Goal: Task Accomplishment & Management: Manage account settings

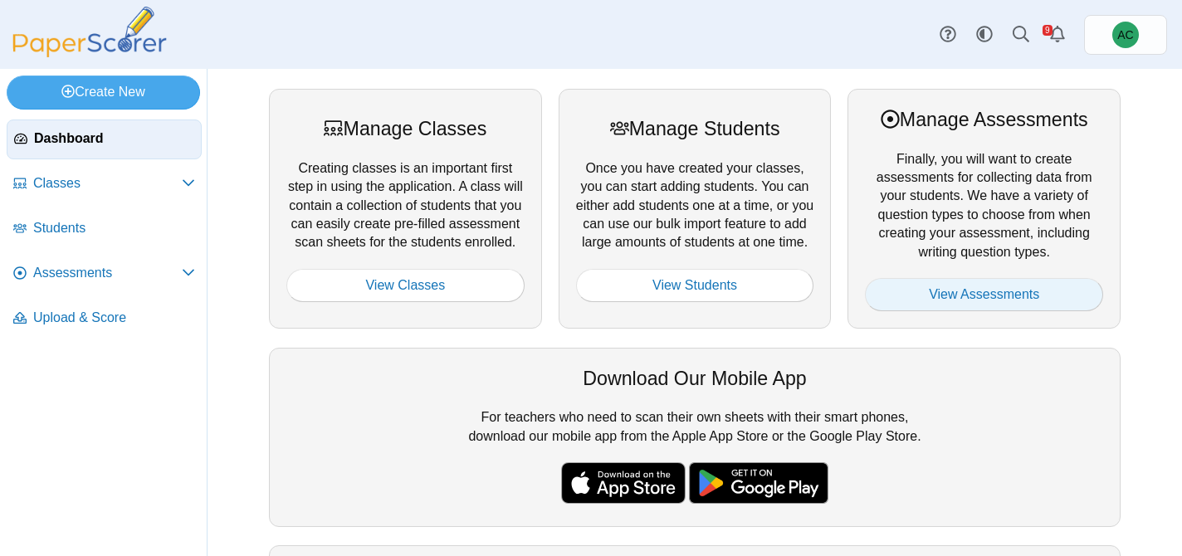
click at [1010, 300] on link "View Assessments" at bounding box center [984, 294] width 238 height 33
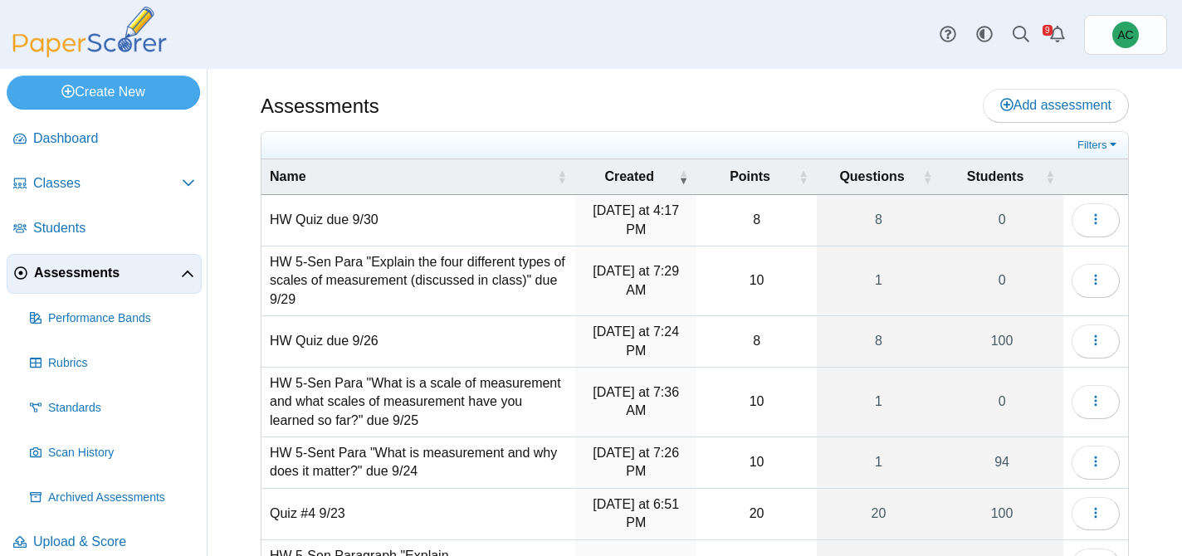
scroll to position [291, 0]
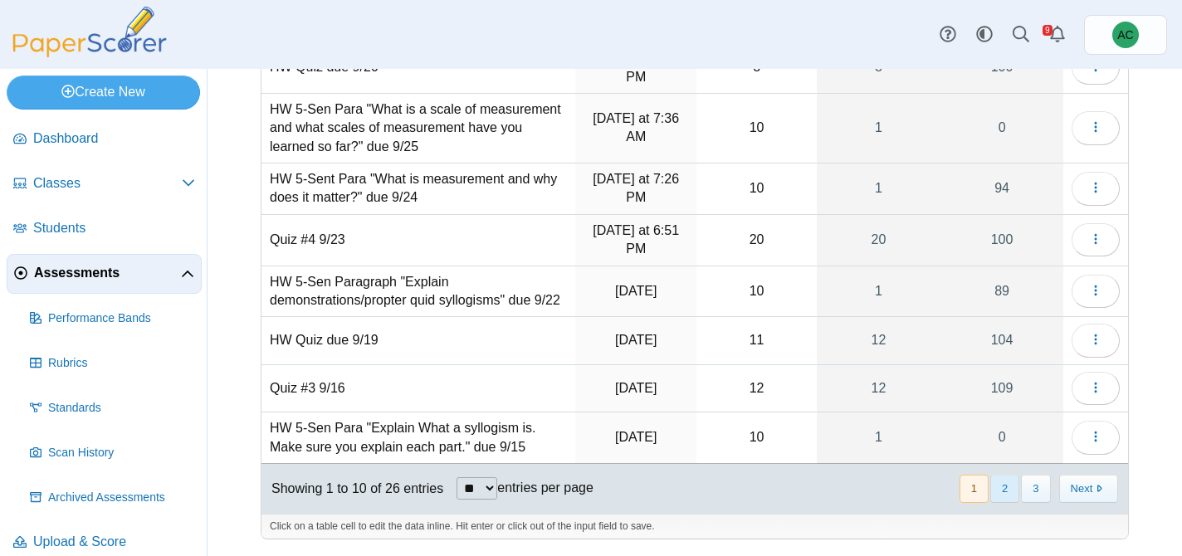
click at [1012, 493] on button "2" at bounding box center [1005, 488] width 29 height 27
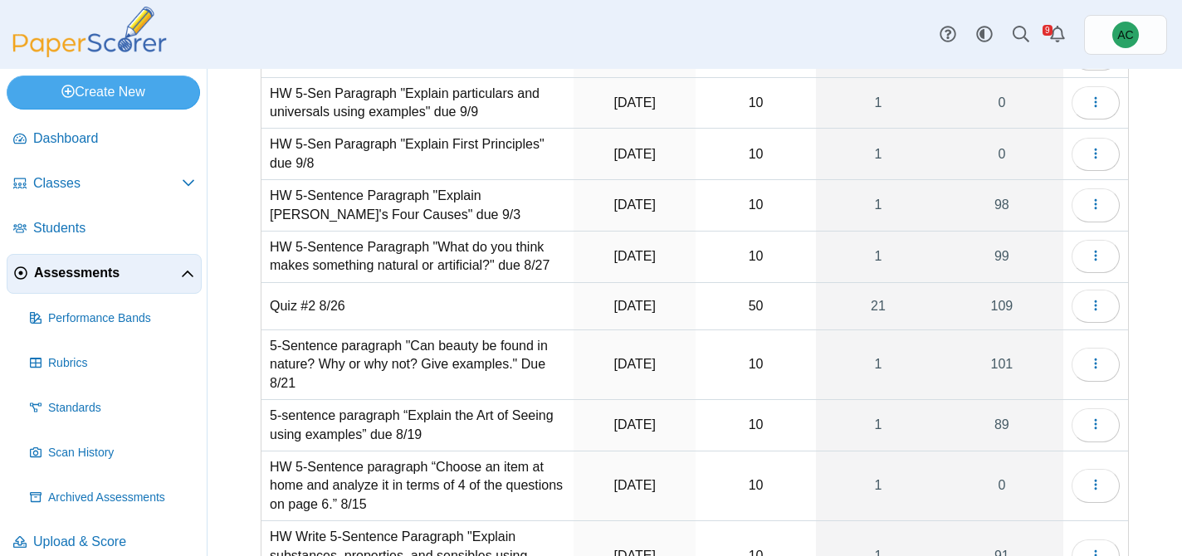
scroll to position [163, 0]
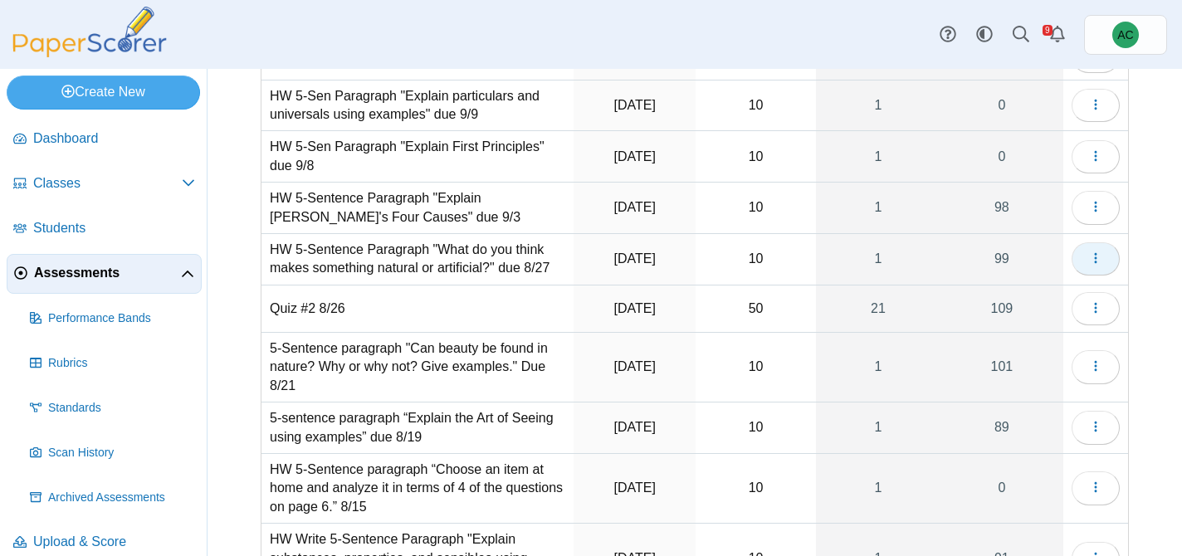
click at [1098, 252] on icon "button" at bounding box center [1095, 258] width 13 height 13
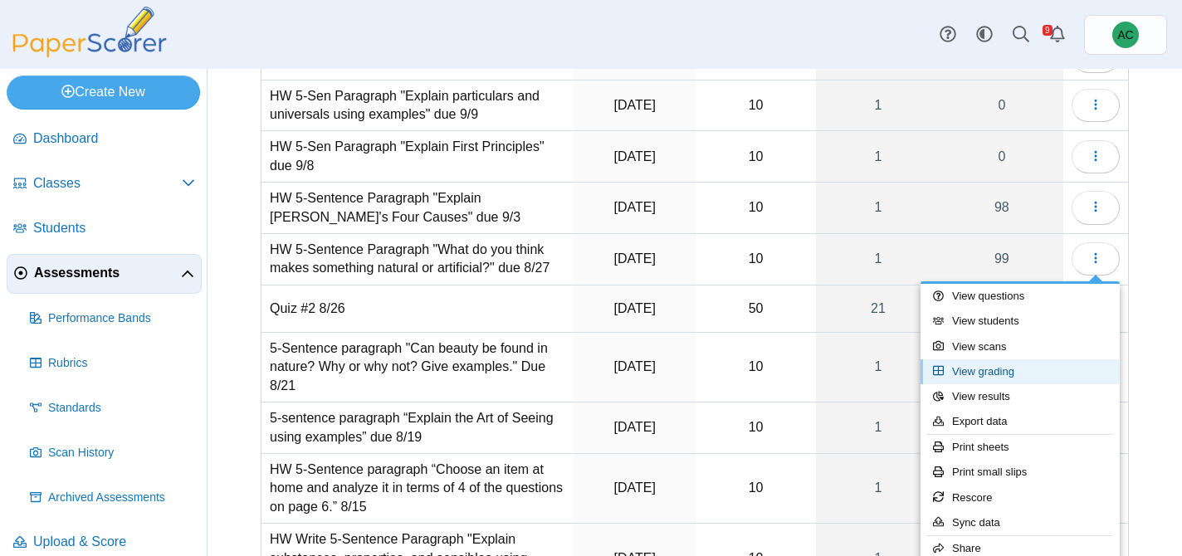
click at [1015, 364] on link "View grading" at bounding box center [1020, 372] width 199 height 25
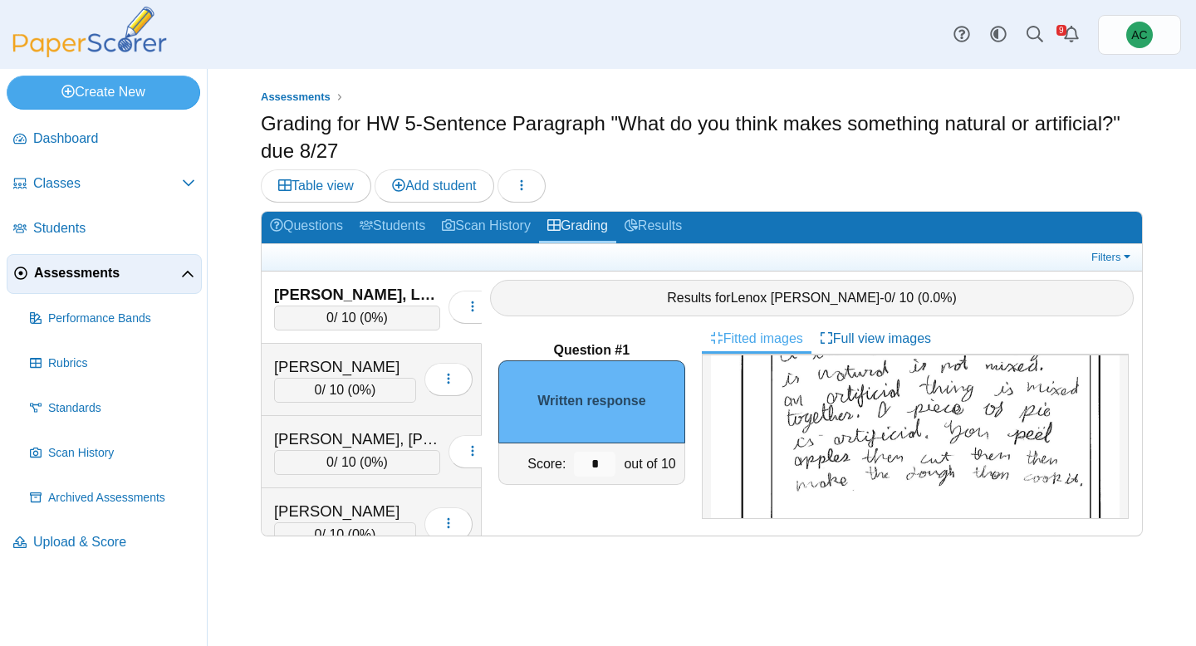
scroll to position [204, 0]
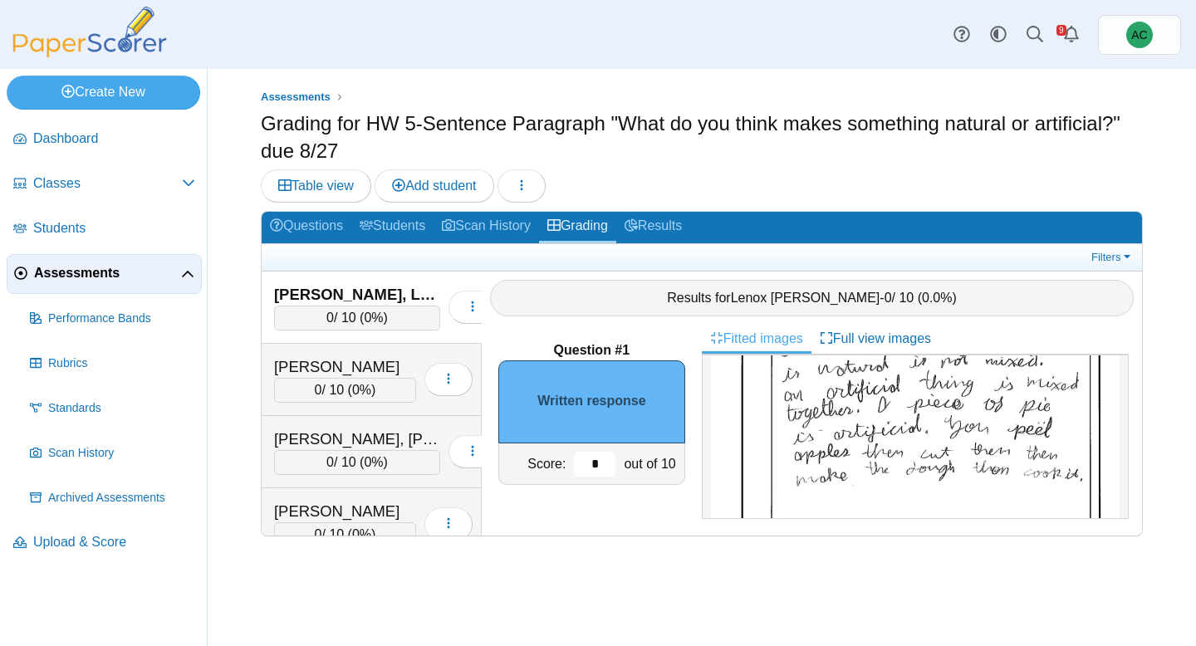
click at [609, 468] on input "*" at bounding box center [595, 464] width 42 height 25
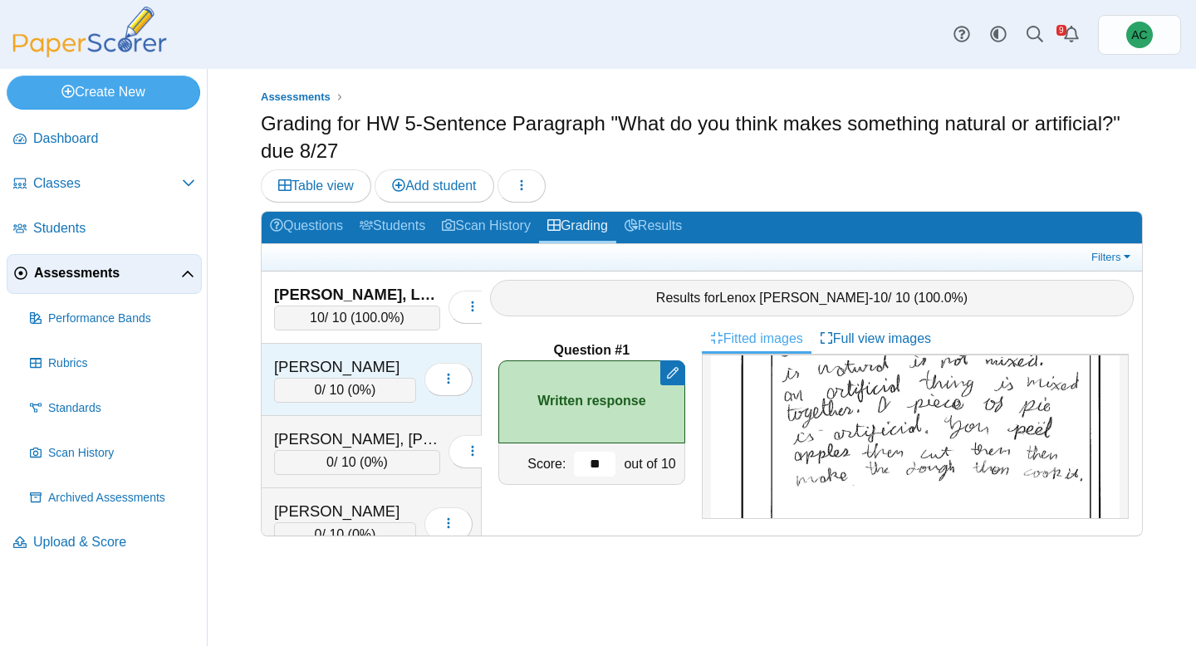
type input "**"
click at [321, 366] on div "Alazzawi, Ghena" at bounding box center [345, 367] width 142 height 22
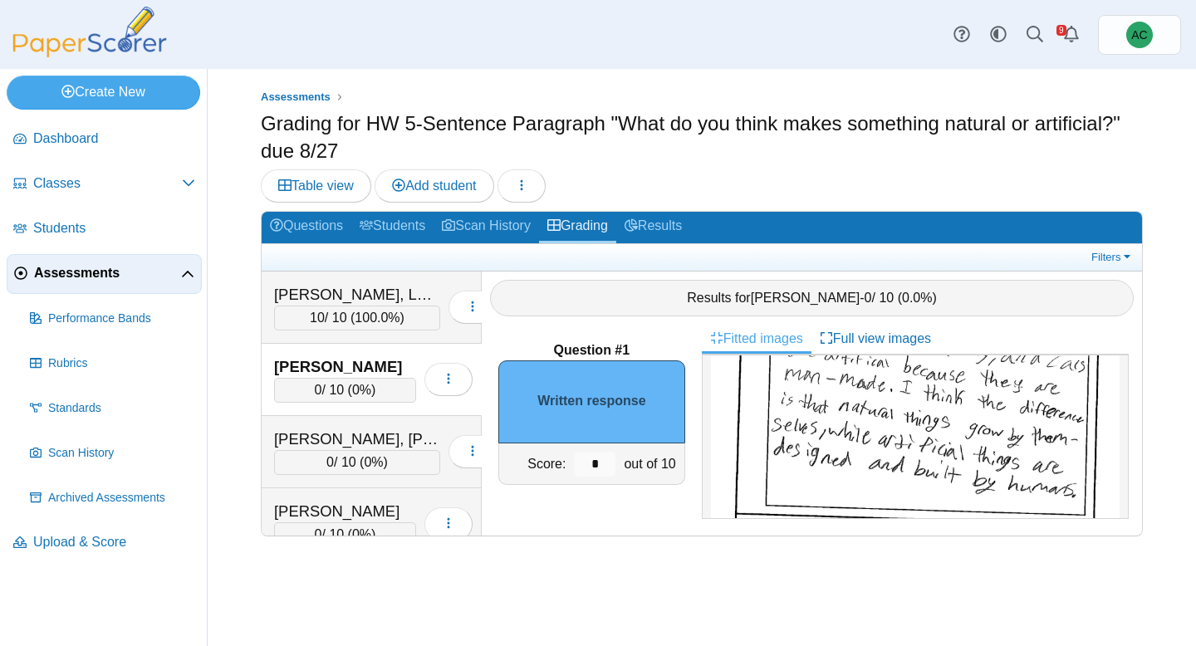
scroll to position [345, 0]
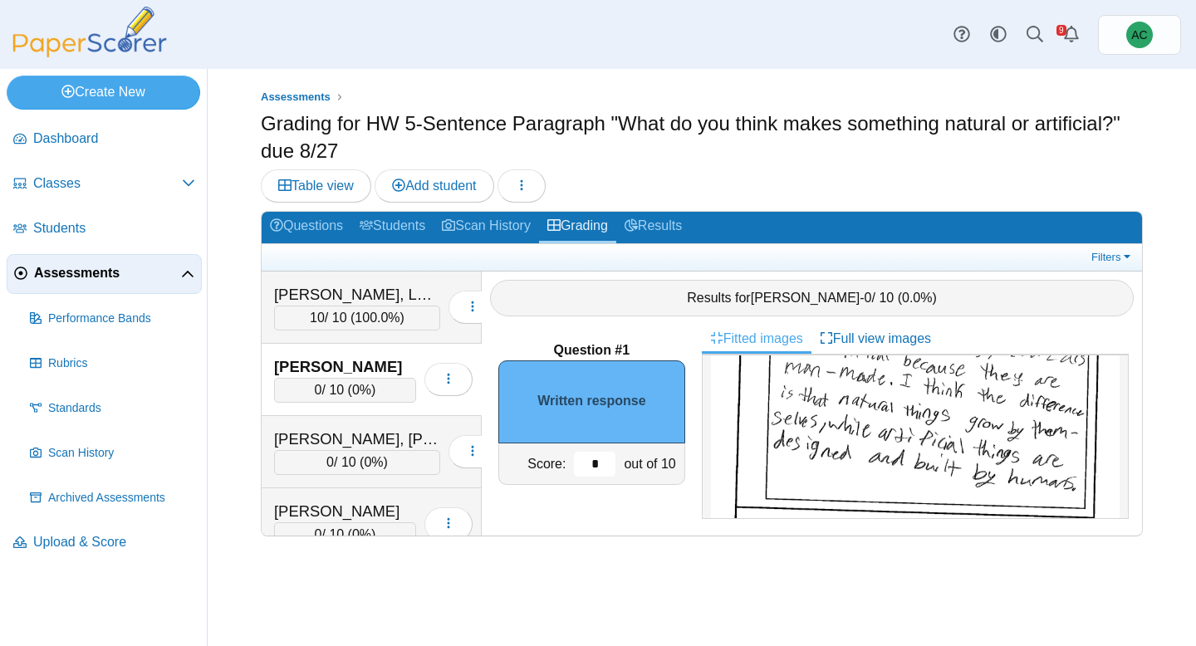
click at [599, 461] on input "*" at bounding box center [595, 464] width 42 height 25
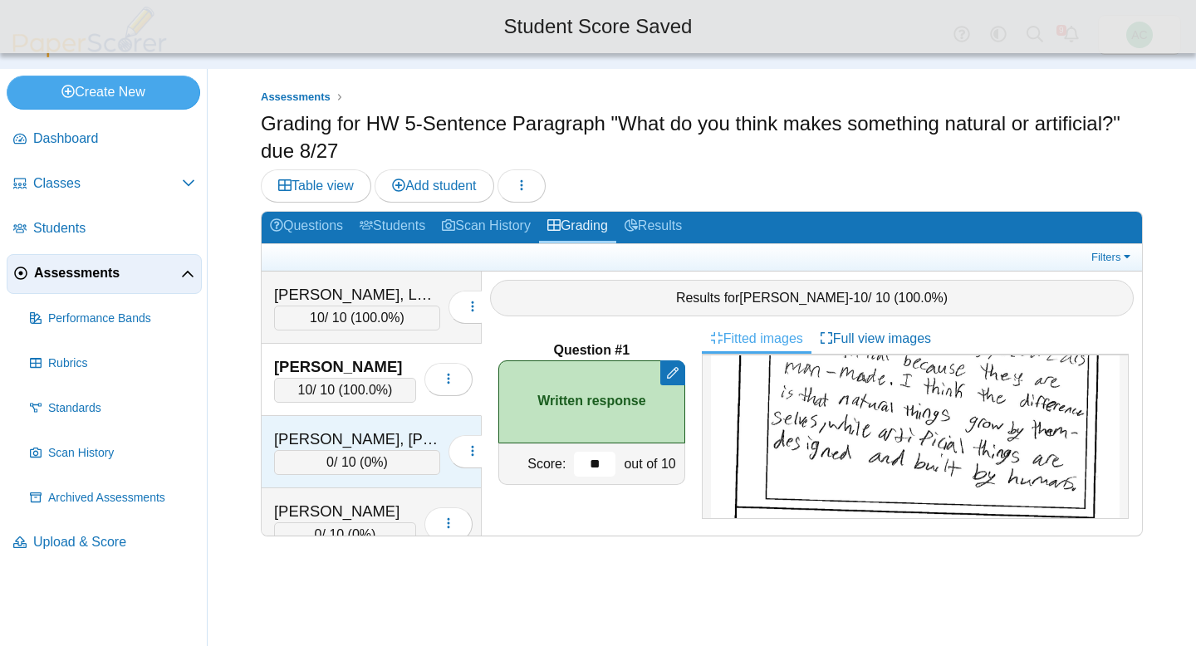
type input "**"
click at [354, 428] on div "Alex, Elizabeth Maria 0 / 10 ( 0% ) Loading…" at bounding box center [372, 452] width 220 height 72
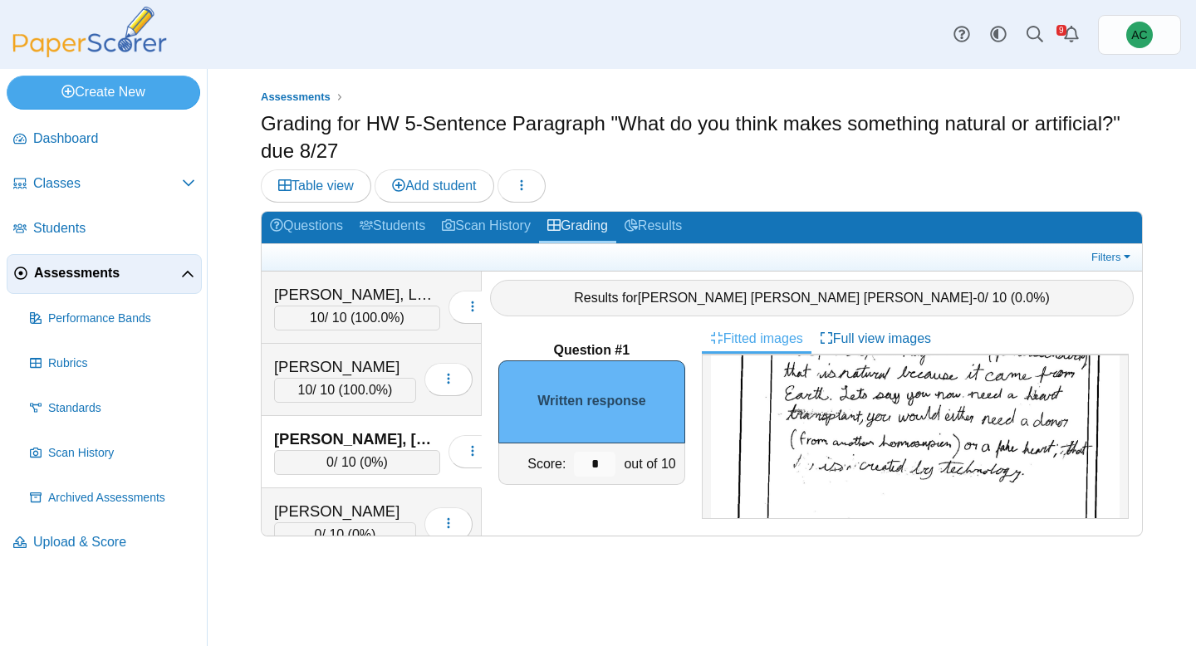
scroll to position [235, 0]
click at [599, 466] on input "*" at bounding box center [595, 464] width 42 height 25
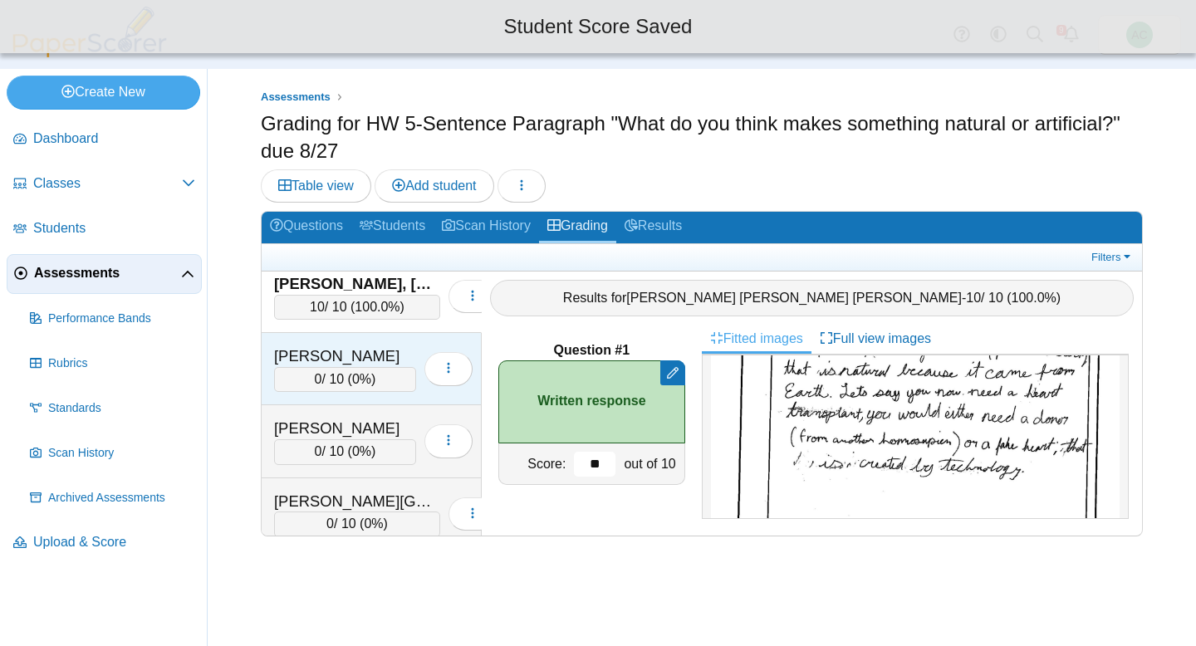
type input "**"
click at [291, 367] on div "0 / 10 ( 0% )" at bounding box center [345, 377] width 142 height 25
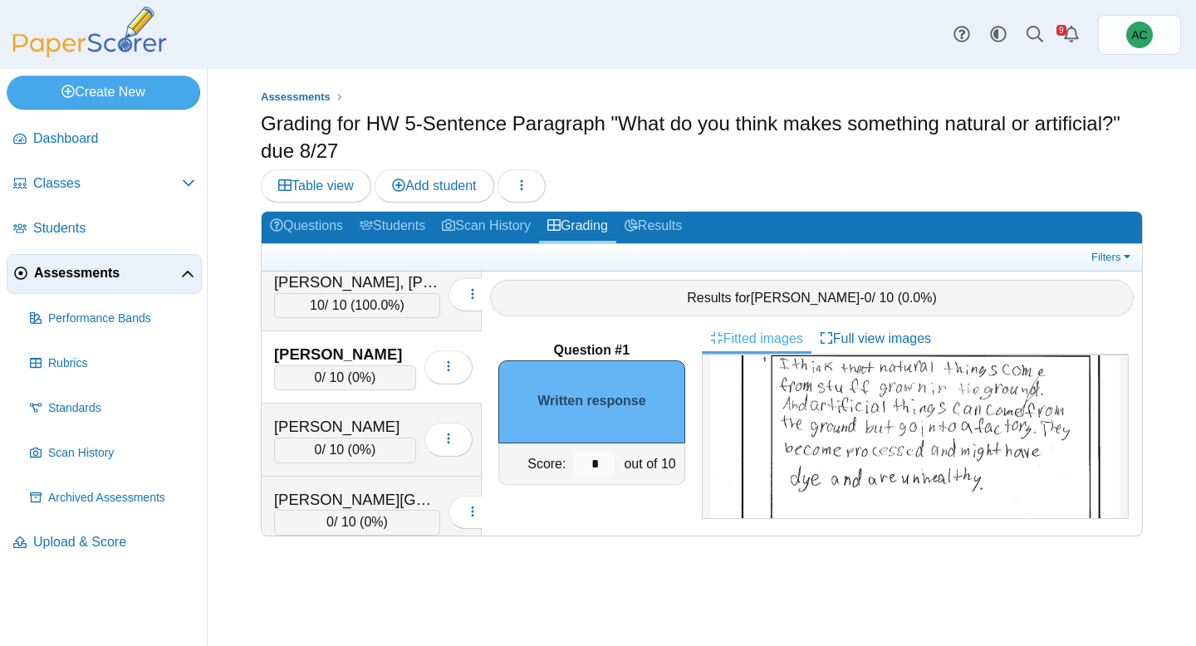
scroll to position [142, 0]
click at [599, 459] on input "*" at bounding box center [595, 464] width 42 height 25
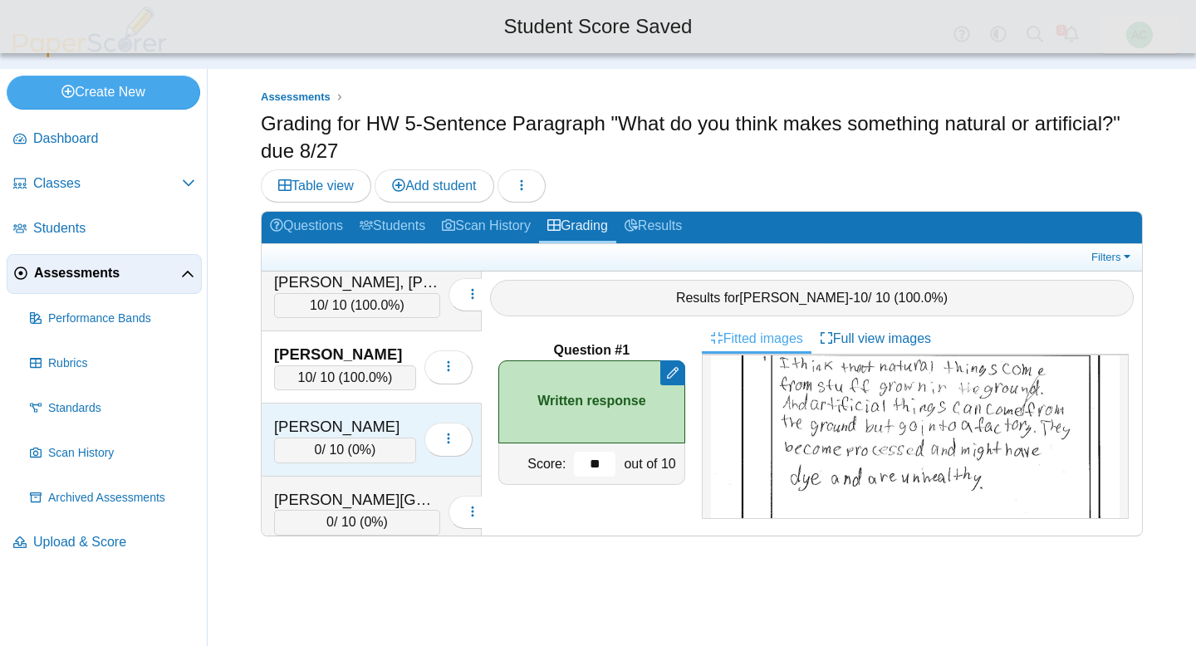
type input "**"
click at [330, 441] on div "0 / 10 ( 0% )" at bounding box center [345, 450] width 142 height 25
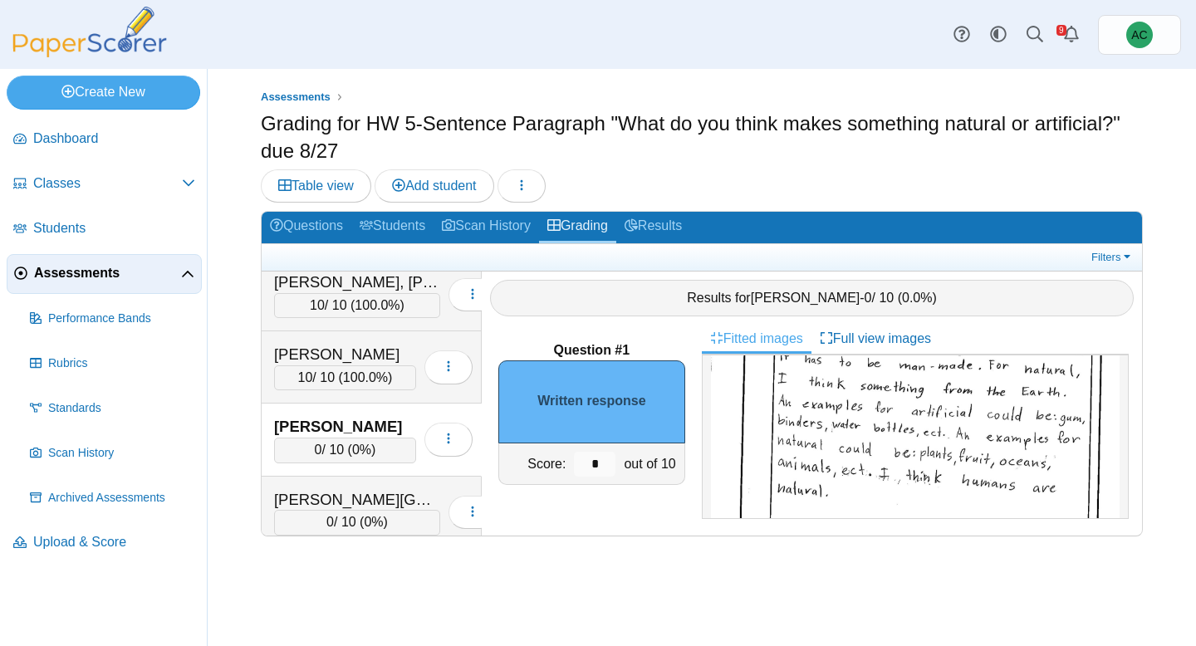
scroll to position [179, 0]
click at [603, 455] on input "*" at bounding box center [595, 464] width 42 height 25
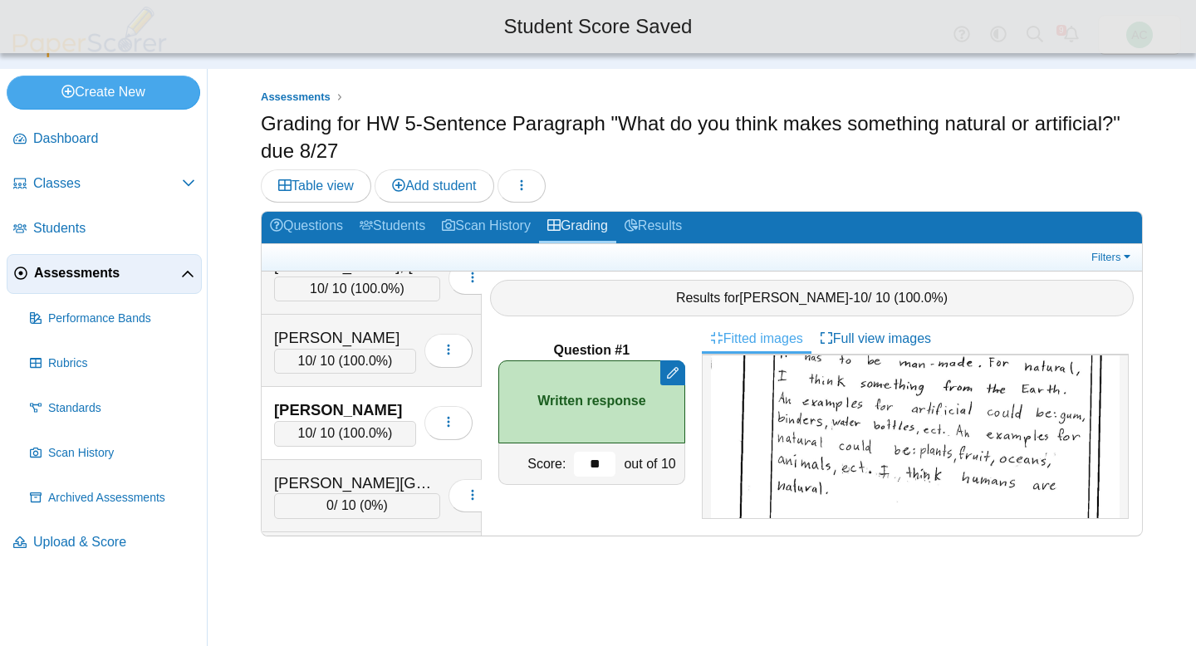
scroll to position [175, 0]
type input "**"
click at [346, 465] on div "Ardelean, Charlotte 0 / 10 ( 0% ) Loading…" at bounding box center [372, 494] width 220 height 72
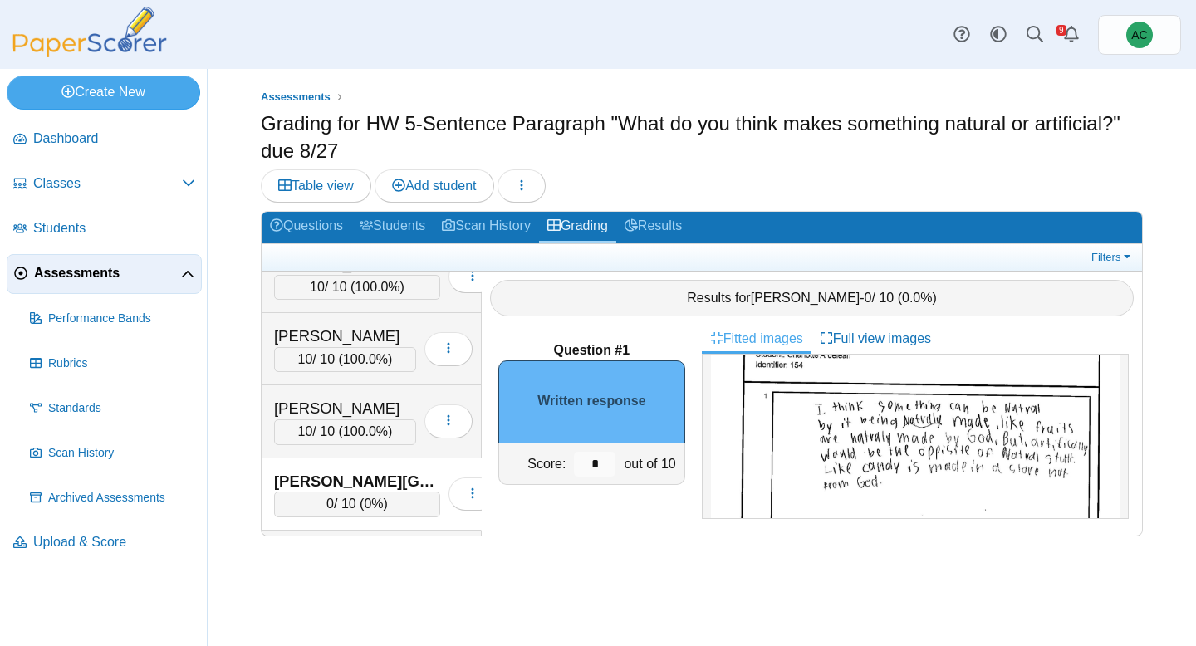
scroll to position [125, 0]
click at [599, 465] on input "*" at bounding box center [595, 464] width 42 height 25
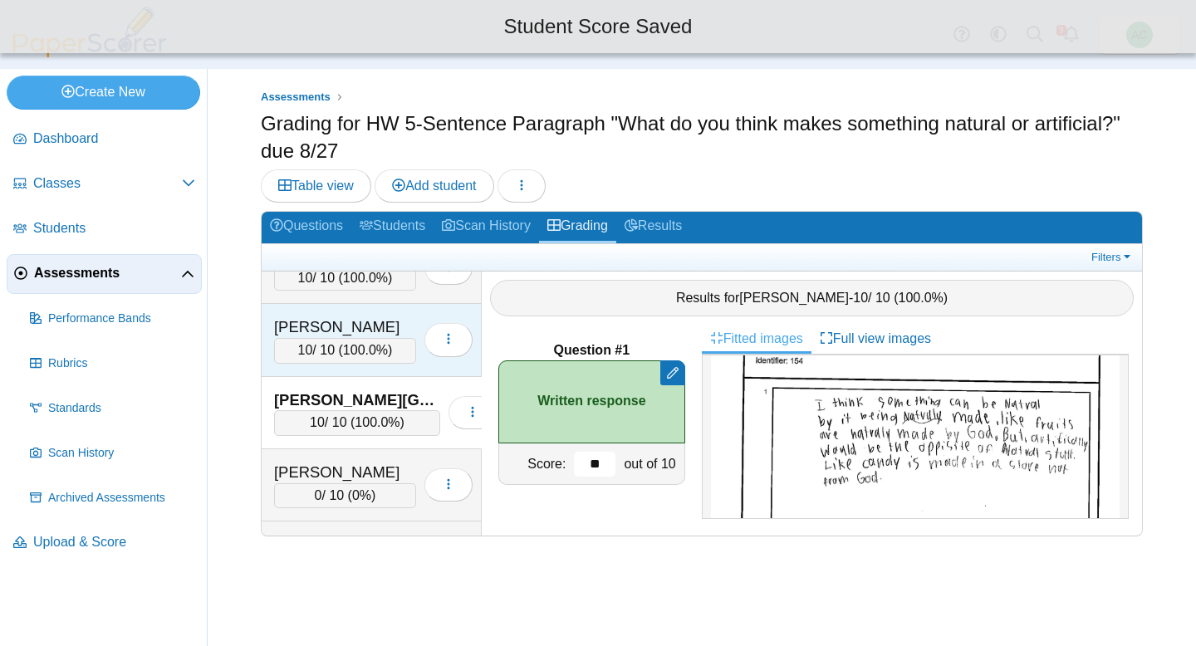
scroll to position [285, 0]
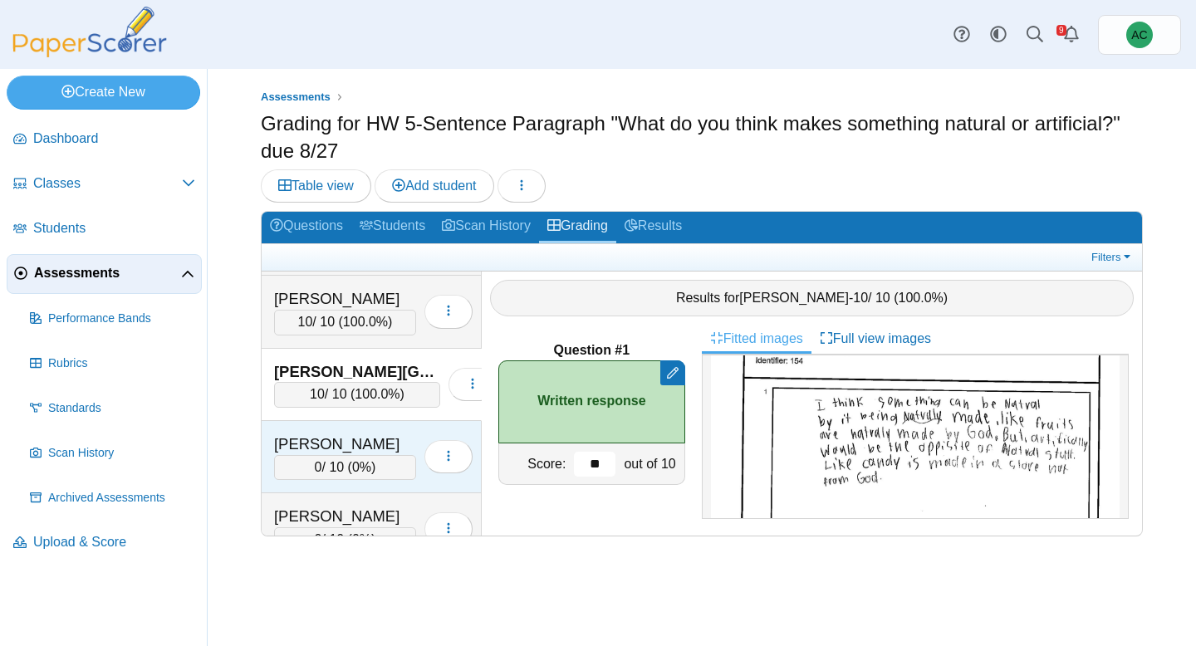
type input "**"
click at [319, 435] on div "Arnold, Adam" at bounding box center [345, 444] width 142 height 22
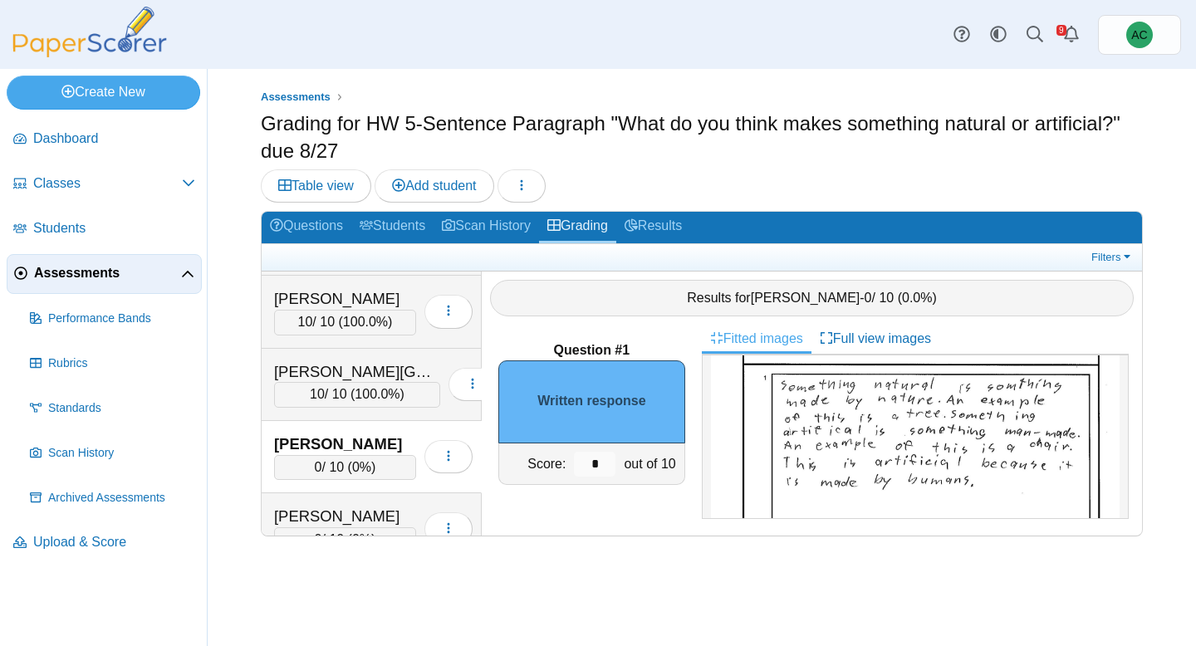
scroll to position [125, 0]
click at [604, 459] on input "*" at bounding box center [595, 464] width 42 height 25
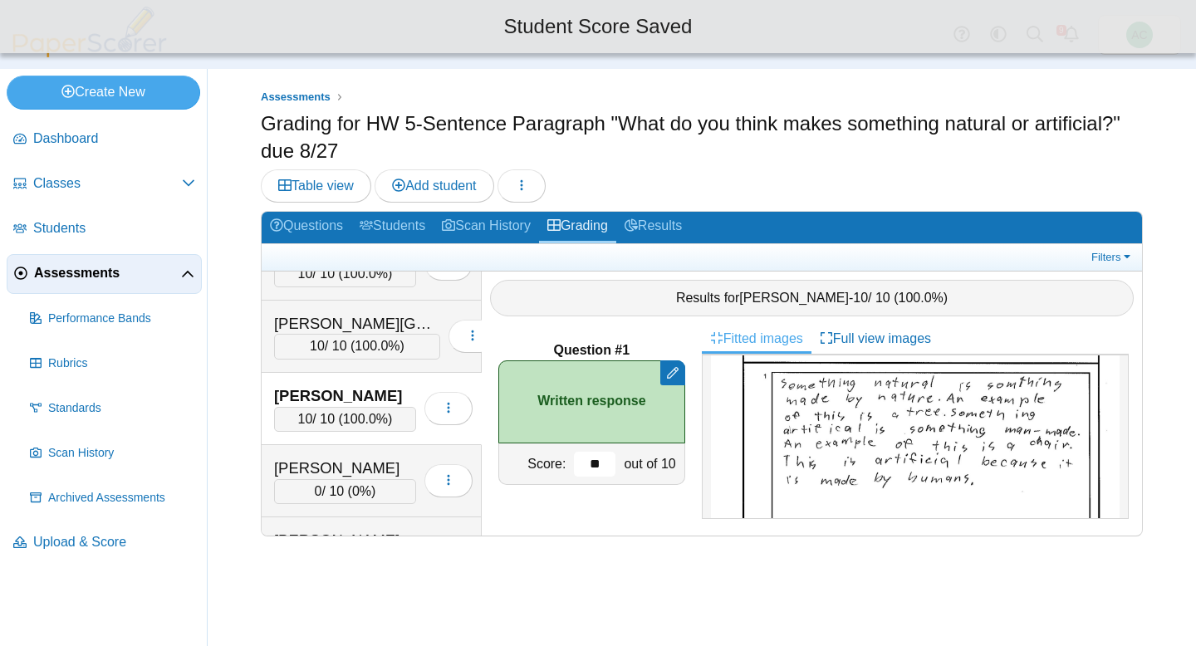
scroll to position [340, 0]
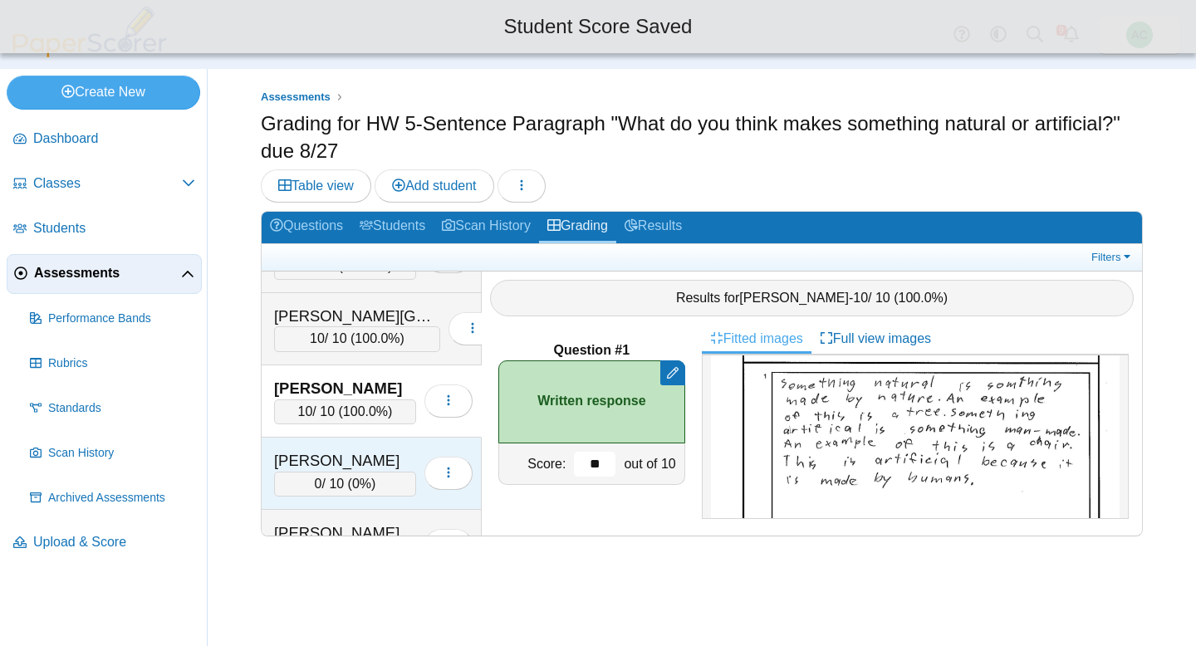
type input "**"
click at [291, 467] on div "Arnold, Kate" at bounding box center [345, 461] width 142 height 22
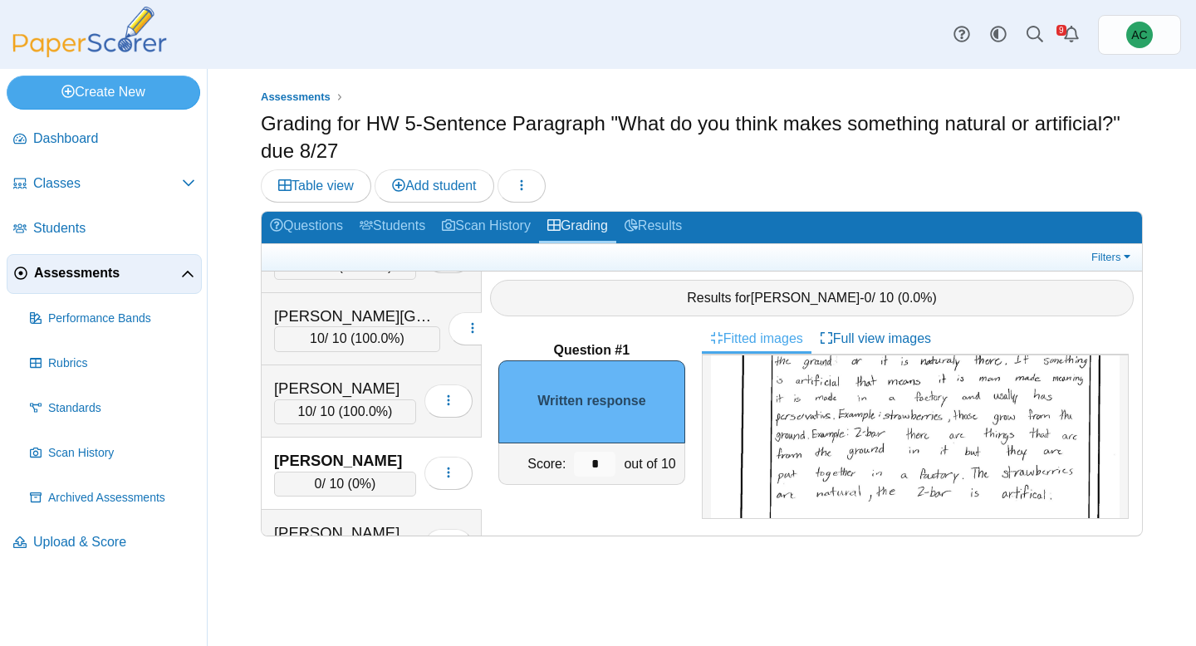
scroll to position [187, 0]
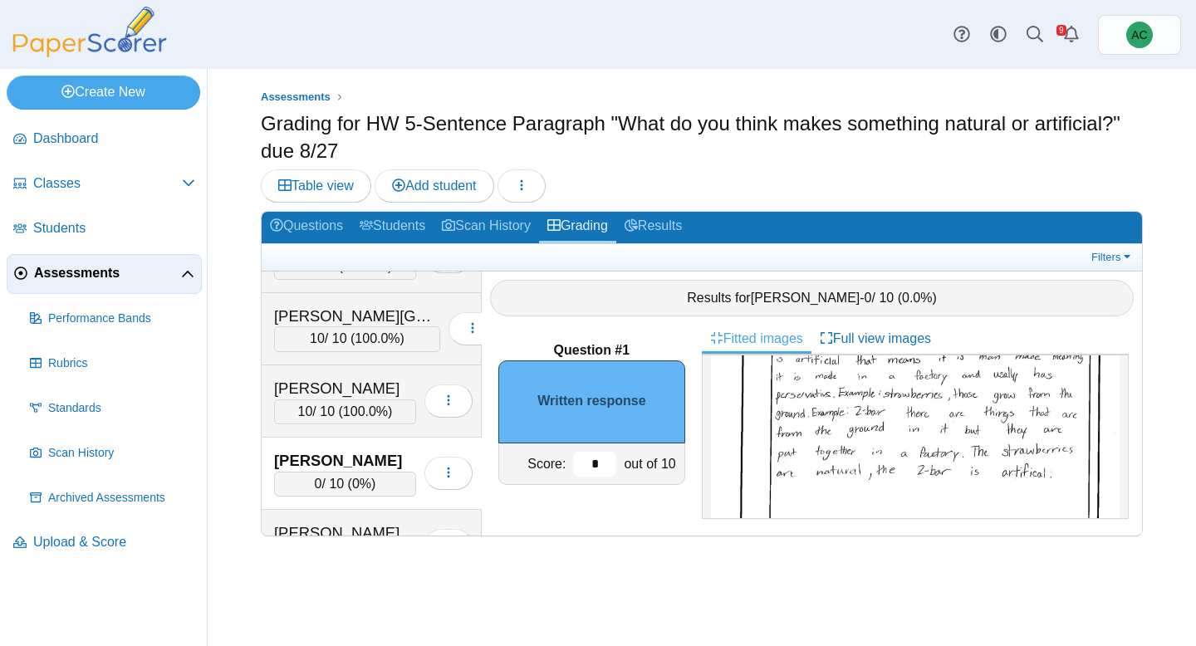
click at [593, 462] on input "*" at bounding box center [595, 464] width 42 height 25
click at [607, 457] on input "*" at bounding box center [595, 464] width 42 height 25
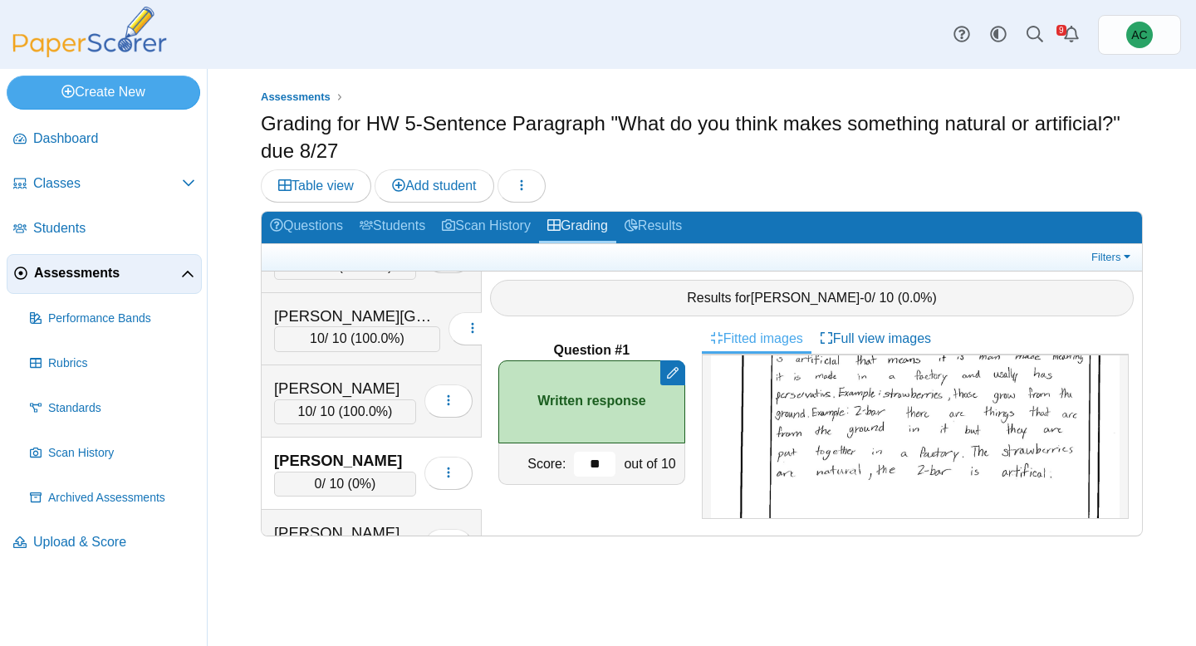
scroll to position [410, 0]
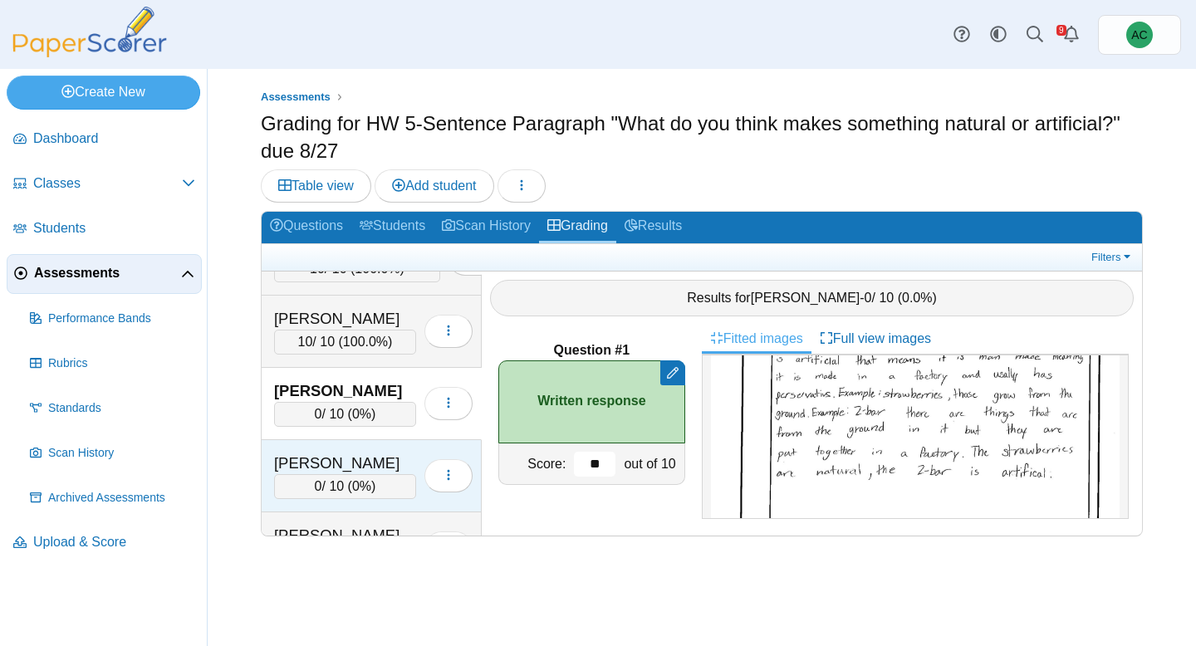
type input "**"
click at [344, 457] on div "[PERSON_NAME]" at bounding box center [345, 464] width 142 height 22
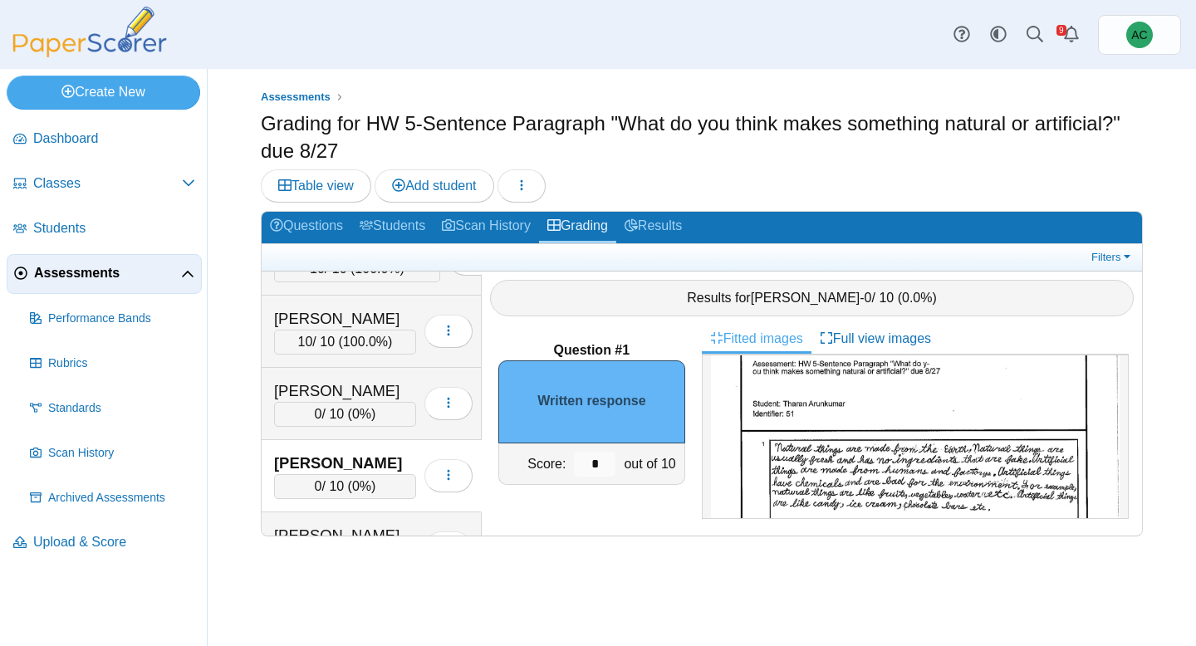
scroll to position [58, 0]
click at [609, 466] on input "*" at bounding box center [595, 464] width 42 height 25
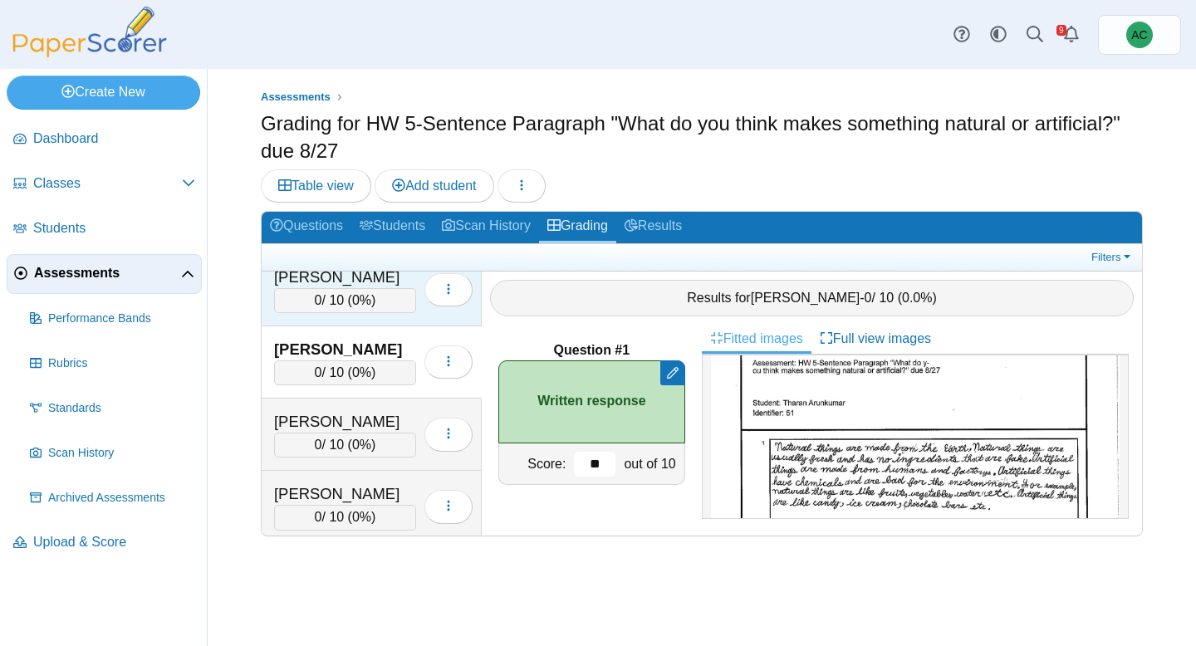
scroll to position [527, 0]
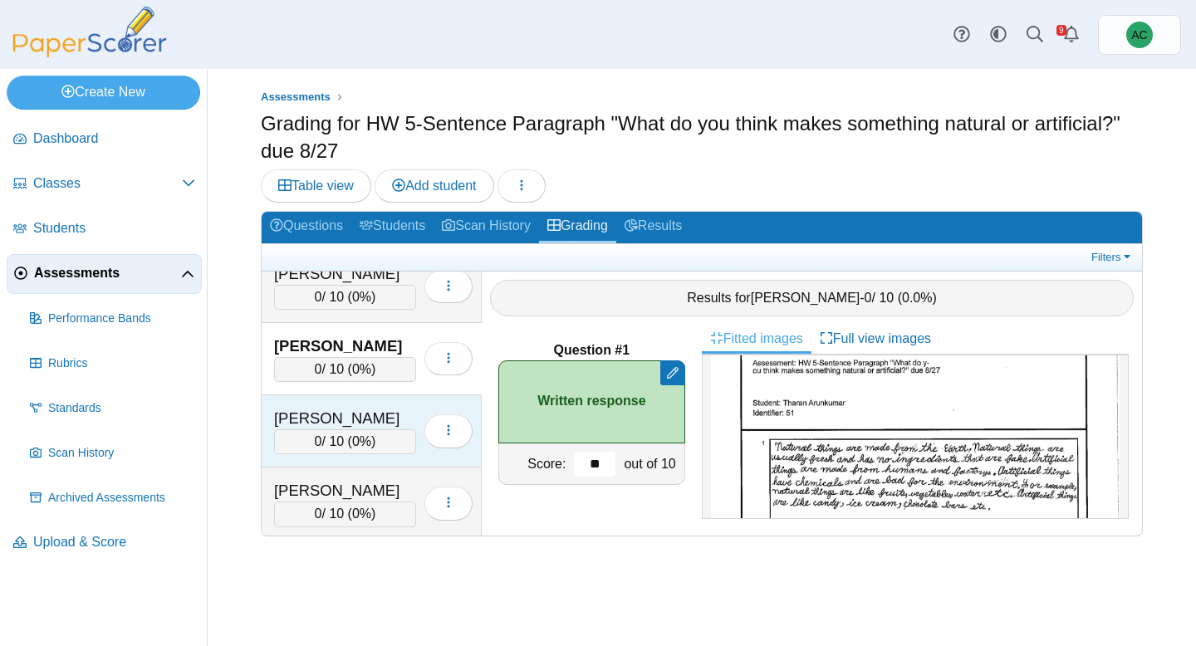
type input "**"
click at [324, 409] on div "[PERSON_NAME]" at bounding box center [345, 419] width 142 height 22
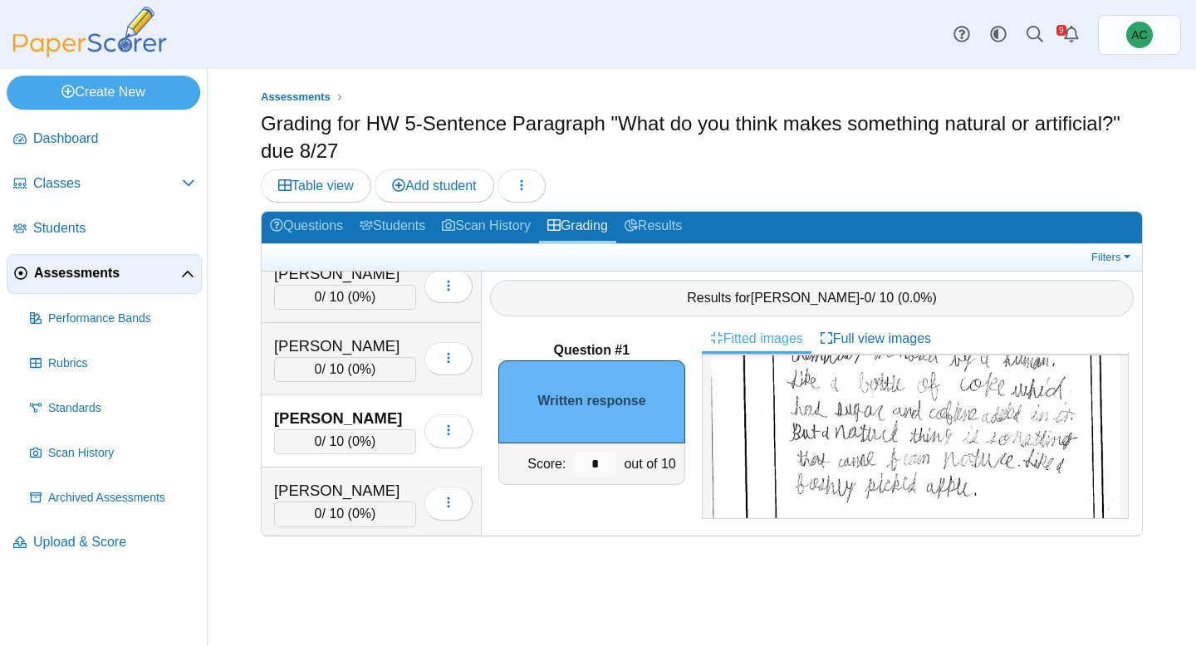
scroll to position [278, 0]
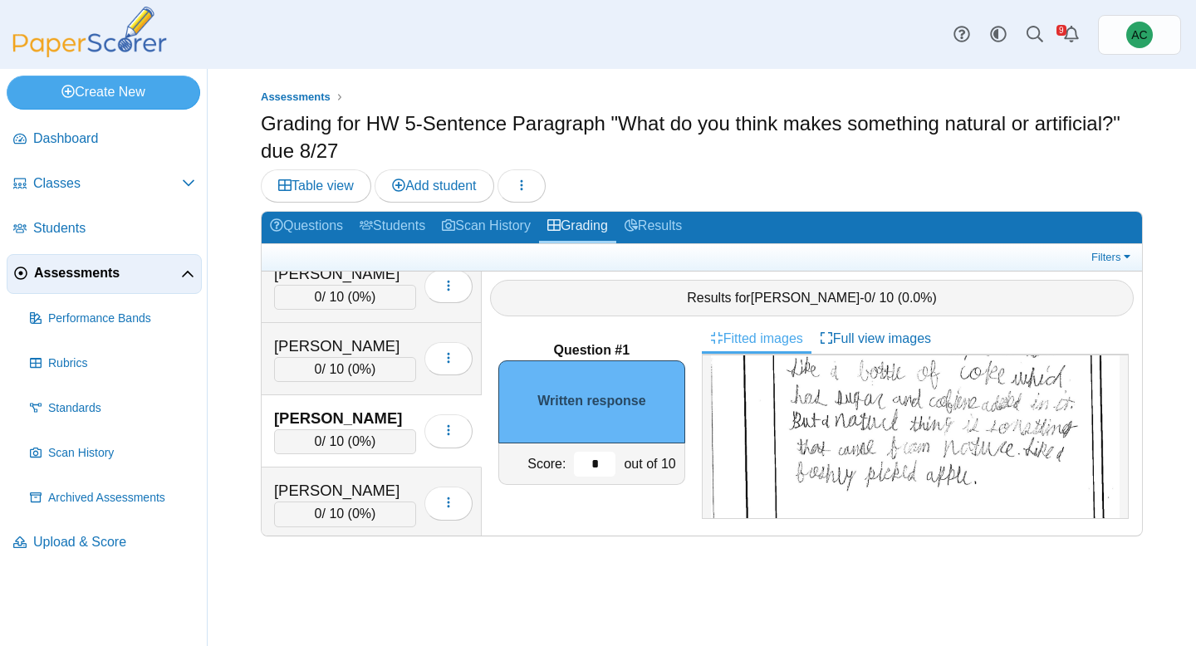
click at [608, 460] on input "*" at bounding box center [595, 464] width 42 height 25
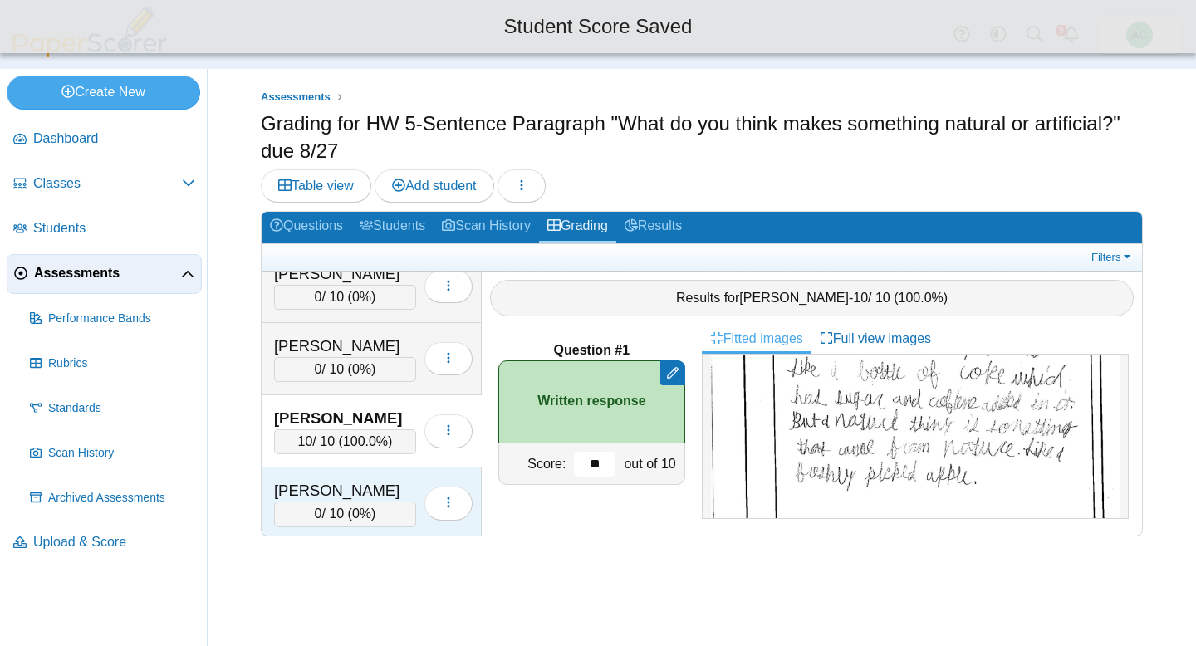
type input "**"
click at [343, 492] on div "Baxter, Svea" at bounding box center [345, 491] width 142 height 22
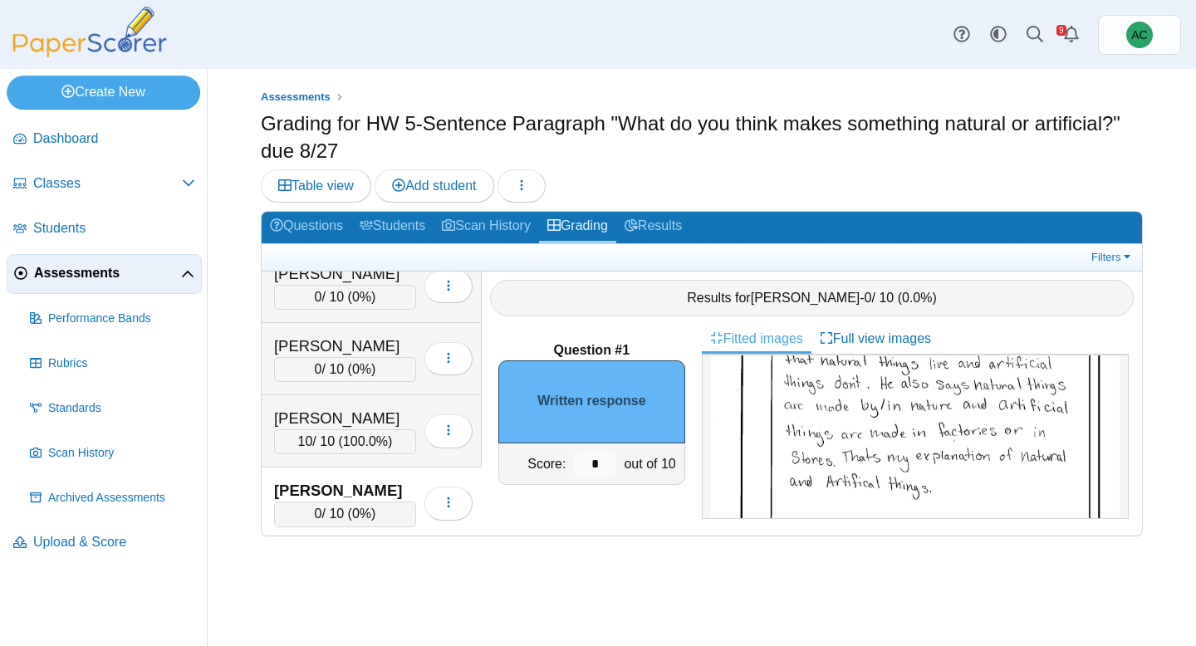
scroll to position [237, 0]
click at [606, 462] on input "*" at bounding box center [595, 464] width 42 height 25
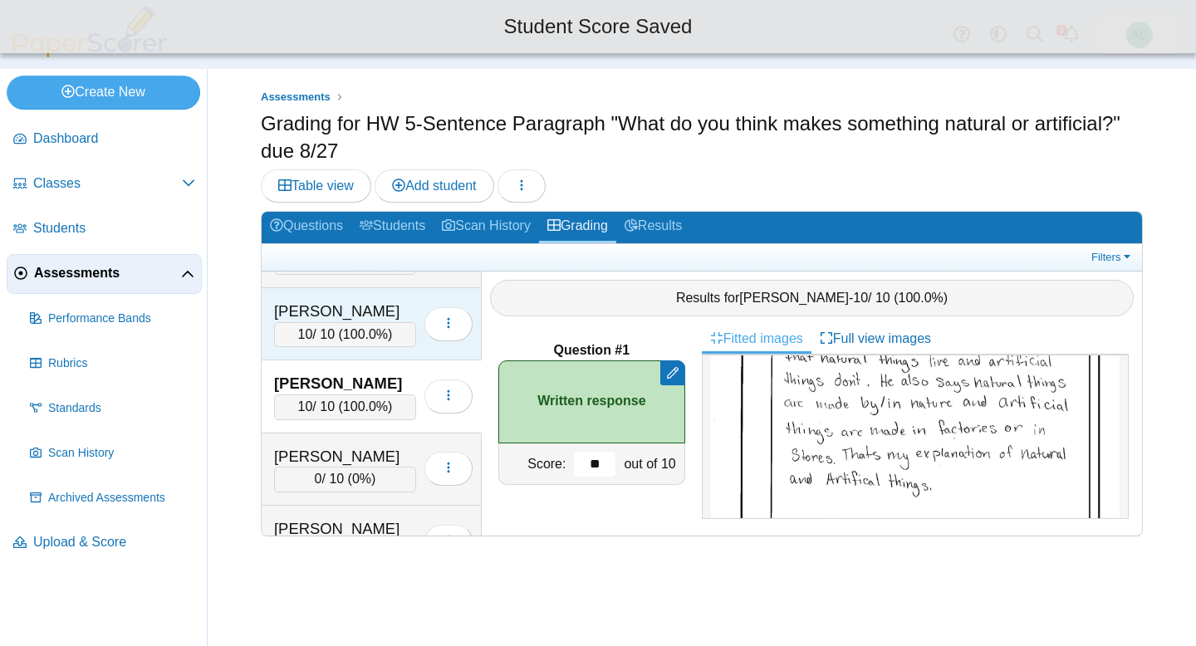
scroll to position [635, 0]
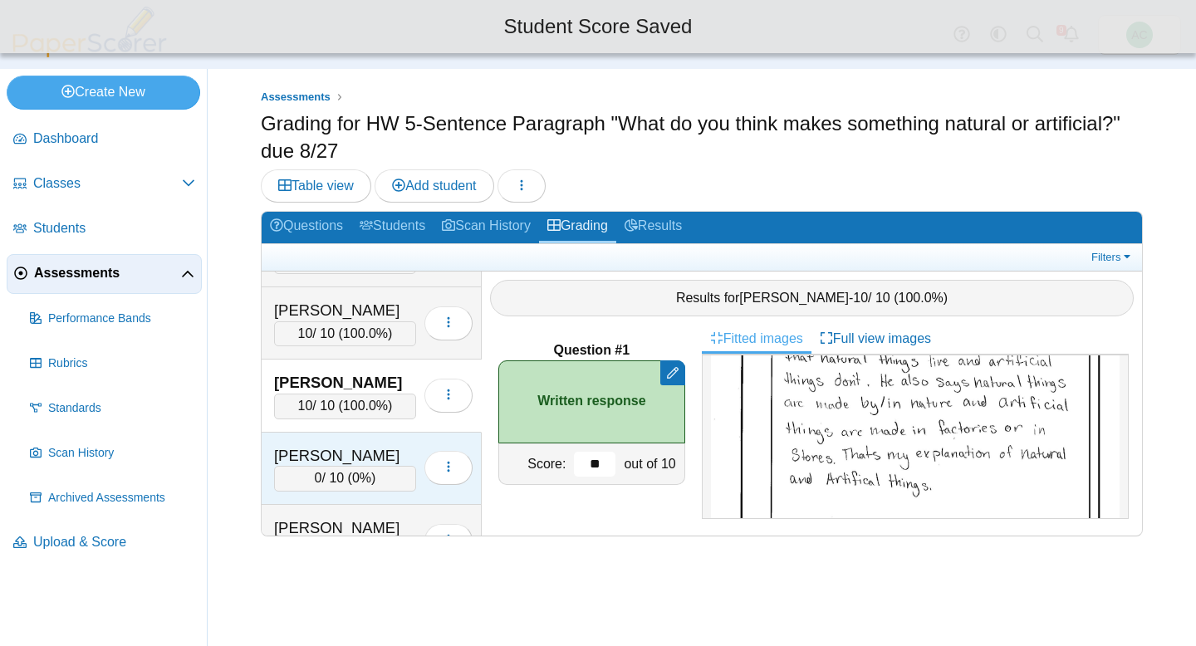
type input "**"
click at [365, 445] on div "Begley, Taylor" at bounding box center [345, 456] width 142 height 22
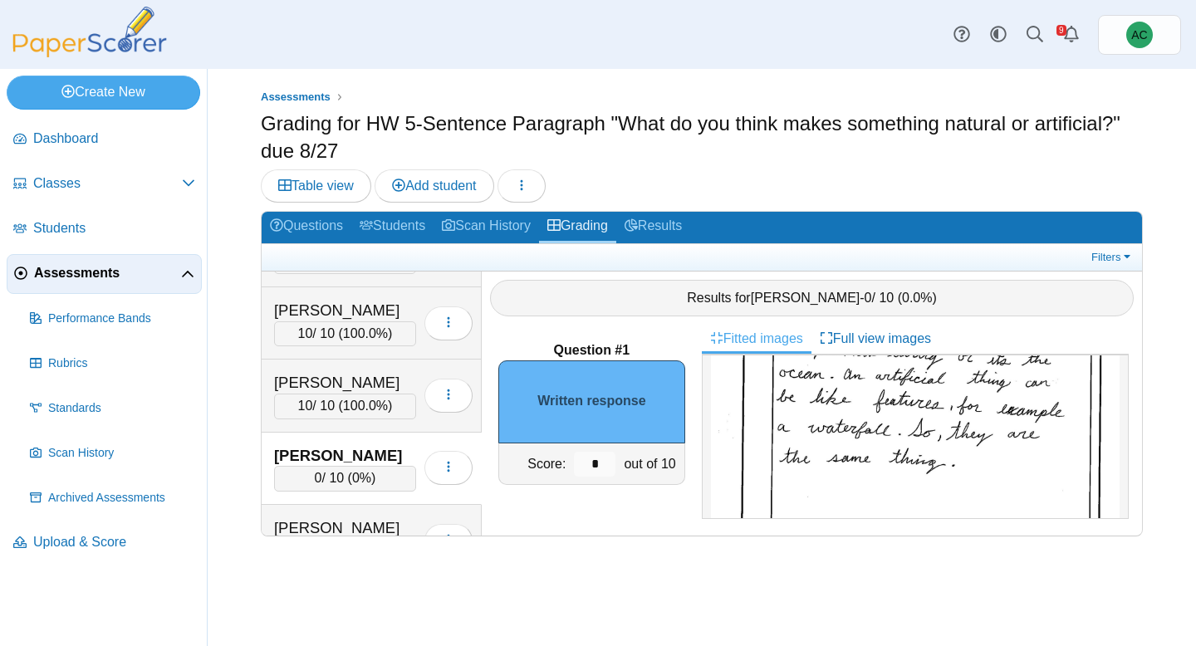
scroll to position [0, 0]
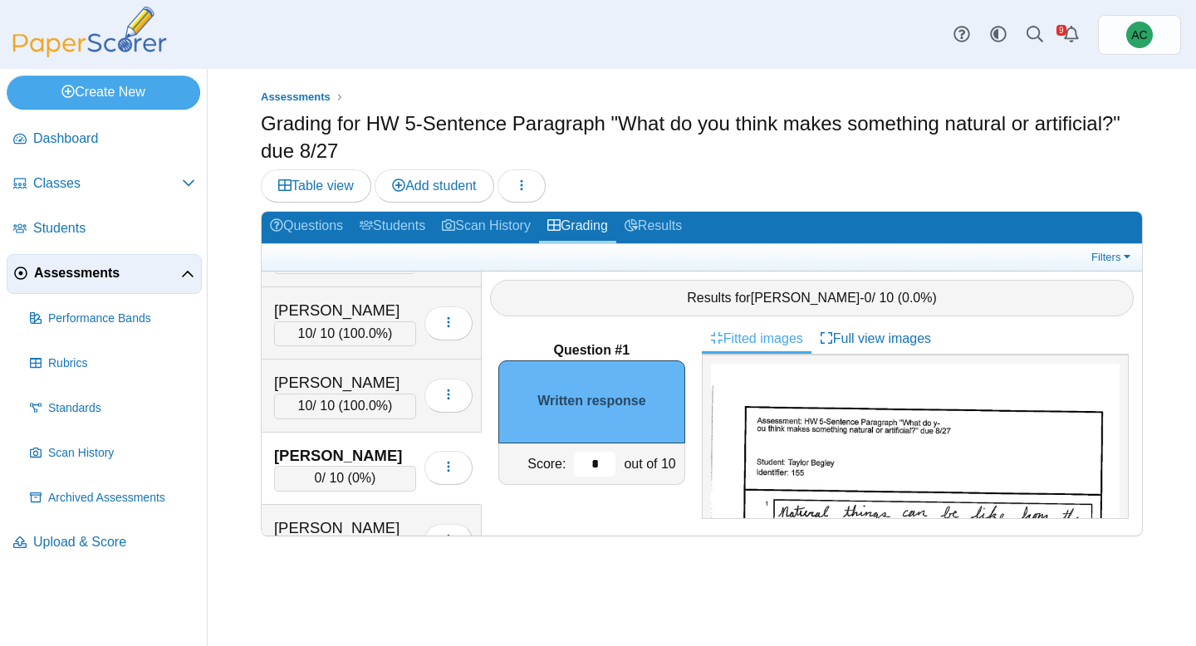
click at [598, 462] on input "*" at bounding box center [595, 464] width 42 height 25
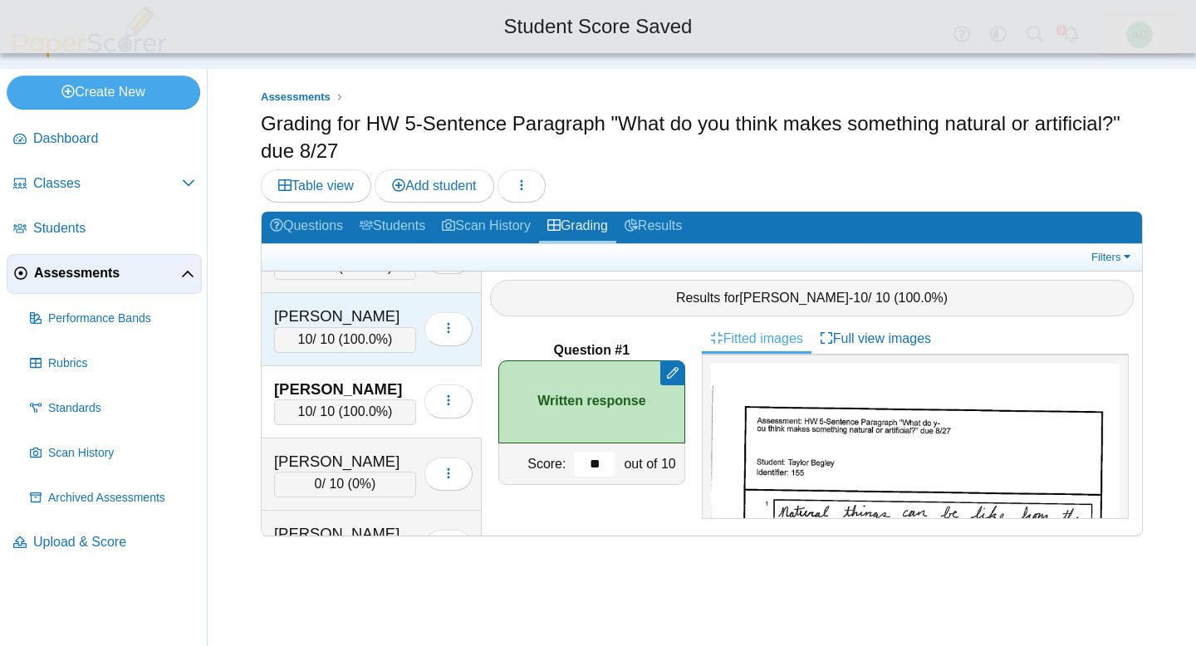
scroll to position [727, 0]
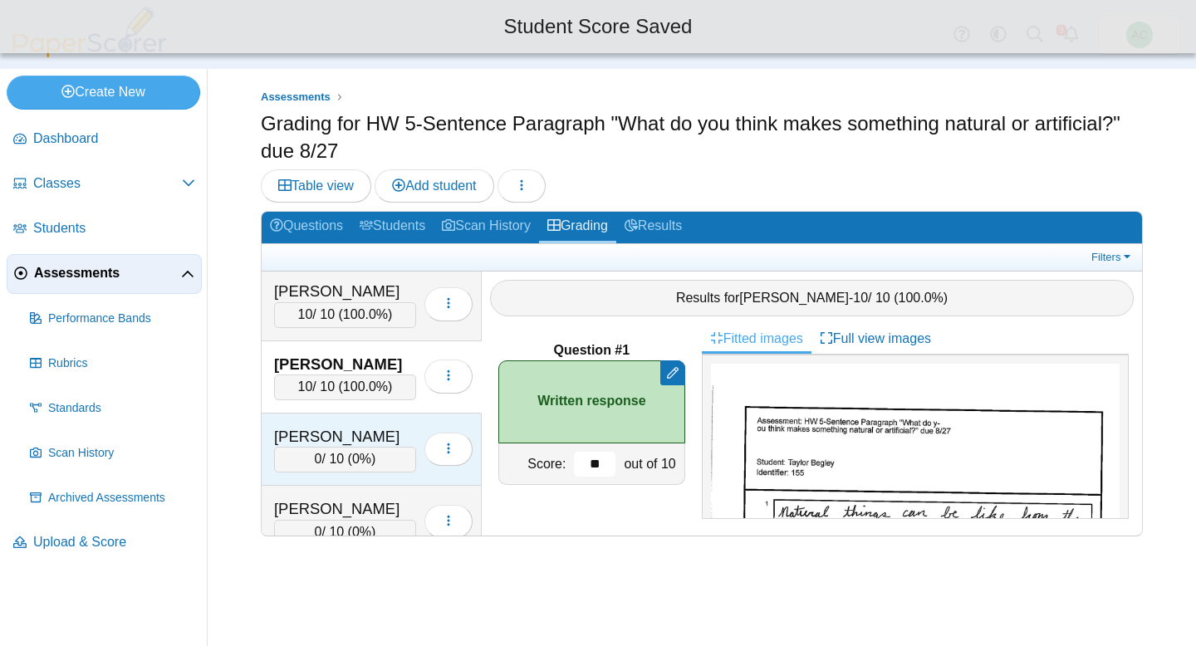
type input "**"
click at [370, 435] on div "Benham, Violet" at bounding box center [345, 437] width 142 height 22
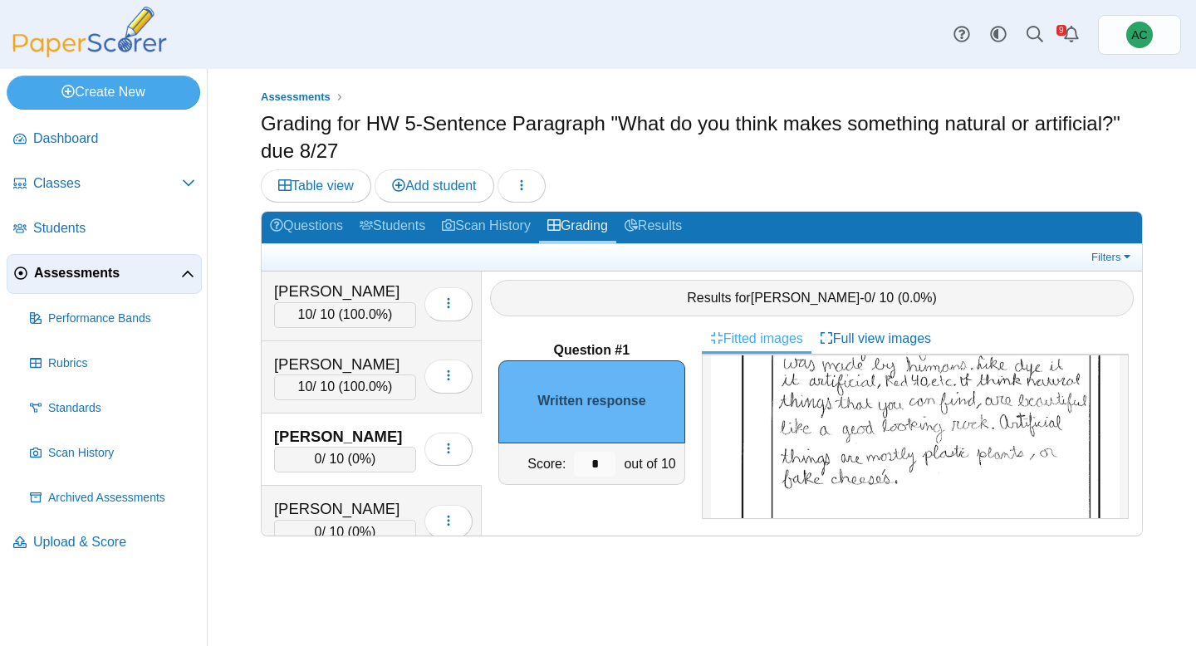
scroll to position [213, 0]
click at [605, 453] on input "*" at bounding box center [595, 464] width 42 height 25
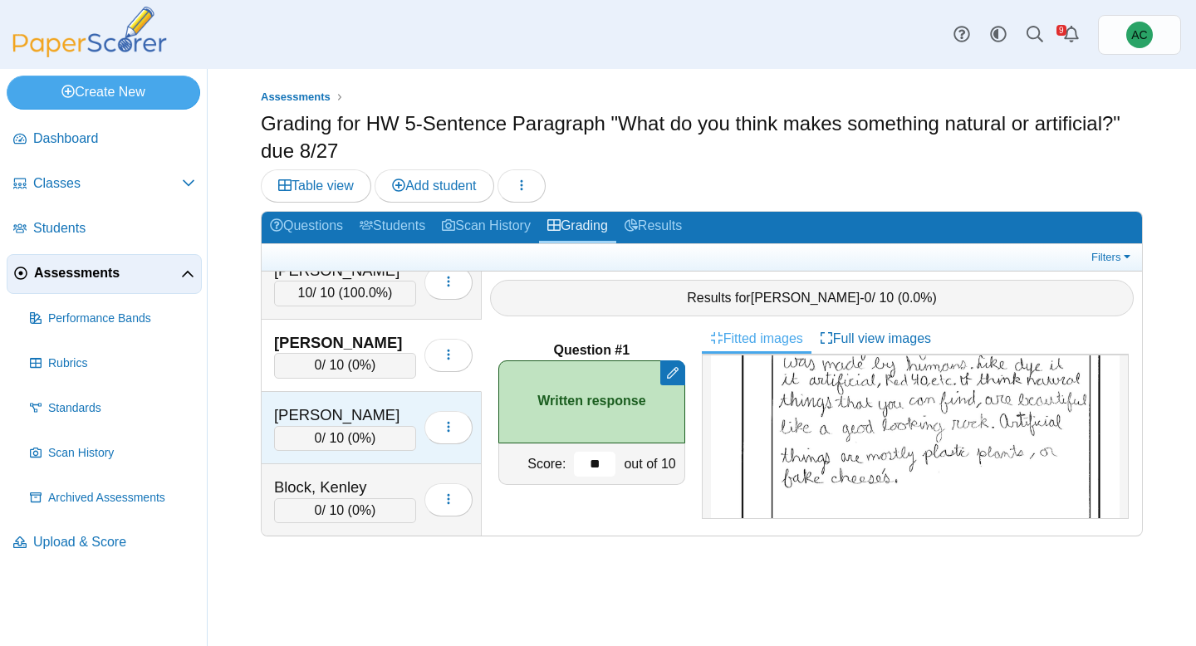
scroll to position [829, 0]
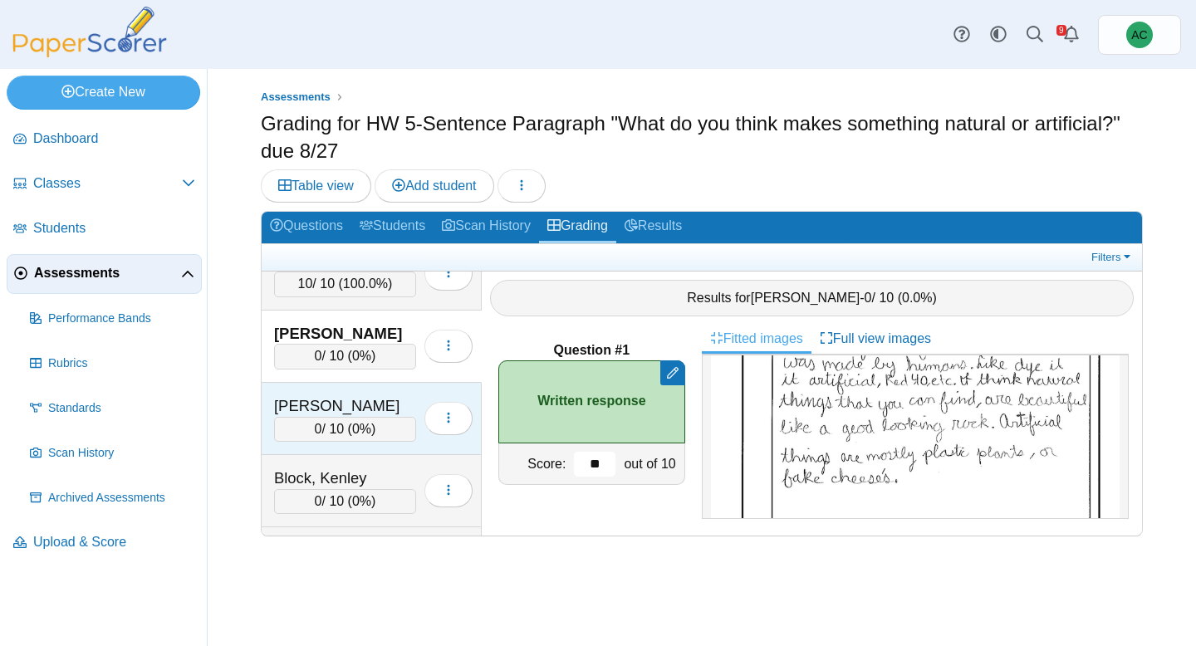
type input "**"
click at [341, 424] on div "0 / 10 ( 0% )" at bounding box center [345, 429] width 142 height 25
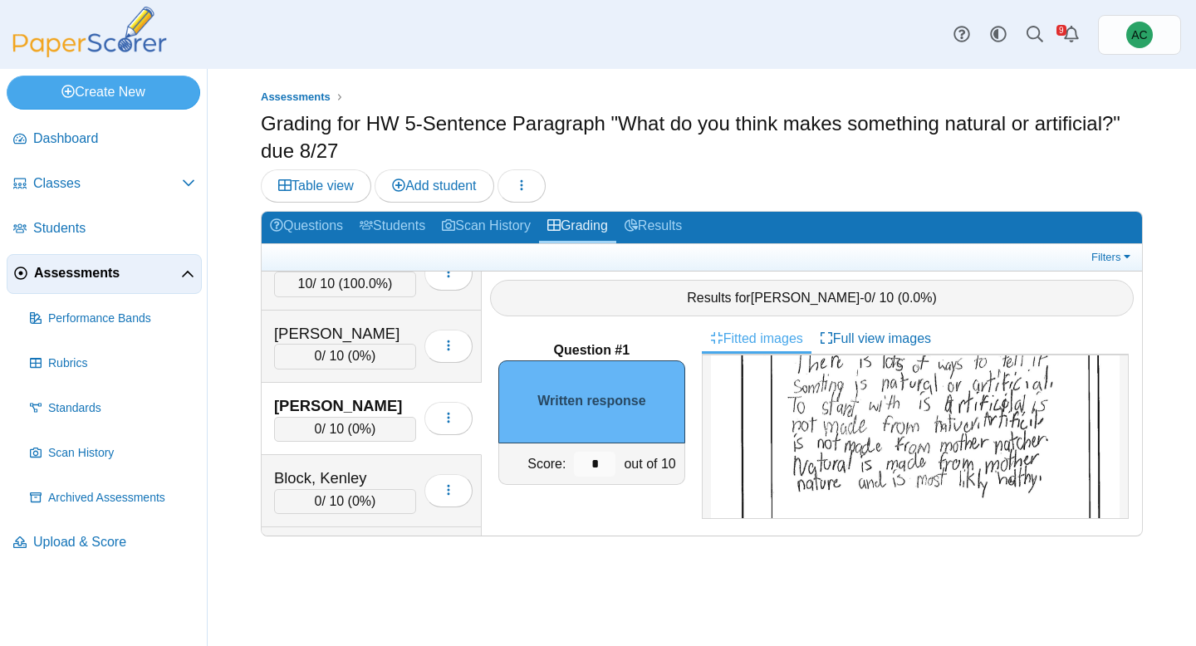
scroll to position [160, 0]
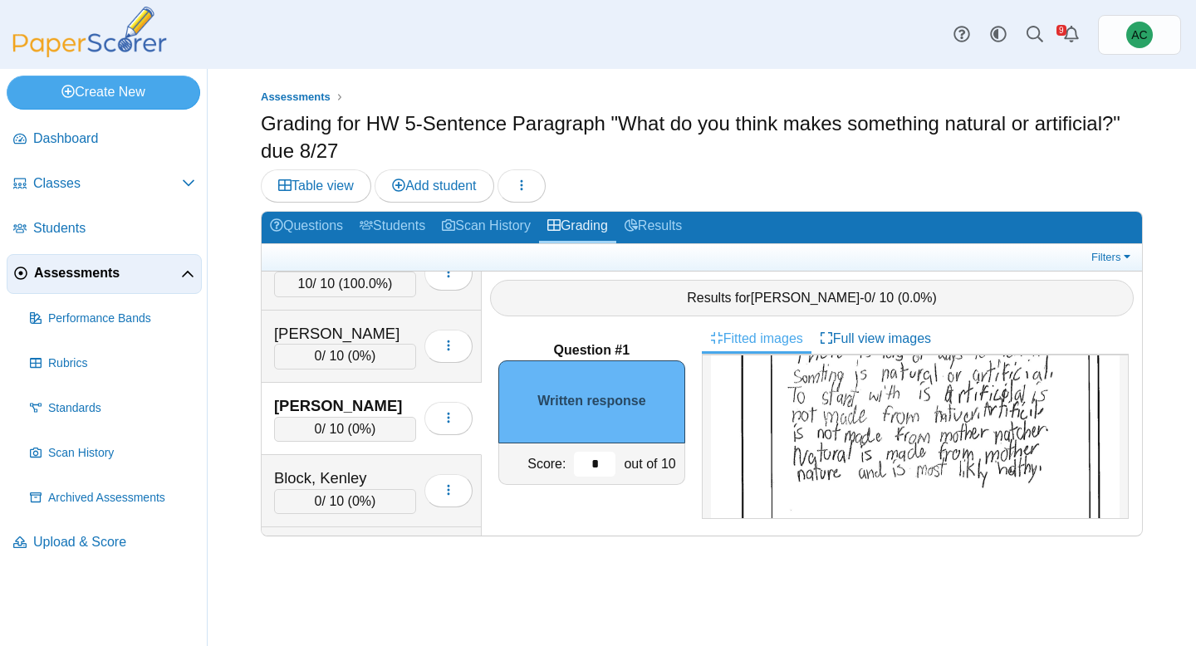
click at [592, 457] on input "*" at bounding box center [595, 464] width 42 height 25
click at [602, 461] on input "*" at bounding box center [595, 464] width 42 height 25
type input "*"
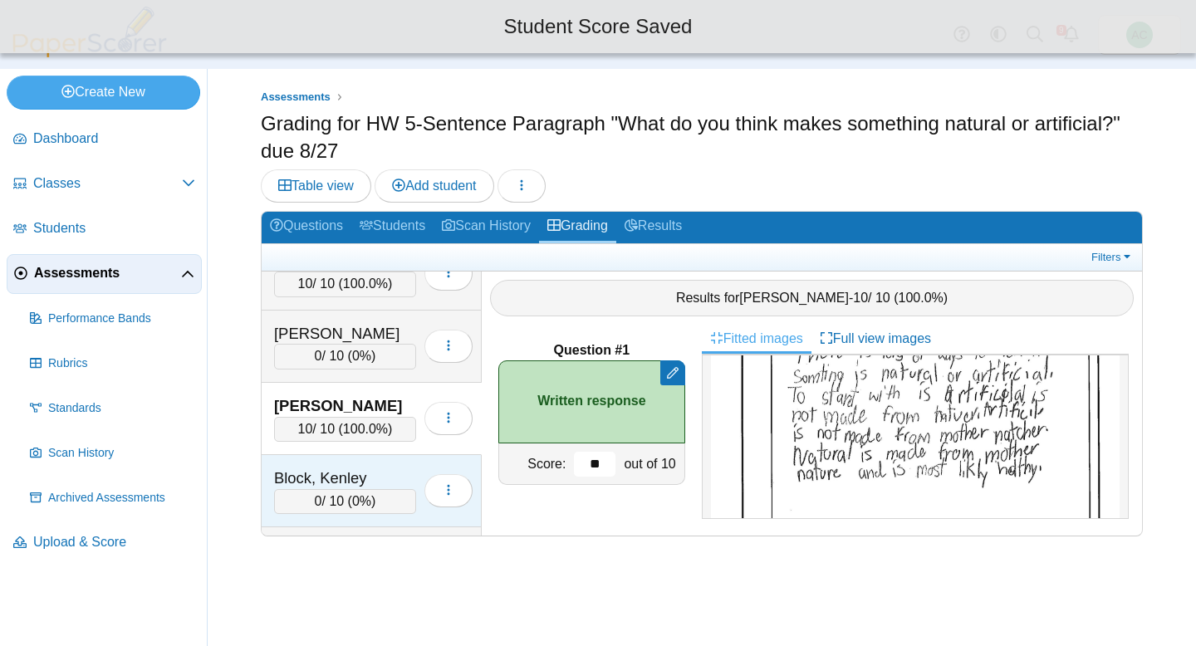
type input "**"
click at [330, 479] on div "Block, Kenley" at bounding box center [345, 478] width 142 height 22
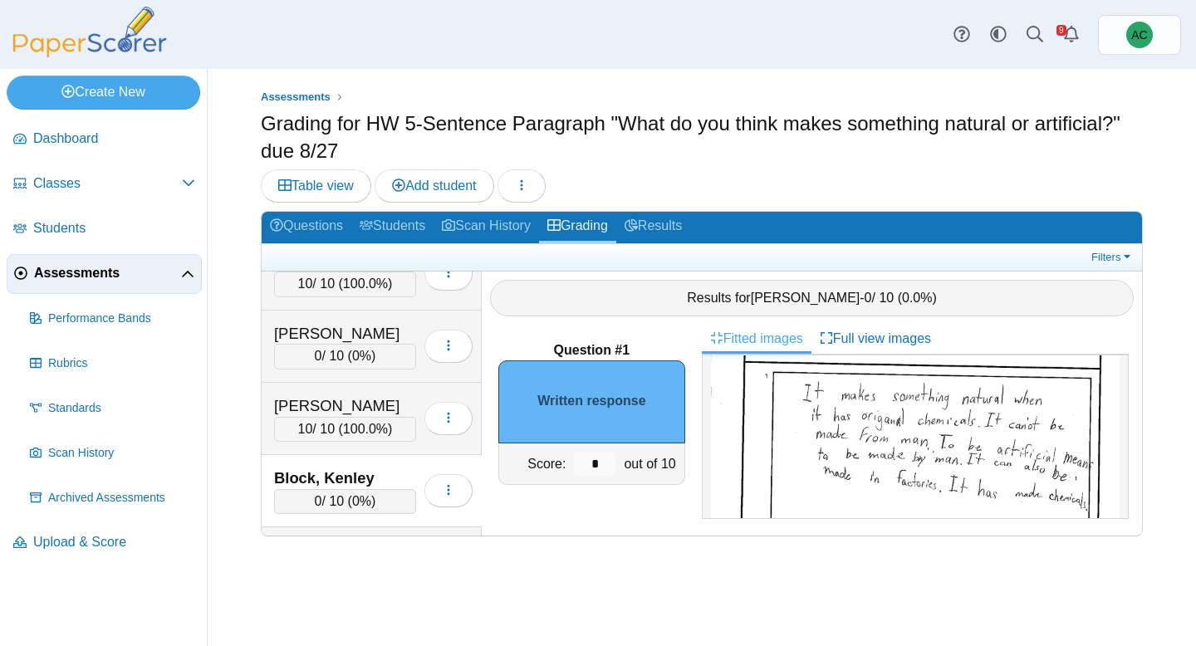
scroll to position [126, 0]
click at [605, 464] on input "*" at bounding box center [595, 464] width 42 height 25
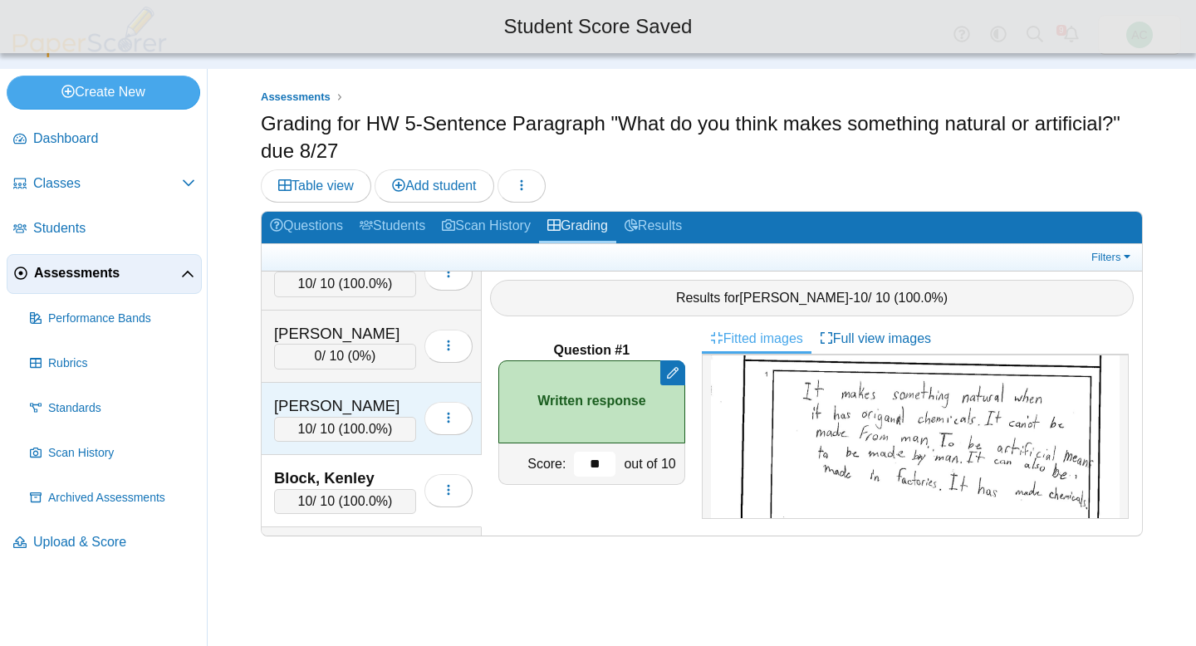
scroll to position [934, 0]
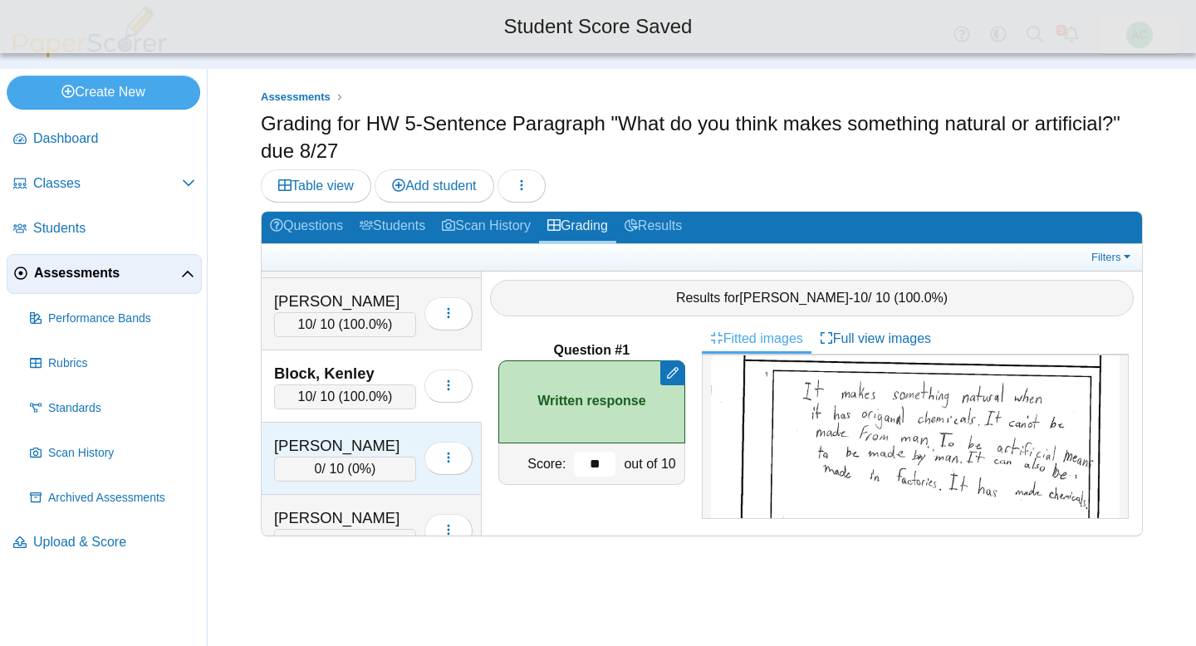
type input "**"
click at [350, 439] on div "Bowers, Lorelei" at bounding box center [345, 446] width 142 height 22
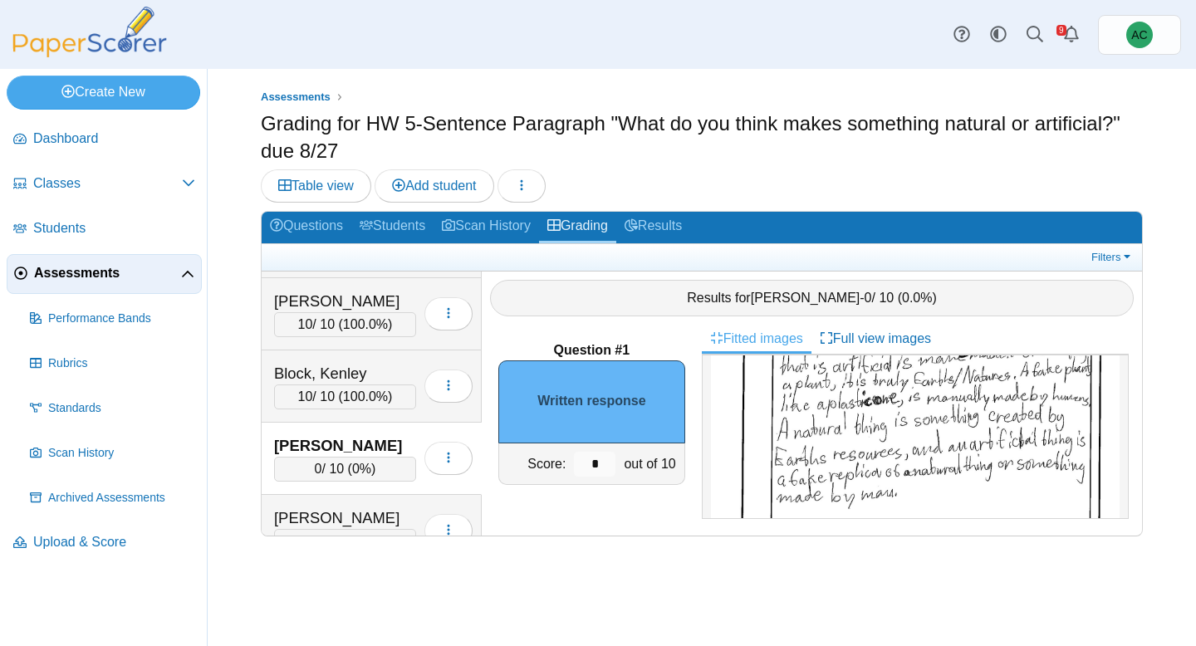
scroll to position [201, 0]
click at [599, 460] on input "*" at bounding box center [595, 464] width 42 height 25
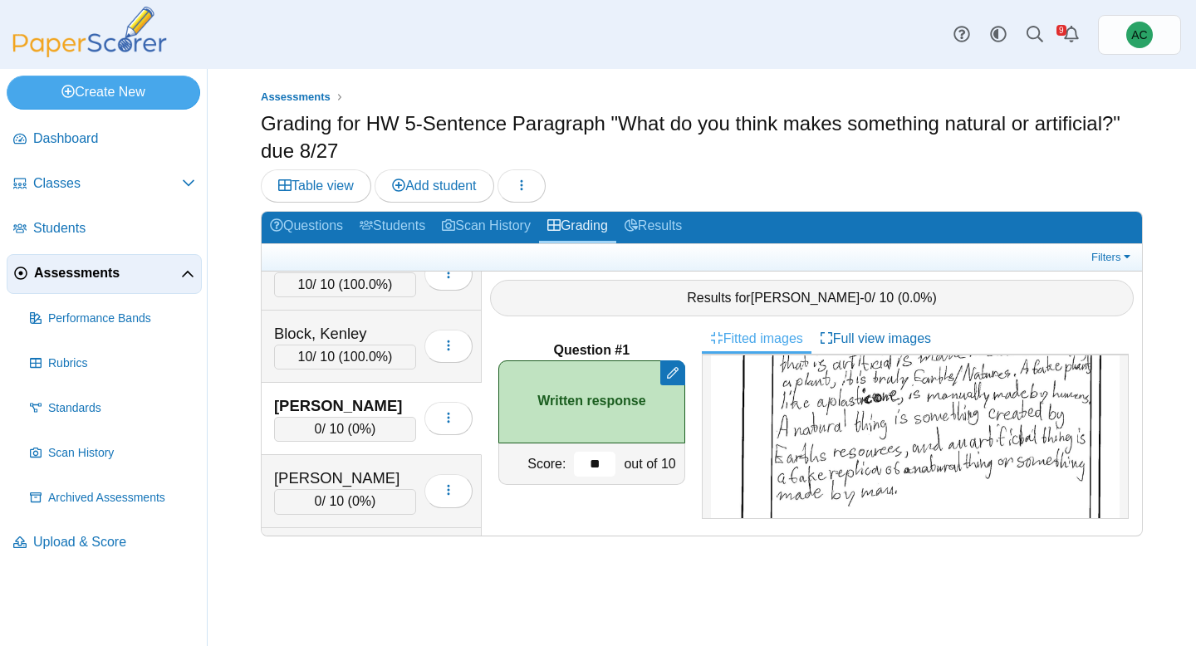
scroll to position [979, 0]
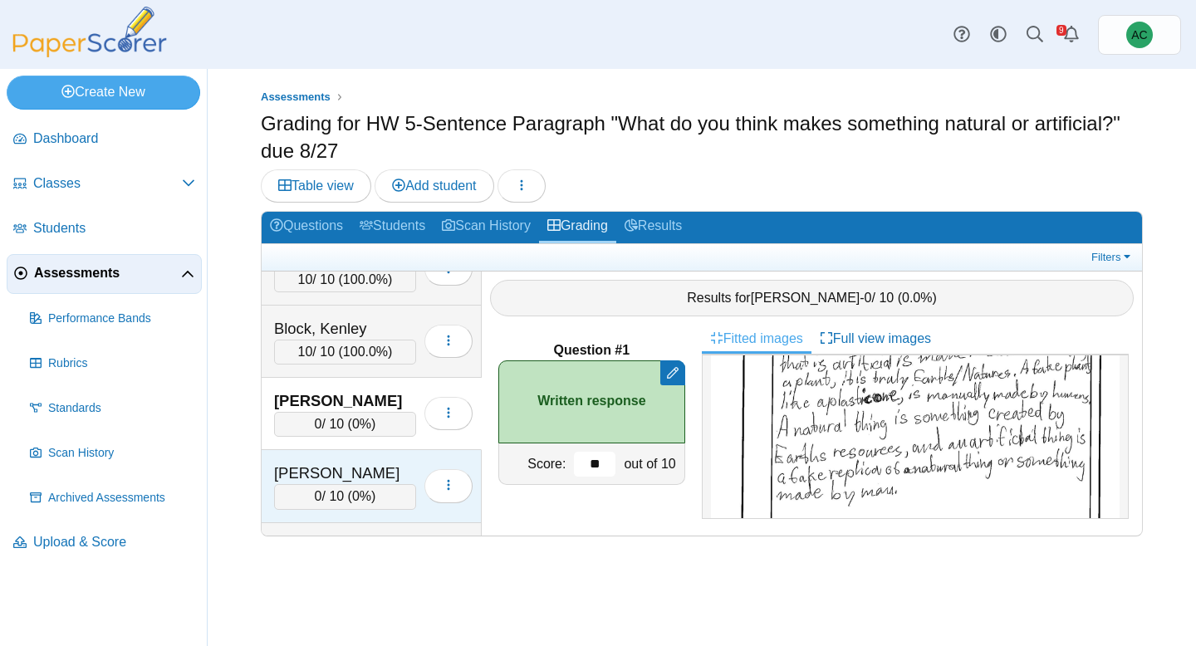
type input "**"
click at [325, 467] on div "Brooker, Kinsley" at bounding box center [345, 473] width 142 height 22
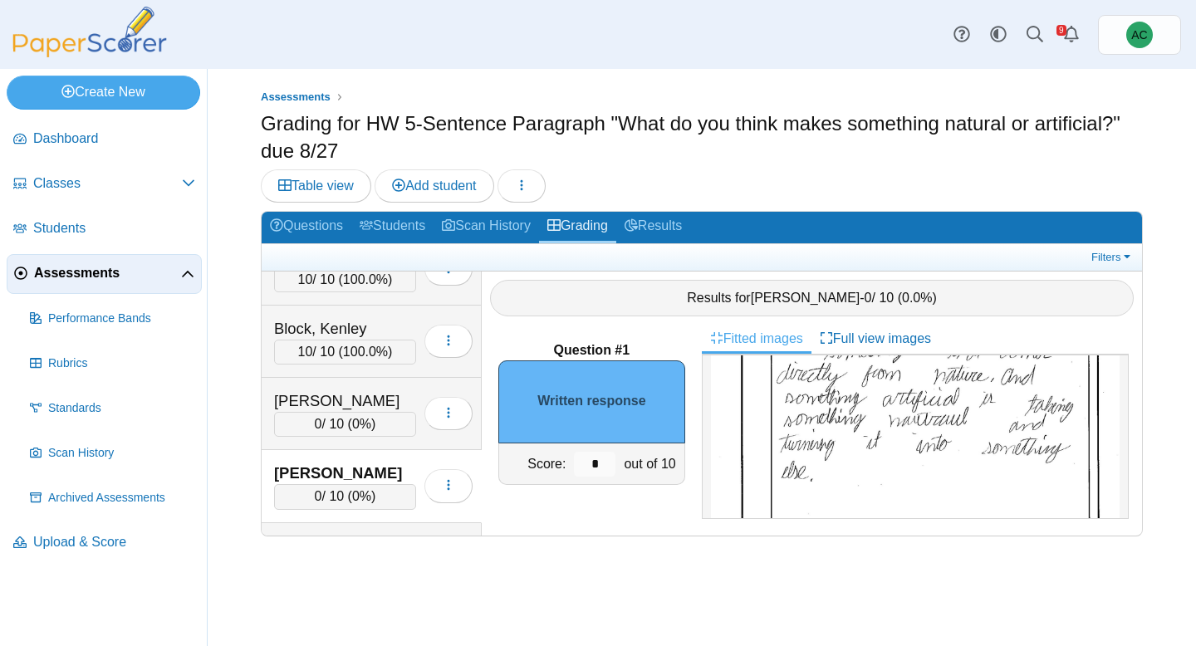
scroll to position [200, 0]
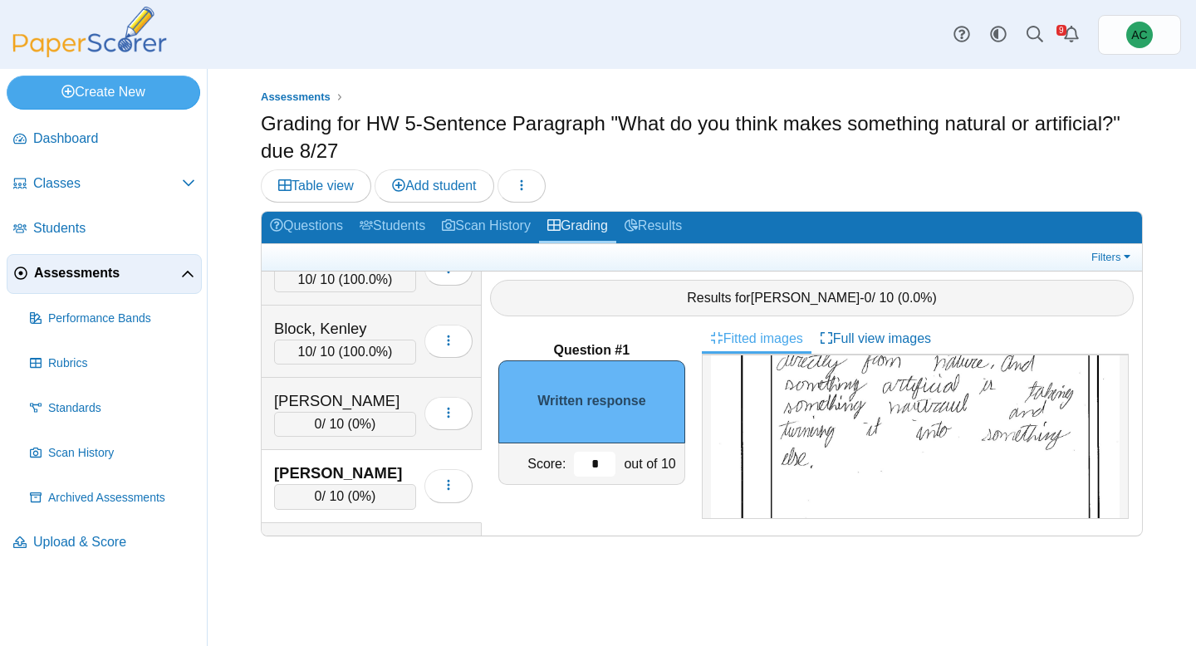
click at [609, 458] on input "*" at bounding box center [595, 464] width 42 height 25
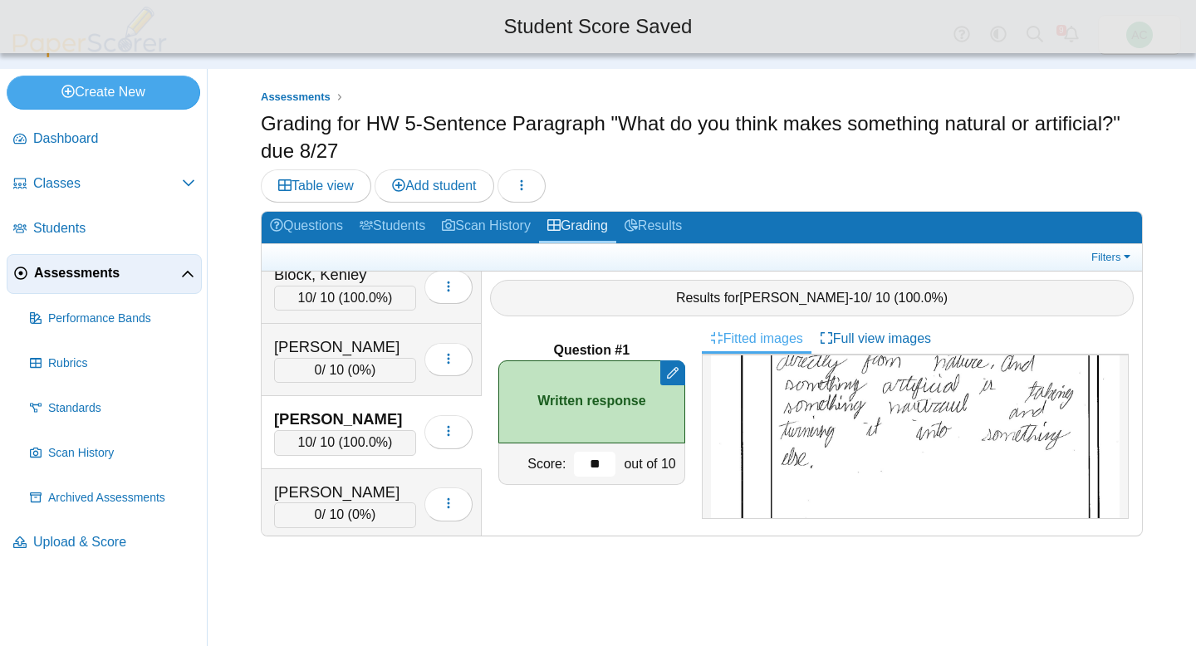
scroll to position [1059, 0]
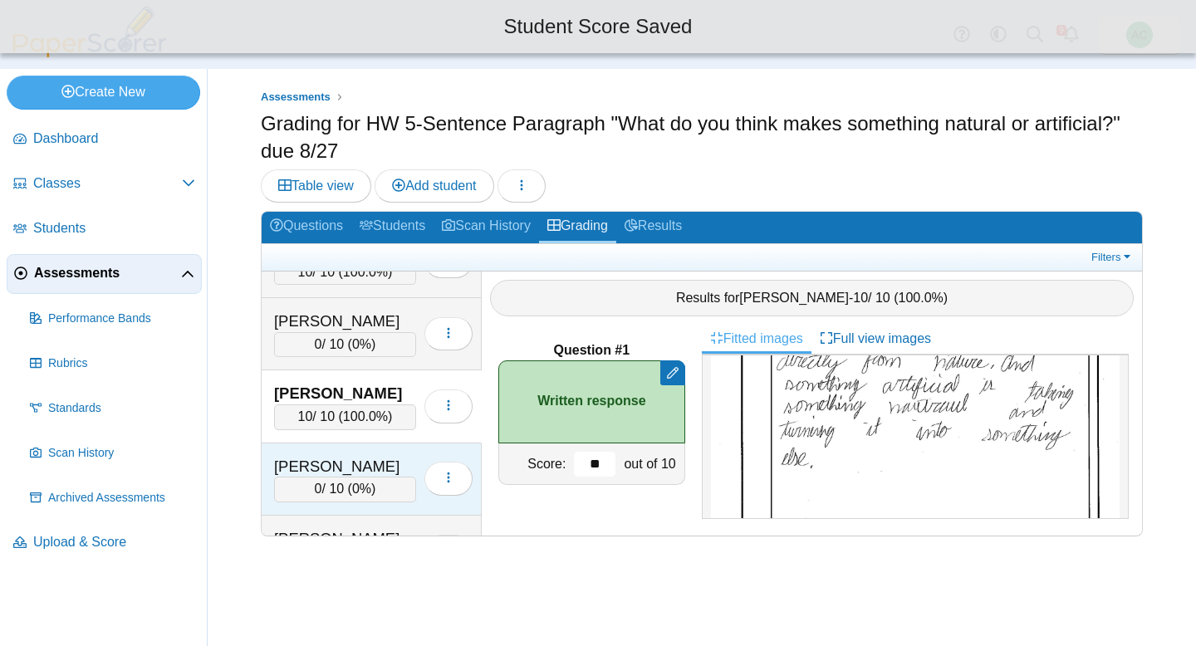
type input "**"
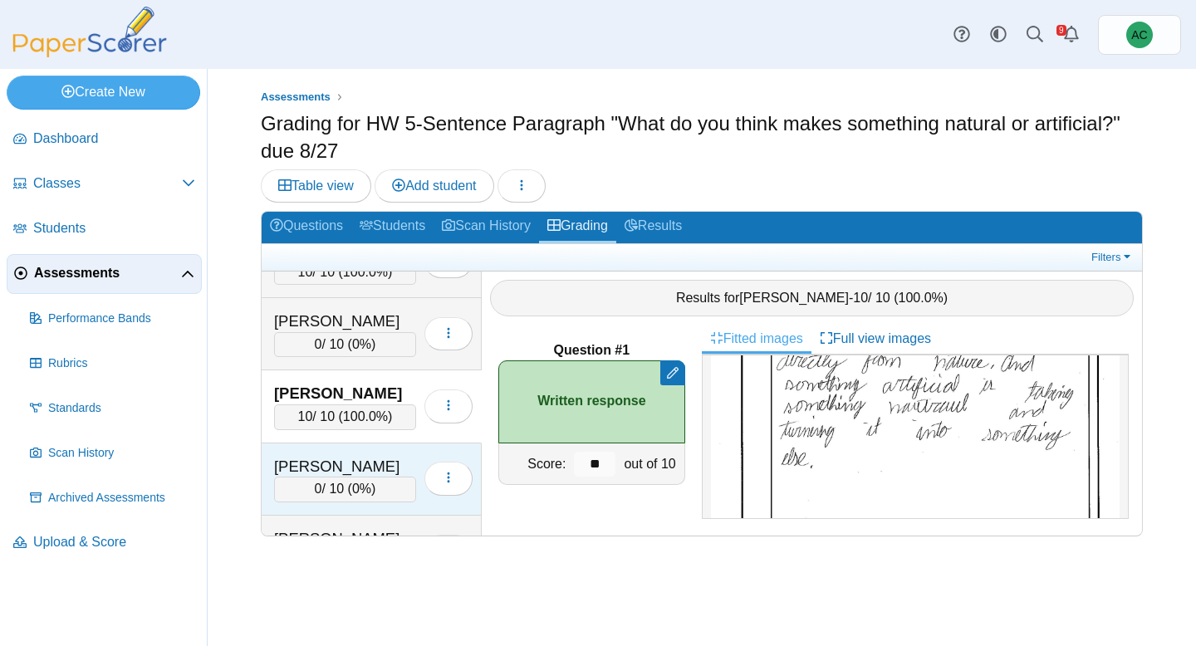
click at [336, 465] on div "Burge, Elias" at bounding box center [345, 467] width 142 height 22
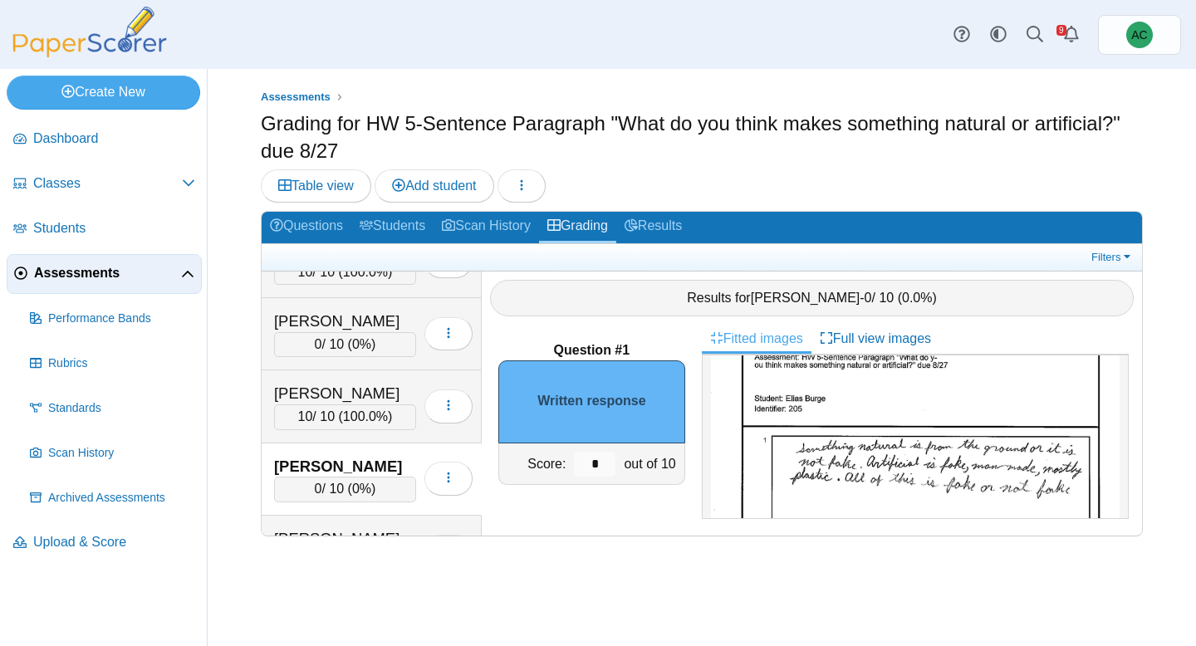
scroll to position [57, 0]
click at [599, 467] on input "*" at bounding box center [595, 464] width 42 height 25
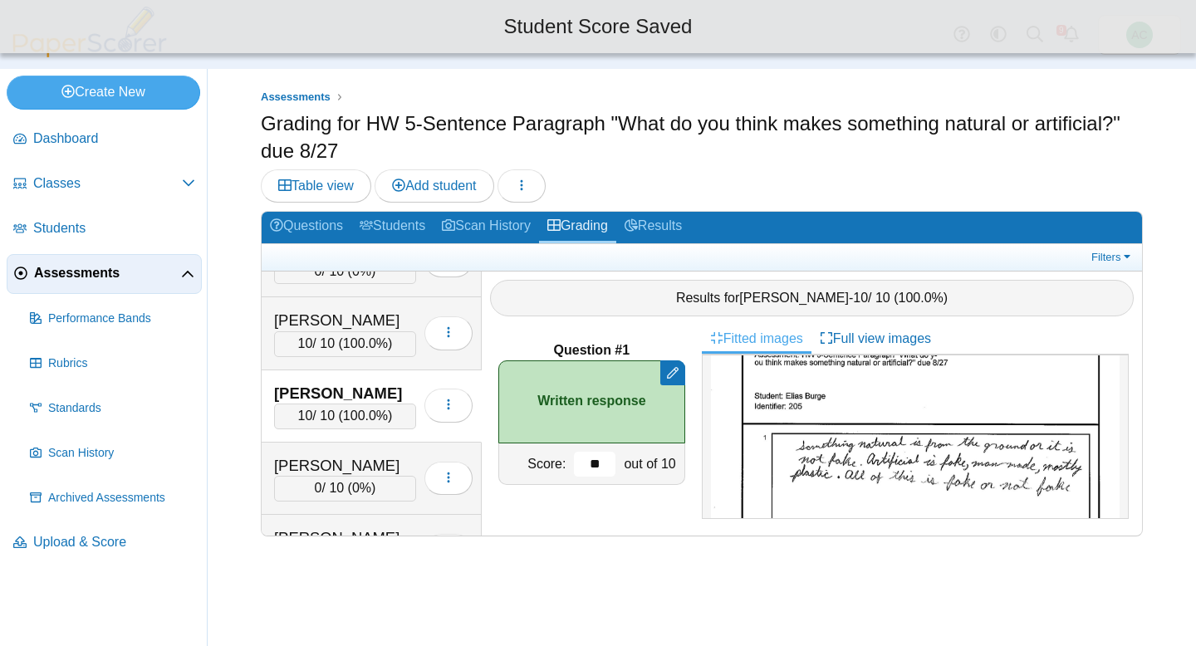
scroll to position [1148, 0]
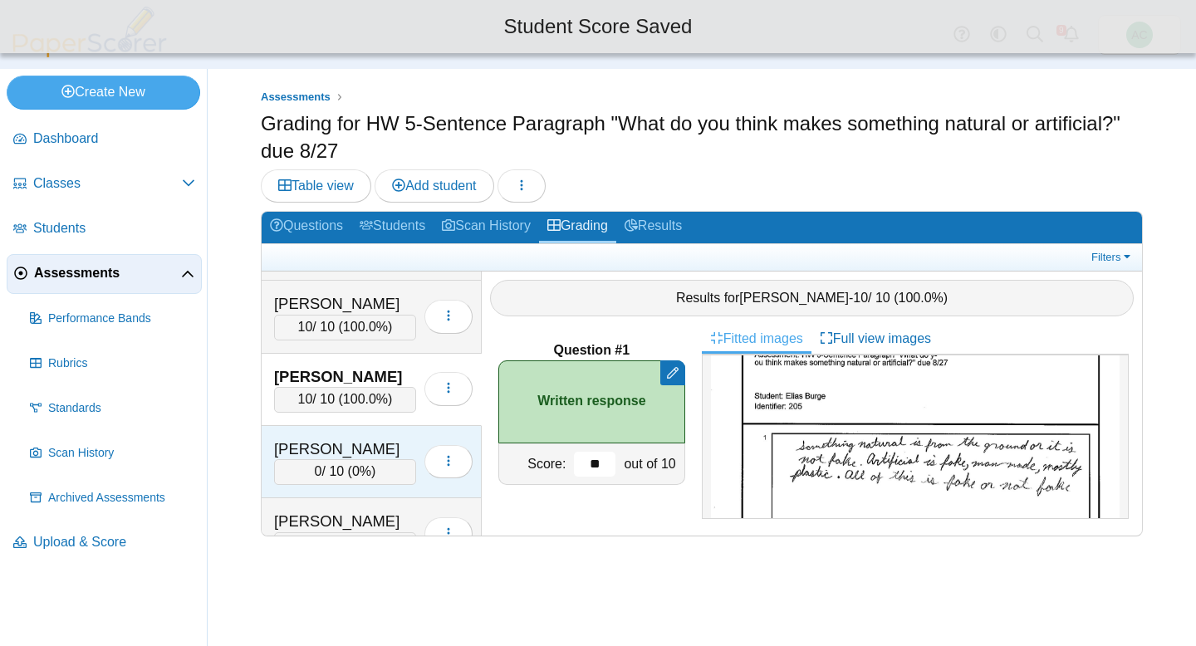
type input "**"
click at [329, 461] on div "0 / 10 ( 0% )" at bounding box center [345, 471] width 142 height 25
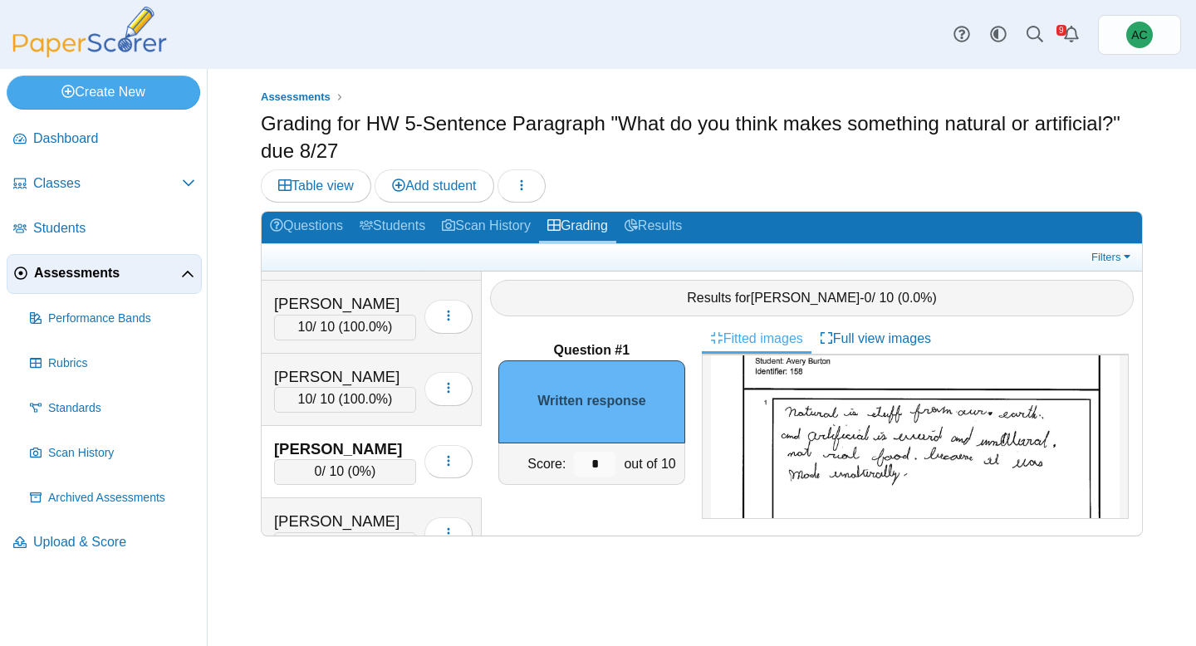
scroll to position [116, 0]
click at [908, 483] on img at bounding box center [915, 535] width 409 height 577
click at [611, 459] on input "*" at bounding box center [595, 464] width 42 height 25
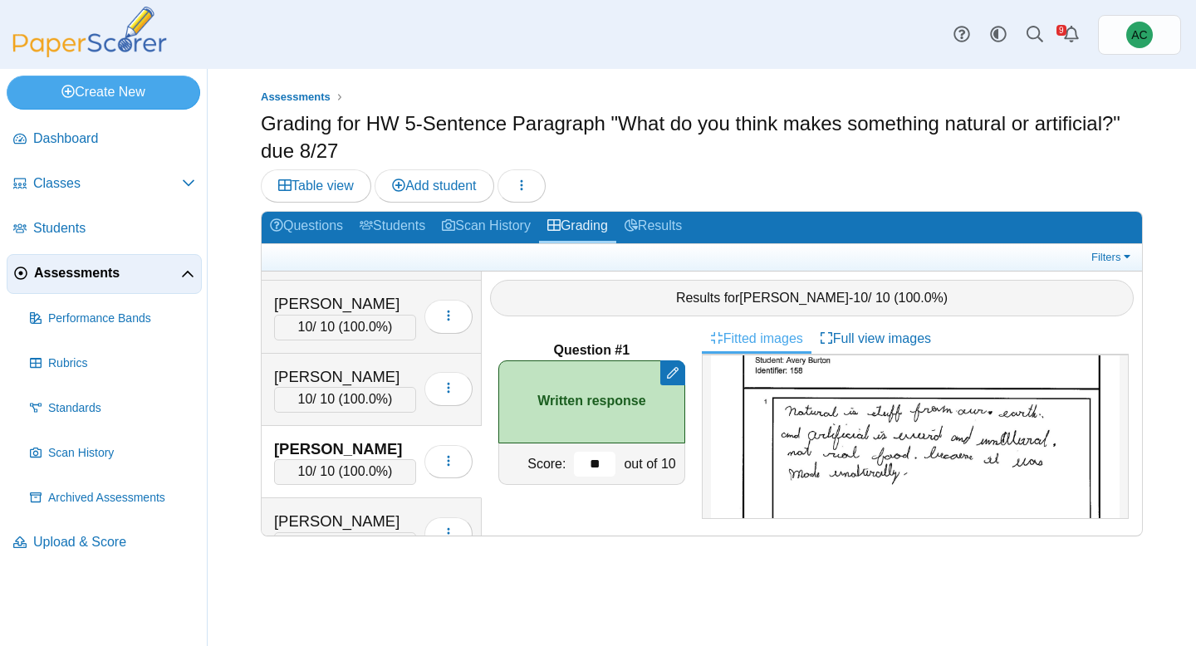
scroll to position [1184, 0]
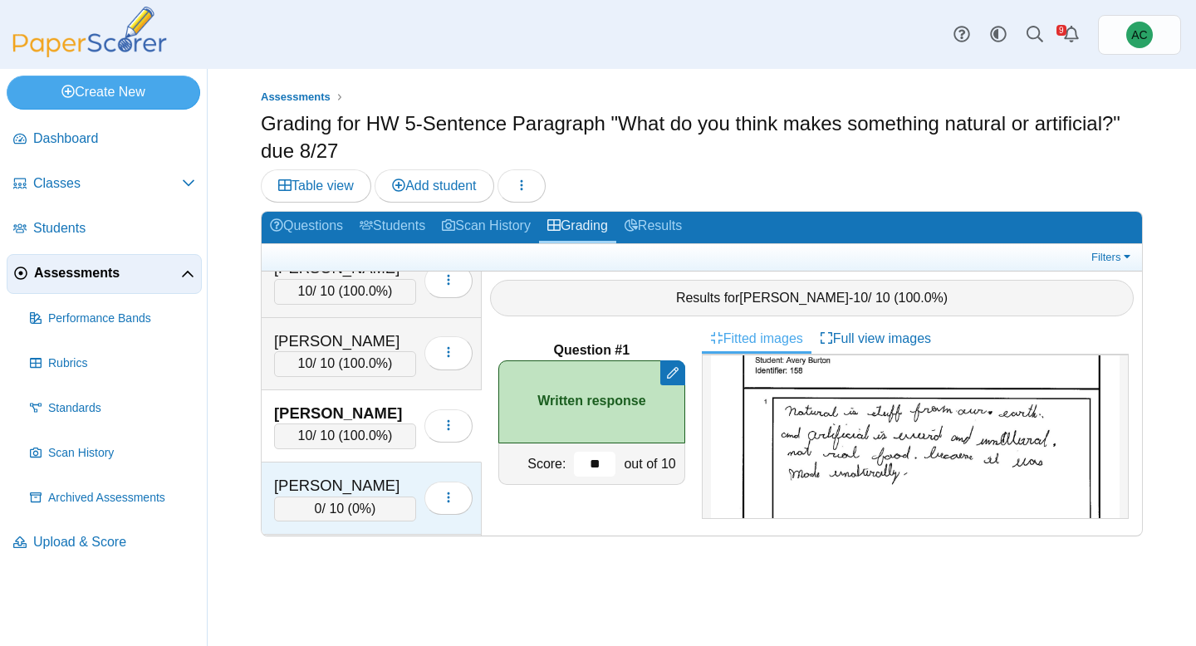
type input "**"
click at [344, 472] on div "Carnal, Nora 0 / 10 ( 0% ) Loading…" at bounding box center [372, 498] width 220 height 72
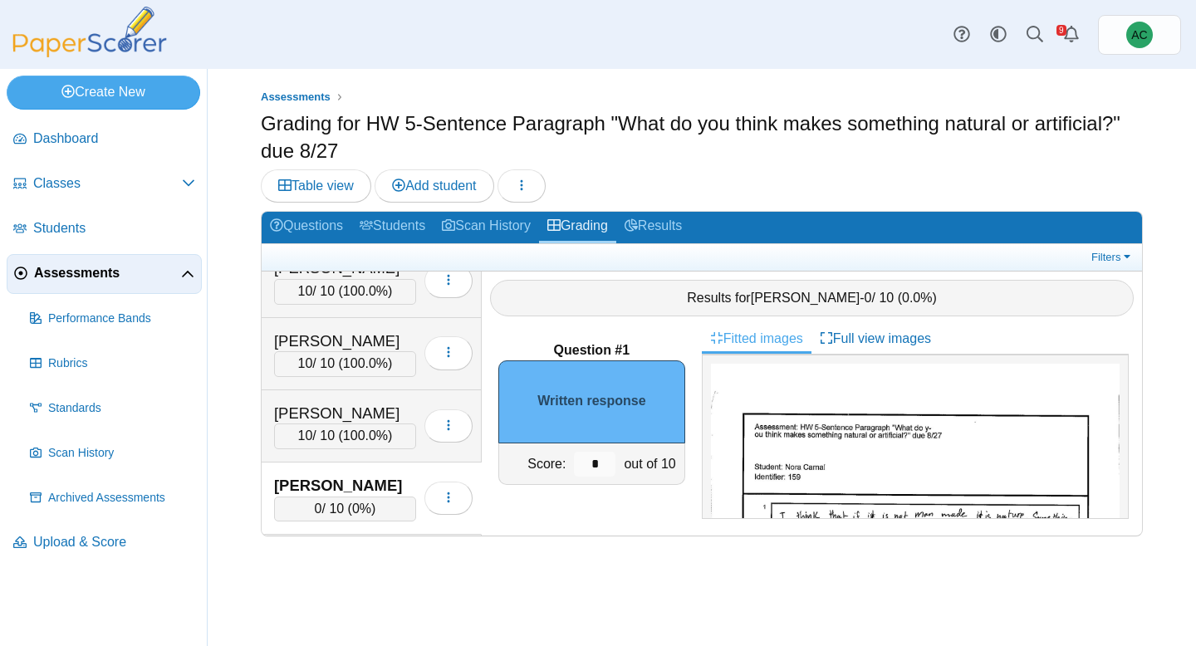
scroll to position [98, 0]
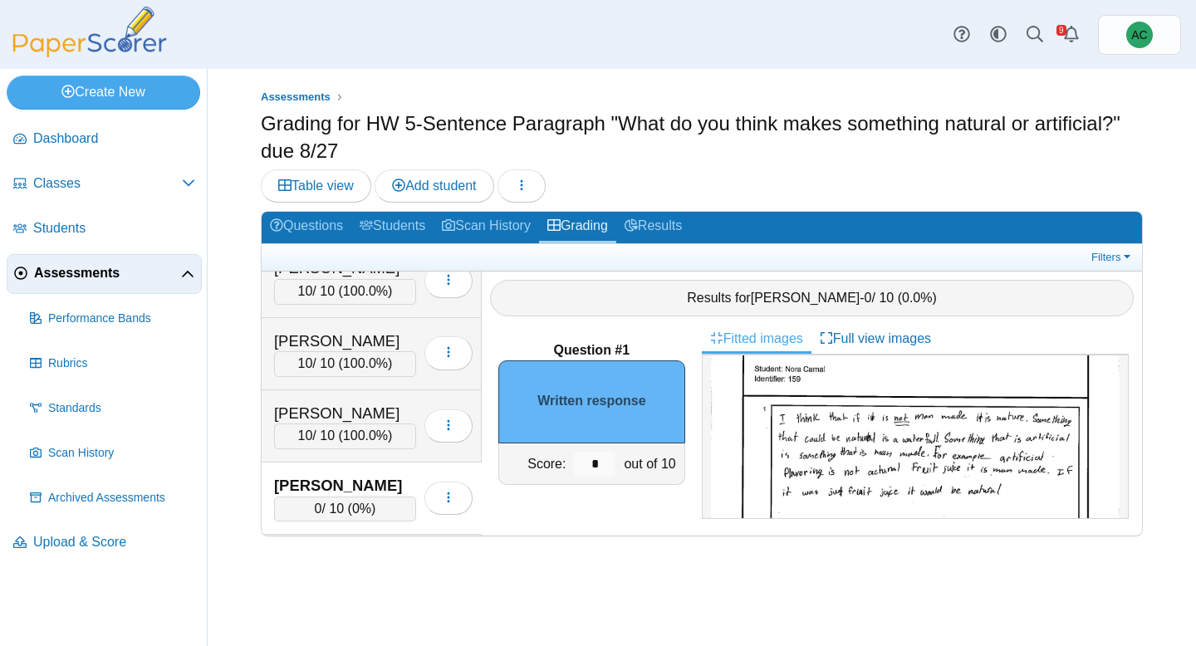
click at [898, 425] on img at bounding box center [915, 545] width 409 height 558
click at [607, 467] on input "*" at bounding box center [595, 464] width 42 height 25
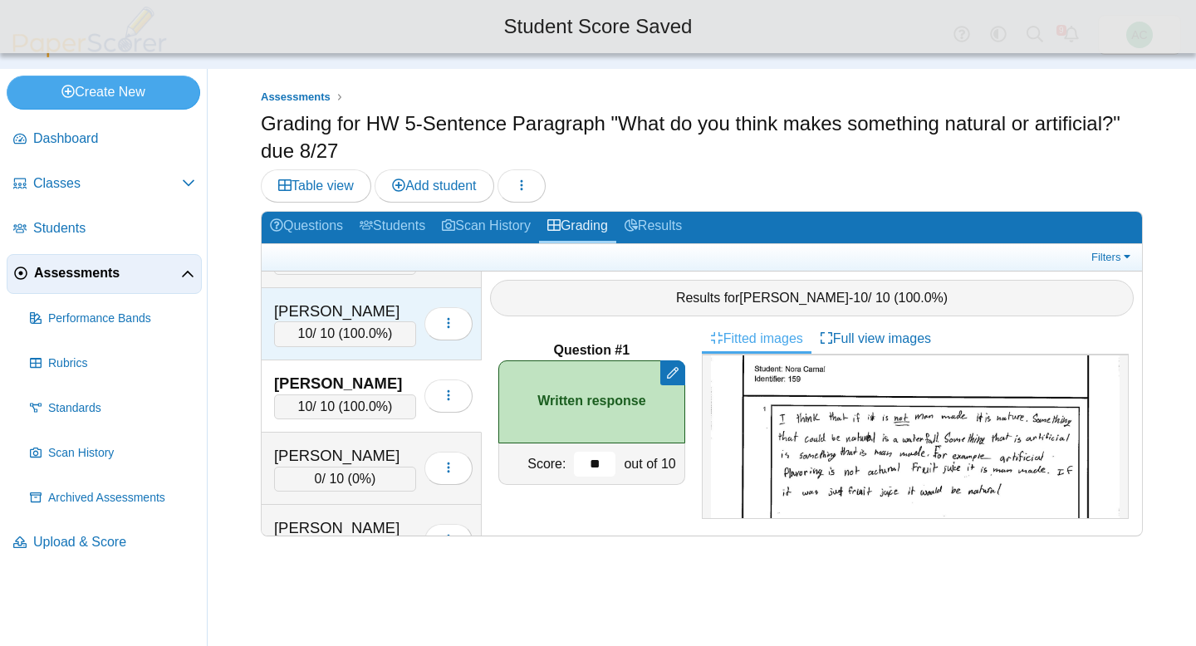
scroll to position [1285, 0]
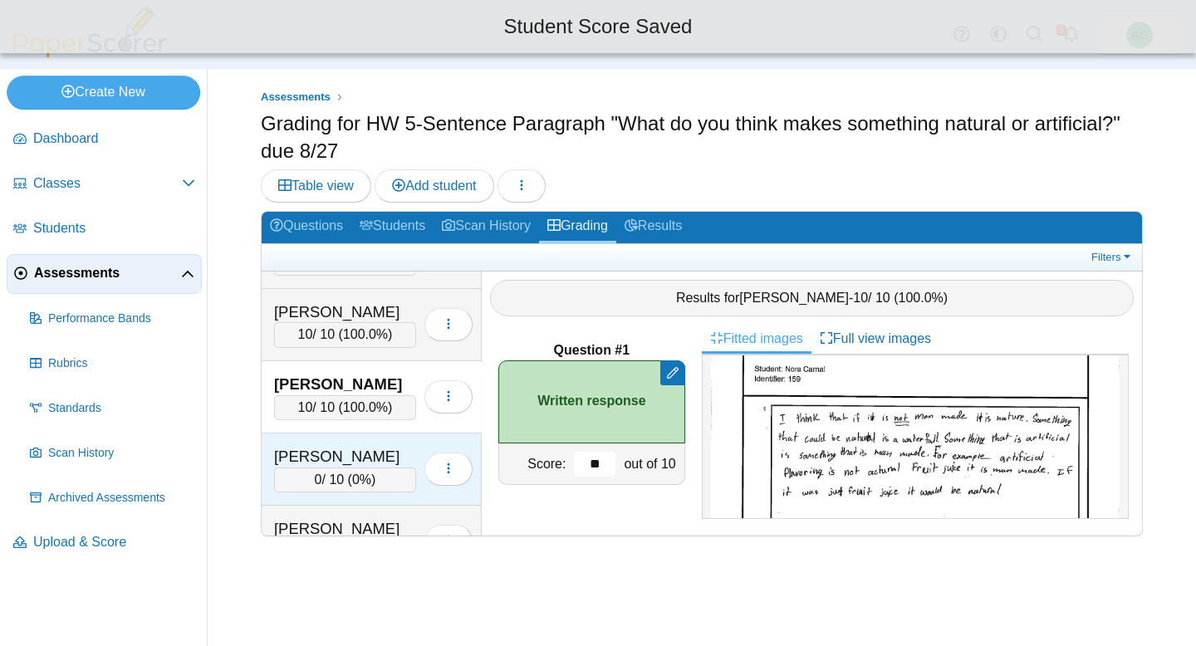
type input "**"
click at [286, 440] on div "Chandler, Audrey 0 / 10 ( 0% ) Loading…" at bounding box center [372, 469] width 220 height 72
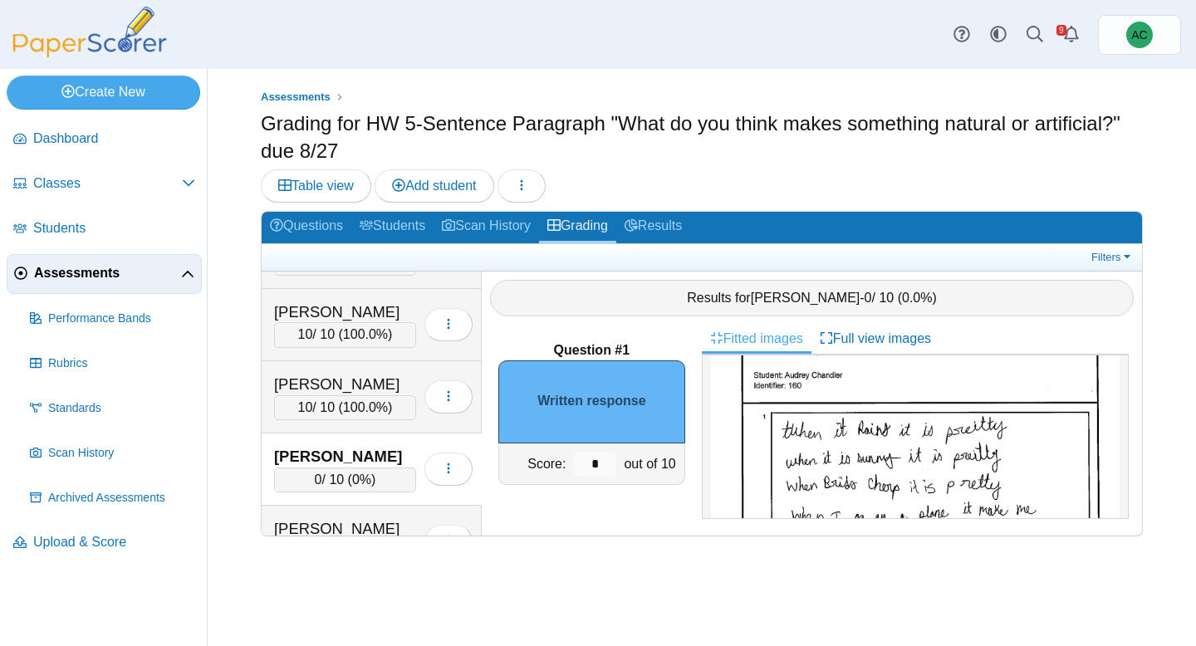
scroll to position [96, 0]
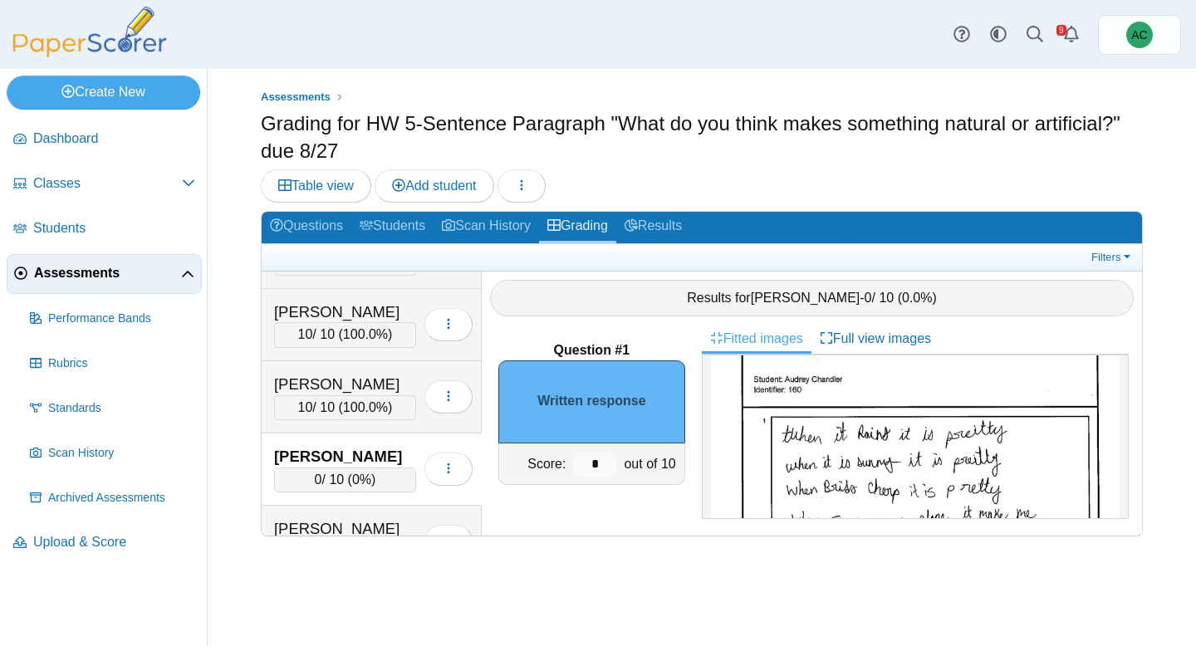
click at [871, 454] on img at bounding box center [915, 555] width 409 height 577
click at [599, 454] on input "*" at bounding box center [595, 464] width 42 height 25
type input "*"
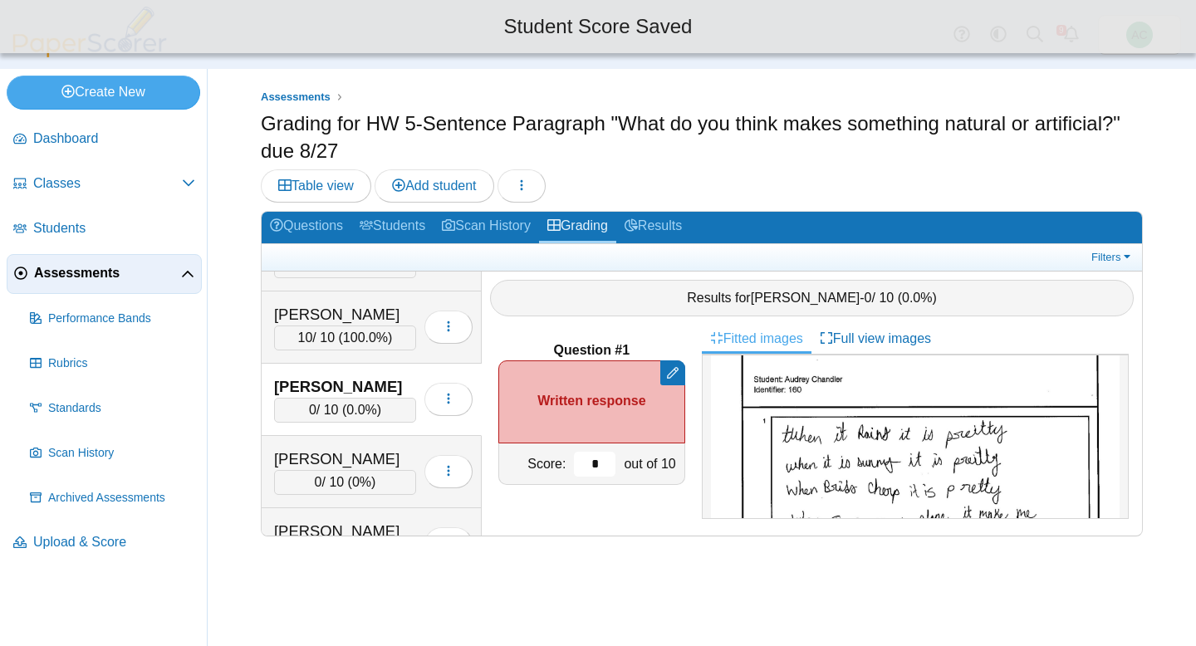
scroll to position [1354, 0]
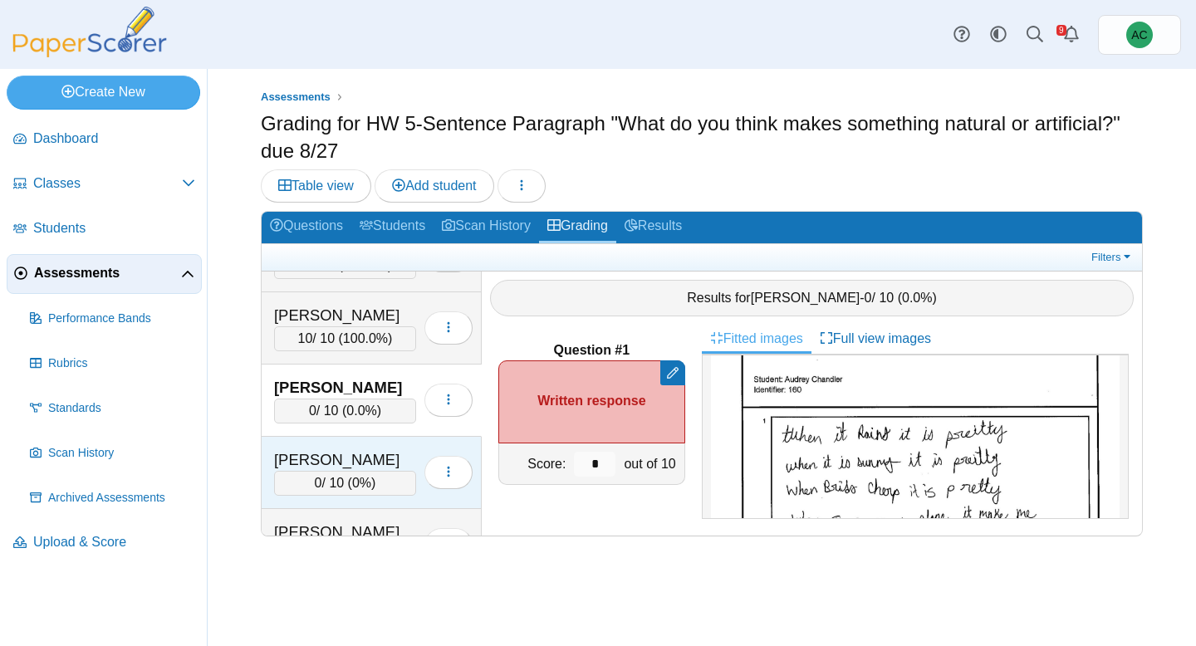
click at [302, 460] on div "Cooley, Lilyan" at bounding box center [345, 460] width 142 height 22
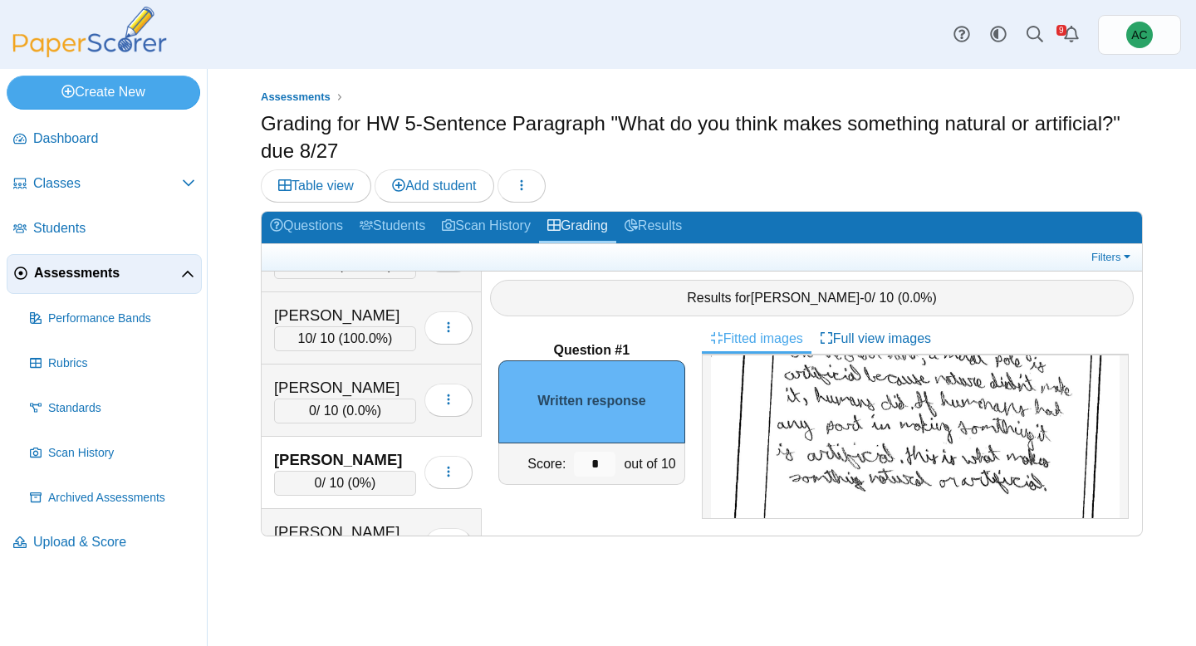
scroll to position [234, 0]
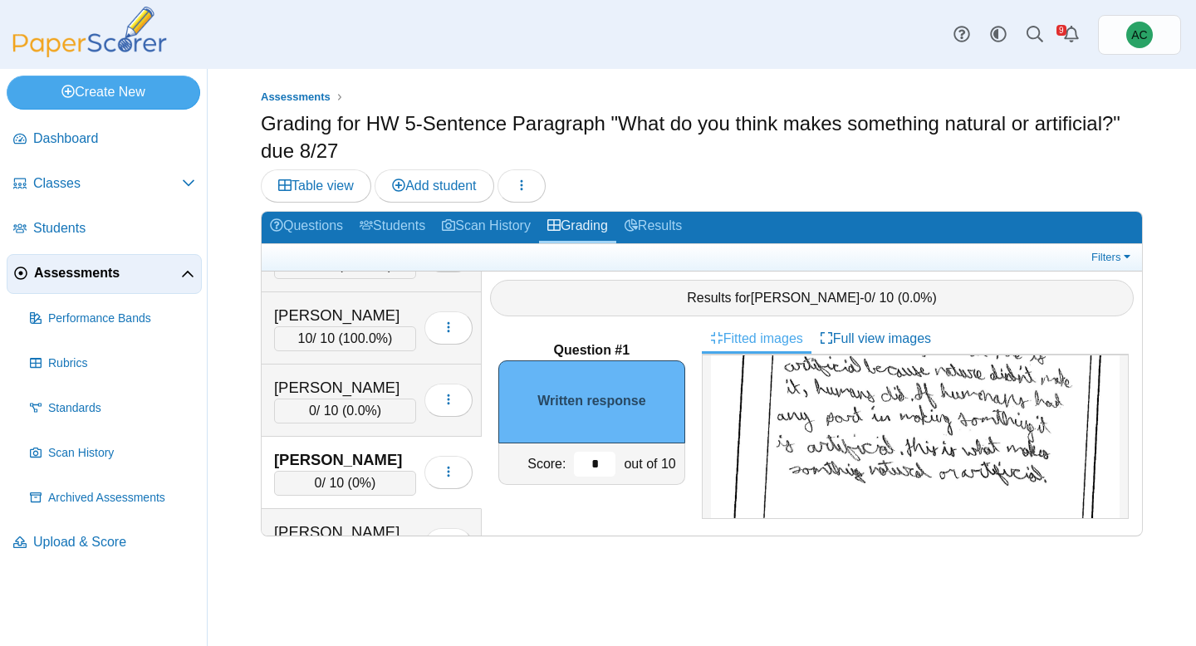
click at [600, 457] on input "*" at bounding box center [595, 464] width 42 height 25
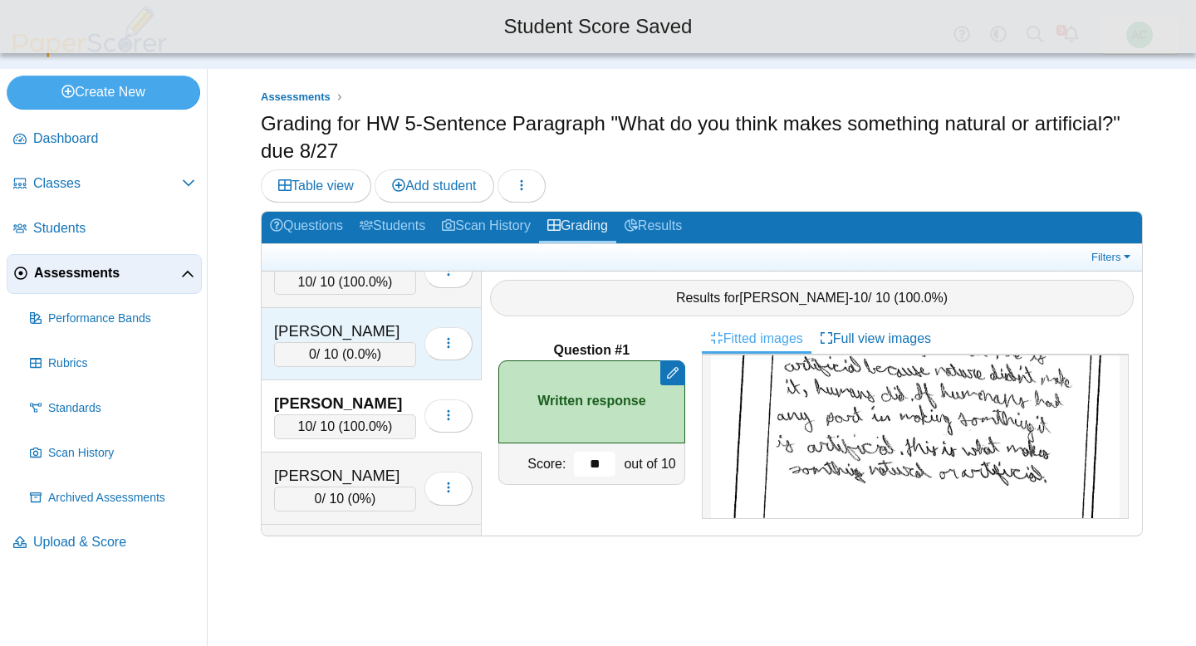
scroll to position [1427, 0]
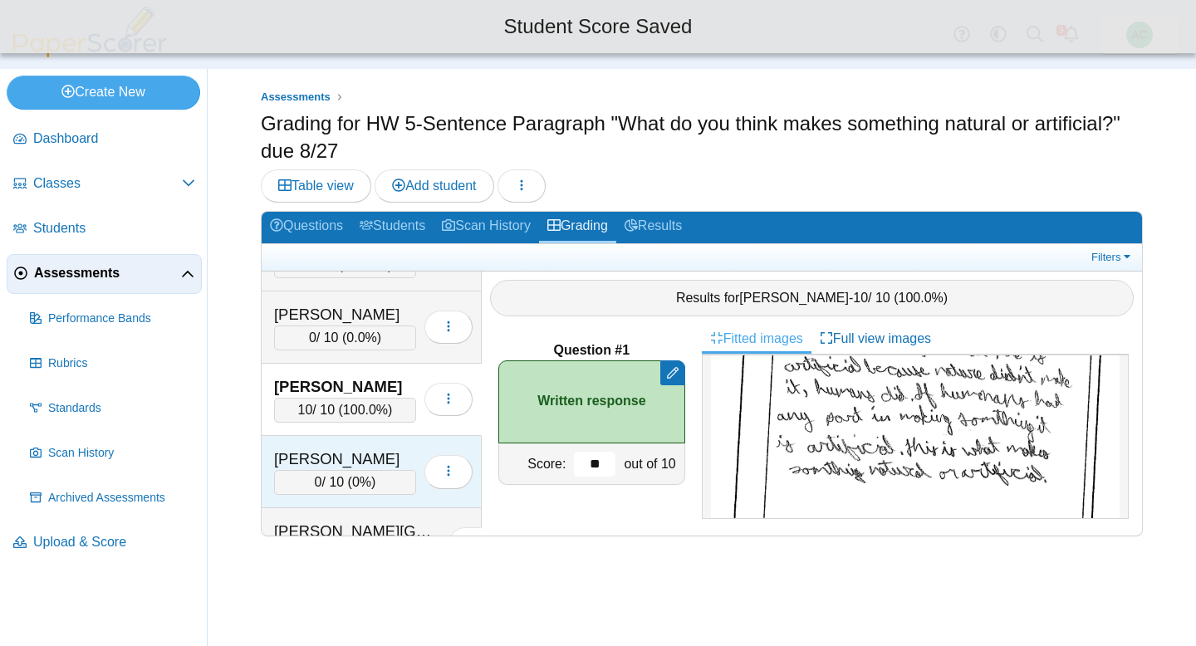
type input "**"
click at [326, 478] on div "0 / 10 ( 0% )" at bounding box center [345, 482] width 142 height 25
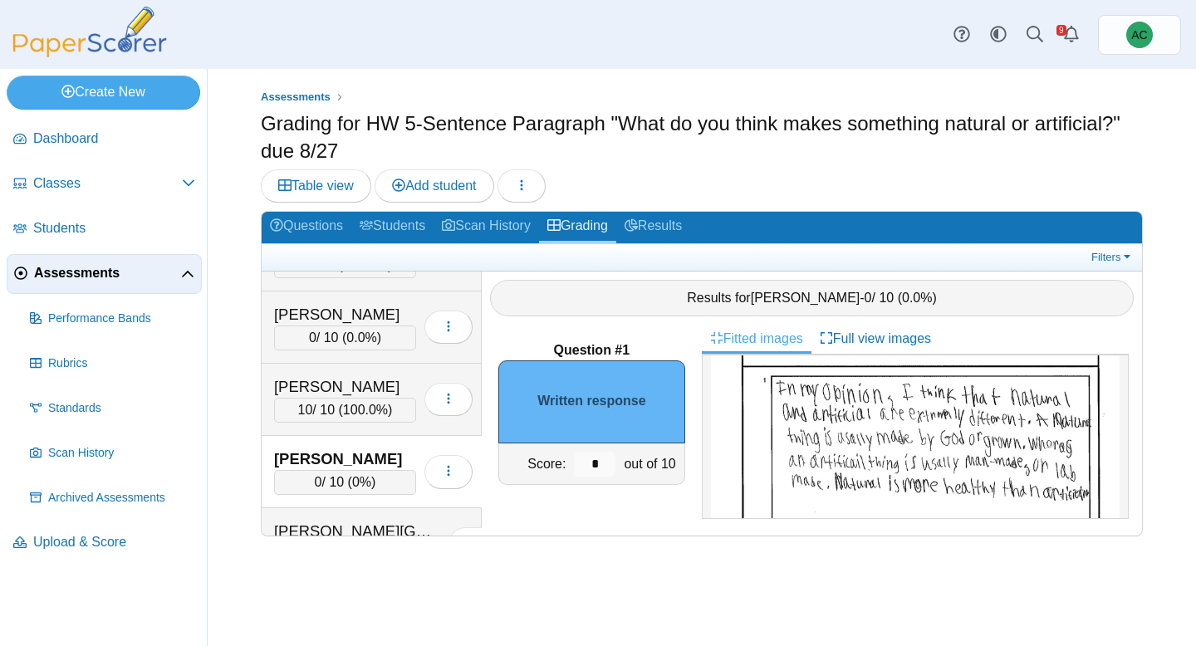
scroll to position [129, 0]
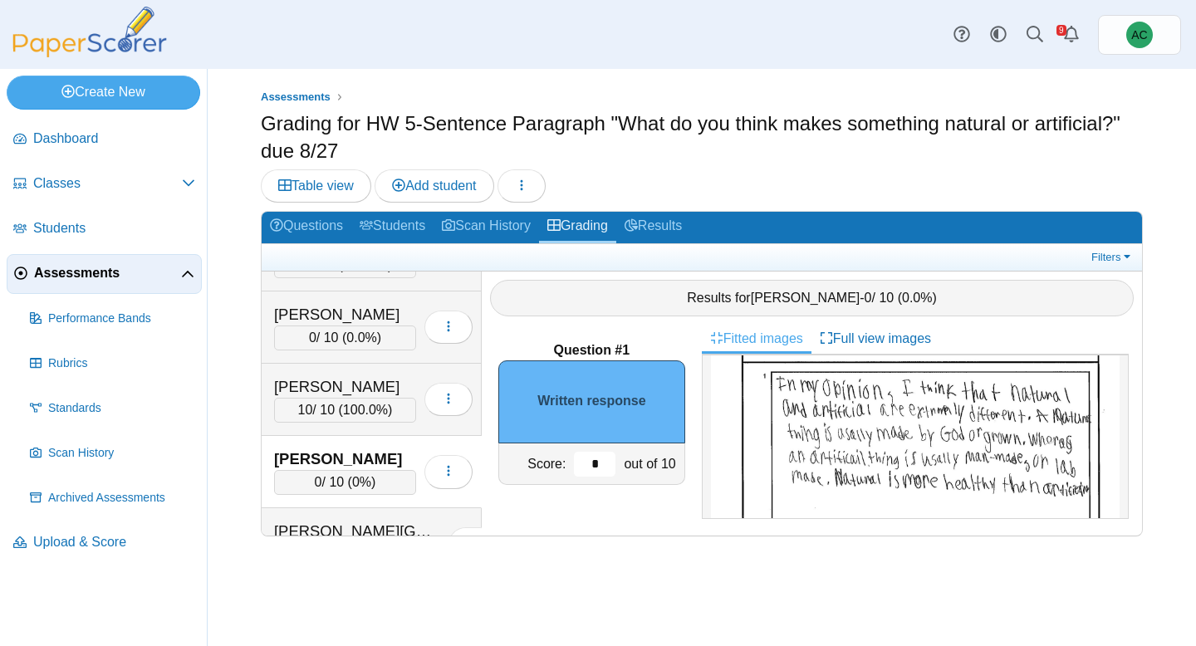
click at [594, 465] on input "*" at bounding box center [595, 464] width 42 height 25
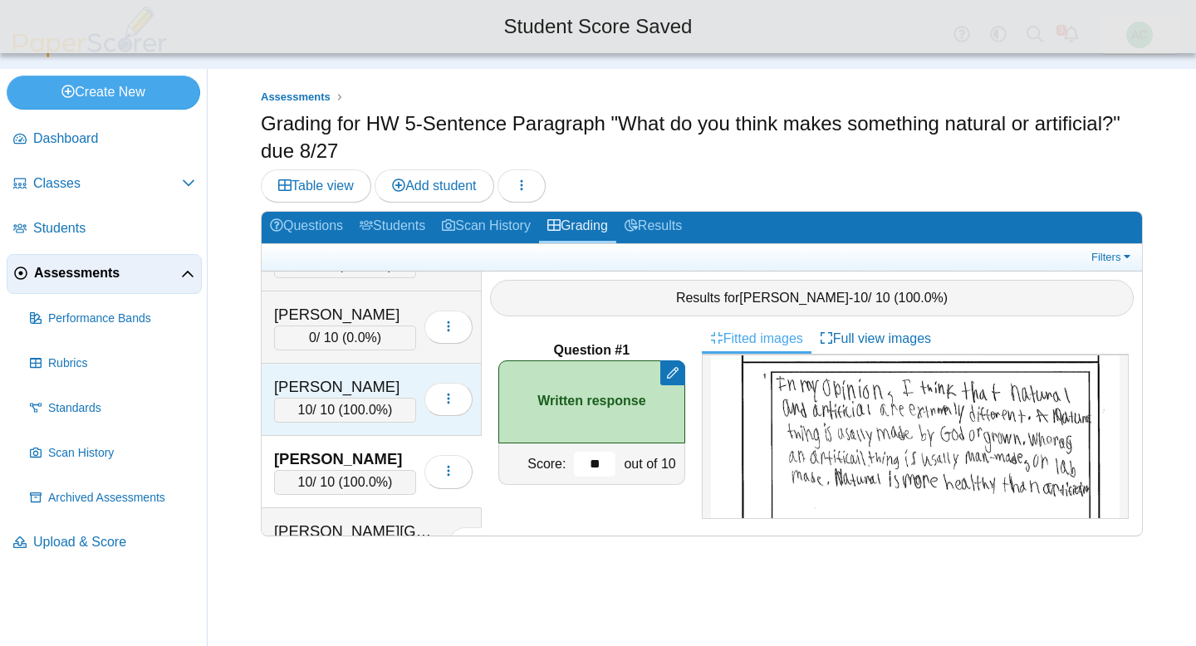
scroll to position [1511, 0]
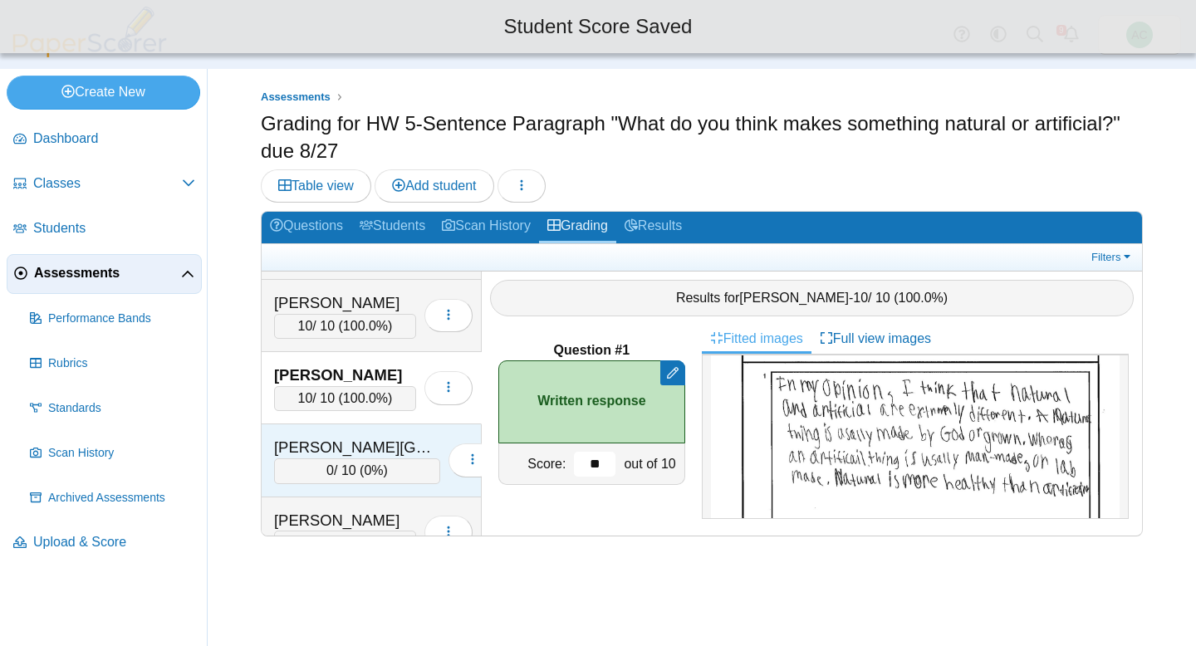
type input "**"
click at [312, 437] on div "Davies, Kinley" at bounding box center [357, 448] width 166 height 22
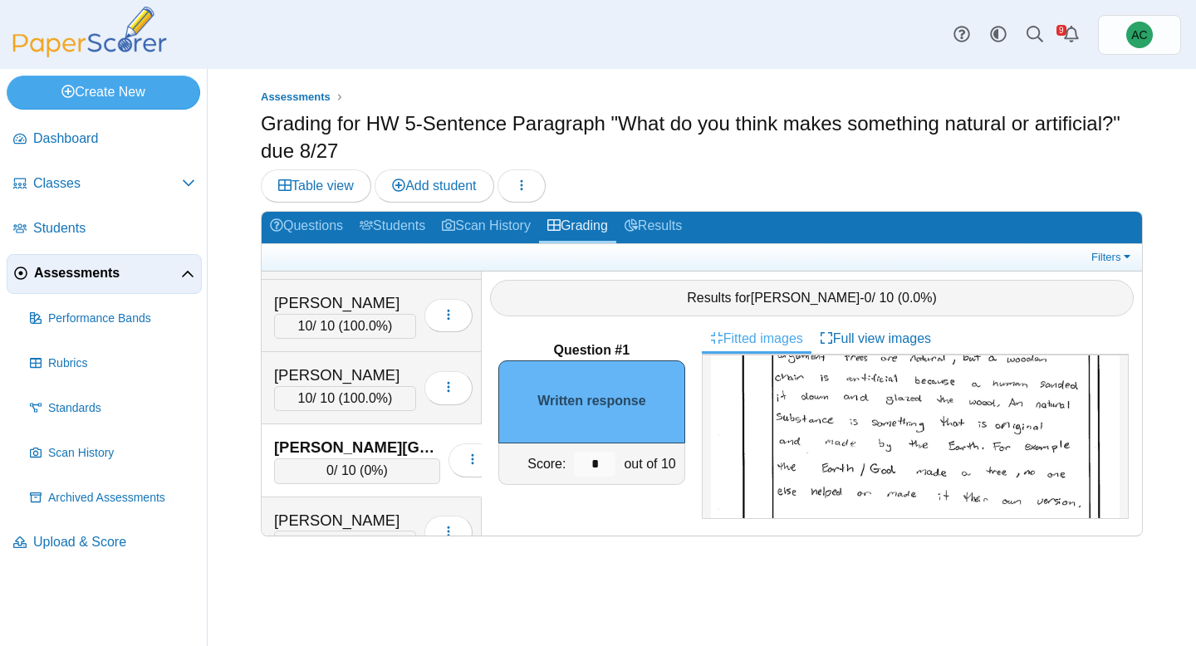
scroll to position [229, 0]
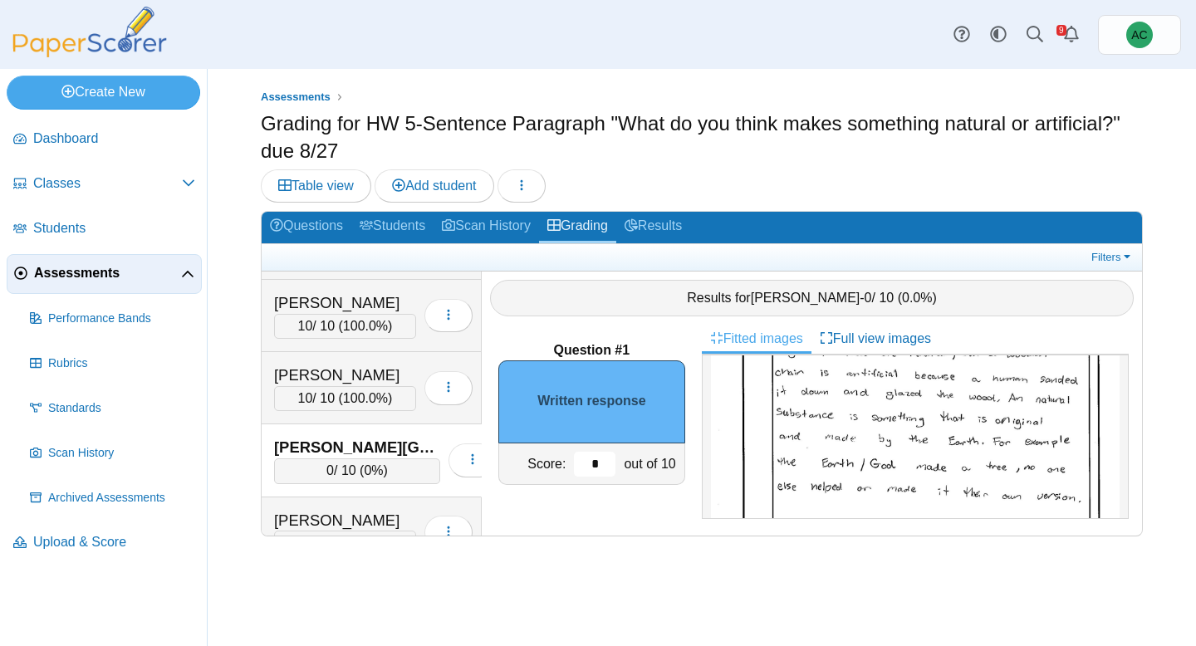
click at [612, 464] on input "*" at bounding box center [595, 464] width 42 height 25
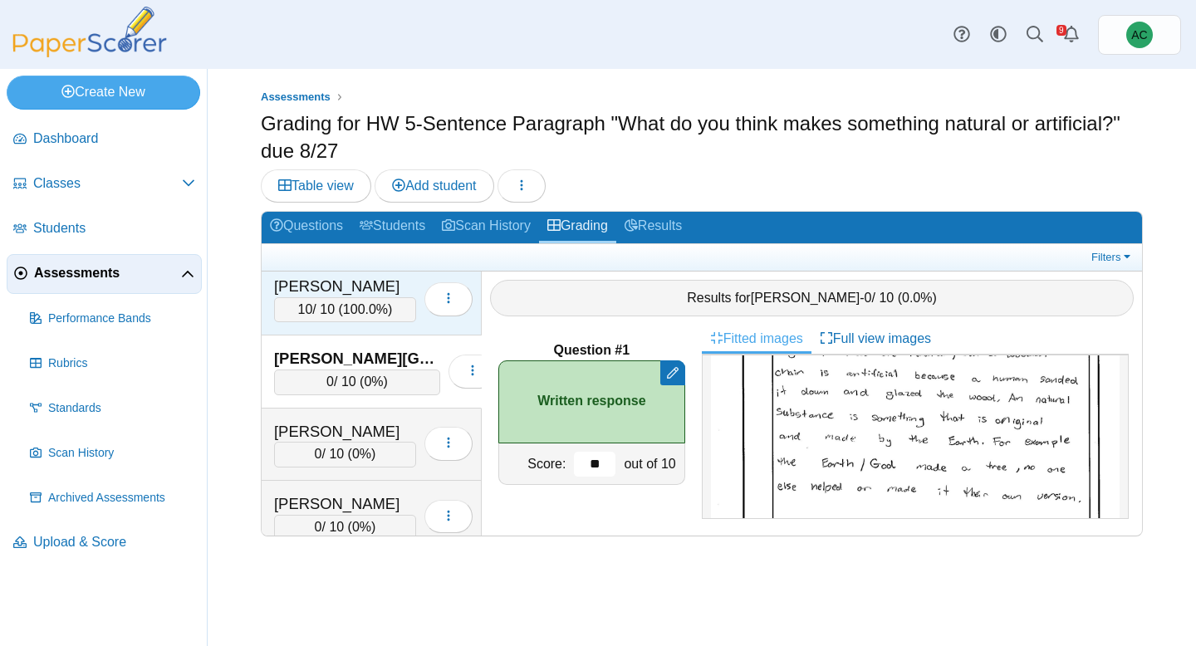
scroll to position [1619, 0]
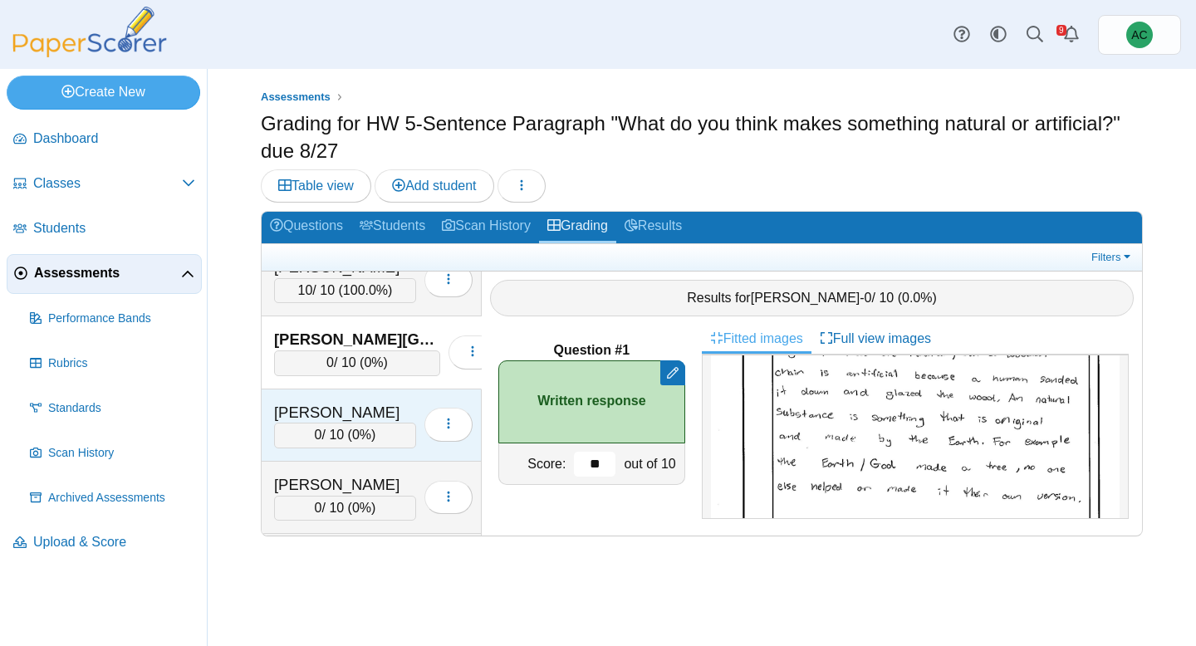
type input "**"
click at [348, 422] on div "Decker, Aubrey" at bounding box center [345, 413] width 142 height 22
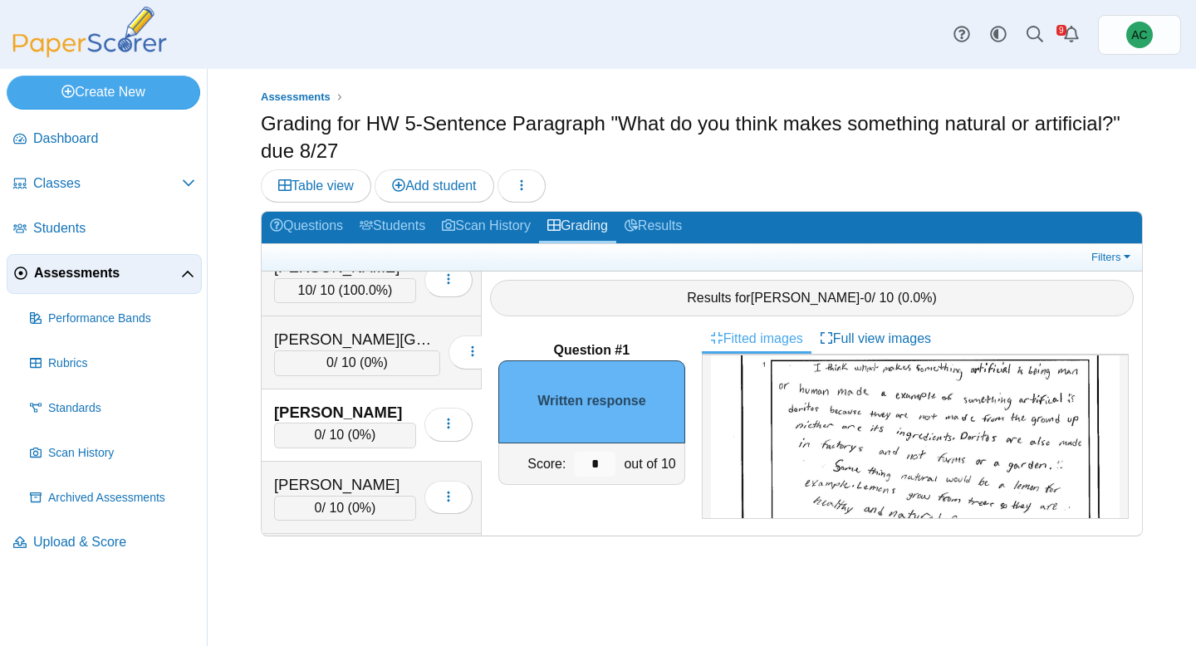
scroll to position [152, 0]
click at [806, 435] on img at bounding box center [915, 500] width 409 height 577
click at [599, 454] on input "*" at bounding box center [595, 464] width 42 height 25
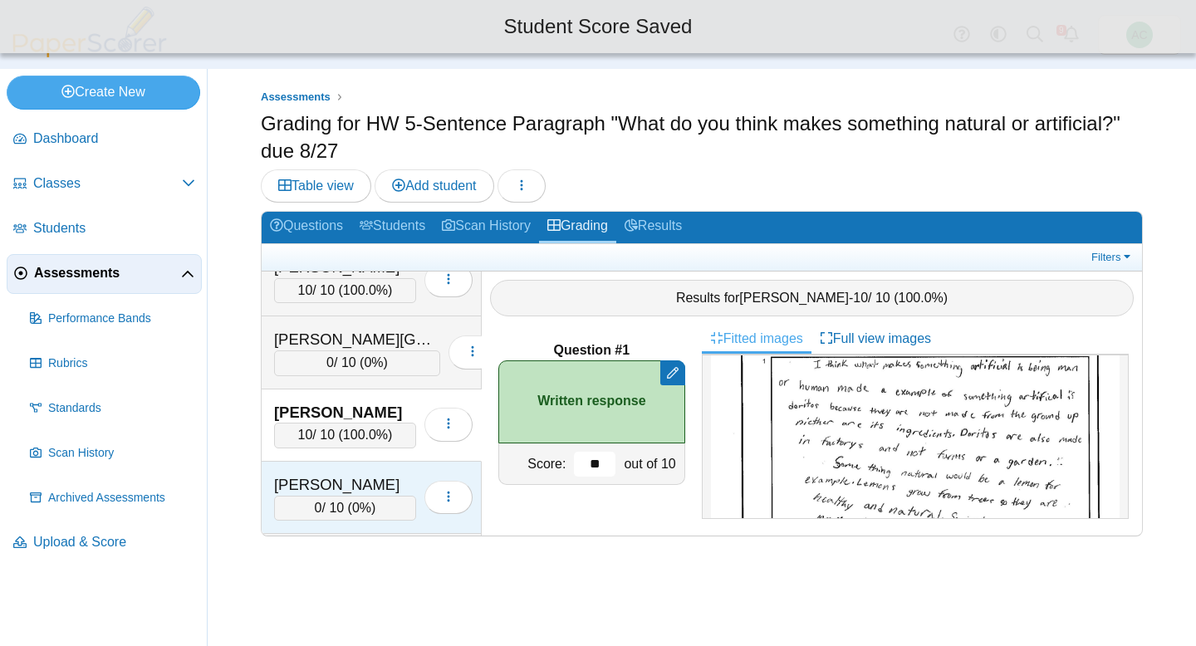
type input "**"
click at [313, 478] on div "Dinh, Vince" at bounding box center [345, 485] width 142 height 22
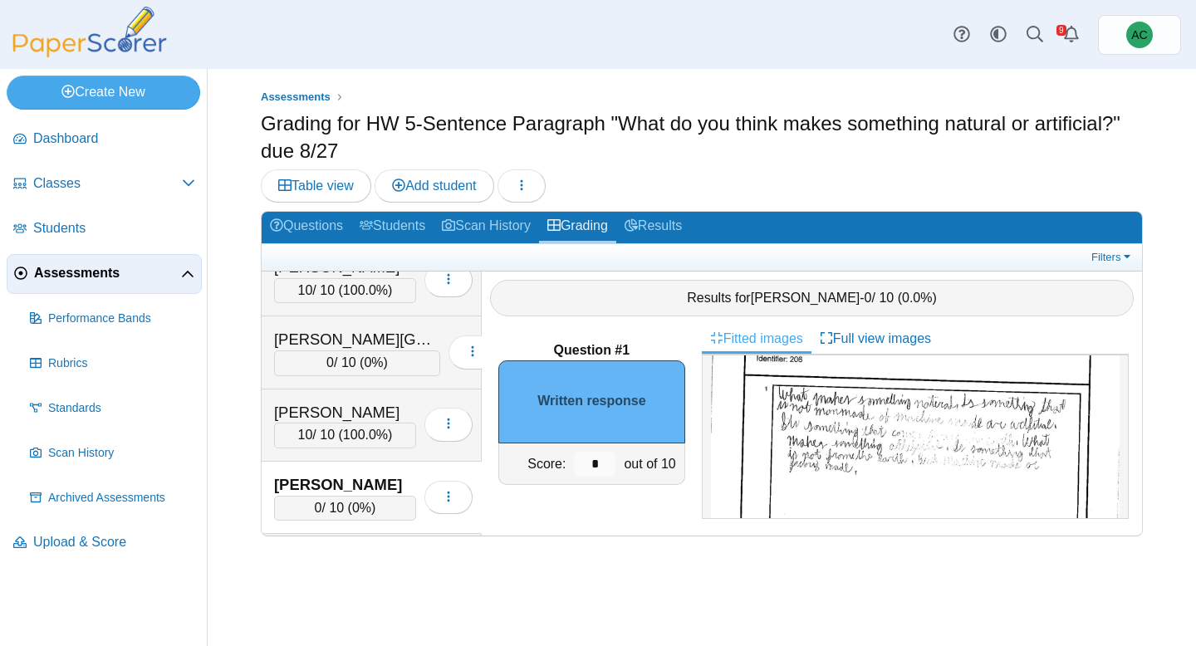
scroll to position [98, 0]
click at [959, 465] on img at bounding box center [915, 545] width 409 height 558
click at [599, 453] on input "*" at bounding box center [595, 464] width 42 height 25
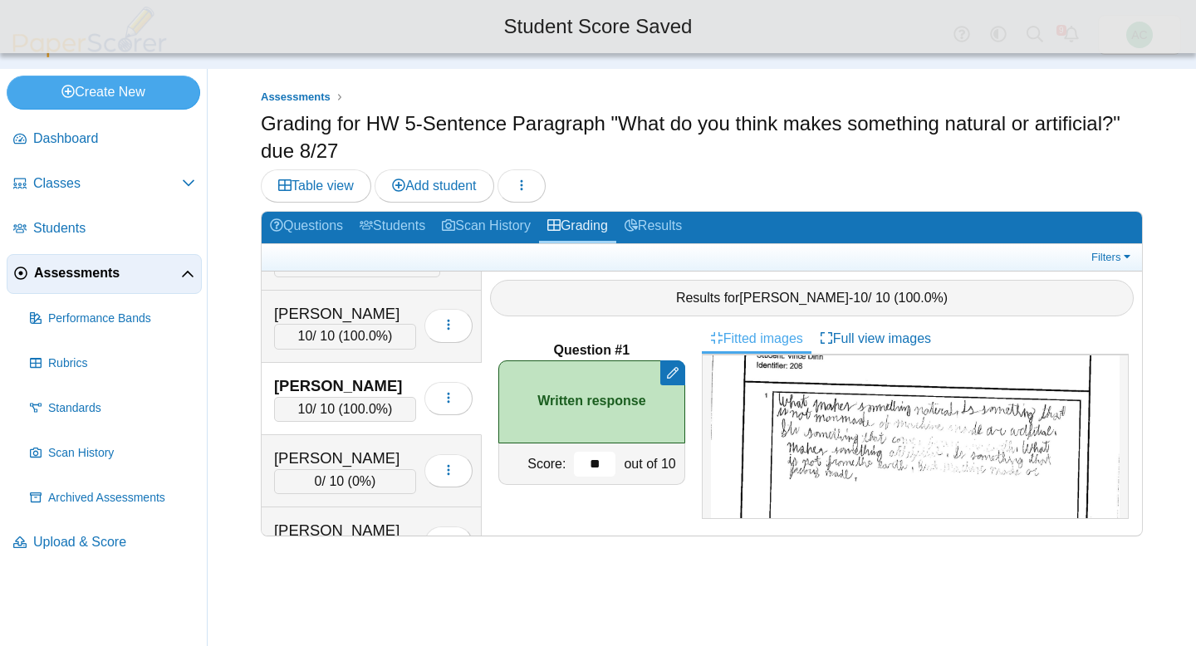
scroll to position [1737, 0]
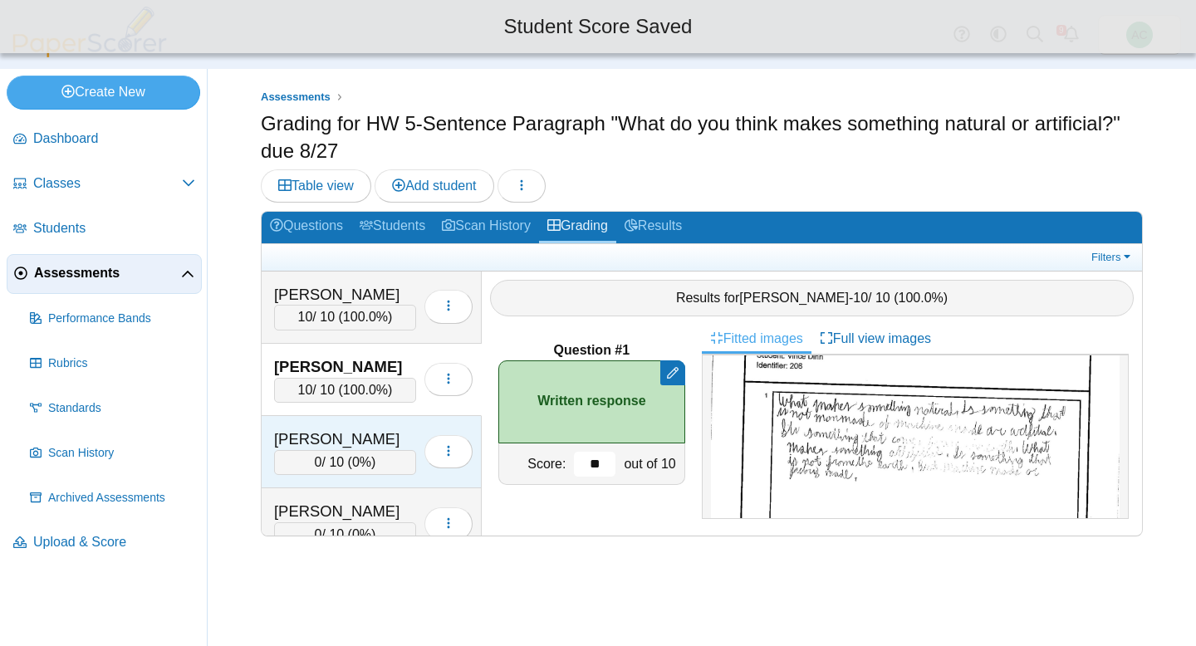
type input "**"
click at [352, 445] on div "Dougherty, Edwin" at bounding box center [345, 439] width 142 height 22
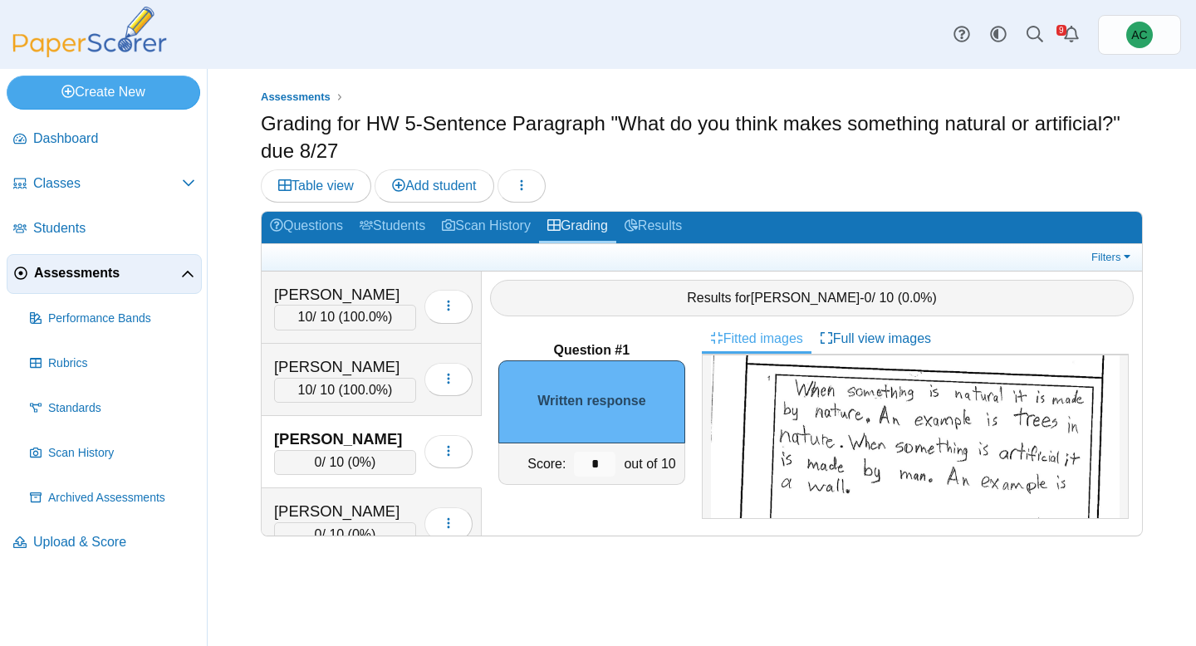
scroll to position [135, 0]
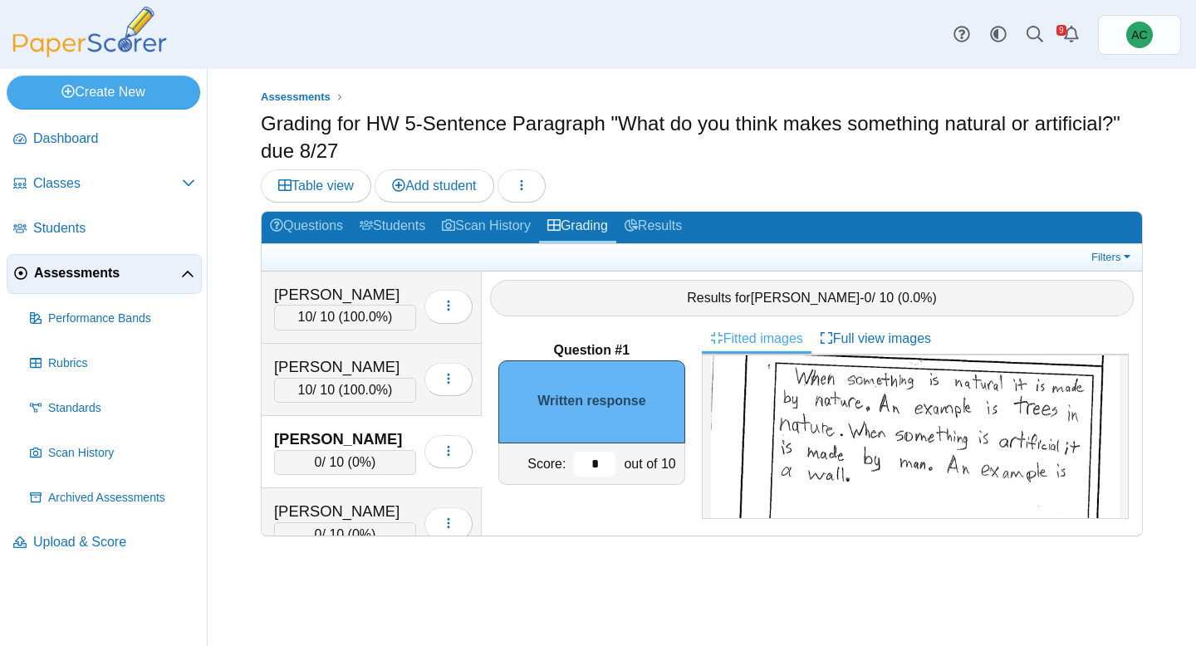
click at [595, 457] on input "*" at bounding box center [595, 464] width 42 height 25
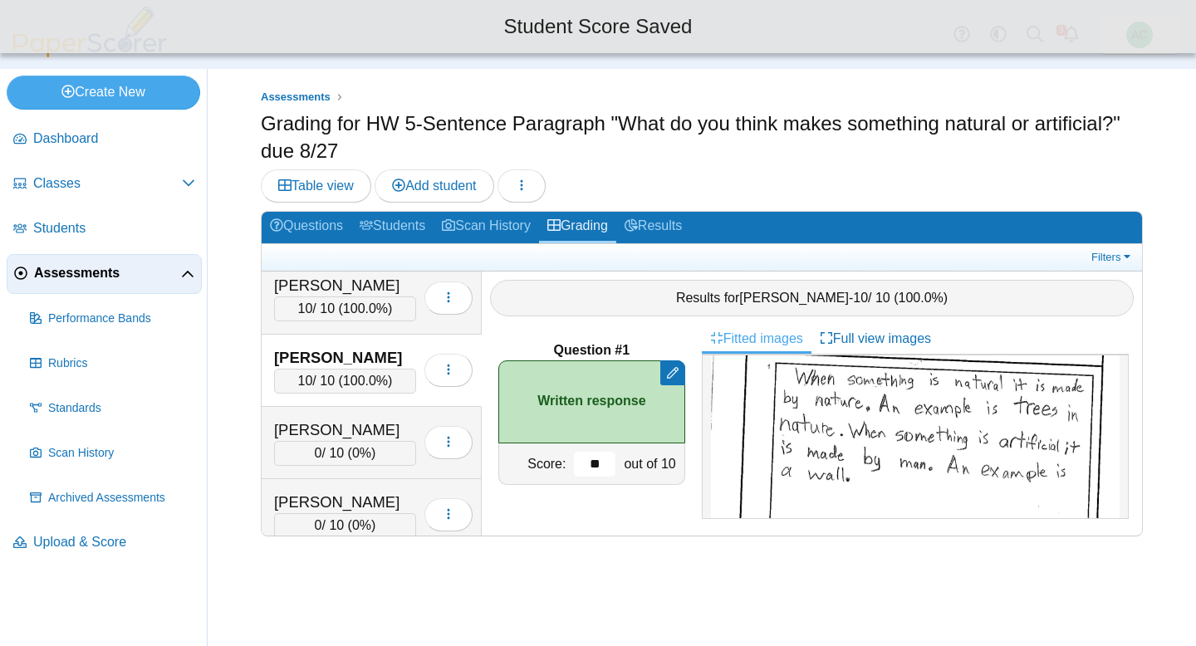
scroll to position [1832, 0]
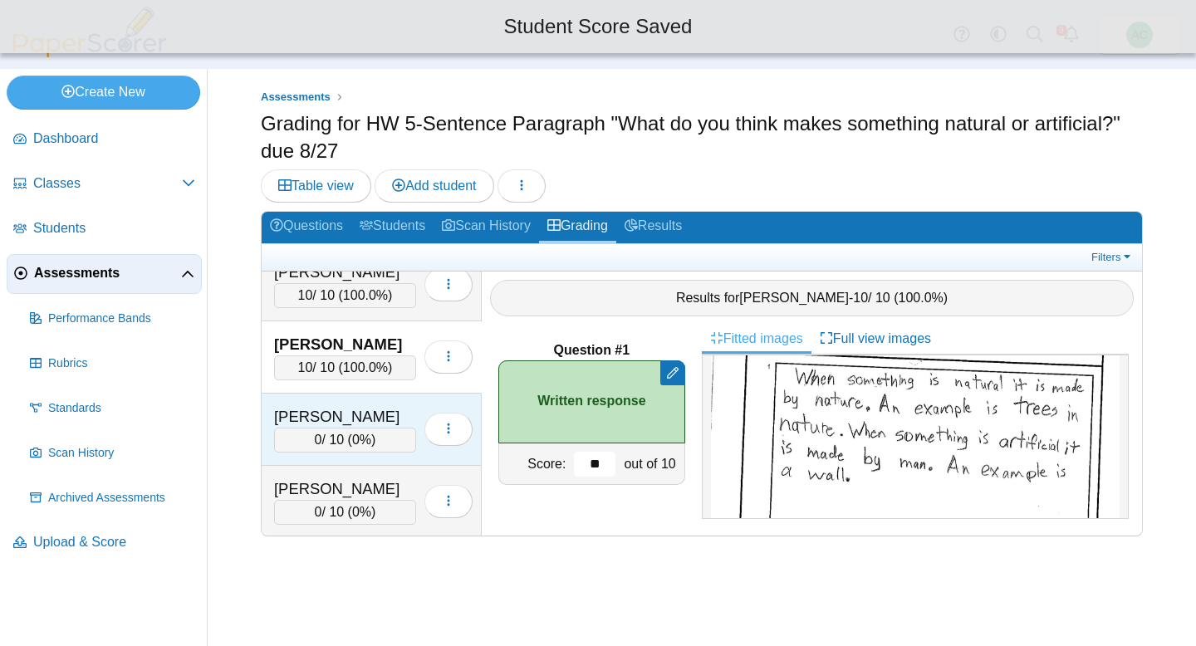
type input "**"
click at [368, 418] on div "Dunkin, Jeremiah" at bounding box center [345, 417] width 142 height 22
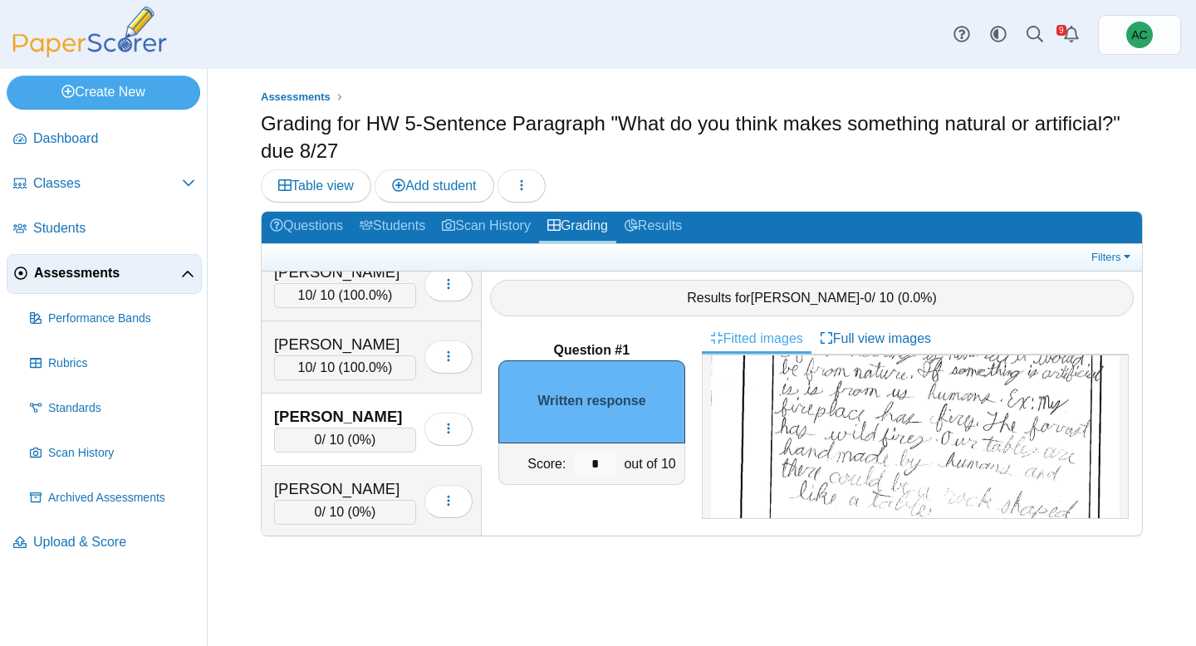
scroll to position [148, 0]
click at [882, 416] on img at bounding box center [915, 504] width 409 height 577
click at [608, 461] on input "*" at bounding box center [595, 464] width 42 height 25
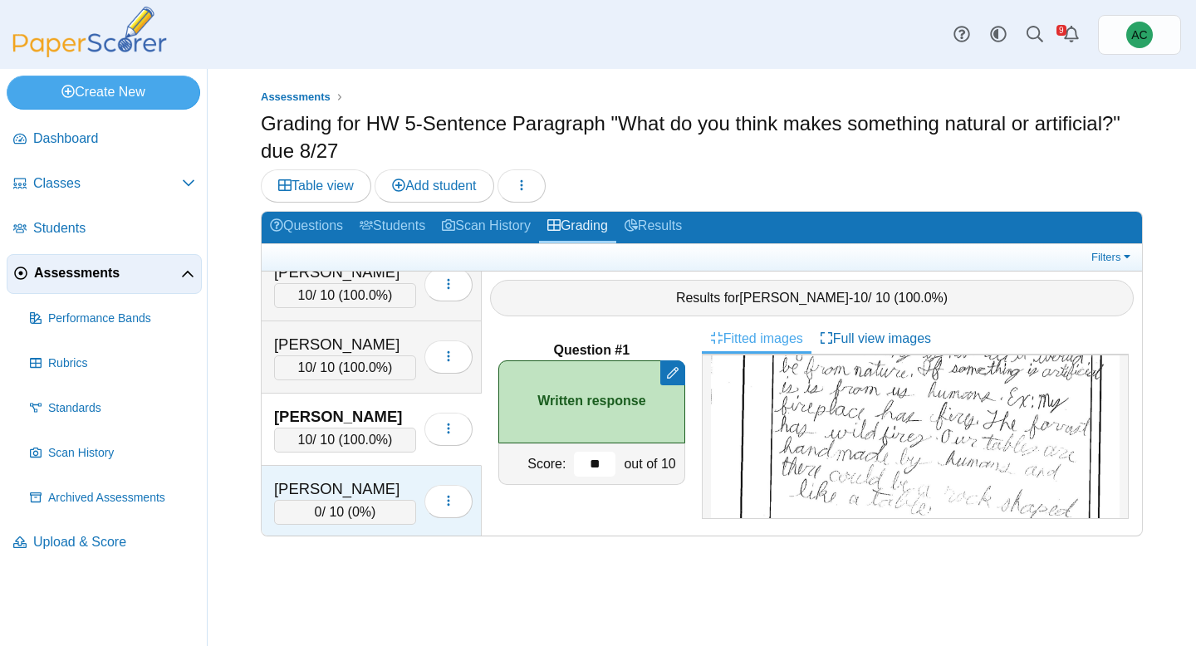
scroll to position [1872, 0]
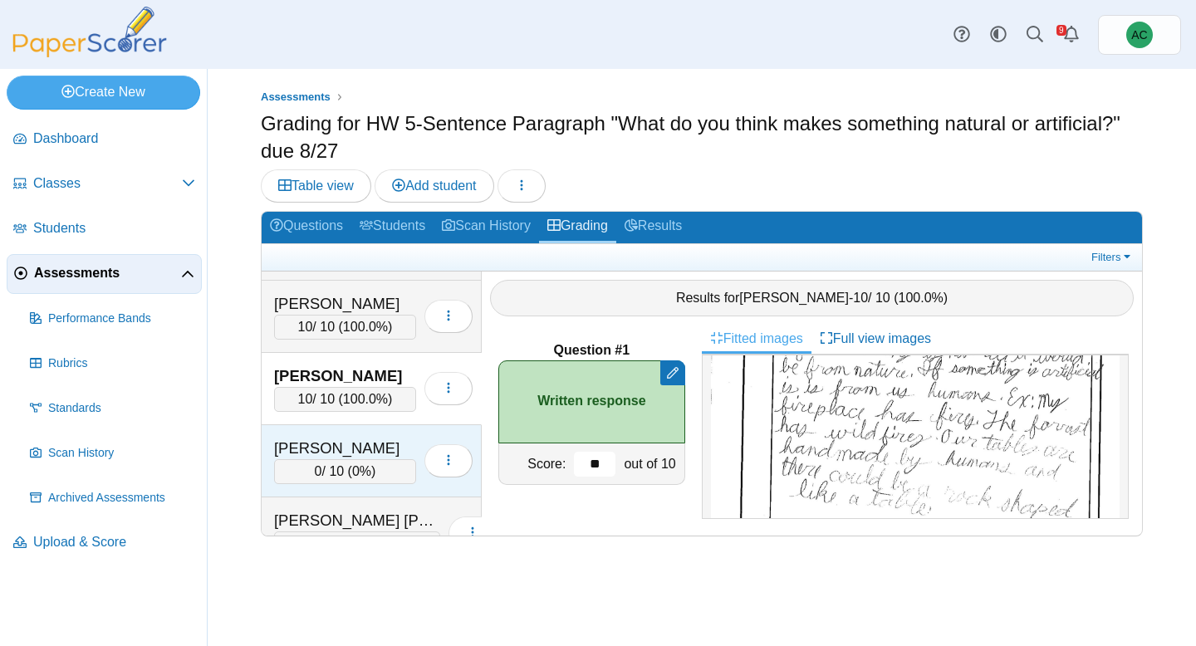
type input "**"
click at [375, 457] on div "Figueroa, Kadyn" at bounding box center [345, 449] width 142 height 22
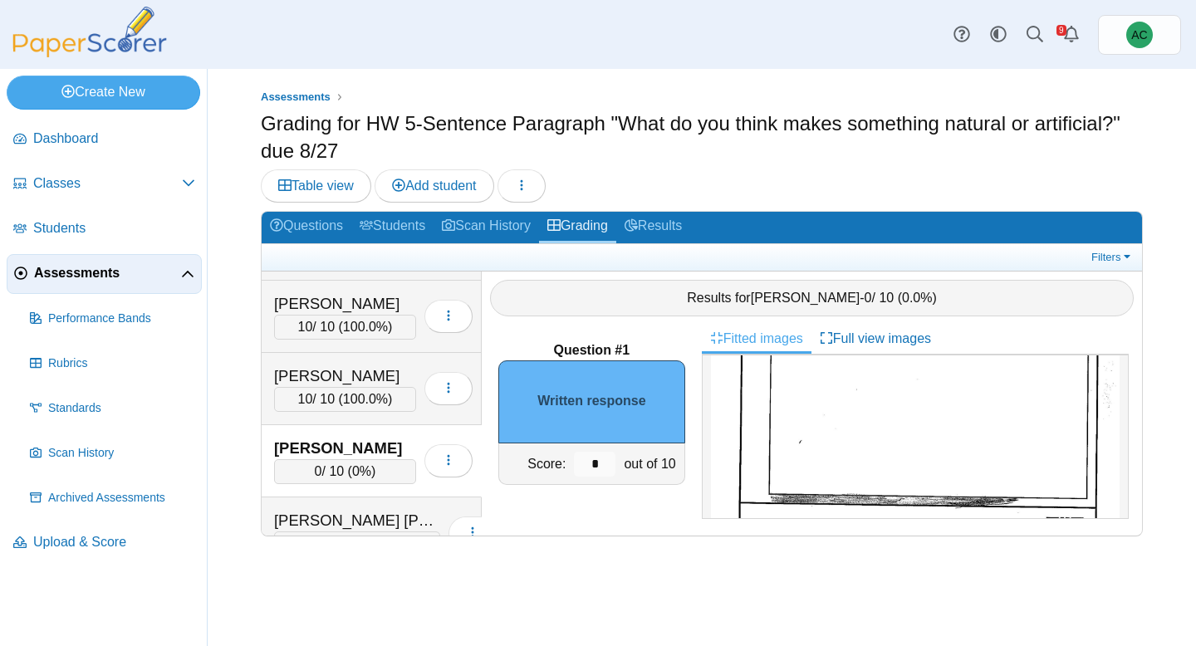
scroll to position [340, 0]
click at [606, 458] on input "*" at bounding box center [595, 464] width 42 height 25
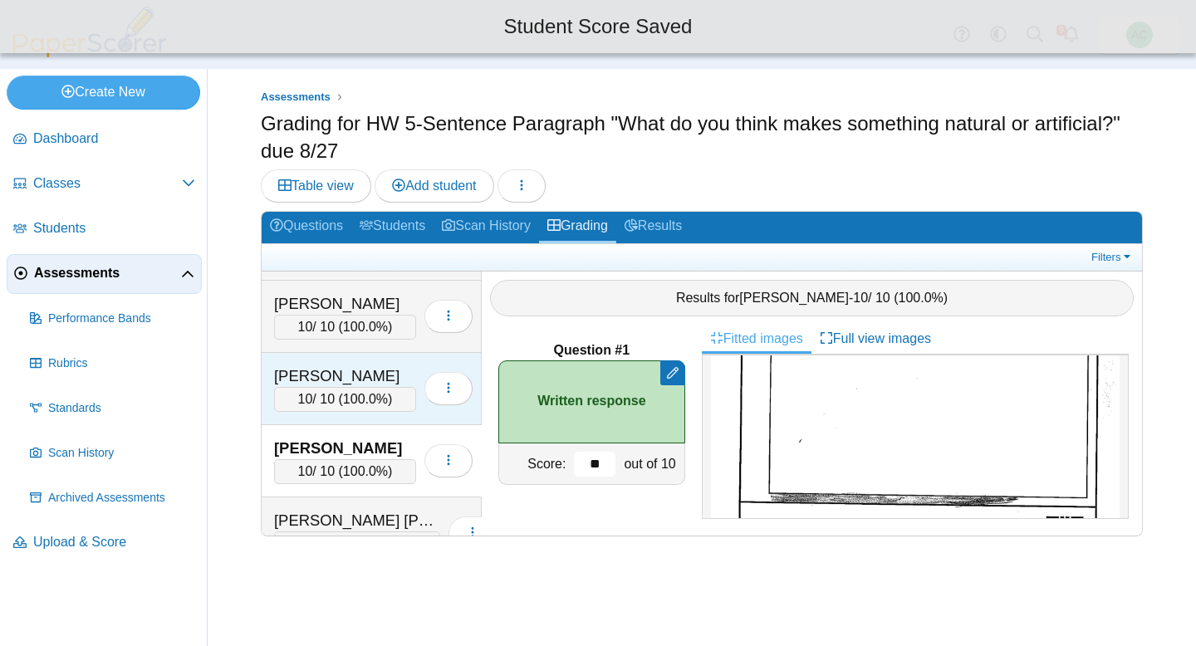
scroll to position [1949, 0]
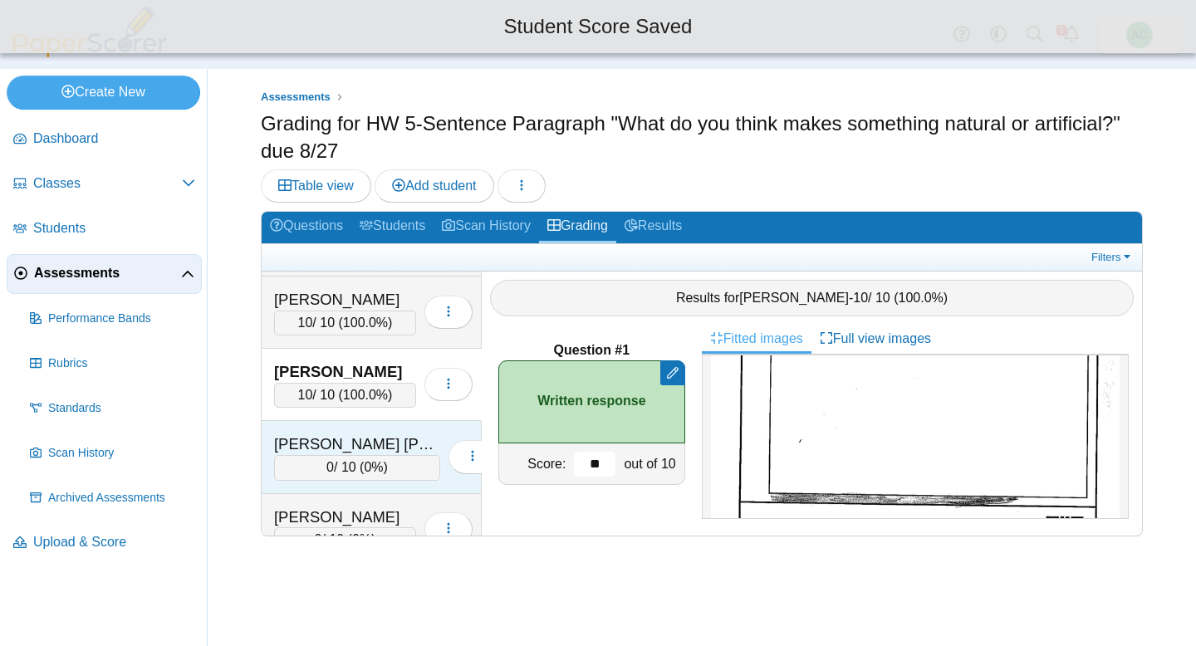
type input "**"
click at [357, 453] on div "Fisher Soza, Ivan" at bounding box center [357, 444] width 166 height 22
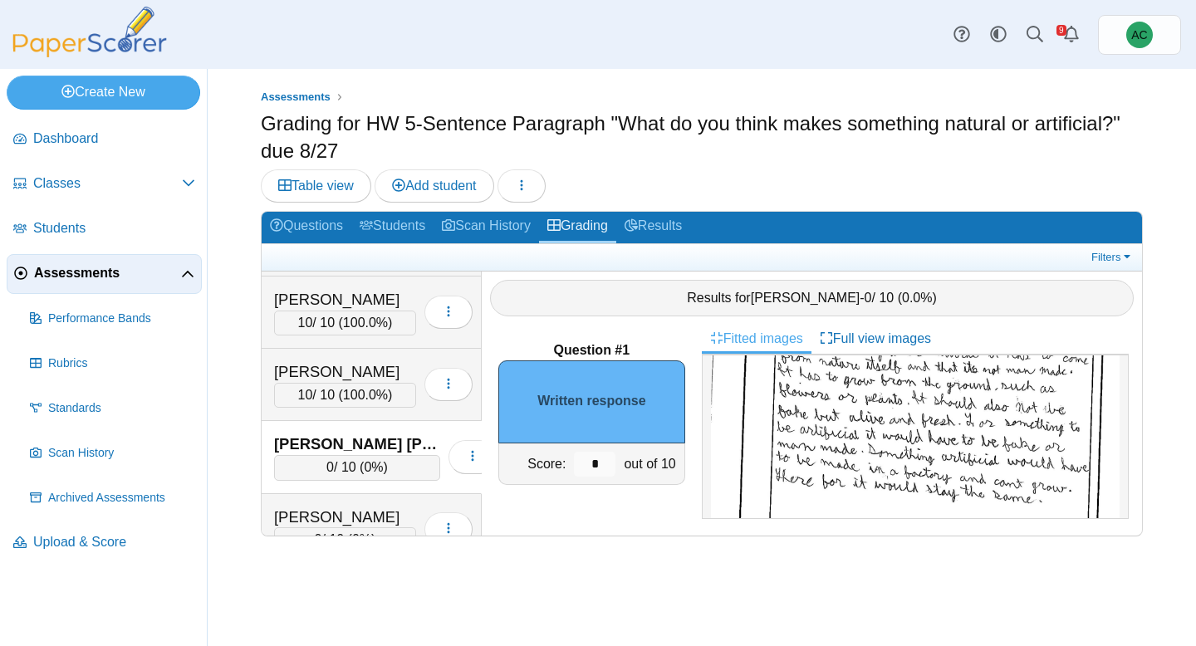
scroll to position [164, 0]
click at [594, 462] on input "*" at bounding box center [595, 464] width 42 height 25
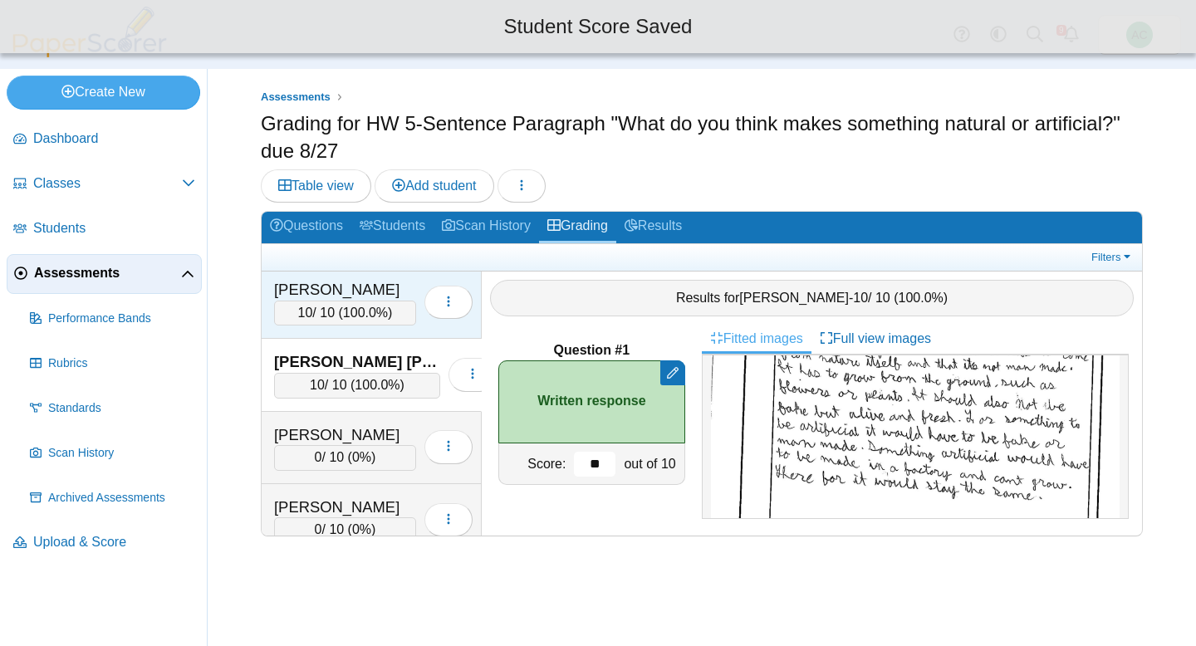
scroll to position [2033, 0]
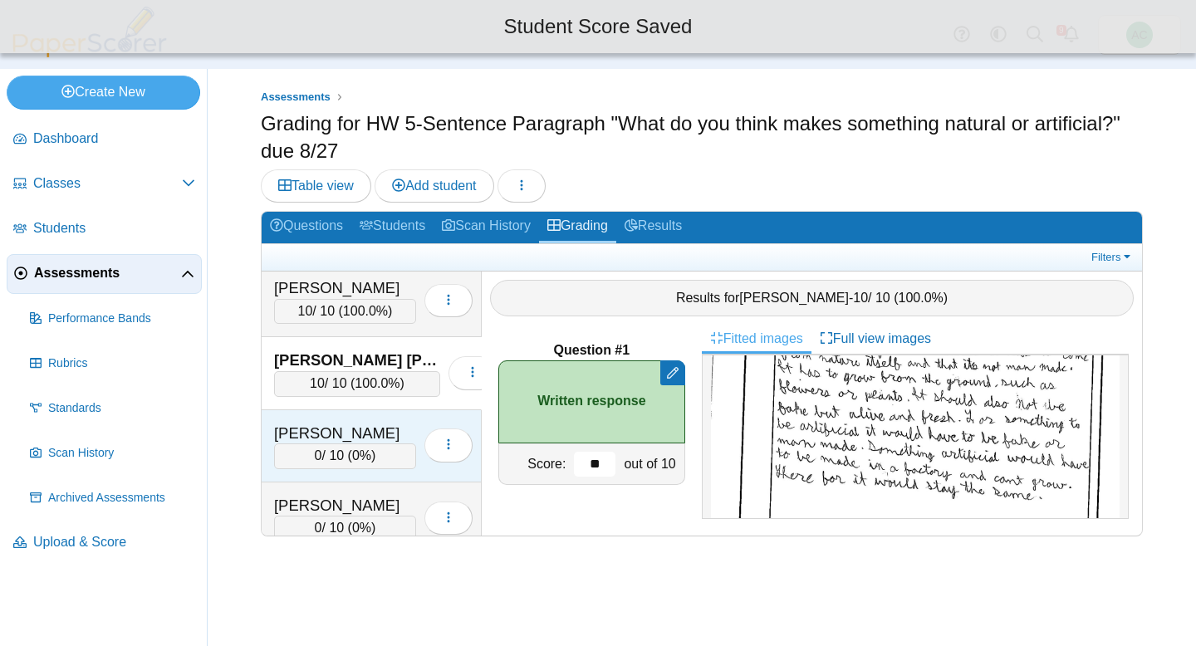
type input "**"
click at [326, 428] on div "Forseth, Brynn" at bounding box center [345, 434] width 142 height 22
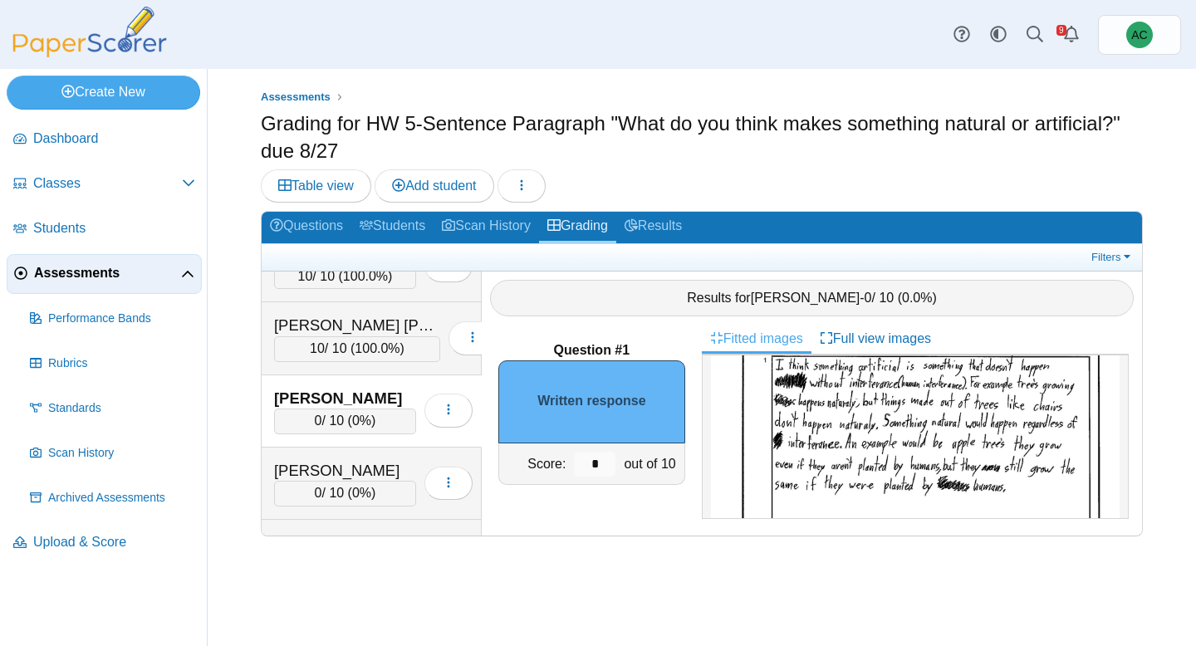
scroll to position [149, 0]
click at [605, 462] on input "*" at bounding box center [595, 464] width 42 height 25
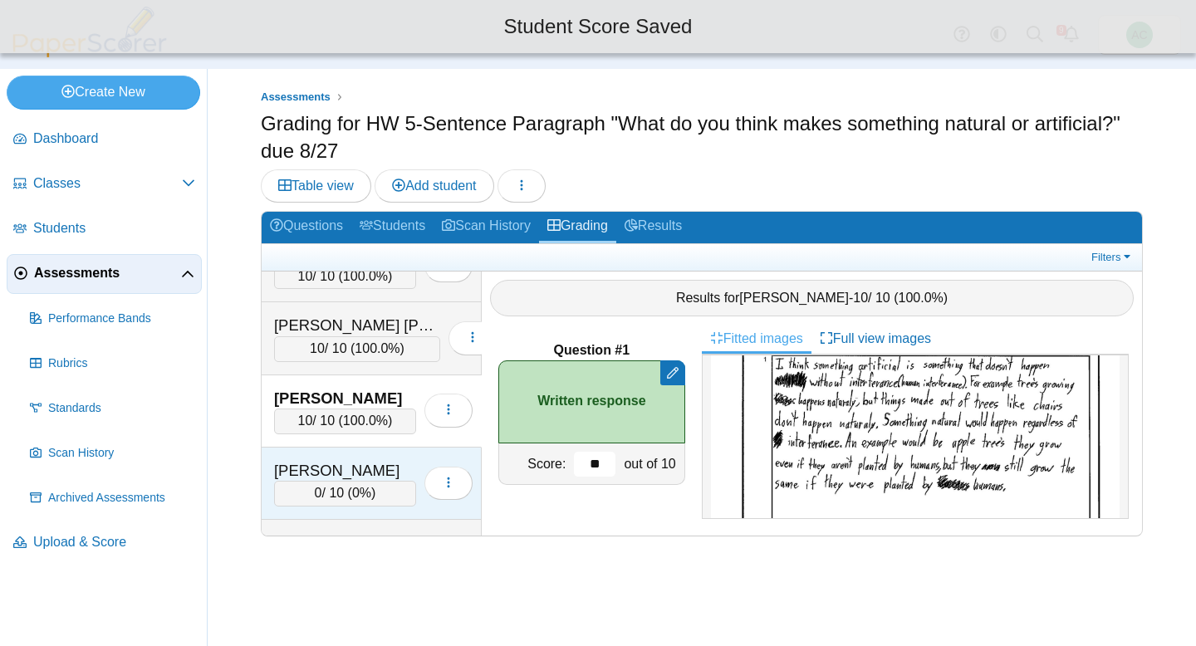
type input "**"
click at [346, 473] on div "Gohate, Mayukh" at bounding box center [345, 471] width 142 height 22
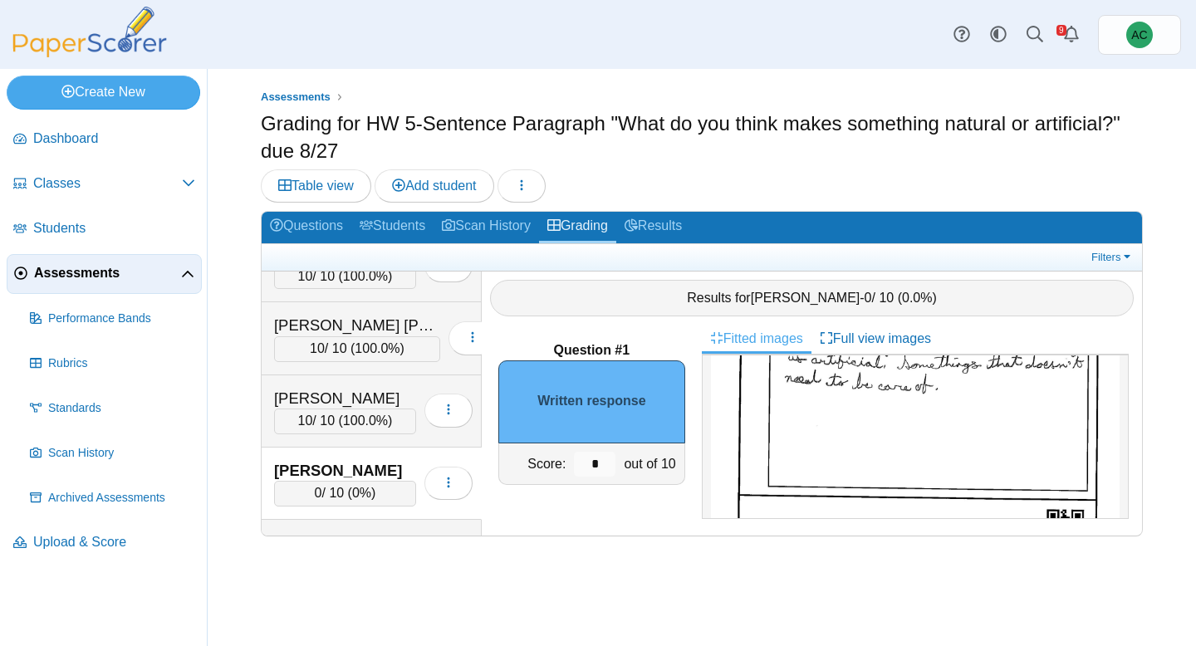
scroll to position [355, 0]
click at [599, 458] on input "*" at bounding box center [595, 464] width 42 height 25
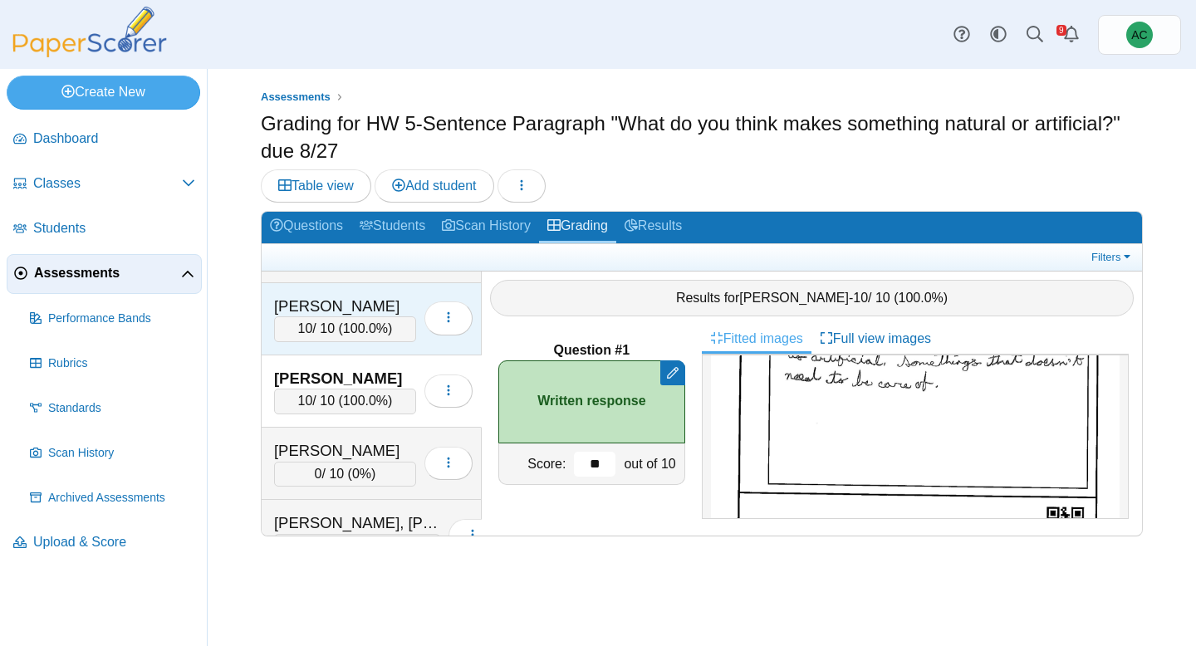
scroll to position [2171, 0]
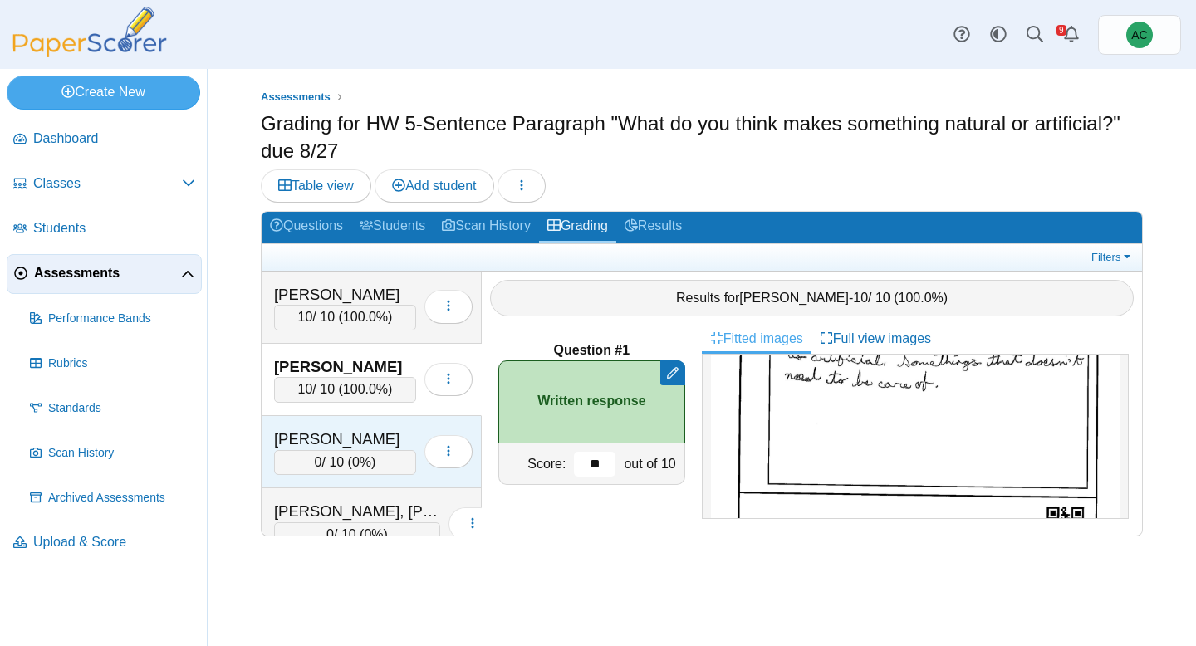
type input "**"
click at [350, 433] on div "Green, Ellie" at bounding box center [345, 439] width 142 height 22
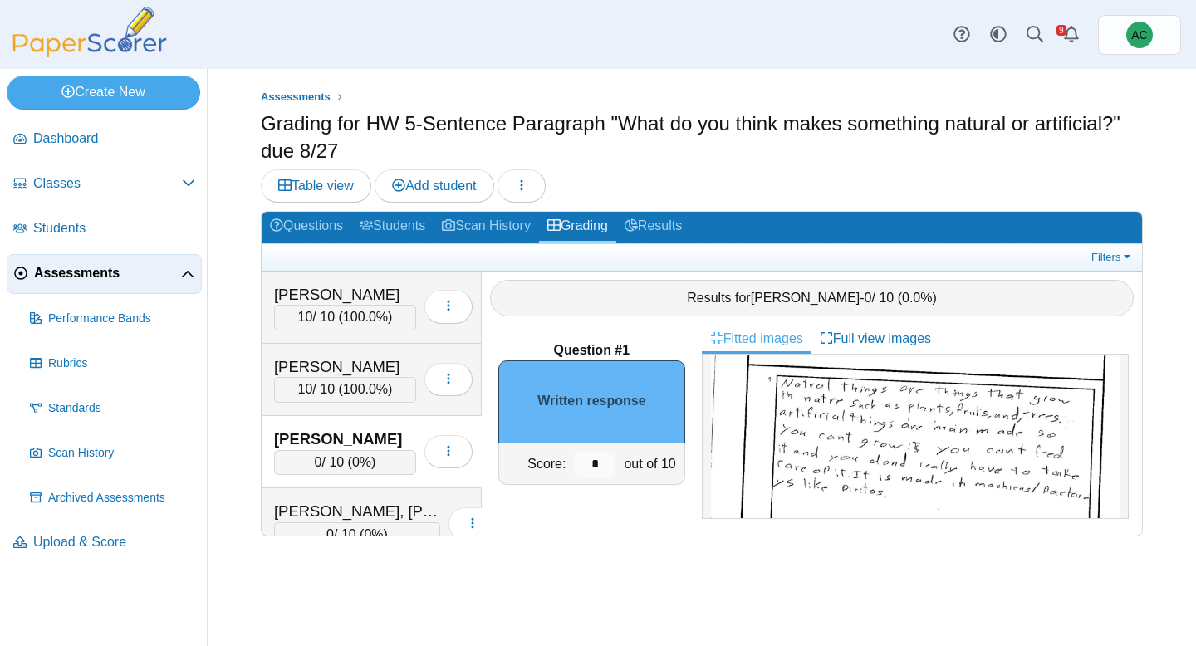
scroll to position [131, 0]
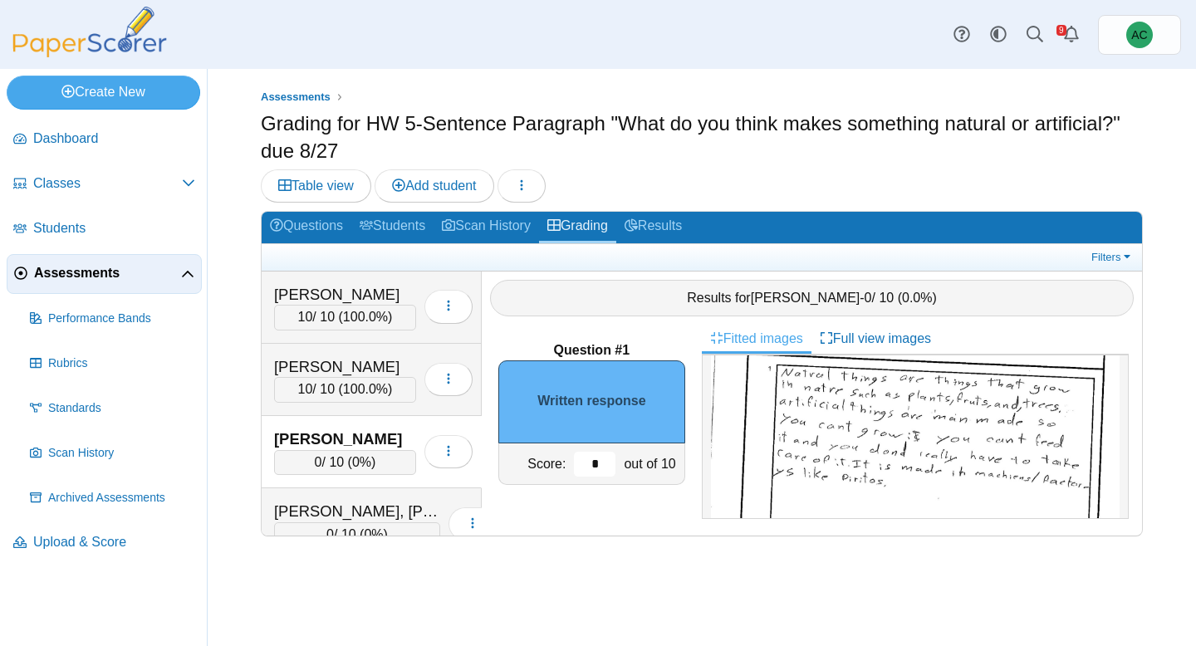
click at [604, 464] on input "*" at bounding box center [595, 464] width 42 height 25
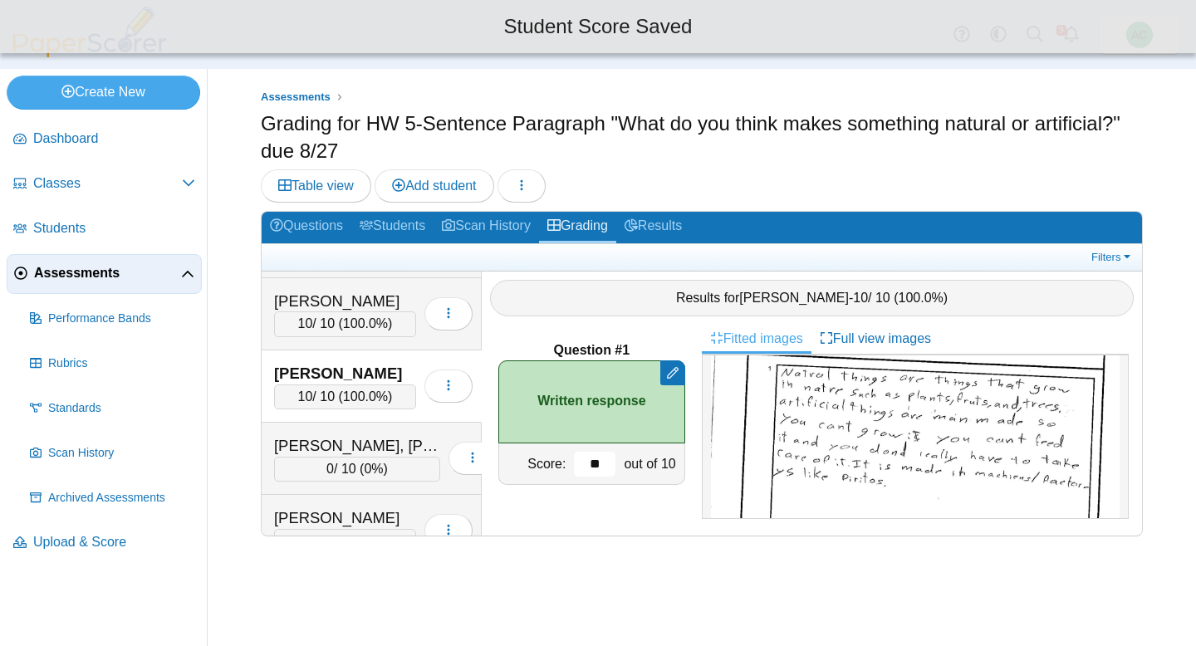
scroll to position [2242, 0]
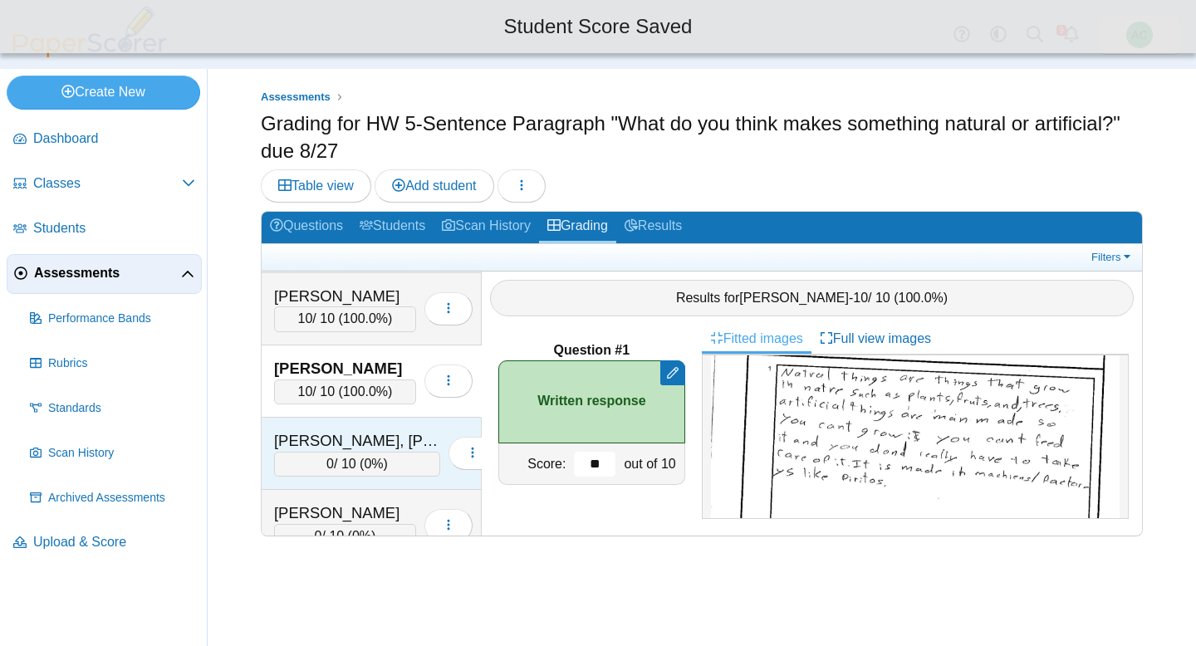
type input "**"
click at [376, 443] on div "Groneman, Presley" at bounding box center [357, 441] width 166 height 22
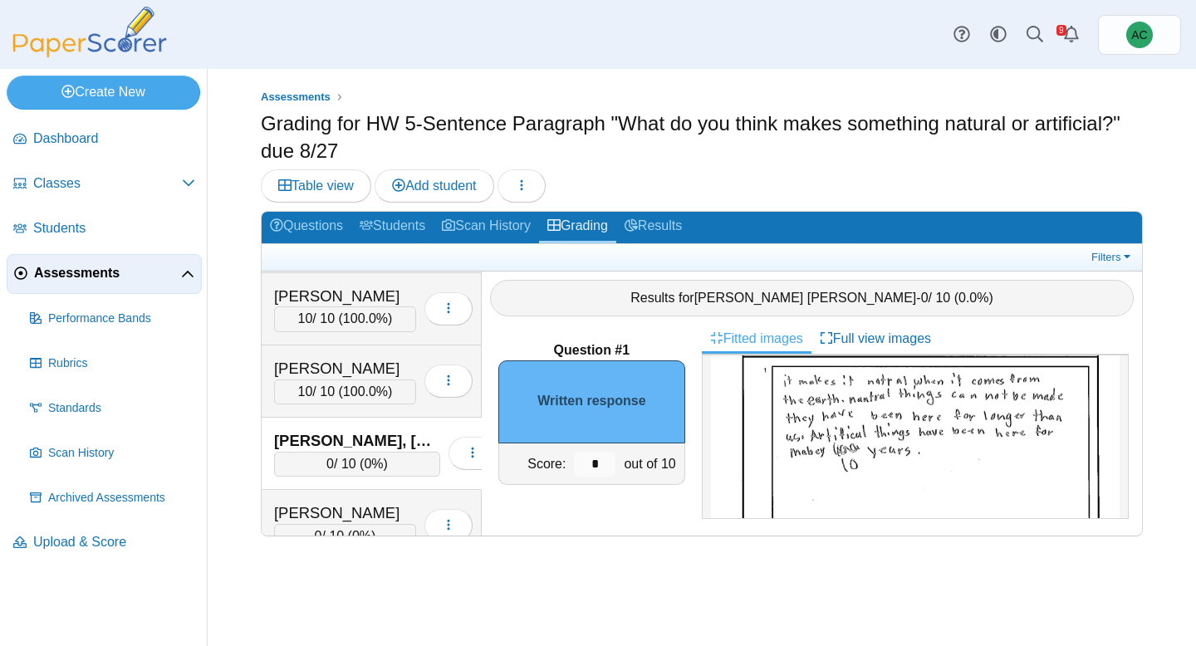
scroll to position [147, 0]
click at [598, 462] on input "*" at bounding box center [595, 464] width 42 height 25
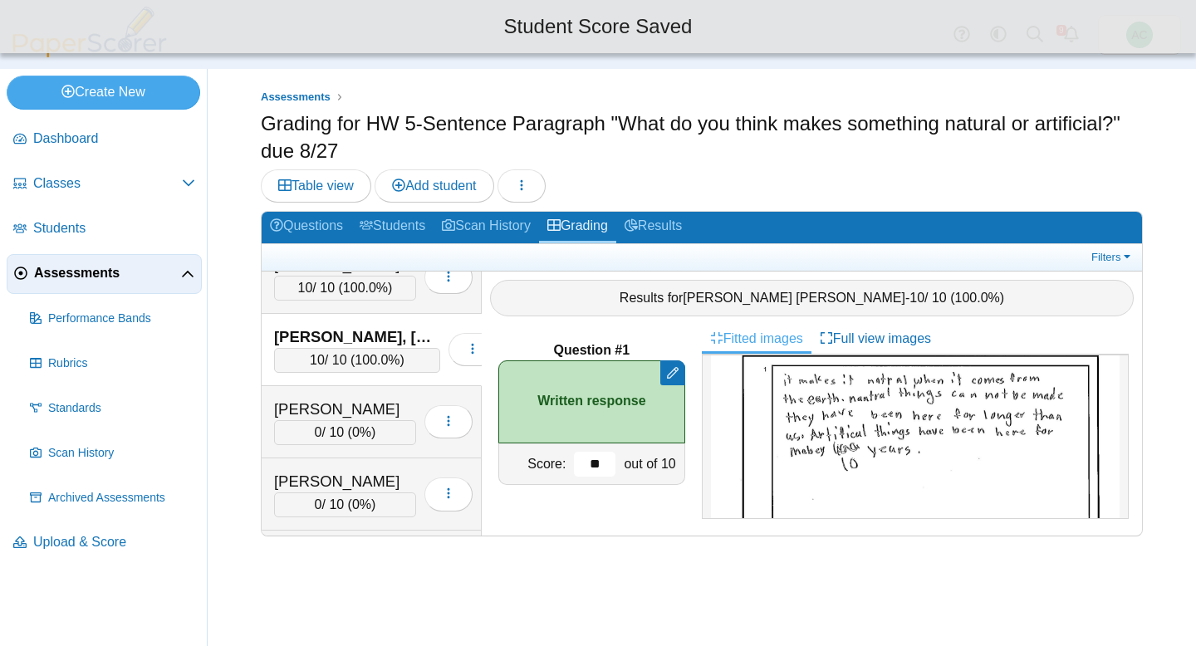
scroll to position [2366, 0]
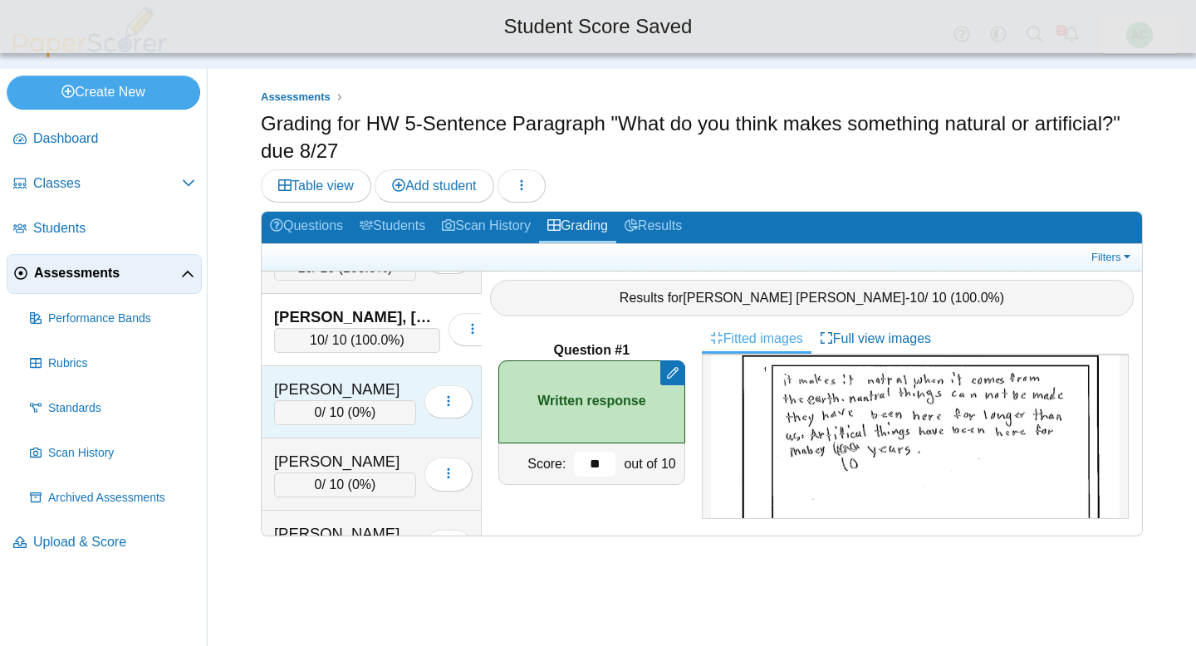
type input "**"
click at [332, 394] on div "Gwaltney, Patrick" at bounding box center [345, 390] width 142 height 22
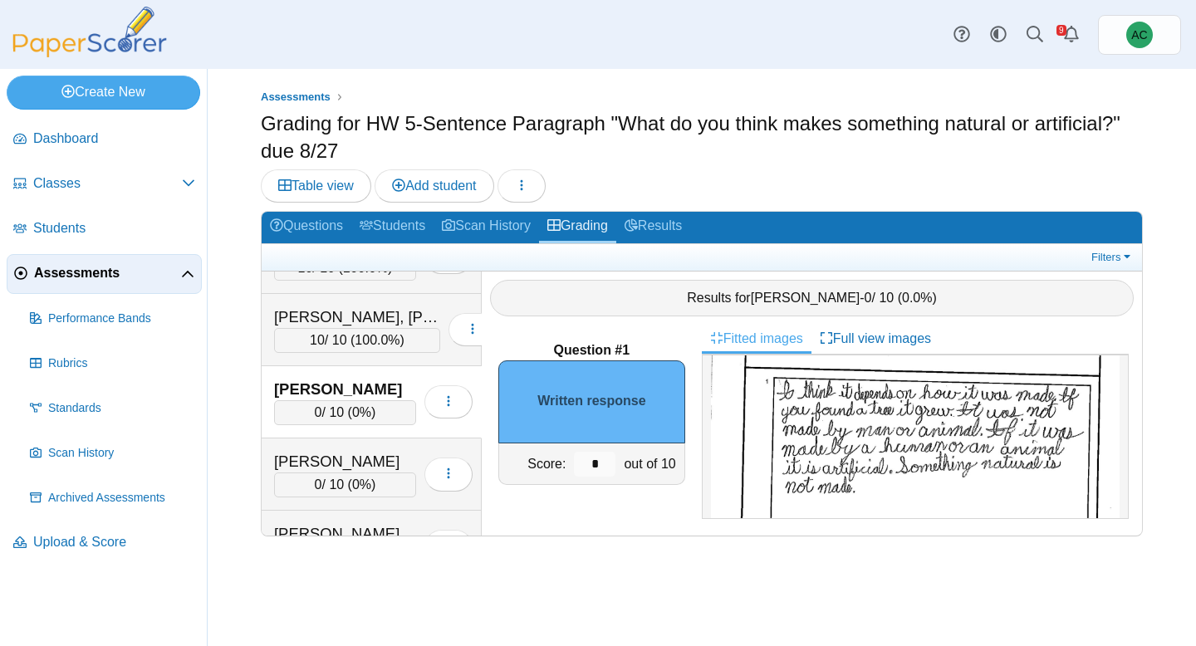
scroll to position [130, 0]
click at [596, 464] on input "*" at bounding box center [595, 464] width 42 height 25
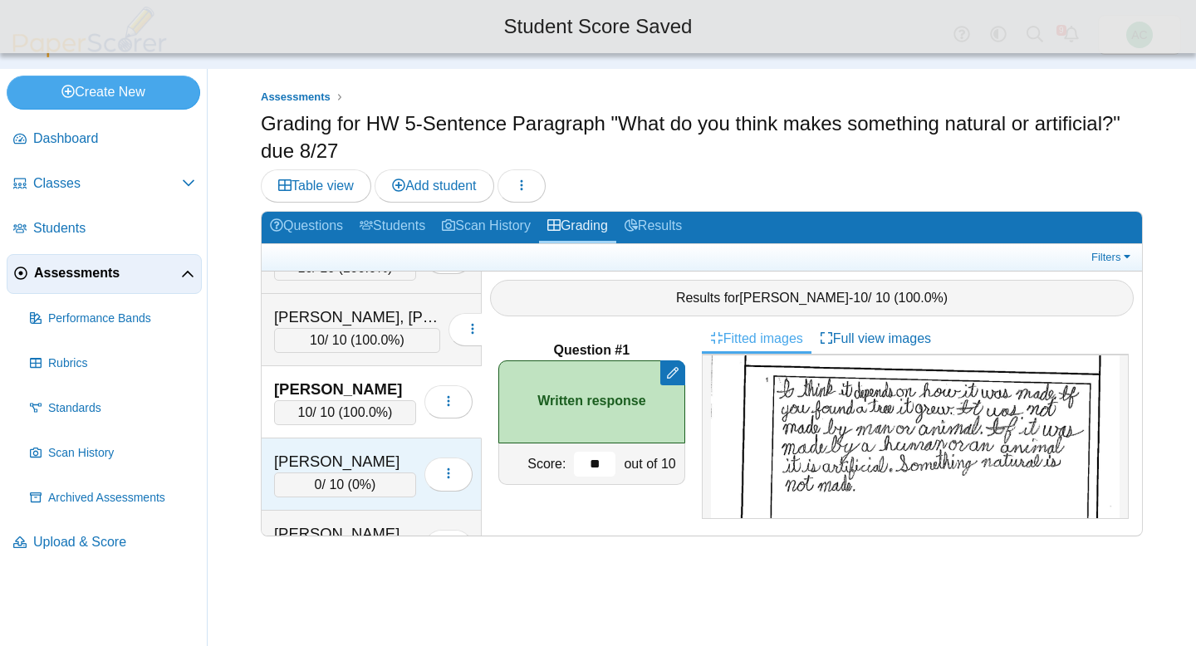
type input "**"
click at [374, 478] on div "0 / 10 ( 0% )" at bounding box center [345, 484] width 142 height 25
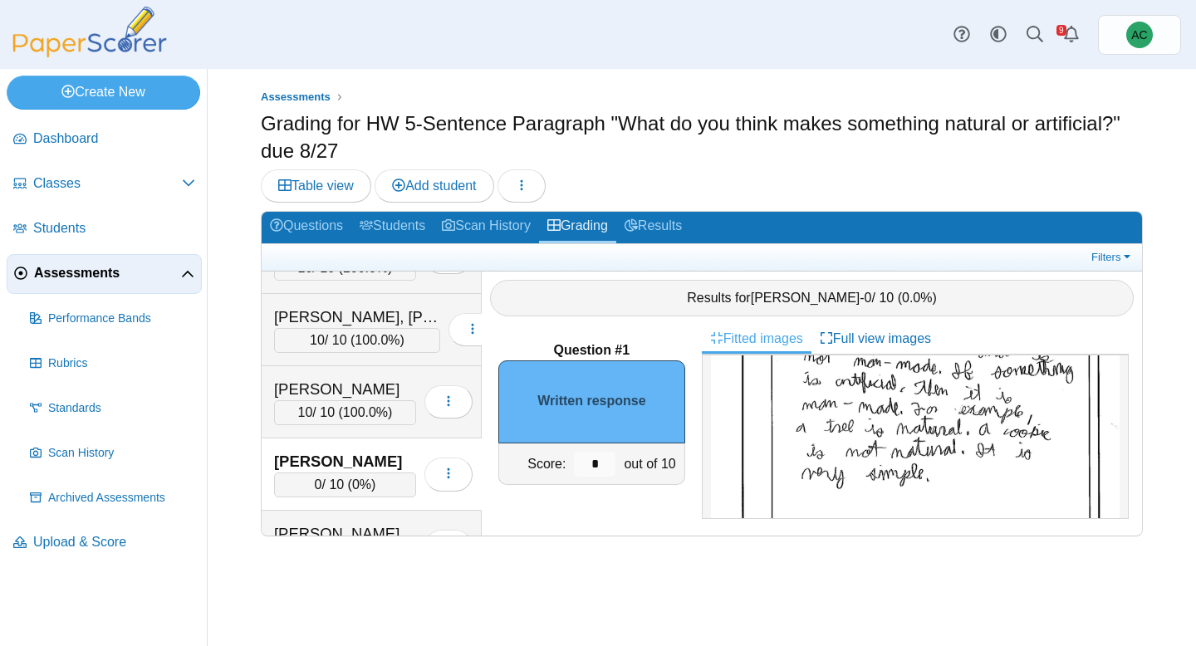
scroll to position [205, 0]
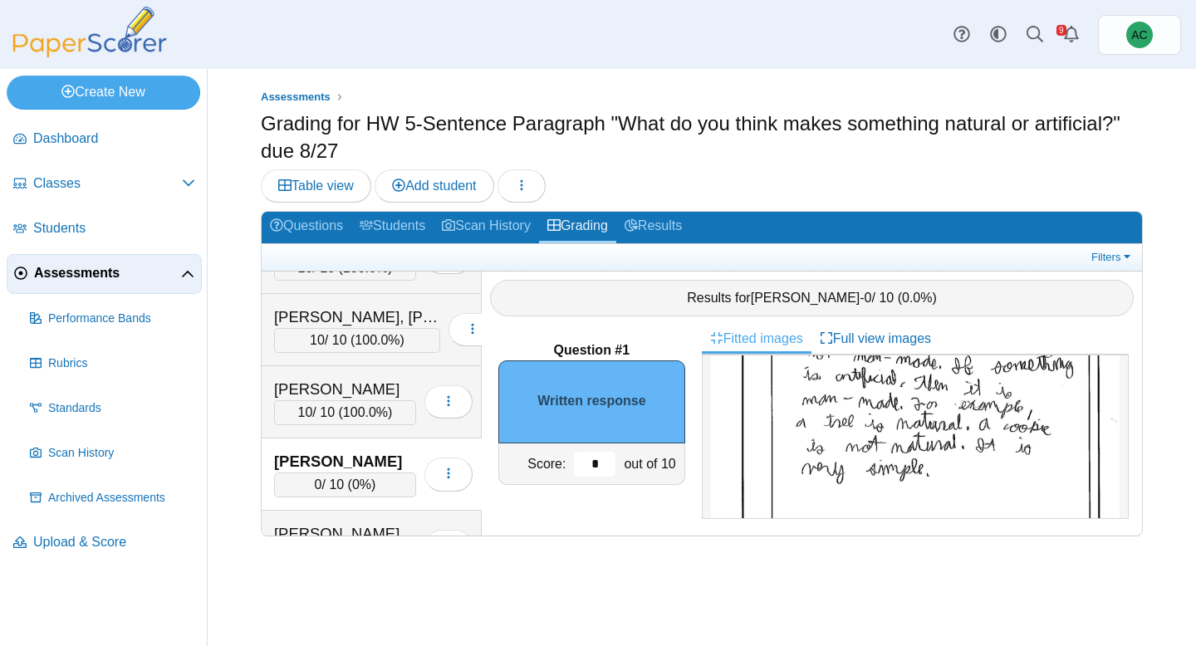
click at [610, 458] on input "*" at bounding box center [595, 464] width 42 height 25
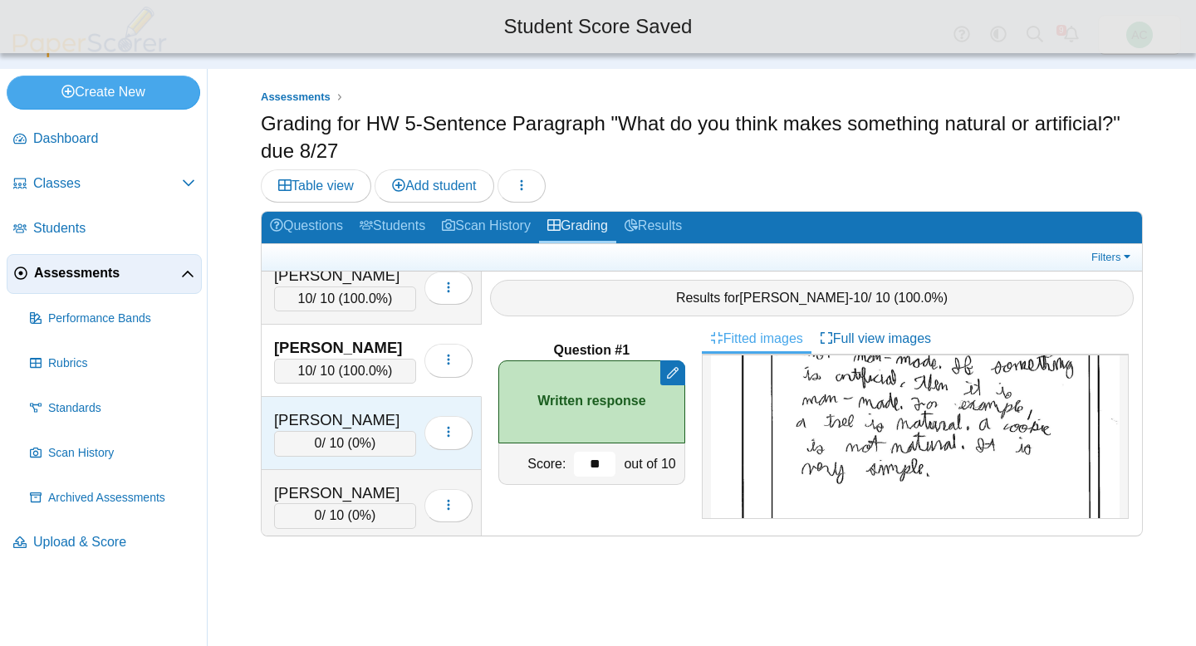
scroll to position [2480, 0]
type input "**"
click at [359, 411] on div "Harris, Skyler" at bounding box center [345, 420] width 142 height 22
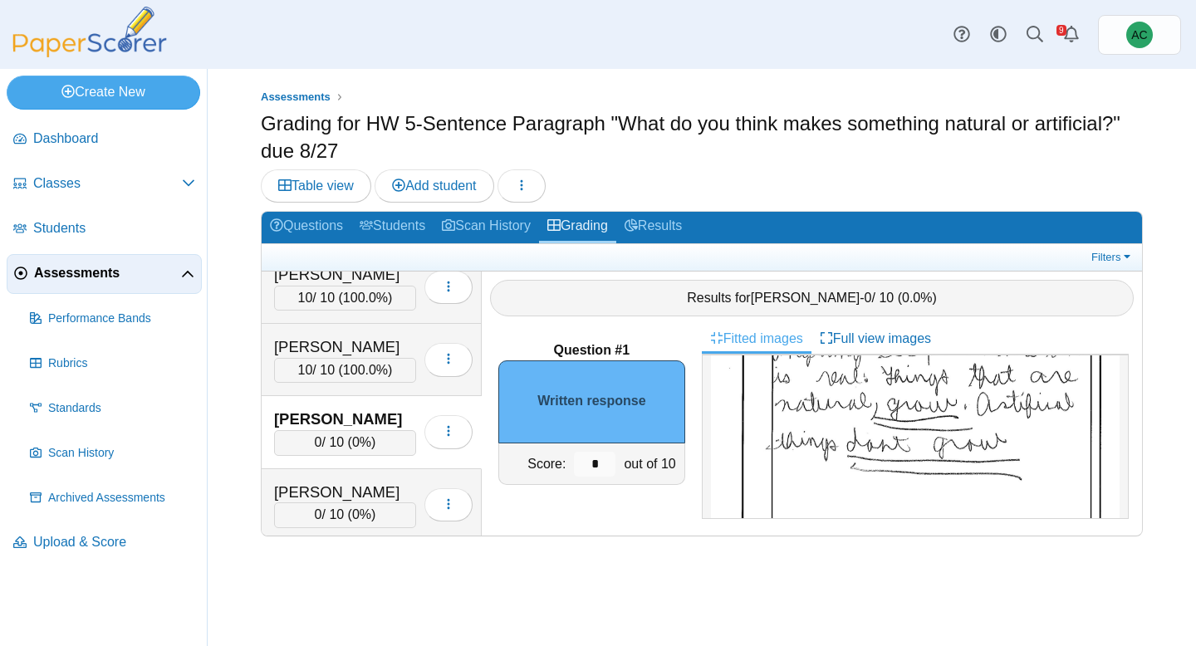
scroll to position [321, 0]
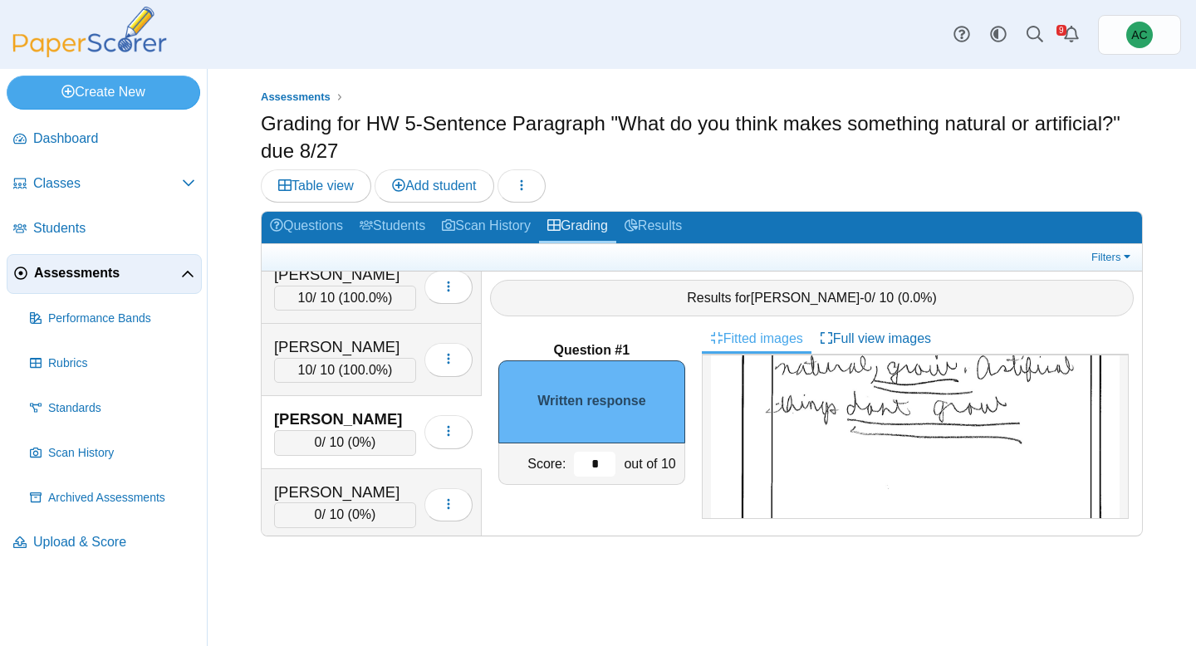
click at [601, 464] on input "*" at bounding box center [595, 464] width 42 height 25
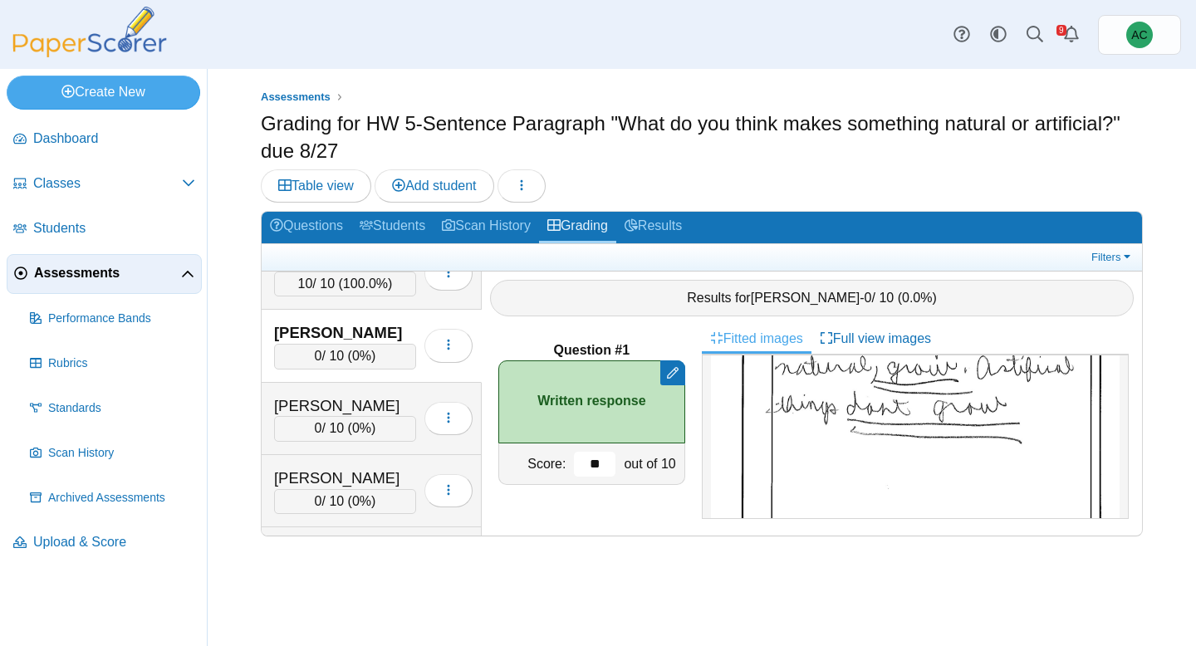
scroll to position [2569, 0]
type input "**"
click at [352, 418] on div "0 / 10 ( 0% )" at bounding box center [345, 425] width 142 height 25
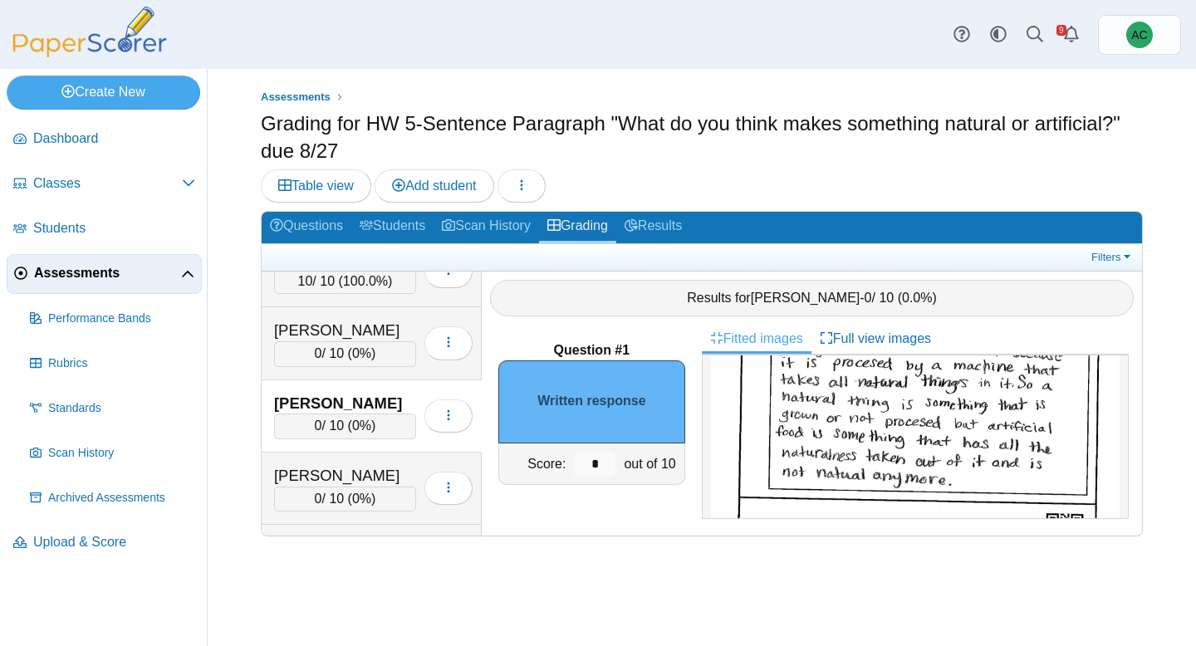
scroll to position [340, 0]
click at [613, 466] on input "*" at bounding box center [595, 464] width 42 height 25
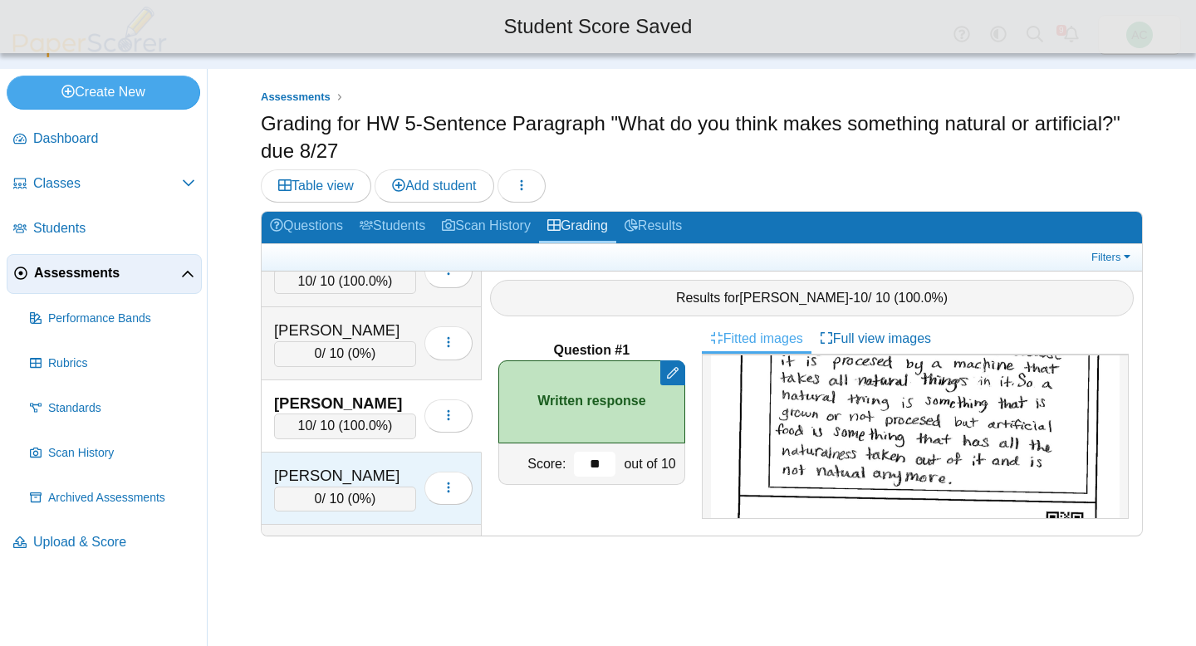
type input "**"
click at [319, 462] on div "Haverkamp, Hailey 0 / 10 ( 0% ) Loading…" at bounding box center [372, 489] width 220 height 72
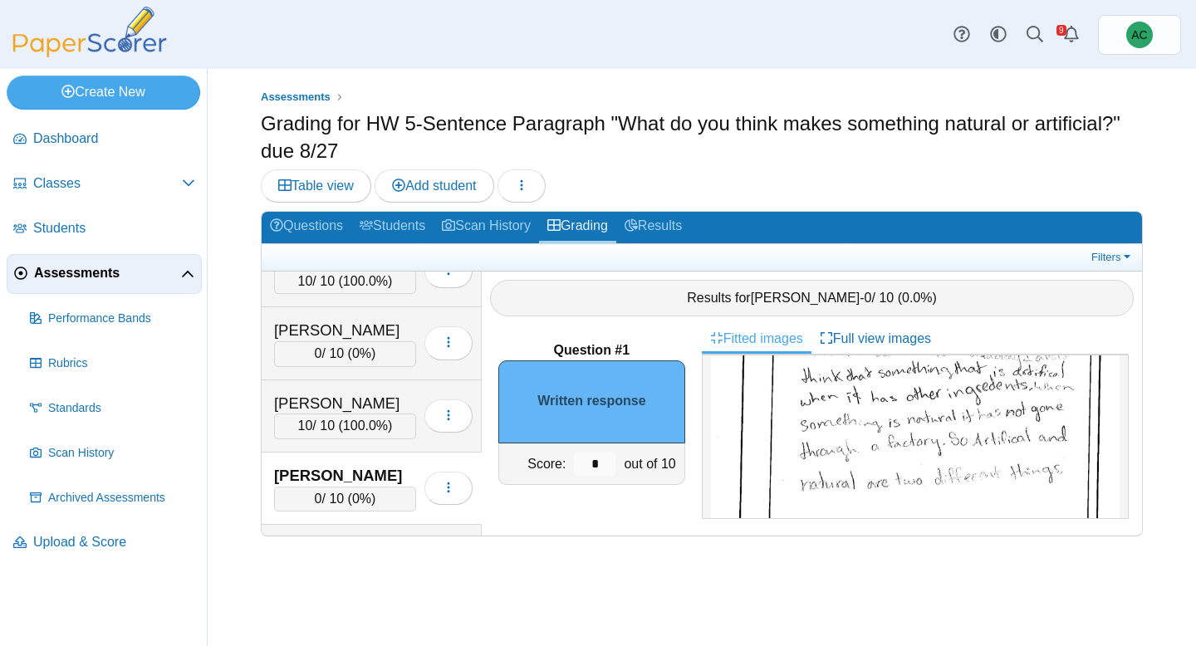
scroll to position [215, 0]
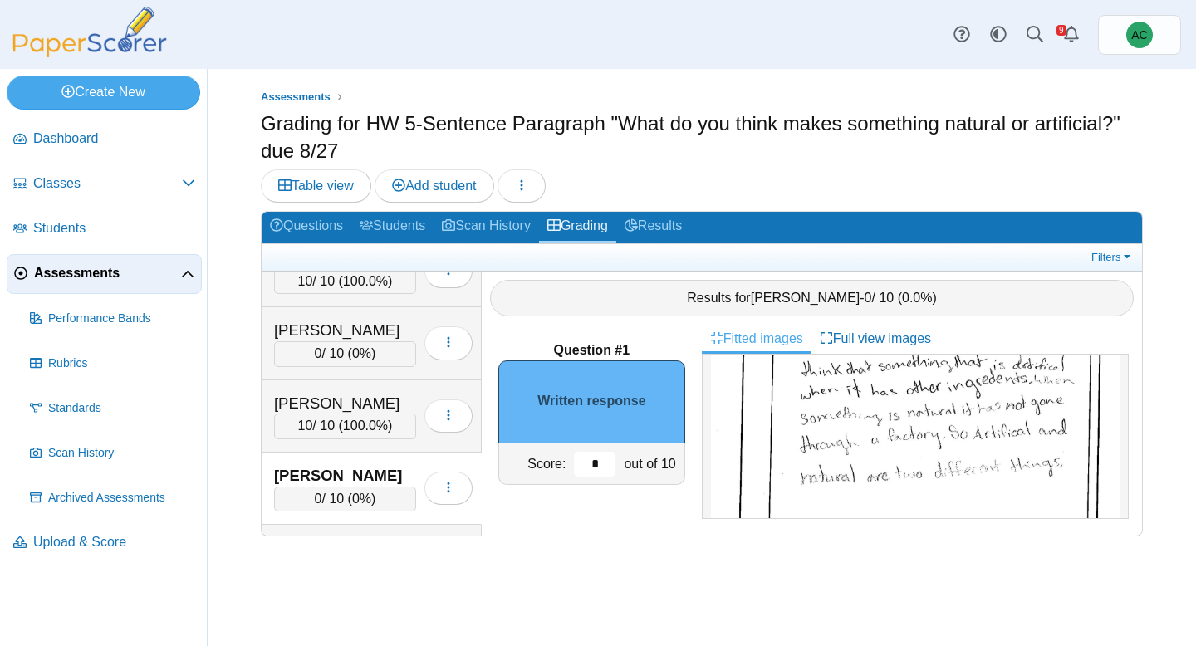
click at [602, 466] on input "*" at bounding box center [595, 464] width 42 height 25
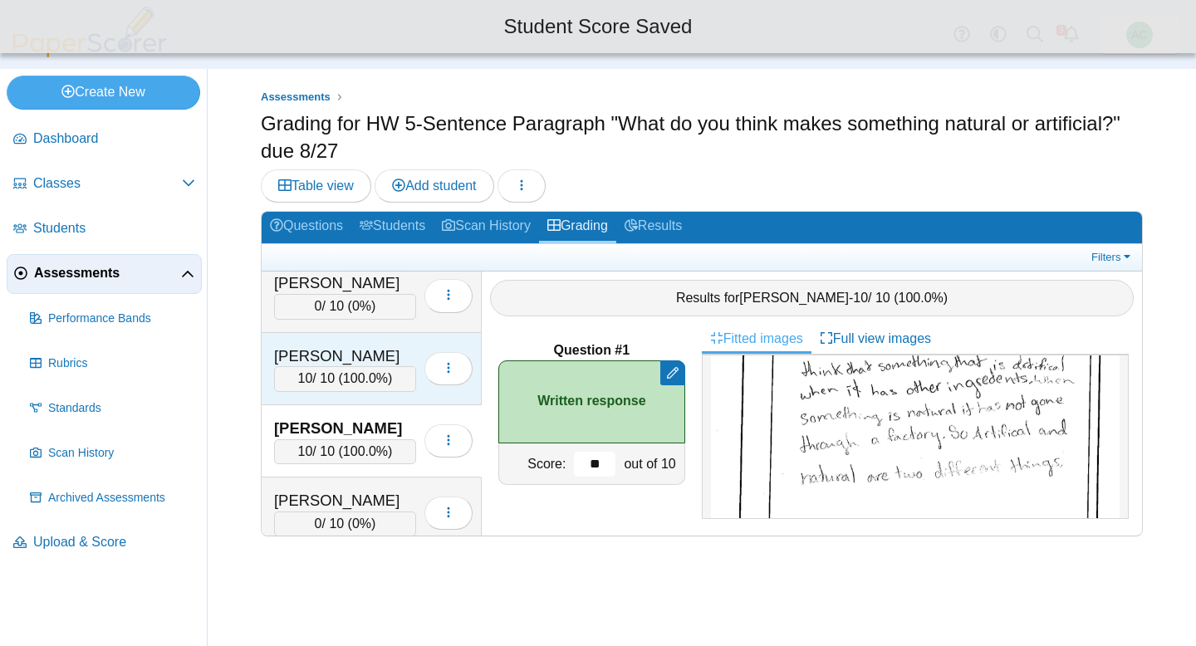
scroll to position [2703, 0]
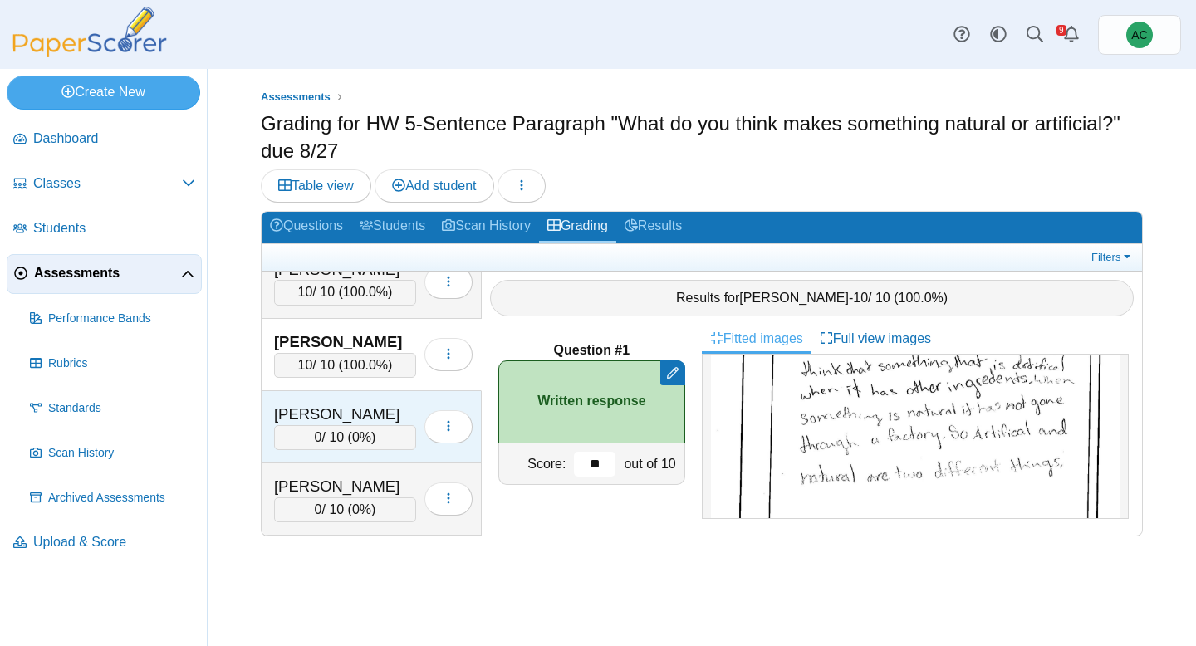
type input "**"
click at [320, 417] on div "Hayward, Adalyn" at bounding box center [345, 415] width 142 height 22
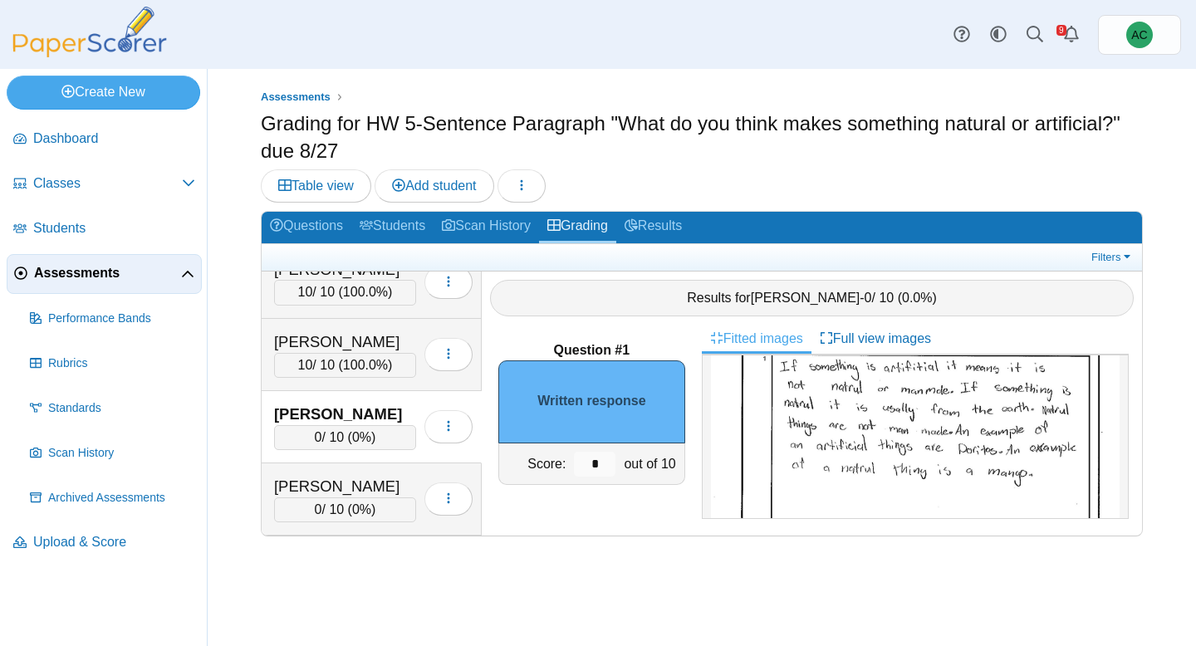
scroll to position [145, 0]
click at [601, 462] on input "*" at bounding box center [595, 464] width 42 height 25
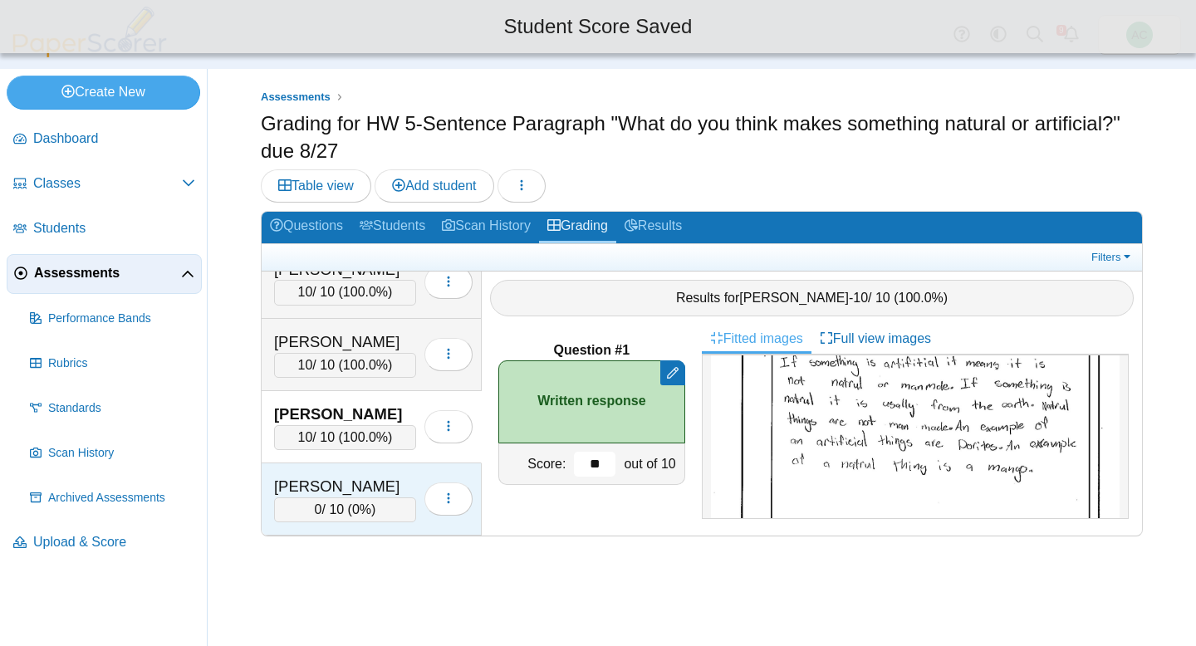
type input "**"
click at [346, 492] on div "Heiskell, Evelyn" at bounding box center [345, 487] width 142 height 22
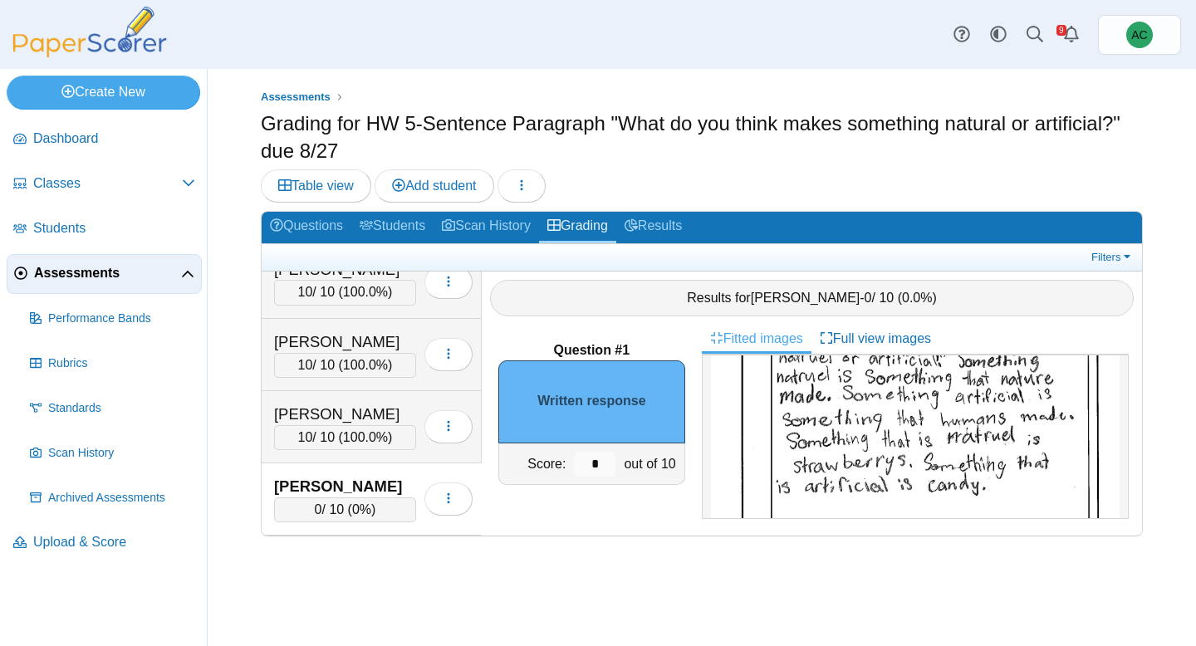
scroll to position [178, 0]
click at [605, 466] on input "*" at bounding box center [595, 464] width 42 height 25
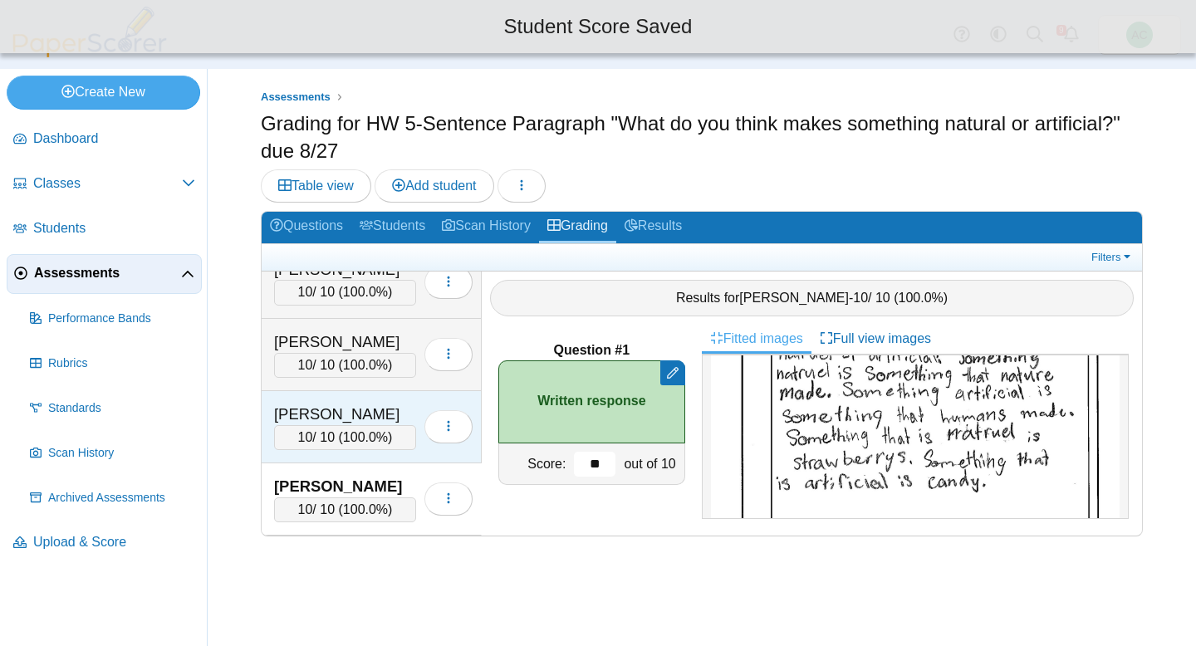
scroll to position [2796, 0]
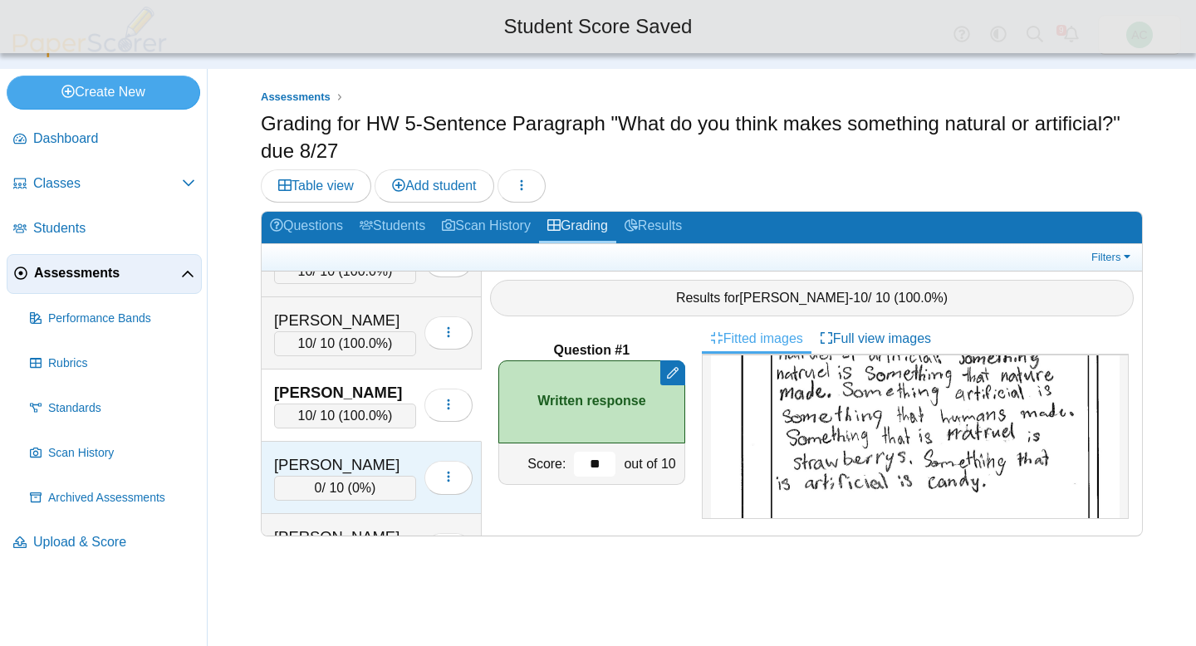
type input "**"
click at [339, 457] on div "Hilcove, Nicholas" at bounding box center [345, 465] width 142 height 22
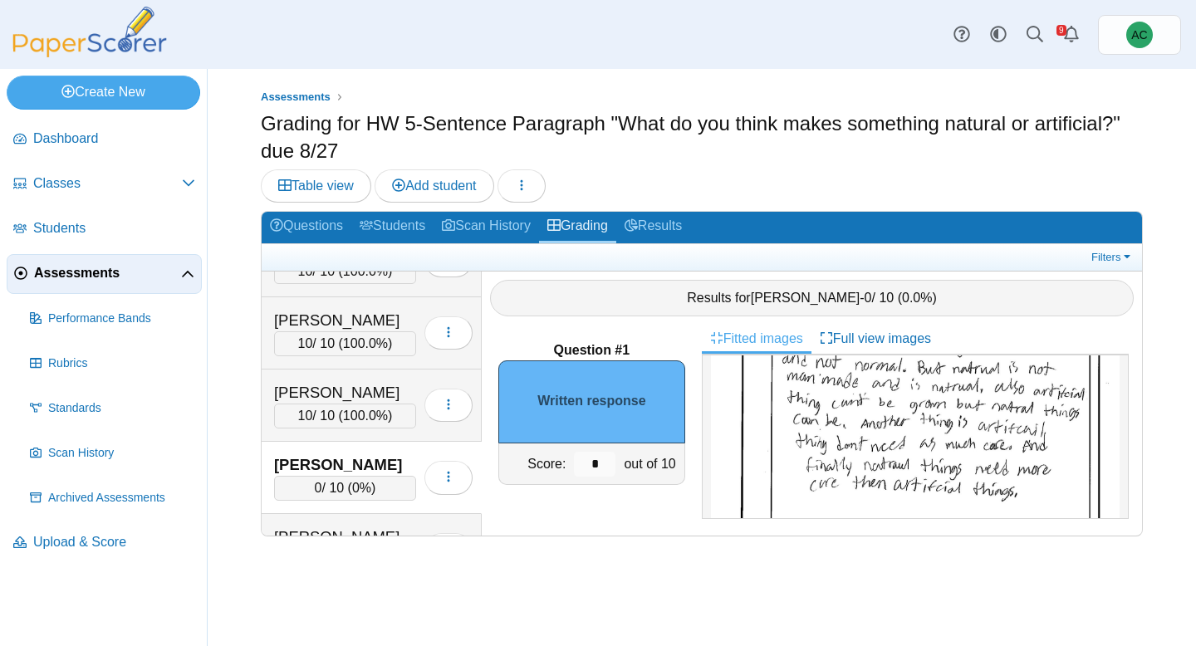
scroll to position [190, 0]
click at [595, 464] on input "*" at bounding box center [595, 464] width 42 height 25
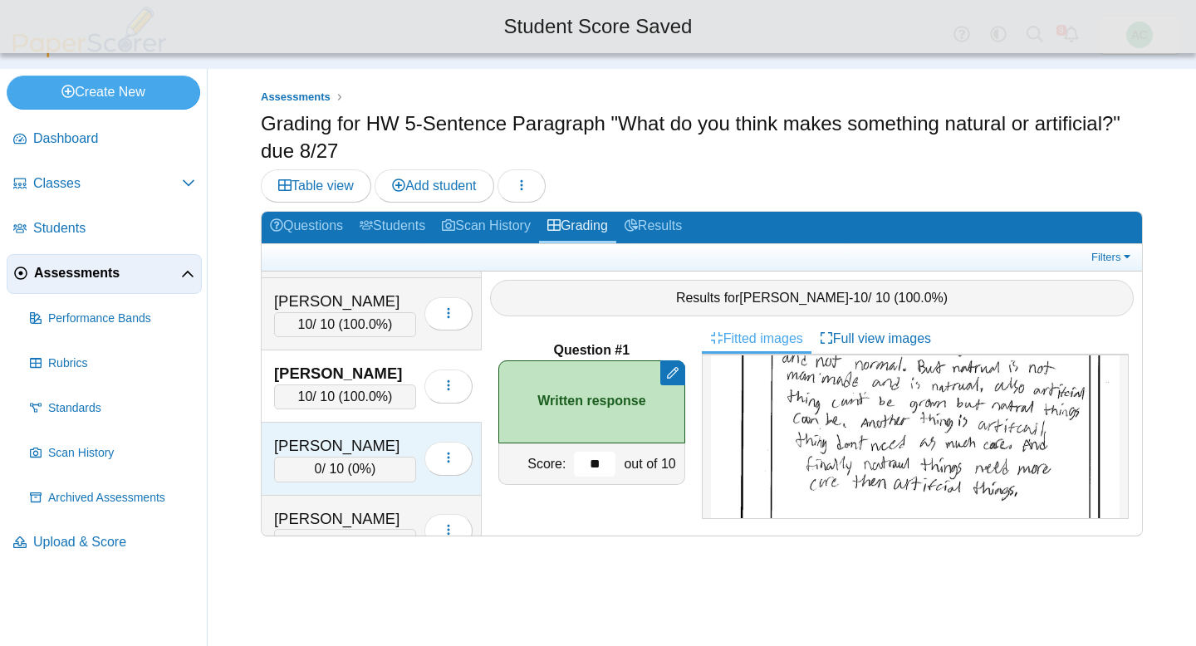
scroll to position [2889, 0]
type input "**"
click at [355, 446] on div "Huang, Chang Rou" at bounding box center [345, 445] width 142 height 22
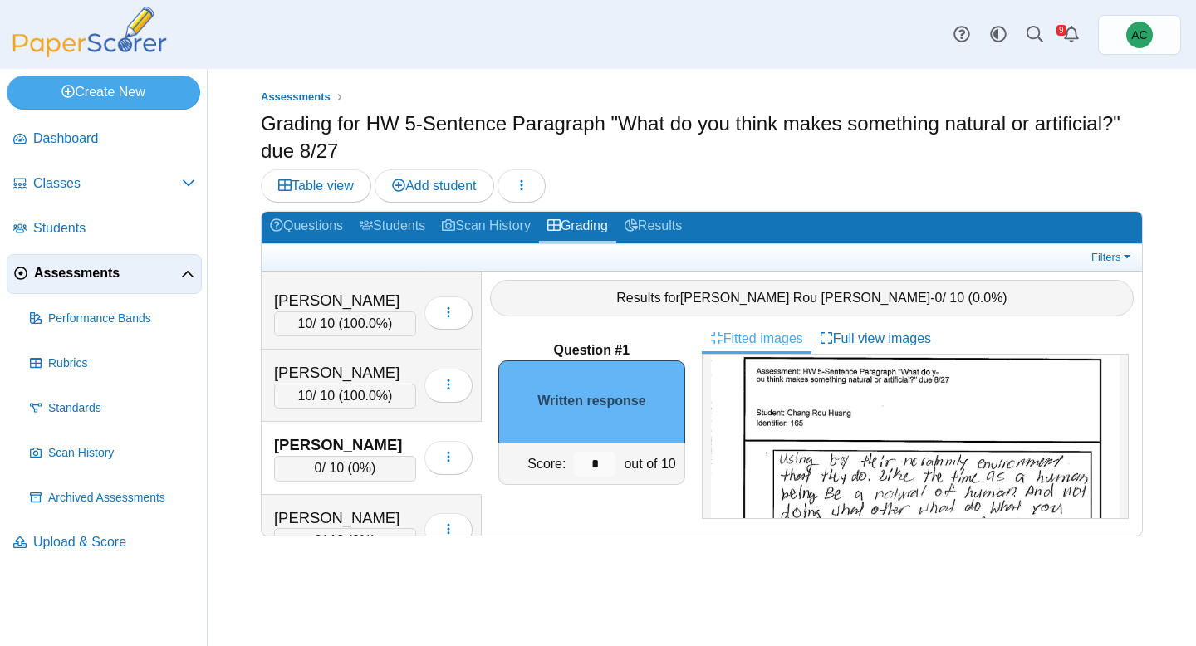
scroll to position [99, 0]
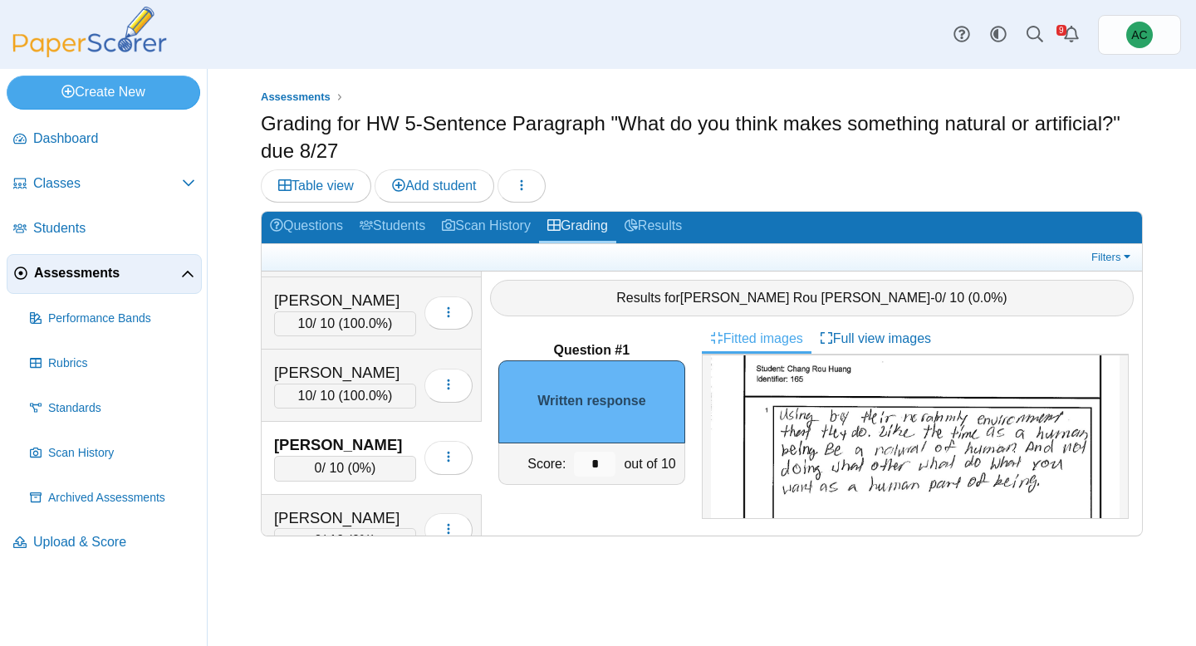
click at [914, 399] on img at bounding box center [915, 553] width 409 height 577
click at [602, 461] on input "*" at bounding box center [595, 464] width 42 height 25
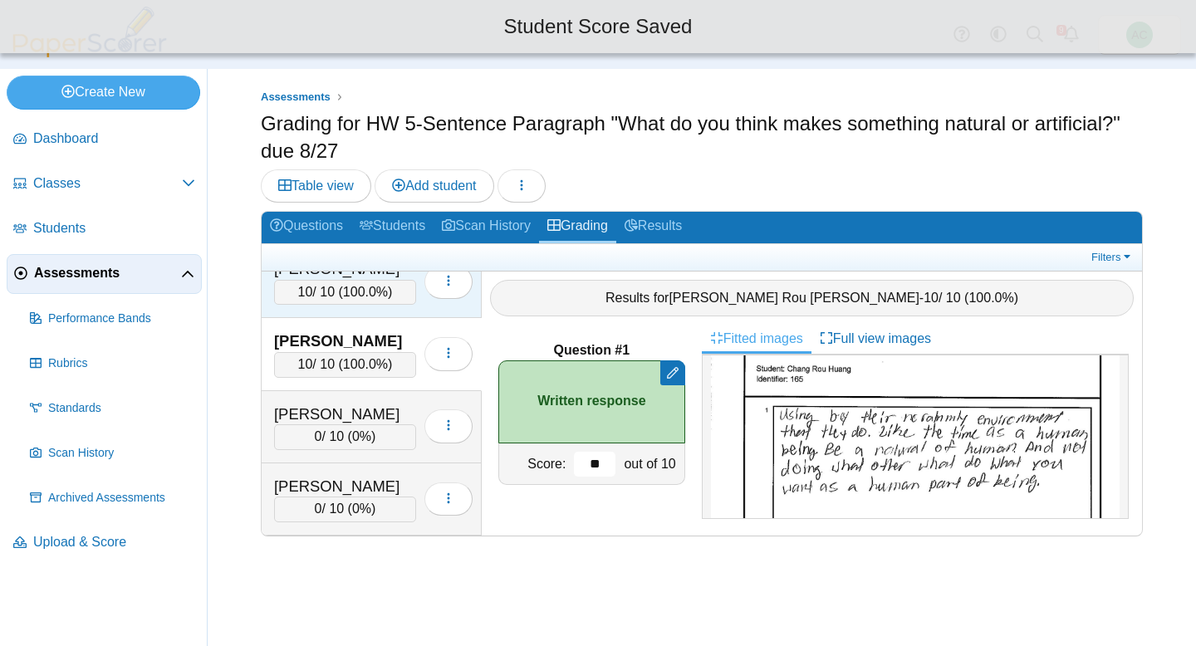
scroll to position [3011, 0]
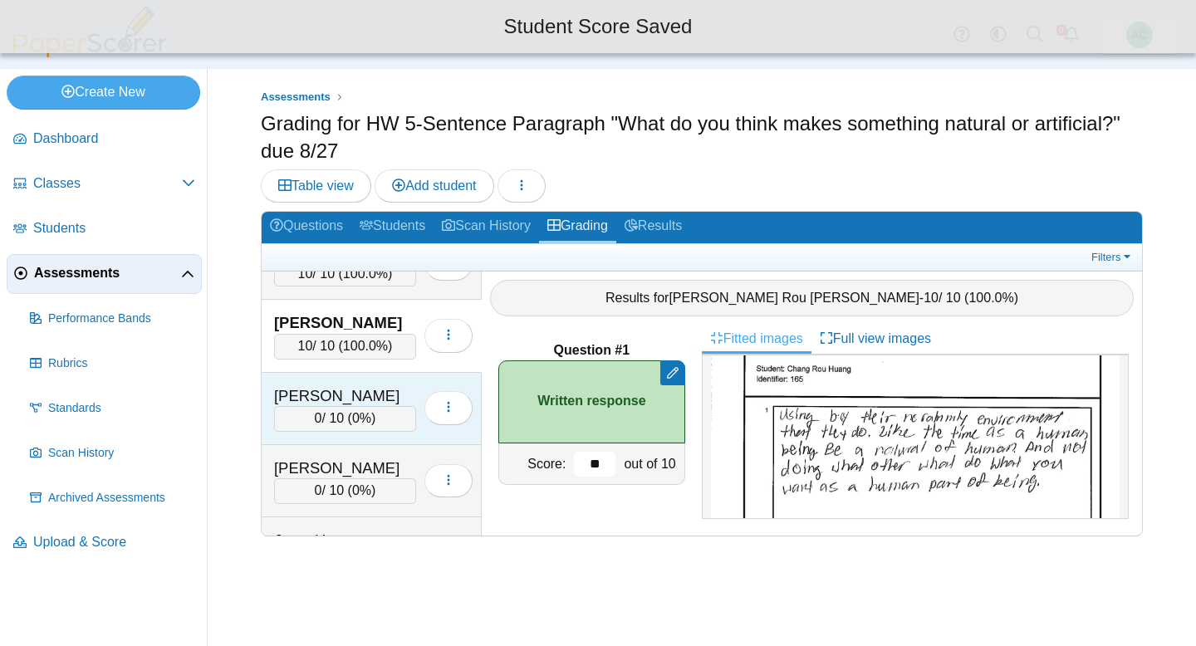
type input "**"
click at [311, 386] on div "Hunter, Carson" at bounding box center [345, 396] width 142 height 22
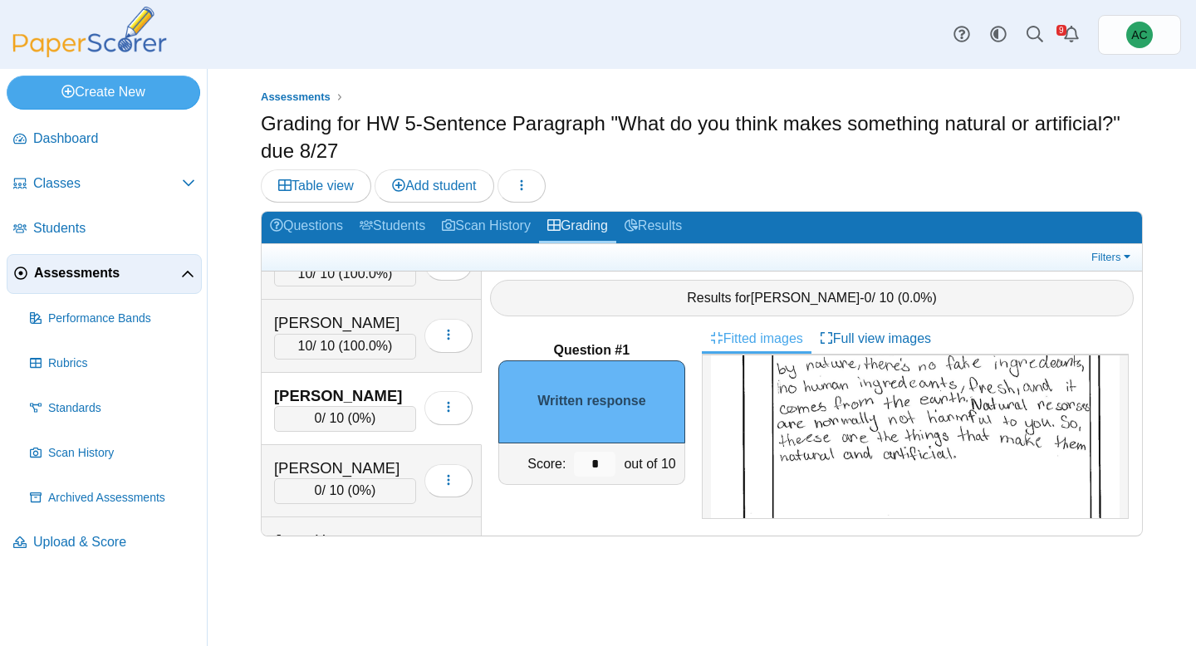
scroll to position [290, 0]
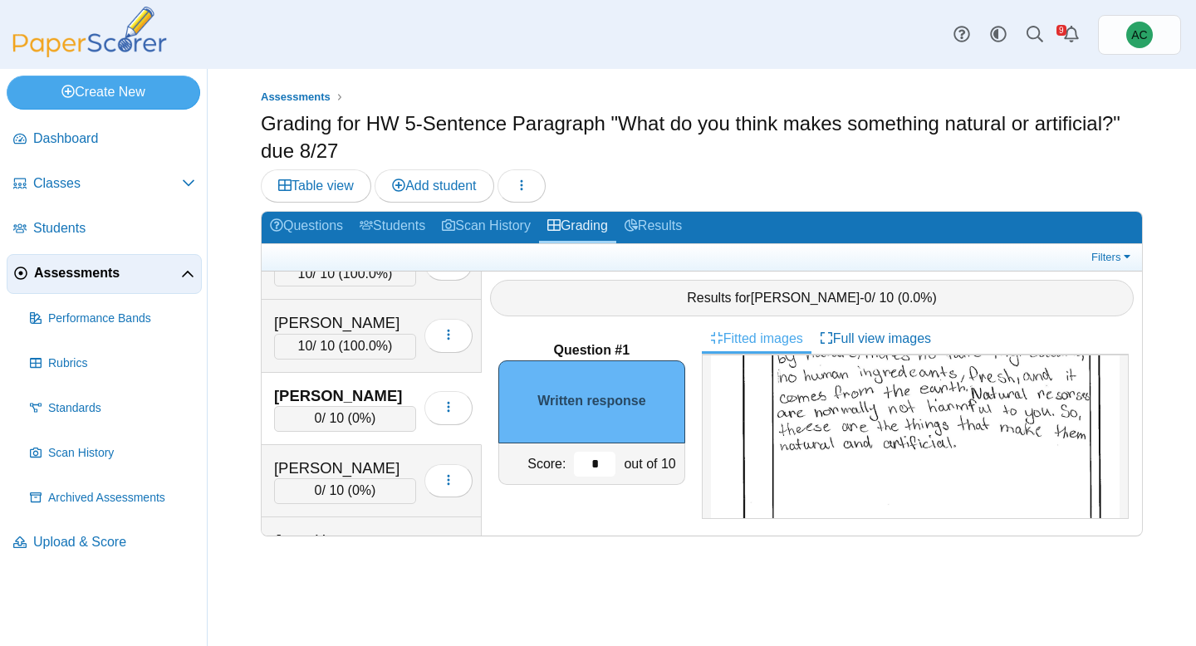
click at [599, 464] on input "*" at bounding box center [595, 464] width 42 height 25
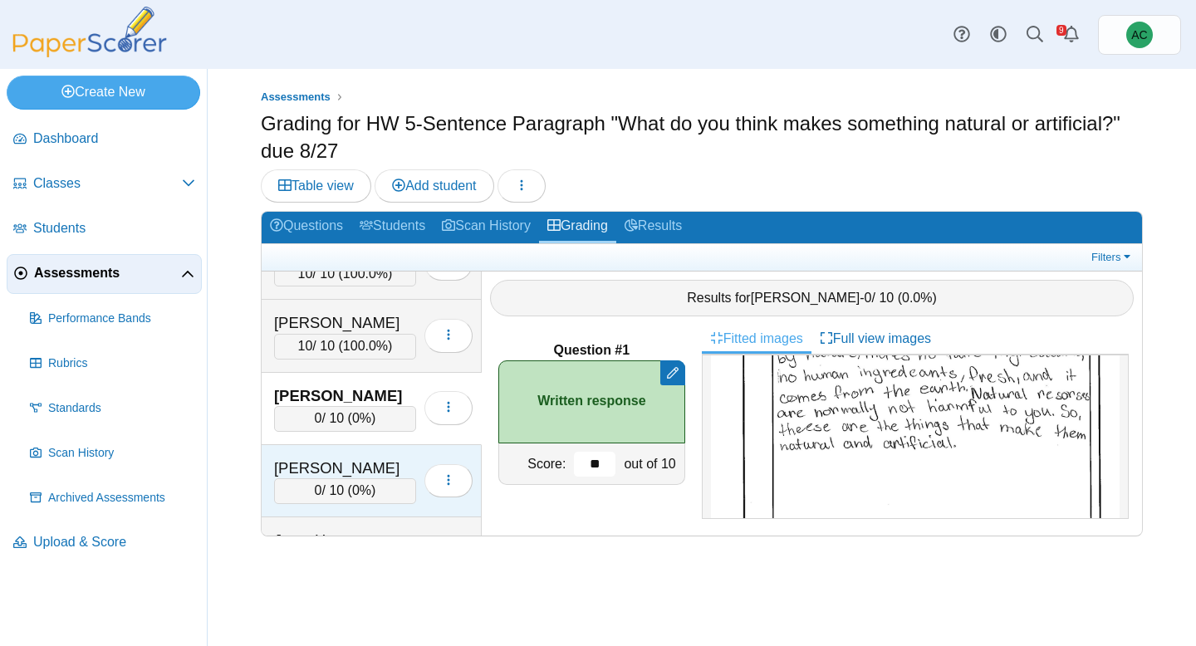
type input "**"
click at [312, 471] on div "James, Ion" at bounding box center [345, 468] width 142 height 22
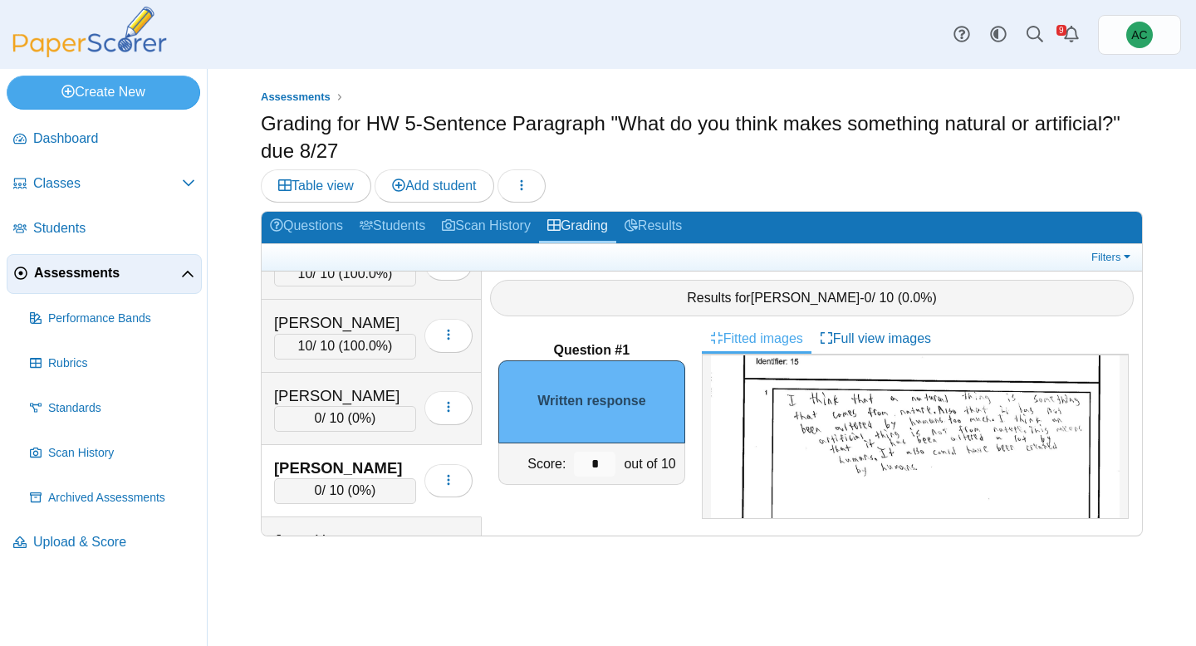
scroll to position [104, 0]
click at [600, 465] on input "*" at bounding box center [595, 464] width 42 height 25
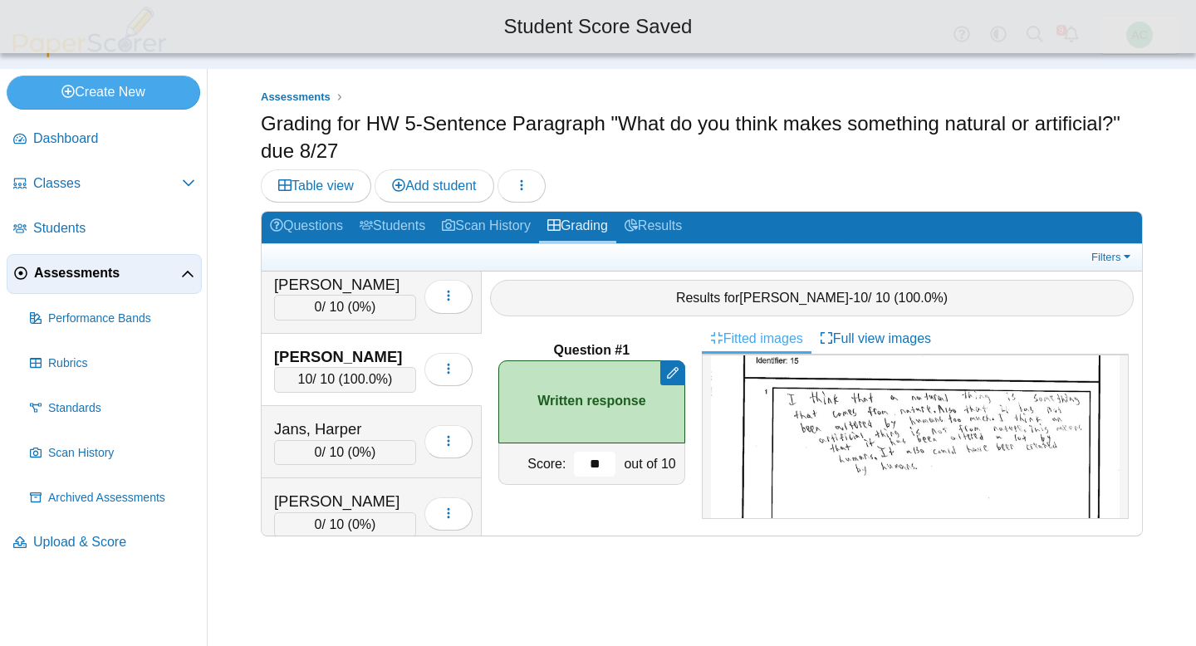
scroll to position [3131, 0]
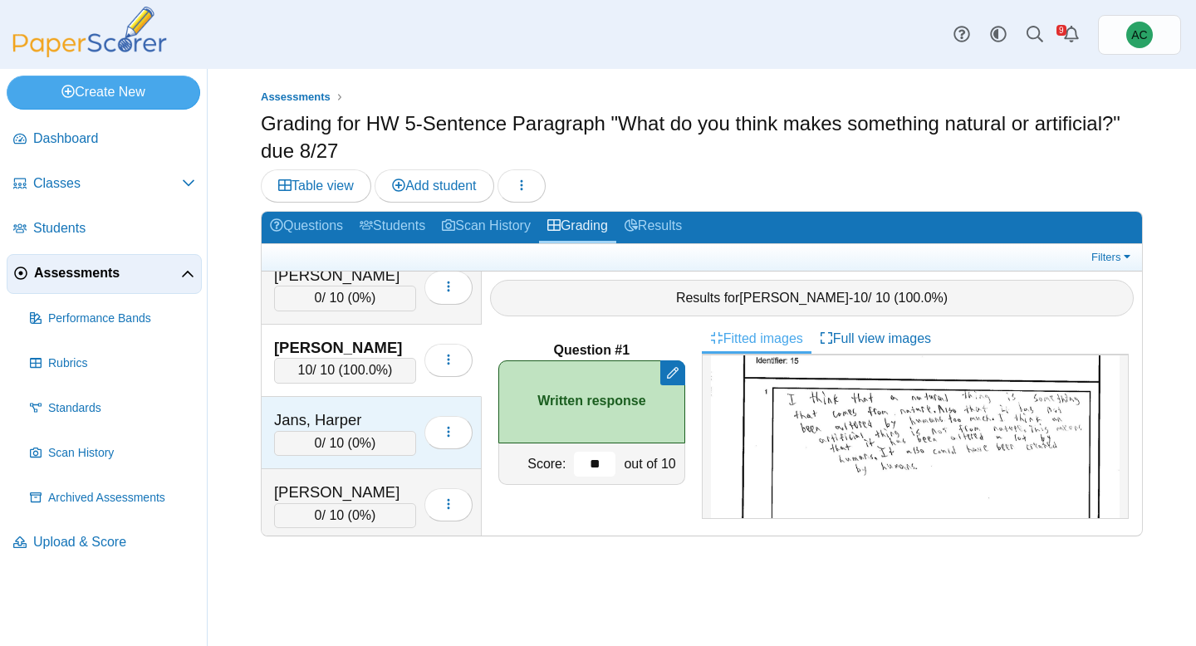
type input "**"
click at [359, 432] on div "0 / 10 ( 0% )" at bounding box center [345, 443] width 142 height 25
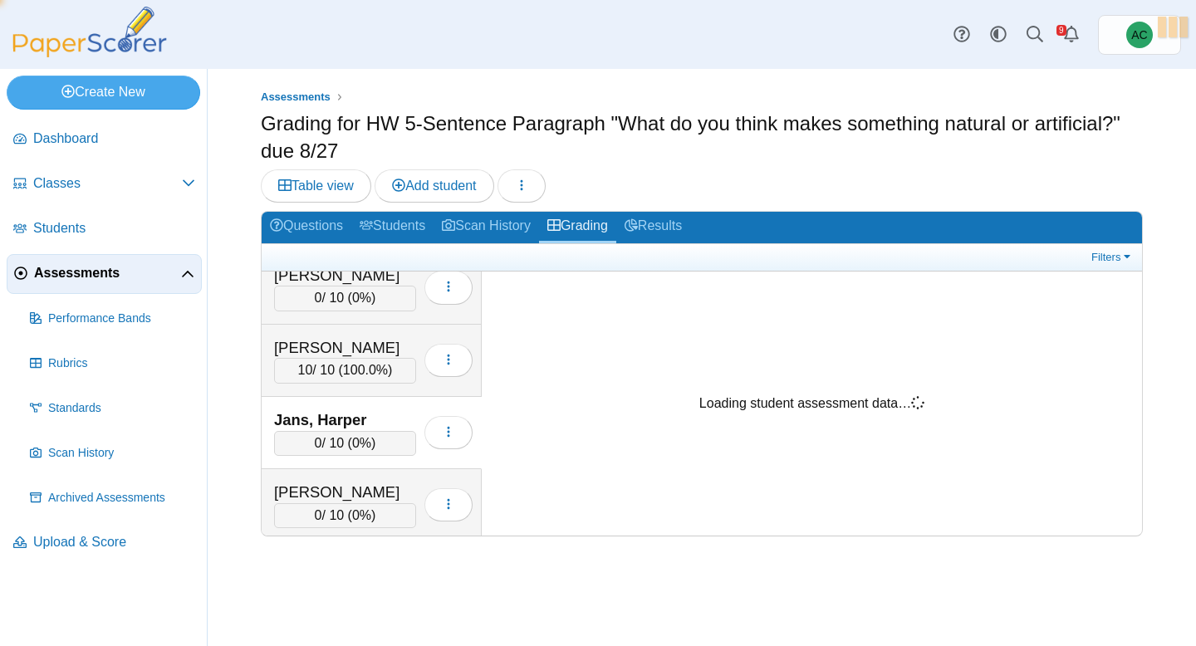
scroll to position [0, 0]
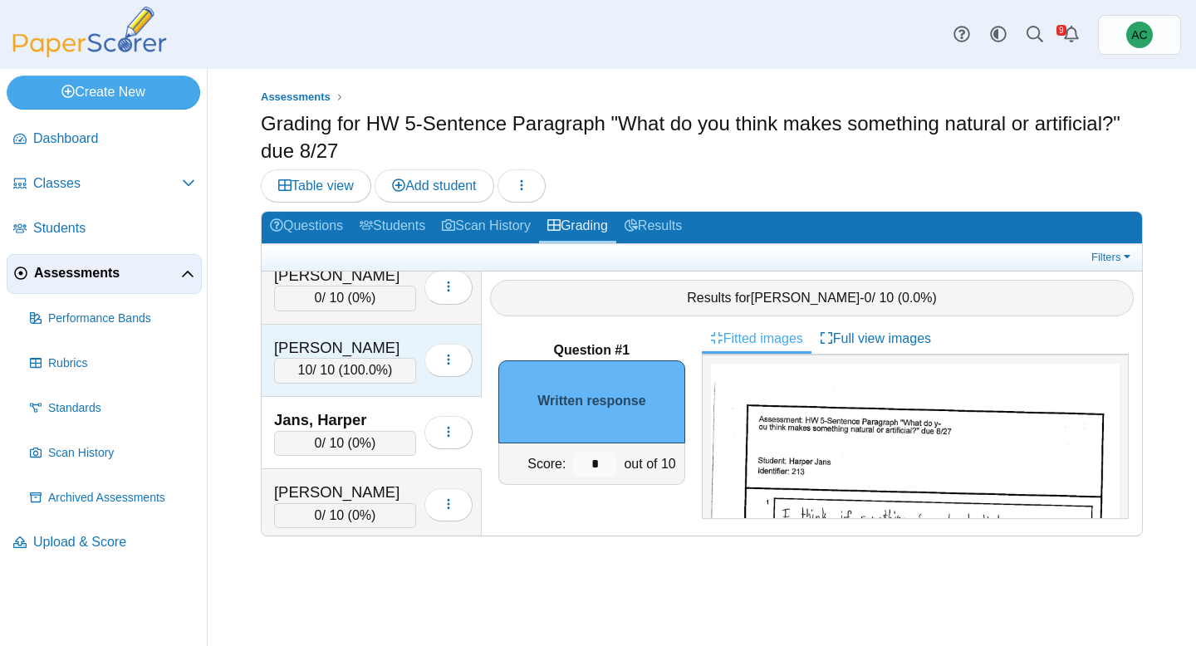
click at [333, 362] on div "10 / 10 ( 100.0% )" at bounding box center [345, 370] width 142 height 25
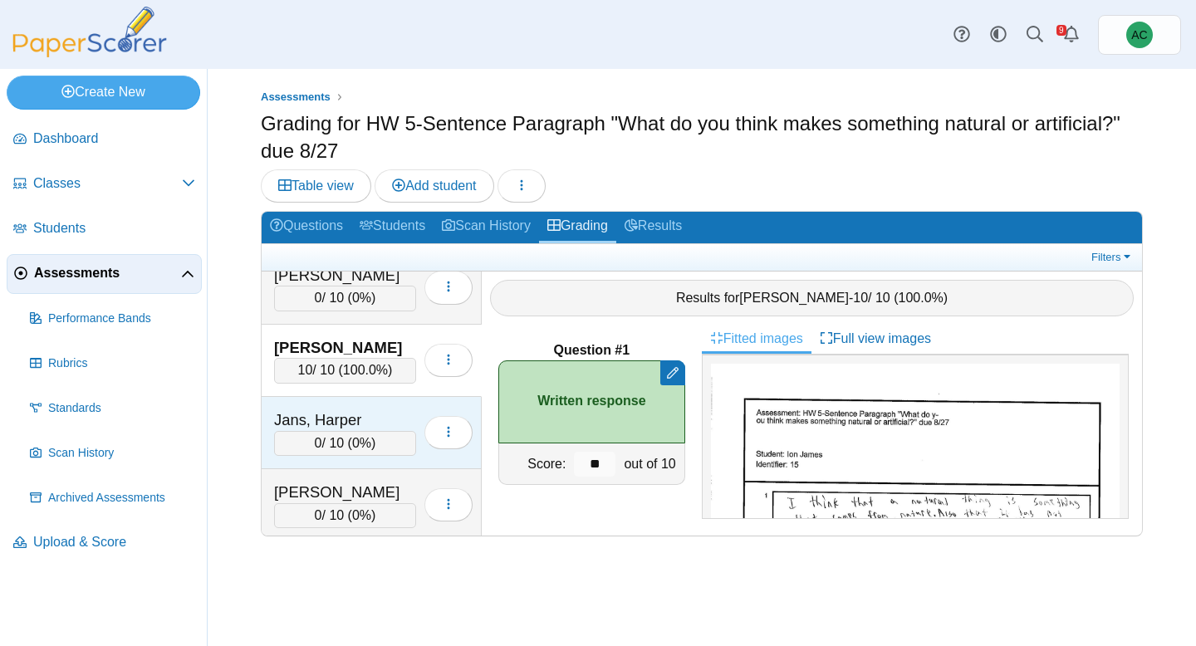
click at [334, 409] on div "Jans, Harper" at bounding box center [345, 420] width 142 height 22
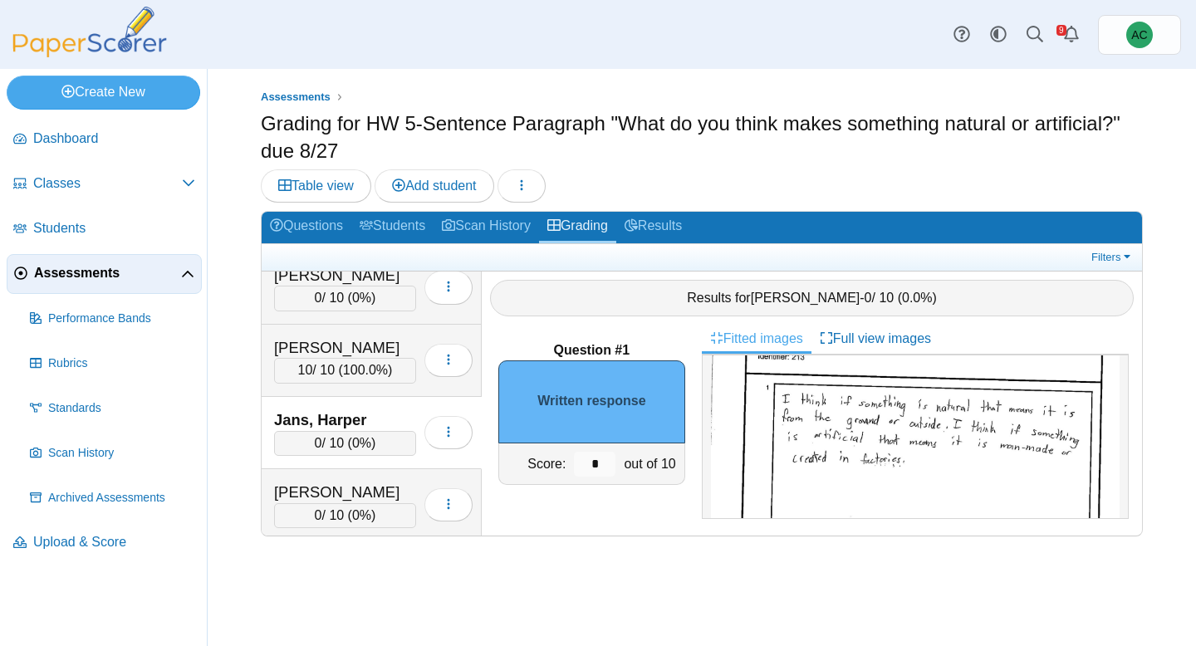
scroll to position [115, 0]
click at [614, 466] on input "*" at bounding box center [595, 464] width 42 height 25
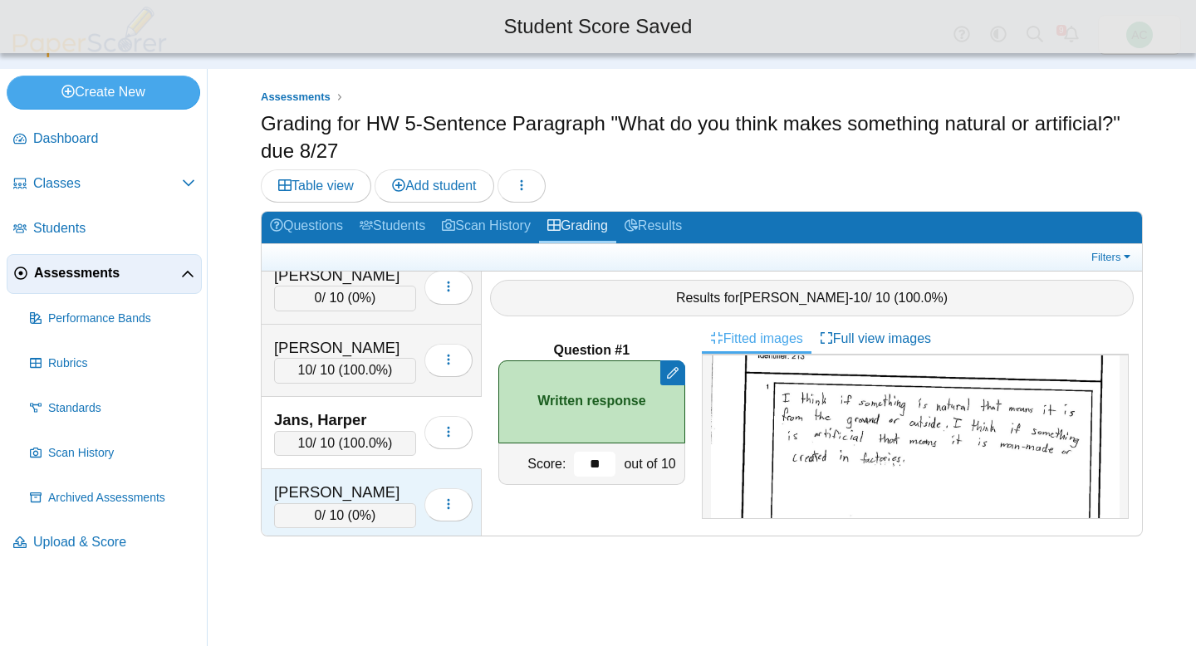
type input "**"
click at [324, 469] on div "Jarvis, Nathaniel 0 / 10 ( 0% ) Loading…" at bounding box center [372, 505] width 220 height 72
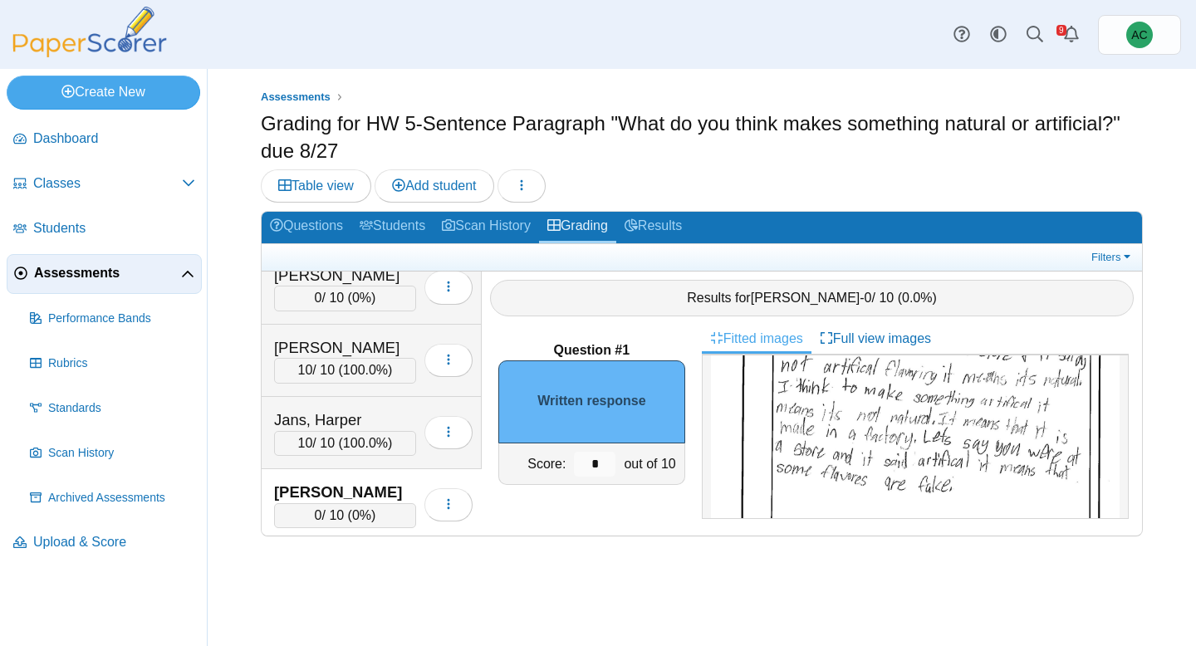
scroll to position [237, 0]
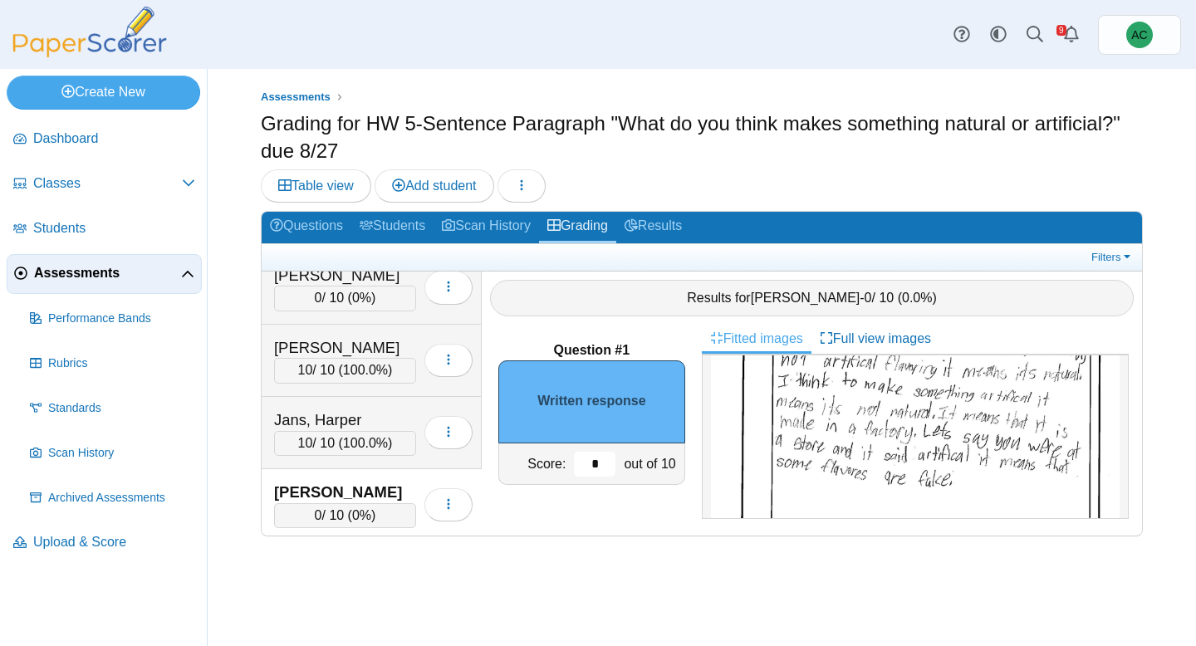
click at [597, 467] on input "*" at bounding box center [595, 464] width 42 height 25
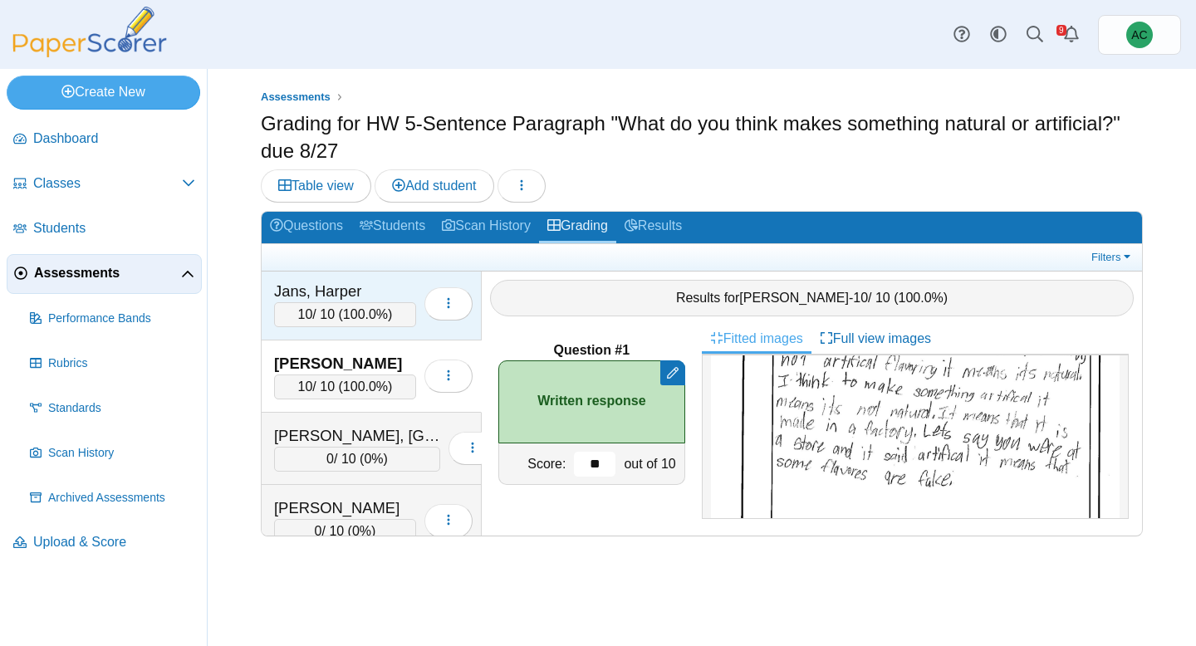
scroll to position [3266, 0]
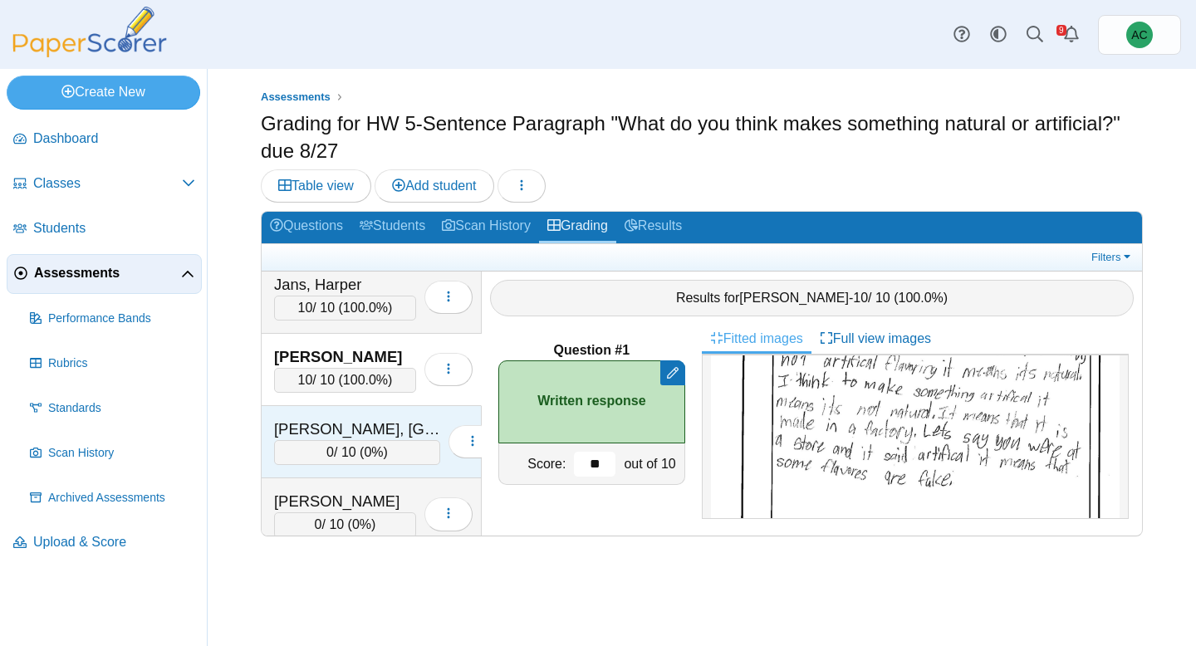
type input "**"
click at [361, 426] on div "Kahabka, Madison" at bounding box center [357, 429] width 166 height 22
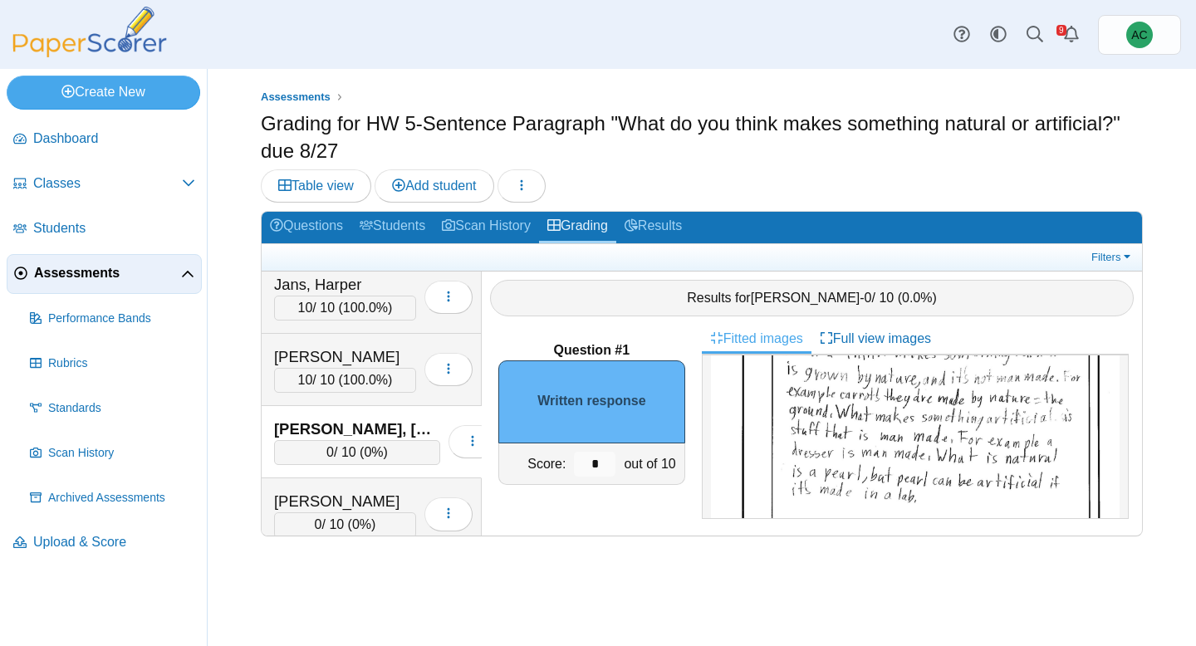
scroll to position [193, 0]
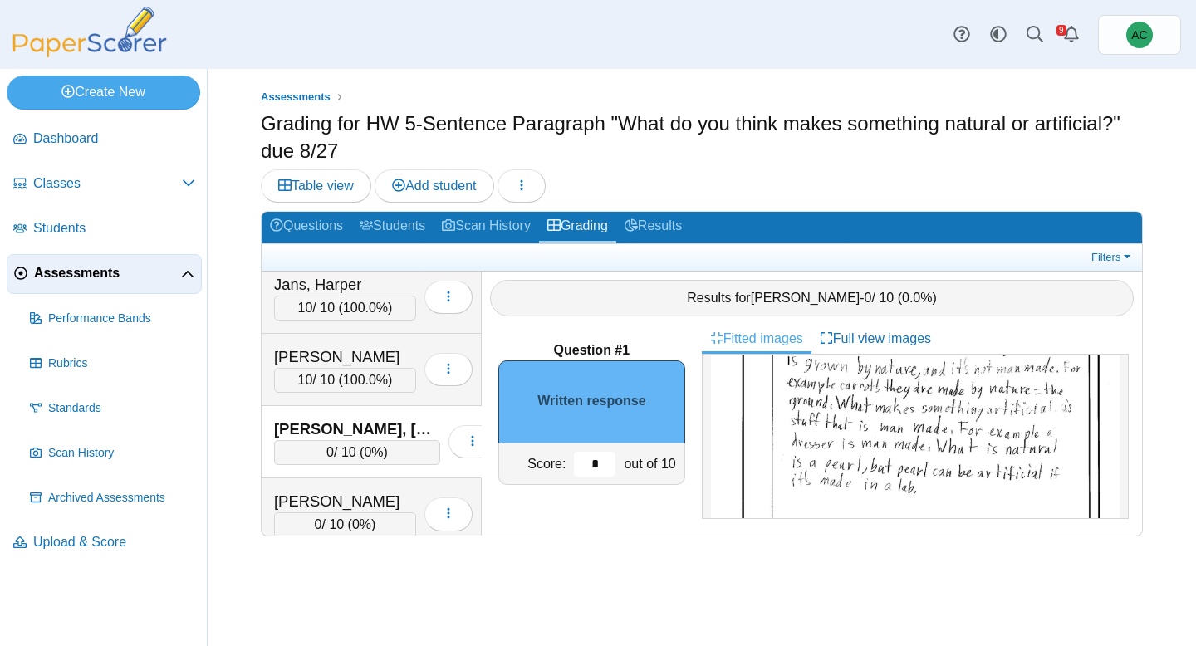
click at [601, 458] on input "*" at bounding box center [595, 464] width 42 height 25
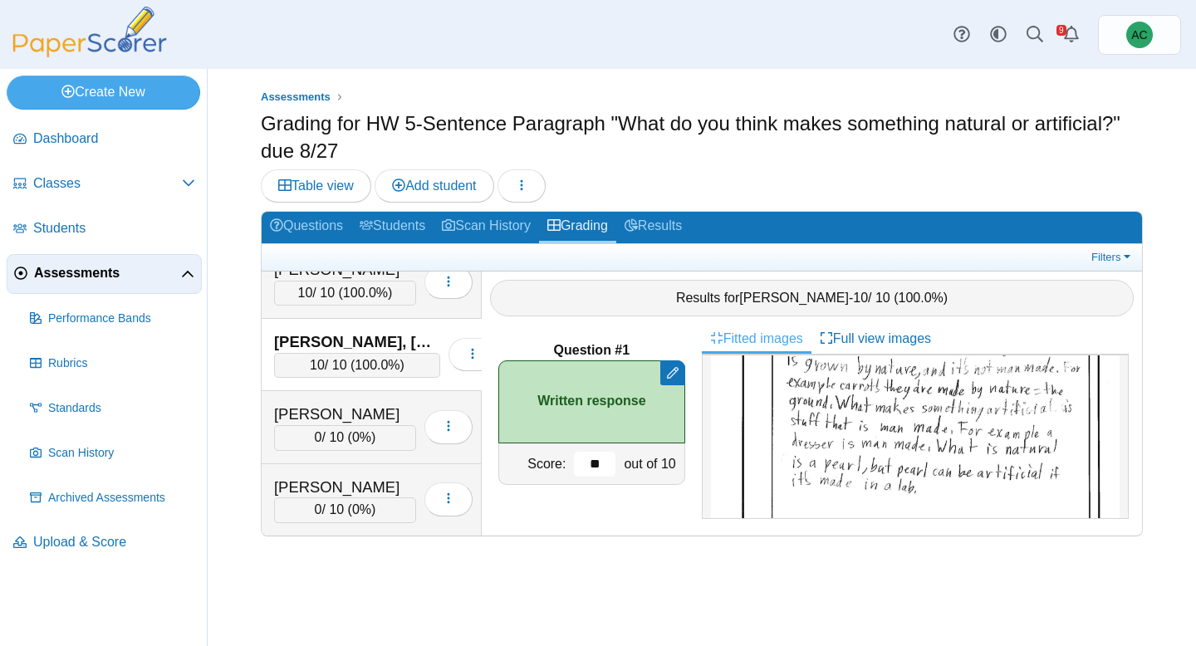
scroll to position [3355, 0]
type input "**"
click at [311, 410] on div "Kallookaran, Josephine" at bounding box center [345, 413] width 142 height 22
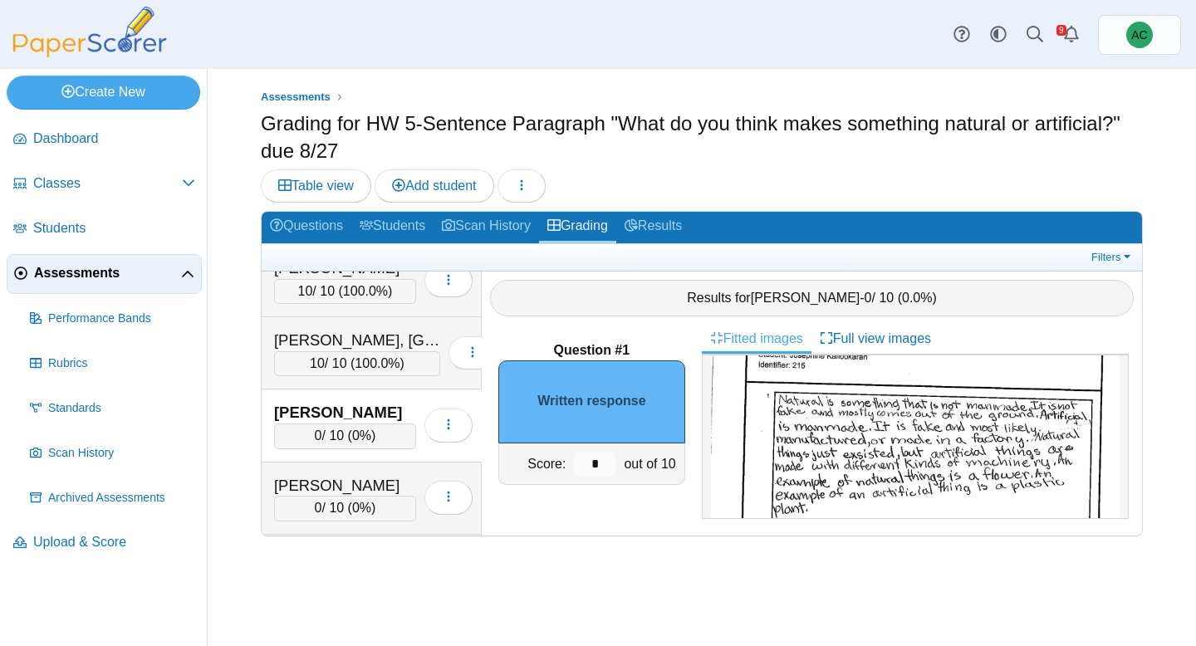
scroll to position [92, 0]
click at [597, 462] on input "*" at bounding box center [595, 464] width 42 height 25
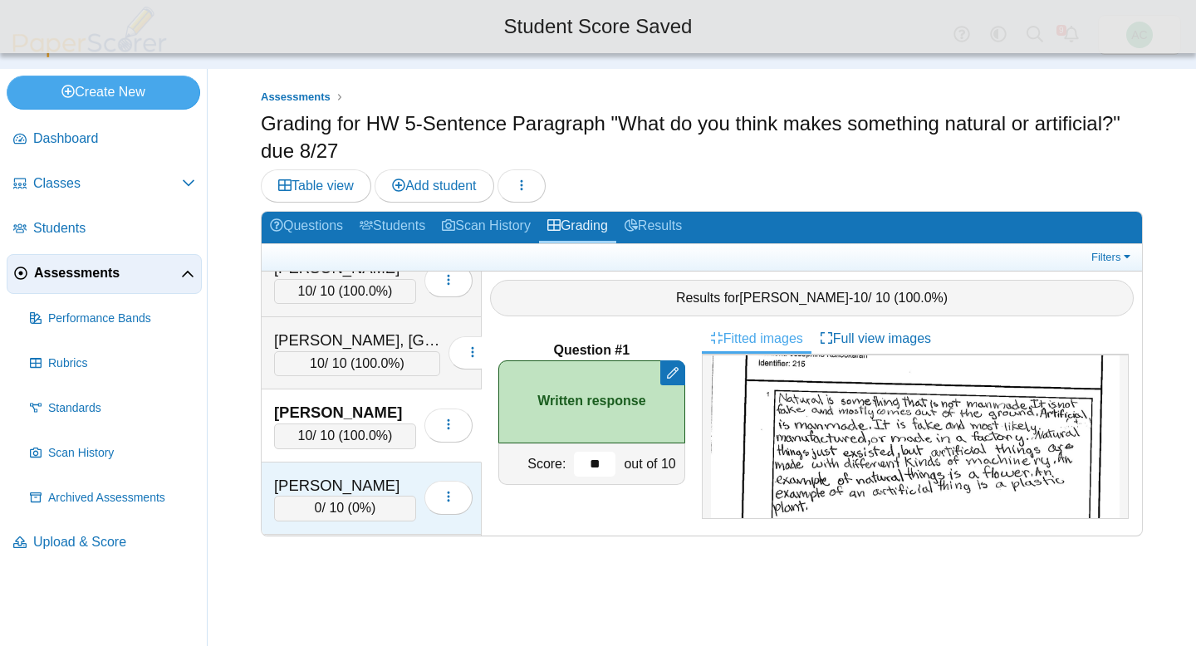
type input "**"
click at [387, 488] on div "Kidd, Avery" at bounding box center [345, 486] width 142 height 22
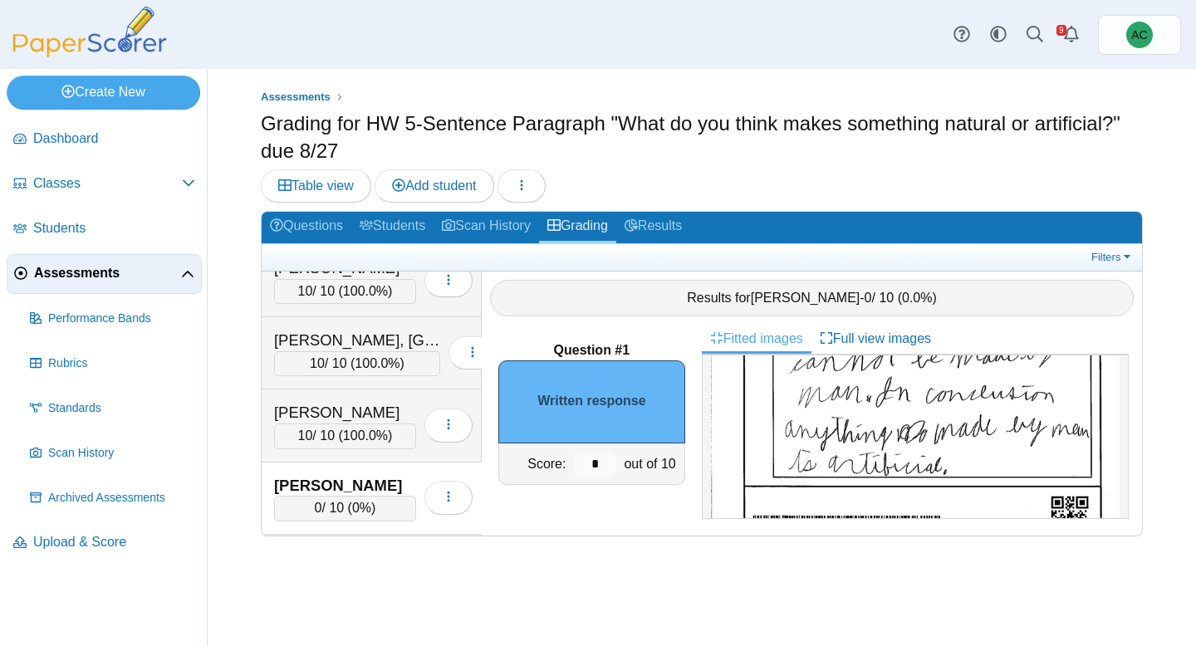
scroll to position [384, 0]
click at [610, 455] on input "*" at bounding box center [595, 464] width 42 height 25
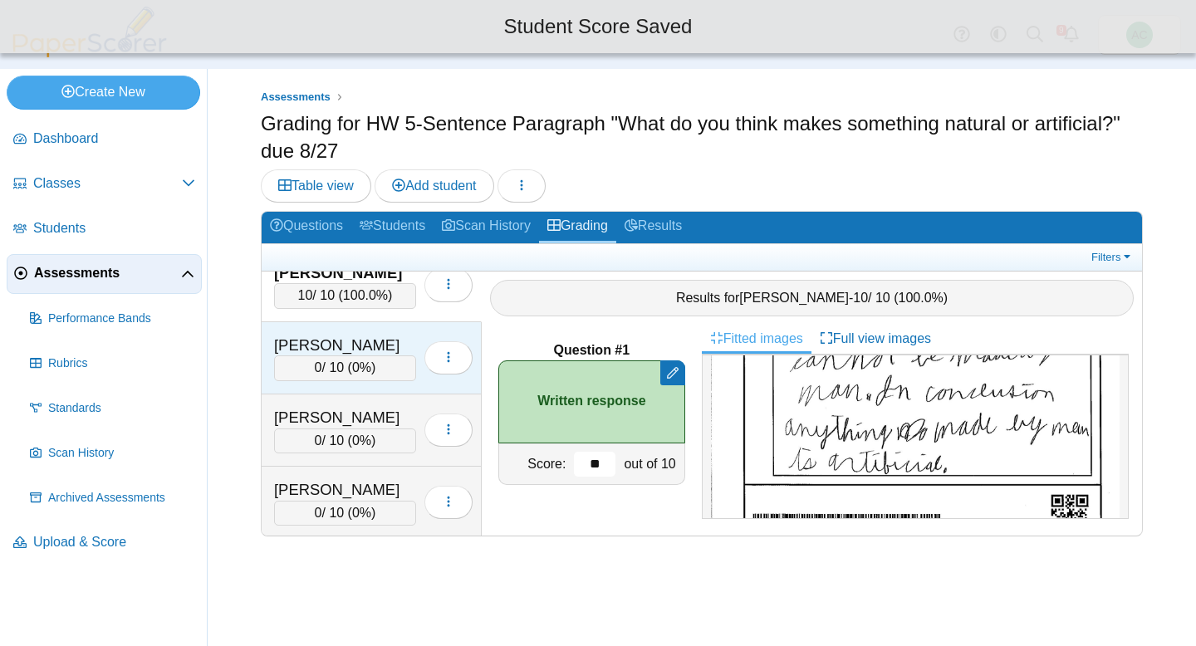
type input "**"
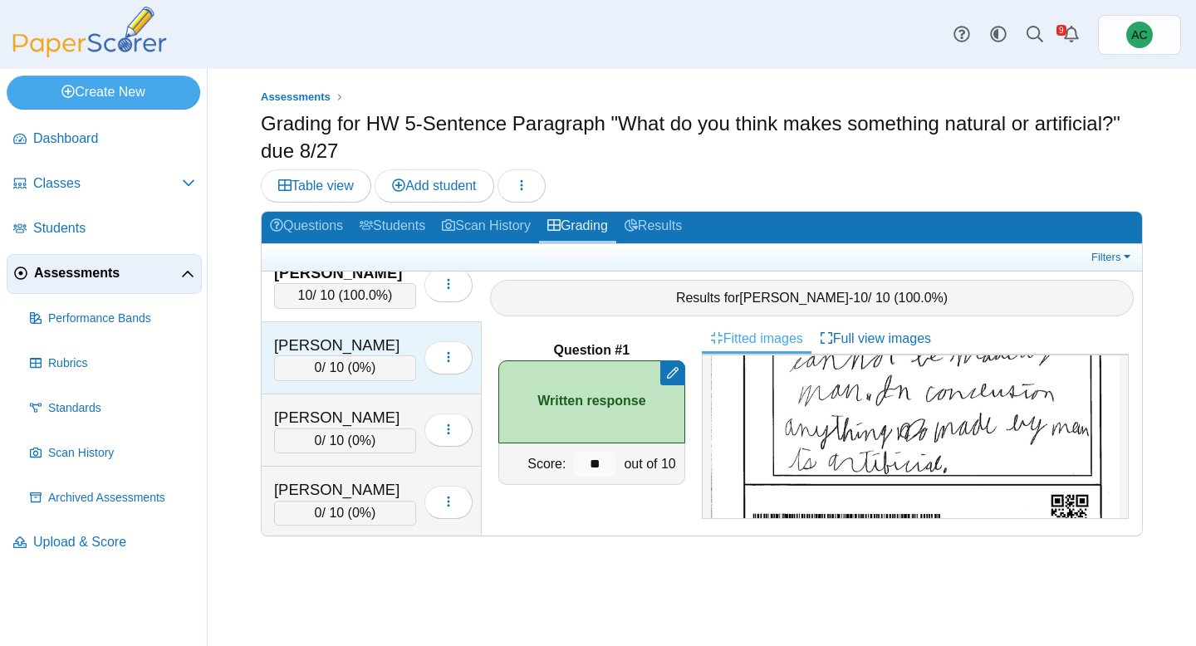
click at [335, 346] on div "Kienzle, Evangeline" at bounding box center [345, 346] width 142 height 22
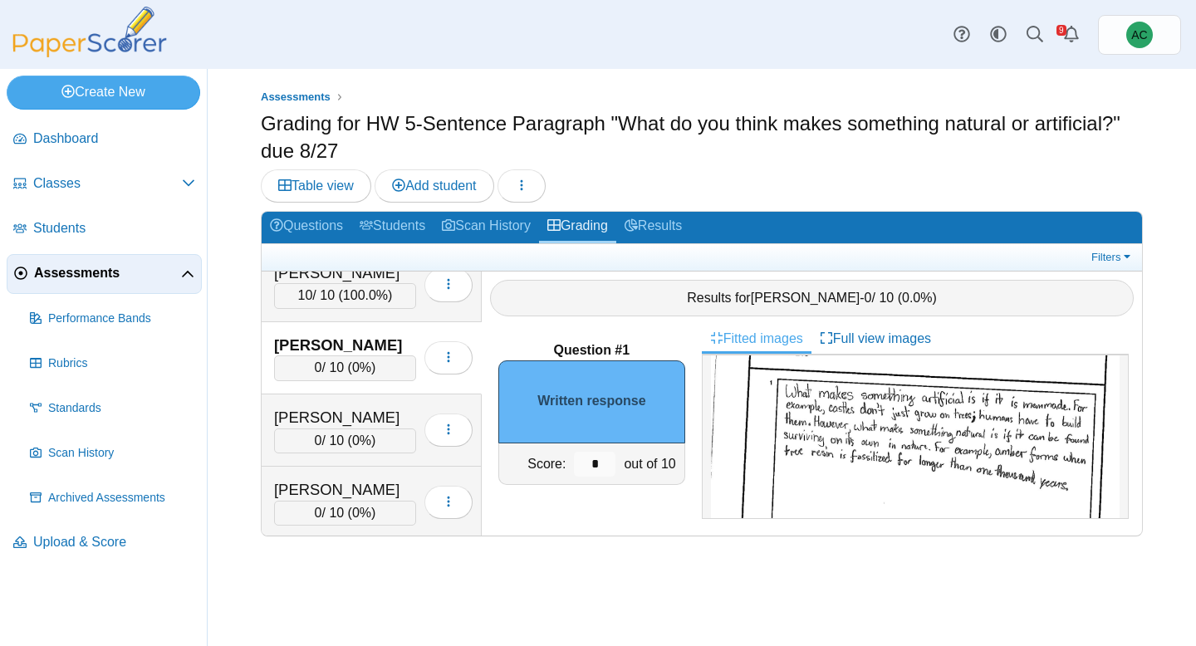
scroll to position [120, 0]
click at [594, 466] on input "*" at bounding box center [595, 464] width 42 height 25
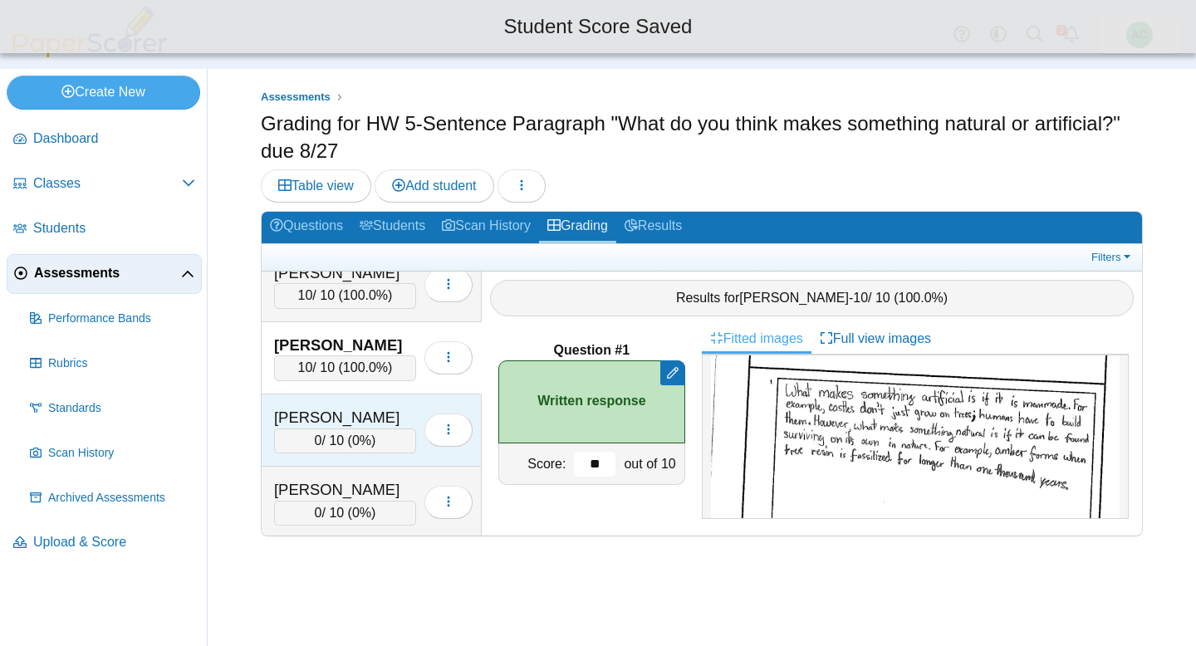
type input "**"
click at [316, 418] on div "King, Avery" at bounding box center [345, 418] width 142 height 22
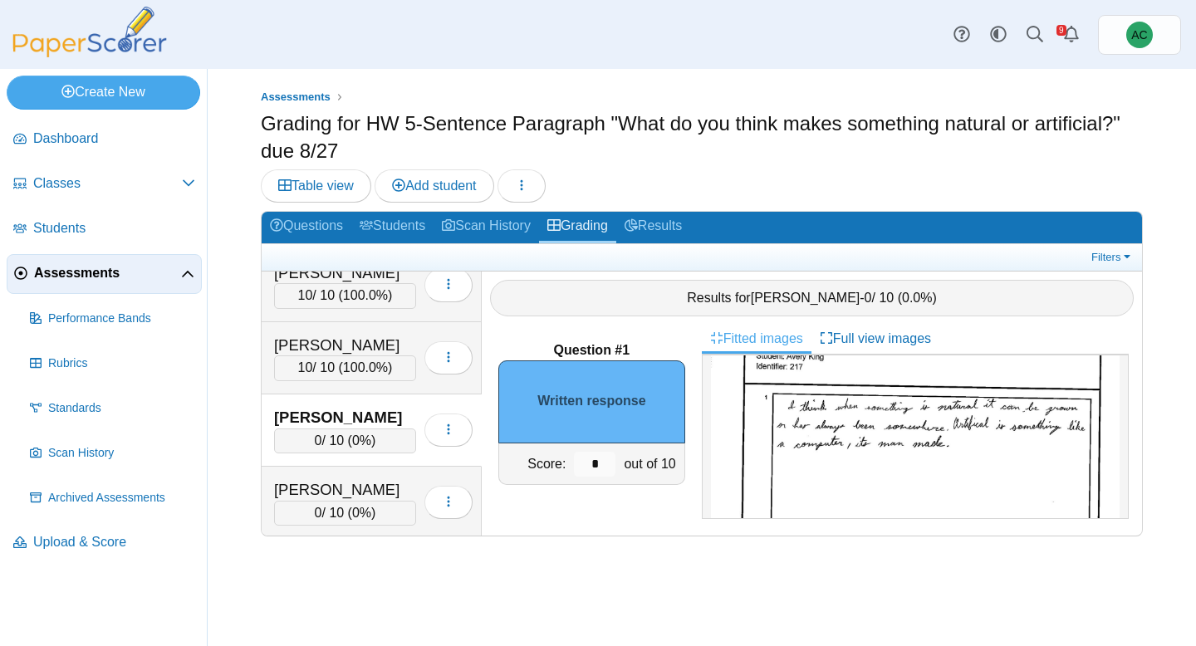
scroll to position [117, 0]
click at [603, 466] on input "*" at bounding box center [595, 464] width 42 height 25
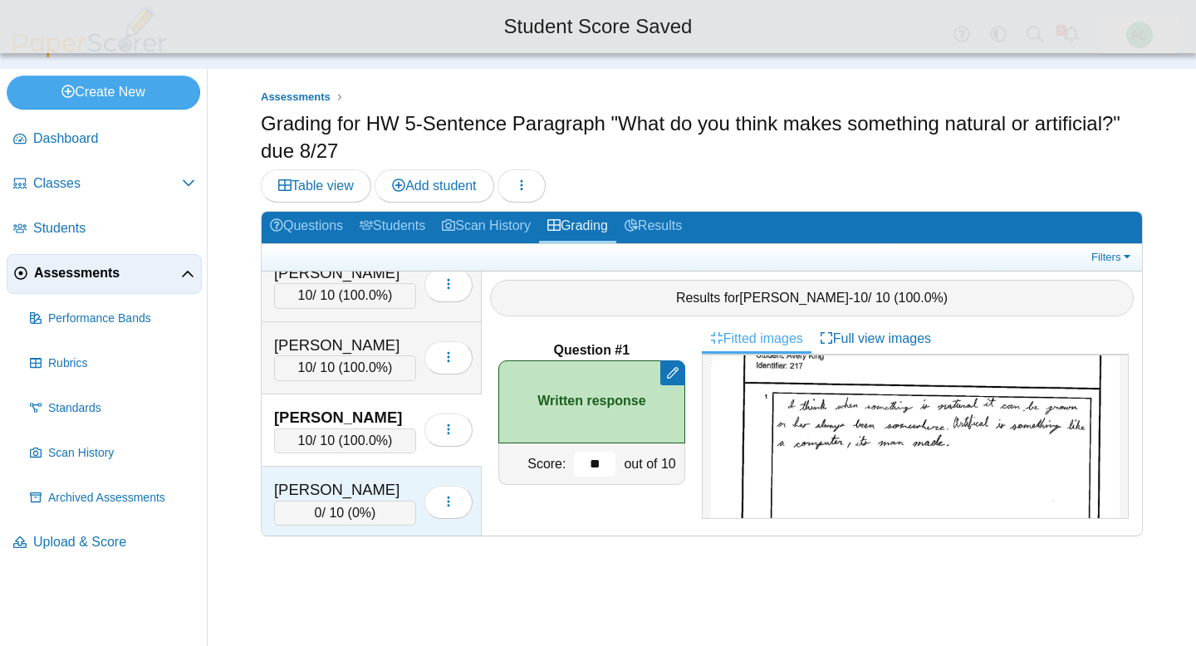
type input "**"
click at [290, 484] on div "LaPella, Liam" at bounding box center [345, 490] width 142 height 22
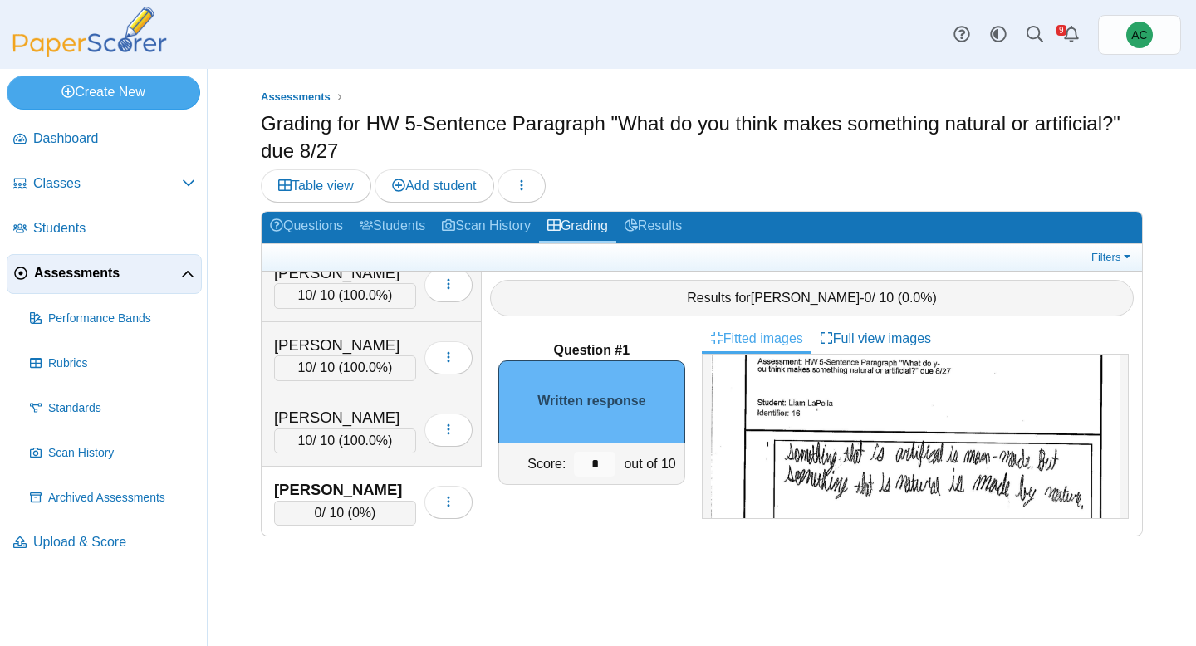
scroll to position [44, 0]
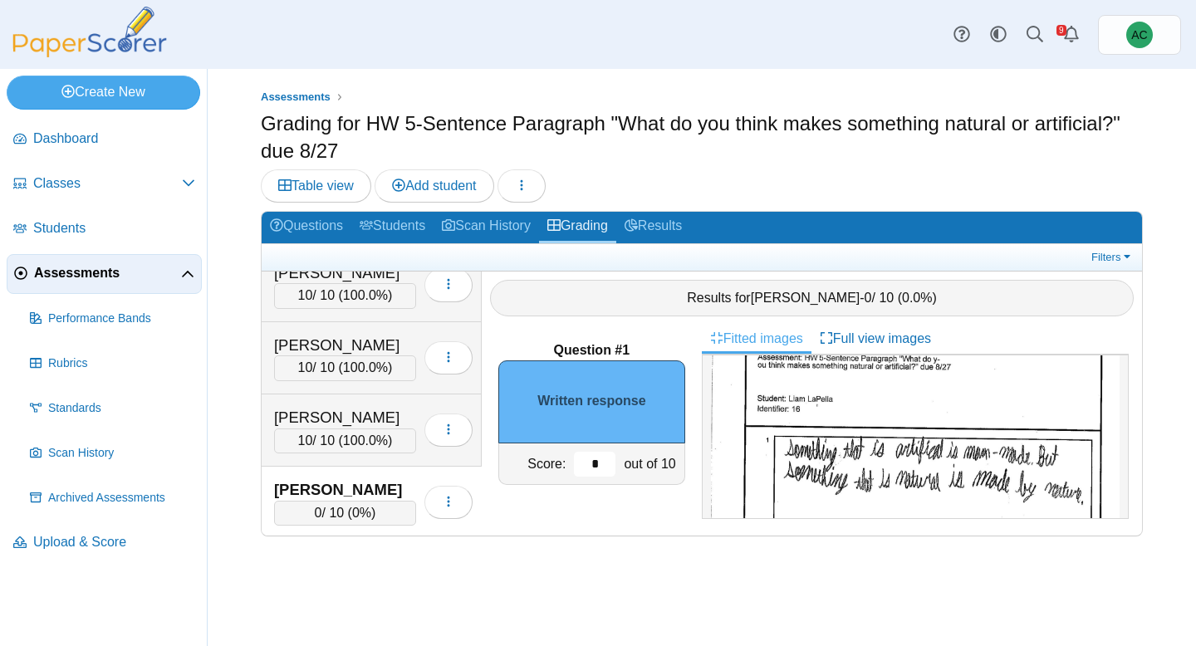
click at [596, 464] on input "*" at bounding box center [595, 464] width 42 height 25
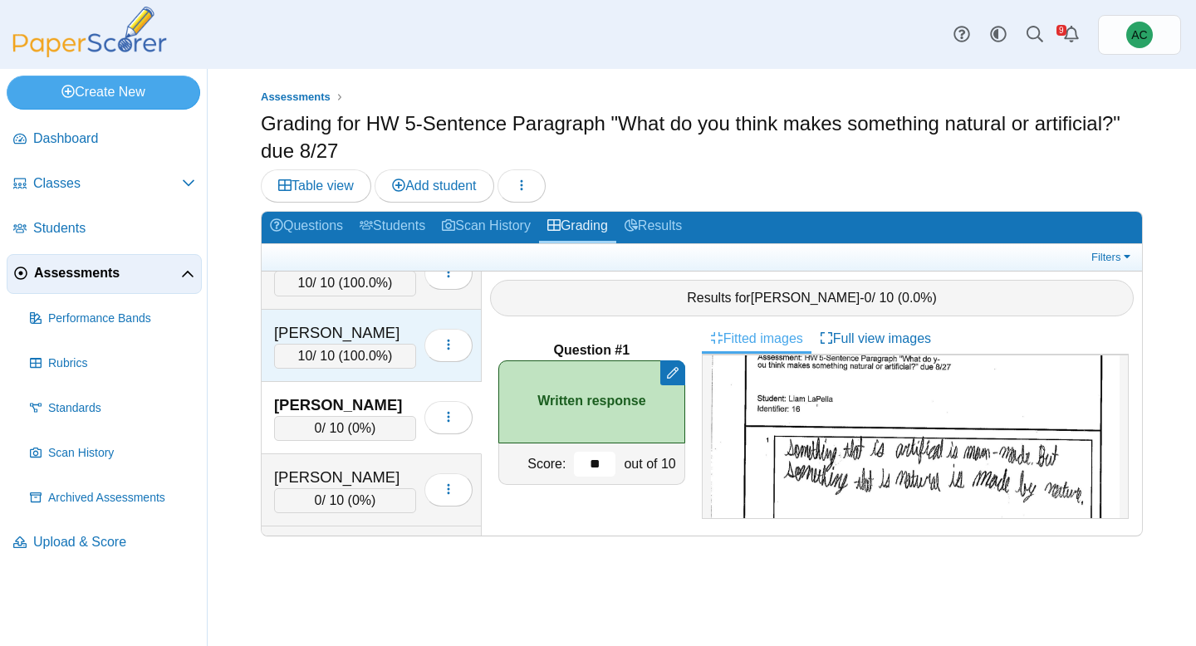
scroll to position [3654, 0]
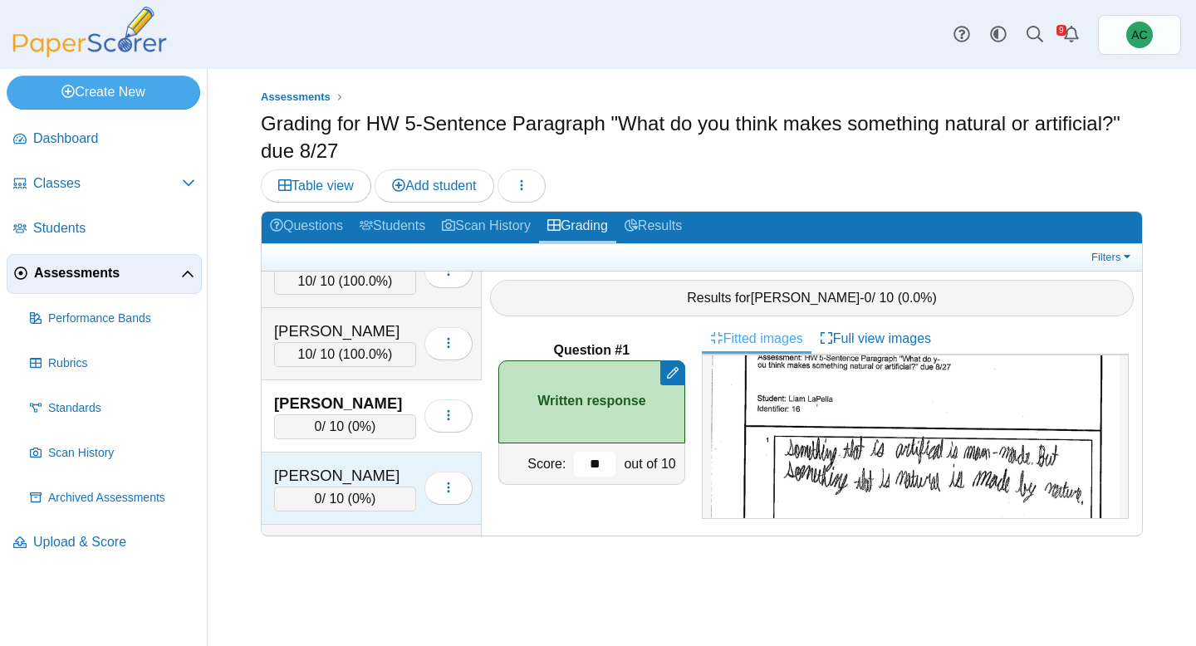
type input "**"
click at [348, 467] on div "Lerette, Peyton" at bounding box center [345, 476] width 142 height 22
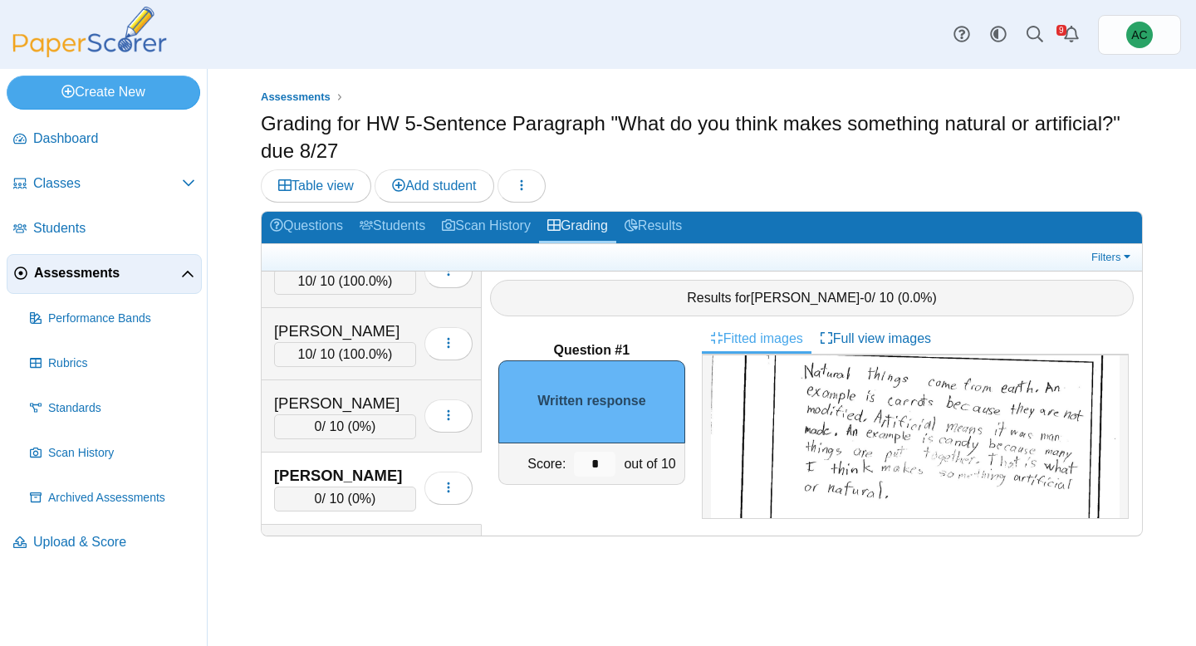
scroll to position [143, 0]
click at [594, 458] on input "*" at bounding box center [595, 464] width 42 height 25
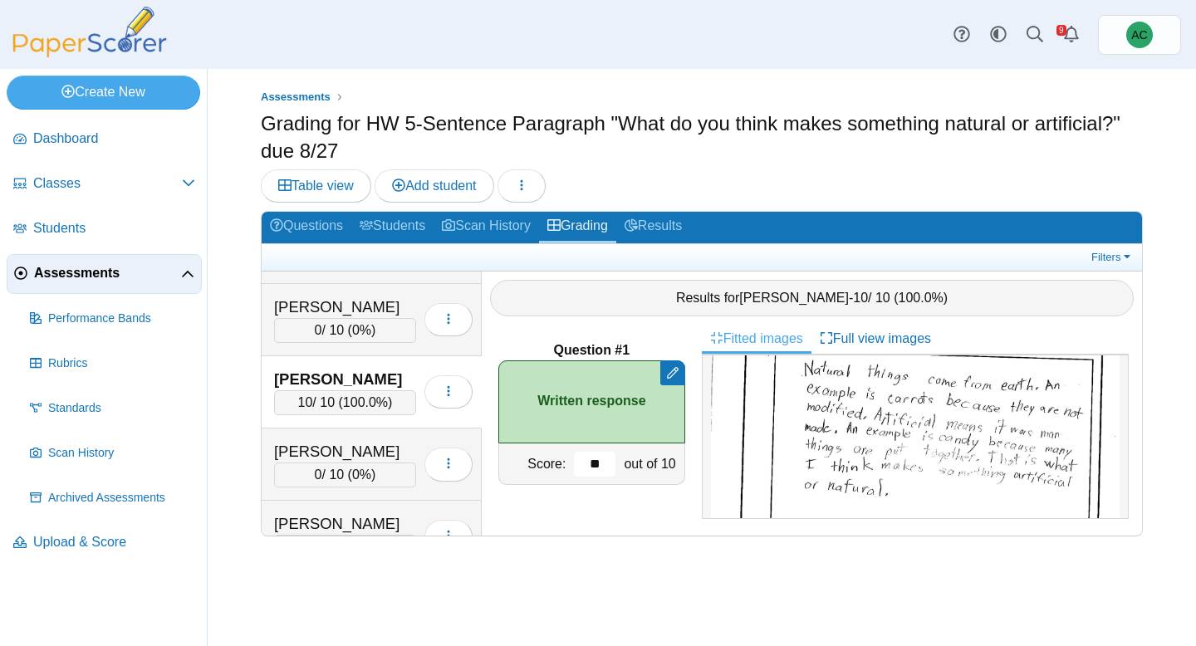
scroll to position [3753, 0]
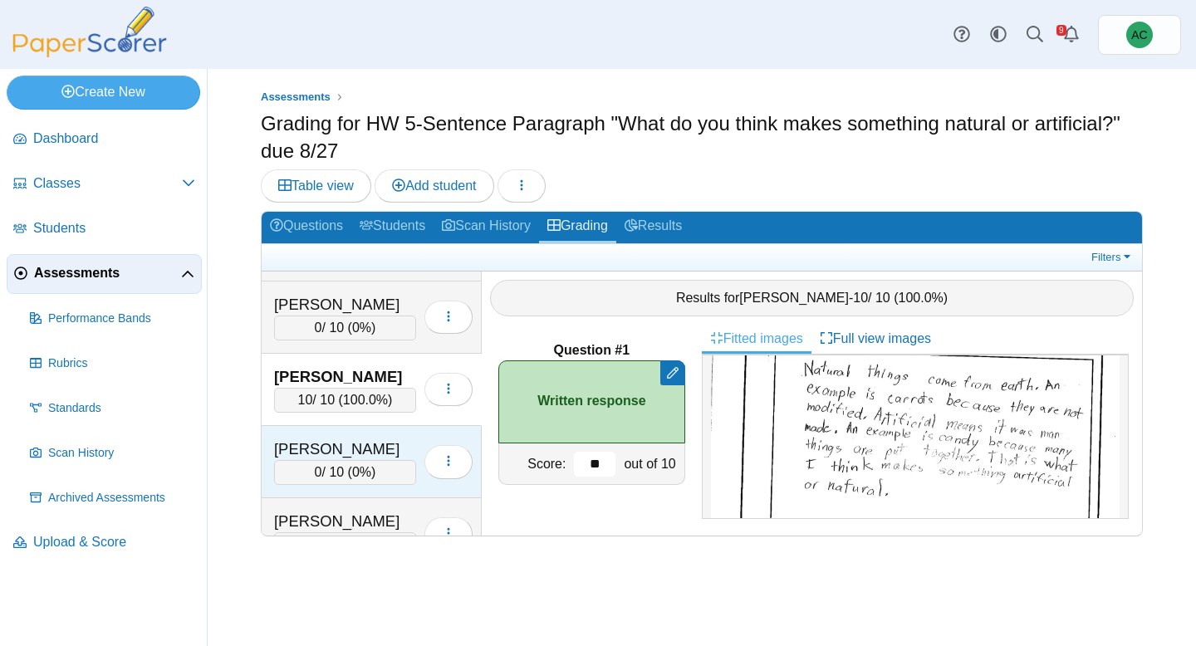
type input "**"
click at [350, 455] on div "Lesmes, Christian" at bounding box center [345, 449] width 142 height 22
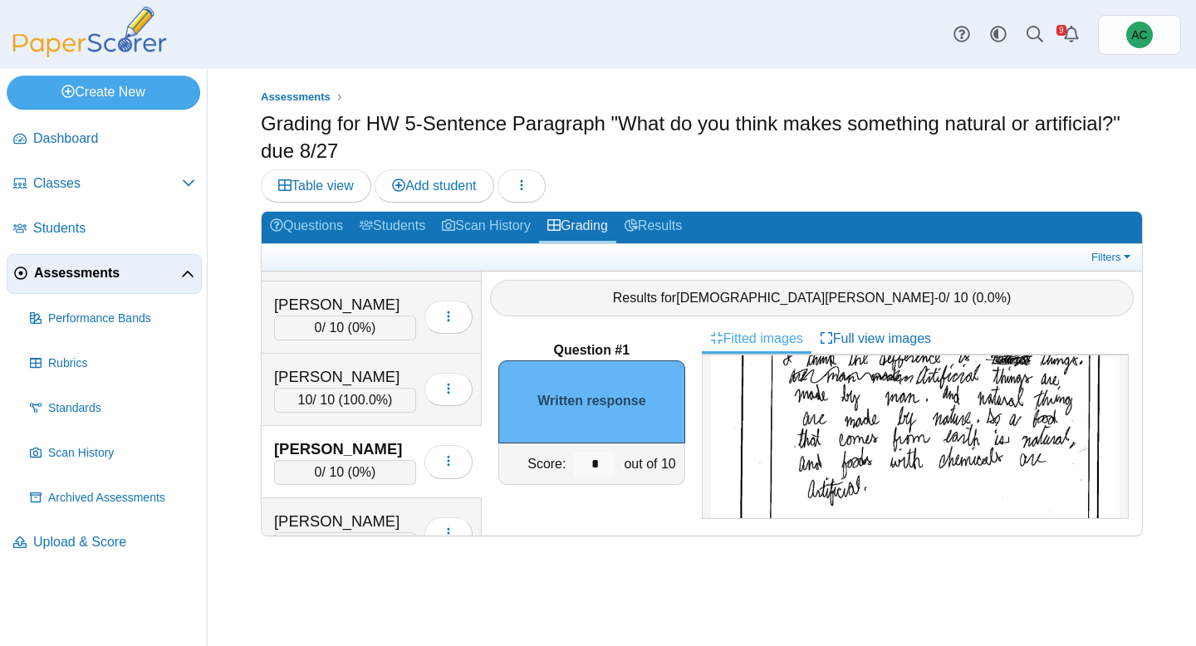
scroll to position [168, 0]
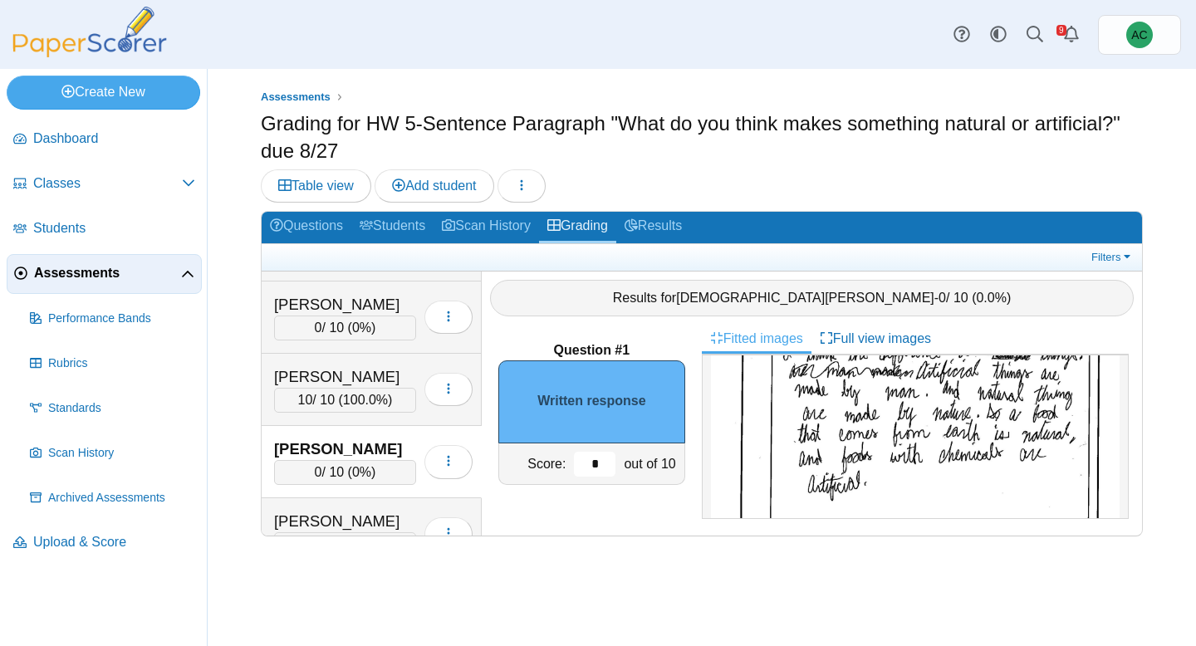
click at [603, 464] on input "*" at bounding box center [595, 464] width 42 height 25
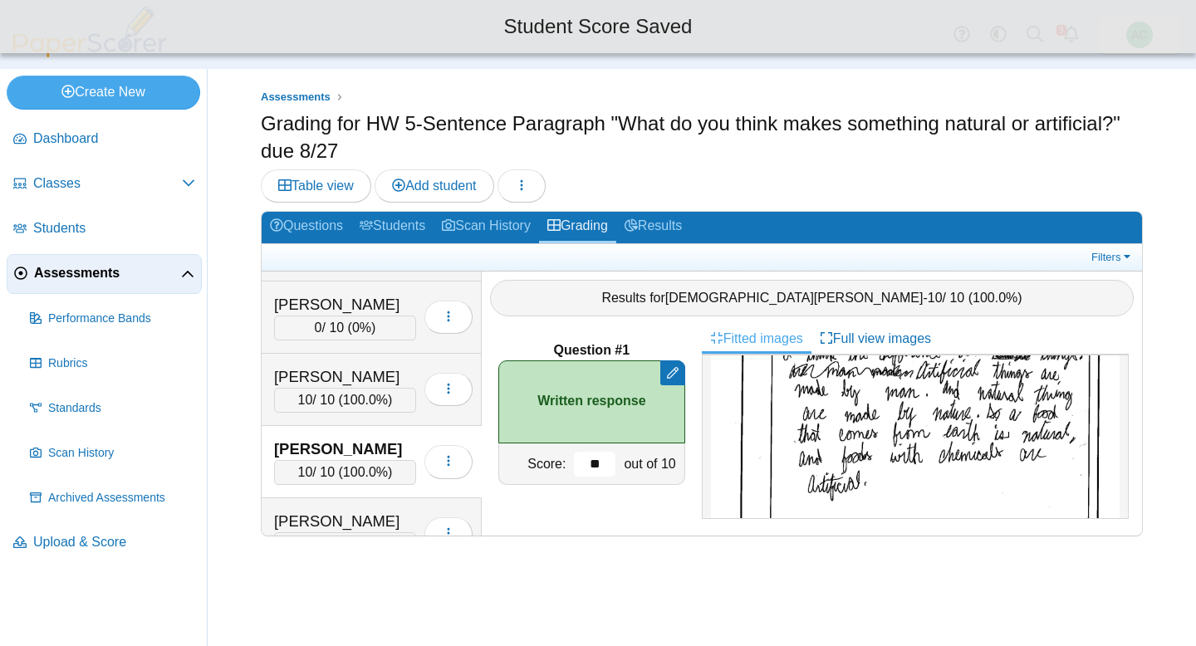
scroll to position [3831, 0]
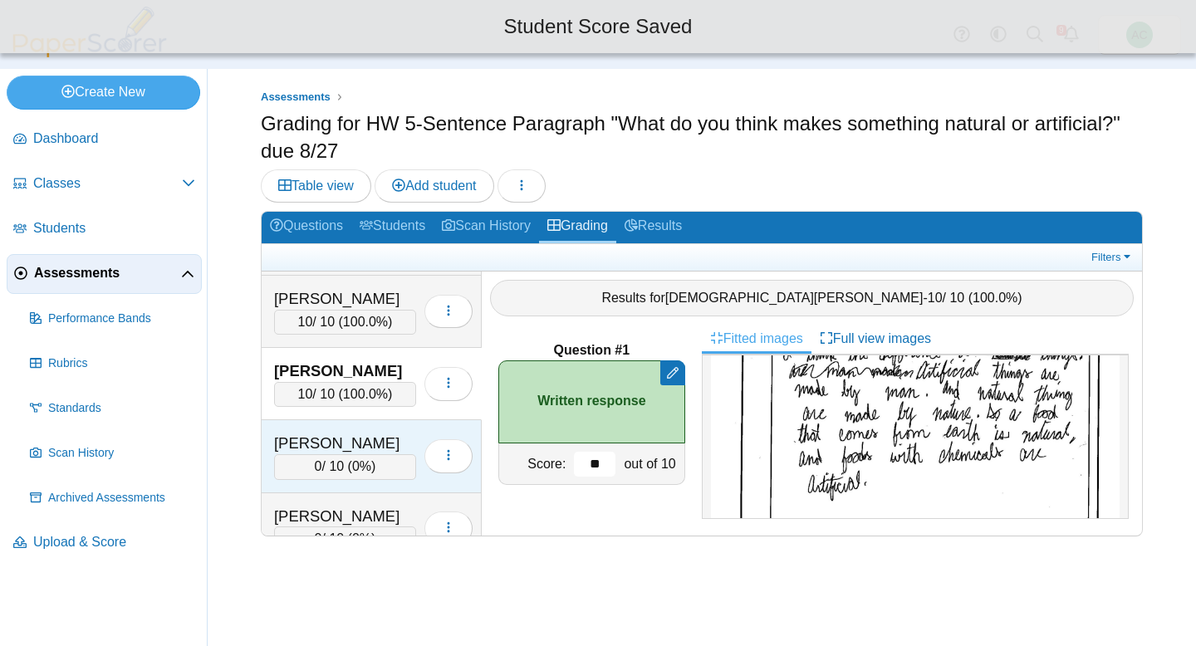
type input "**"
click at [326, 428] on div "Lopez, Luca 0 / 10 ( 0% ) Loading…" at bounding box center [372, 456] width 220 height 72
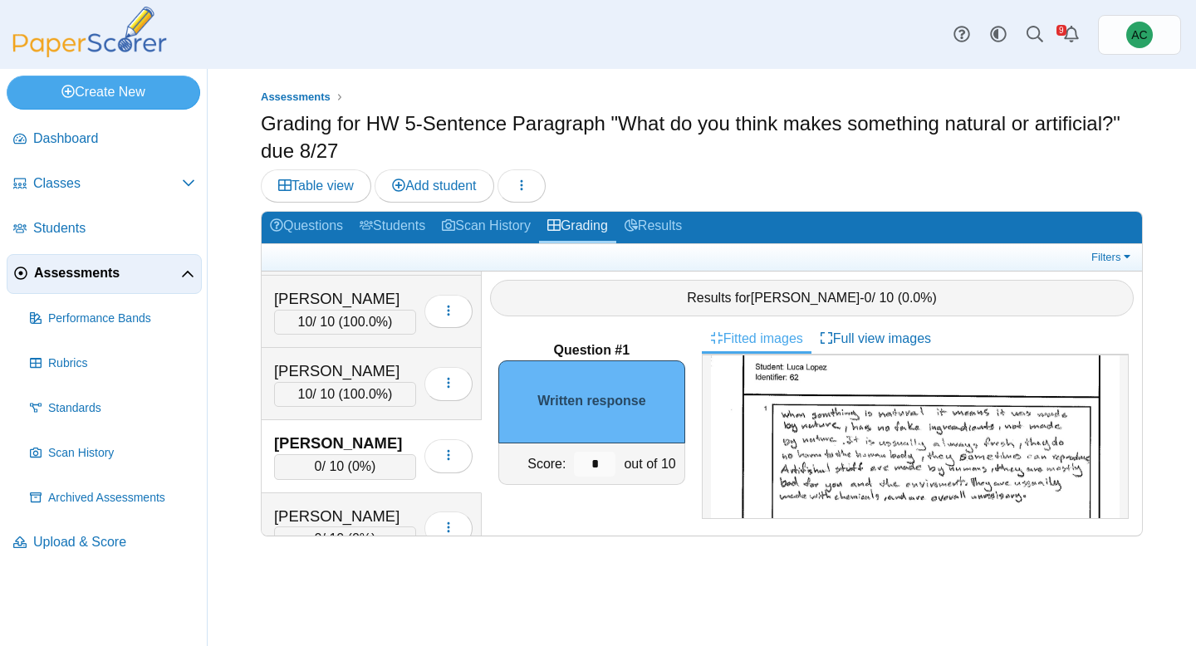
scroll to position [103, 0]
click at [602, 463] on input "*" at bounding box center [595, 464] width 42 height 25
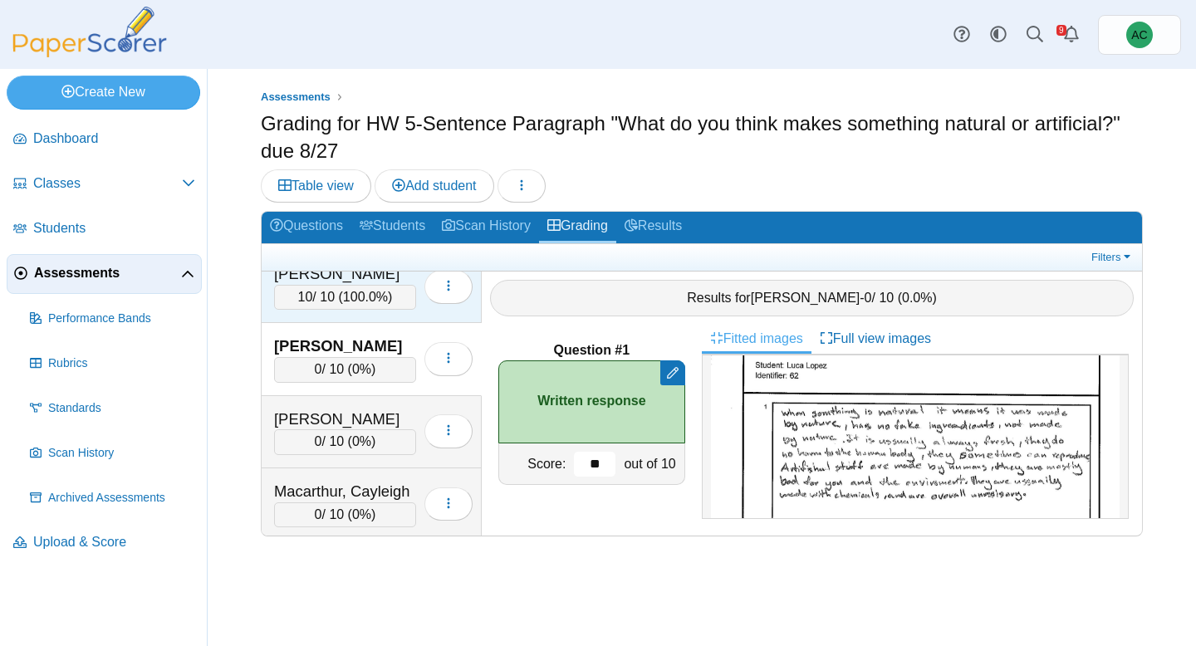
scroll to position [3953, 0]
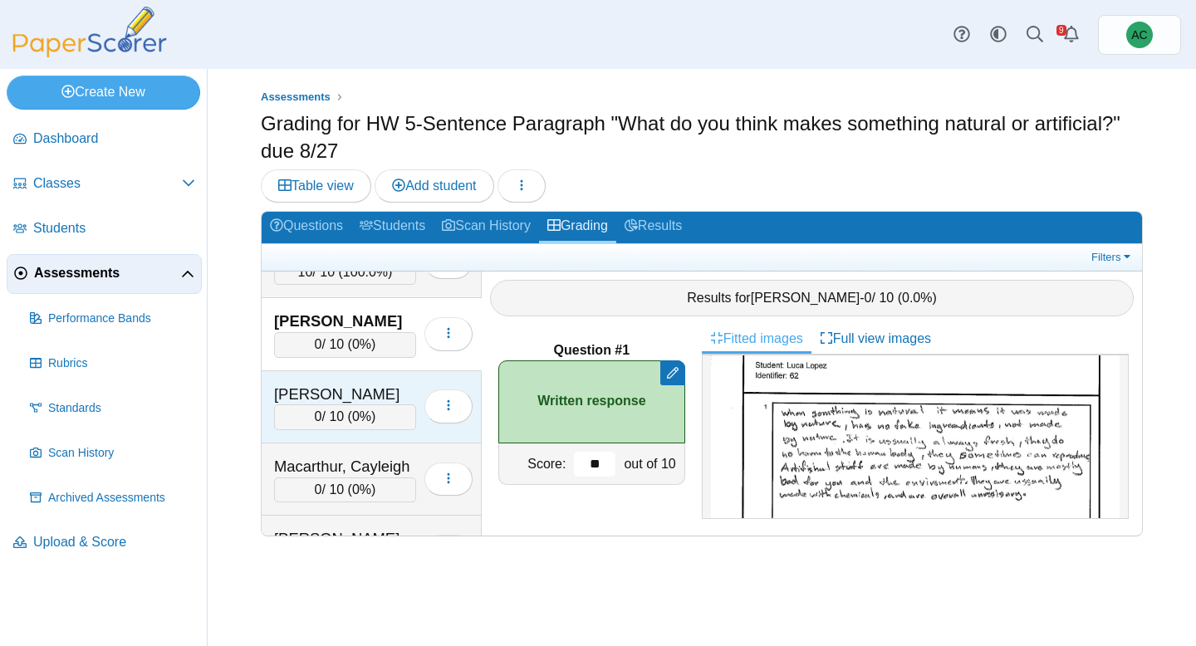
type input "**"
click at [332, 401] on div "Lucius, Hannah" at bounding box center [345, 395] width 142 height 22
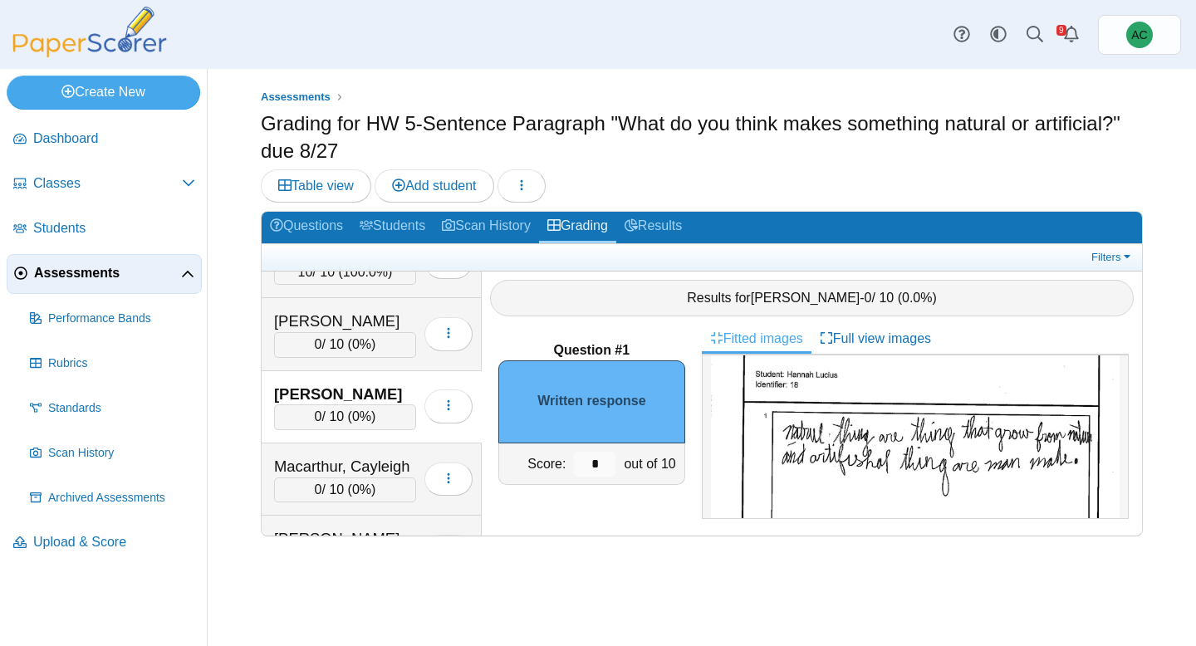
scroll to position [83, 0]
click at [599, 462] on input "*" at bounding box center [595, 464] width 42 height 25
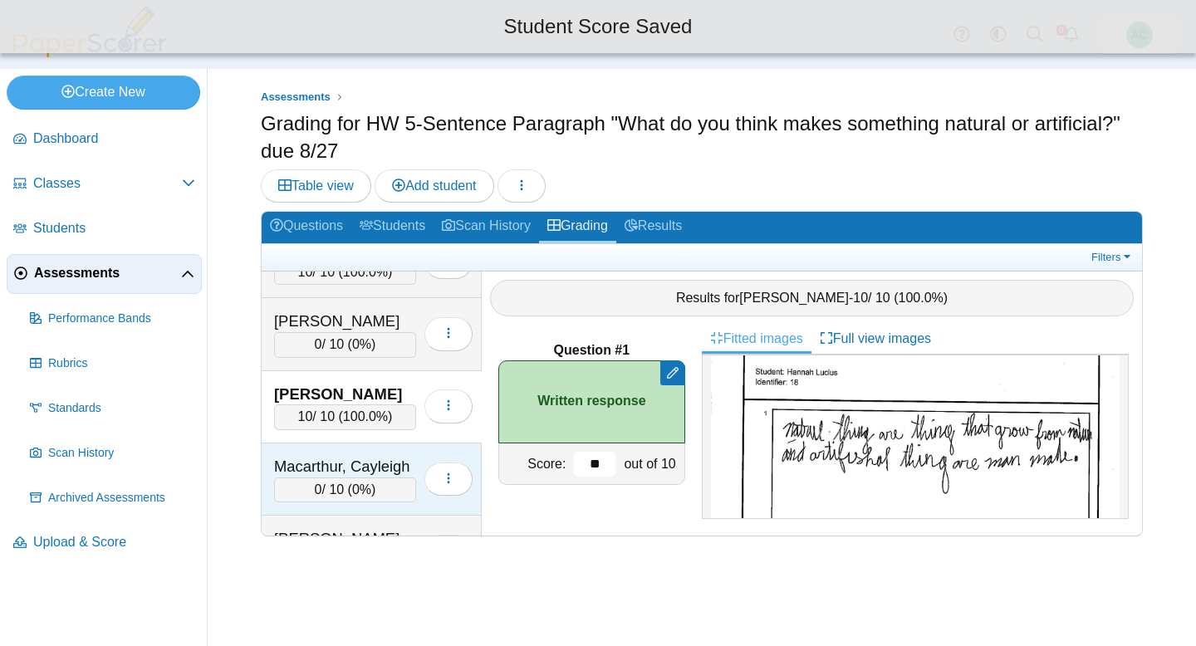
type input "**"
click at [349, 461] on div "Macarthur, Cayleigh" at bounding box center [345, 467] width 142 height 22
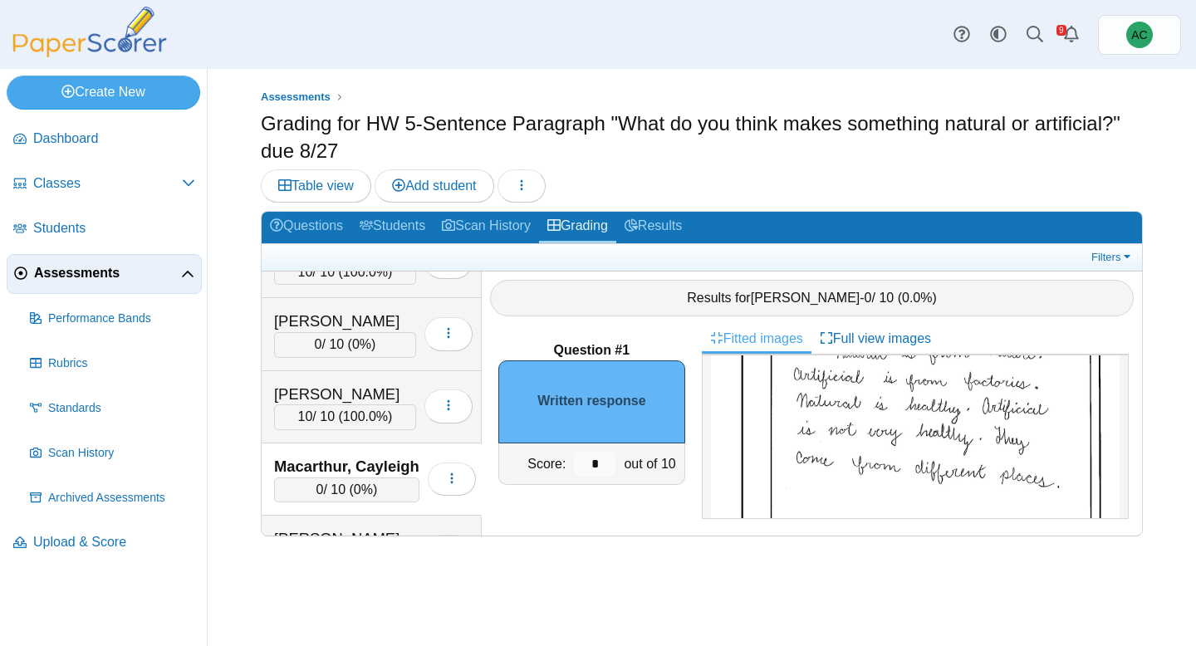
scroll to position [162, 0]
click at [604, 464] on input "*" at bounding box center [595, 464] width 42 height 25
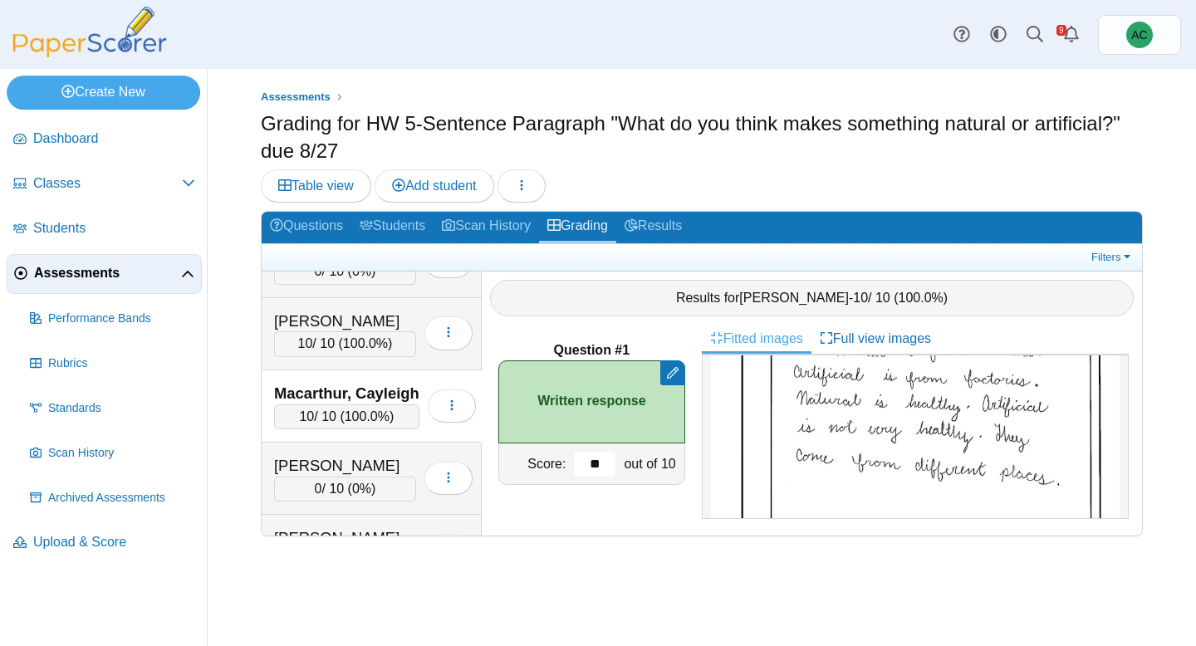
scroll to position [4040, 0]
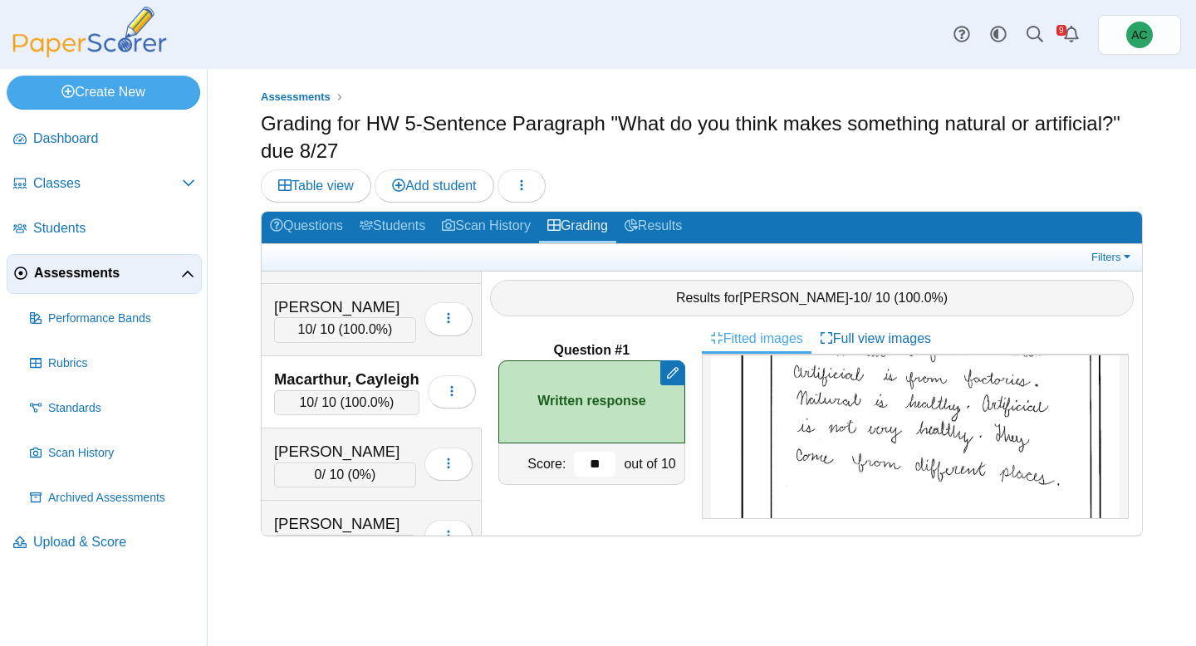
type input "**"
click at [285, 448] on div "Madera, Annabelle" at bounding box center [345, 452] width 142 height 22
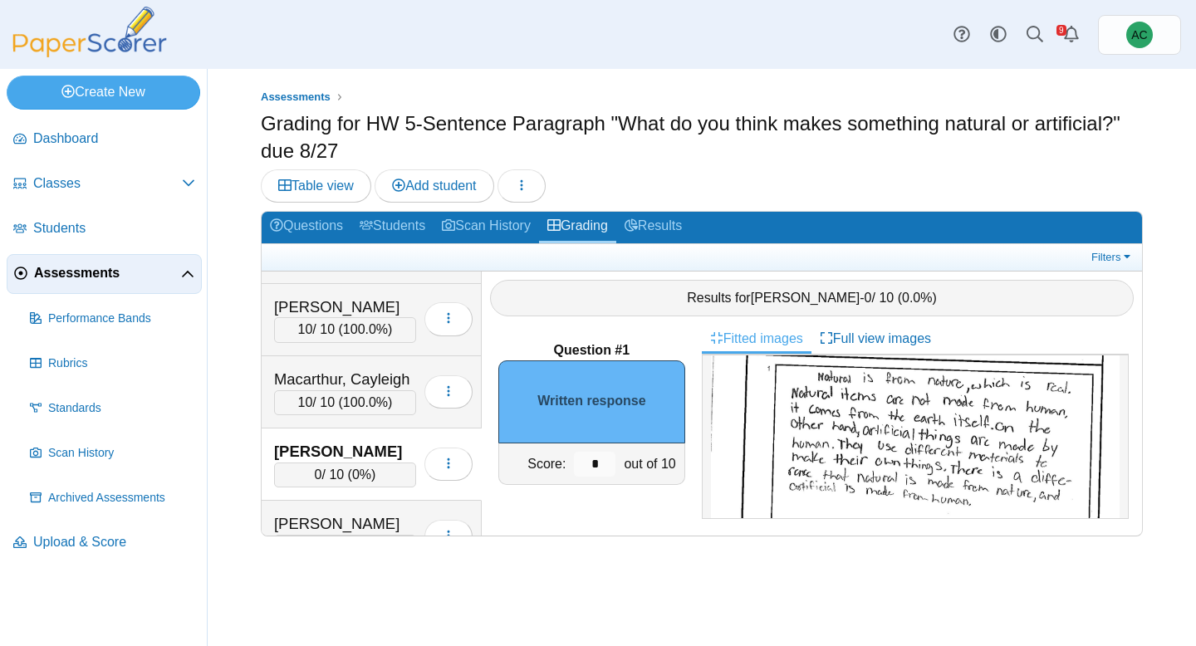
scroll to position [139, 0]
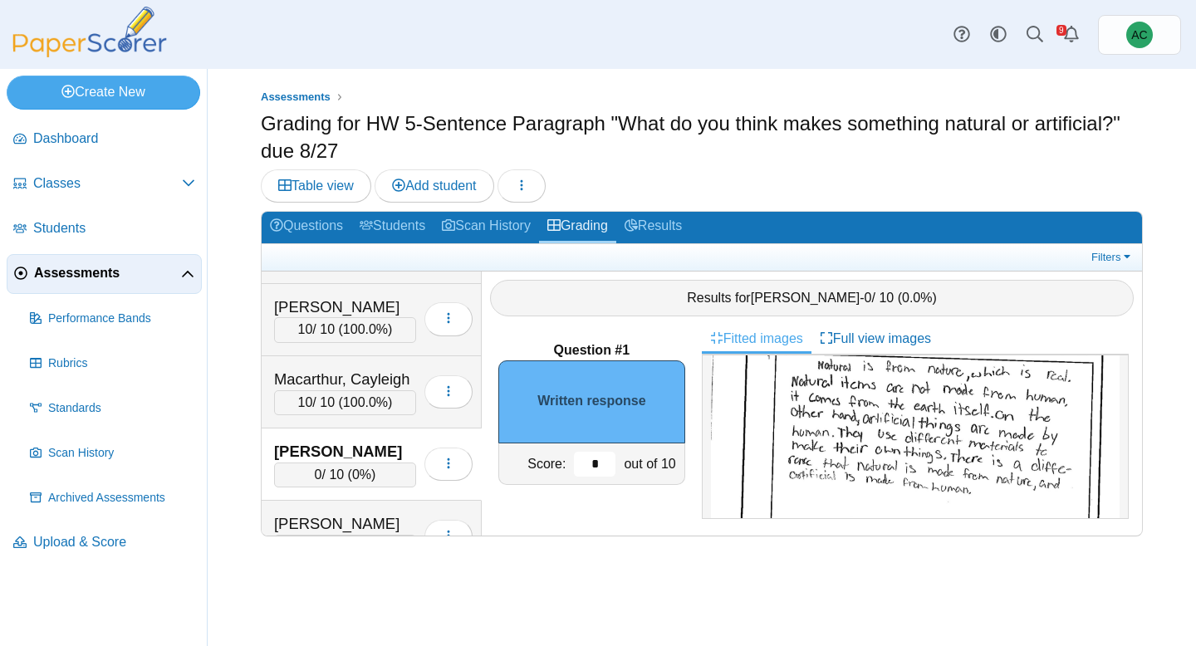
click at [600, 467] on input "*" at bounding box center [595, 464] width 42 height 25
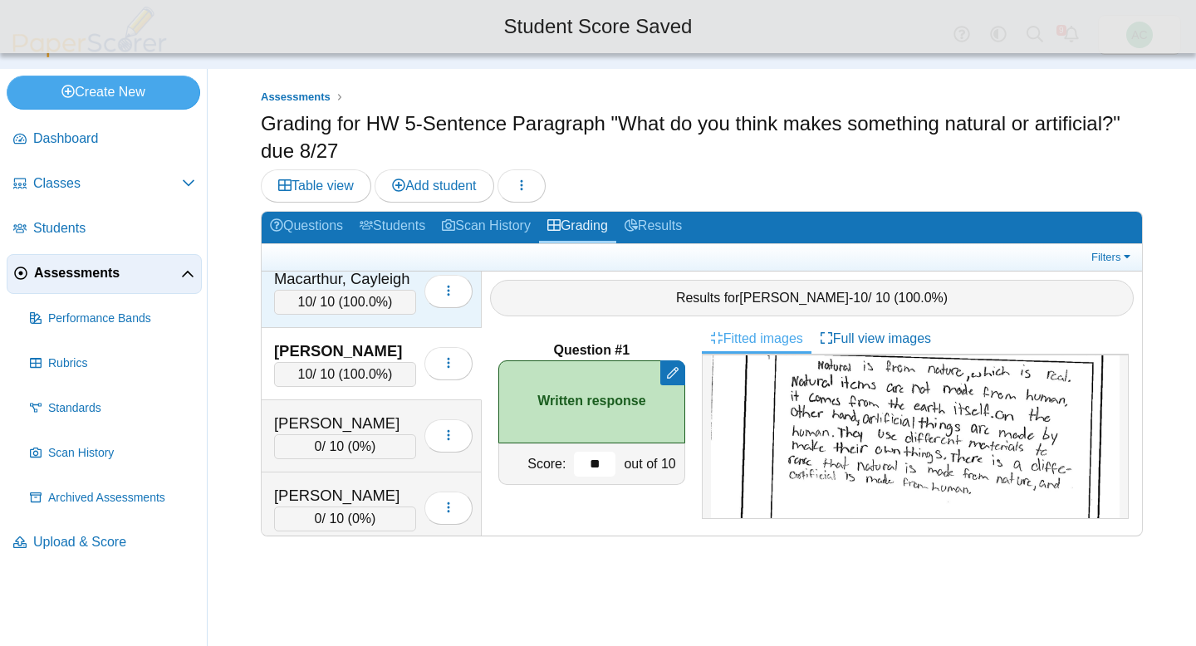
scroll to position [4143, 0]
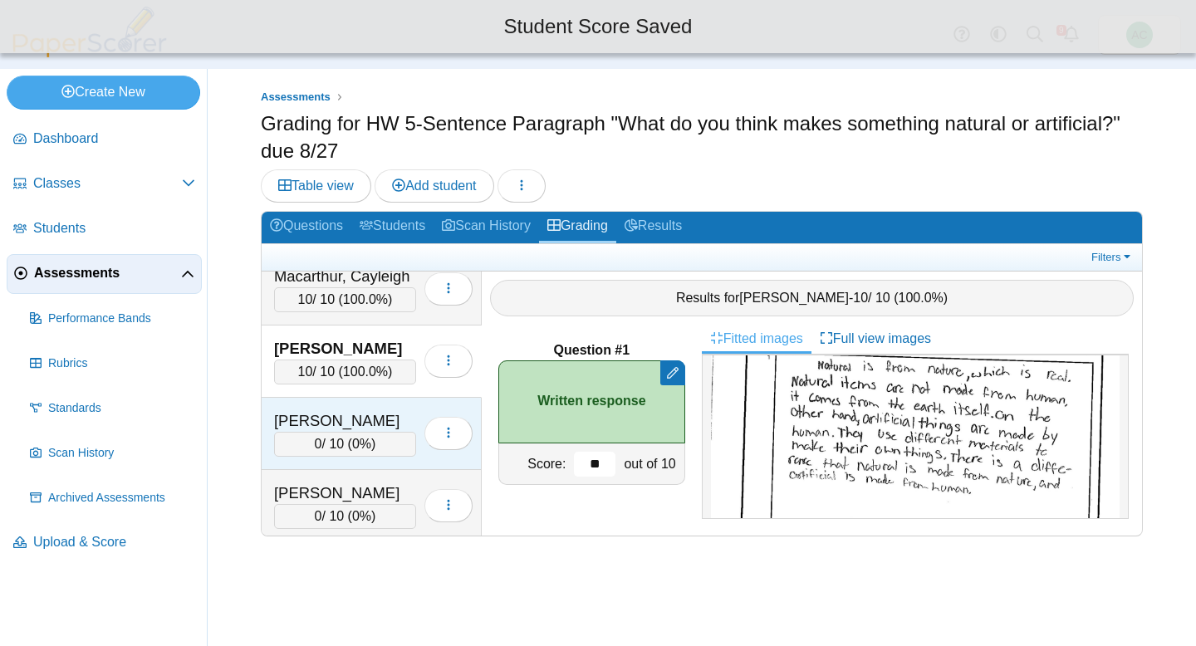
type input "**"
click at [367, 426] on div "Malugen, Aubrey" at bounding box center [345, 421] width 142 height 22
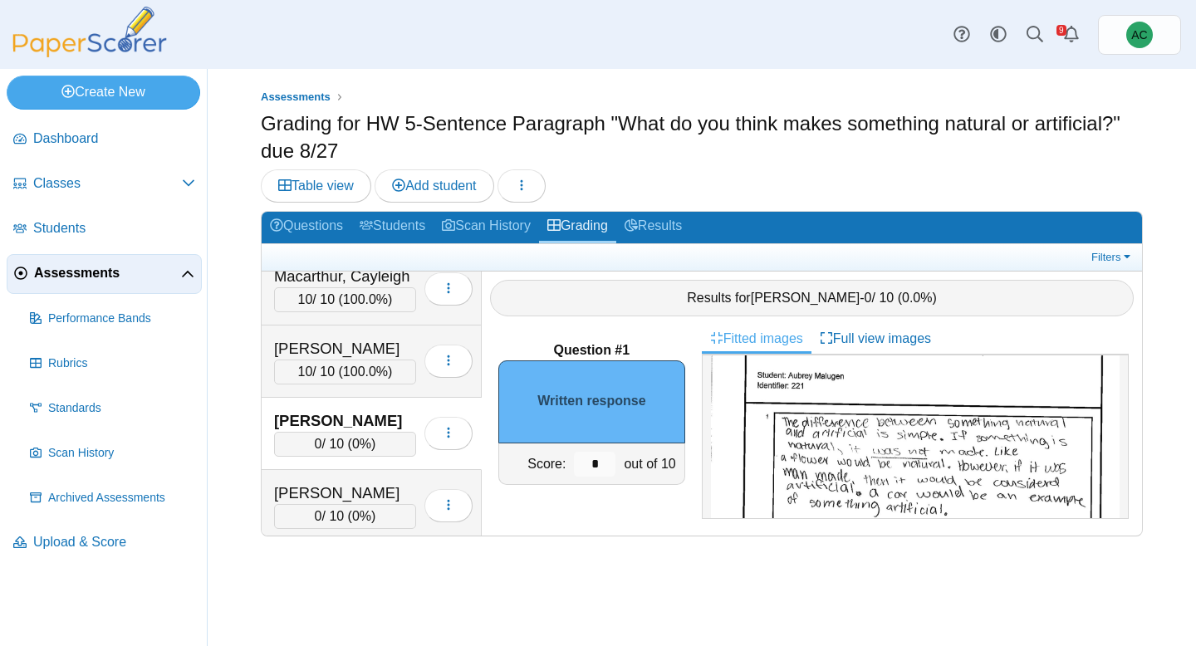
scroll to position [89, 0]
click at [607, 473] on input "*" at bounding box center [595, 464] width 42 height 25
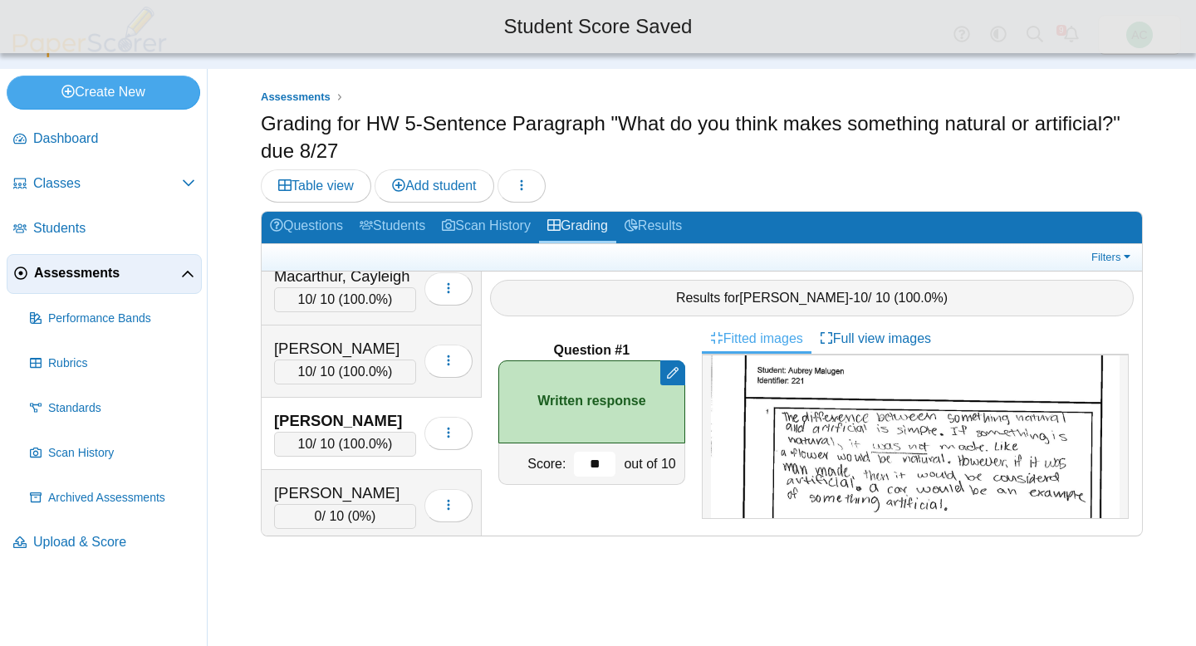
type input "**"
click at [282, 467] on div "Malugen, Aubrey 10 / 10 ( 100.0% ) Loading…" at bounding box center [372, 434] width 220 height 72
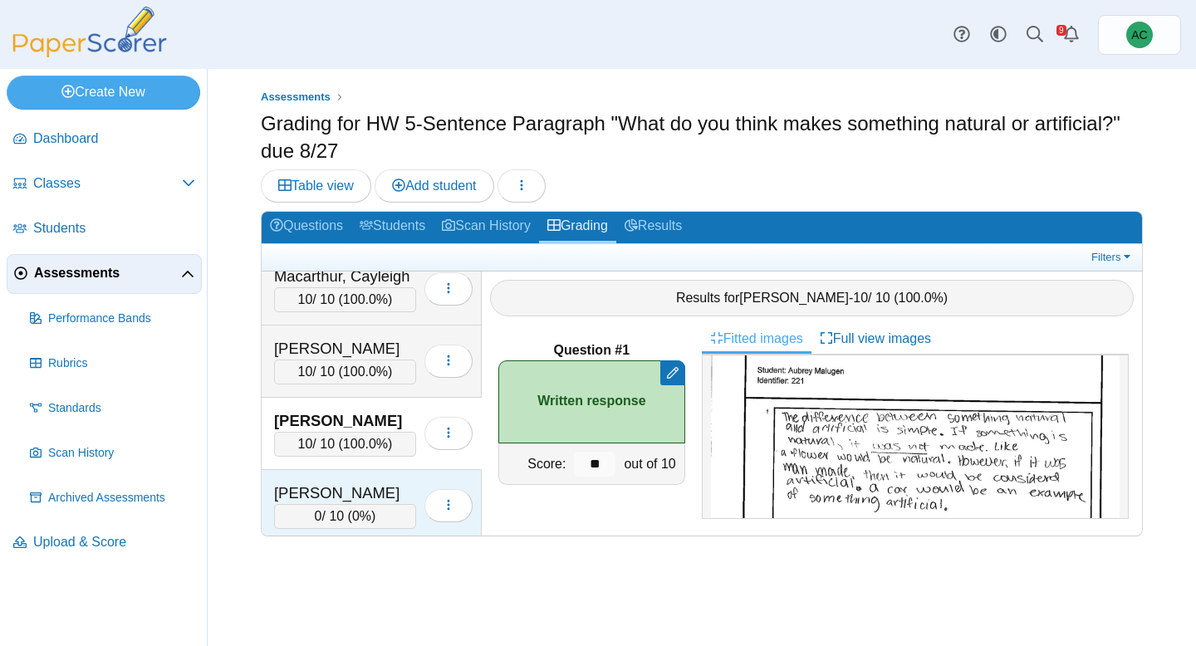
click at [281, 487] on div "Matson, Hannah" at bounding box center [345, 493] width 142 height 22
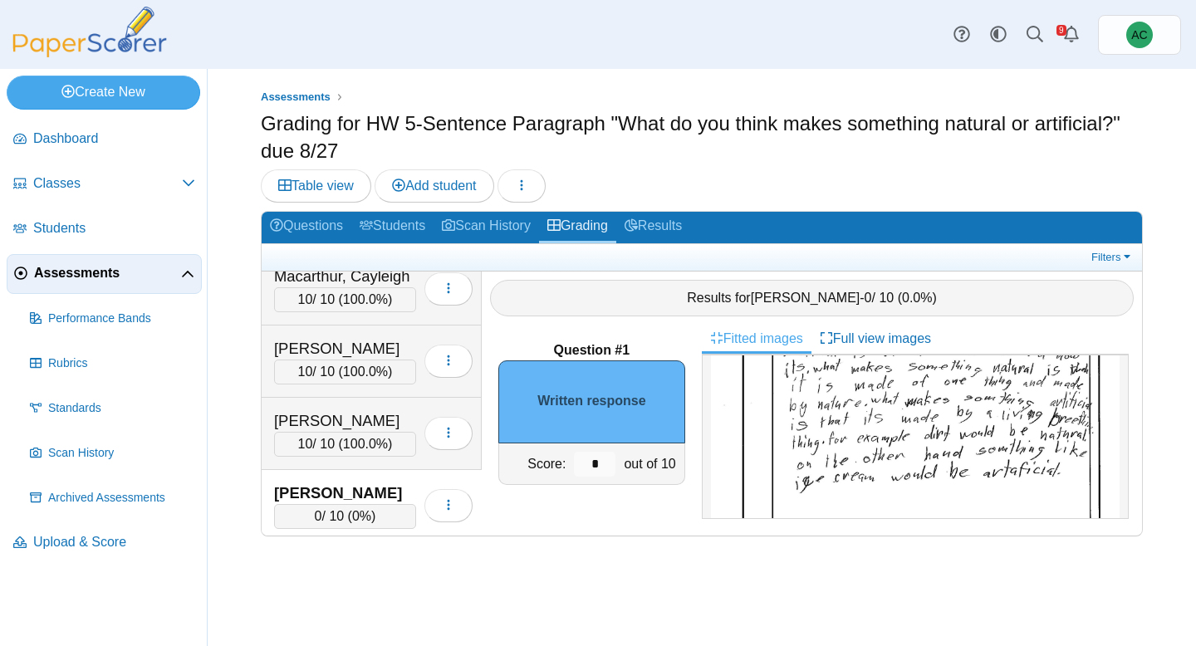
scroll to position [181, 0]
click at [596, 471] on input "*" at bounding box center [595, 464] width 42 height 25
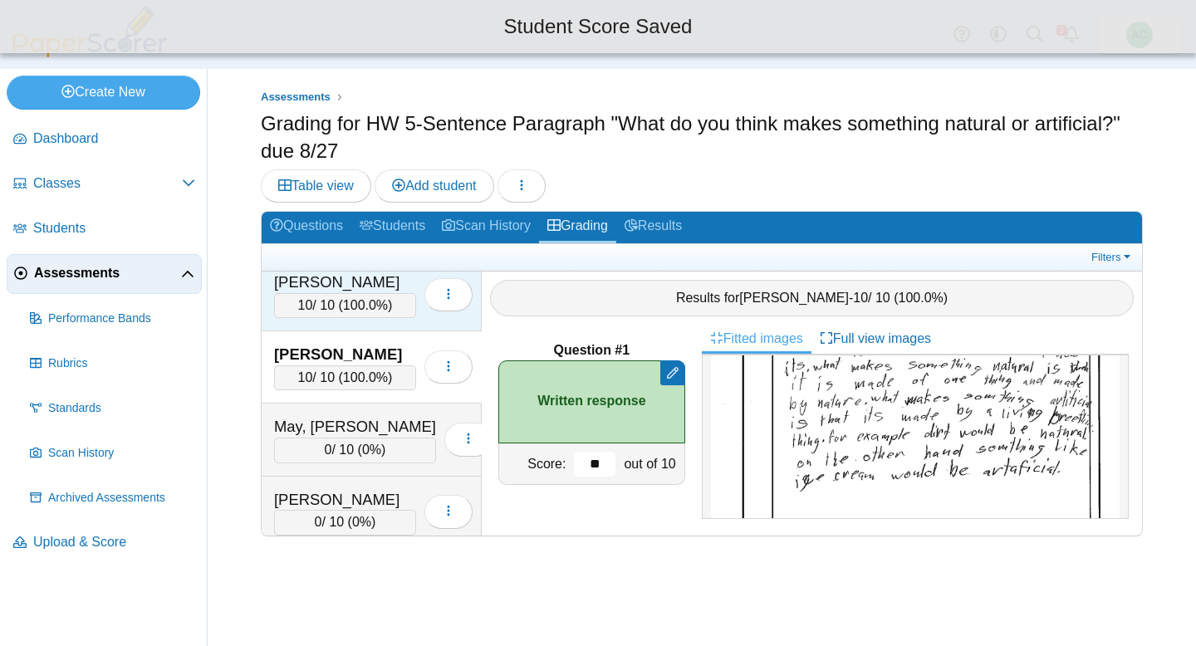
scroll to position [4301, 0]
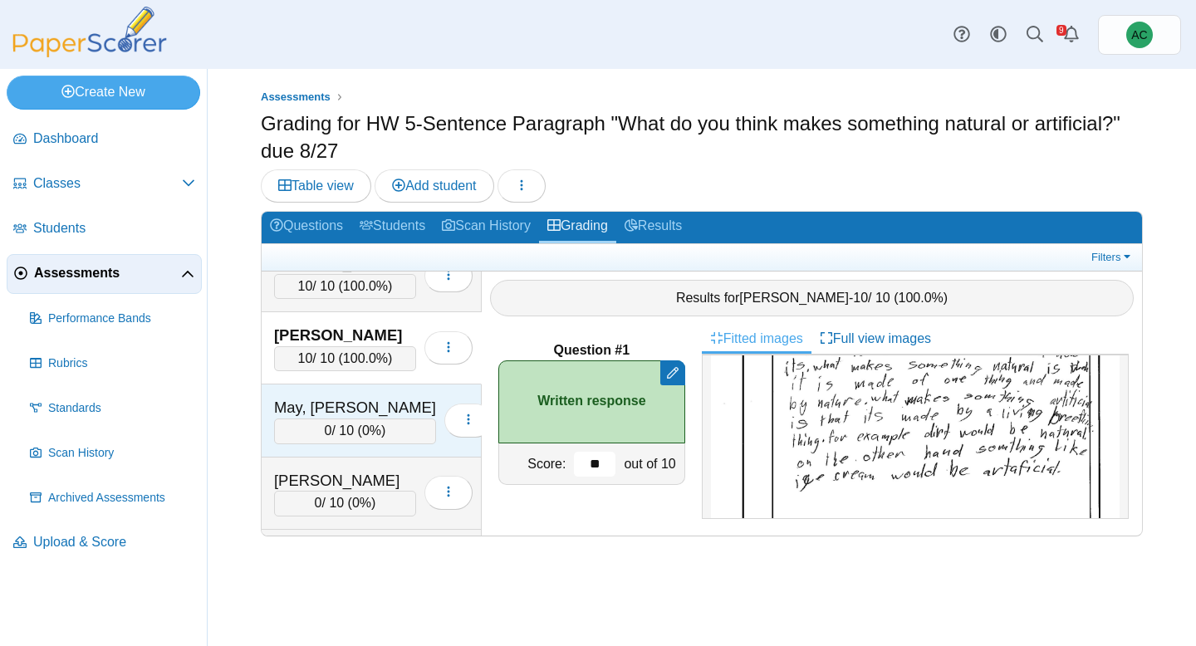
type input "**"
click at [333, 413] on div "May, Audreyna" at bounding box center [355, 408] width 162 height 22
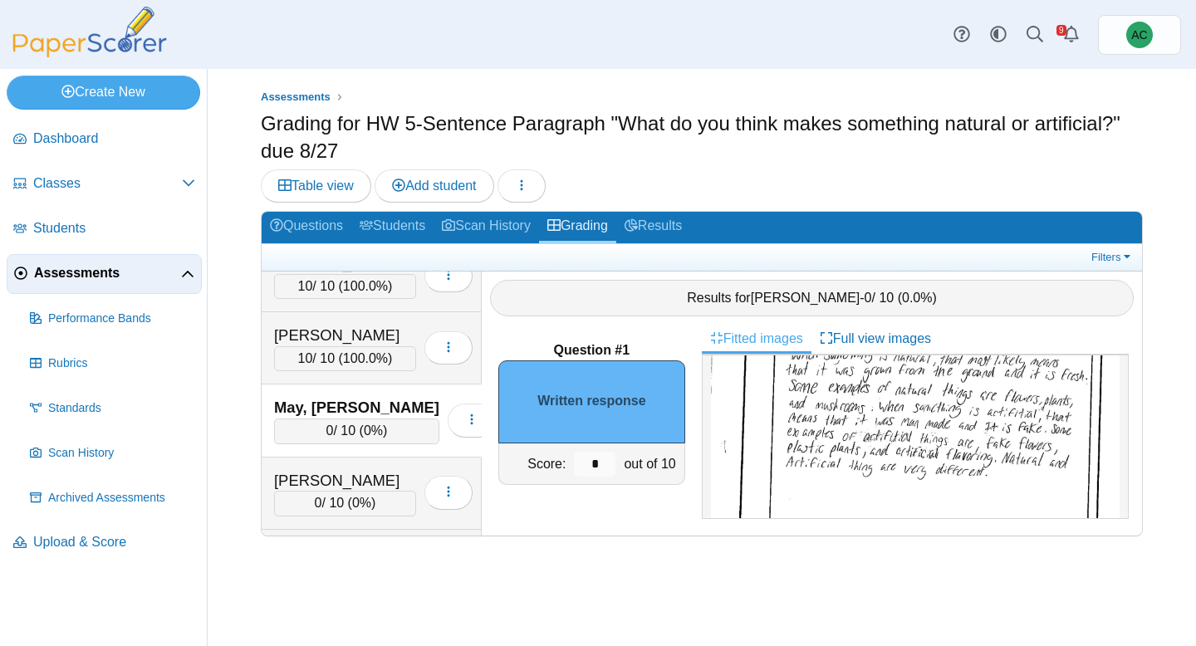
scroll to position [159, 0]
click at [598, 470] on input "*" at bounding box center [595, 464] width 42 height 25
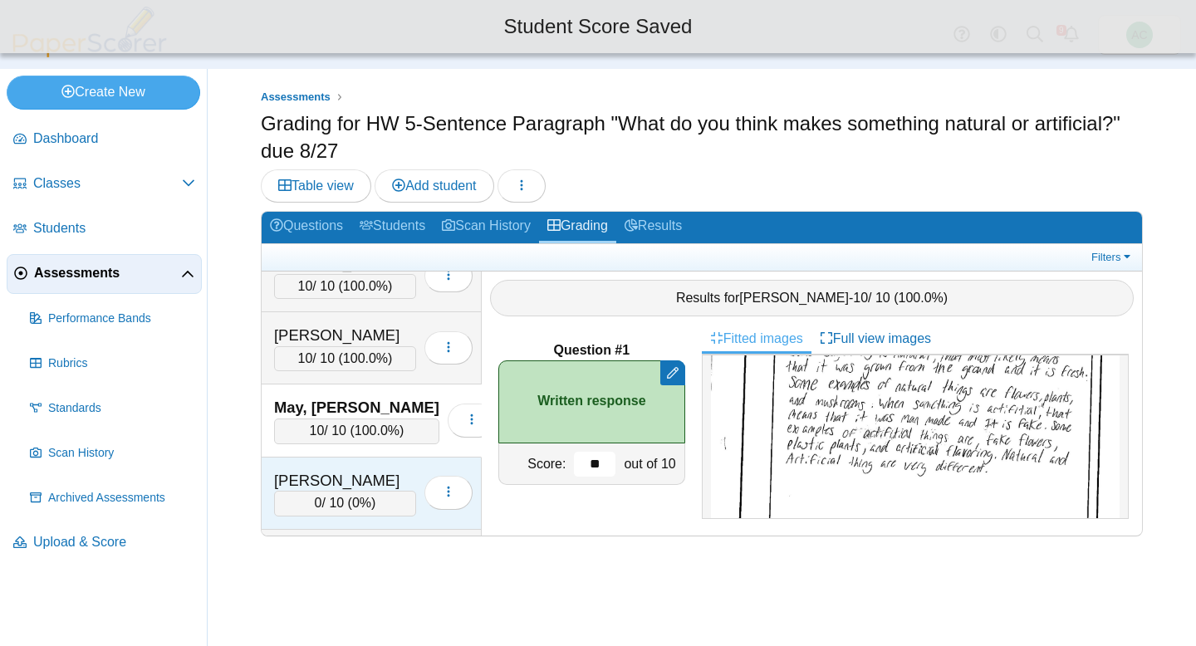
type input "**"
click at [365, 463] on div "Mikhael, Josiah 0 / 10 ( 0% ) Loading…" at bounding box center [372, 493] width 220 height 72
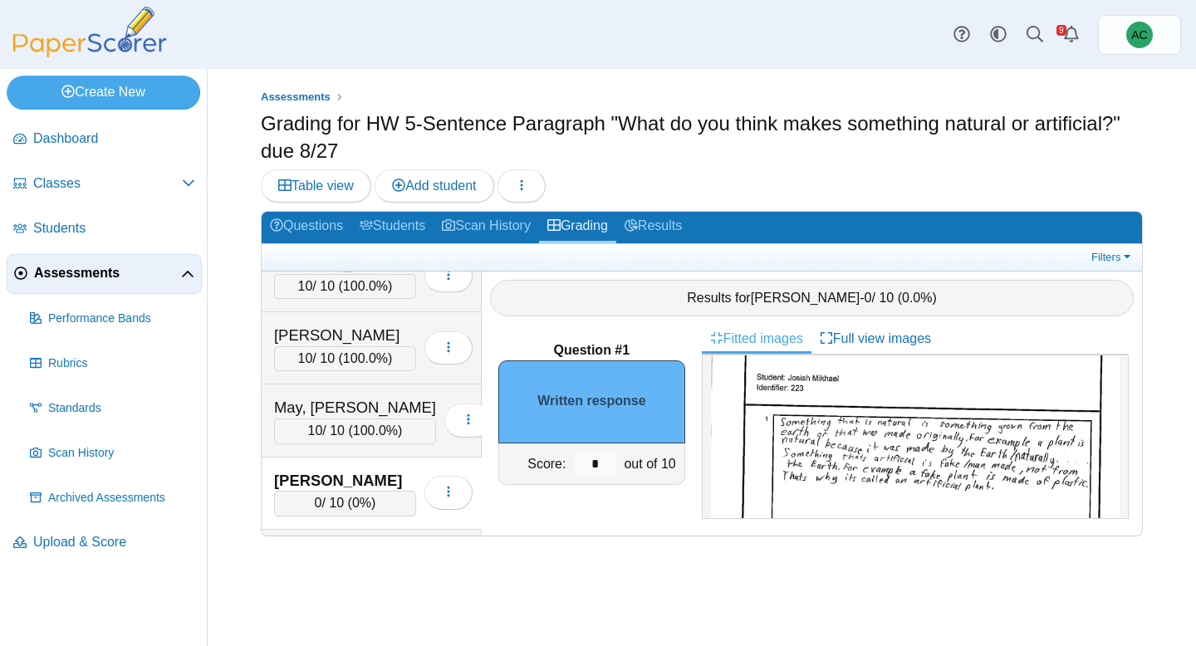
scroll to position [97, 0]
click at [608, 465] on input "*" at bounding box center [595, 464] width 42 height 25
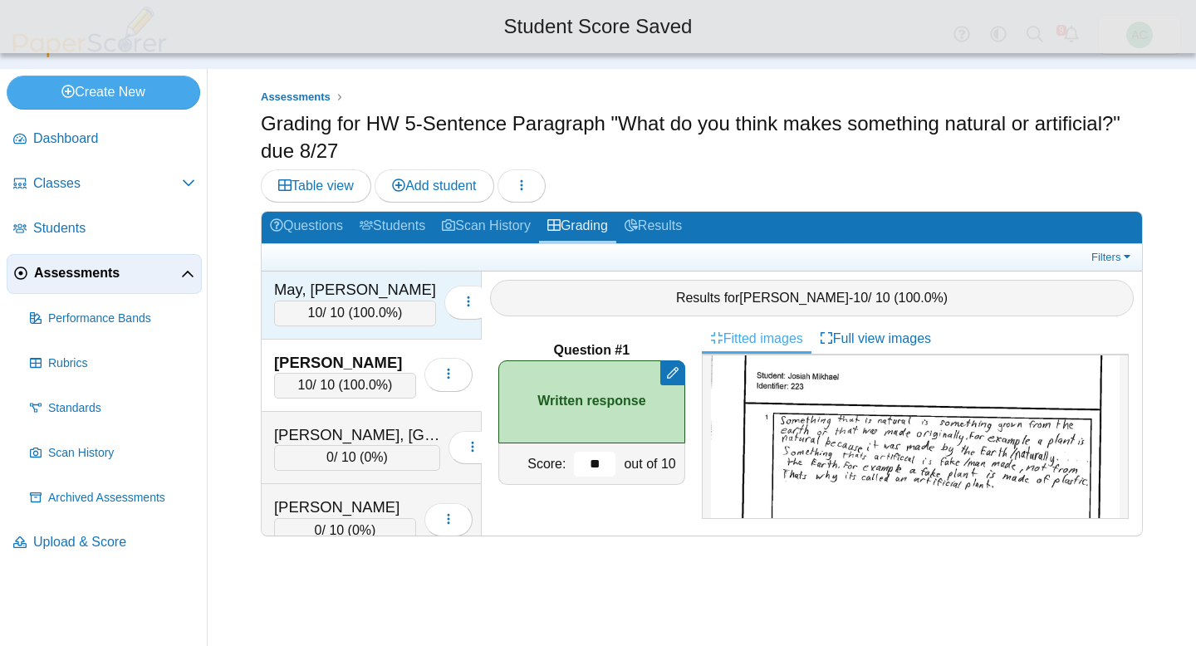
scroll to position [4420, 0]
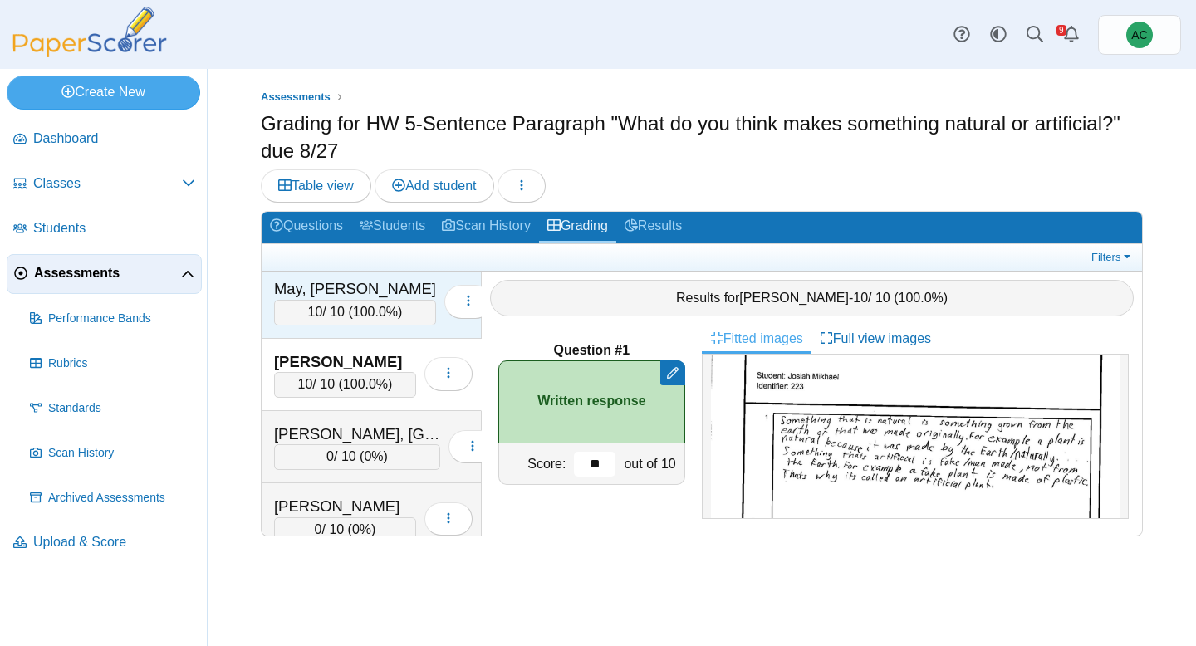
type input "**"
click at [333, 417] on div "Mitchell, Easton 0 / 10 ( 0% ) Loading…" at bounding box center [372, 447] width 220 height 72
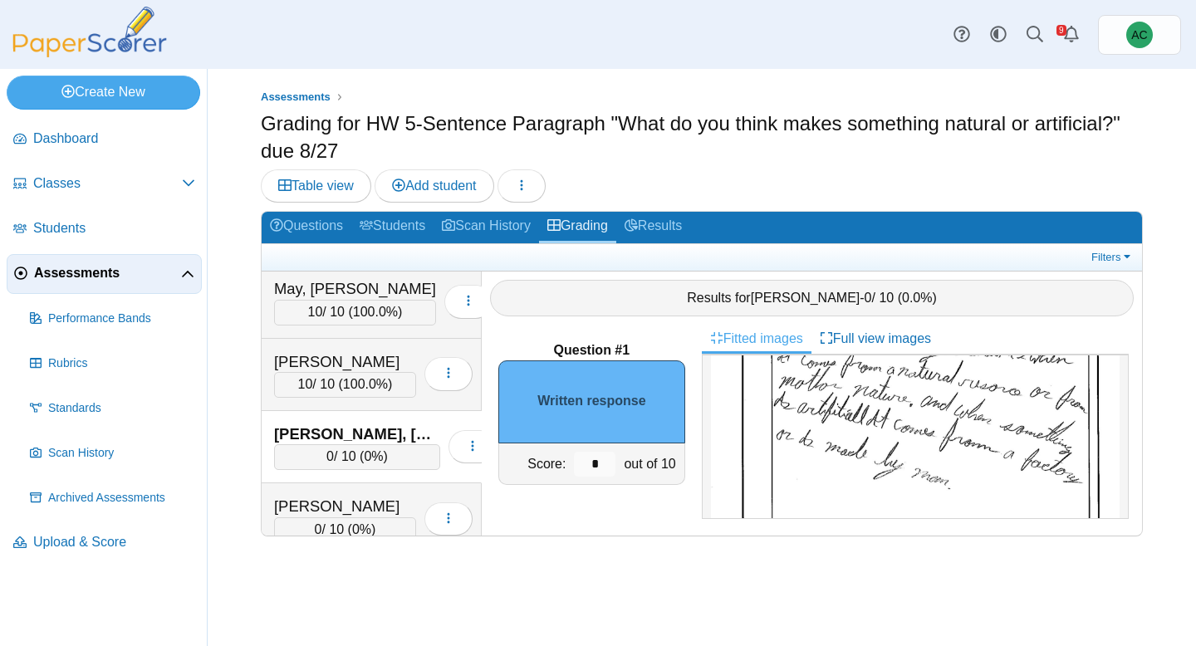
scroll to position [179, 0]
click at [603, 462] on input "*" at bounding box center [595, 464] width 42 height 25
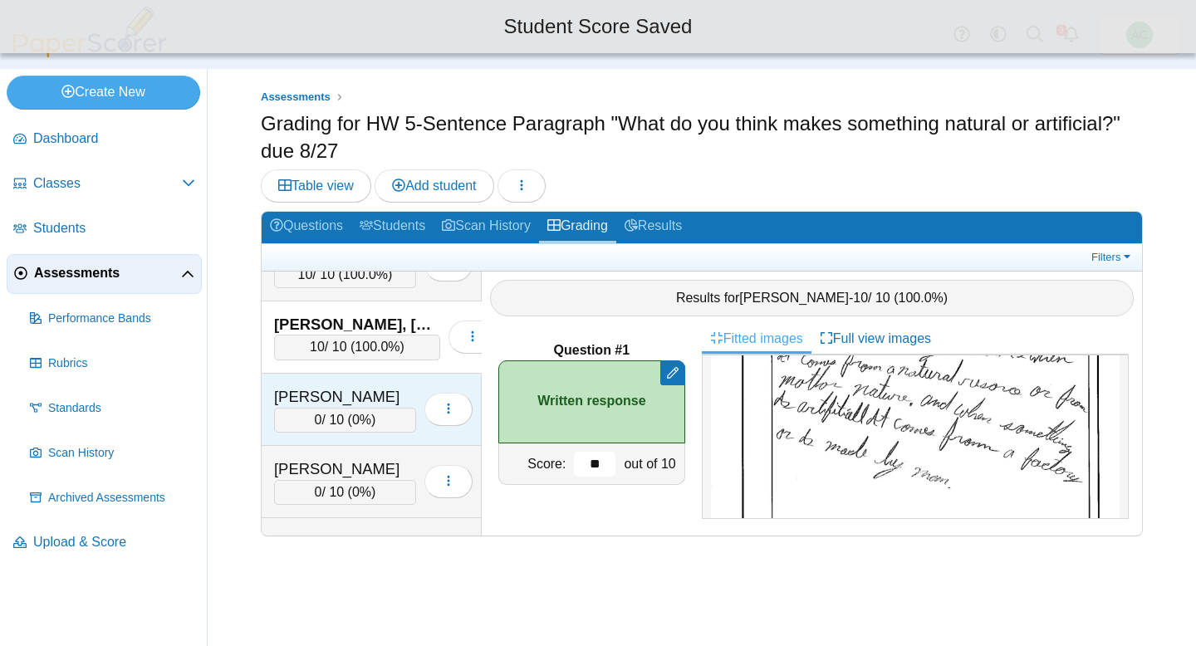
scroll to position [4528, 0]
type input "**"
click at [315, 387] on div "Navarrette, Harper 0 / 10 ( 0% ) Loading…" at bounding box center [372, 411] width 220 height 72
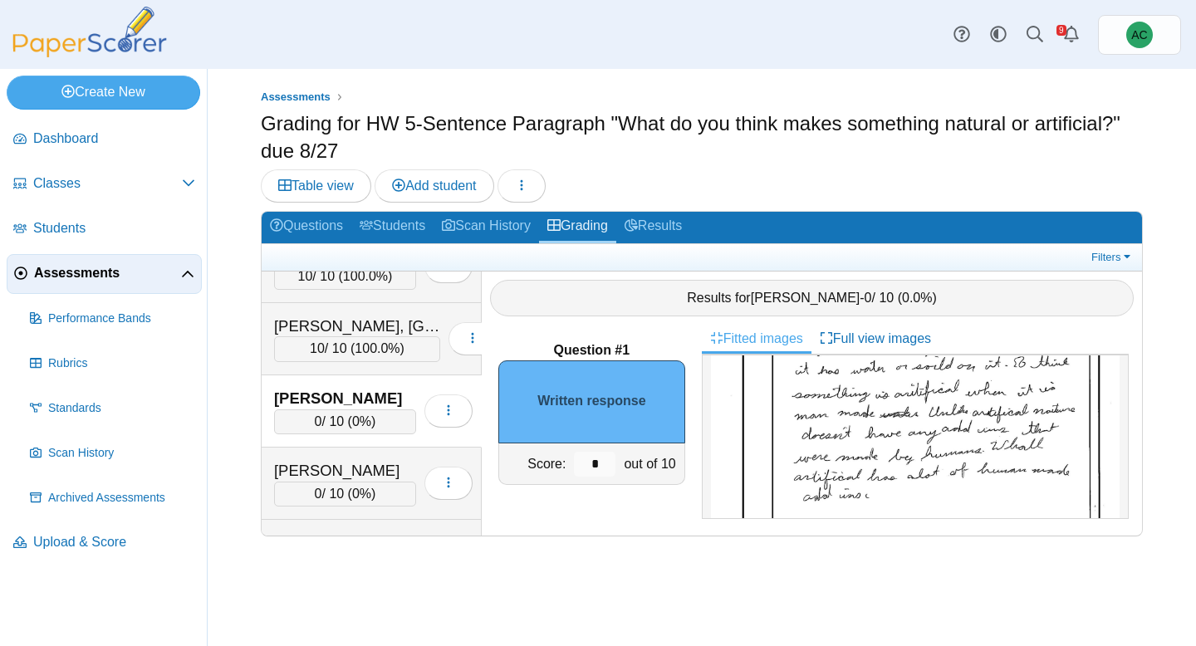
scroll to position [184, 0]
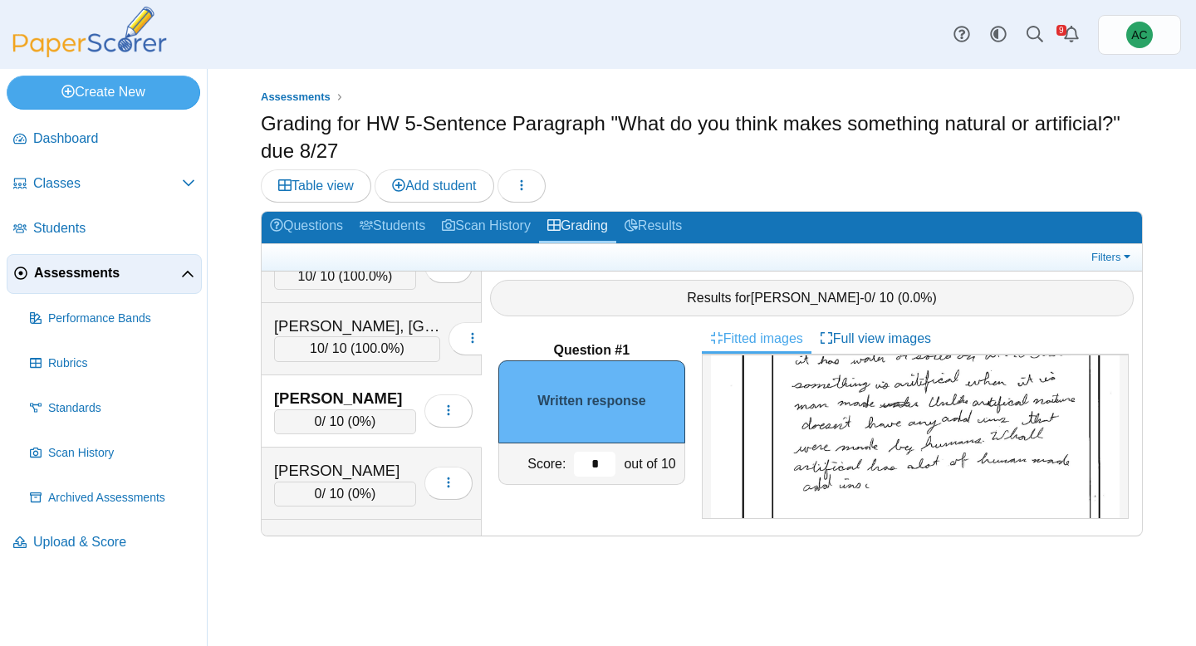
click at [603, 465] on input "*" at bounding box center [595, 464] width 42 height 25
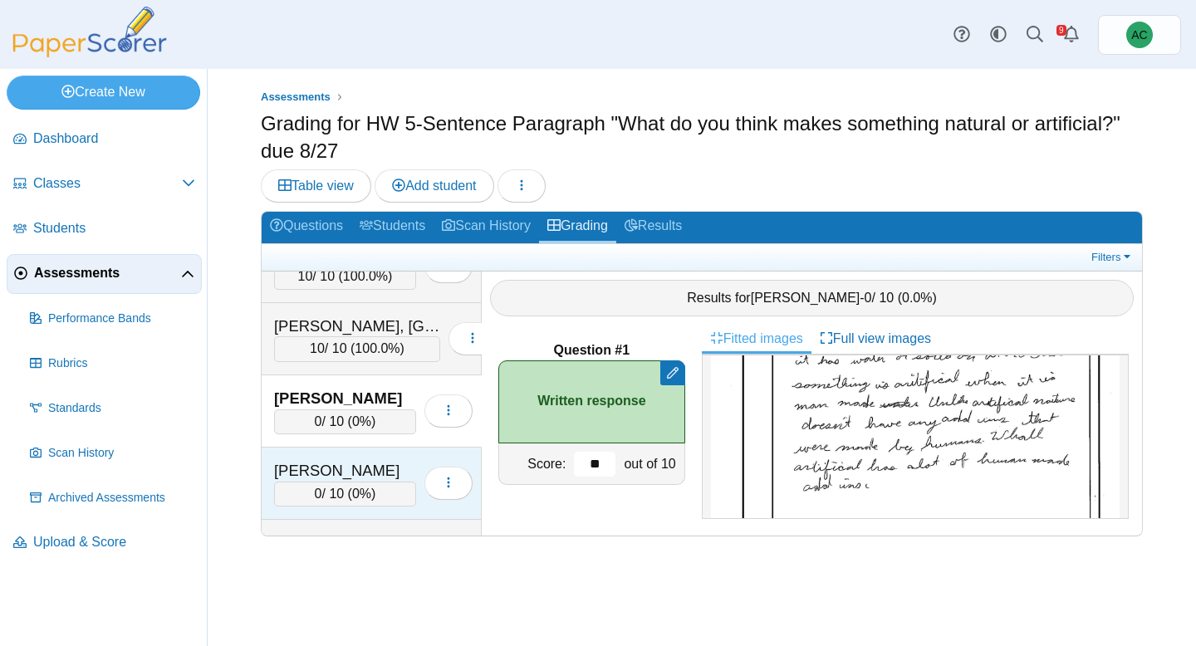
type input "**"
click at [374, 460] on div "Odell, Dominic" at bounding box center [345, 471] width 142 height 22
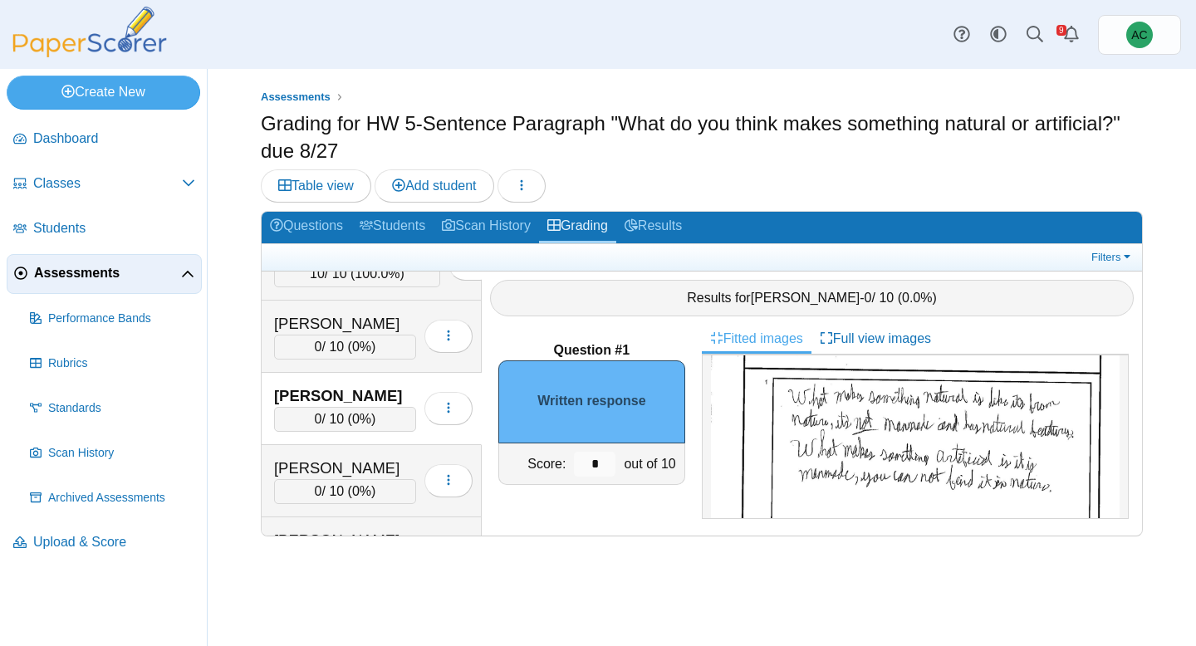
scroll to position [115, 0]
click at [608, 463] on input "*" at bounding box center [595, 464] width 42 height 25
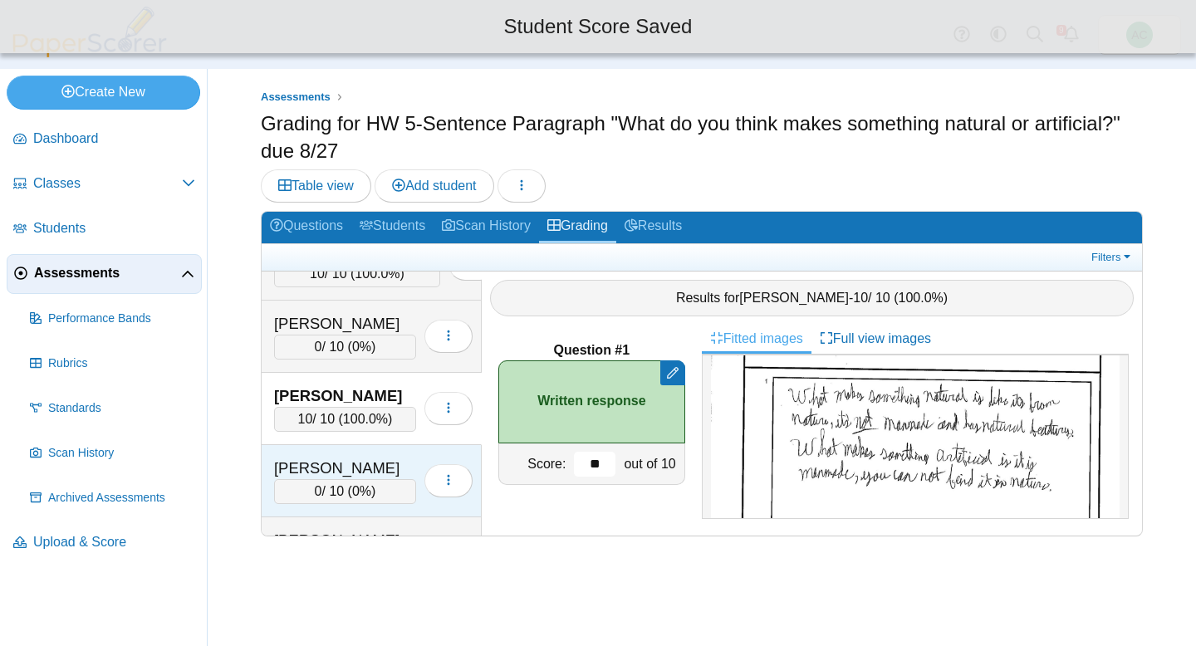
type input "**"
click at [329, 471] on div "Overson, Adalynn" at bounding box center [345, 468] width 142 height 22
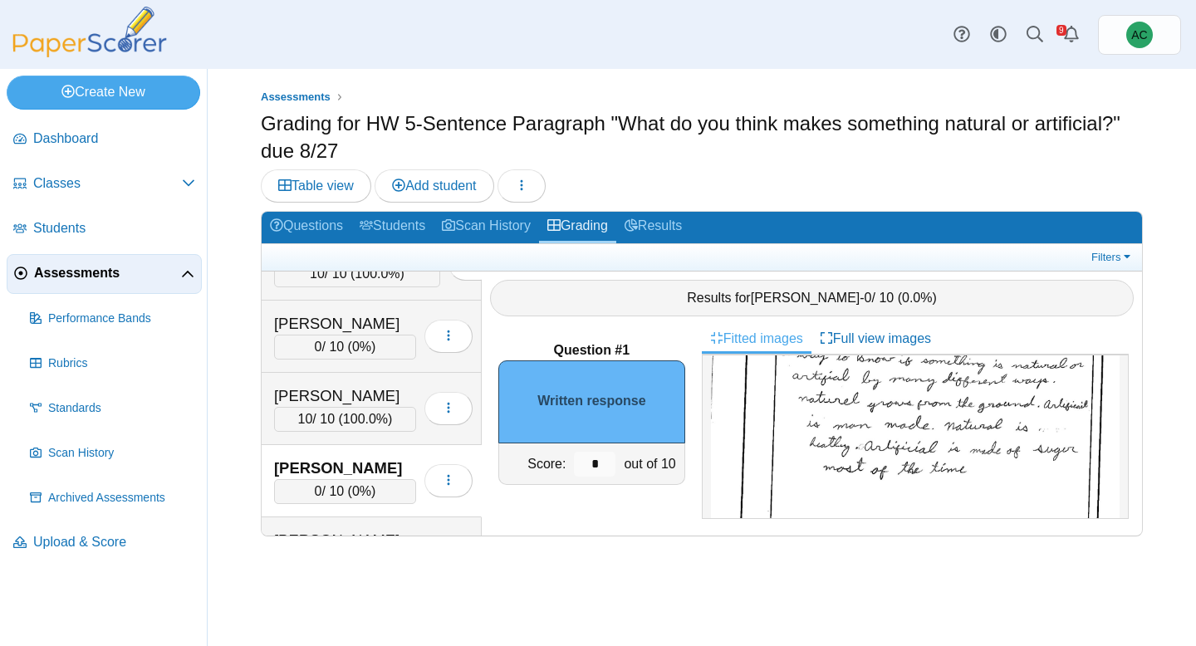
scroll to position [149, 0]
click at [599, 471] on input "*" at bounding box center [595, 464] width 42 height 25
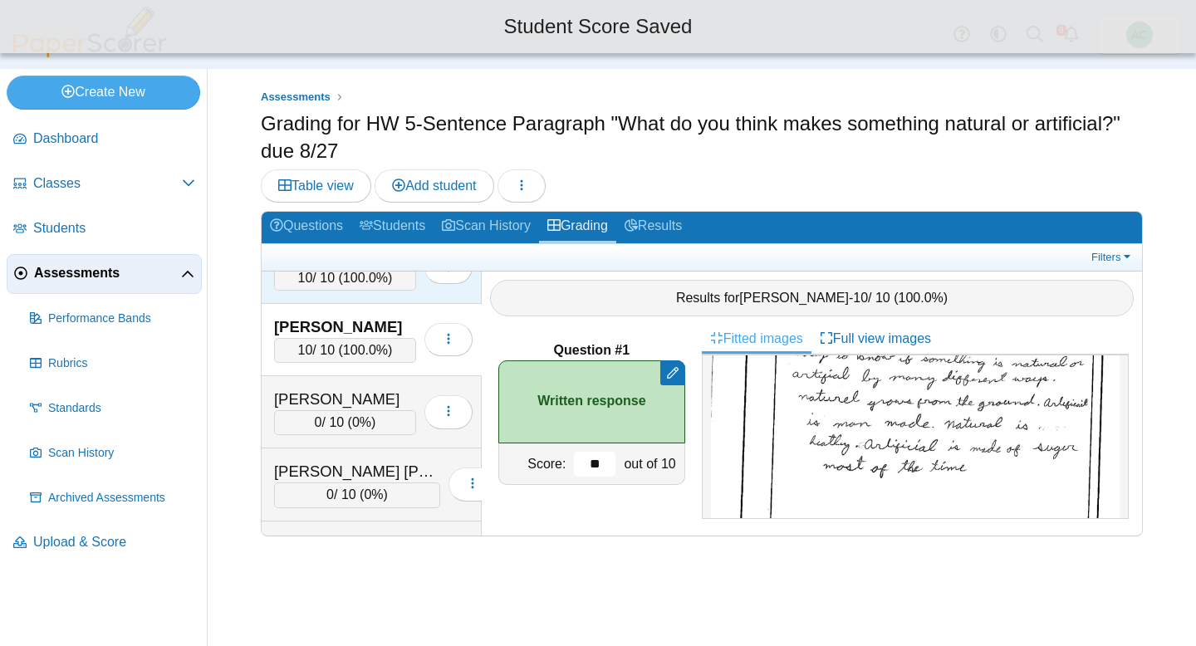
scroll to position [4746, 0]
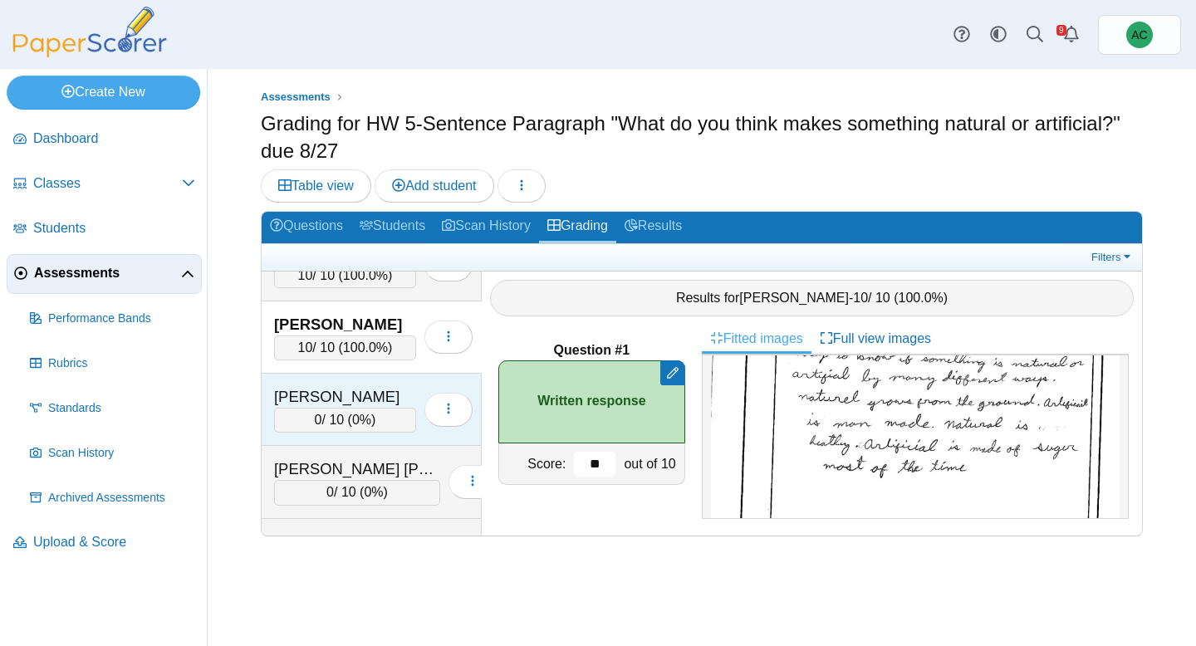
type input "**"
click at [352, 404] on div "Parker, Taylor" at bounding box center [345, 397] width 142 height 22
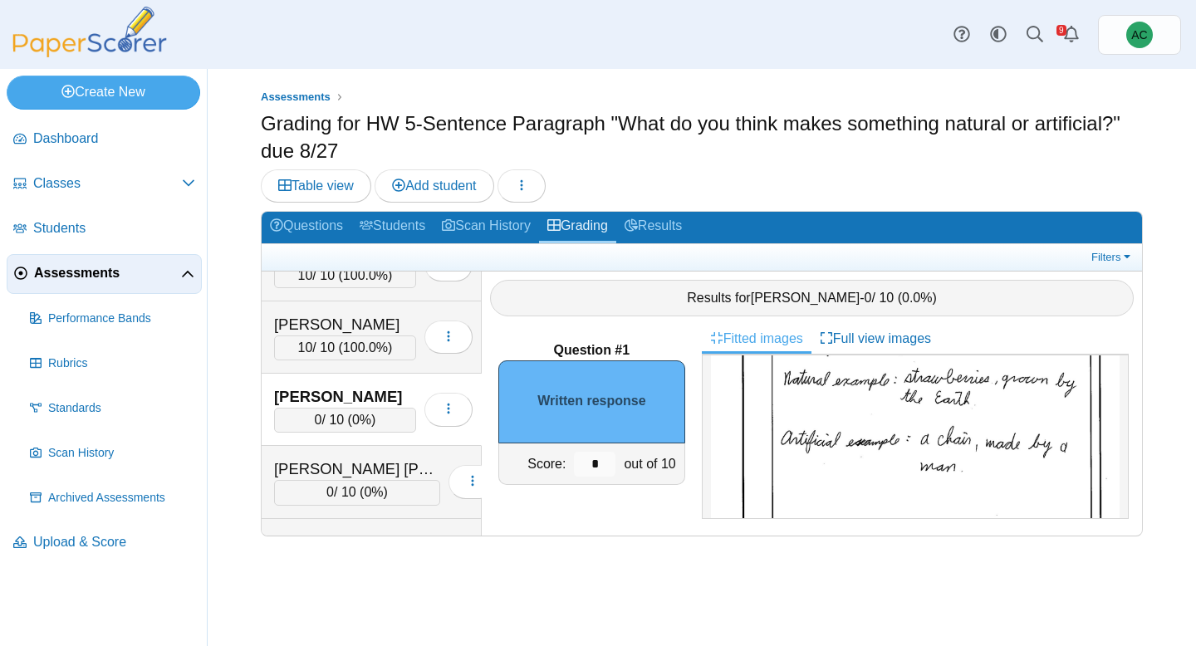
scroll to position [308, 0]
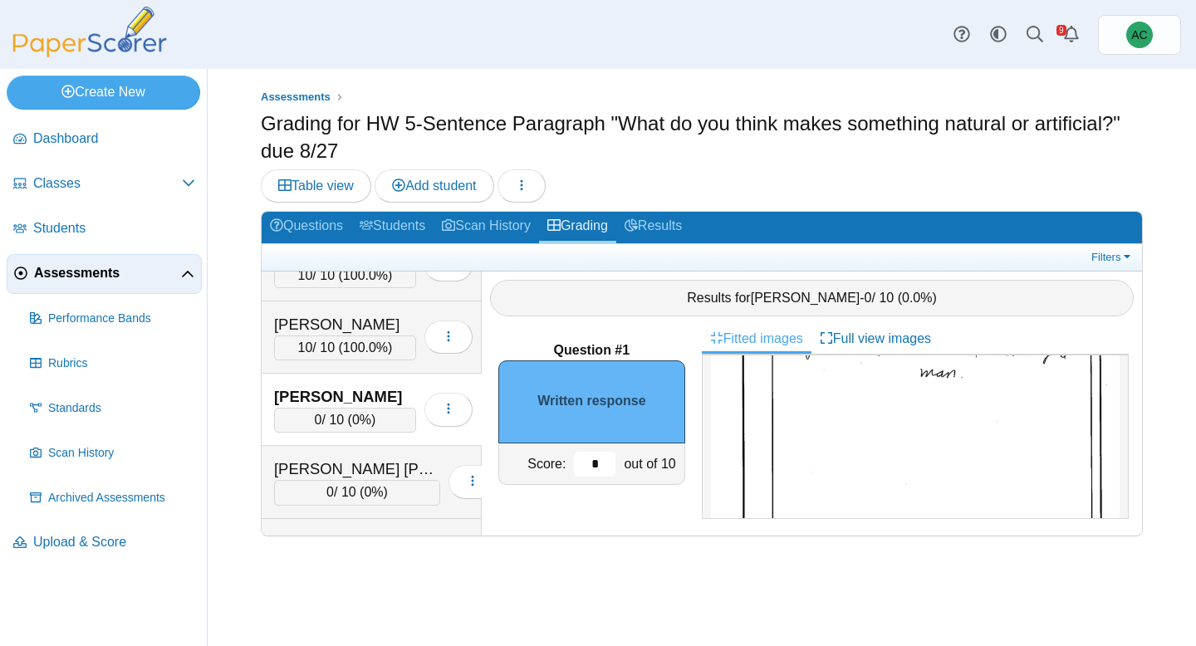
click at [597, 461] on input "*" at bounding box center [595, 464] width 42 height 25
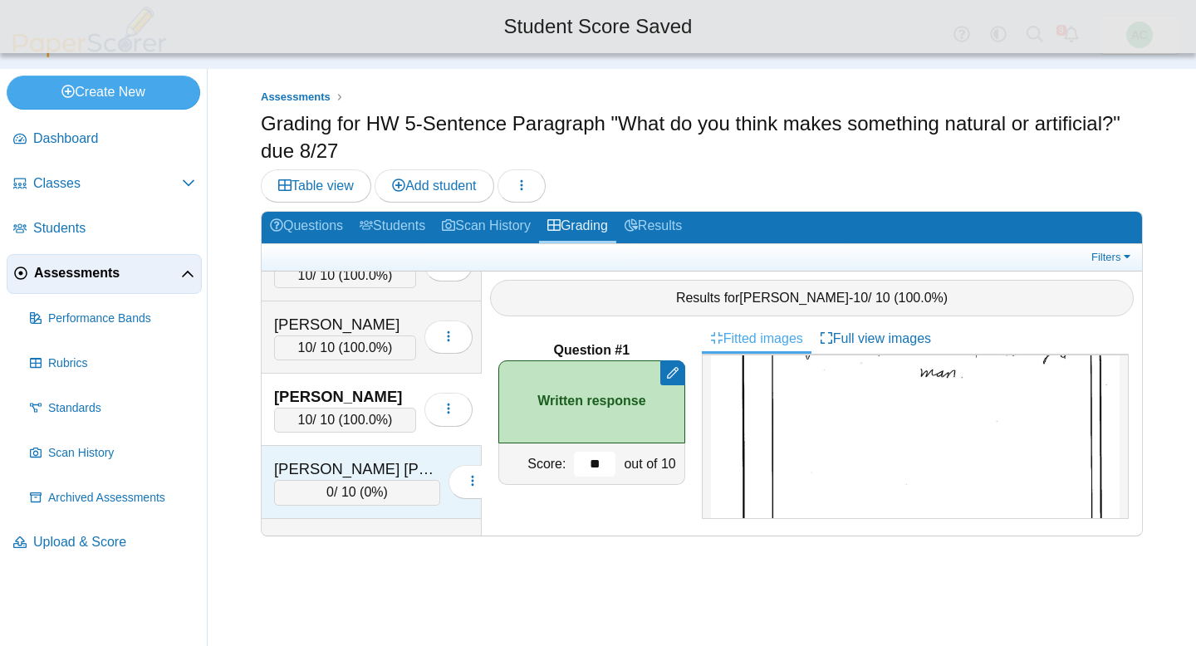
type input "**"
click at [366, 476] on div "Patel Yates, Nayaan" at bounding box center [357, 469] width 166 height 22
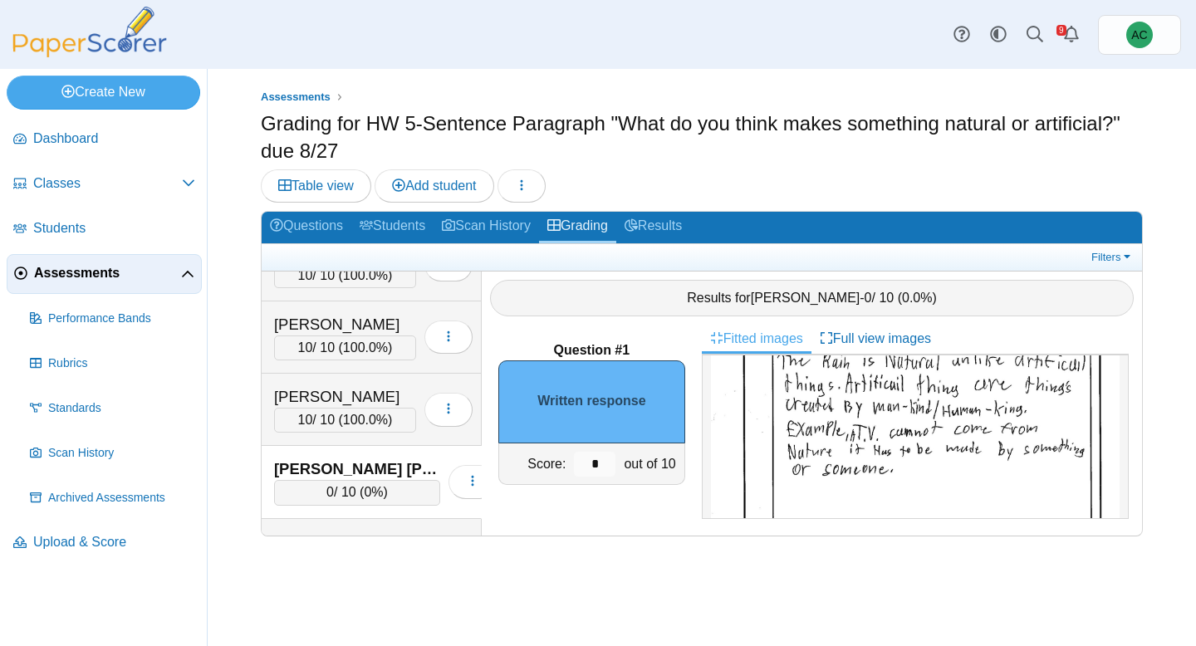
scroll to position [246, 0]
click at [612, 467] on input "*" at bounding box center [595, 464] width 42 height 25
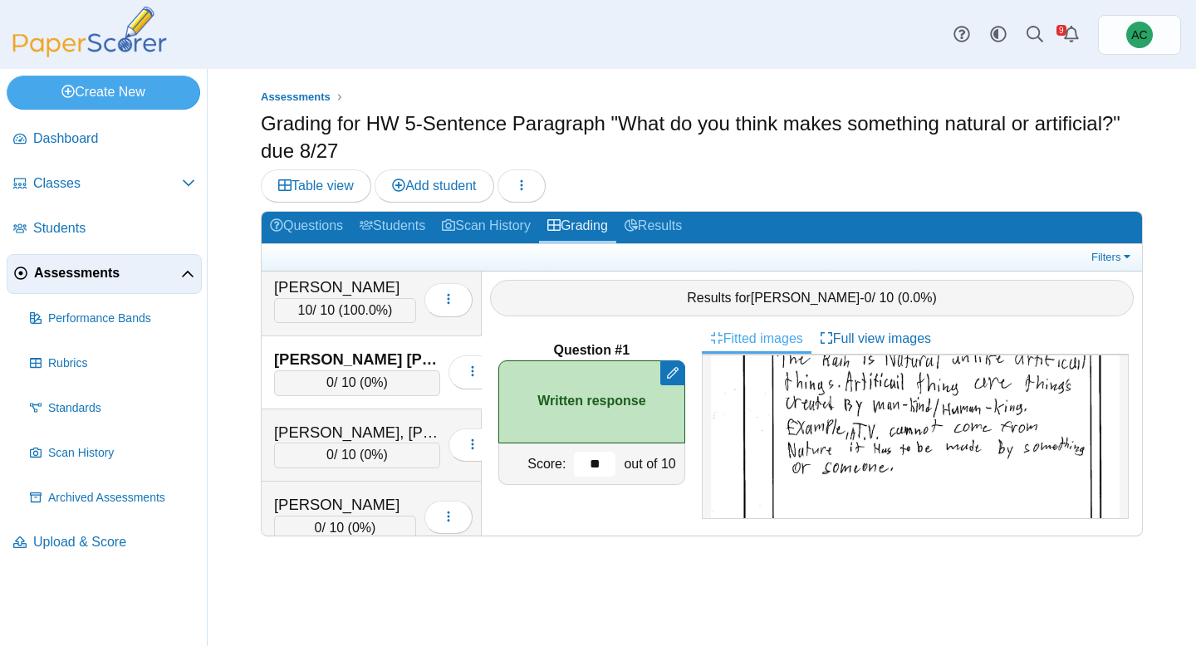
scroll to position [4861, 0]
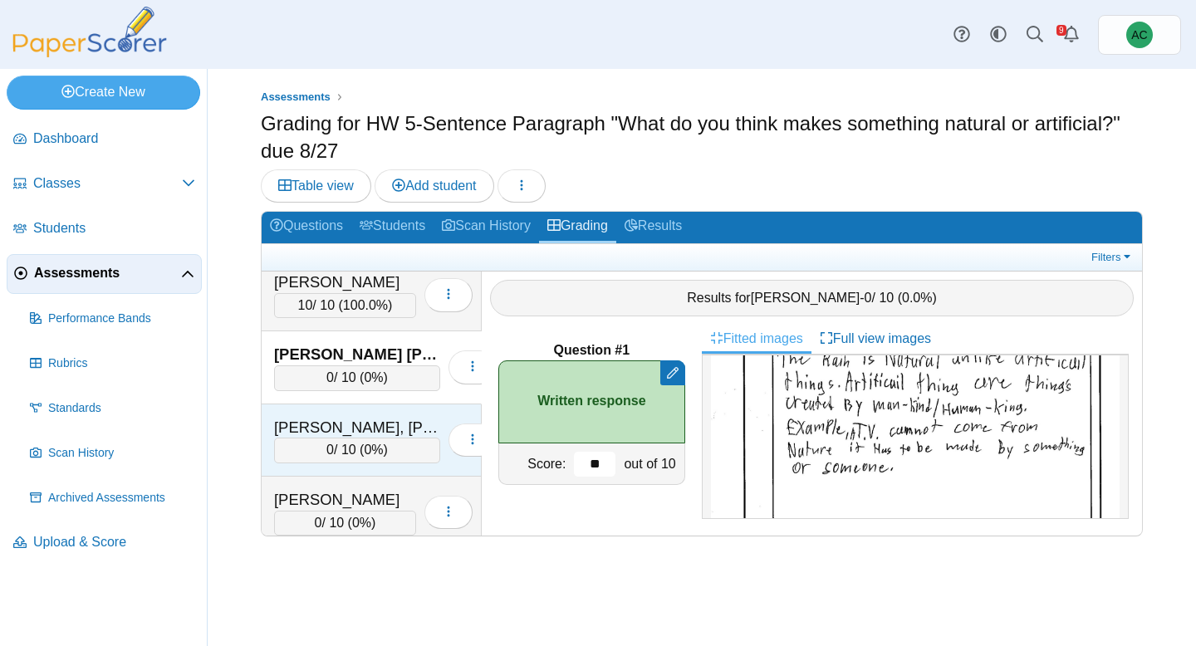
type input "**"
click at [316, 440] on div "0 / 10 ( 0% )" at bounding box center [357, 450] width 166 height 25
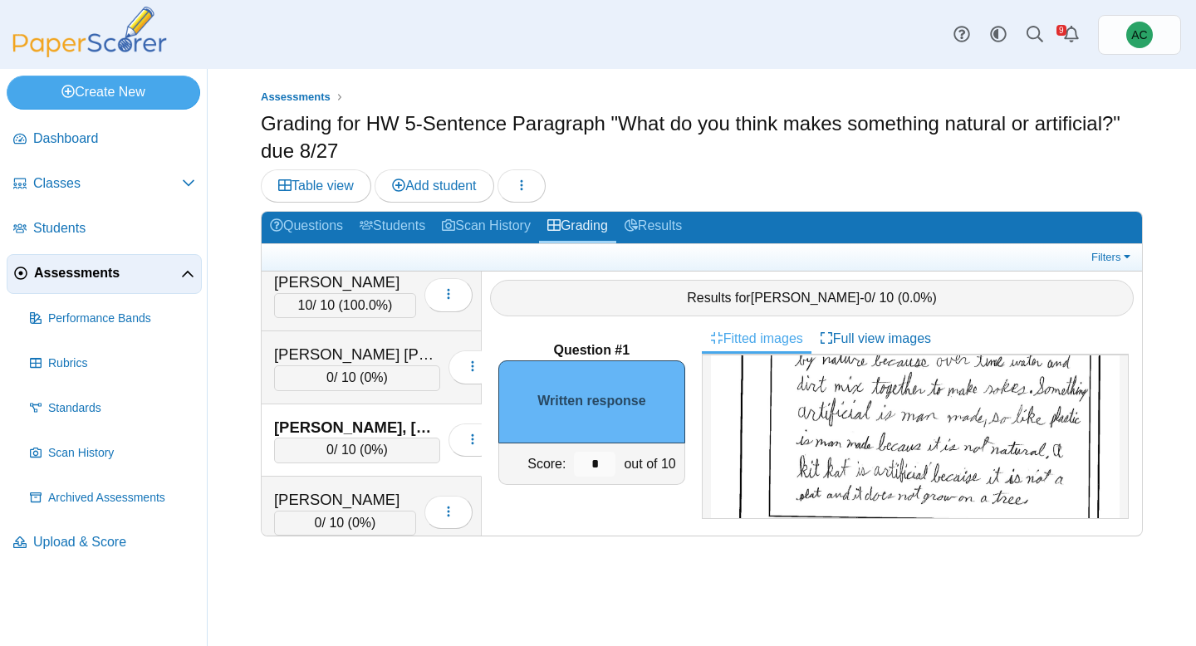
scroll to position [333, 0]
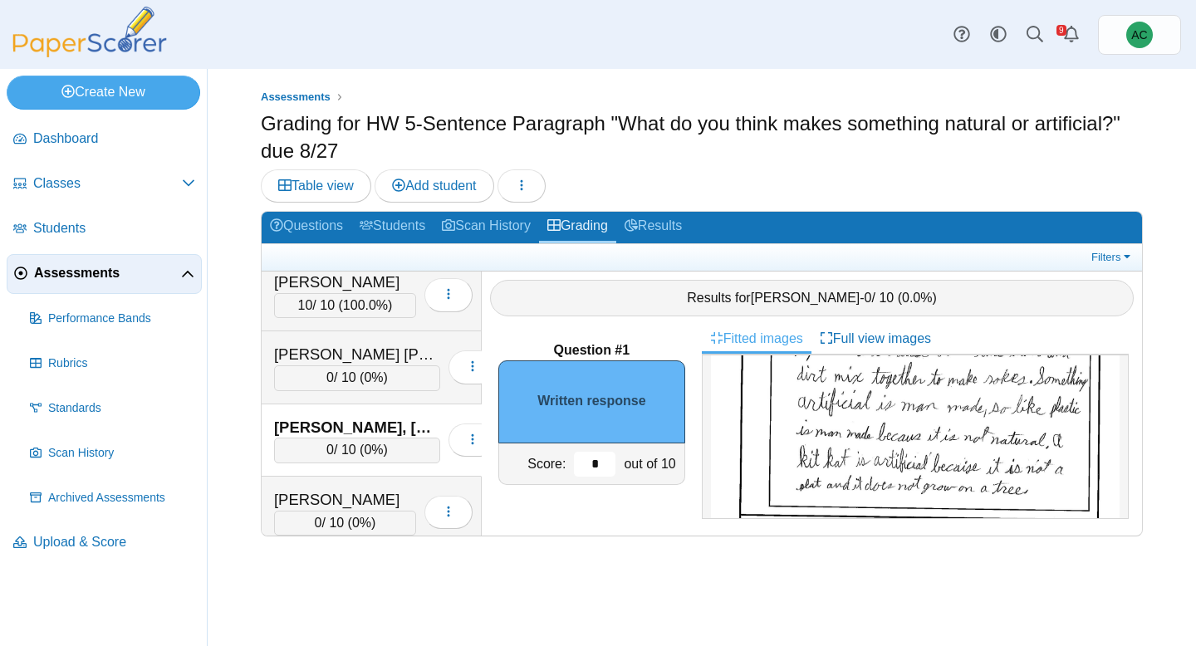
click at [594, 465] on input "*" at bounding box center [595, 464] width 42 height 25
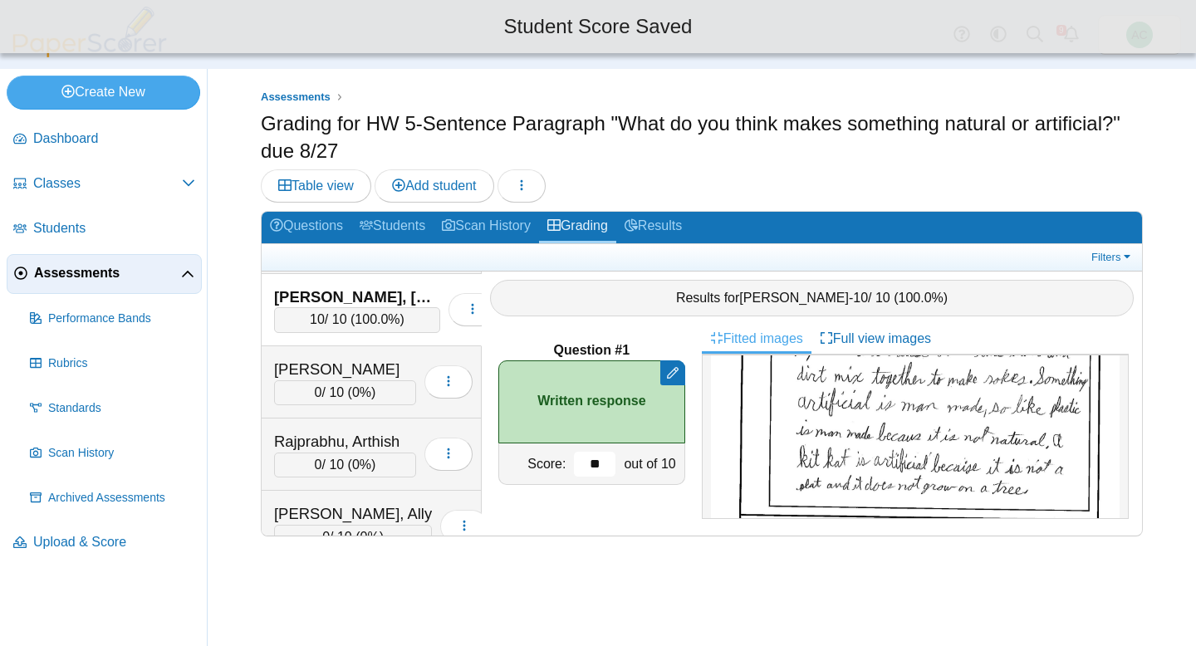
scroll to position [4999, 0]
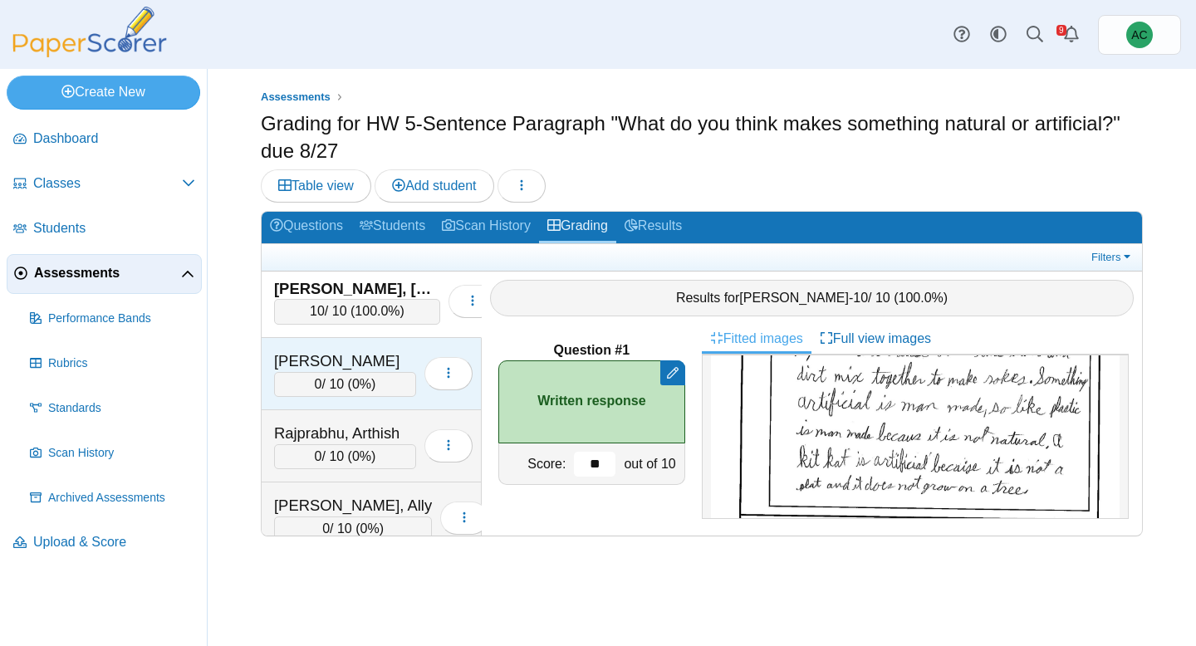
type input "**"
click at [364, 380] on span "0%" at bounding box center [361, 384] width 19 height 14
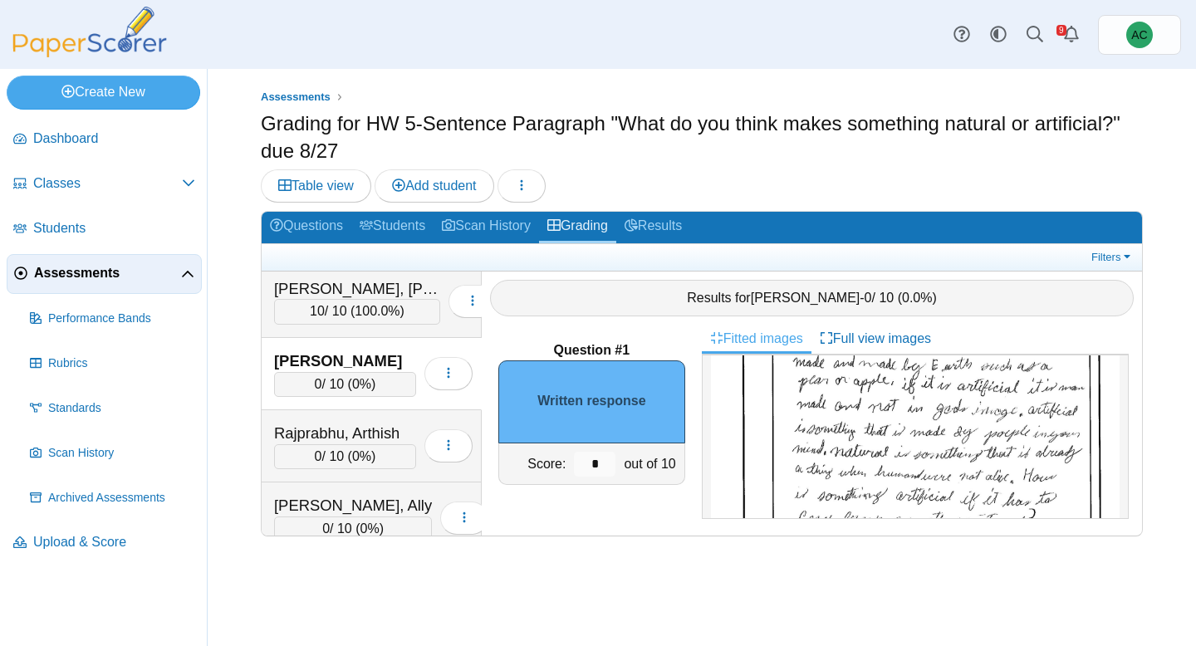
scroll to position [194, 0]
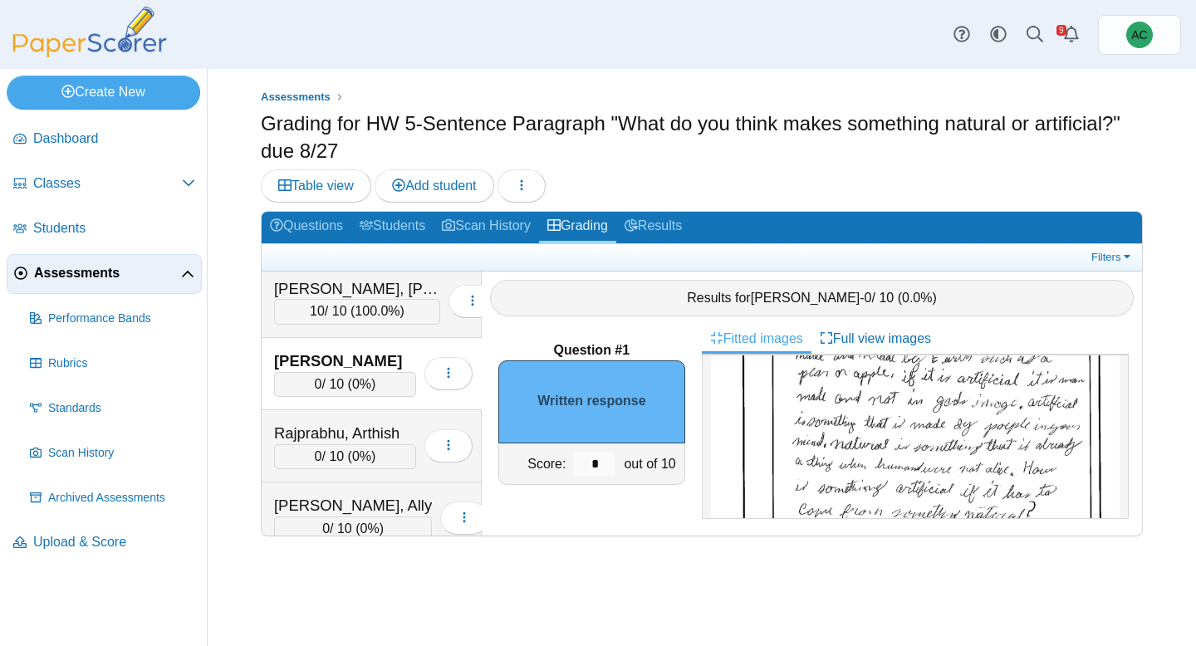
click at [805, 419] on img at bounding box center [915, 457] width 409 height 577
click at [599, 457] on input "*" at bounding box center [595, 464] width 42 height 25
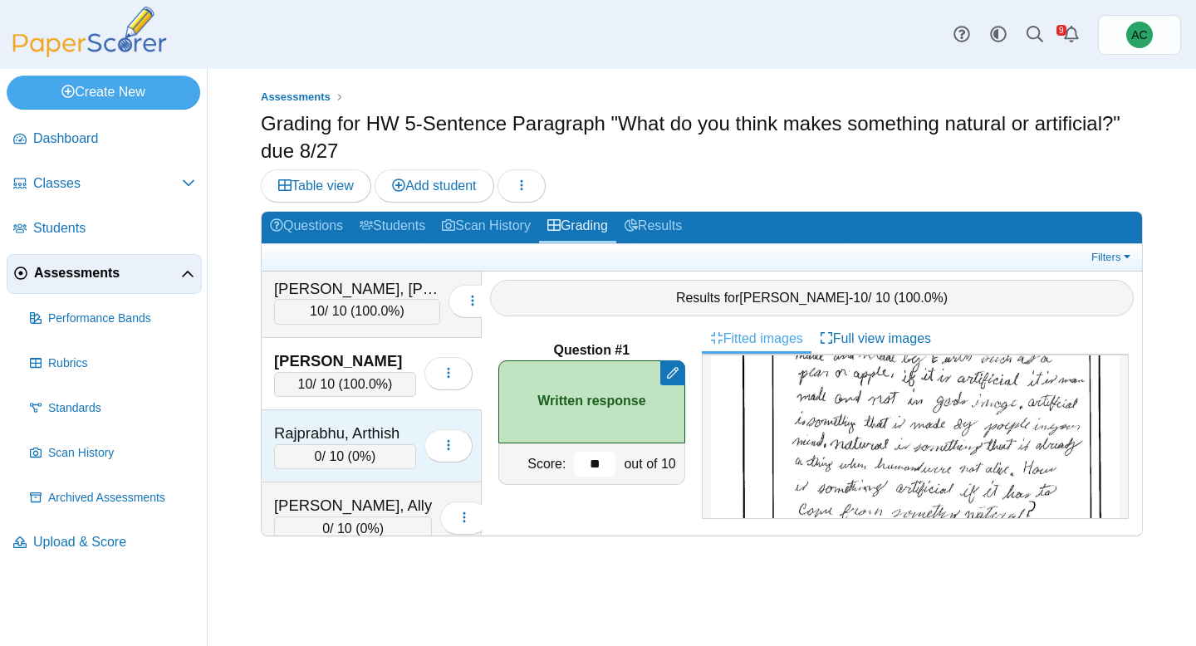
type input "**"
click at [404, 429] on div "Rajprabhu, Arthish" at bounding box center [345, 434] width 142 height 22
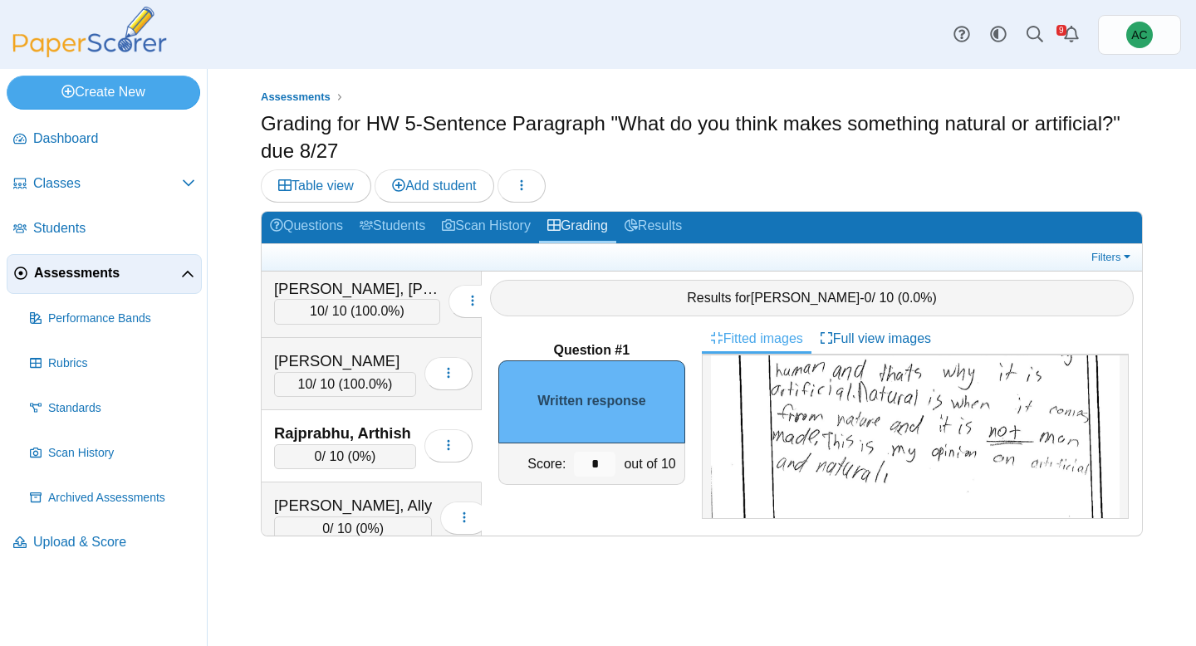
scroll to position [185, 0]
click at [600, 461] on input "*" at bounding box center [595, 464] width 42 height 25
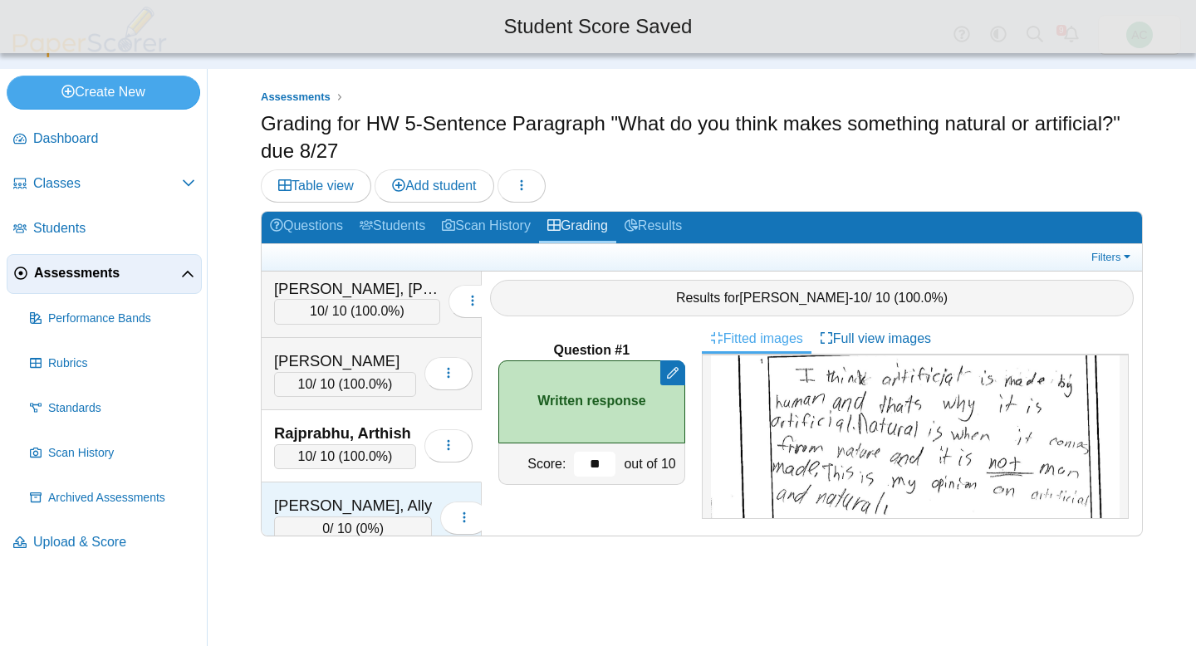
type input "**"
click at [347, 495] on div "Randall, Ally" at bounding box center [353, 506] width 158 height 22
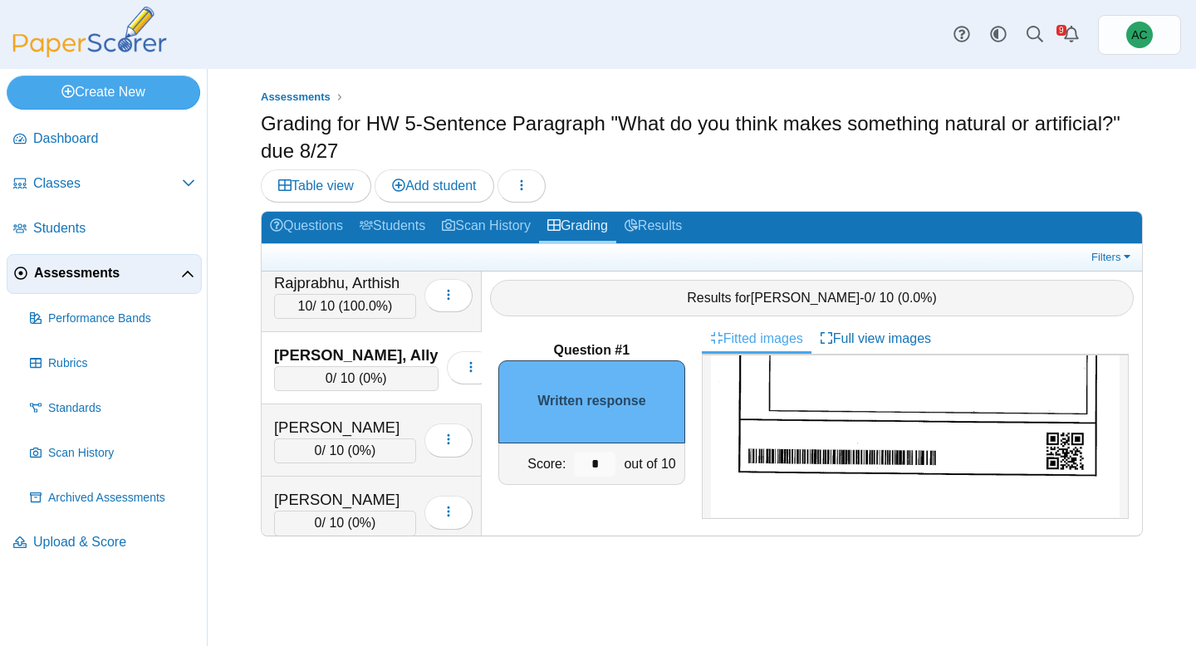
scroll to position [435, 0]
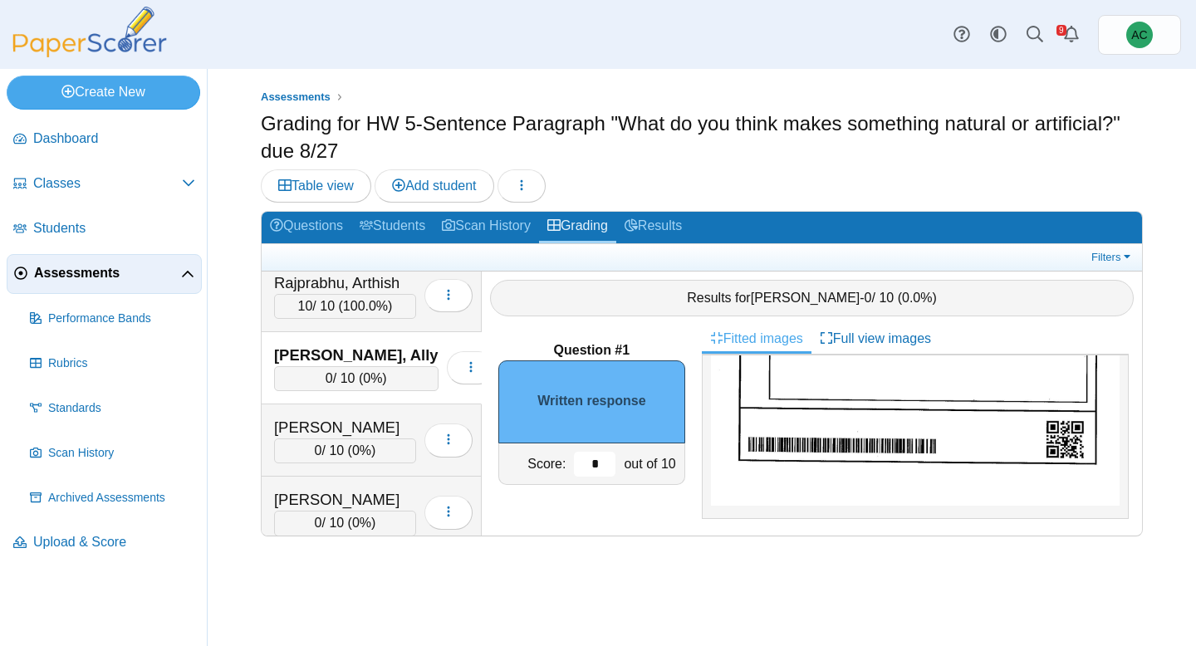
click at [597, 462] on input "*" at bounding box center [595, 464] width 42 height 25
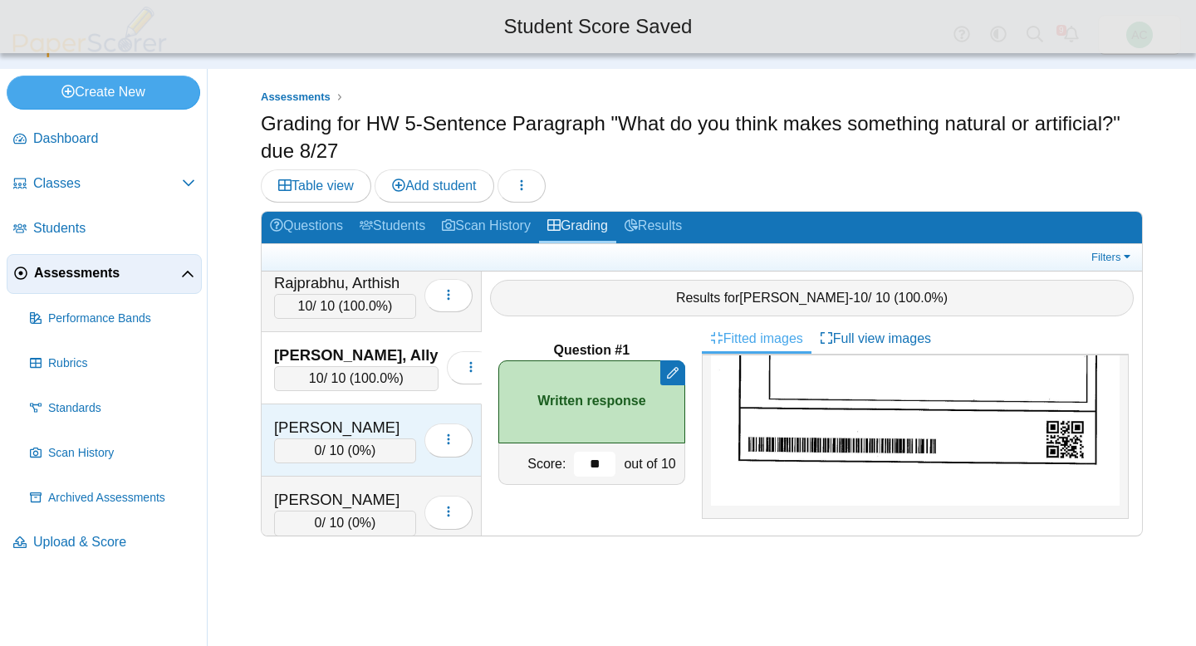
type input "**"
click at [340, 440] on div "0 / 10 ( 0% )" at bounding box center [345, 450] width 142 height 25
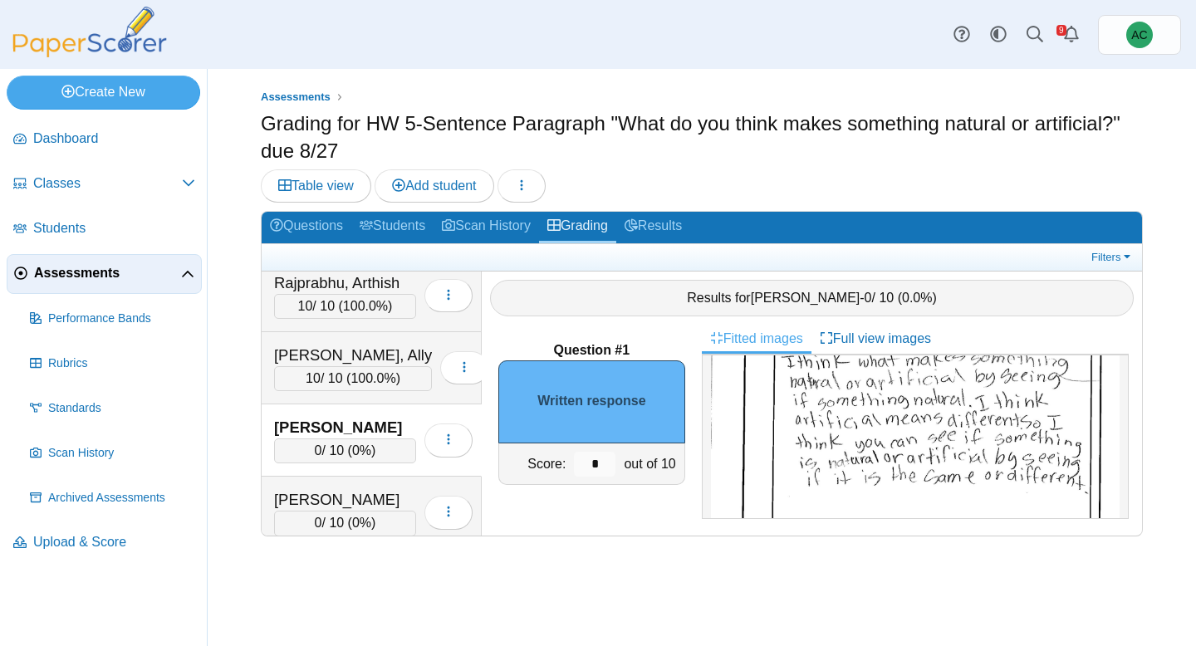
scroll to position [164, 0]
click at [604, 459] on input "*" at bounding box center [595, 464] width 42 height 25
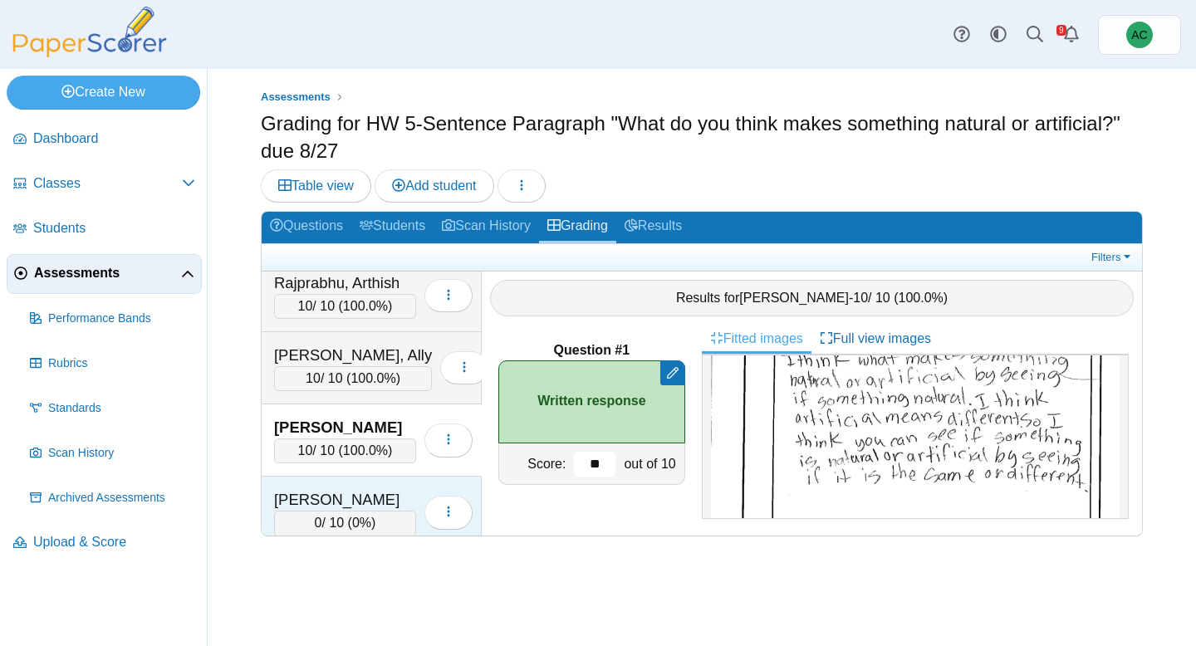
type input "**"
click at [314, 492] on div "Santisi, Liliana" at bounding box center [345, 500] width 142 height 22
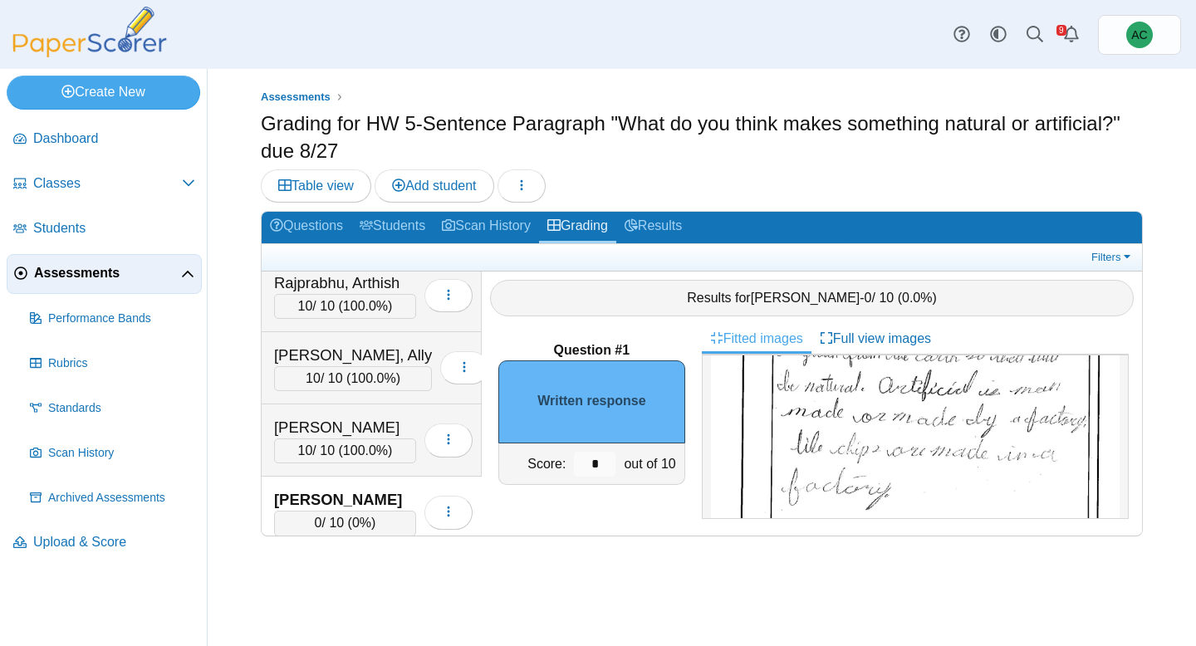
scroll to position [213, 0]
click at [601, 463] on input "*" at bounding box center [595, 464] width 42 height 25
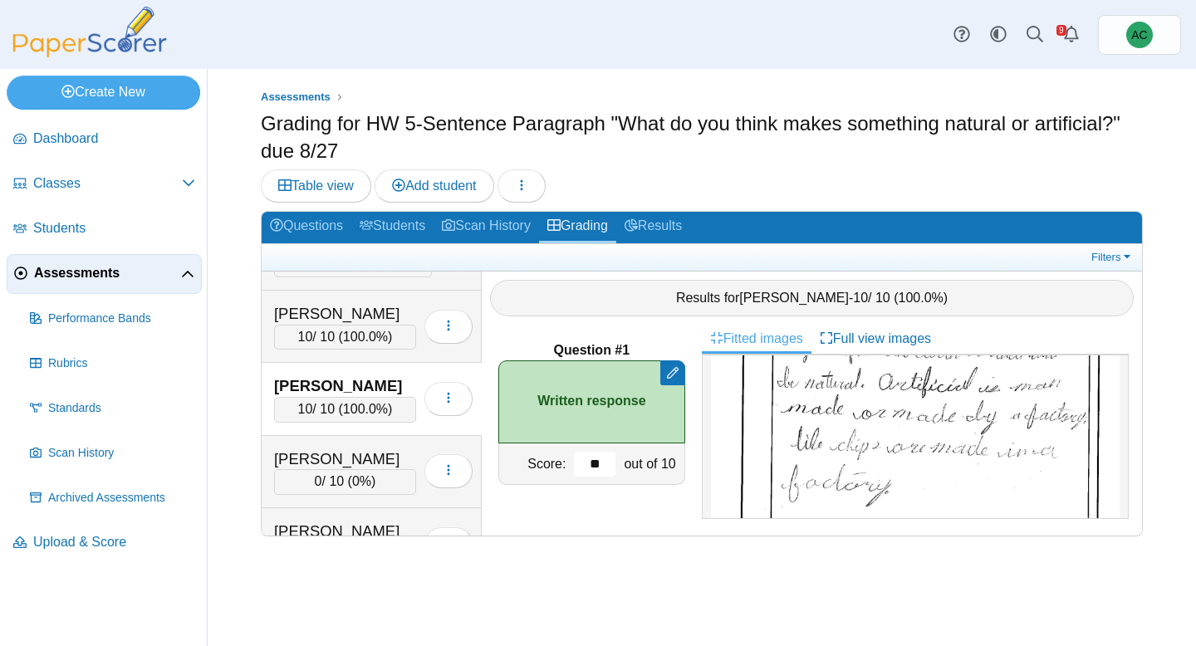
scroll to position [5264, 0]
type input "**"
click at [308, 470] on div "0 / 10 ( 0% )" at bounding box center [345, 480] width 142 height 25
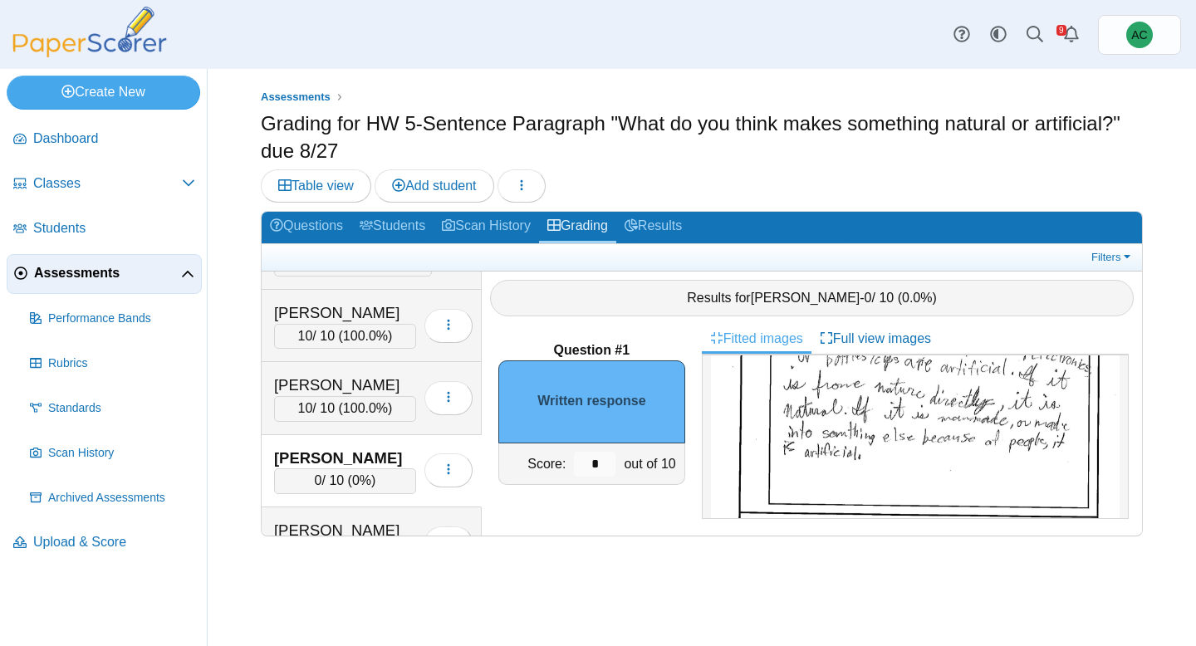
scroll to position [348, 0]
click at [609, 467] on input "*" at bounding box center [595, 464] width 42 height 25
click at [609, 467] on input "**" at bounding box center [595, 464] width 42 height 25
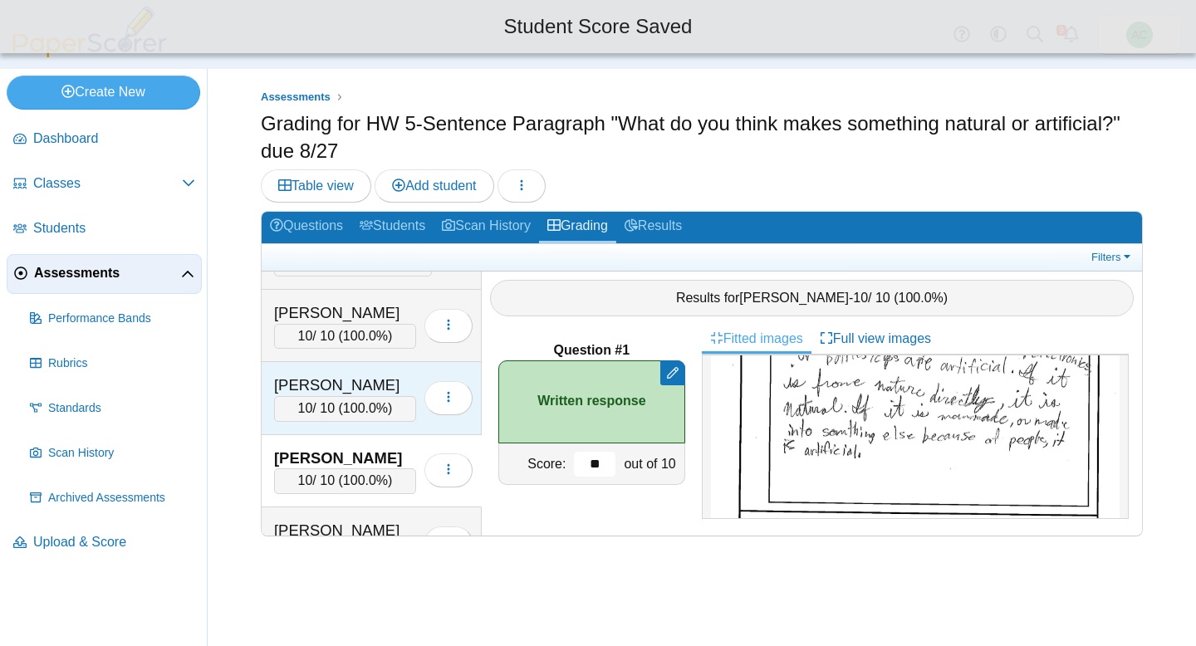
scroll to position [5380, 0]
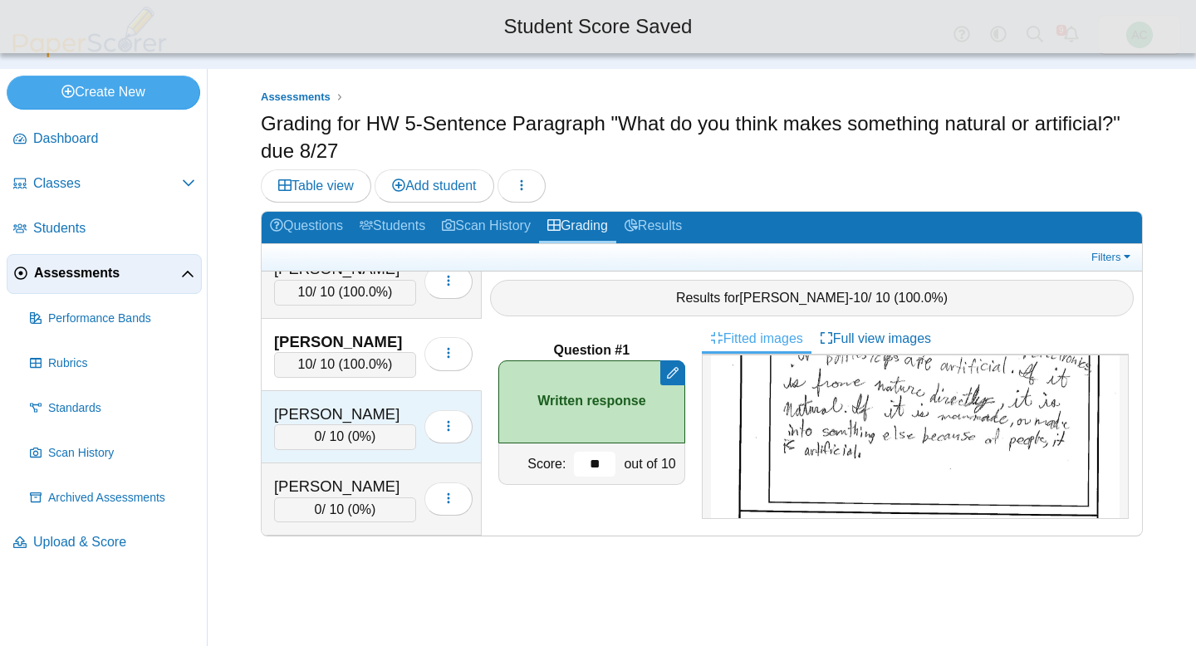
type input "**"
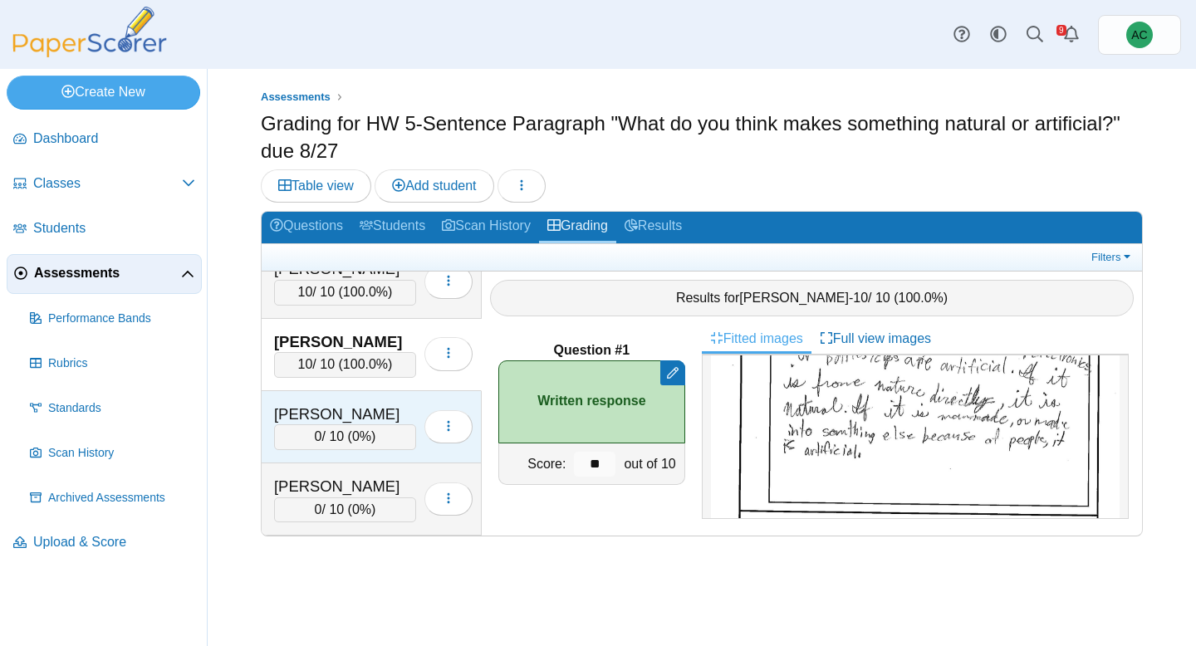
click at [335, 409] on div "Sebestyen, Olivia" at bounding box center [345, 415] width 142 height 22
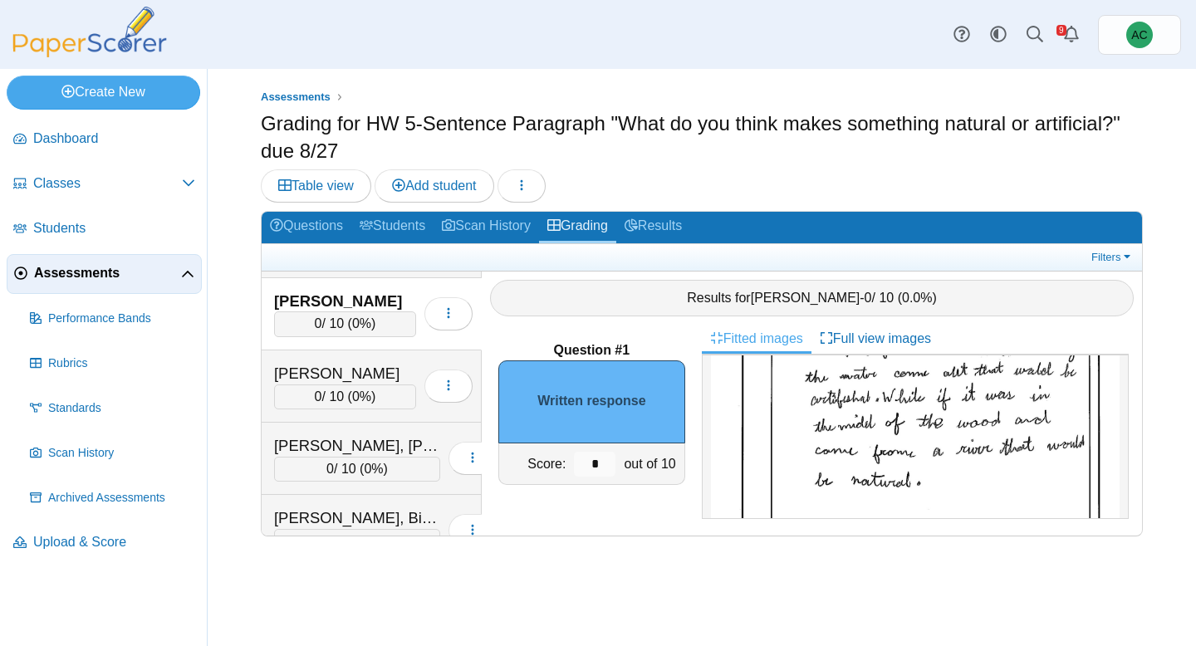
scroll to position [257, 0]
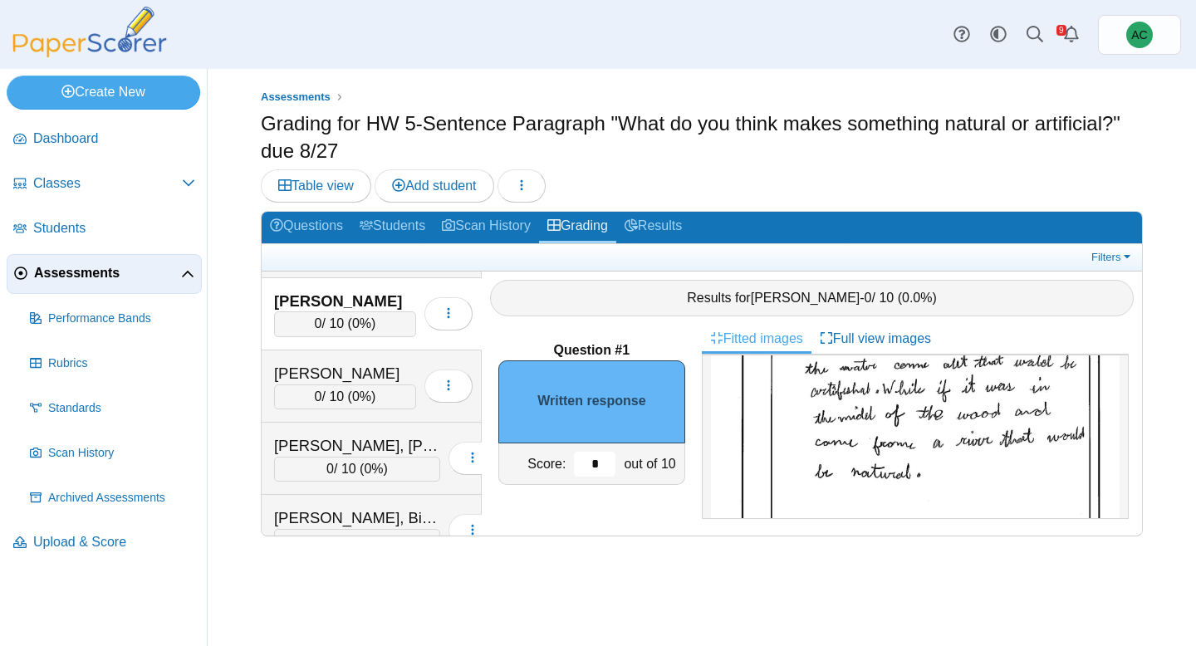
click at [596, 468] on input "*" at bounding box center [595, 464] width 42 height 25
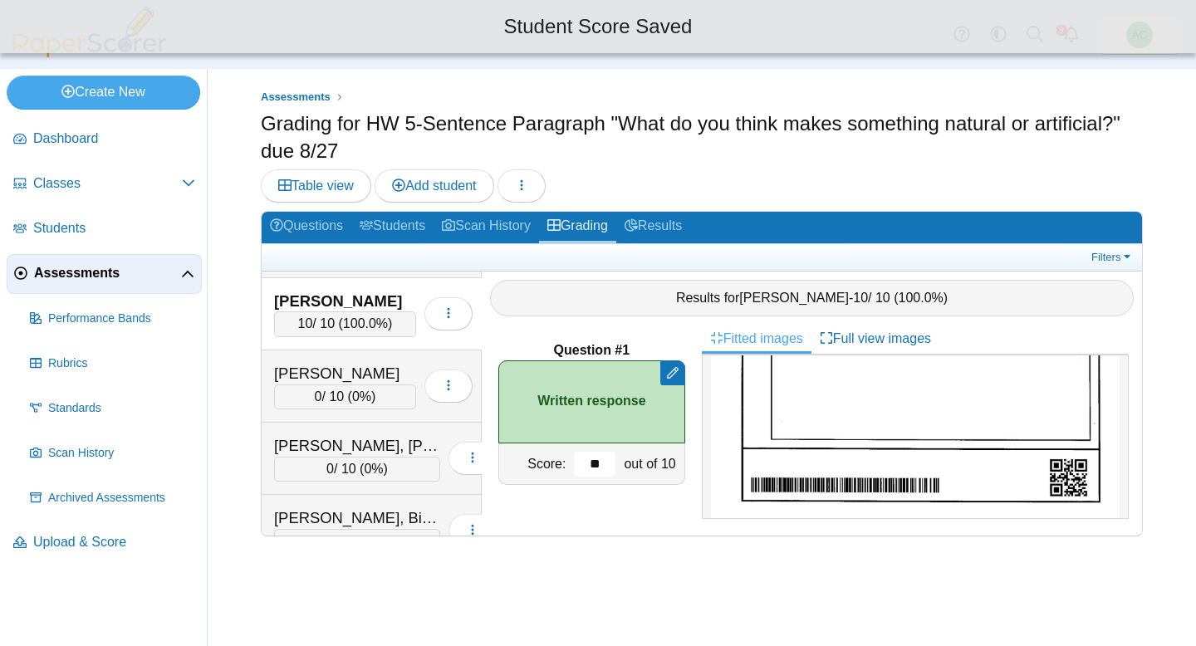
scroll to position [413, 0]
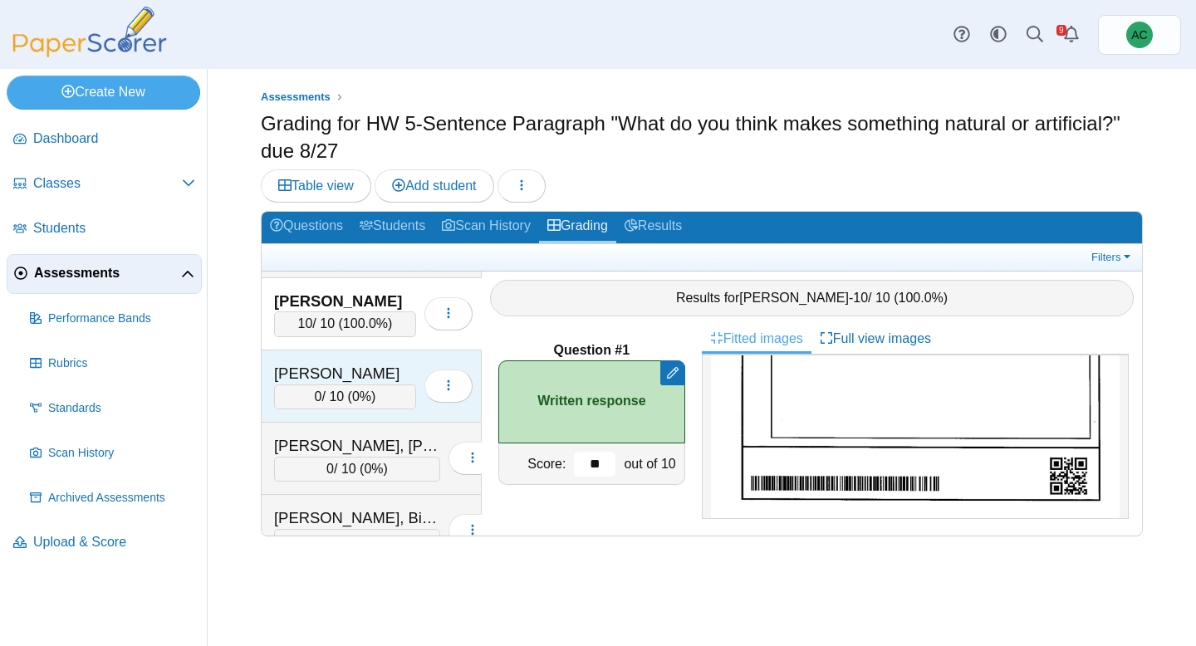
type input "**"
click at [306, 385] on div "0 / 10 ( 0% )" at bounding box center [345, 396] width 142 height 25
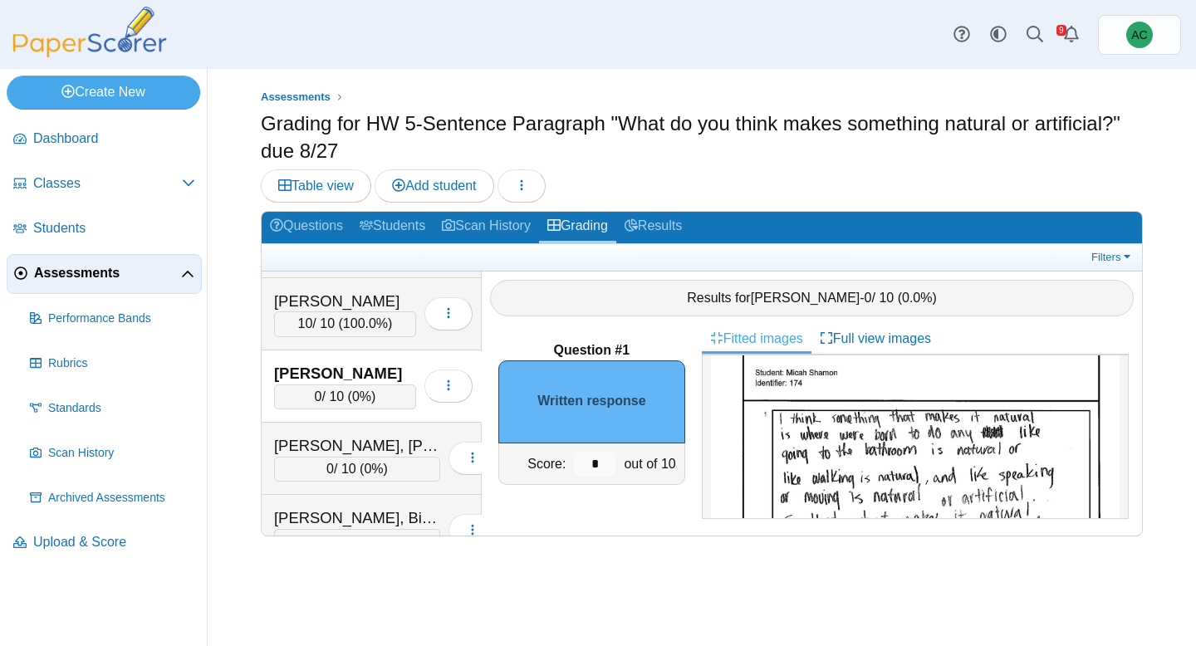
scroll to position [134, 0]
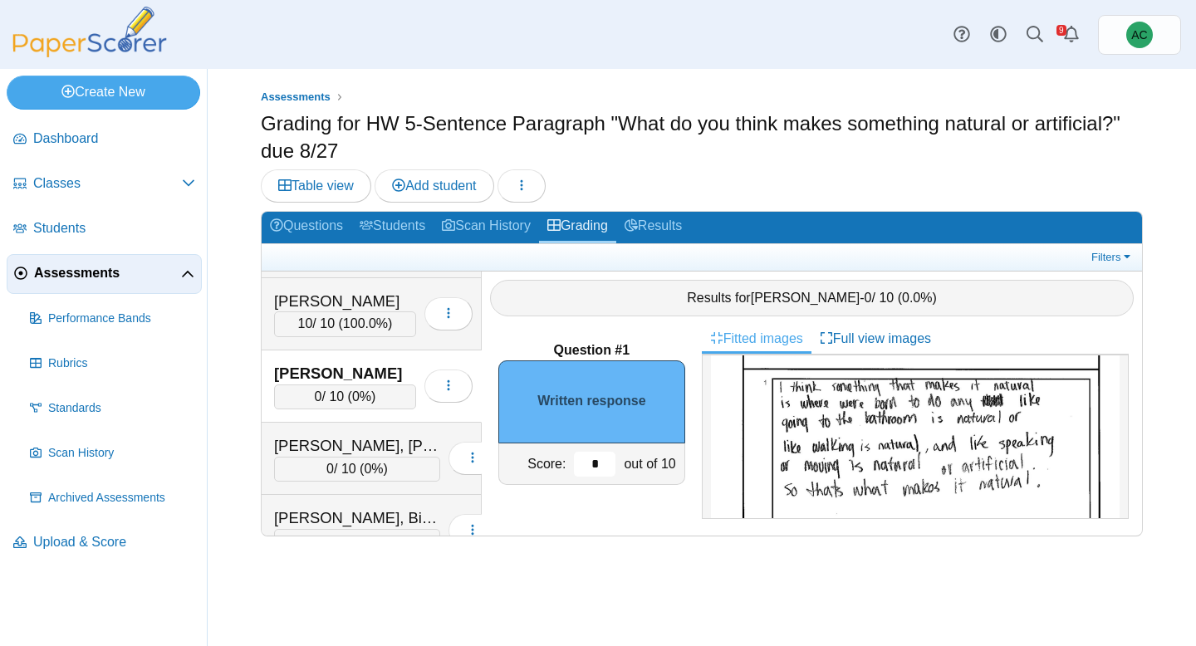
click at [596, 461] on input "*" at bounding box center [595, 464] width 42 height 25
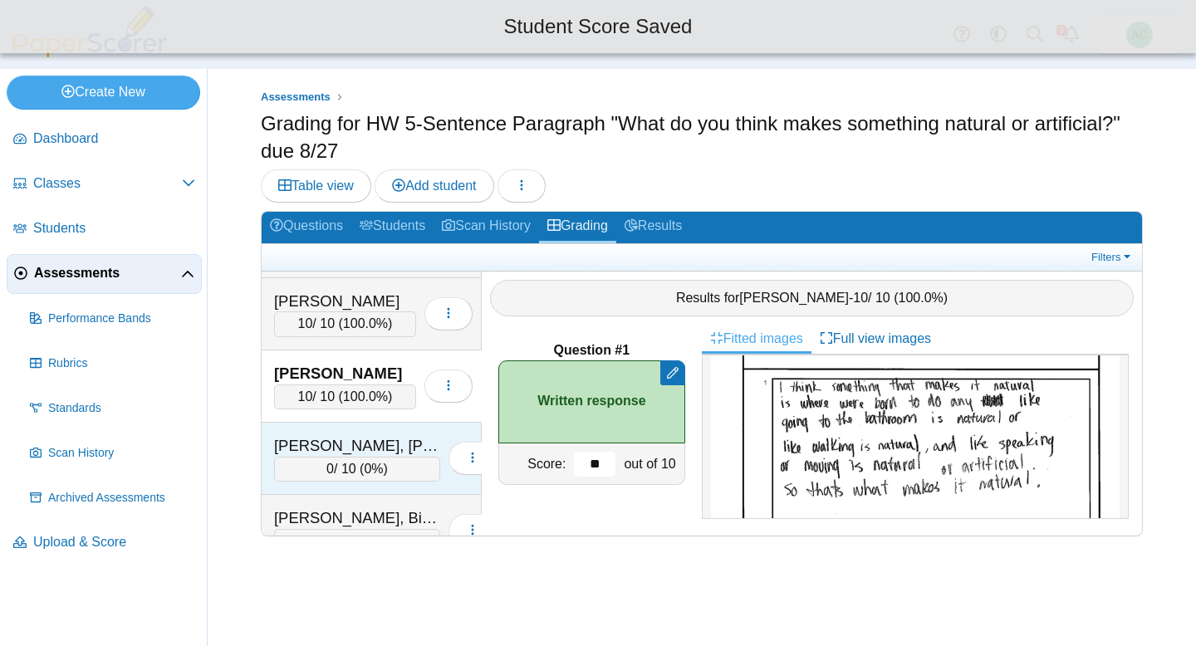
type input "**"
click at [337, 440] on div "Shintaku, Knox" at bounding box center [357, 446] width 166 height 22
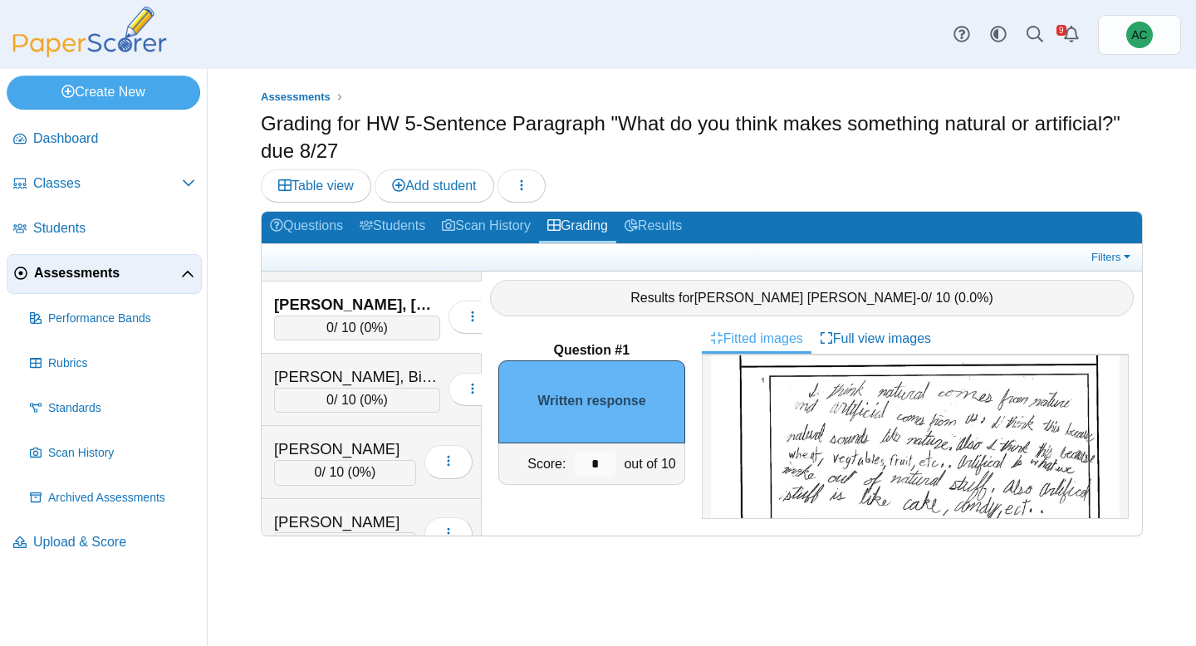
scroll to position [139, 0]
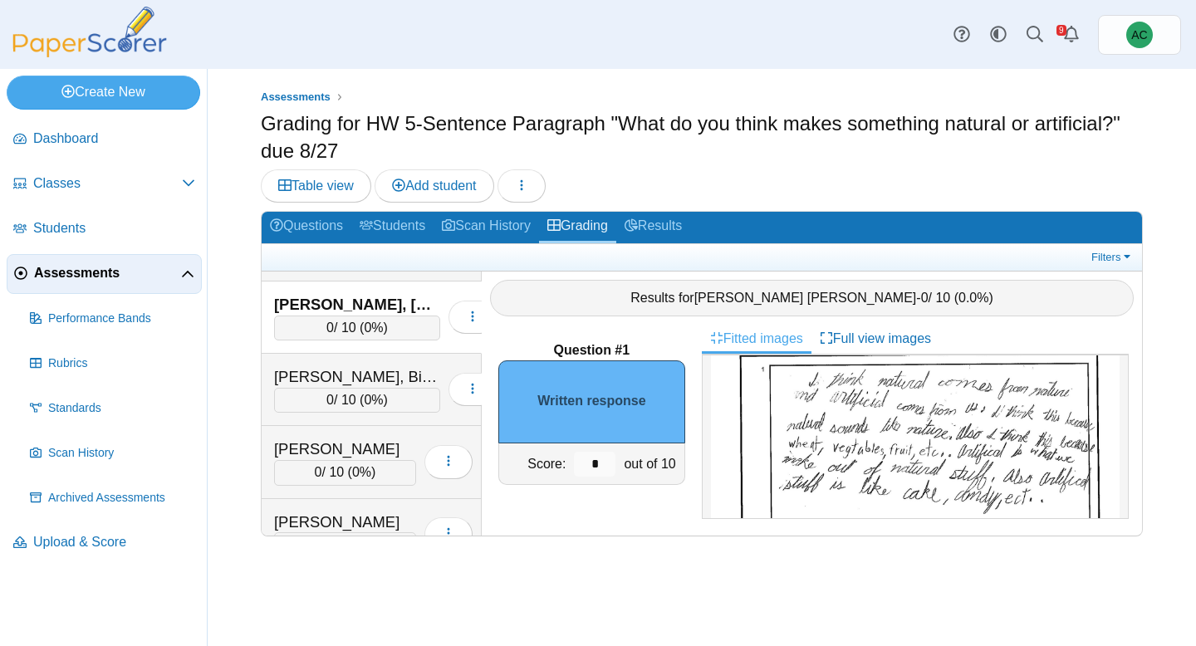
click at [883, 451] on img at bounding box center [915, 512] width 409 height 577
click at [604, 461] on input "*" at bounding box center [595, 464] width 42 height 25
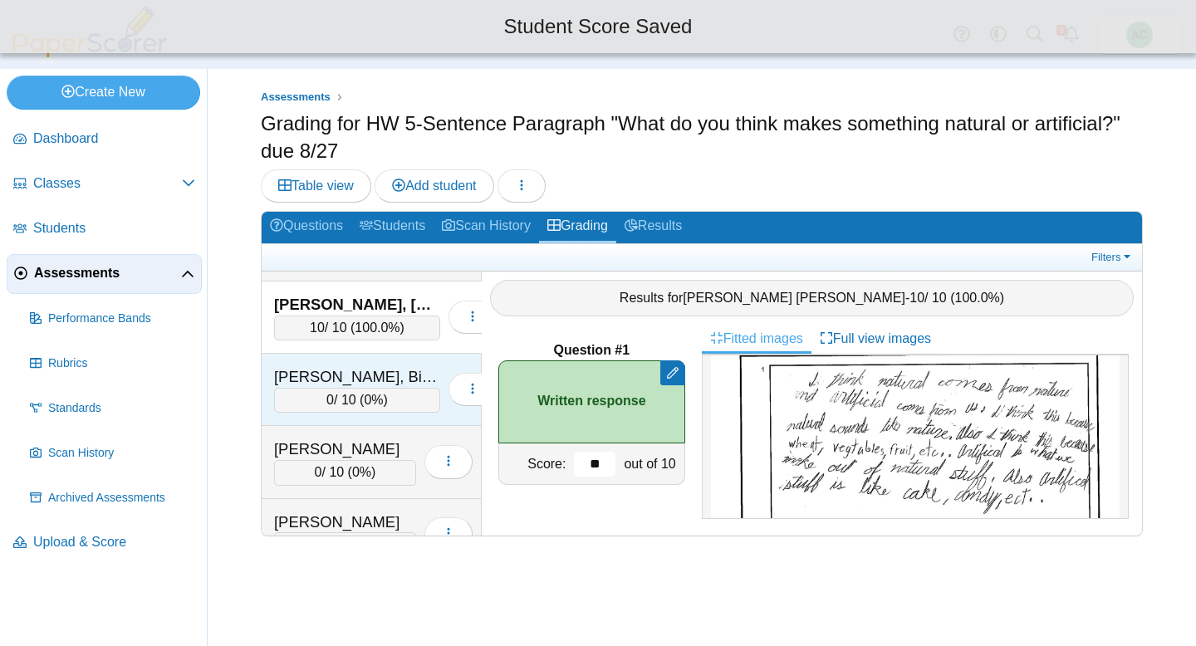
type input "**"
click at [291, 374] on div "Singh, Bishmeet" at bounding box center [357, 377] width 166 height 22
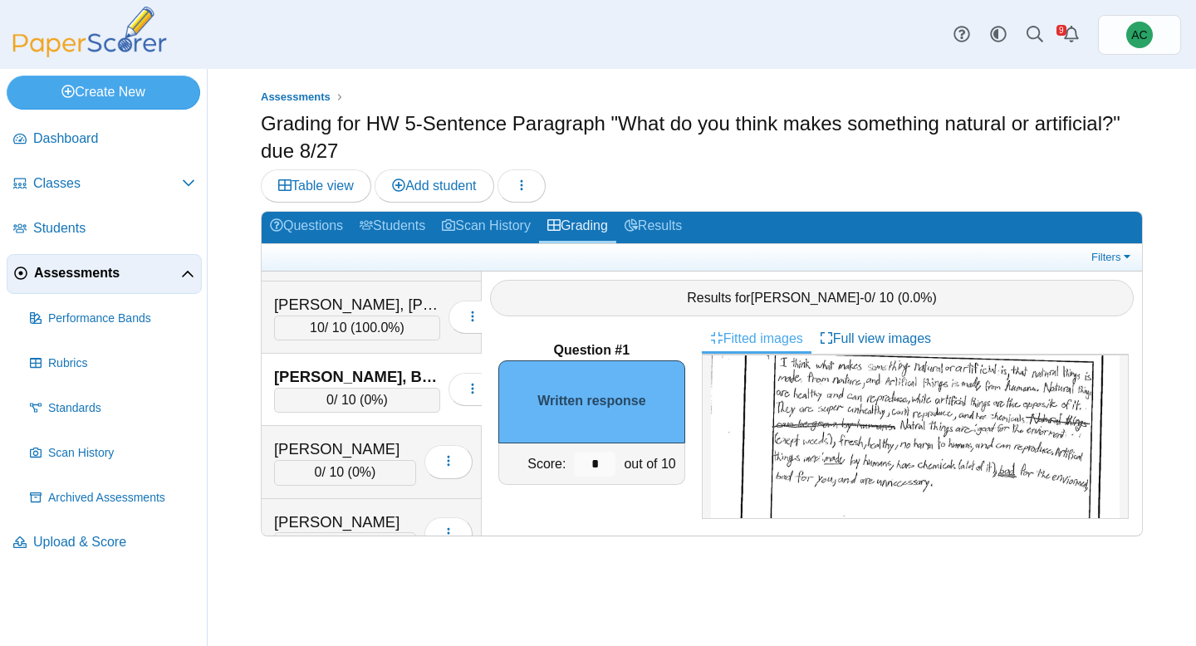
scroll to position [135, 0]
click at [602, 457] on input "*" at bounding box center [595, 464] width 42 height 25
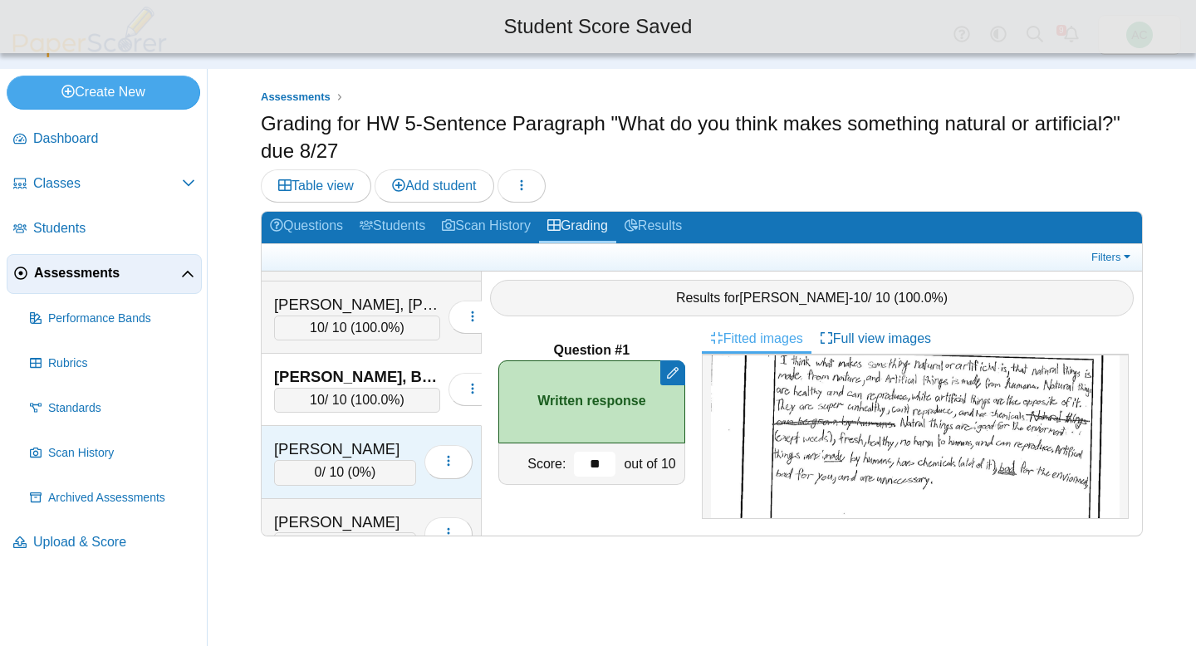
type input "**"
click at [282, 445] on div "Siqueiros, Emily" at bounding box center [345, 449] width 142 height 22
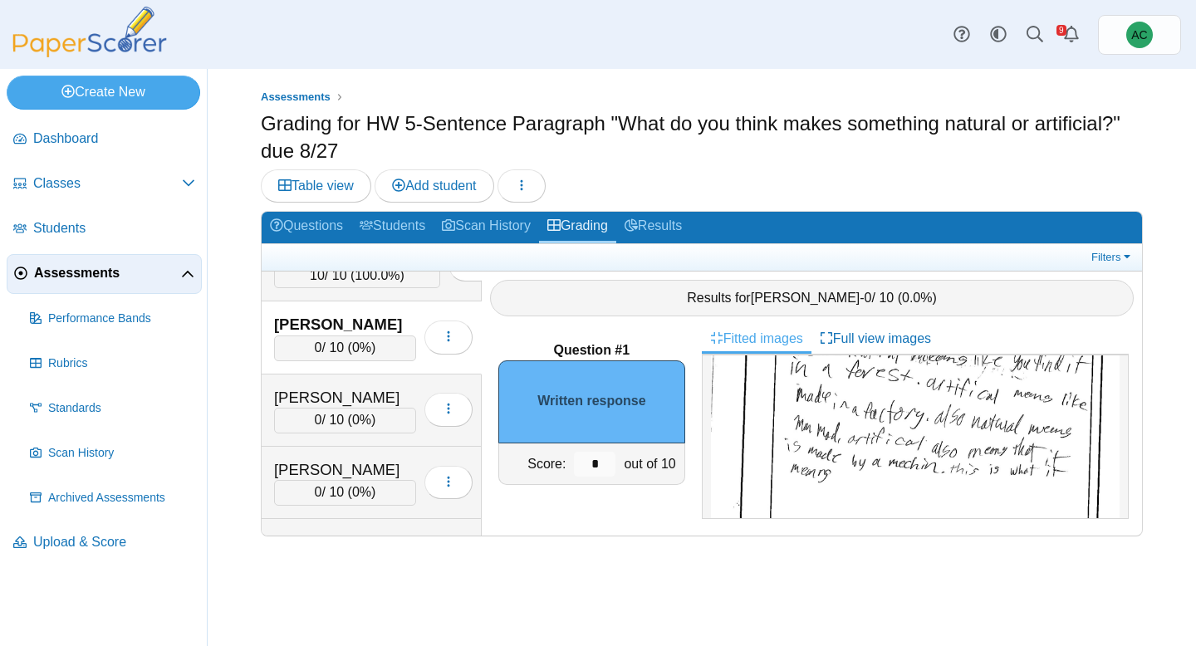
scroll to position [169, 0]
click at [593, 462] on input "*" at bounding box center [595, 464] width 42 height 25
click at [609, 472] on input "*" at bounding box center [595, 464] width 42 height 25
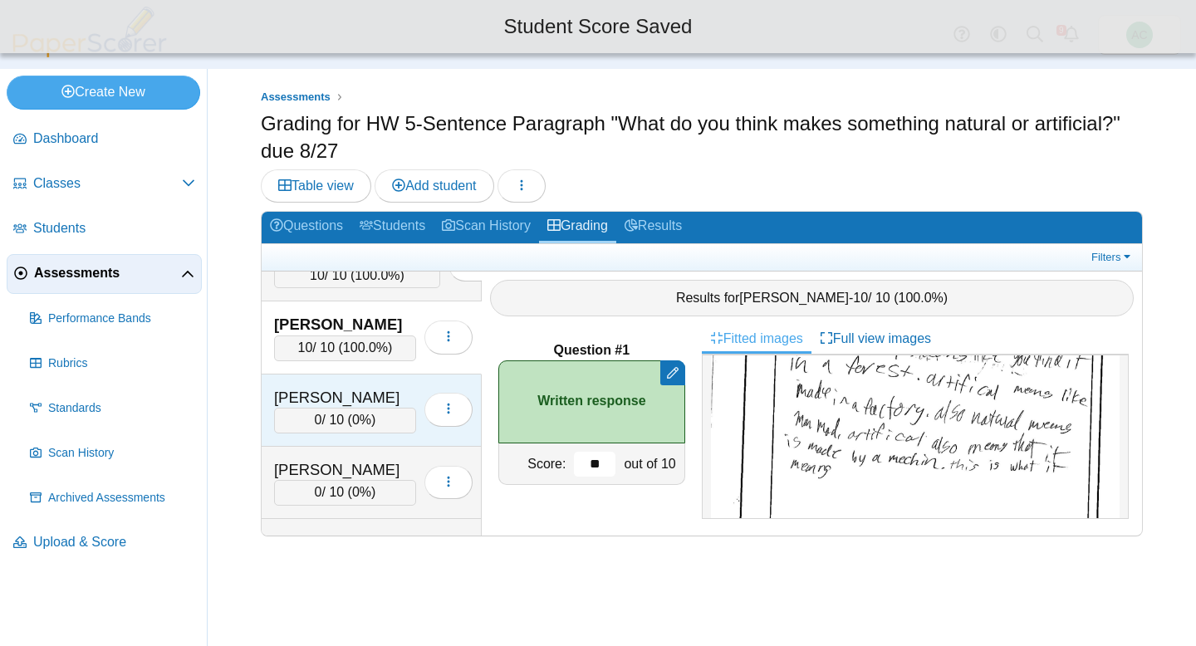
type input "**"
click at [350, 418] on div "0 / 10 ( 0% )" at bounding box center [345, 420] width 142 height 25
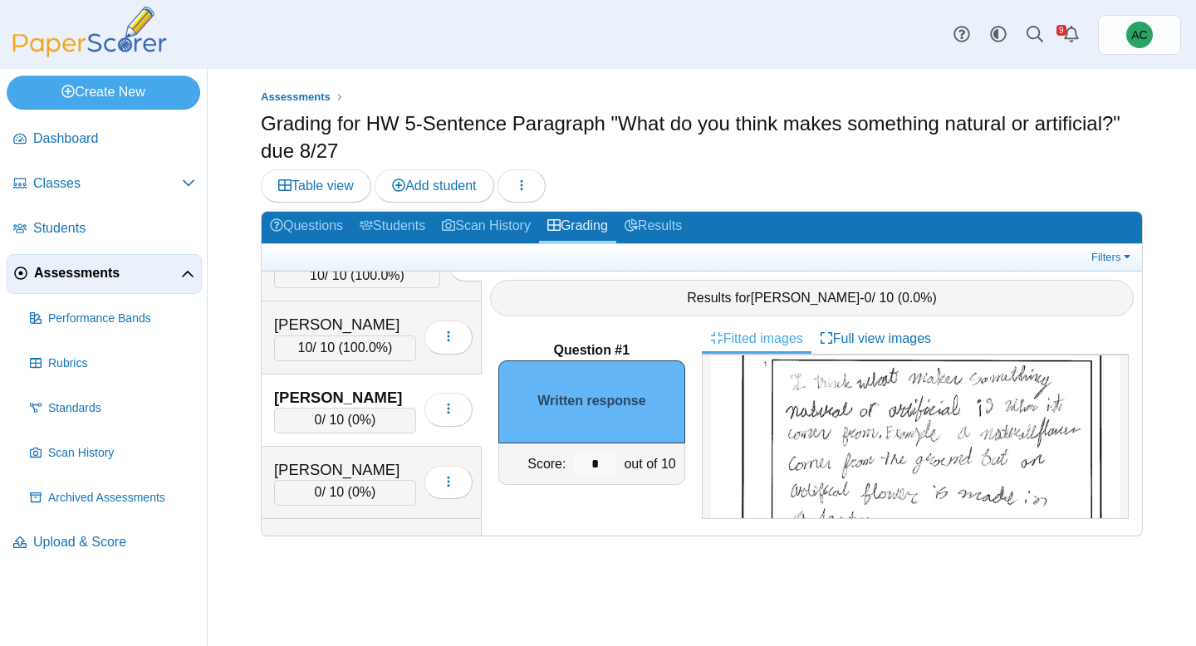
scroll to position [213, 0]
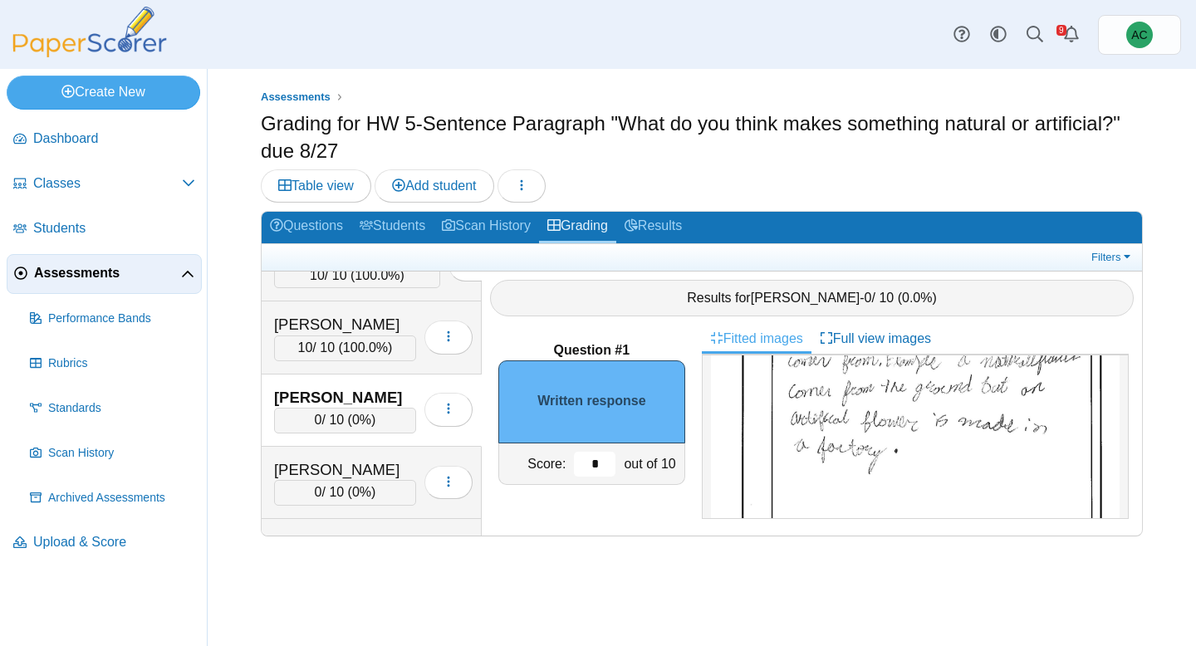
click at [603, 455] on input "*" at bounding box center [595, 464] width 42 height 25
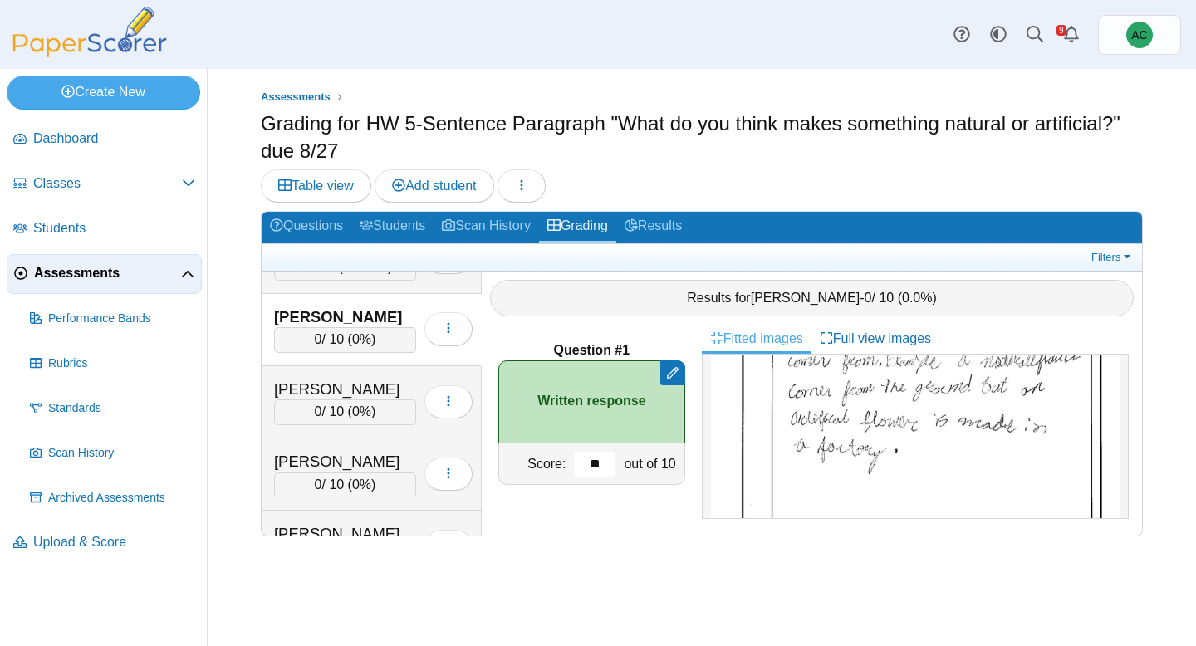
scroll to position [5835, 0]
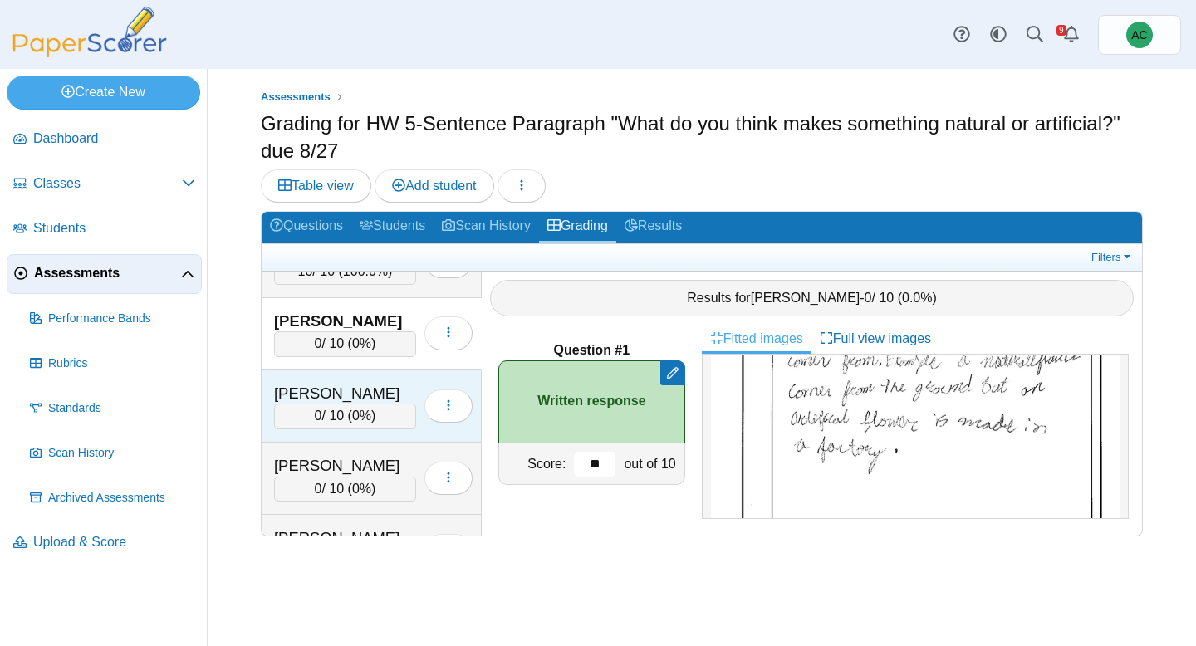
type input "**"
click at [341, 389] on div "Sofariu, Sarah" at bounding box center [345, 394] width 142 height 22
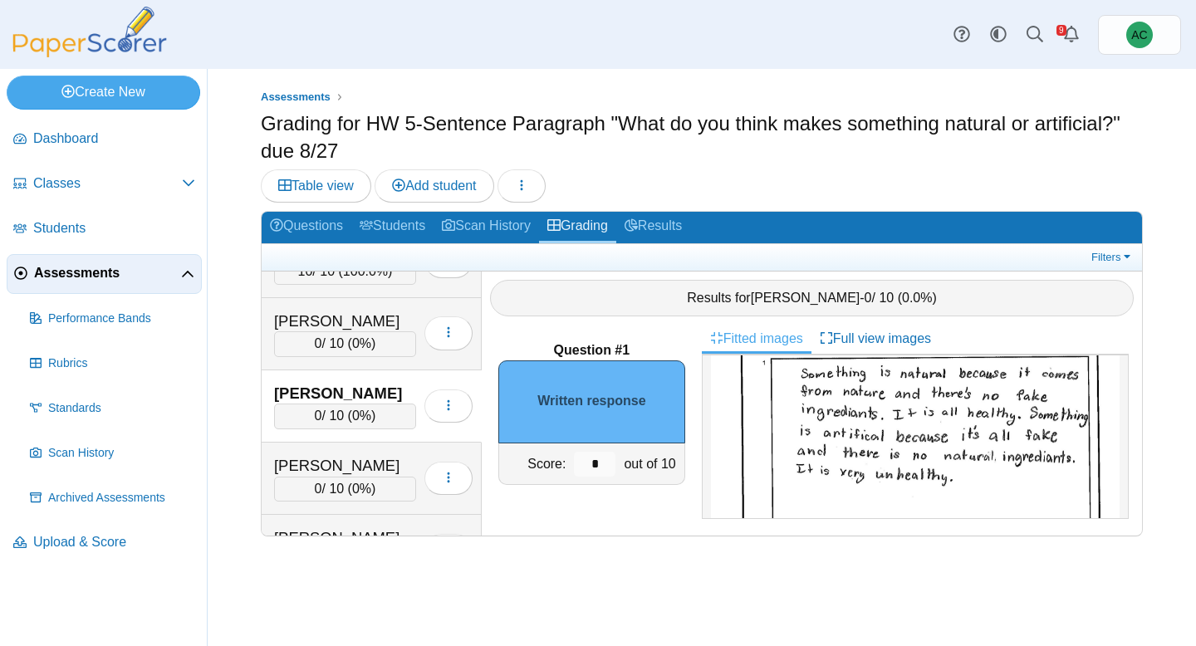
scroll to position [230, 0]
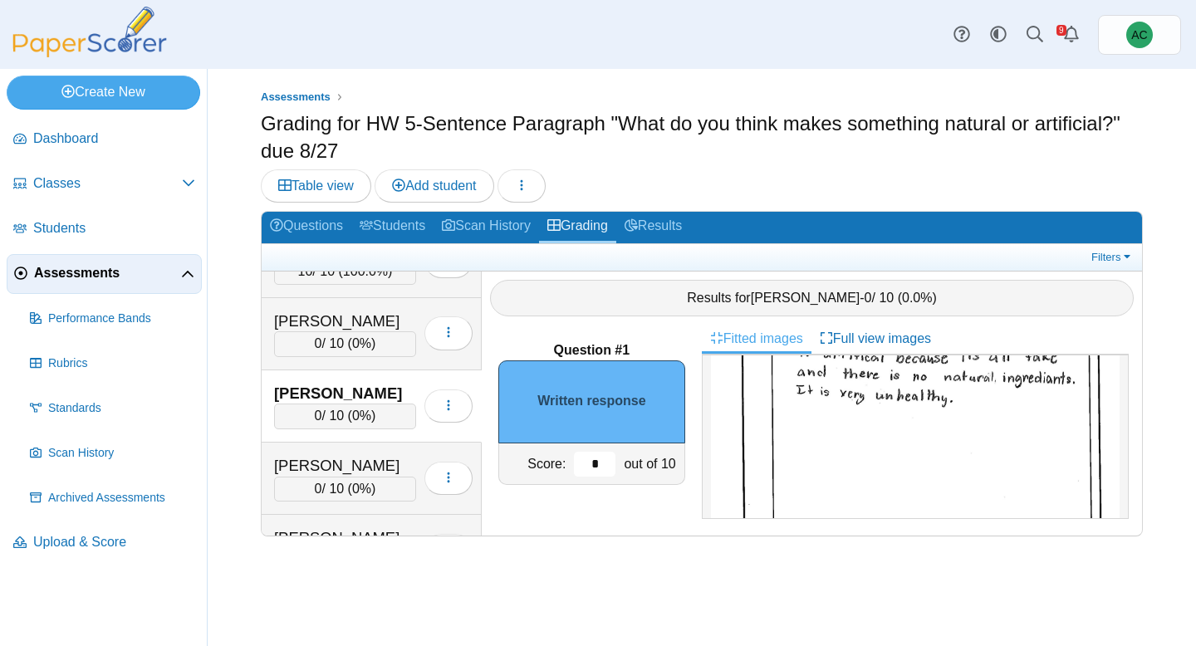
click at [597, 455] on input "*" at bounding box center [595, 464] width 42 height 25
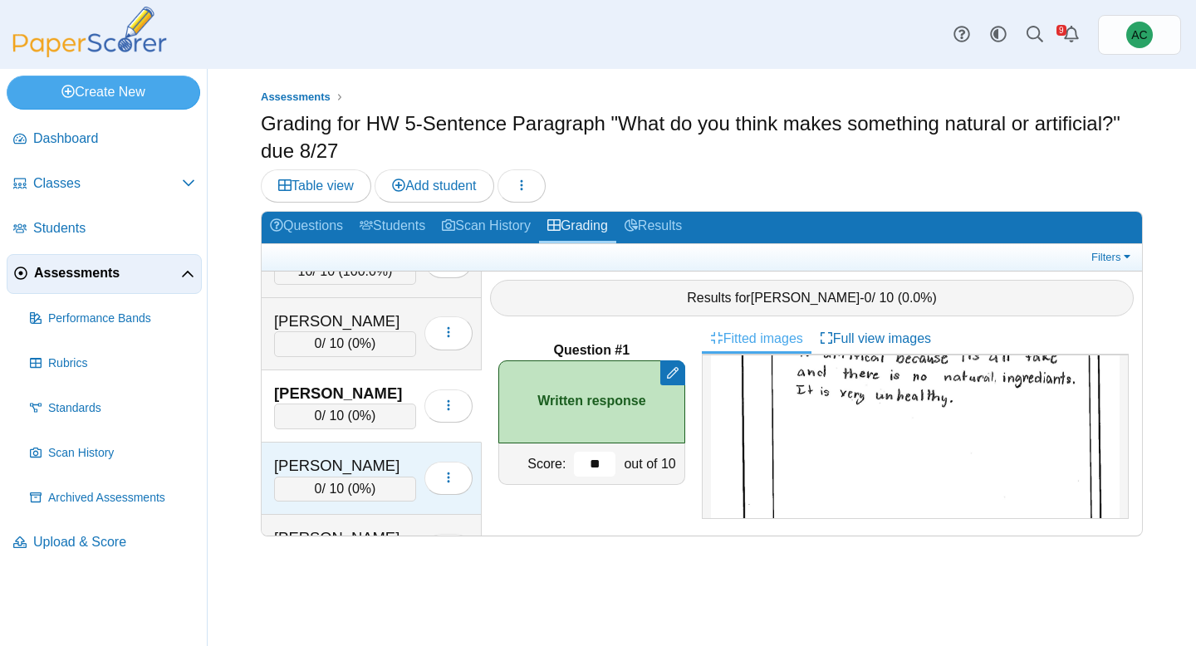
type input "**"
click at [363, 474] on div "Song, Emma" at bounding box center [345, 466] width 142 height 22
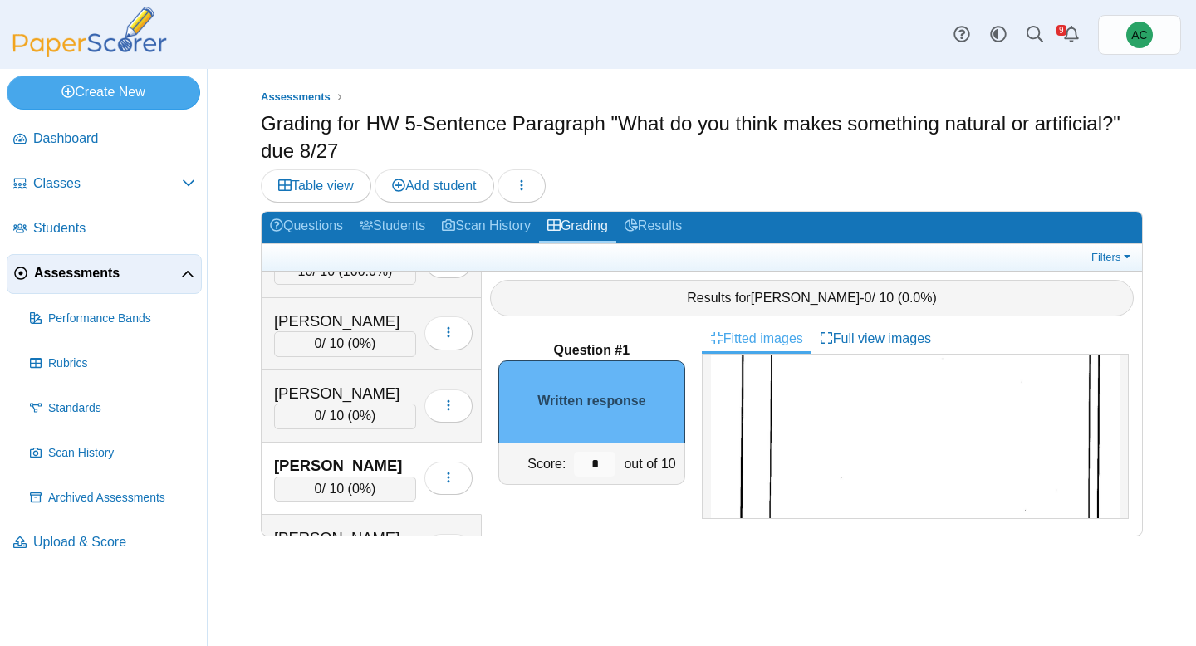
scroll to position [303, 0]
click at [607, 466] on input "*" at bounding box center [595, 464] width 42 height 25
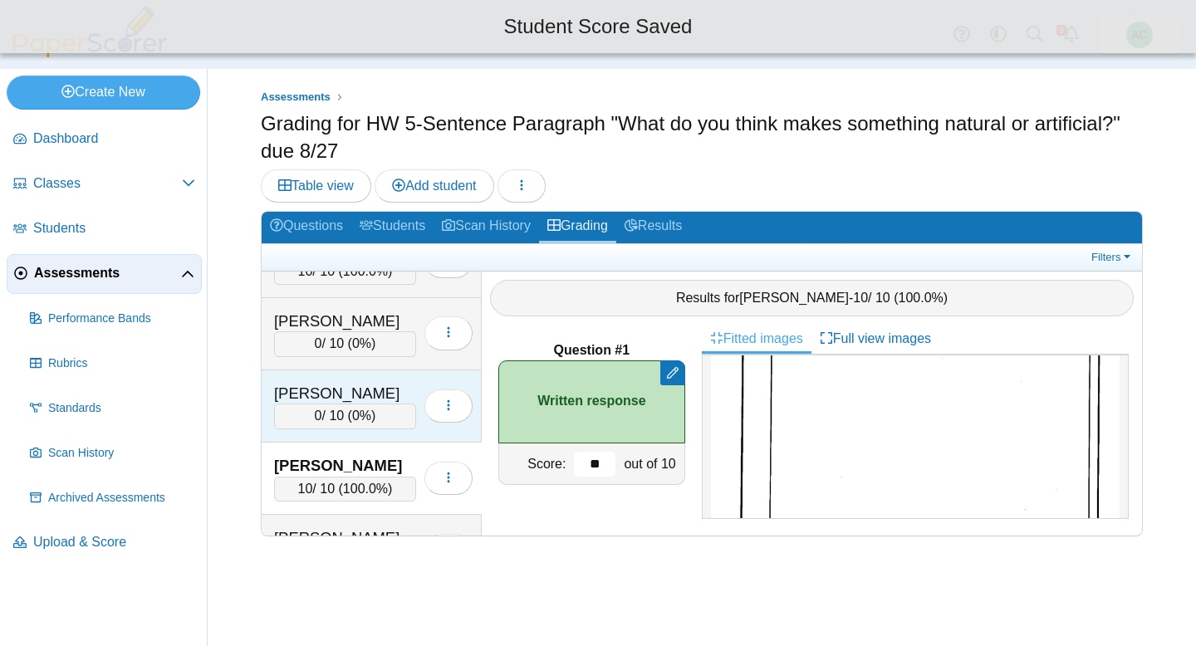
scroll to position [5915, 0]
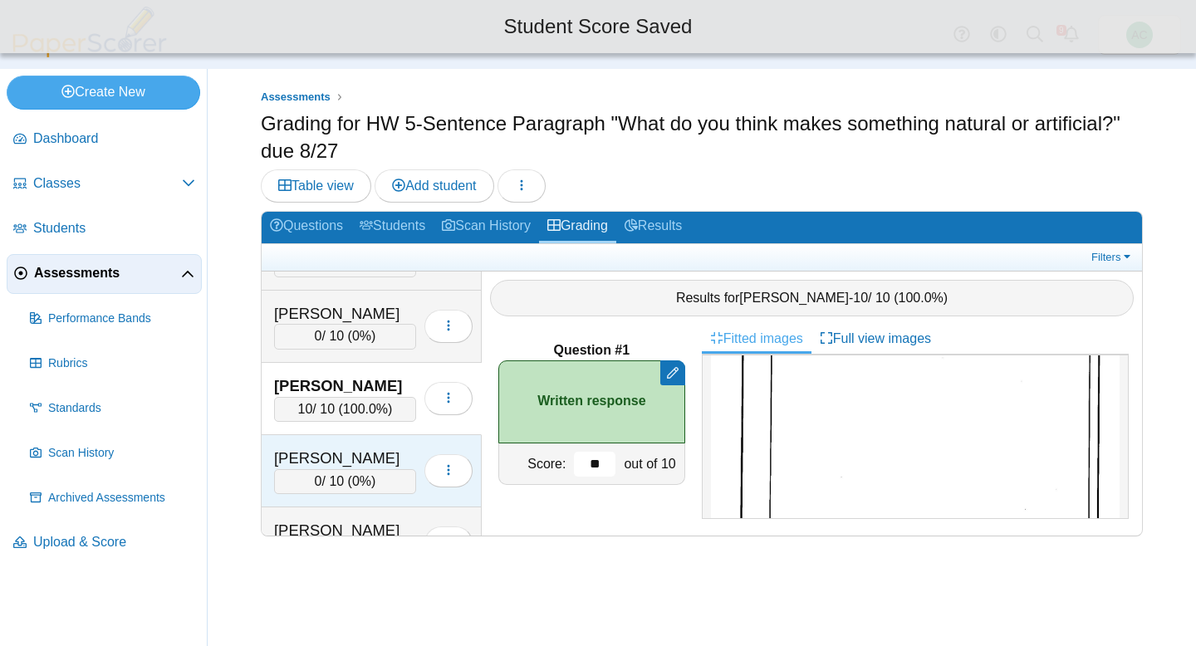
type input "**"
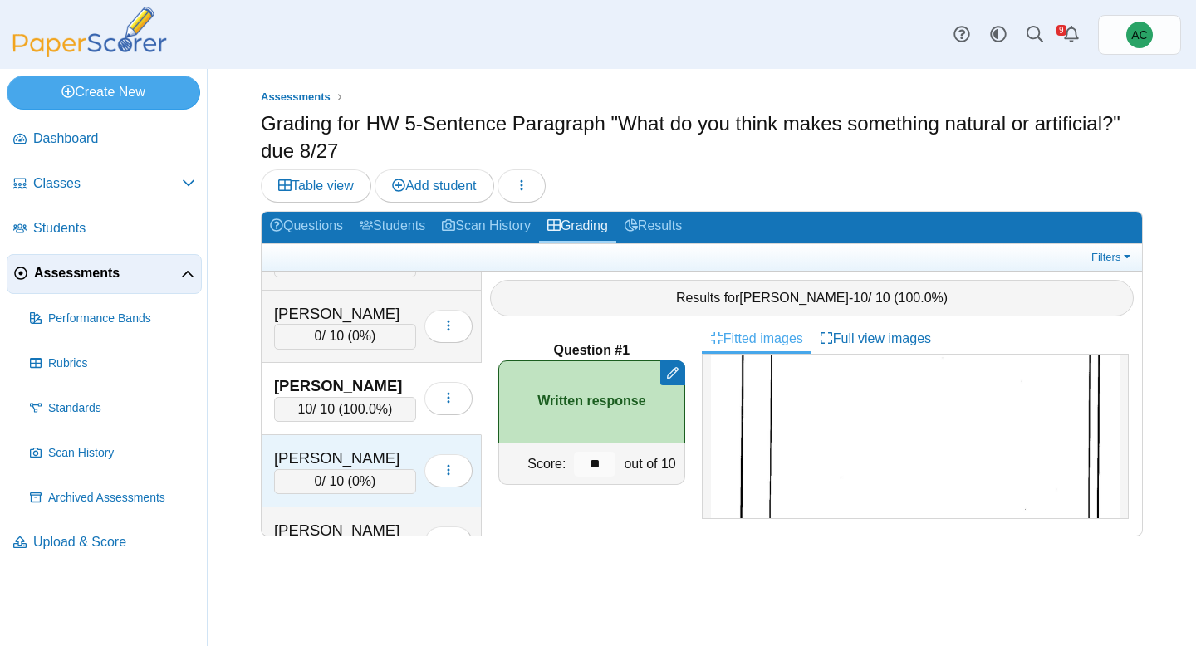
click at [326, 458] on div "Soto, Landon" at bounding box center [345, 459] width 142 height 22
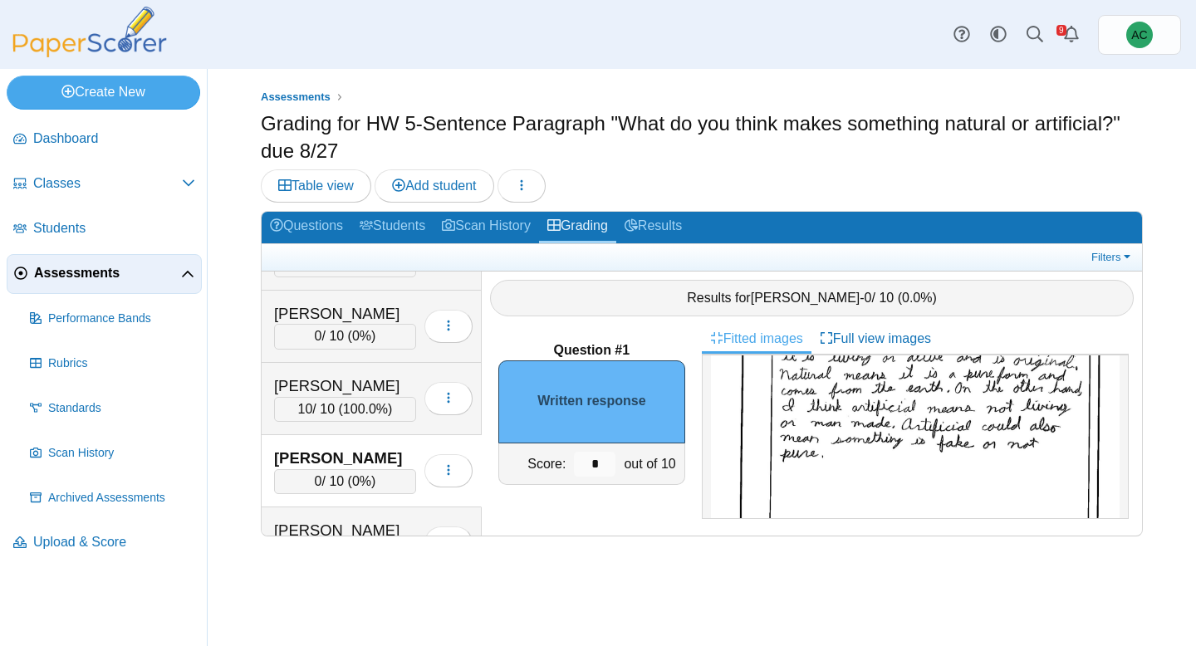
scroll to position [232, 0]
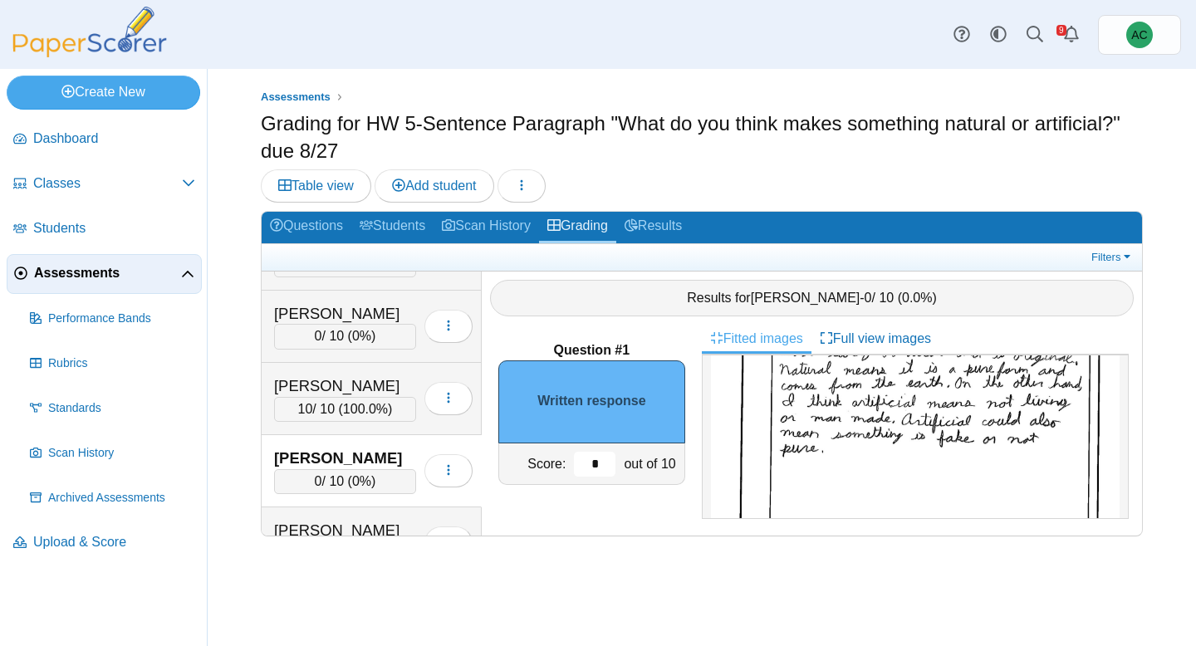
click at [607, 467] on input "*" at bounding box center [595, 464] width 42 height 25
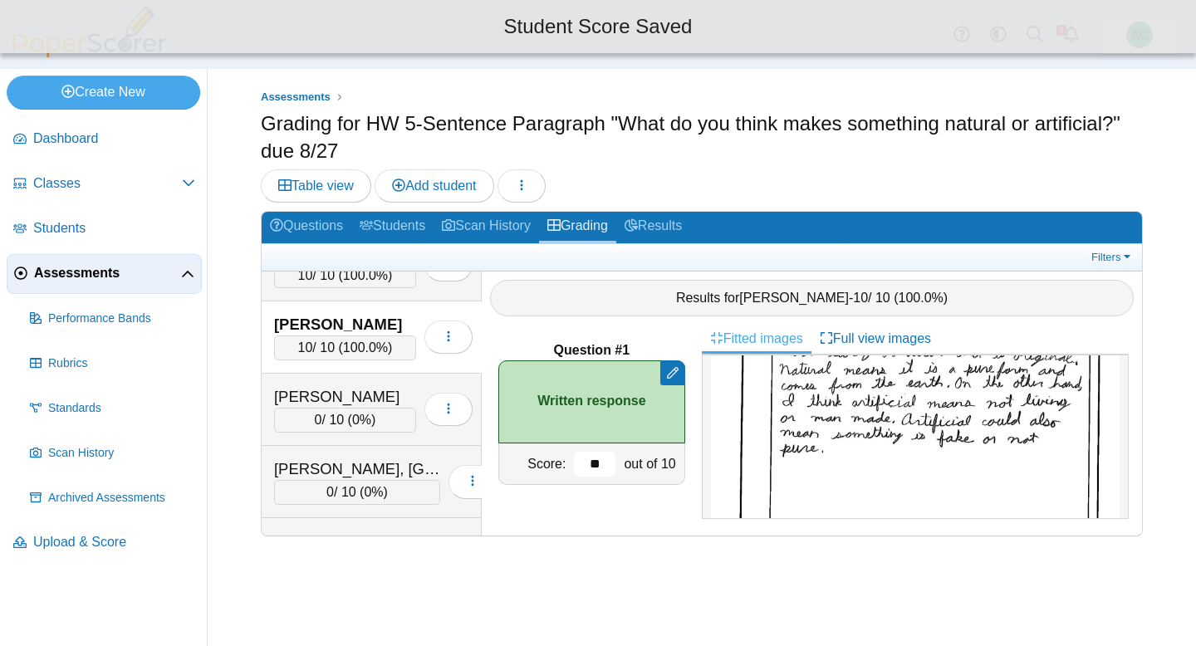
scroll to position [6050, 0]
type input "**"
click at [300, 399] on div "Stein, Emma" at bounding box center [345, 395] width 142 height 22
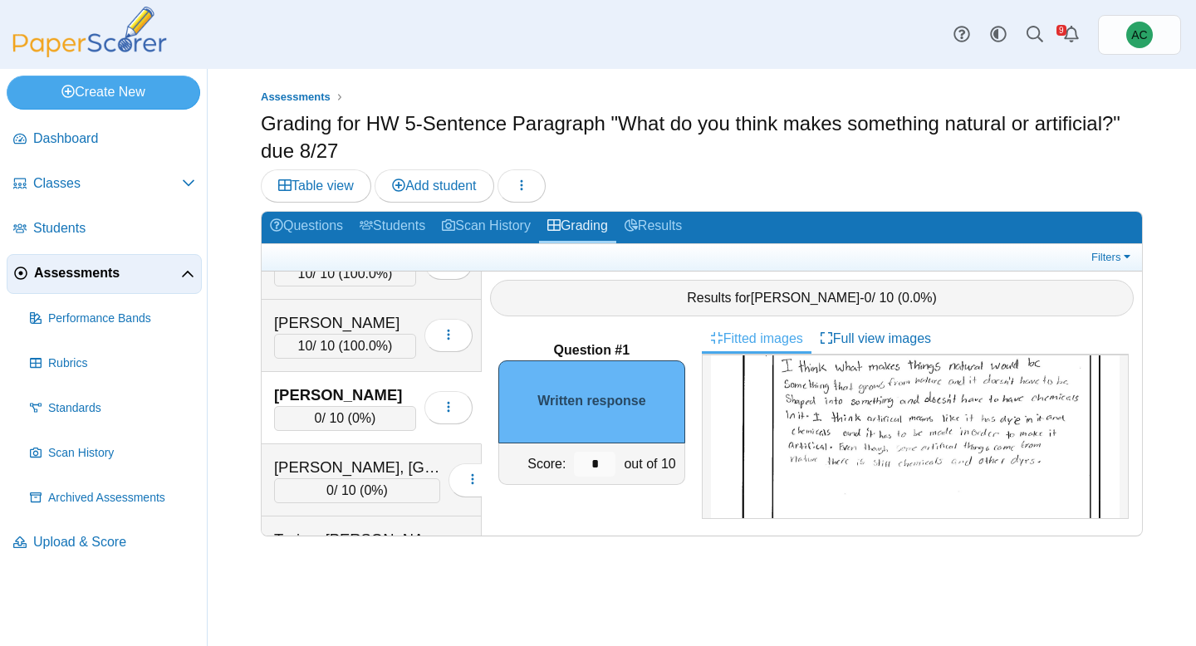
scroll to position [149, 0]
click at [593, 465] on input "*" at bounding box center [595, 464] width 42 height 25
click at [593, 462] on input "*" at bounding box center [595, 464] width 42 height 25
click at [595, 463] on input "*" at bounding box center [595, 464] width 42 height 25
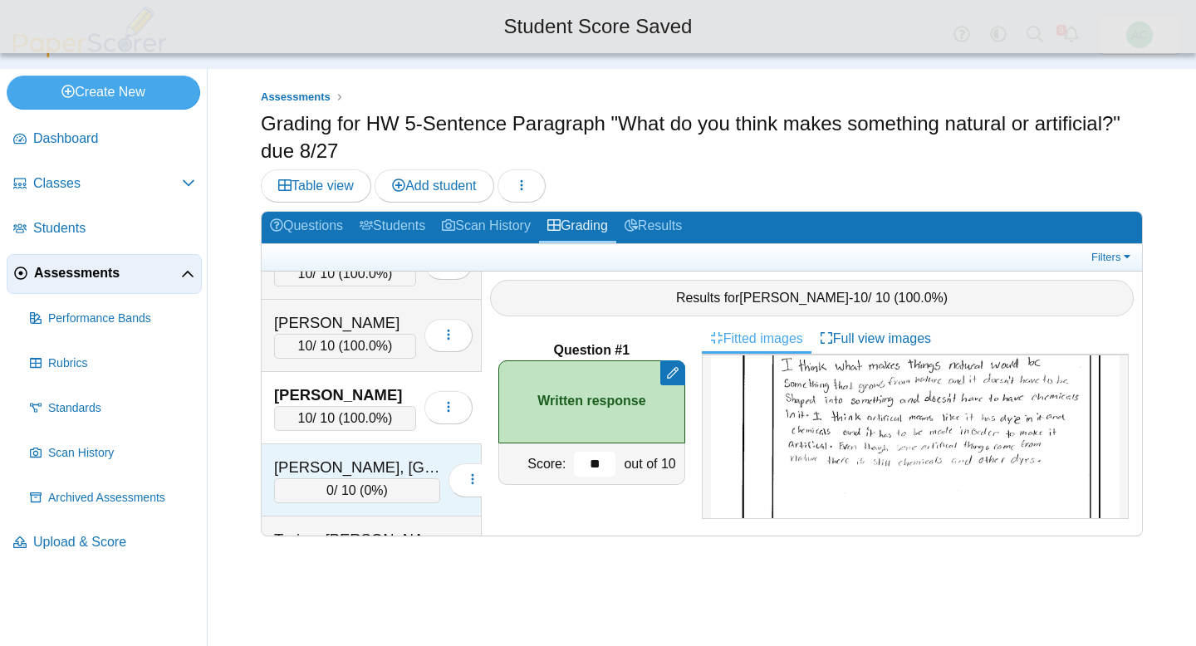
type input "**"
click at [369, 471] on div "Terpstra, Lexington" at bounding box center [357, 468] width 166 height 22
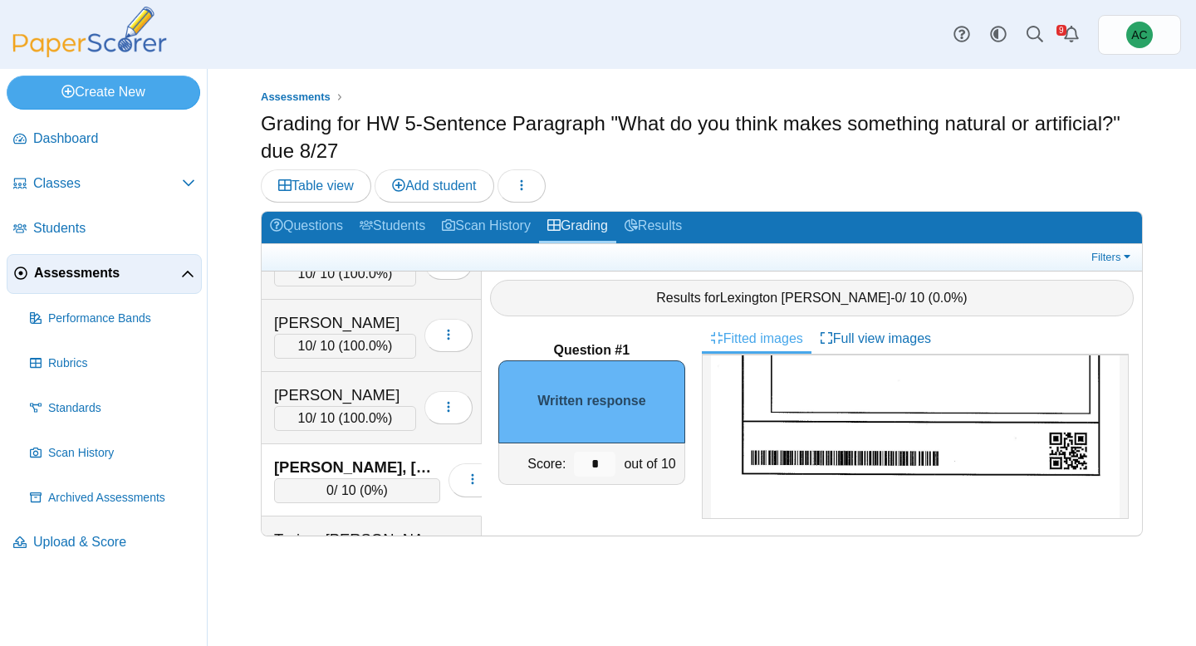
scroll to position [435, 0]
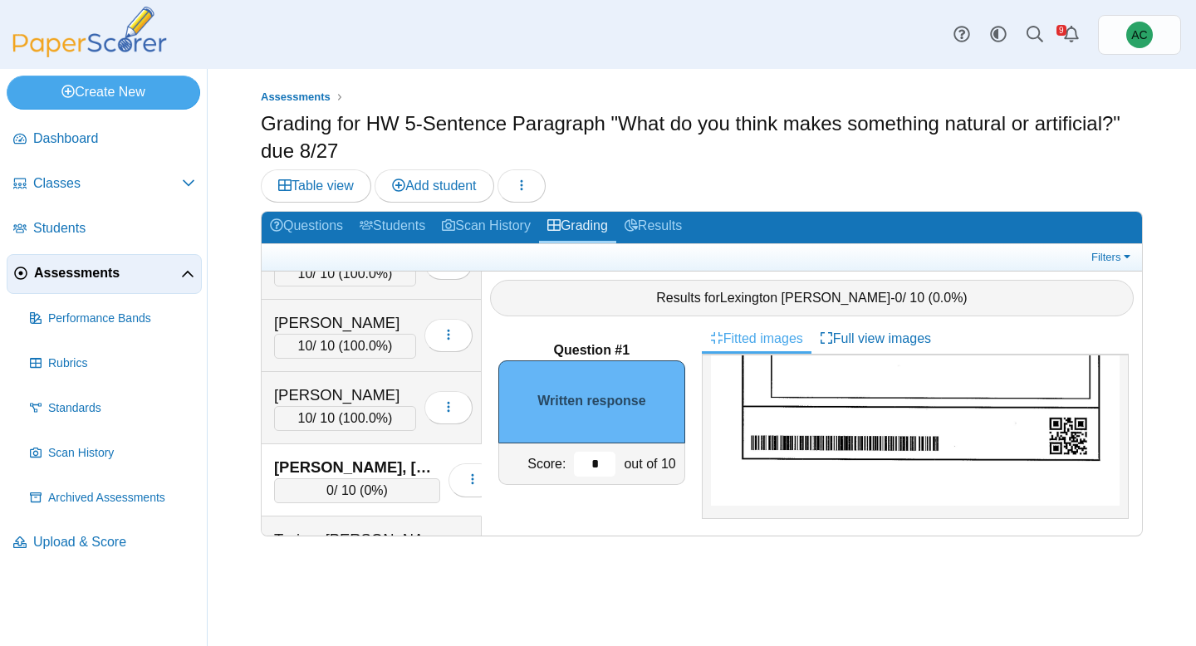
click at [603, 458] on input "*" at bounding box center [595, 464] width 42 height 25
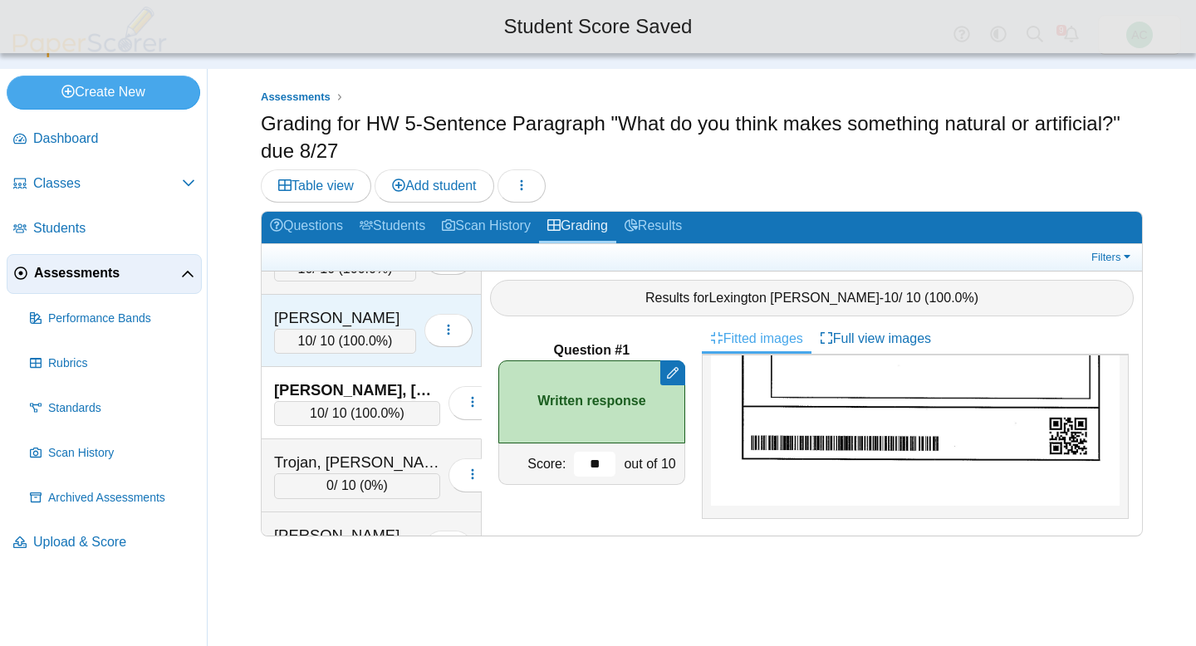
scroll to position [6133, 0]
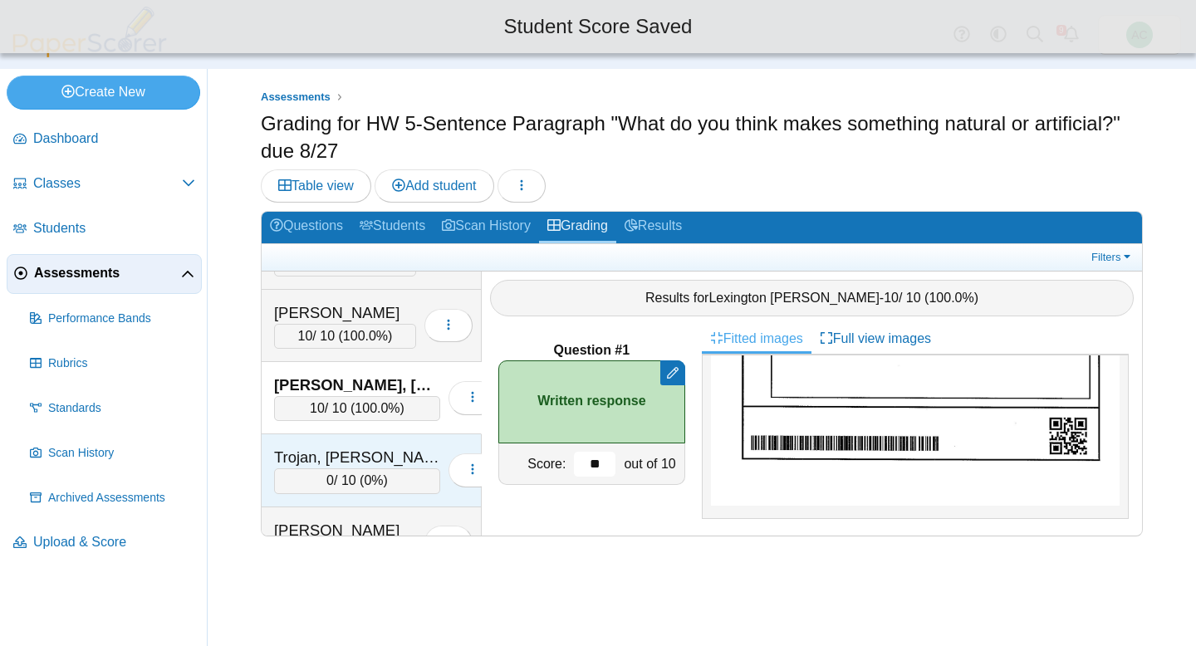
type input "**"
click at [314, 457] on div "Trojan, Ethan" at bounding box center [357, 458] width 166 height 22
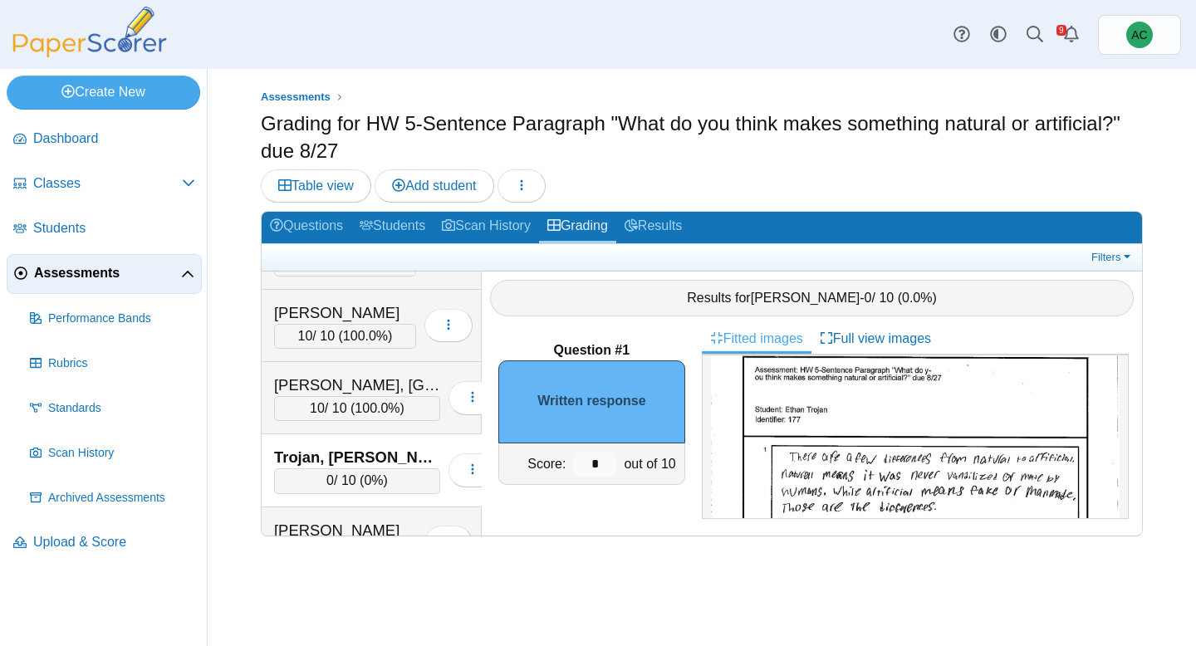
scroll to position [77, 0]
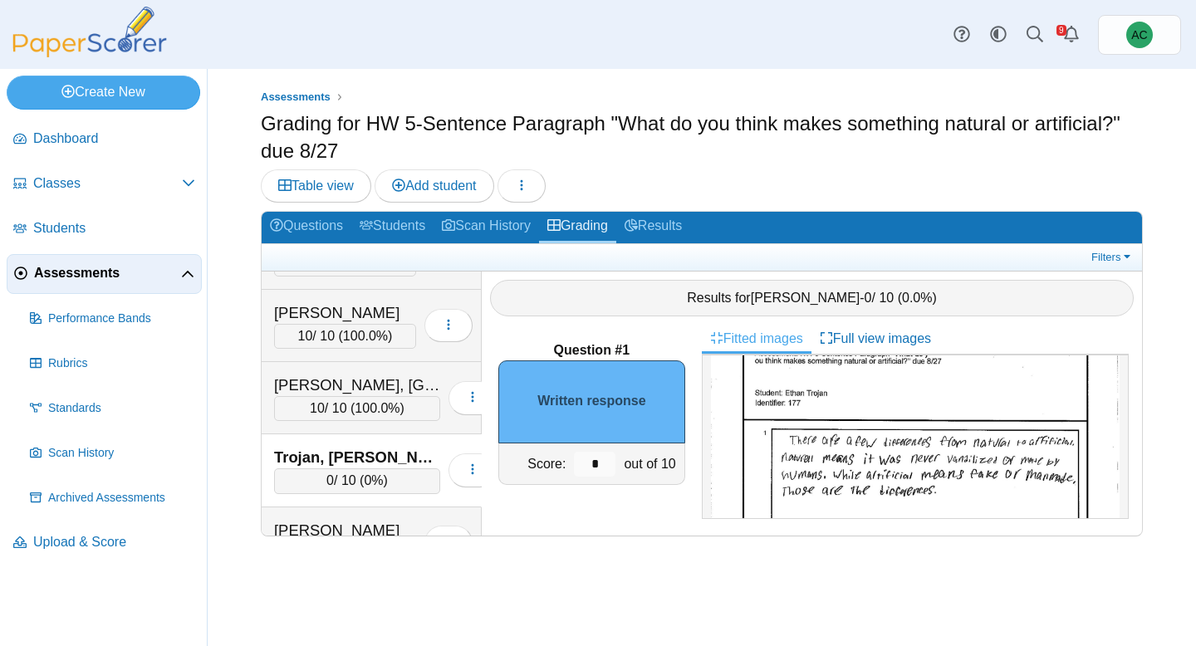
click at [970, 396] on img at bounding box center [915, 563] width 409 height 555
click at [603, 454] on input "*" at bounding box center [595, 464] width 42 height 25
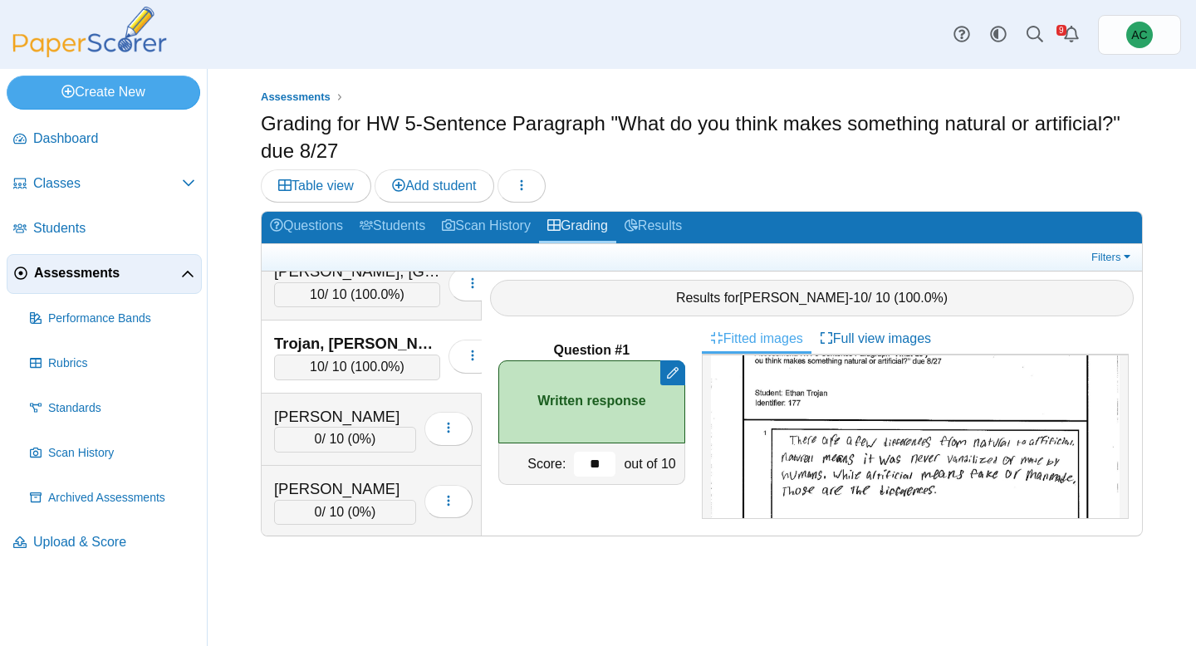
scroll to position [6283, 0]
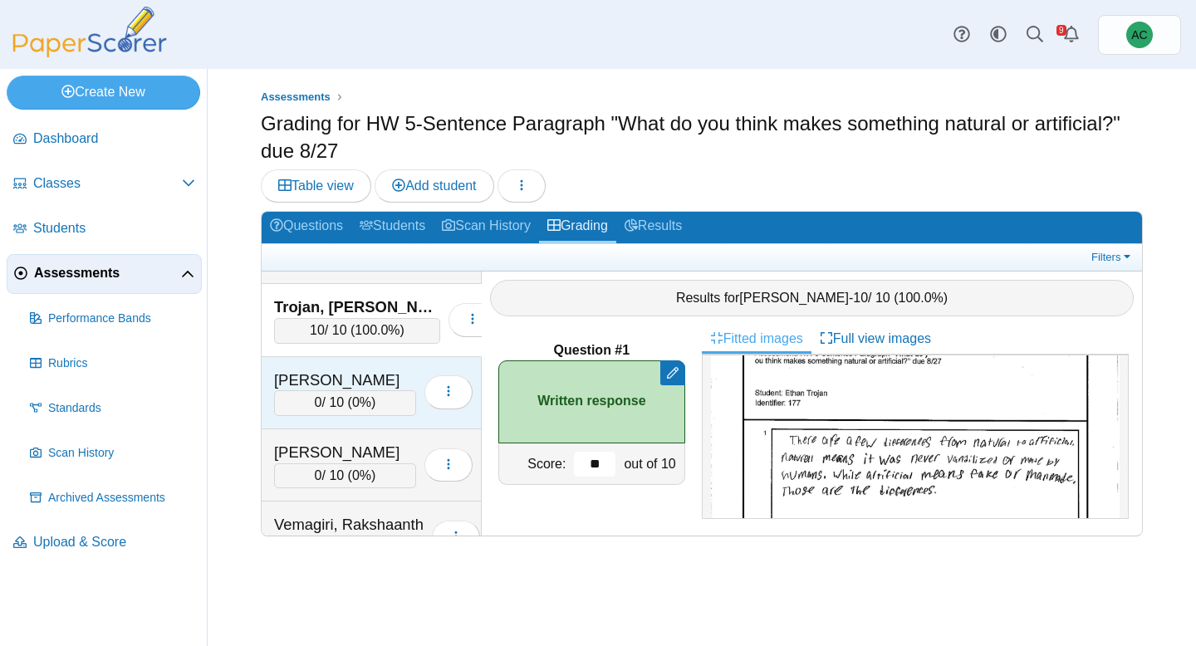
type input "**"
click at [331, 391] on div "0 / 10 ( 0% )" at bounding box center [345, 402] width 142 height 25
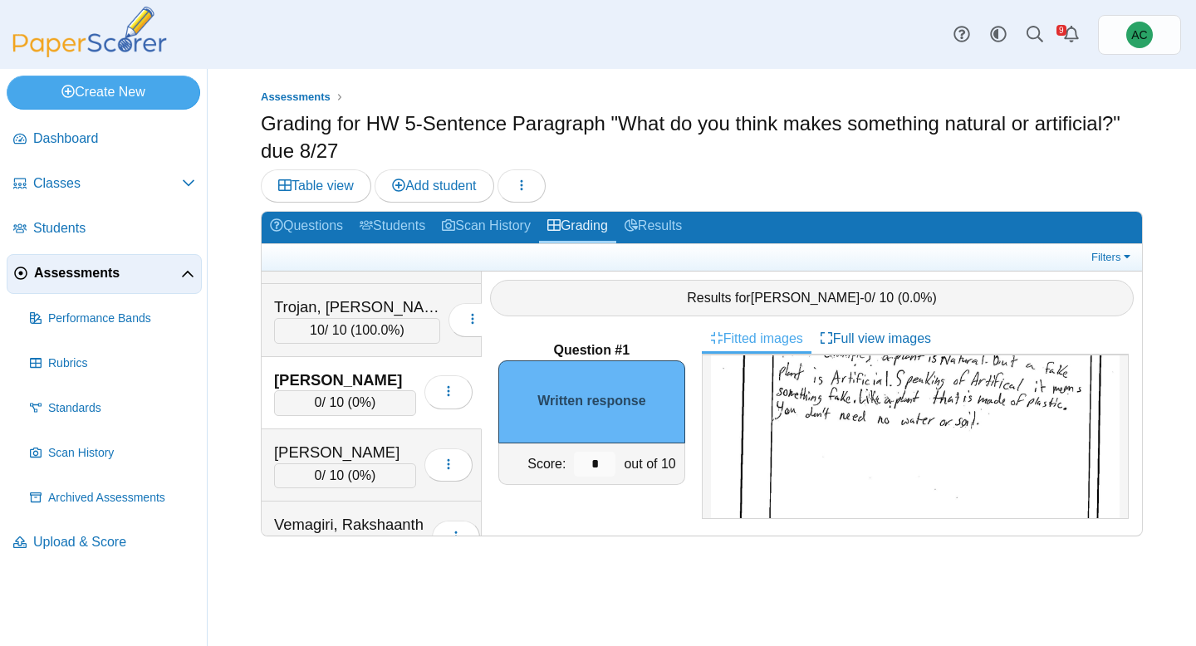
scroll to position [193, 0]
click at [596, 459] on input "*" at bounding box center [595, 464] width 42 height 25
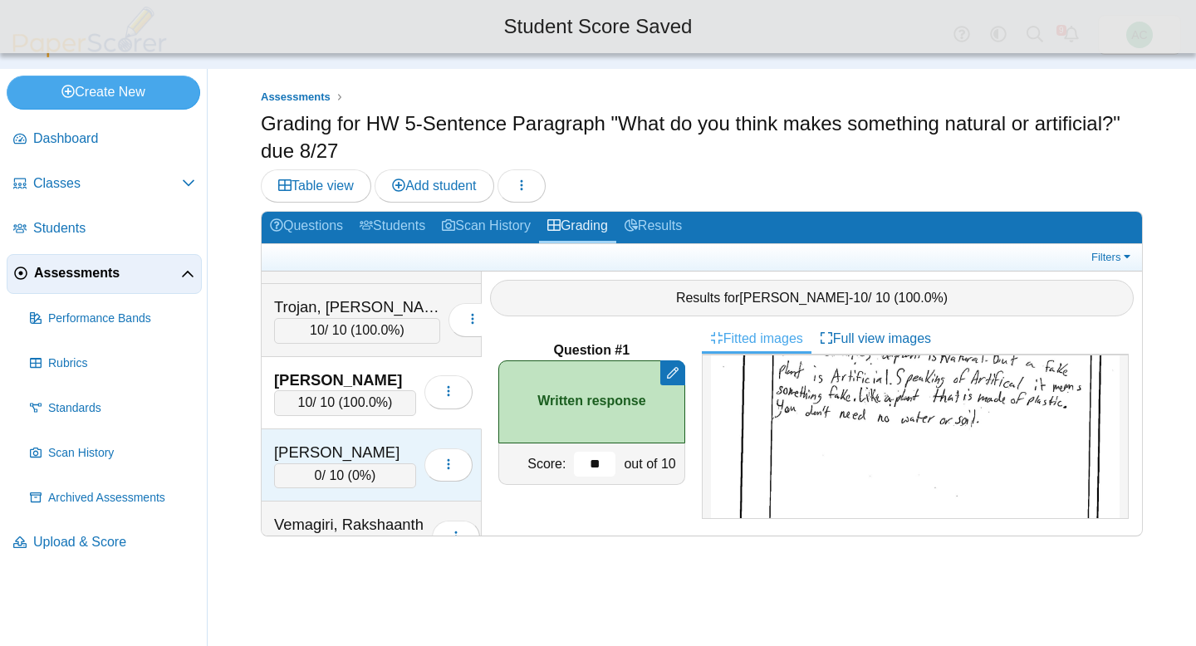
type input "**"
click at [356, 468] on span "0%" at bounding box center [361, 475] width 19 height 14
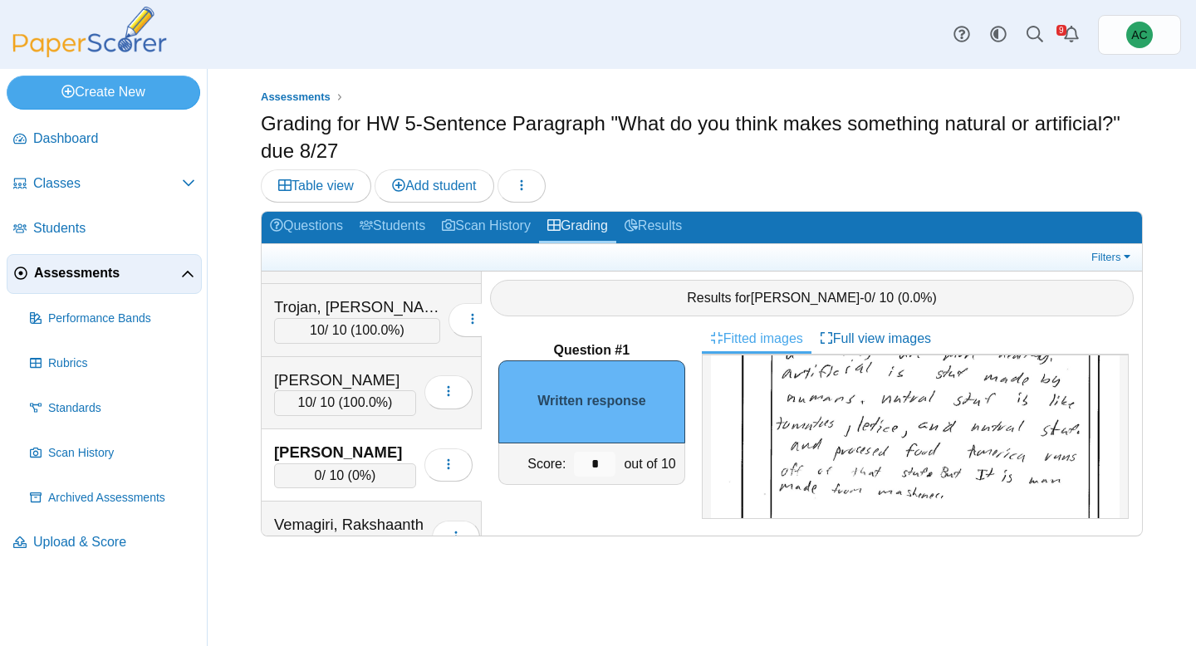
scroll to position [175, 0]
click at [602, 457] on input "*" at bounding box center [595, 464] width 42 height 25
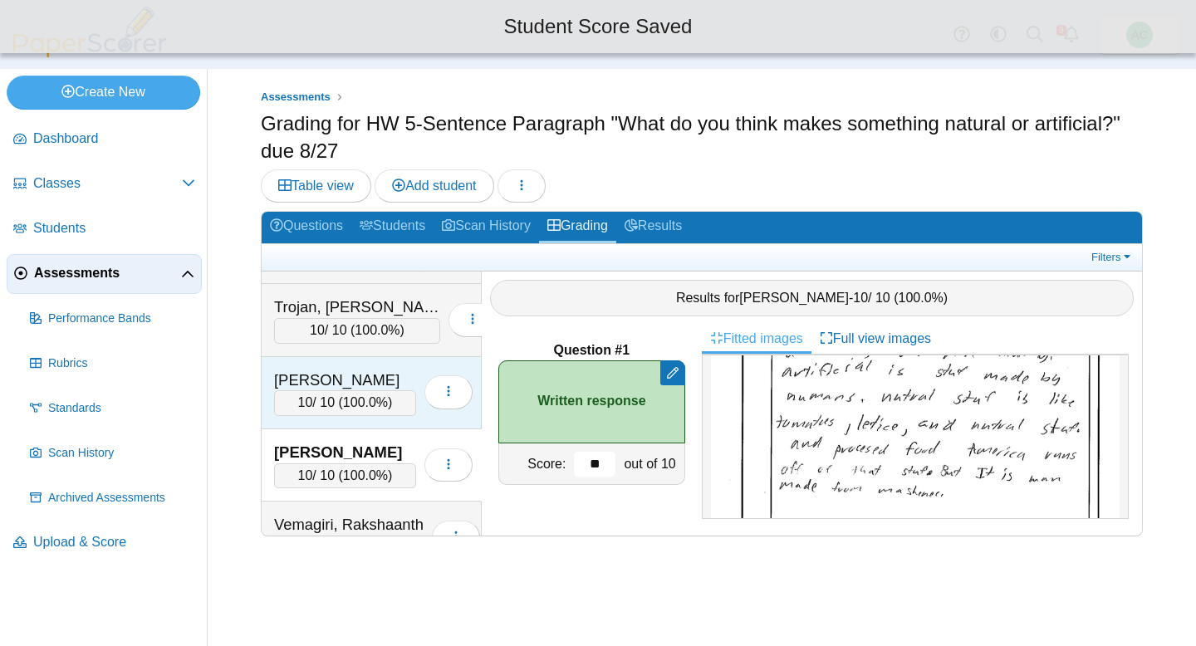
scroll to position [6323, 0]
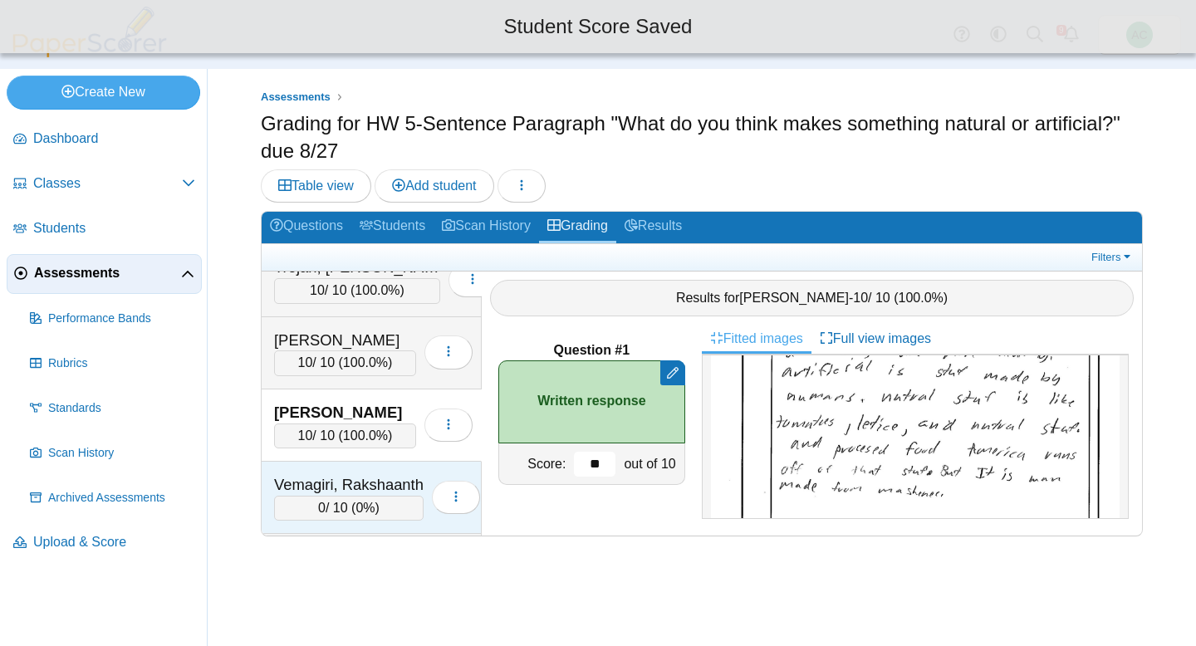
type input "**"
click at [325, 485] on div "Vemagiri, Rakshaanth" at bounding box center [348, 485] width 149 height 22
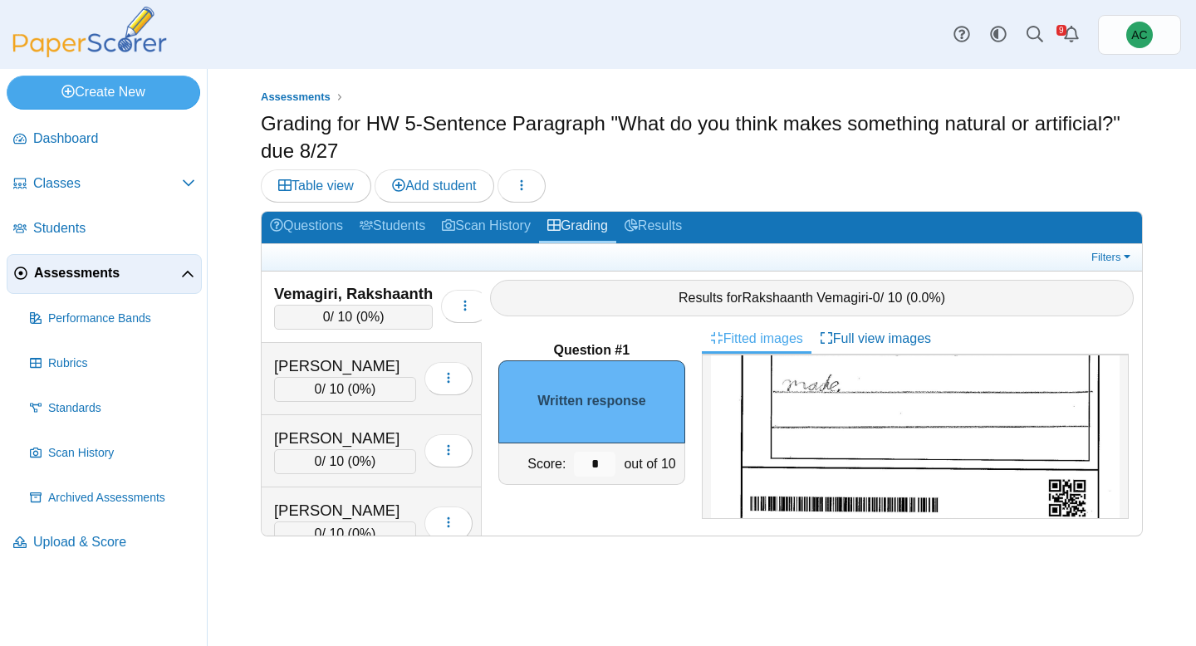
scroll to position [391, 0]
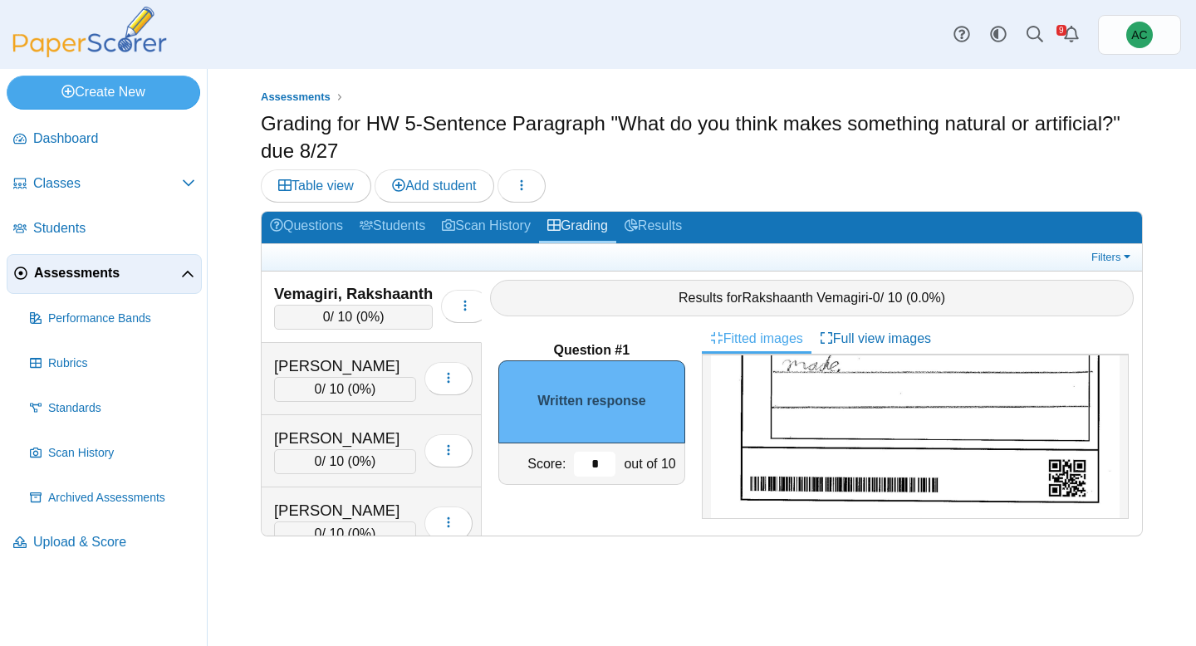
click at [592, 458] on input "*" at bounding box center [595, 464] width 42 height 25
click at [605, 456] on input "*" at bounding box center [595, 464] width 42 height 25
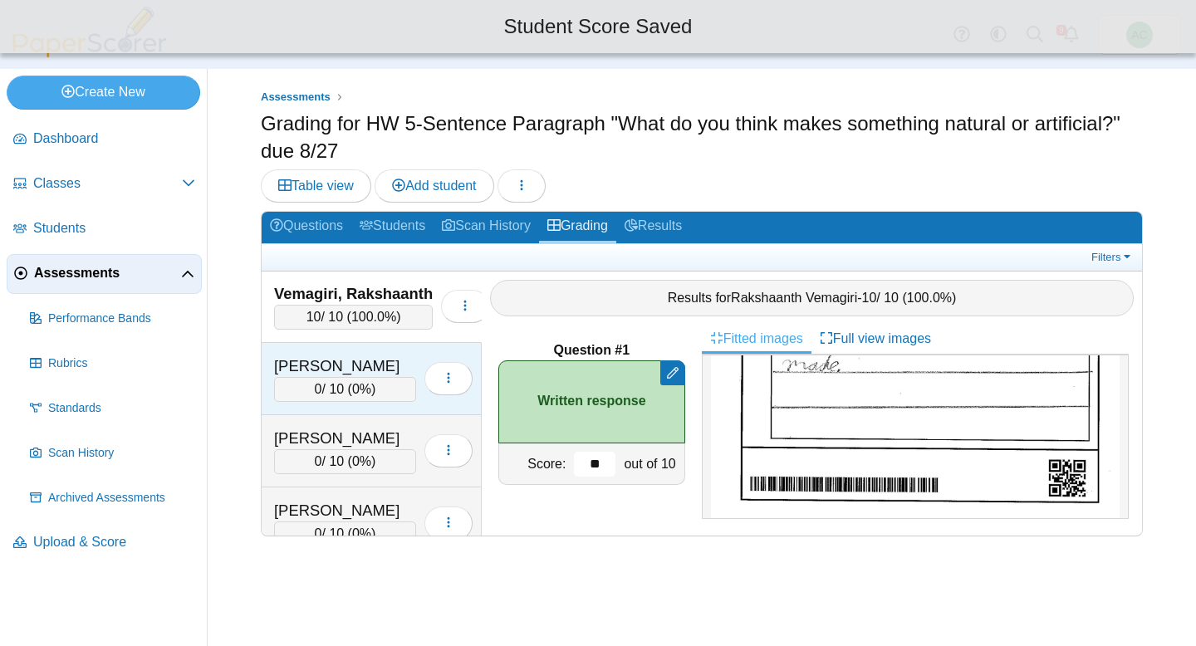
type input "**"
click at [291, 388] on div "0 / 10 ( 0% )" at bounding box center [345, 389] width 142 height 25
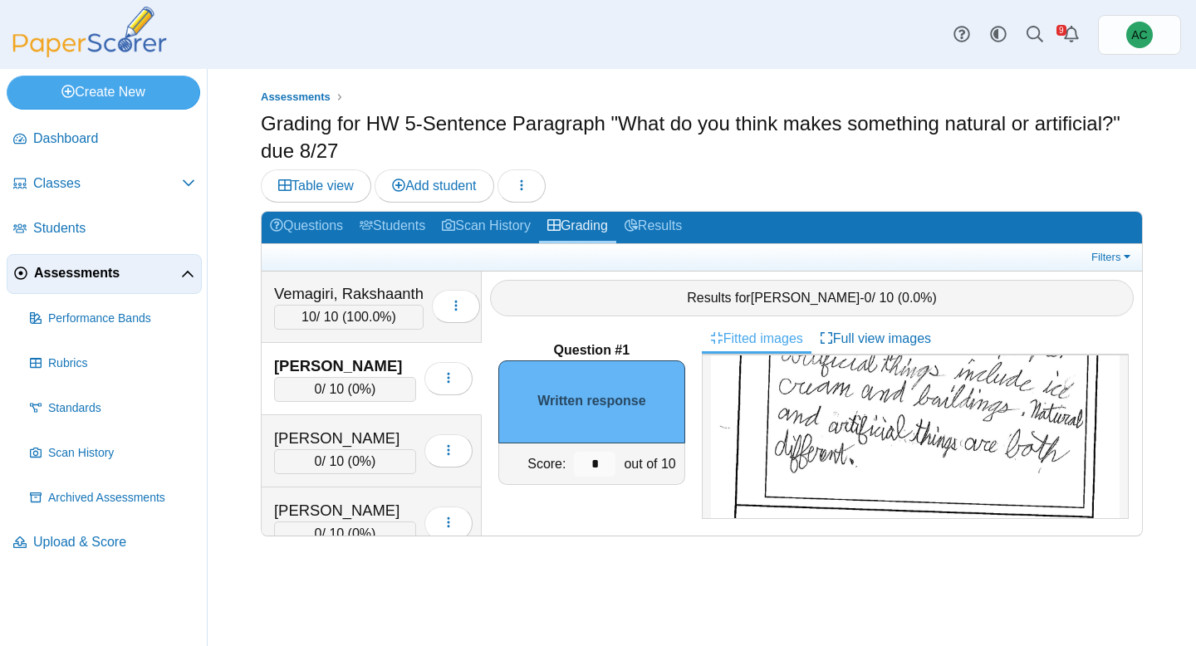
scroll to position [346, 0]
click at [604, 468] on input "*" at bounding box center [595, 464] width 42 height 25
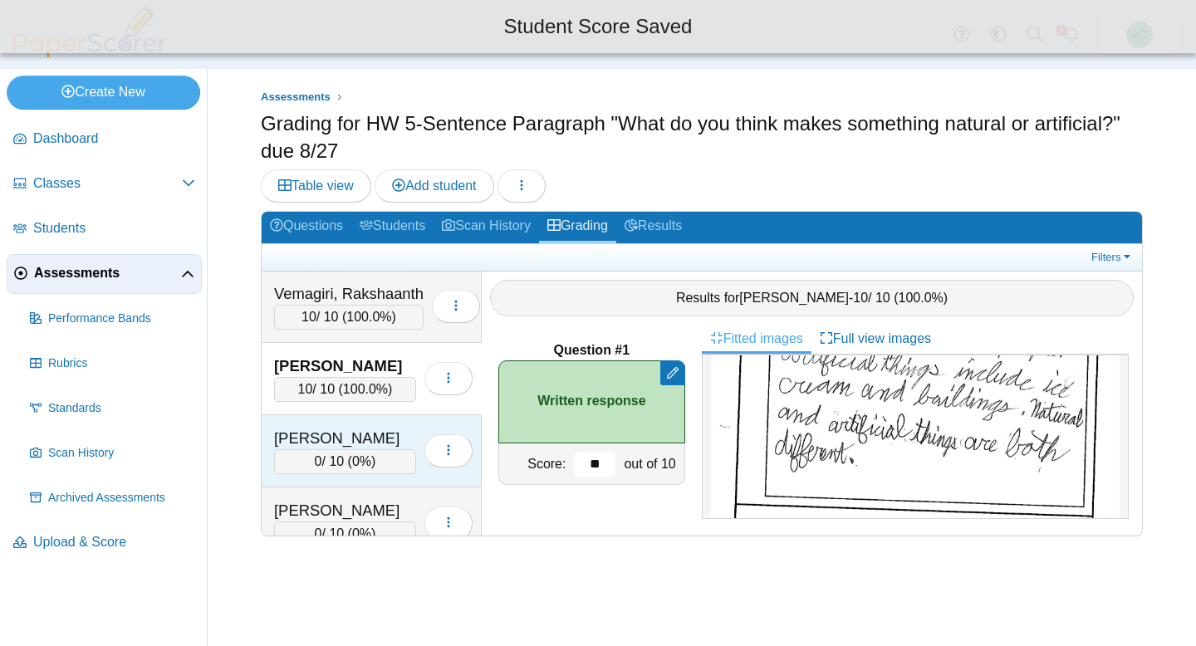
type input "**"
click at [354, 442] on div "Walecka, Helena" at bounding box center [345, 439] width 142 height 22
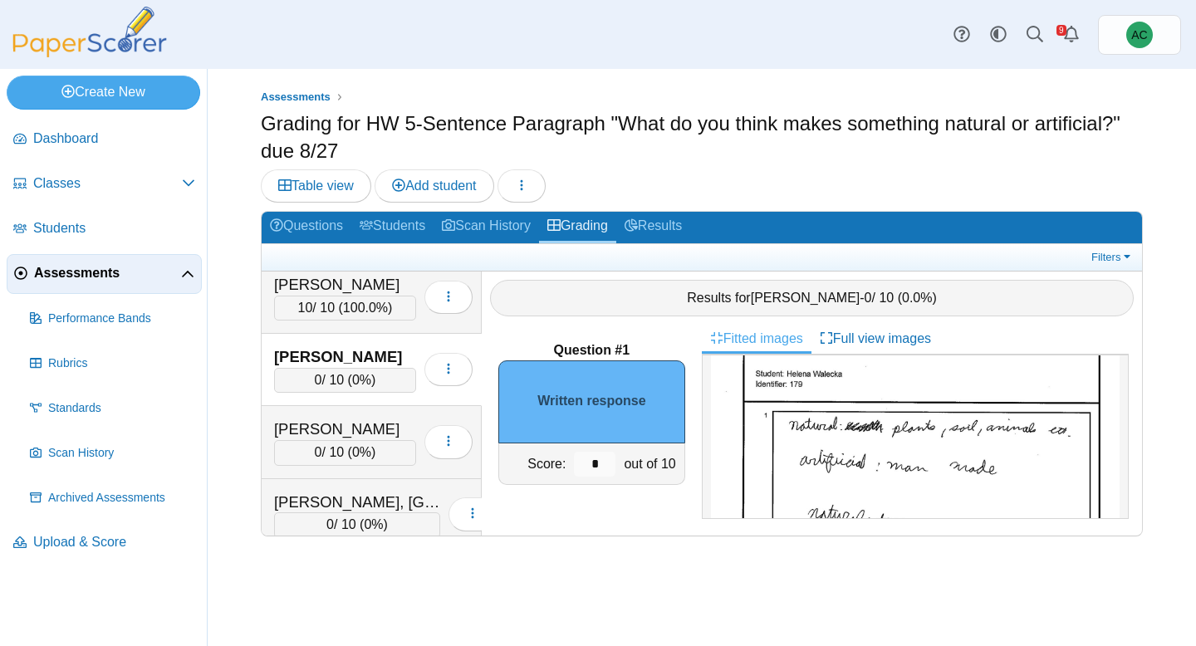
scroll to position [90, 0]
click at [604, 466] on input "*" at bounding box center [595, 464] width 42 height 25
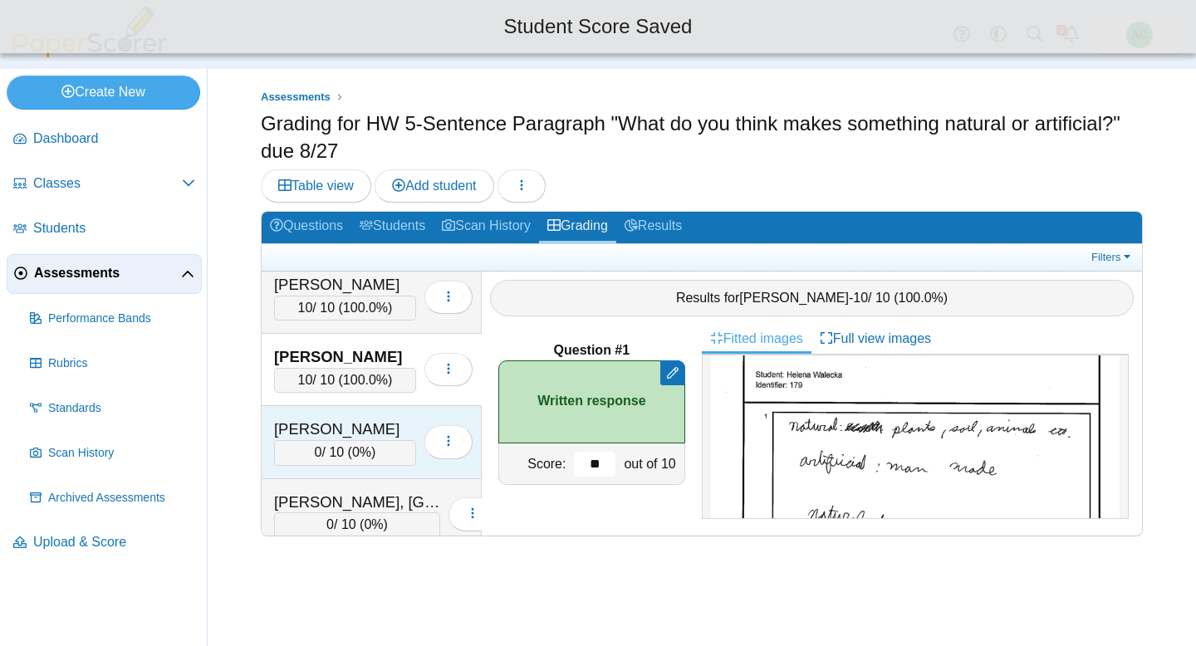
type input "**"
click at [324, 428] on div "Warda, Gabriel" at bounding box center [345, 429] width 142 height 22
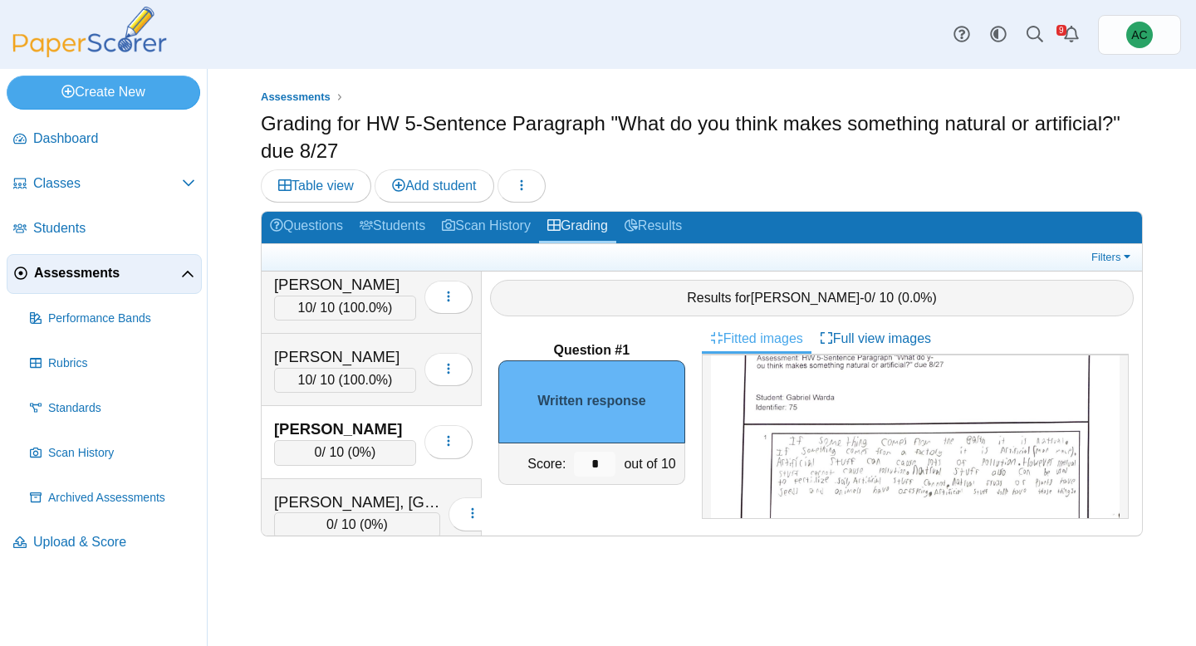
scroll to position [46, 0]
click at [914, 387] on img at bounding box center [915, 584] width 409 height 533
click at [605, 447] on div "*" at bounding box center [595, 463] width 50 height 41
click at [605, 456] on input "*" at bounding box center [595, 464] width 42 height 25
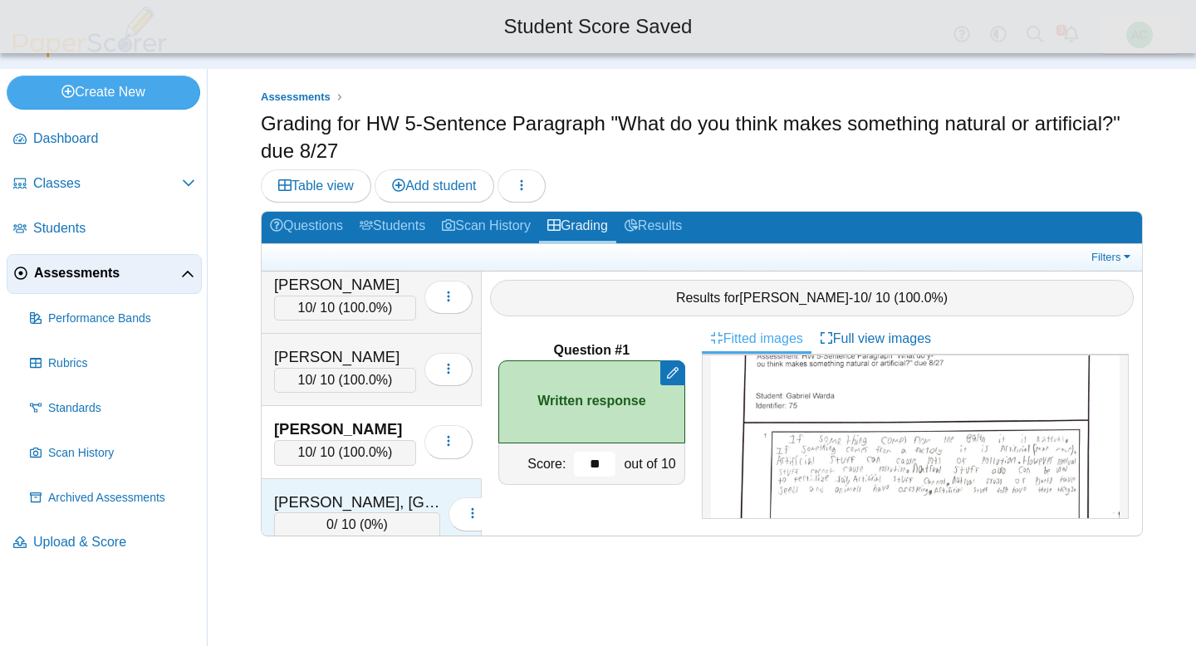
type input "**"
click at [295, 487] on div "Wasmundt, Ireland 0 / 10 ( 0% ) Loading…" at bounding box center [372, 515] width 220 height 72
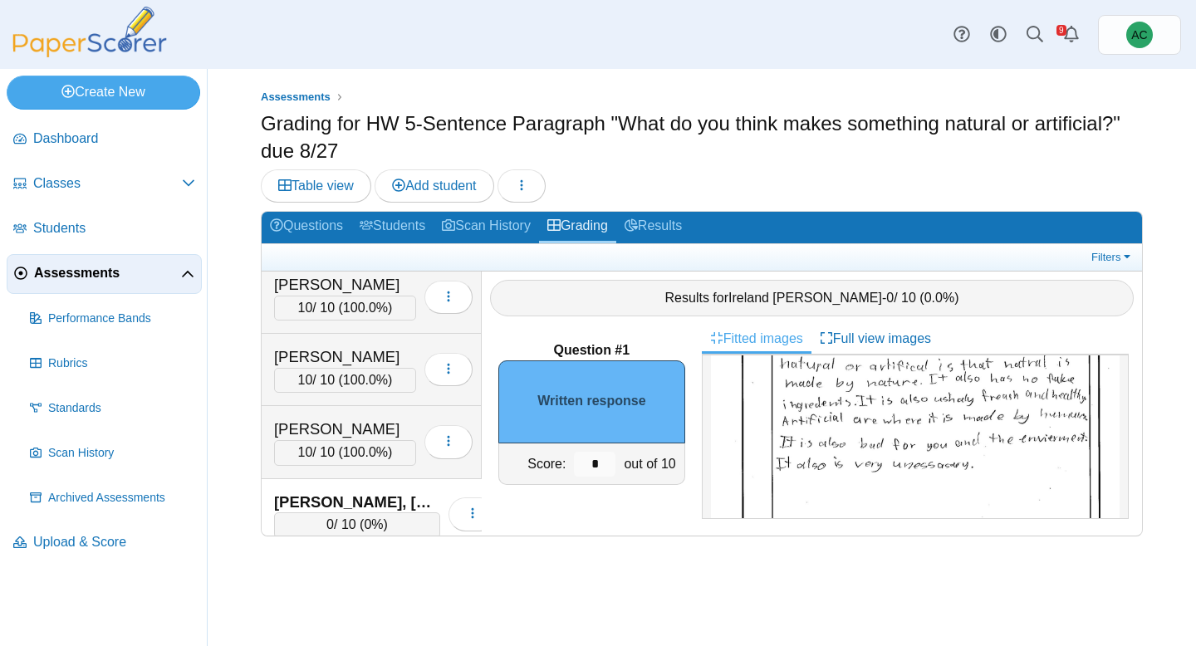
scroll to position [177, 0]
click at [606, 462] on input "*" at bounding box center [595, 464] width 42 height 25
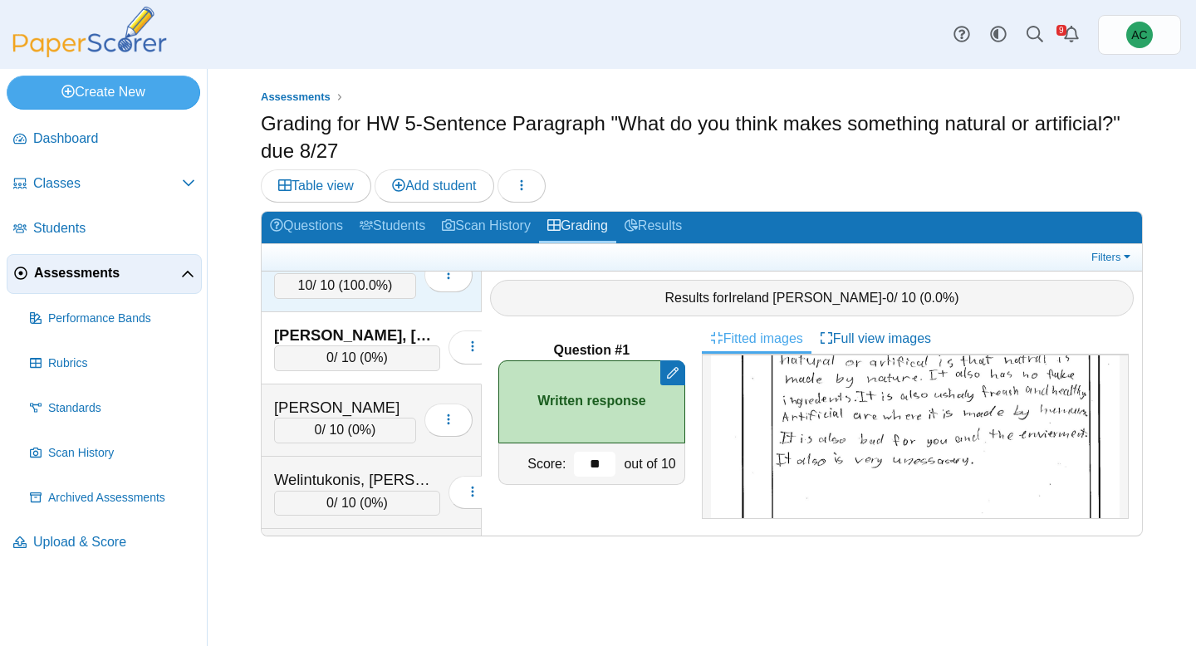
scroll to position [6764, 0]
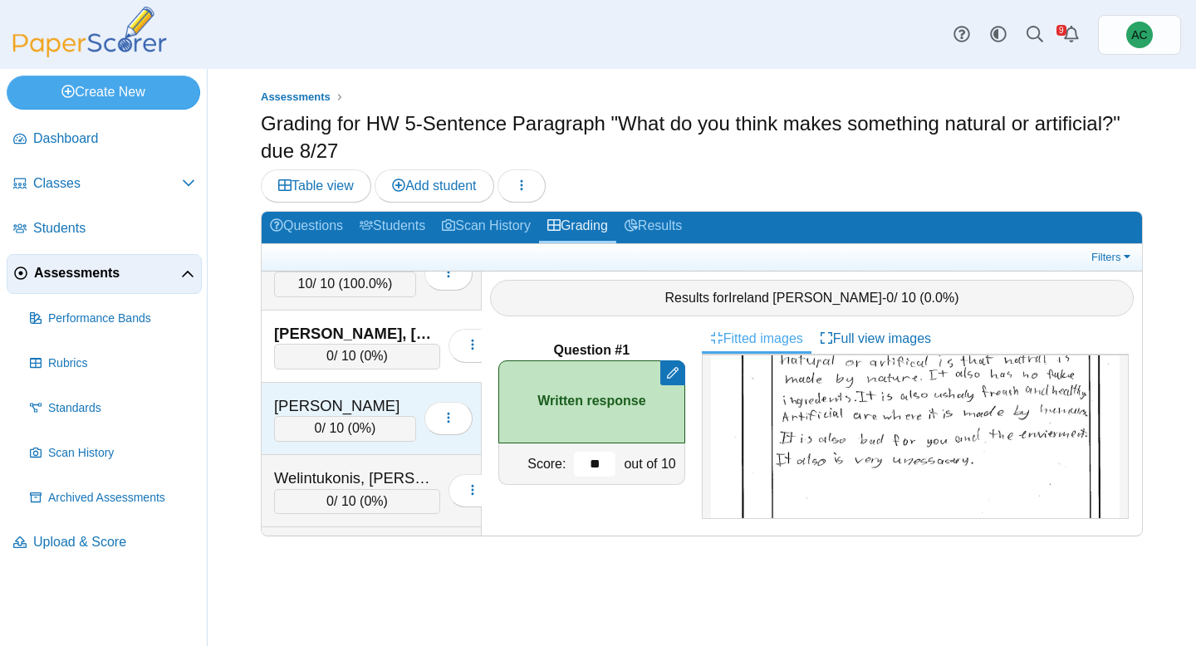
type input "**"
click at [315, 426] on span "0" at bounding box center [318, 428] width 7 height 14
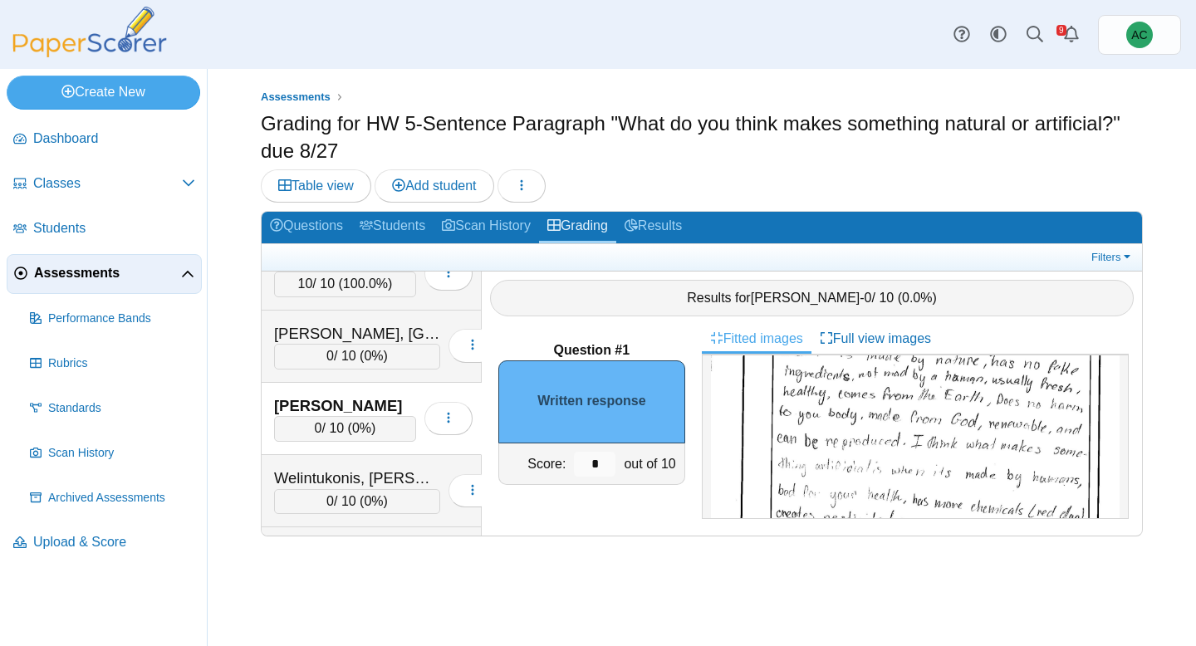
scroll to position [0, 0]
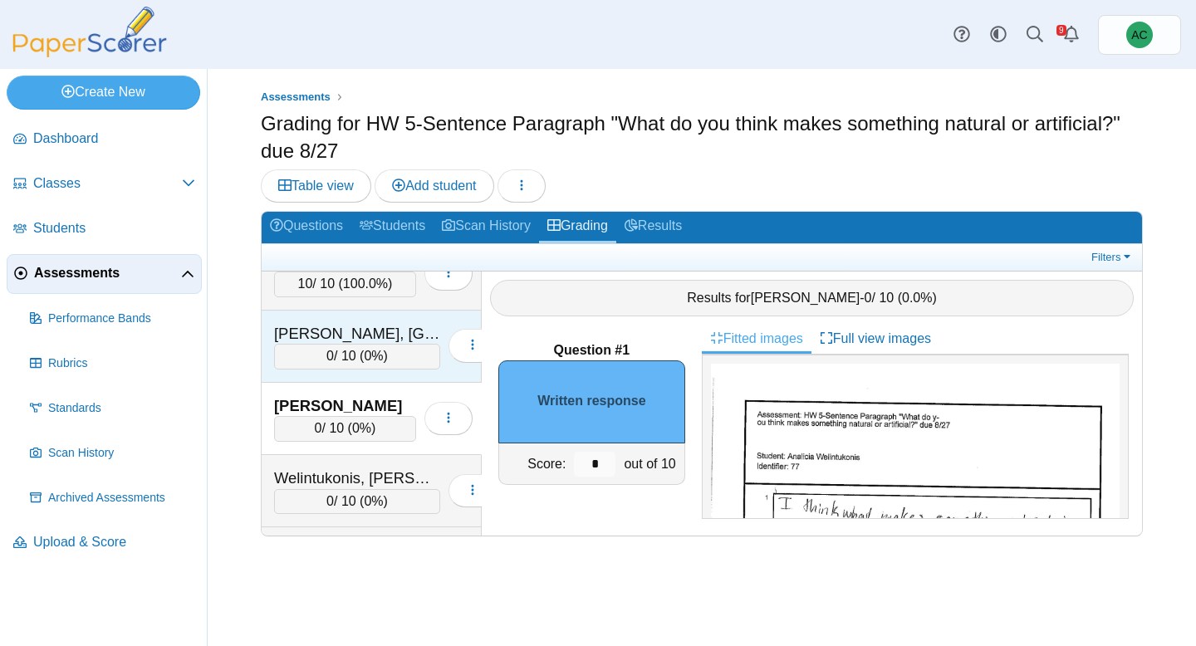
click at [364, 353] on span "0%" at bounding box center [373, 356] width 19 height 14
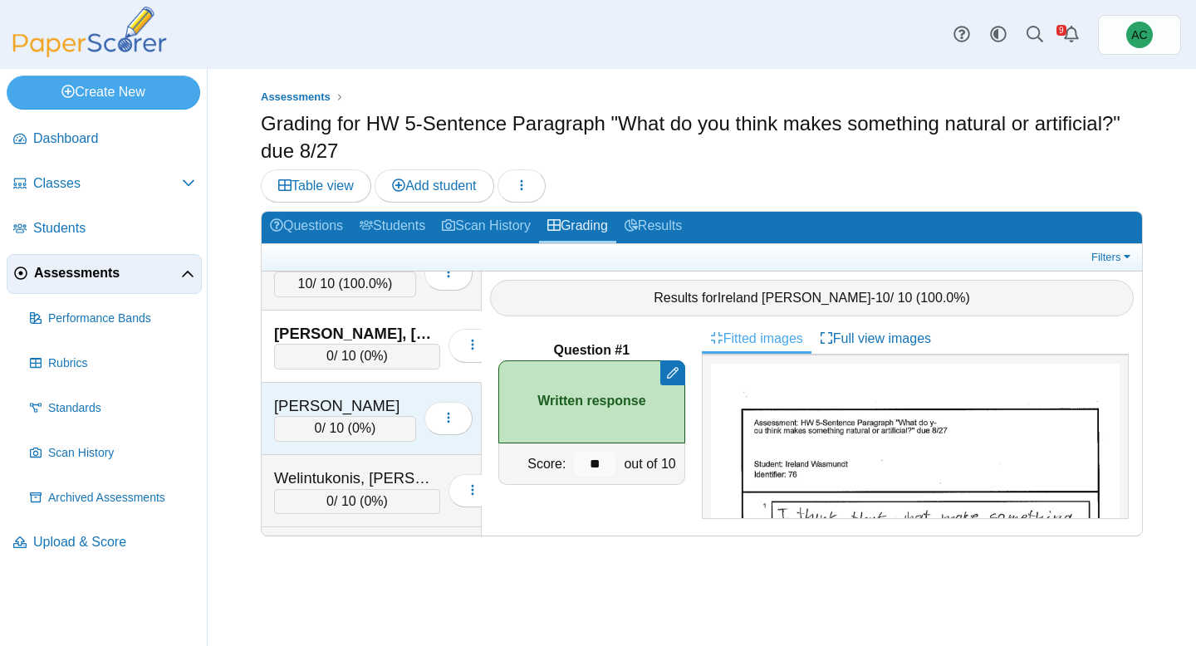
click at [338, 421] on div "0 / 10 ( 0% )" at bounding box center [345, 428] width 142 height 25
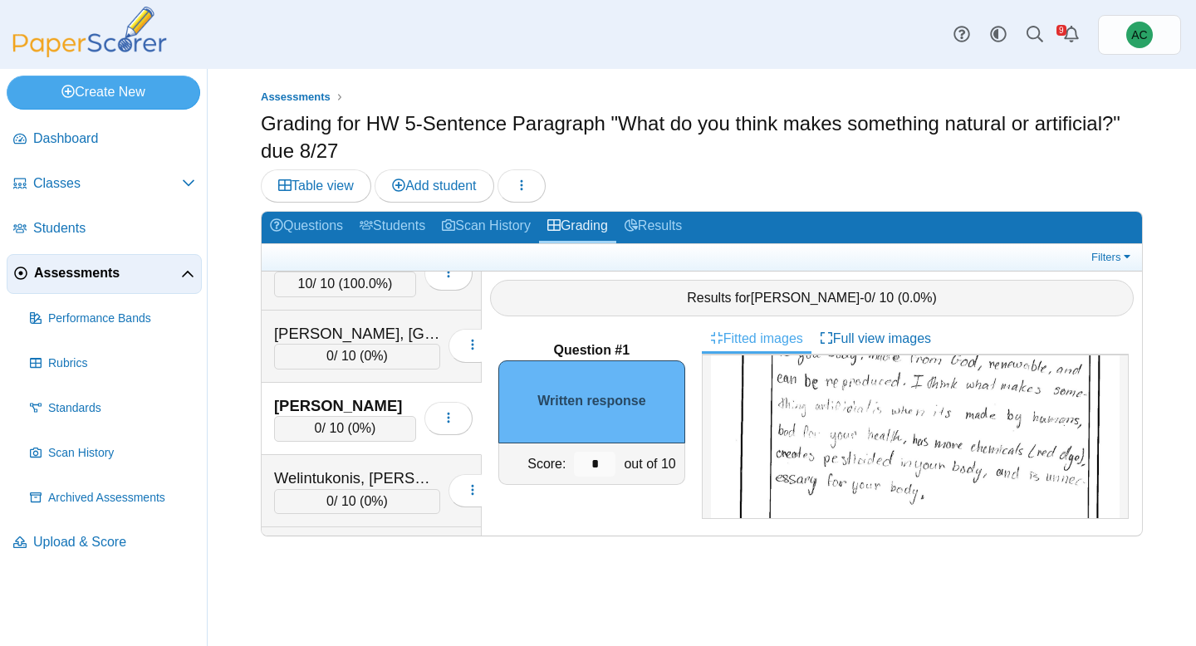
scroll to position [239, 0]
click at [599, 461] on input "*" at bounding box center [595, 464] width 42 height 25
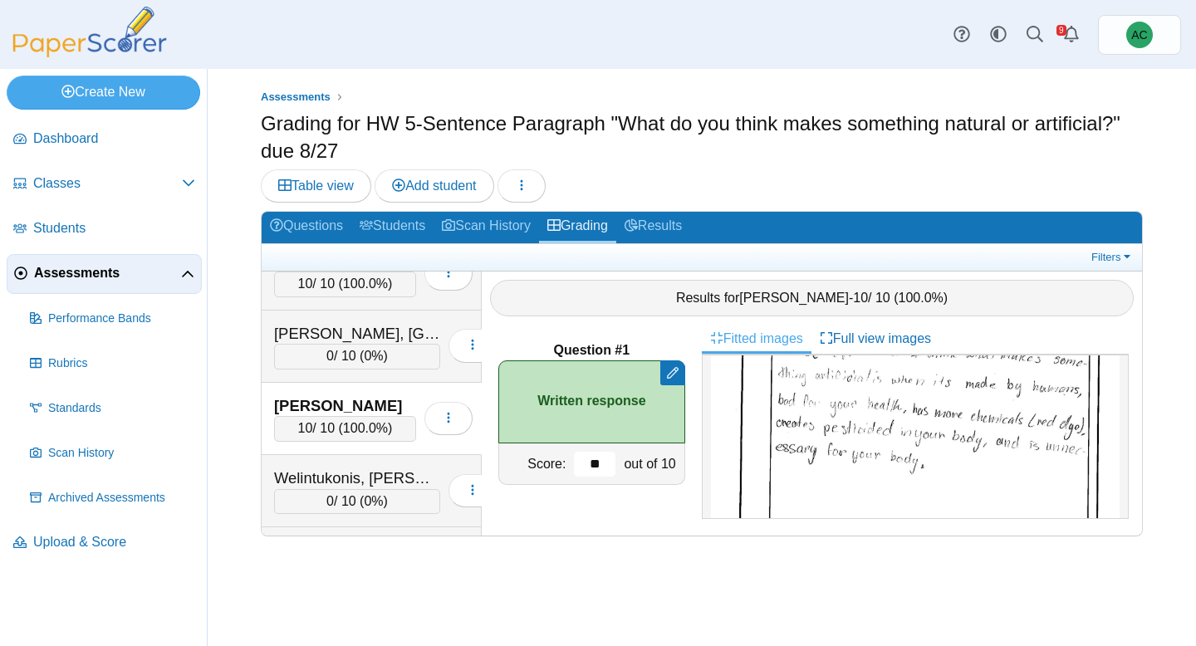
scroll to position [270, 0]
type input "**"
click at [386, 501] on div "0 / 10 ( 0% )" at bounding box center [357, 501] width 166 height 25
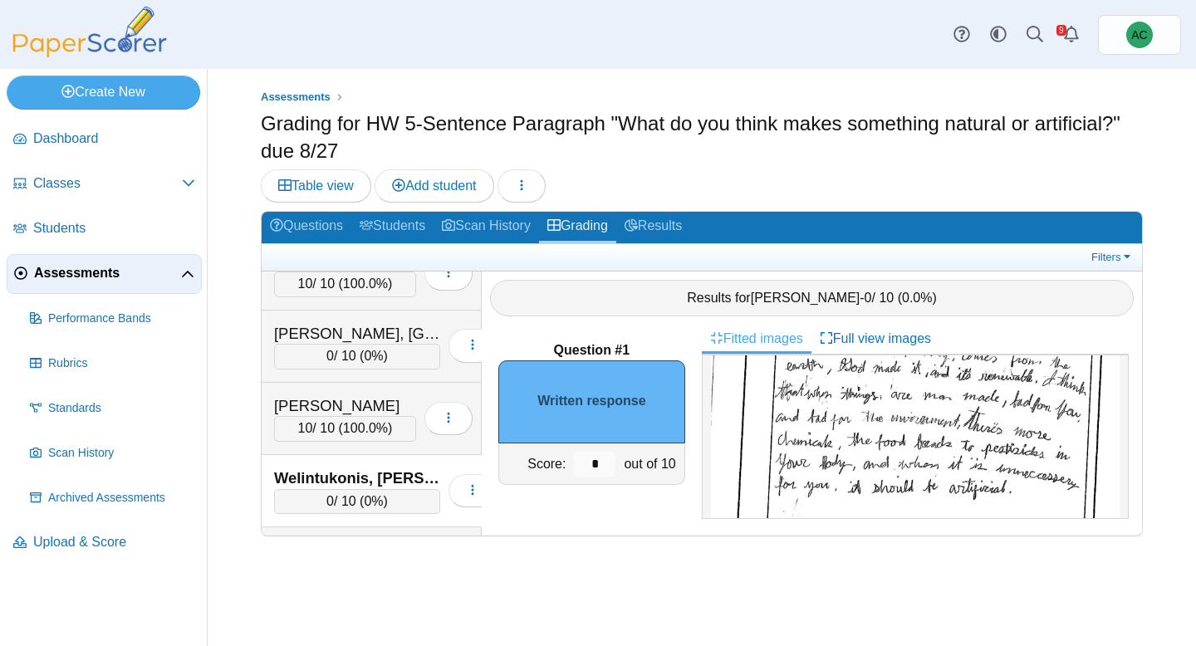
scroll to position [198, 0]
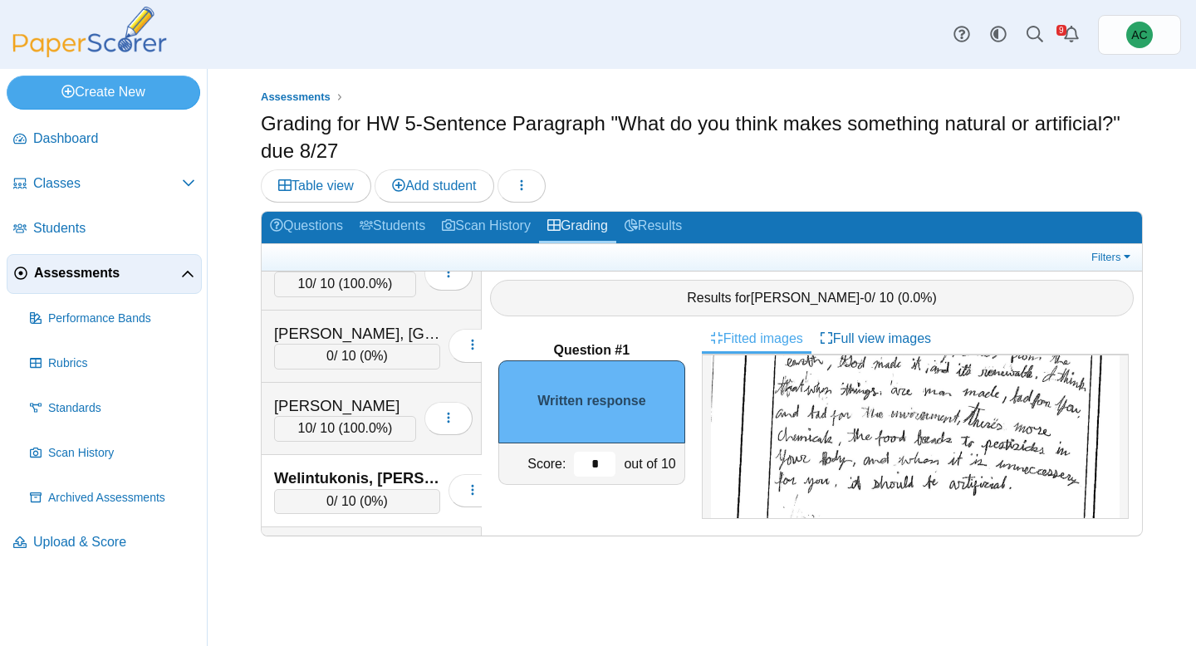
click at [600, 462] on input "*" at bounding box center [595, 464] width 42 height 25
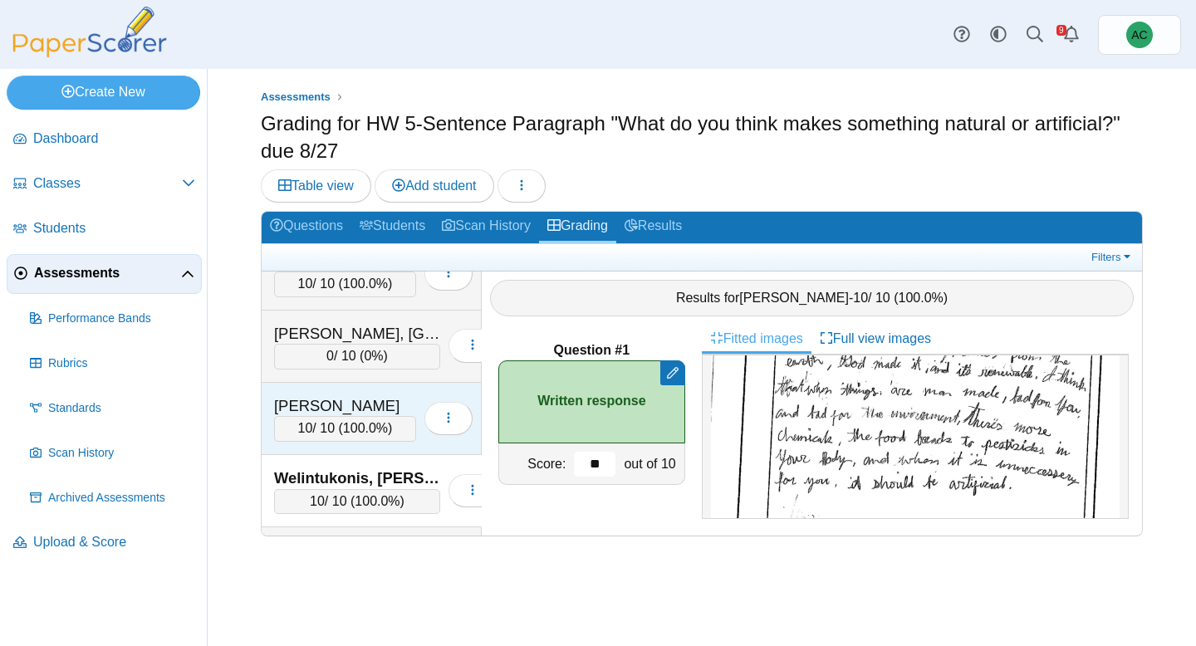
type input "**"
click at [295, 420] on div "10 / 10 ( 100.0% )" at bounding box center [345, 428] width 142 height 25
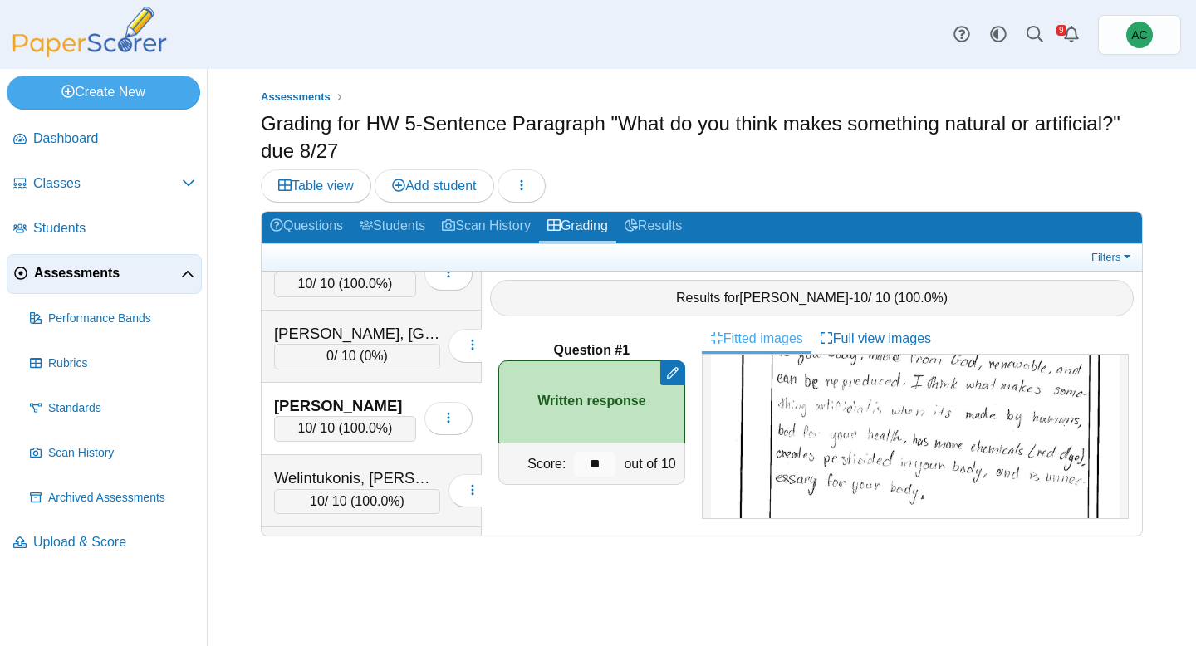
scroll to position [242, 0]
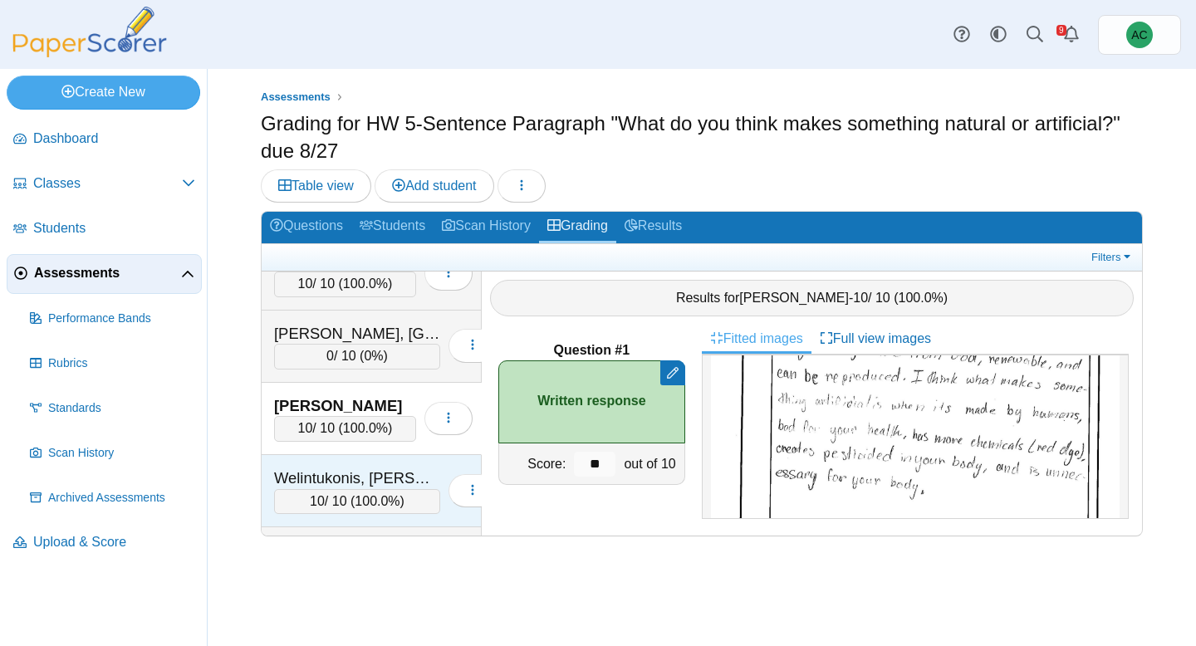
click at [309, 475] on div "Welintukonis, Ariella" at bounding box center [357, 478] width 166 height 22
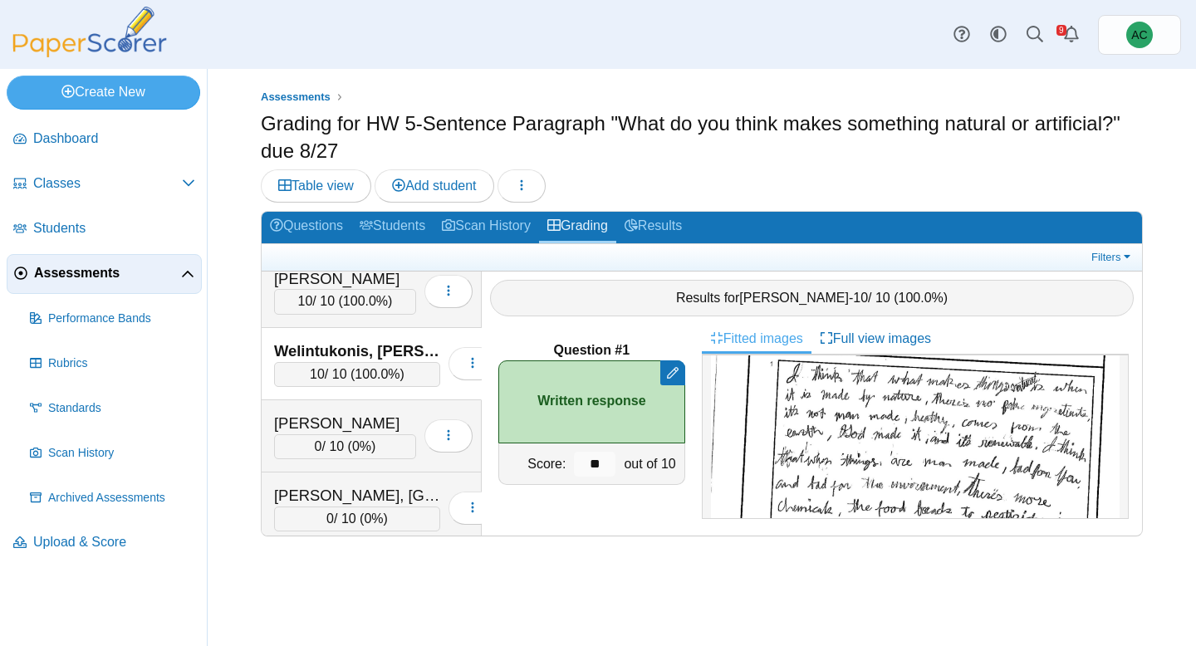
scroll to position [120, 0]
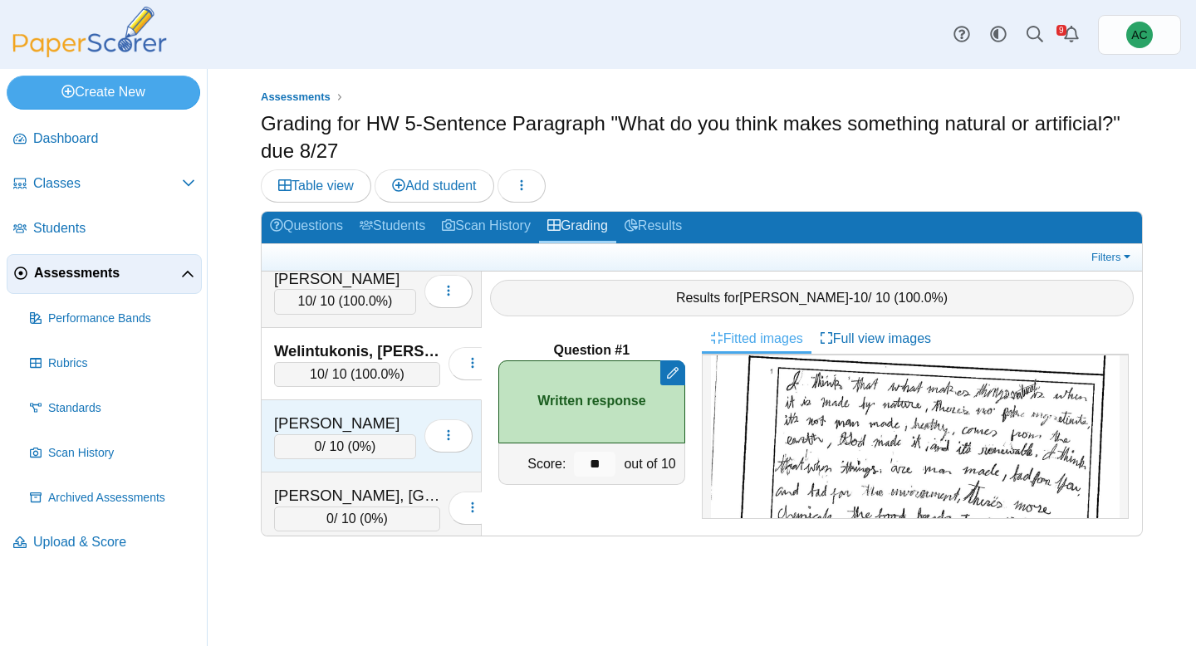
click at [286, 438] on div "0 / 10 ( 0% )" at bounding box center [345, 446] width 142 height 25
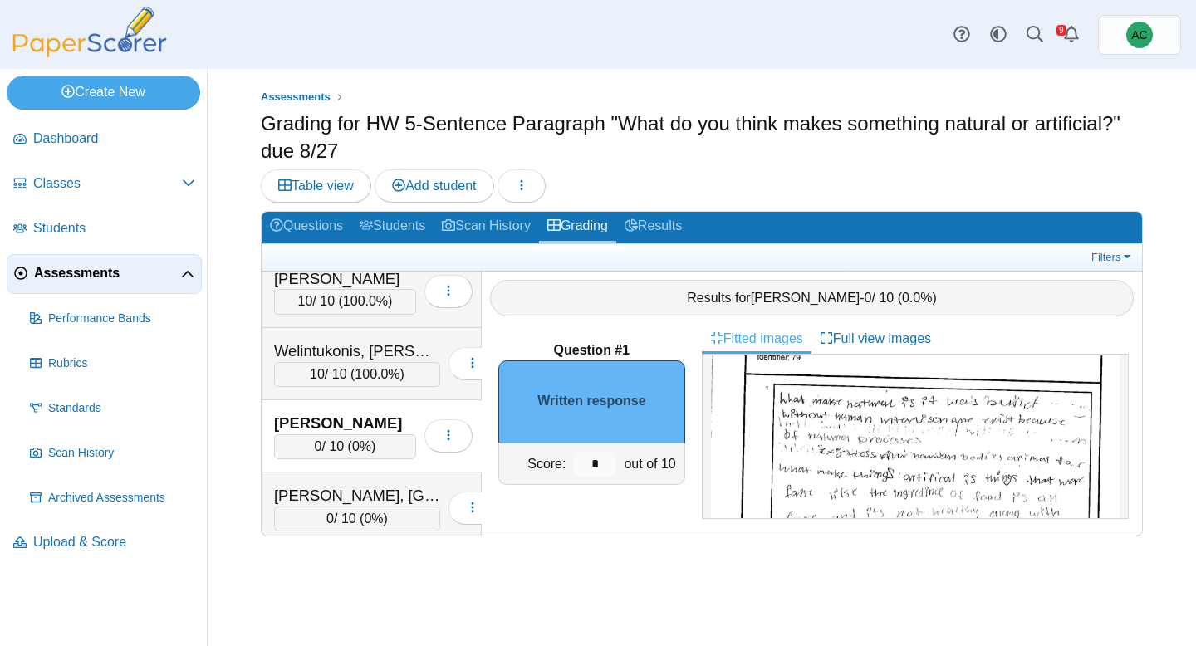
scroll to position [105, 0]
click at [859, 481] on img at bounding box center [915, 546] width 409 height 577
click at [597, 470] on input "*" at bounding box center [595, 464] width 42 height 25
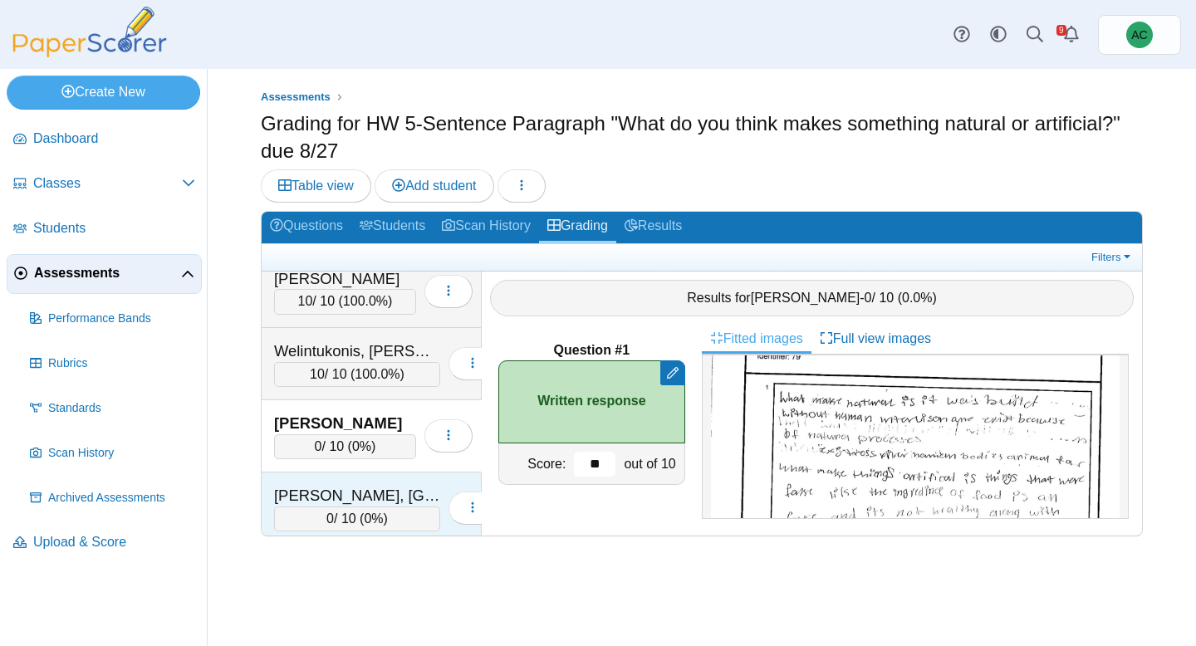
type input "**"
click at [329, 497] on div "Zuber, Brooklyn" at bounding box center [357, 496] width 166 height 22
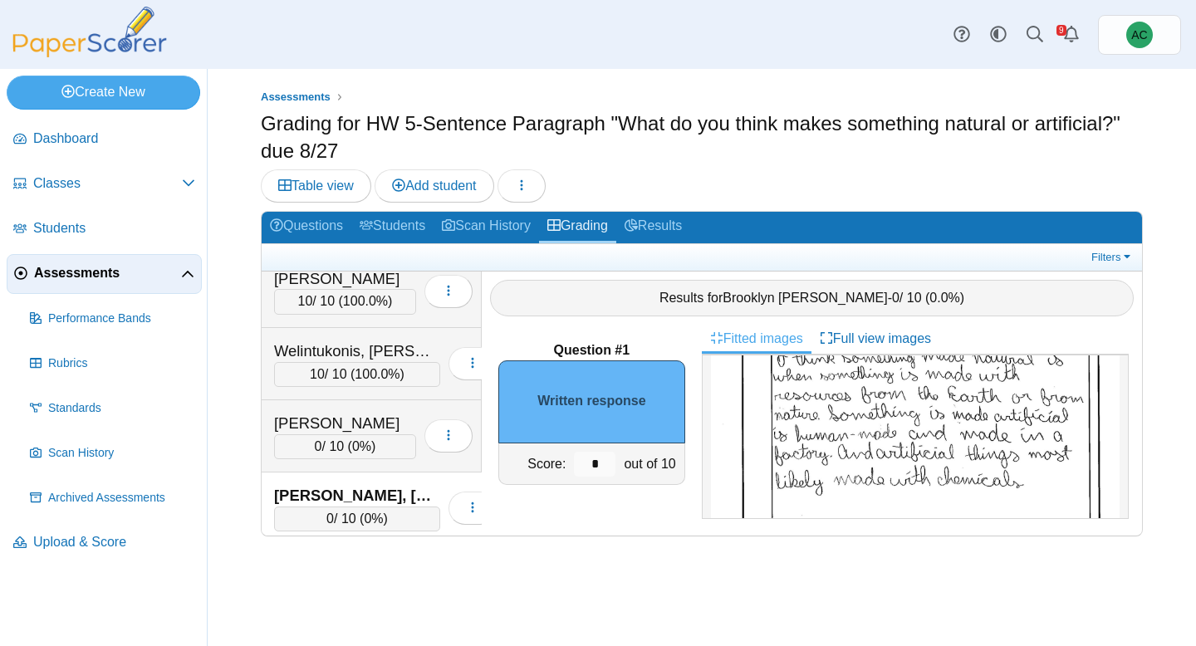
scroll to position [165, 0]
click at [605, 464] on input "*" at bounding box center [595, 464] width 42 height 25
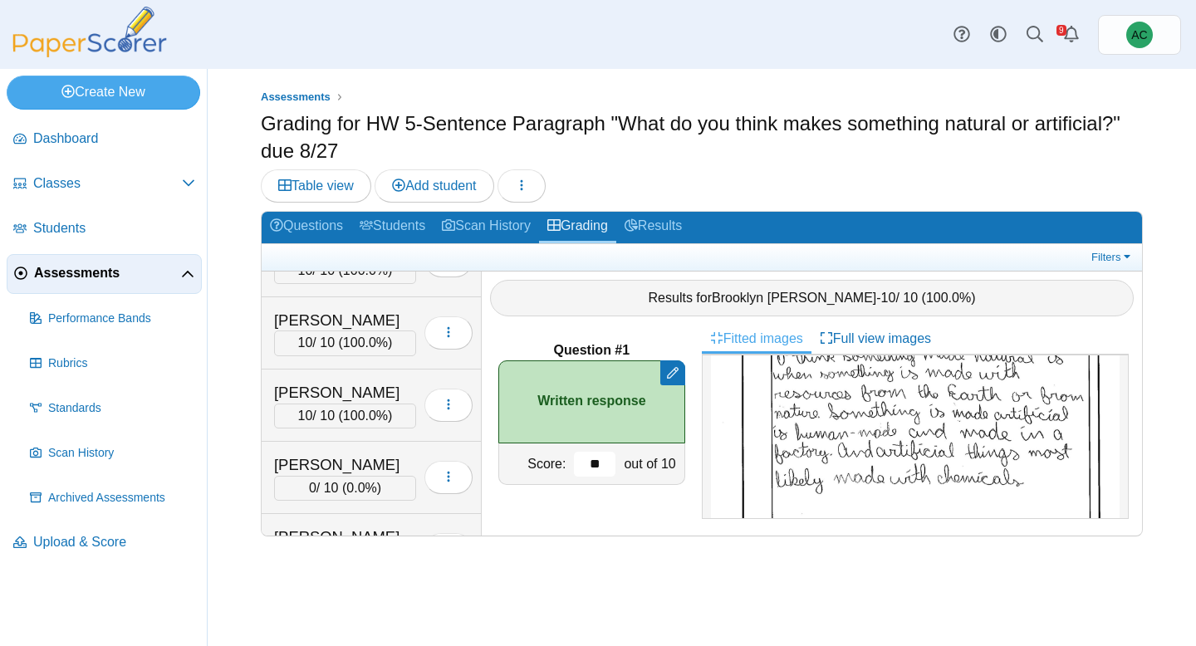
scroll to position [1281, 0]
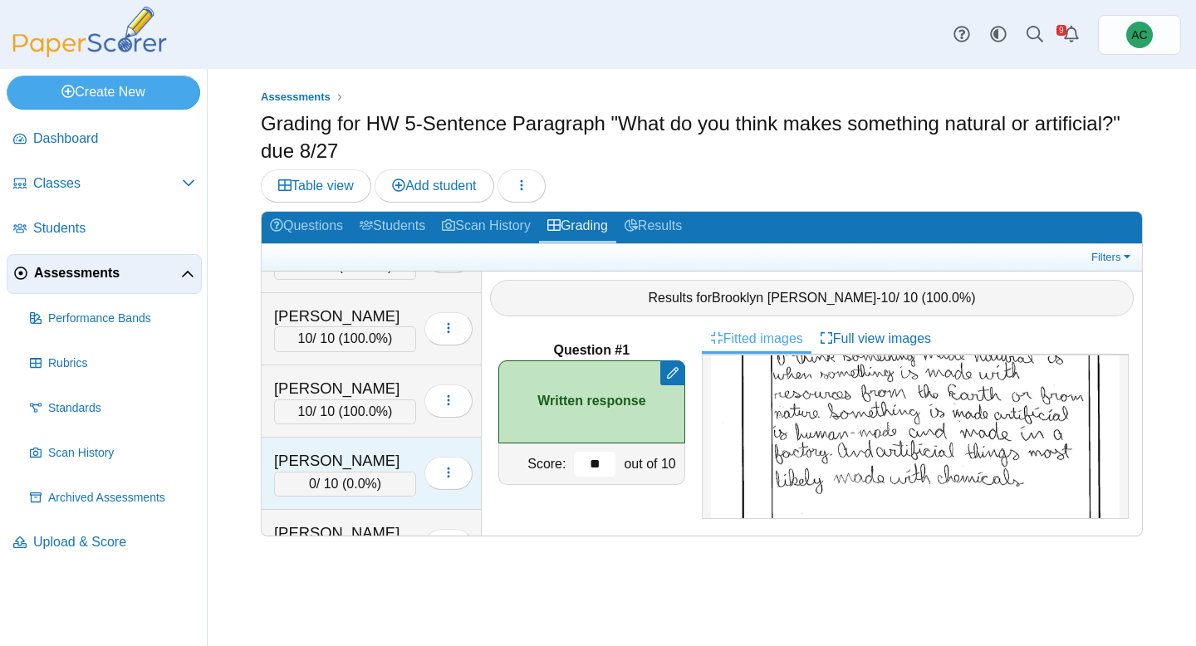
type input "**"
click at [326, 444] on div "Chandler, Audrey 0 / 10 ( 0.0% ) Loading…" at bounding box center [372, 474] width 220 height 72
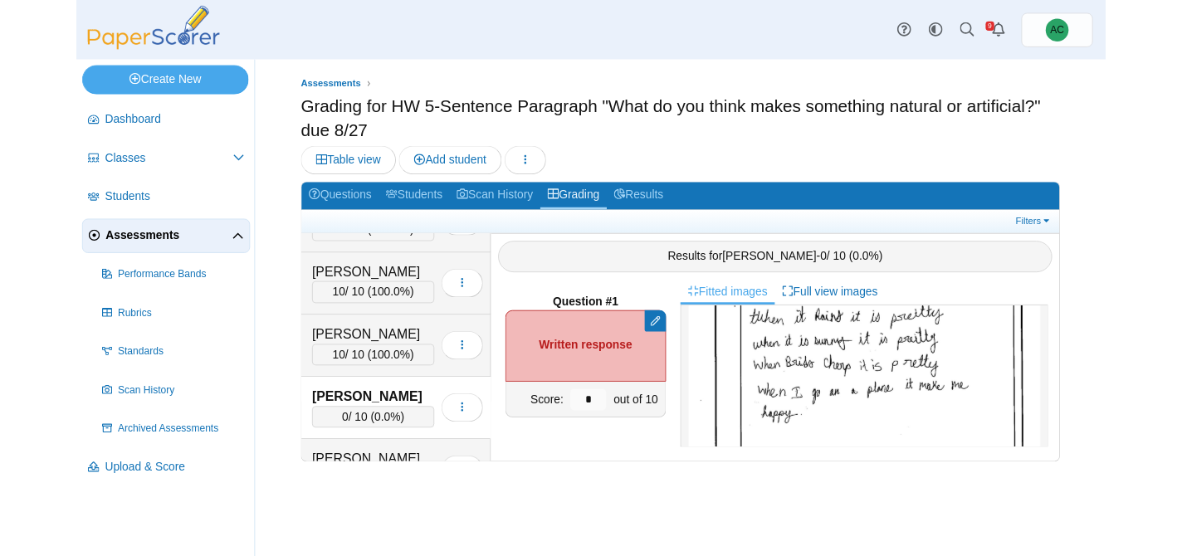
scroll to position [166, 0]
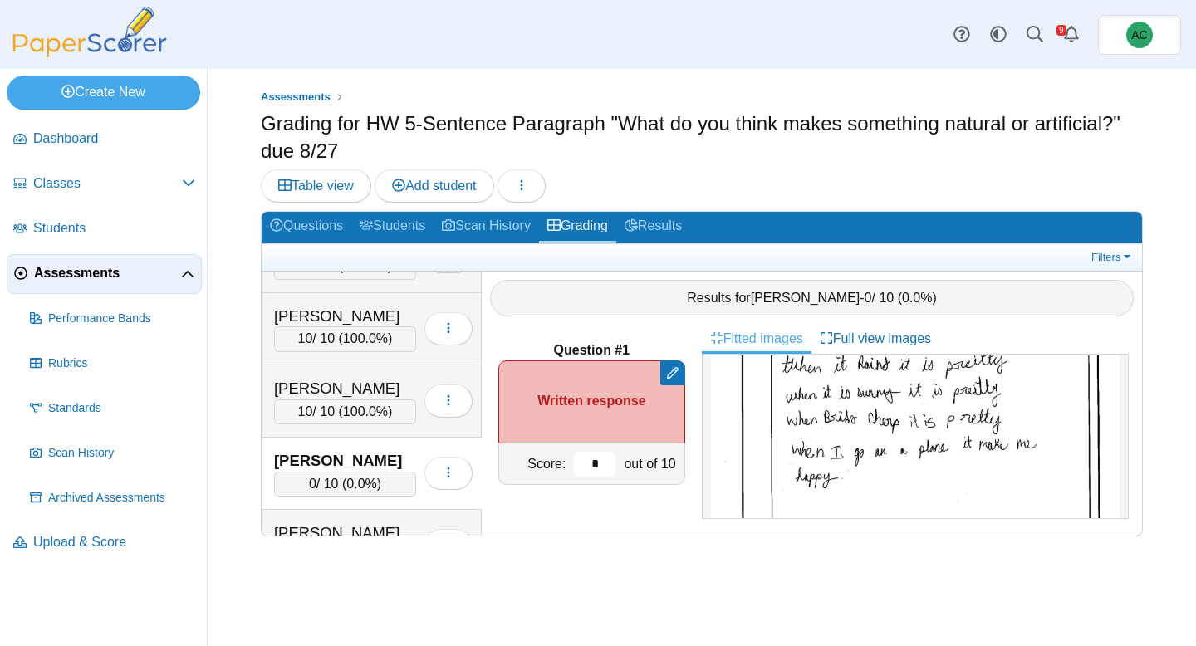
click at [599, 463] on input "*" at bounding box center [595, 464] width 42 height 25
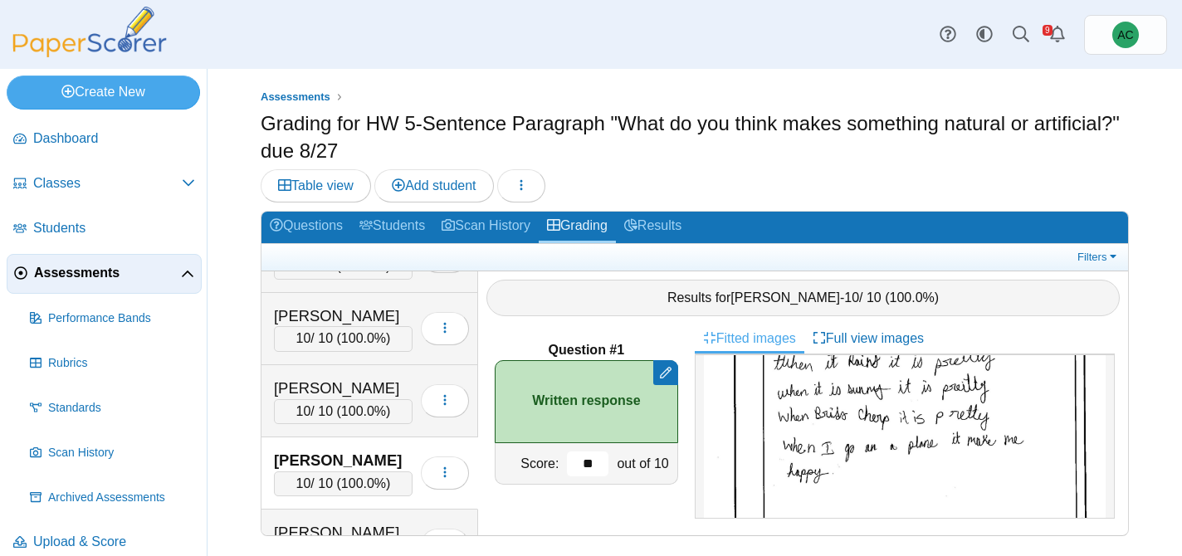
type input "**"
click at [60, 276] on span "Assessments" at bounding box center [107, 273] width 147 height 18
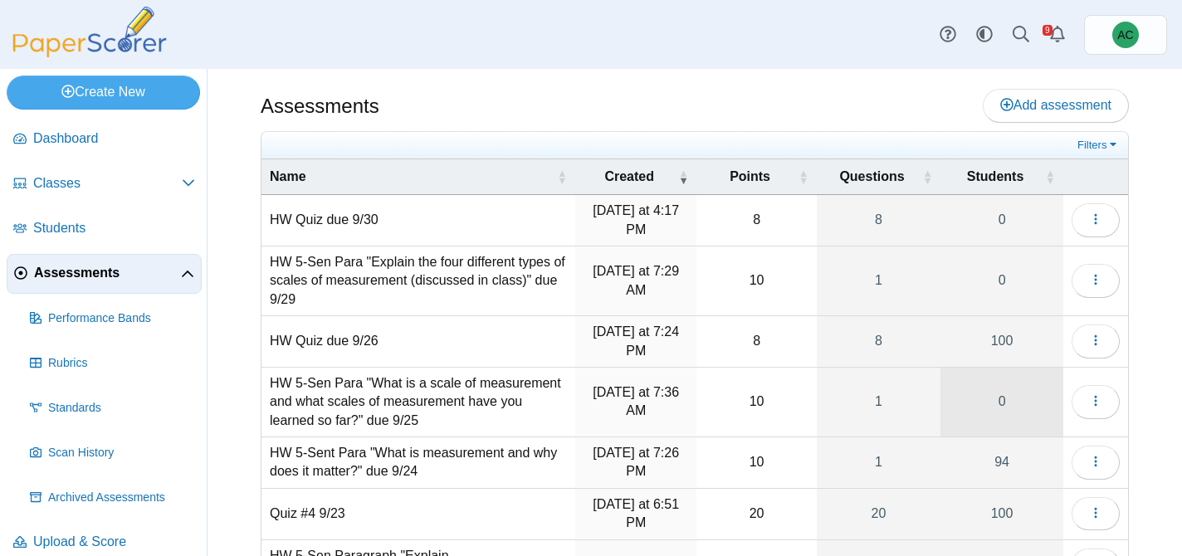
scroll to position [291, 0]
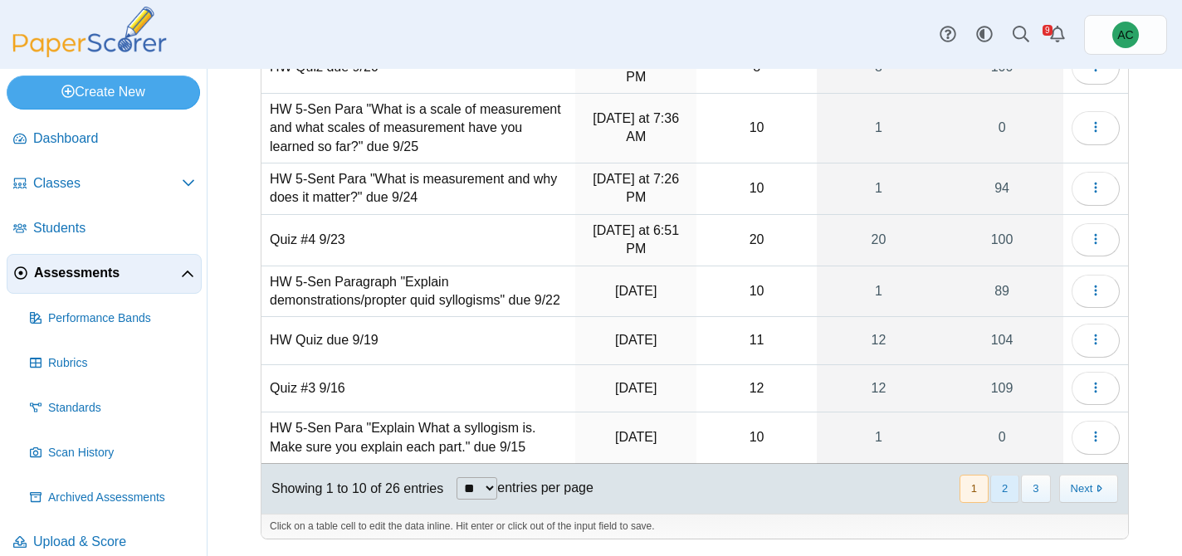
click at [1006, 488] on button "2" at bounding box center [1005, 488] width 29 height 27
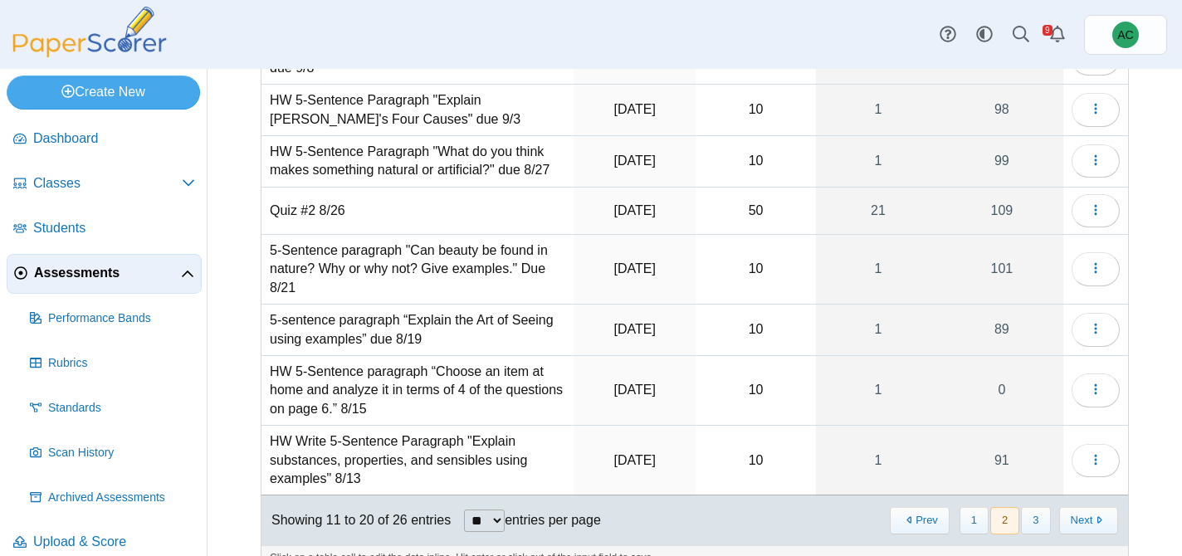
scroll to position [252, 0]
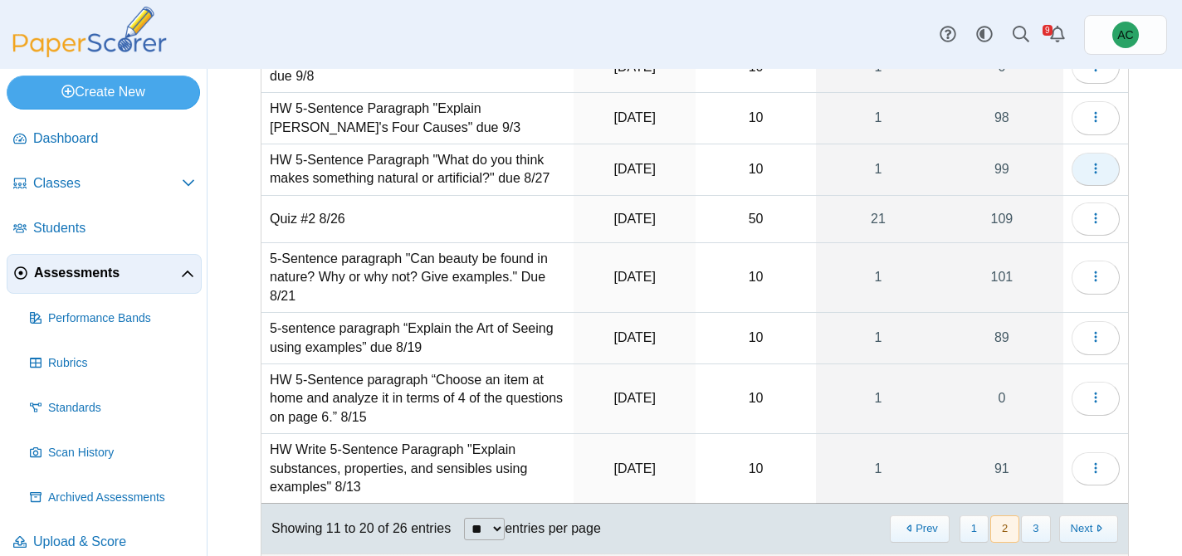
click at [1086, 166] on button "button" at bounding box center [1096, 169] width 48 height 33
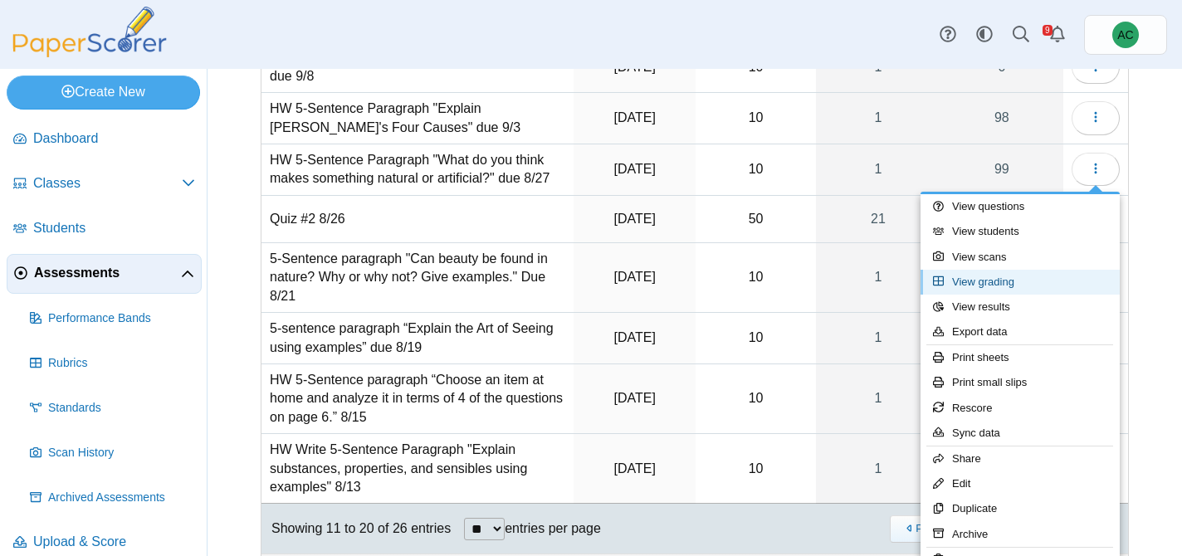
click at [1028, 283] on link "View grading" at bounding box center [1020, 282] width 199 height 25
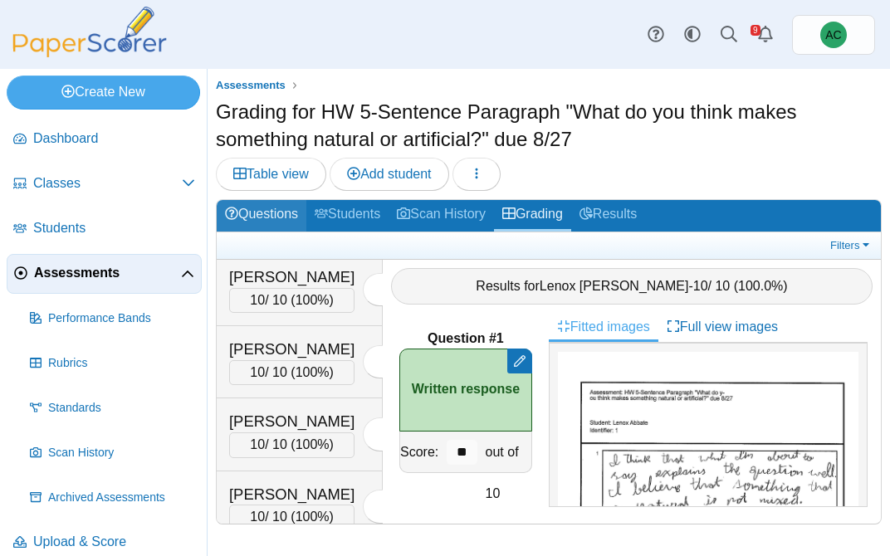
scroll to position [1456, 0]
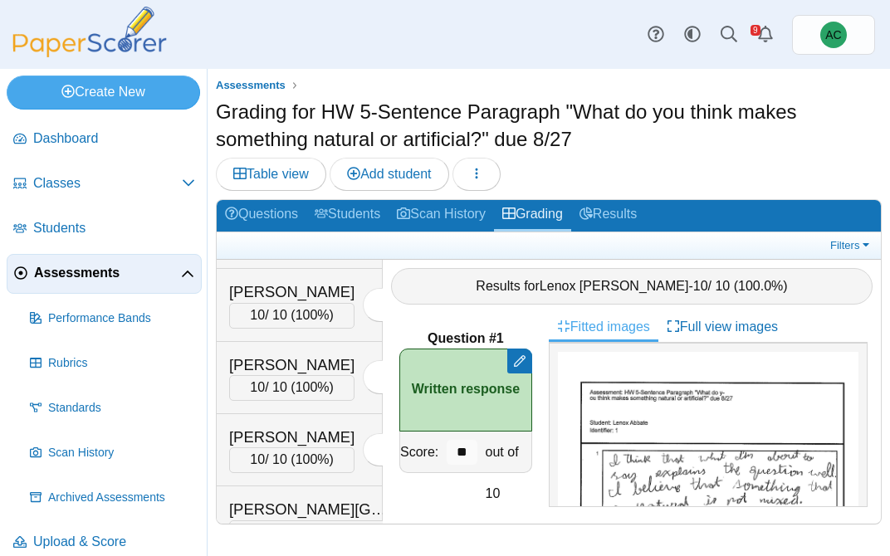
click at [63, 267] on span "Assessments" at bounding box center [107, 273] width 147 height 18
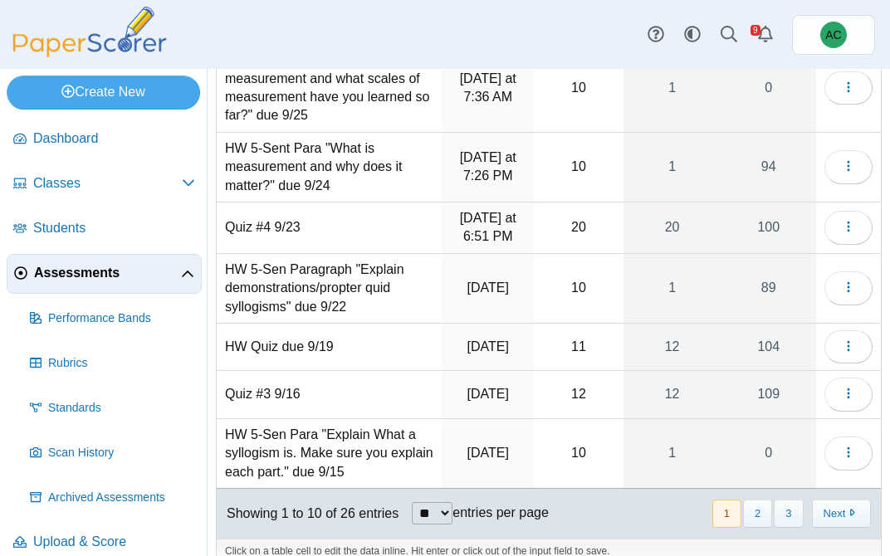
scroll to position [362, 0]
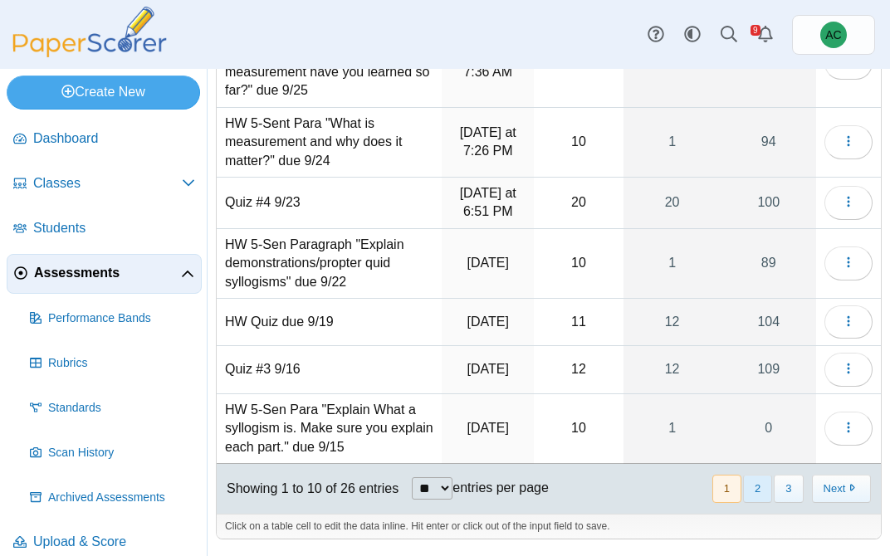
click at [755, 495] on button "2" at bounding box center [757, 488] width 29 height 27
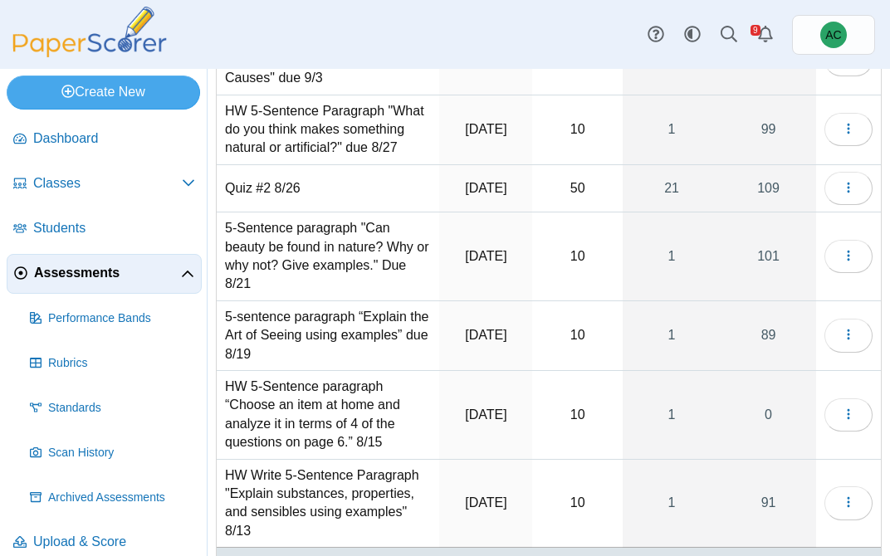
scroll to position [322, 0]
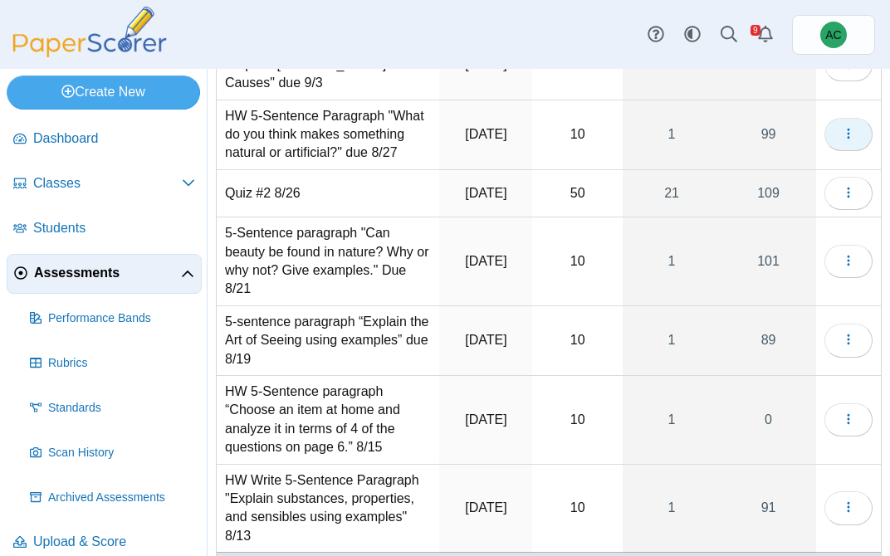
click at [842, 146] on button "button" at bounding box center [848, 134] width 48 height 33
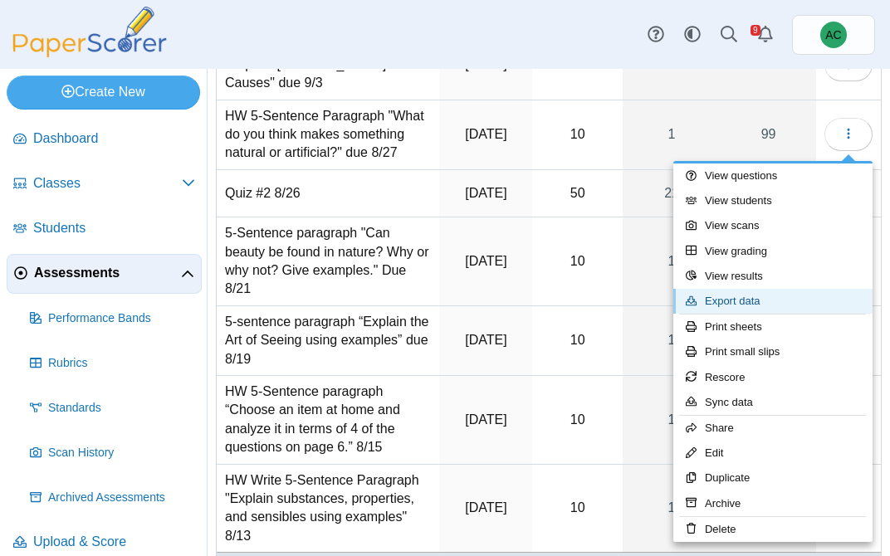
click at [759, 302] on link "Export data" at bounding box center [772, 301] width 199 height 25
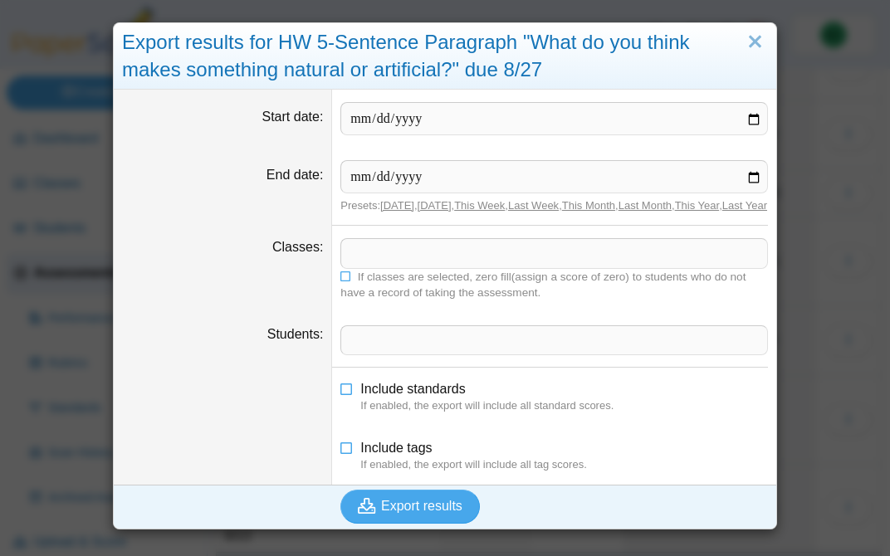
click at [434, 261] on span at bounding box center [554, 253] width 426 height 28
click at [346, 280] on icon at bounding box center [346, 275] width 12 height 10
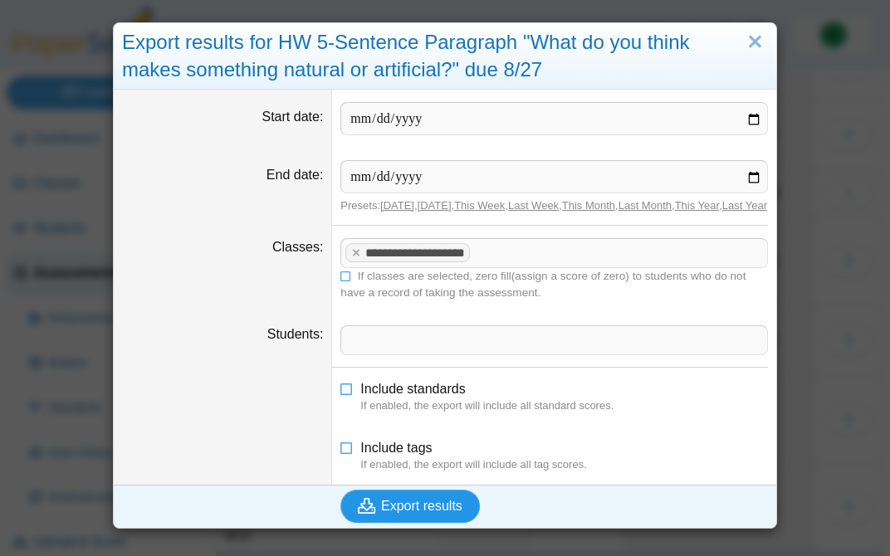
click at [411, 513] on span "Export results" at bounding box center [421, 506] width 81 height 14
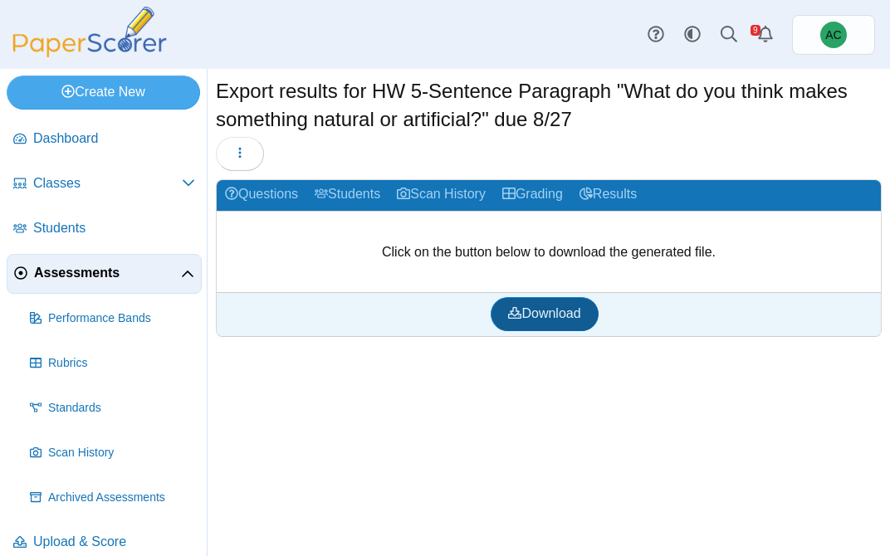
click at [540, 323] on link "Download" at bounding box center [544, 313] width 107 height 33
click at [115, 267] on span "Assessments" at bounding box center [107, 273] width 147 height 18
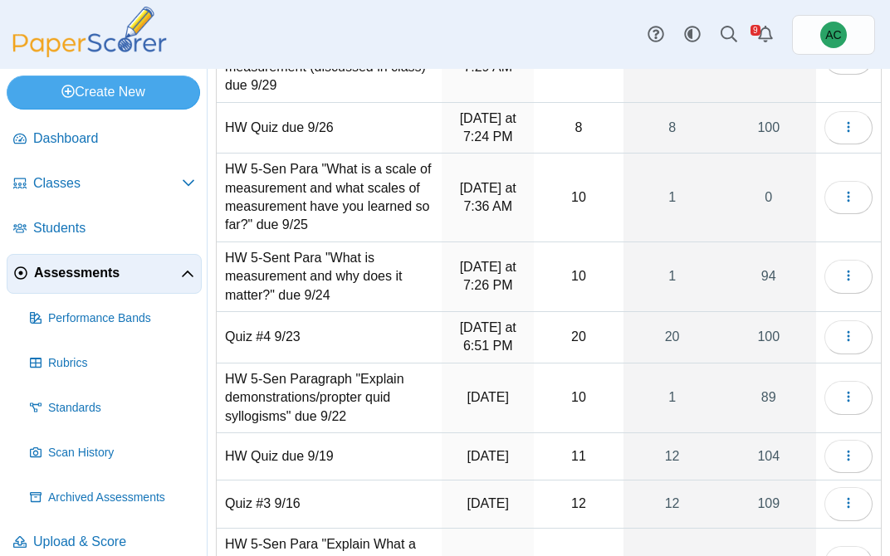
scroll to position [362, 0]
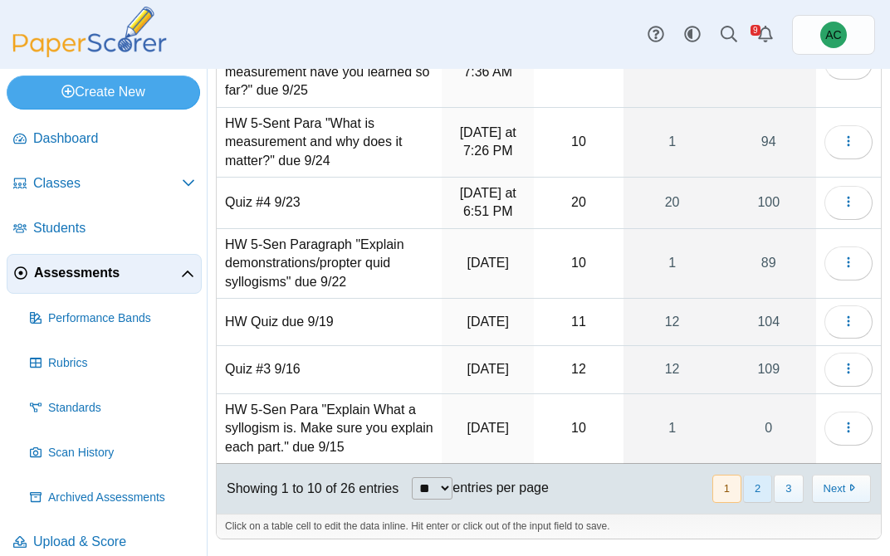
click at [756, 488] on button "2" at bounding box center [757, 488] width 29 height 27
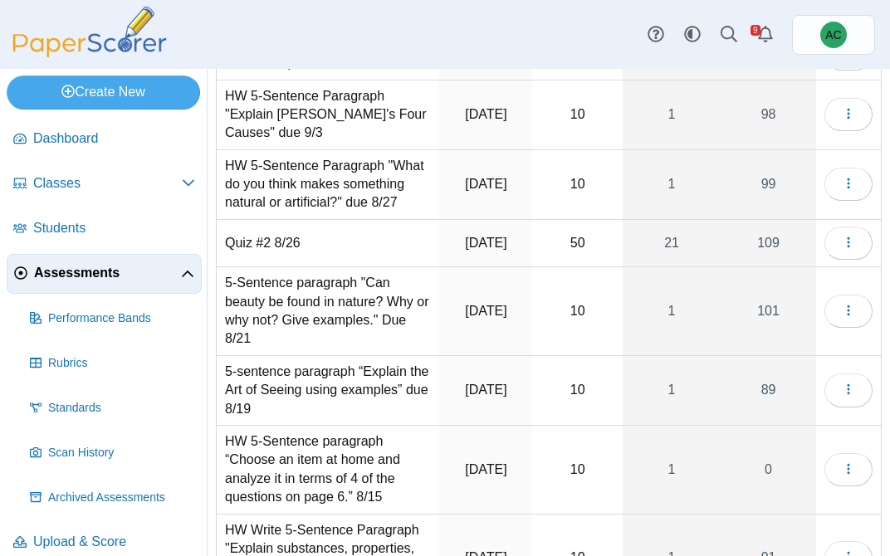
scroll to position [267, 0]
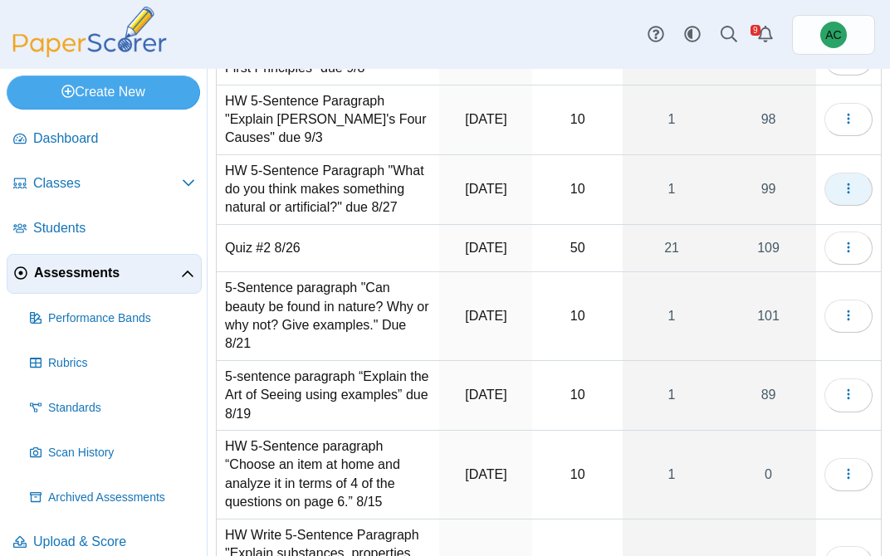
click at [856, 198] on button "button" at bounding box center [848, 189] width 48 height 33
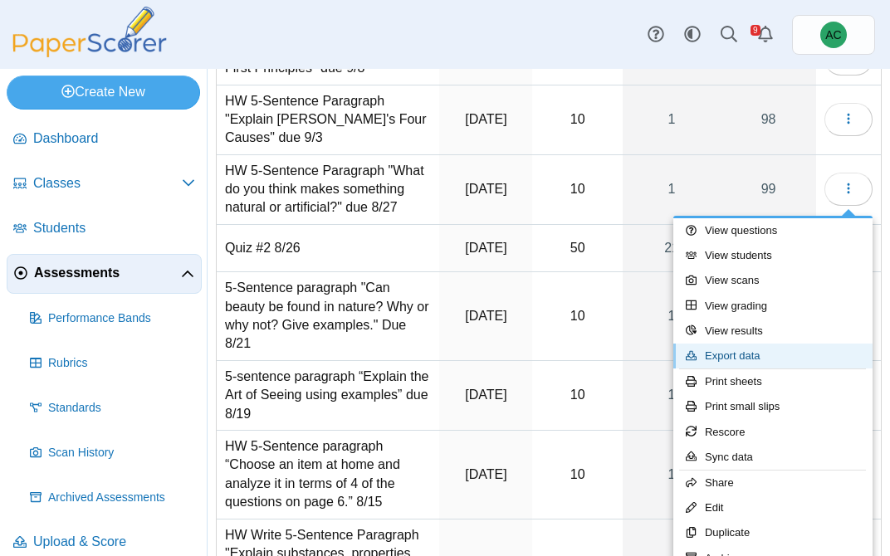
click at [747, 346] on link "Export data" at bounding box center [772, 356] width 199 height 25
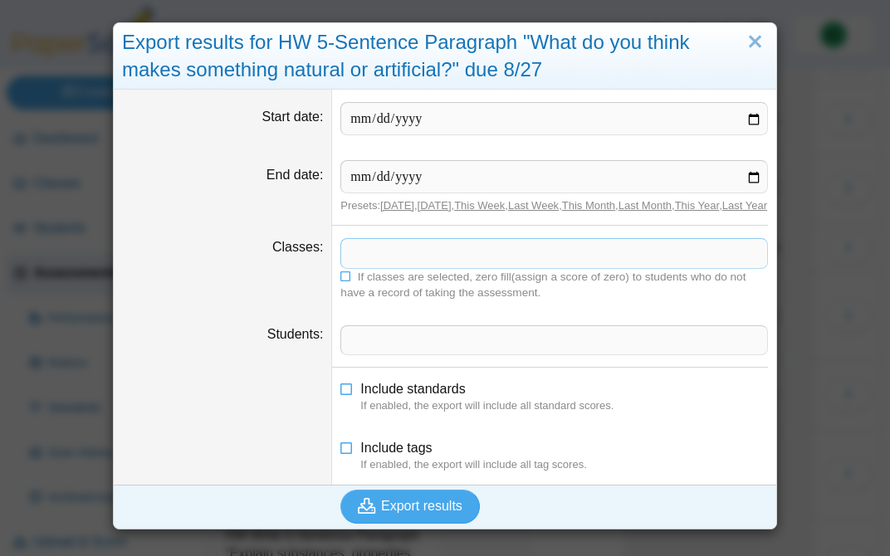
click at [383, 267] on span at bounding box center [554, 253] width 426 height 28
click at [350, 280] on icon at bounding box center [346, 275] width 12 height 10
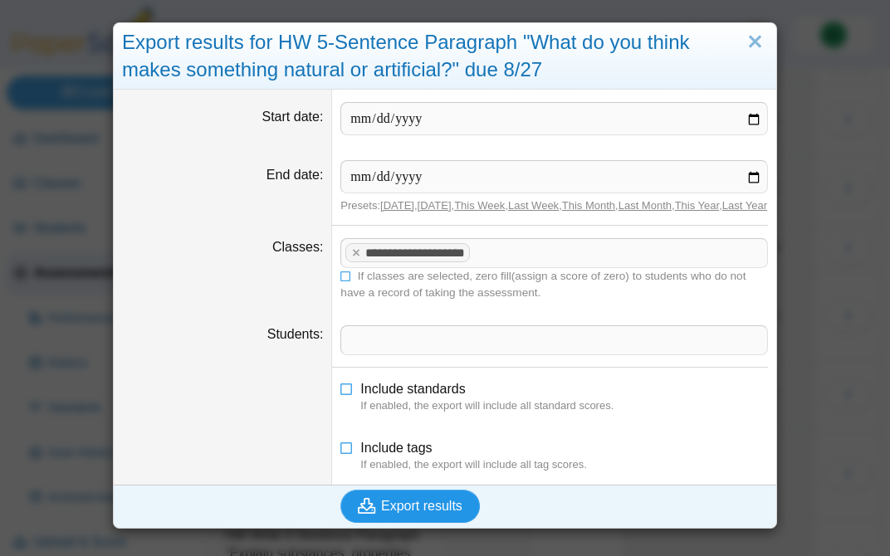
click at [390, 513] on span "Export results" at bounding box center [421, 506] width 81 height 14
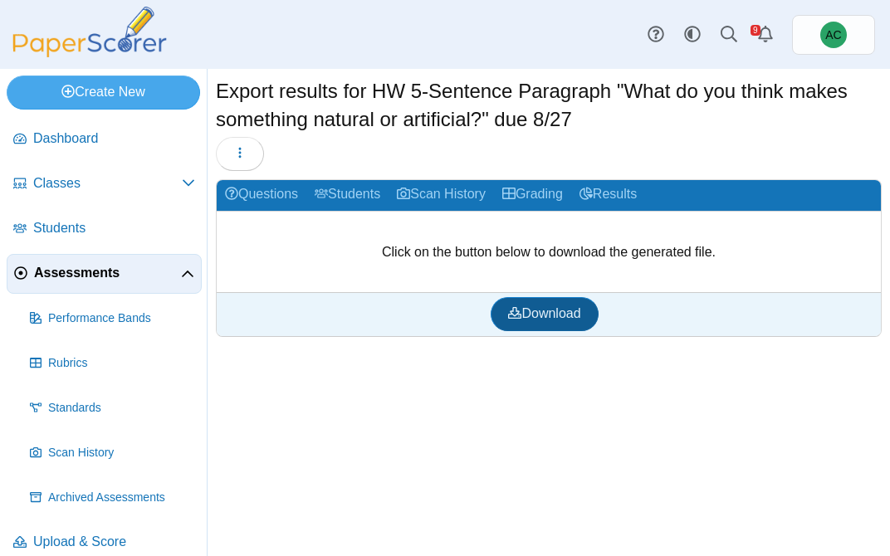
click at [501, 304] on link "Download" at bounding box center [544, 313] width 107 height 33
click at [86, 270] on span "Assessments" at bounding box center [107, 273] width 147 height 18
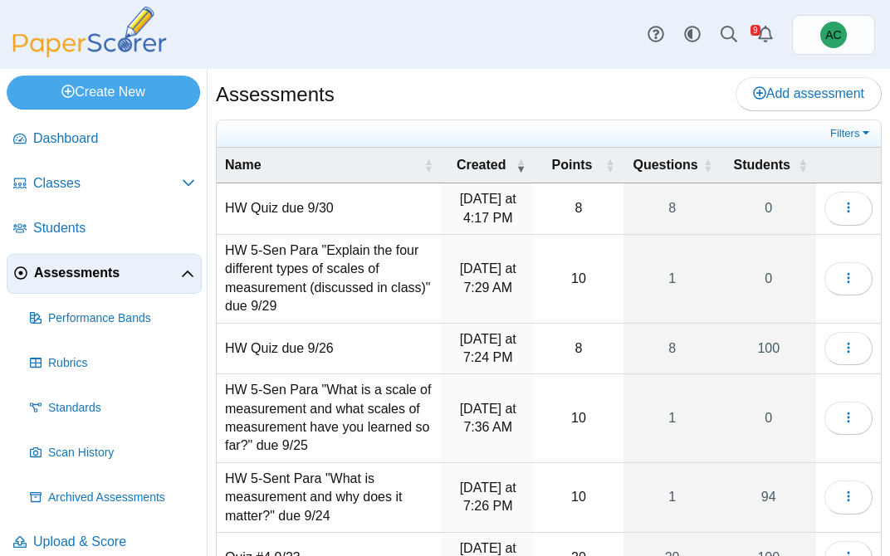
scroll to position [362, 0]
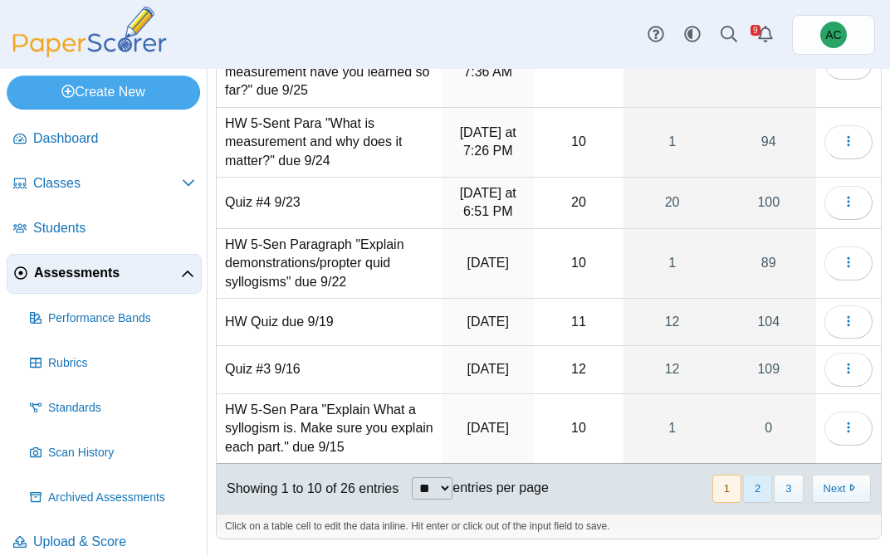
click at [756, 492] on button "2" at bounding box center [757, 488] width 29 height 27
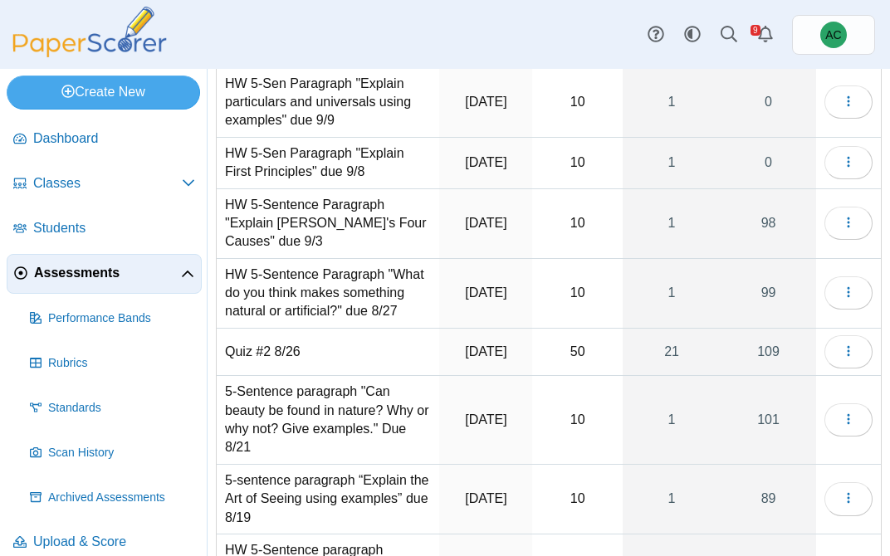
scroll to position [168, 0]
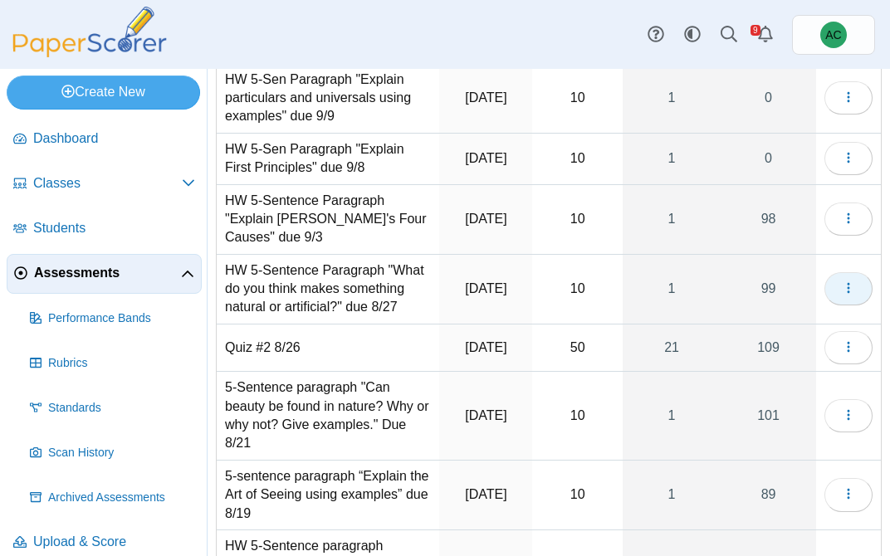
click at [848, 294] on icon "button" at bounding box center [848, 287] width 13 height 13
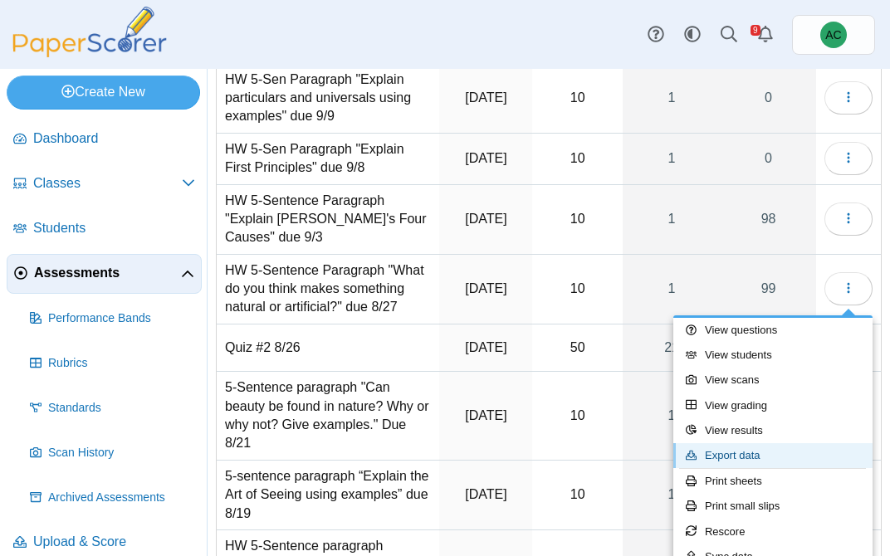
click at [749, 454] on link "Export data" at bounding box center [772, 455] width 199 height 25
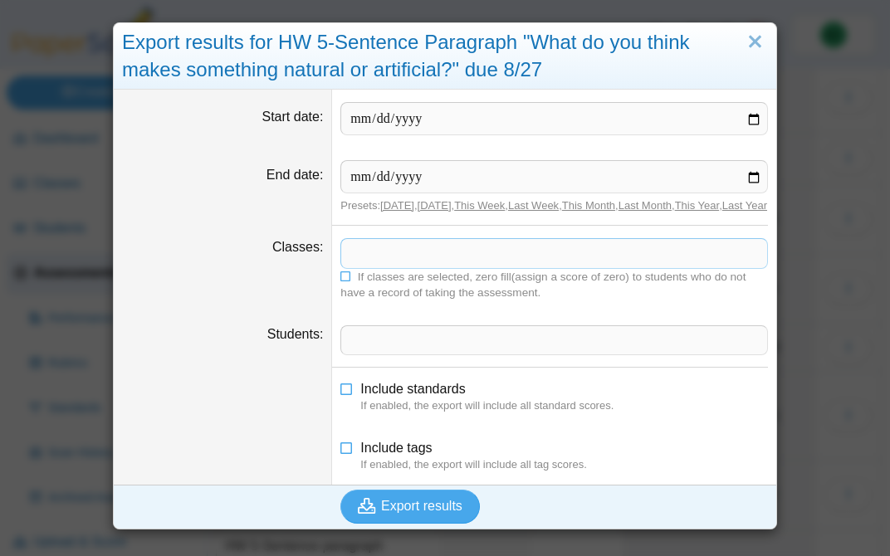
click at [383, 267] on span at bounding box center [554, 253] width 426 height 28
click at [347, 280] on icon at bounding box center [346, 275] width 12 height 10
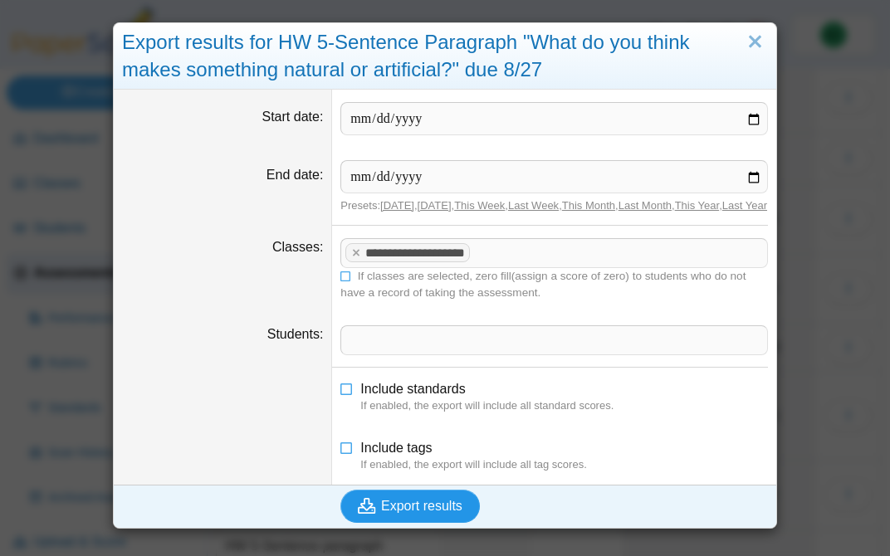
click at [426, 513] on span "Export results" at bounding box center [421, 506] width 81 height 14
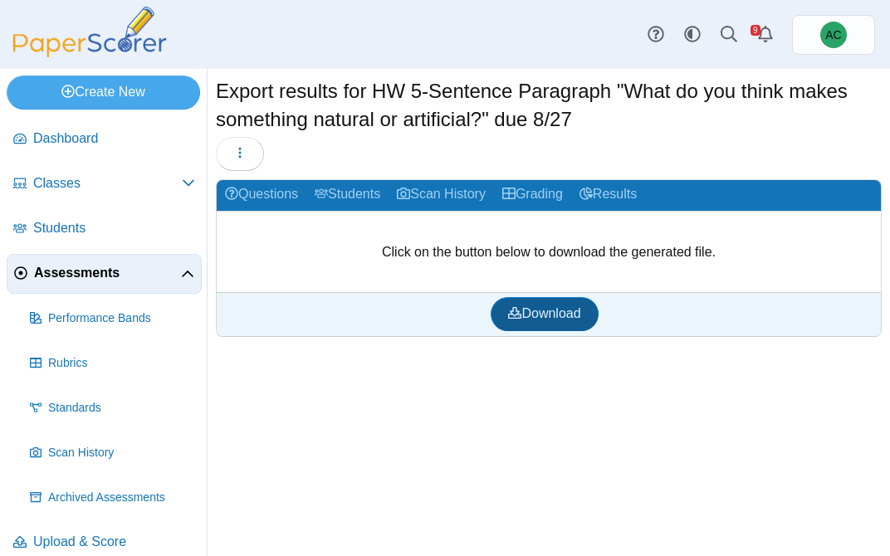
click at [503, 310] on link "Download" at bounding box center [544, 313] width 107 height 33
click at [78, 268] on span "Assessments" at bounding box center [107, 273] width 147 height 18
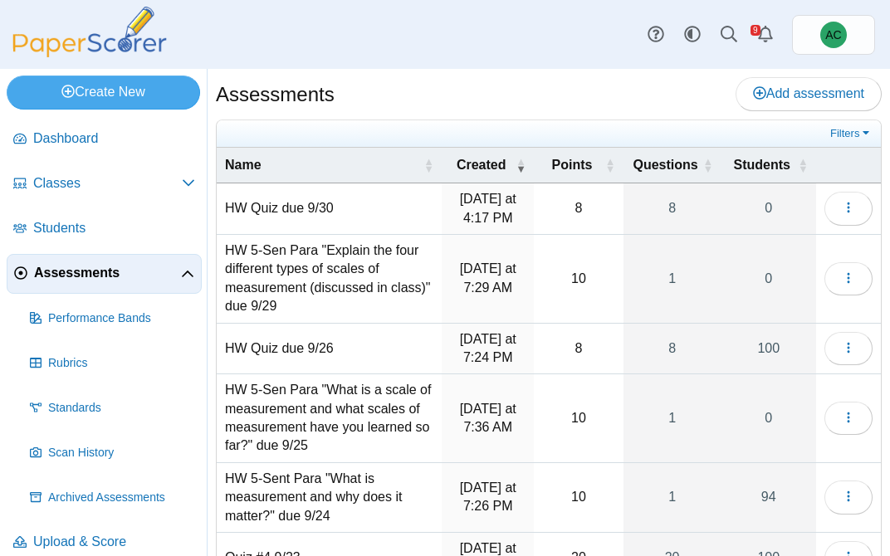
scroll to position [362, 0]
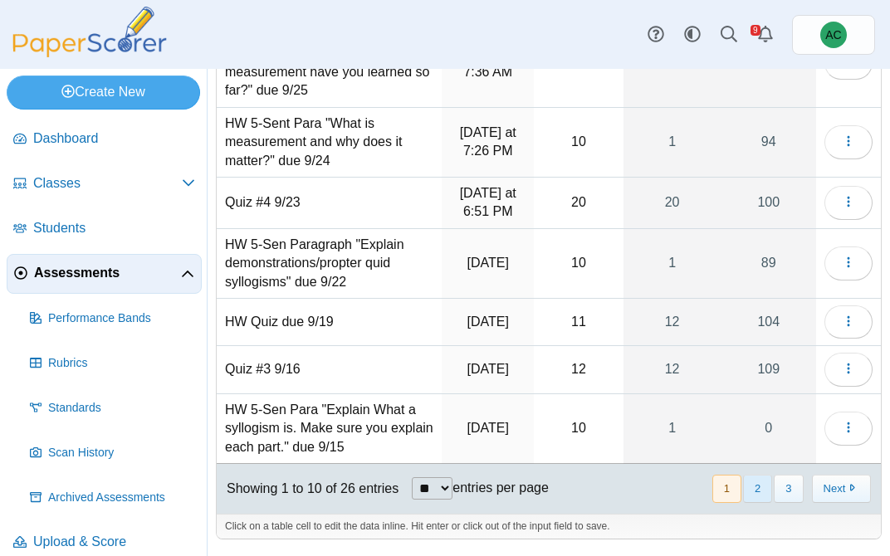
click at [750, 481] on button "2" at bounding box center [757, 488] width 29 height 27
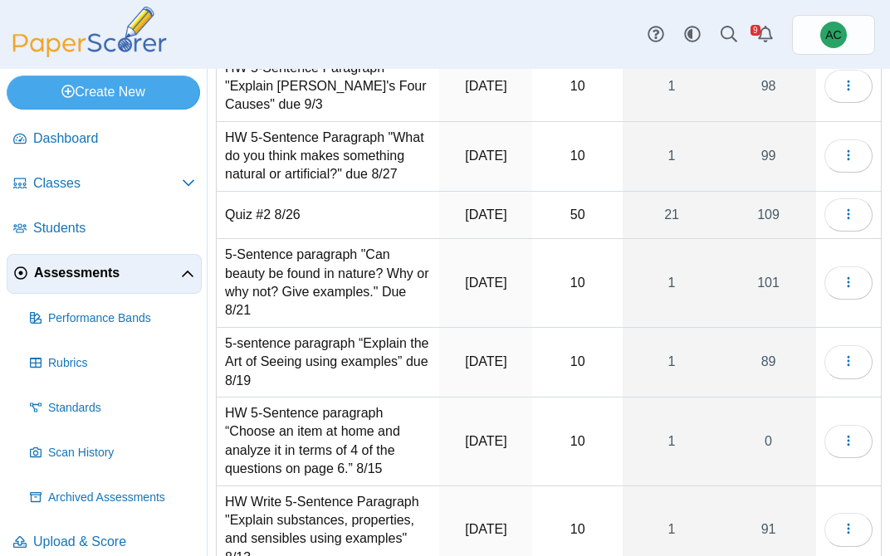
scroll to position [300, 0]
click at [846, 154] on icon "button" at bounding box center [848, 155] width 13 height 13
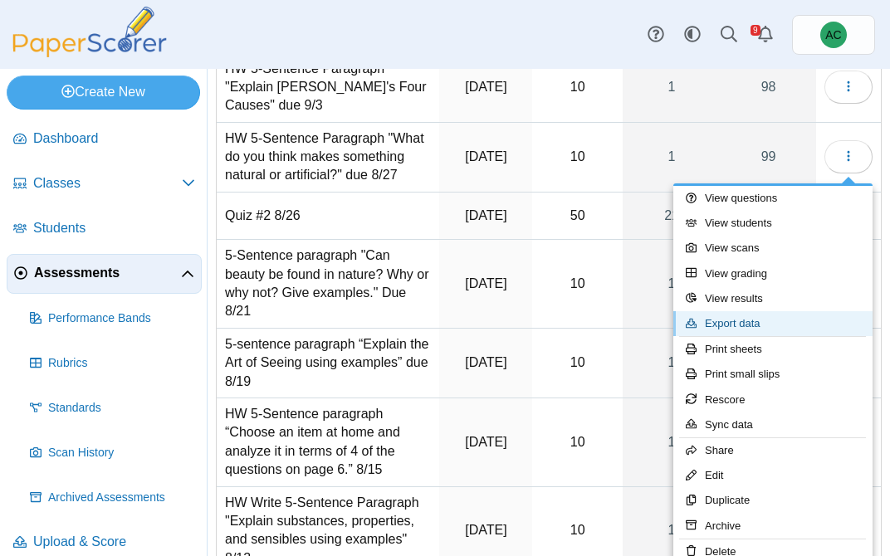
click at [734, 328] on link "Export data" at bounding box center [772, 323] width 199 height 25
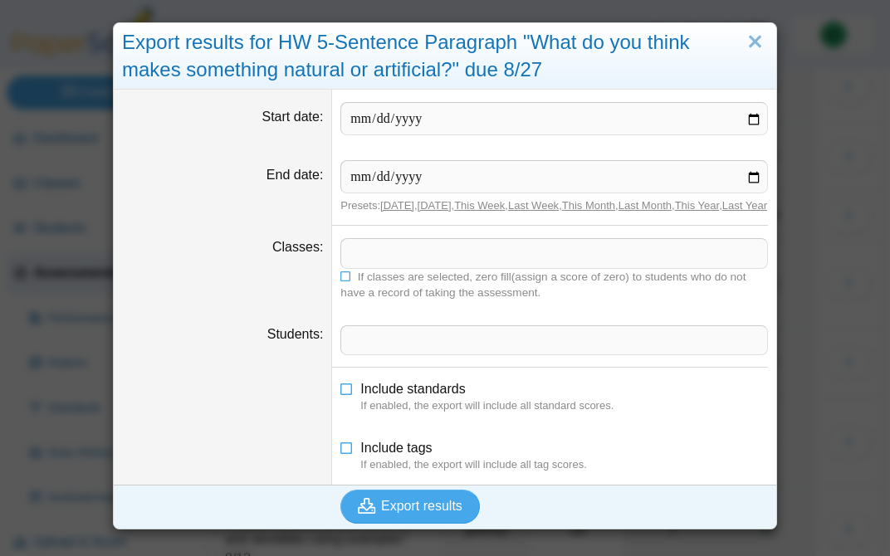
click at [366, 261] on span at bounding box center [554, 253] width 426 height 28
click at [347, 280] on icon at bounding box center [346, 275] width 12 height 10
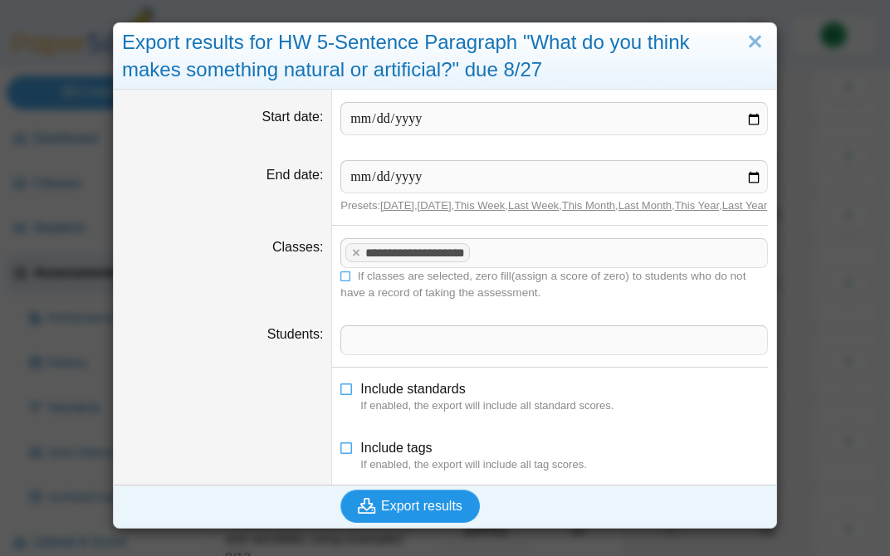
click at [437, 513] on span "Export results" at bounding box center [421, 506] width 81 height 14
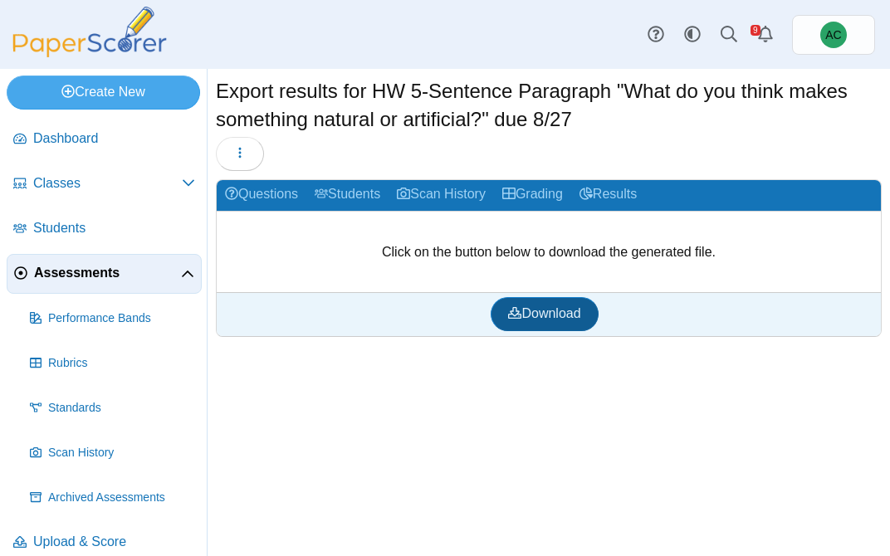
click at [555, 311] on span "Download" at bounding box center [544, 313] width 72 height 14
click at [71, 266] on span "Assessments" at bounding box center [107, 273] width 147 height 18
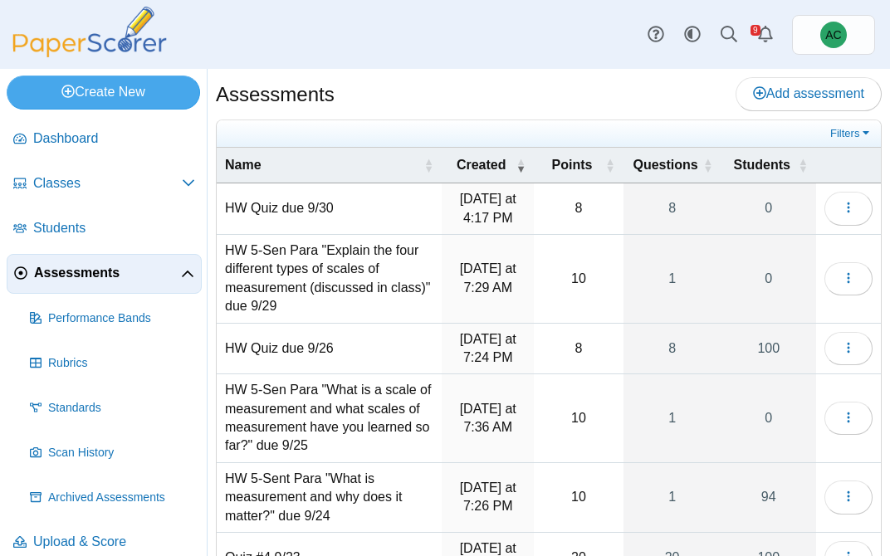
scroll to position [362, 0]
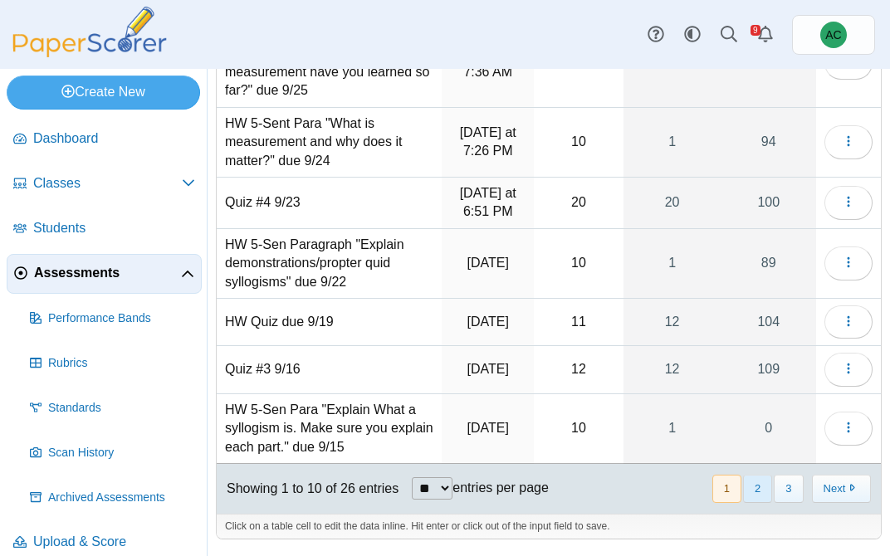
click at [759, 486] on button "2" at bounding box center [757, 488] width 29 height 27
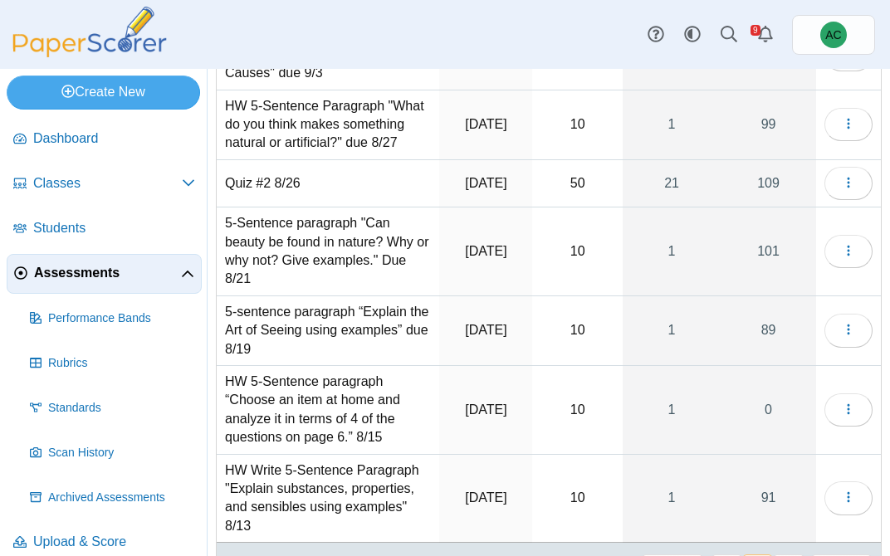
scroll to position [330, 0]
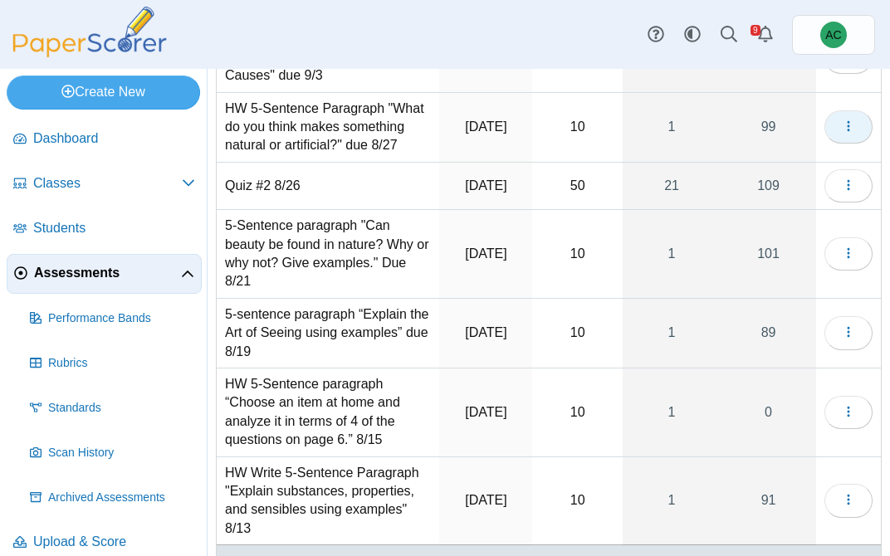
click at [839, 125] on button "button" at bounding box center [848, 126] width 48 height 33
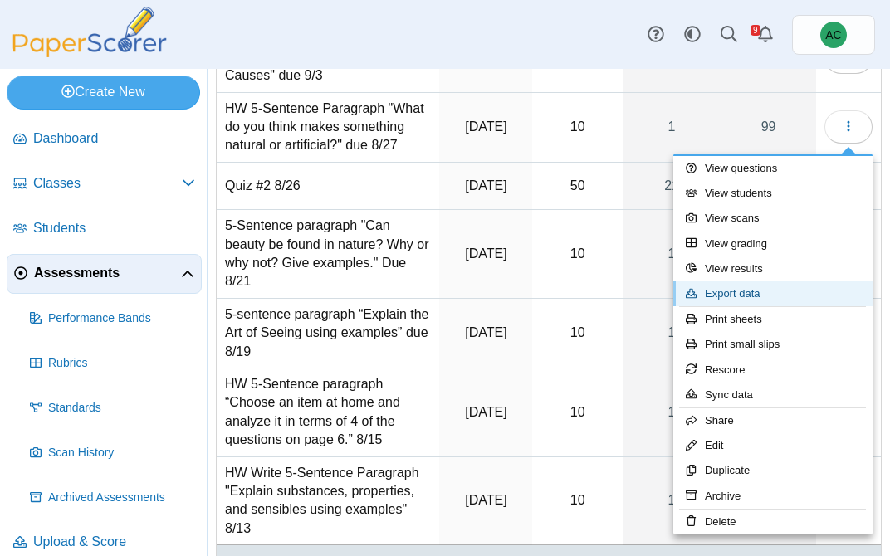
click at [741, 300] on link "Export data" at bounding box center [772, 293] width 199 height 25
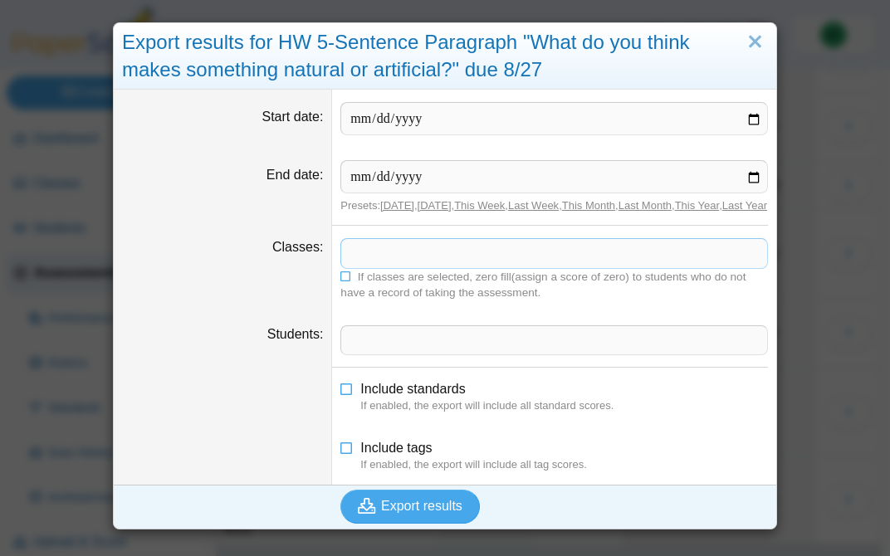
click at [381, 267] on span at bounding box center [554, 253] width 426 height 28
click at [345, 280] on icon at bounding box center [346, 275] width 12 height 10
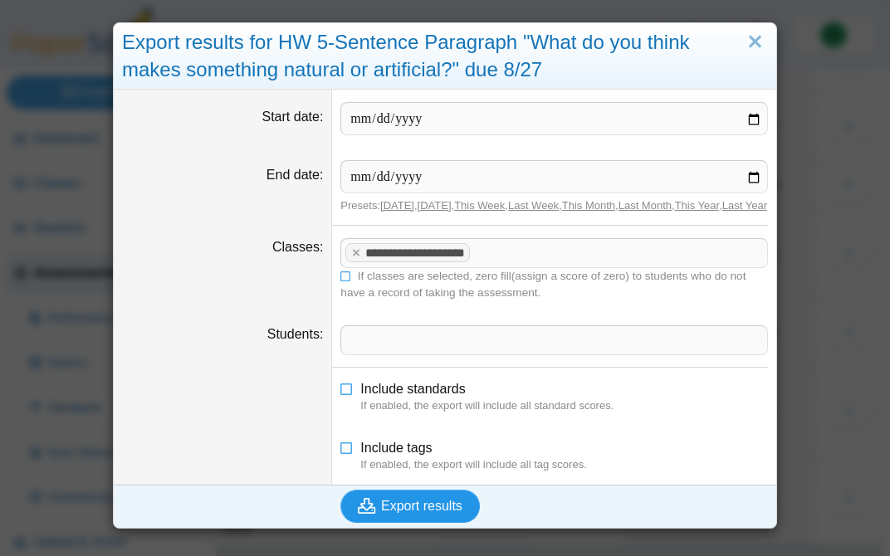
click at [384, 513] on span "Export results" at bounding box center [421, 506] width 81 height 14
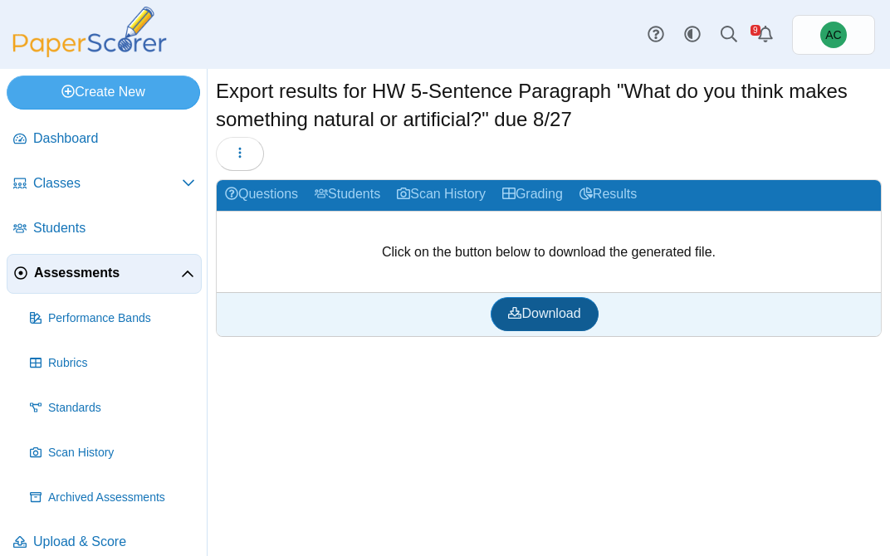
click at [511, 298] on link "Download" at bounding box center [544, 313] width 107 height 33
click at [115, 45] on img at bounding box center [90, 32] width 166 height 51
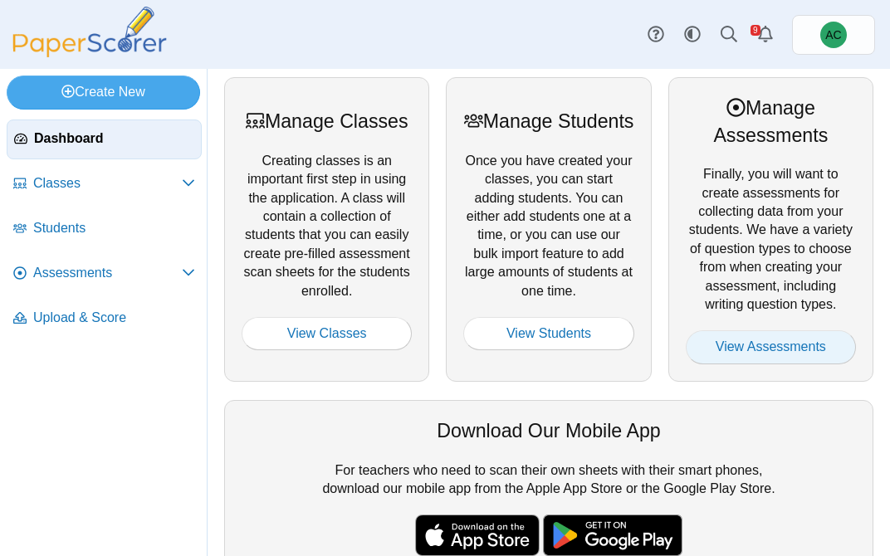
click at [764, 350] on link "View Assessments" at bounding box center [771, 346] width 170 height 33
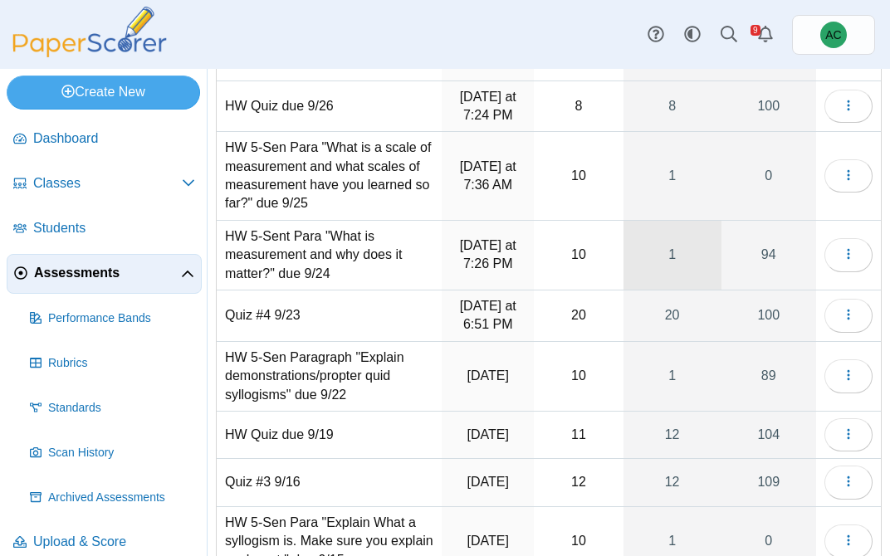
scroll to position [362, 0]
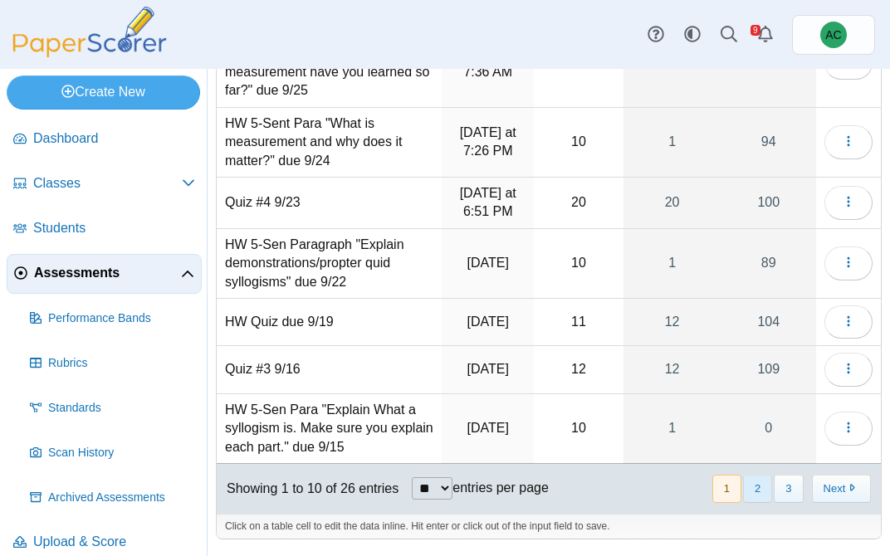
click at [765, 484] on button "2" at bounding box center [757, 488] width 29 height 27
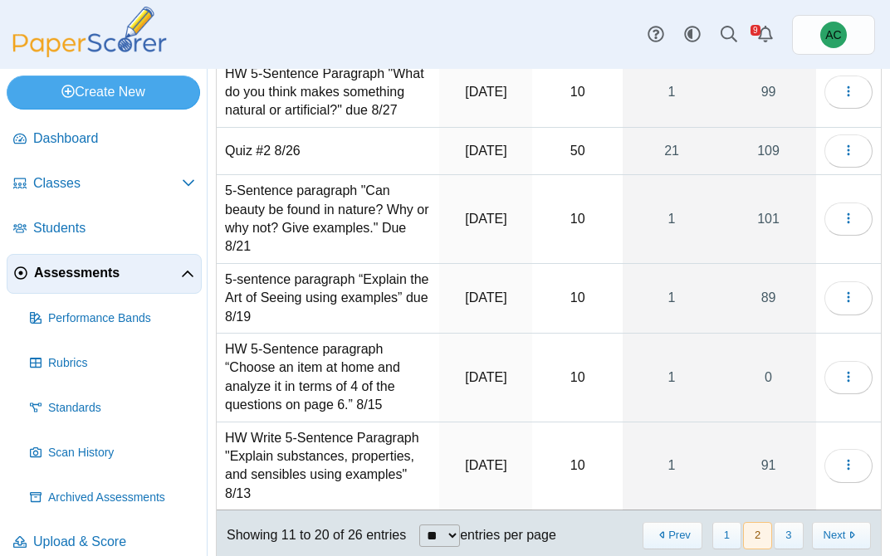
scroll to position [0, 0]
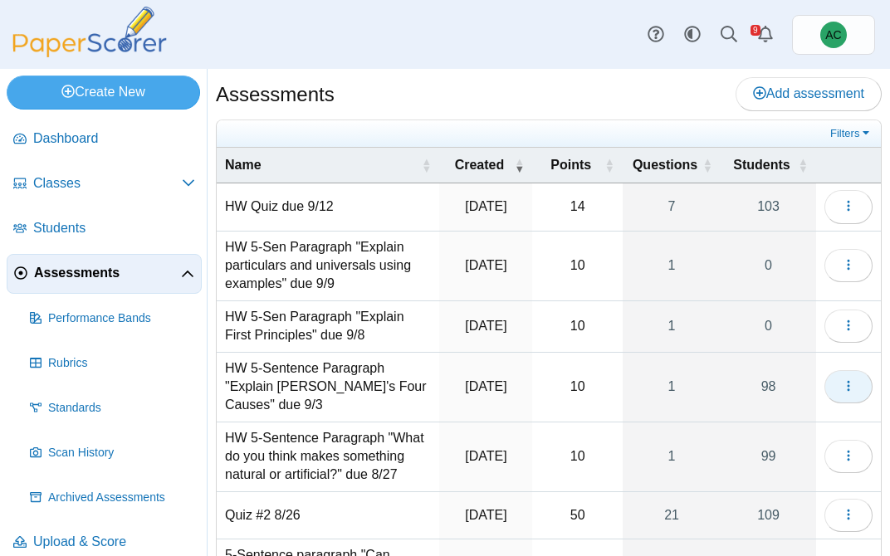
click at [847, 380] on button "button" at bounding box center [848, 386] width 48 height 33
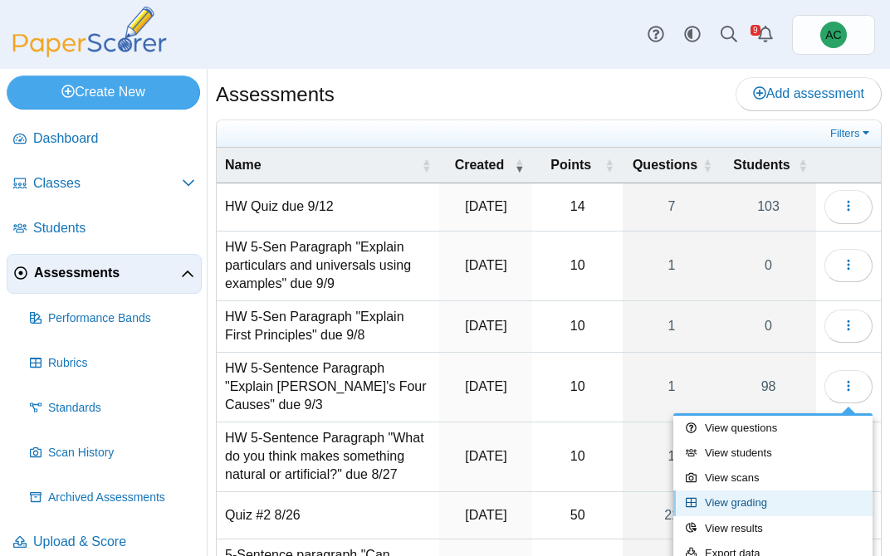
click at [750, 504] on link "View grading" at bounding box center [772, 503] width 199 height 25
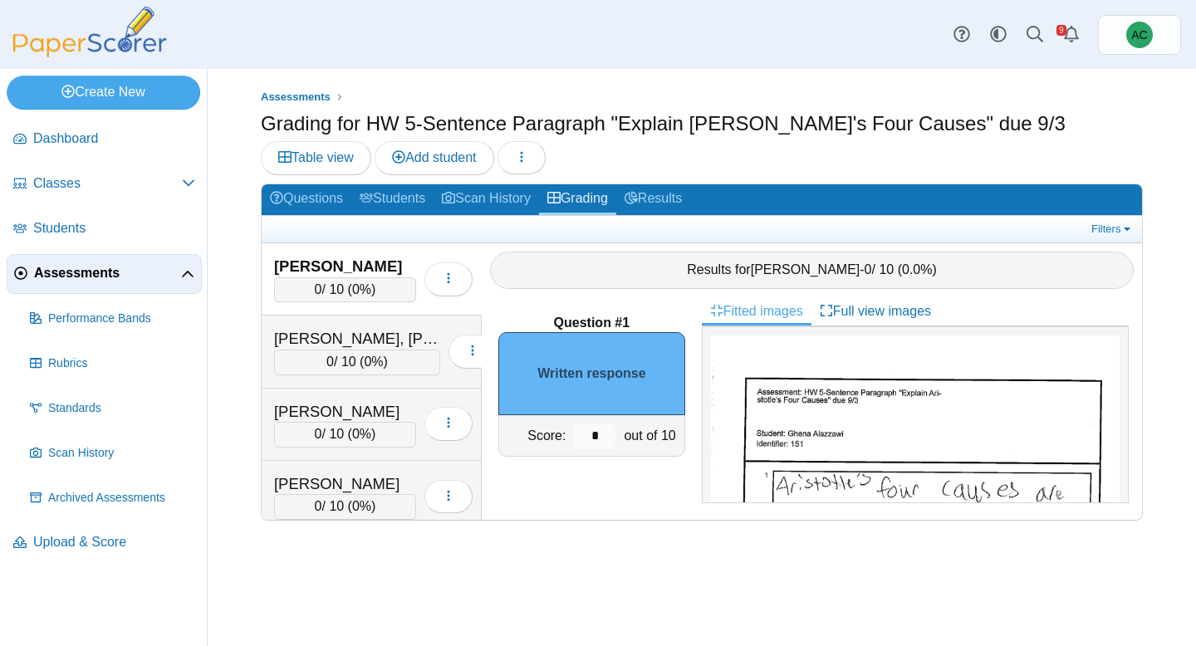
click at [86, 49] on img at bounding box center [90, 32] width 166 height 51
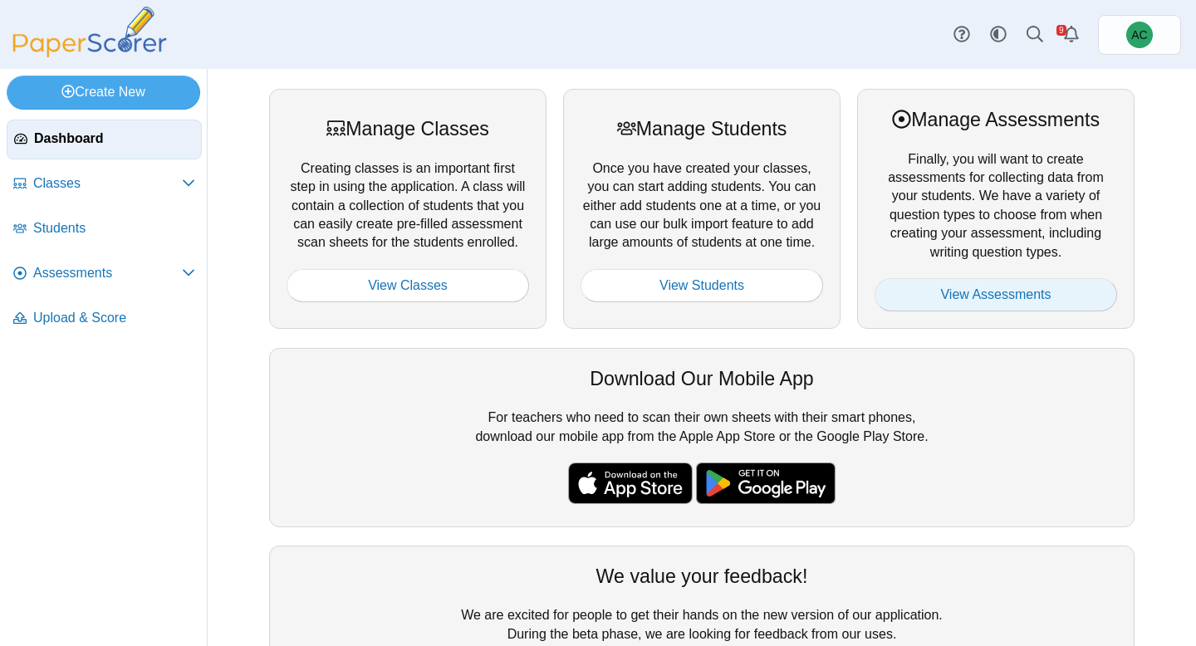
click at [933, 286] on link "View Assessments" at bounding box center [995, 294] width 242 height 33
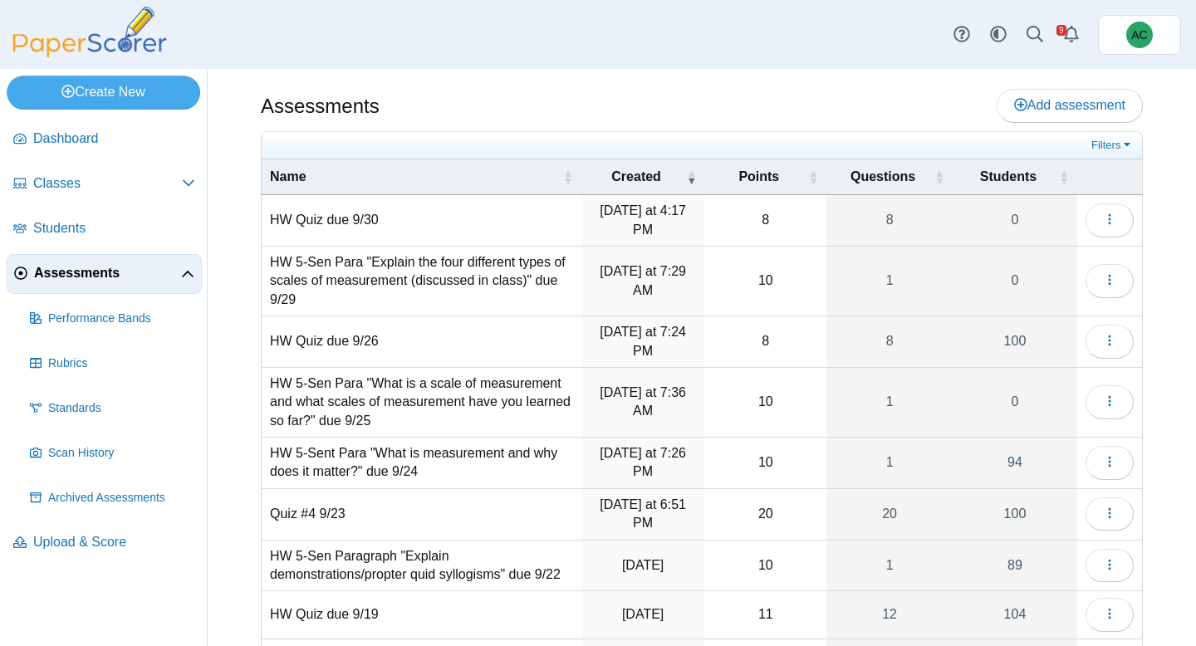
scroll to position [183, 0]
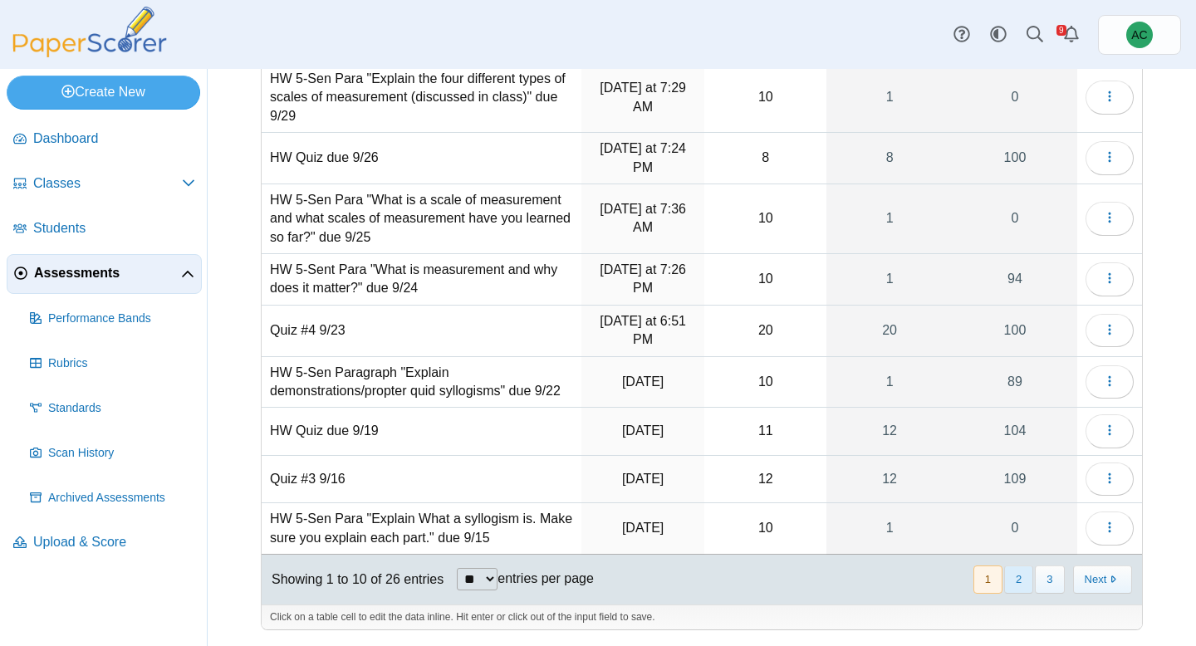
click at [1014, 576] on button "2" at bounding box center [1018, 578] width 29 height 27
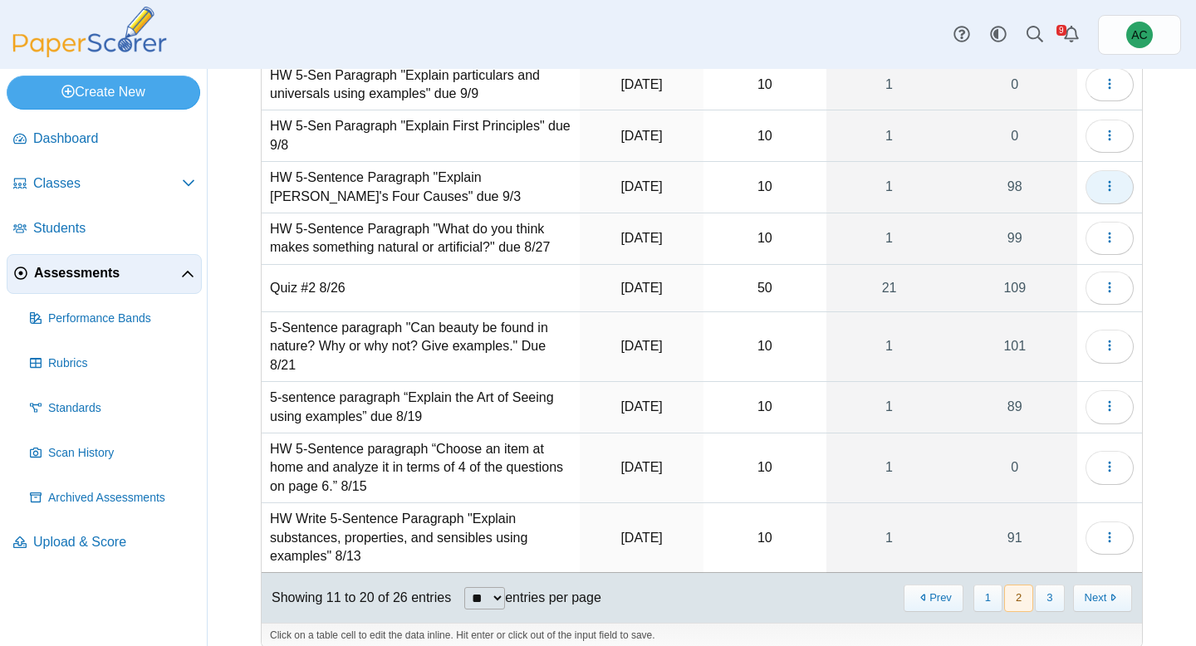
click at [1114, 180] on icon "button" at bounding box center [1109, 185] width 13 height 13
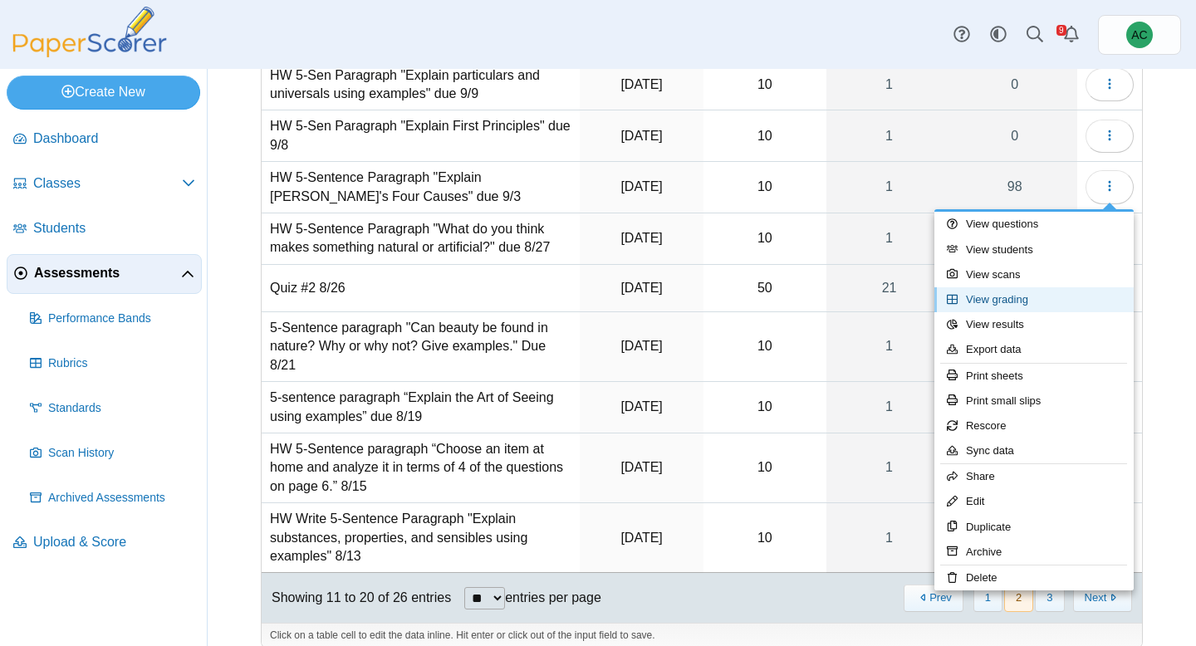
click at [1018, 297] on link "View grading" at bounding box center [1033, 299] width 199 height 25
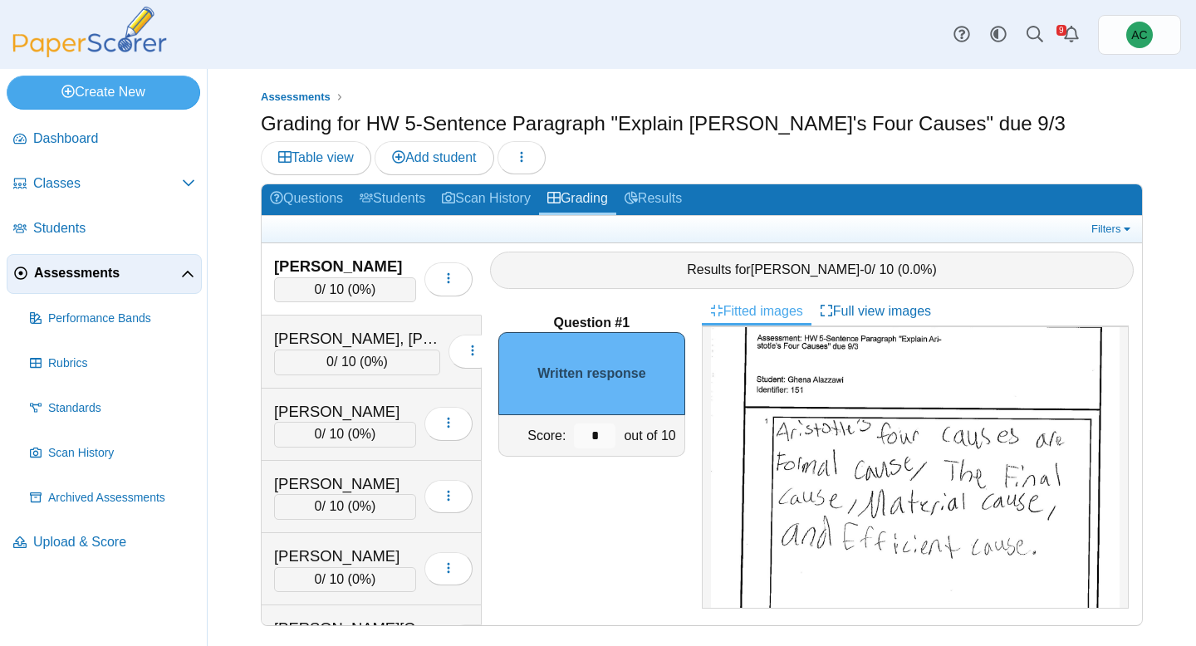
scroll to position [60, 0]
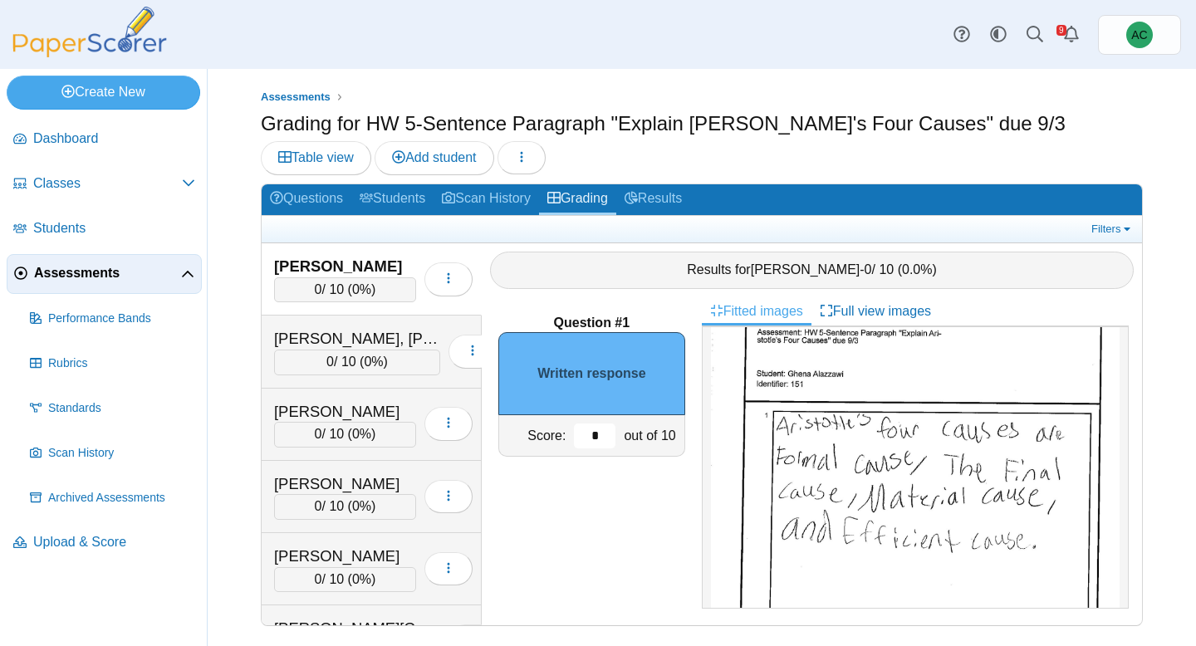
click at [604, 439] on input "*" at bounding box center [595, 435] width 42 height 25
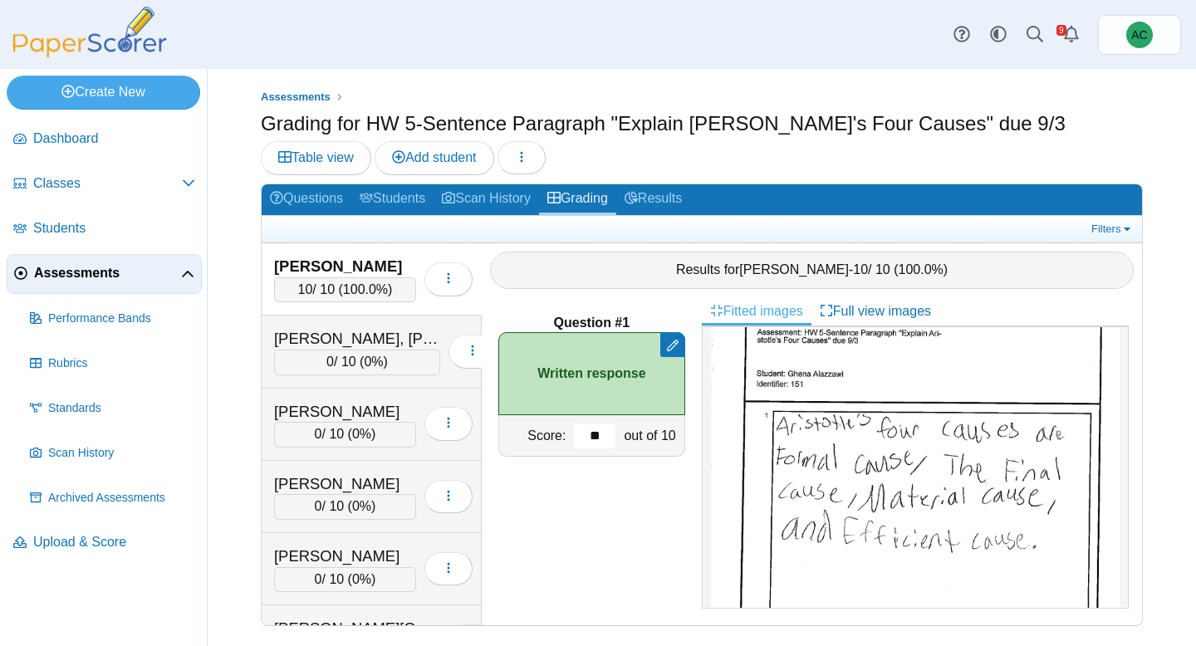
type input "**"
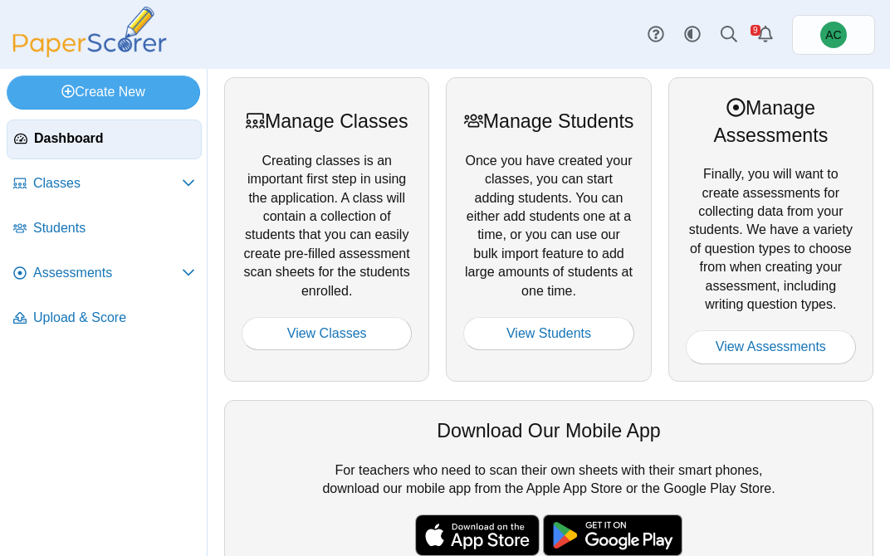
scroll to position [1, 0]
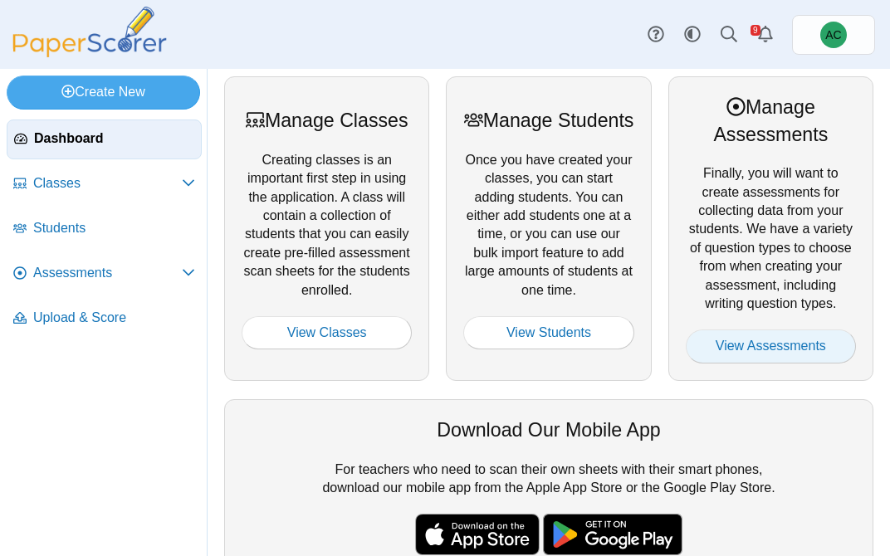
click at [743, 354] on link "View Assessments" at bounding box center [771, 346] width 170 height 33
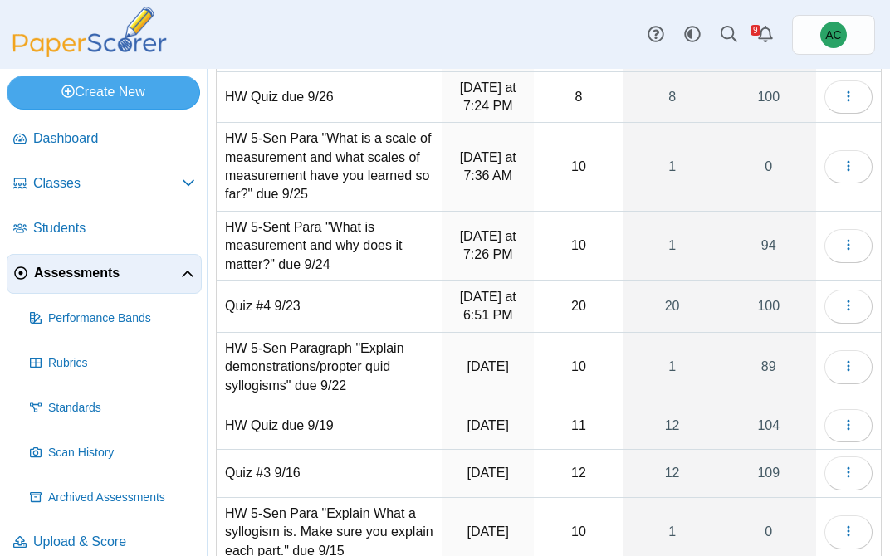
scroll to position [362, 0]
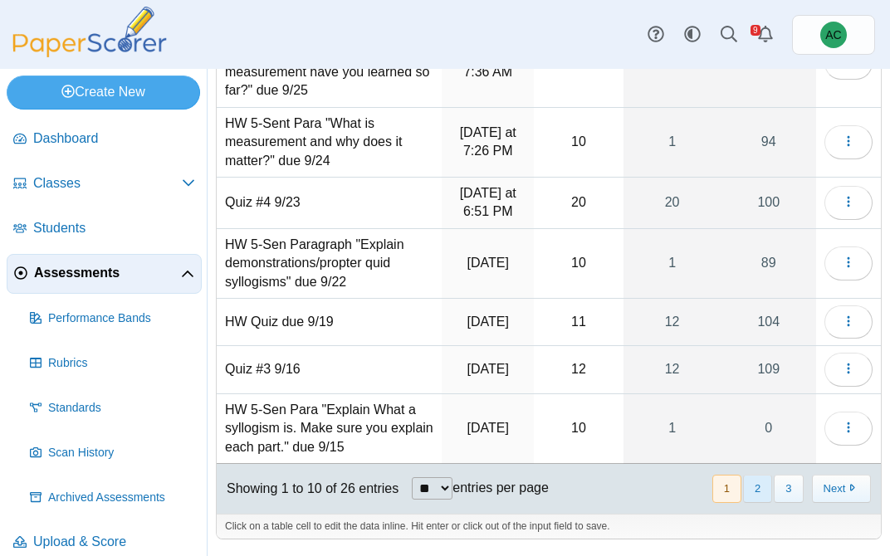
click at [759, 487] on button "2" at bounding box center [757, 488] width 29 height 27
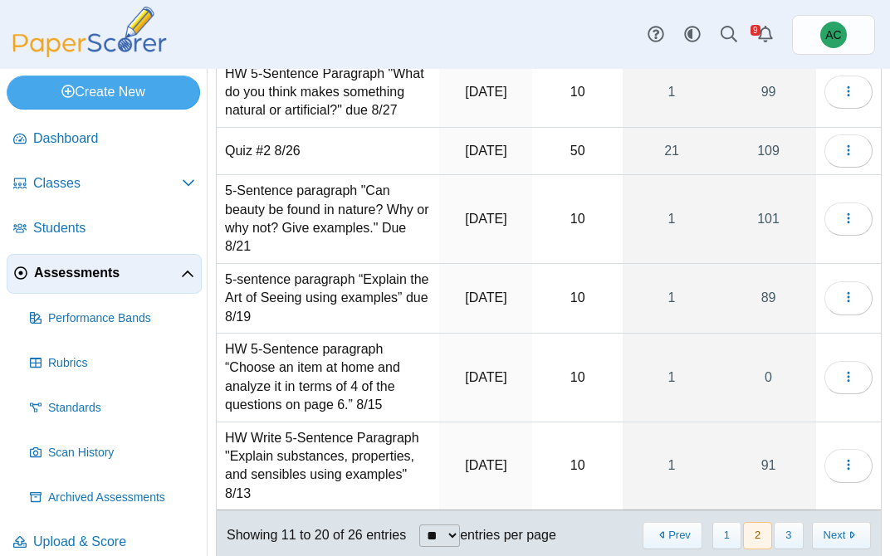
scroll to position [316, 0]
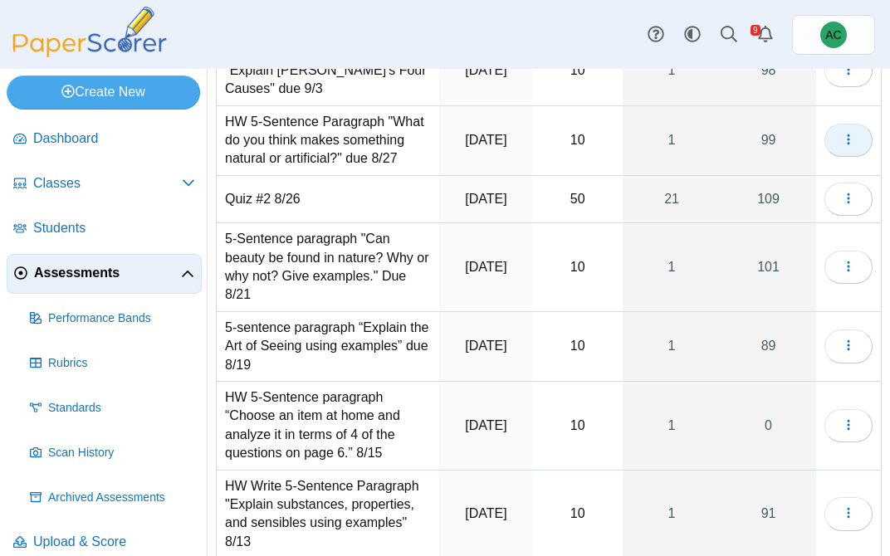
click at [843, 146] on icon "button" at bounding box center [848, 139] width 13 height 13
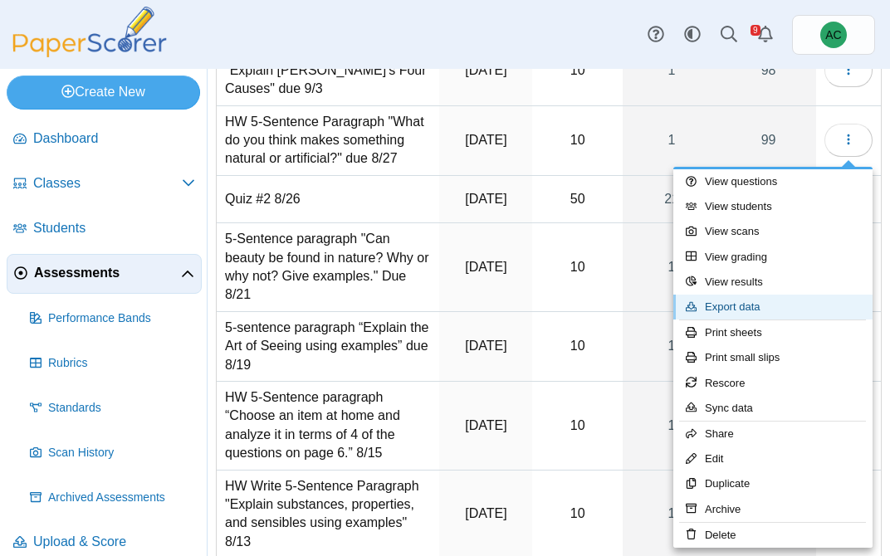
click at [746, 308] on link "Export data" at bounding box center [772, 307] width 199 height 25
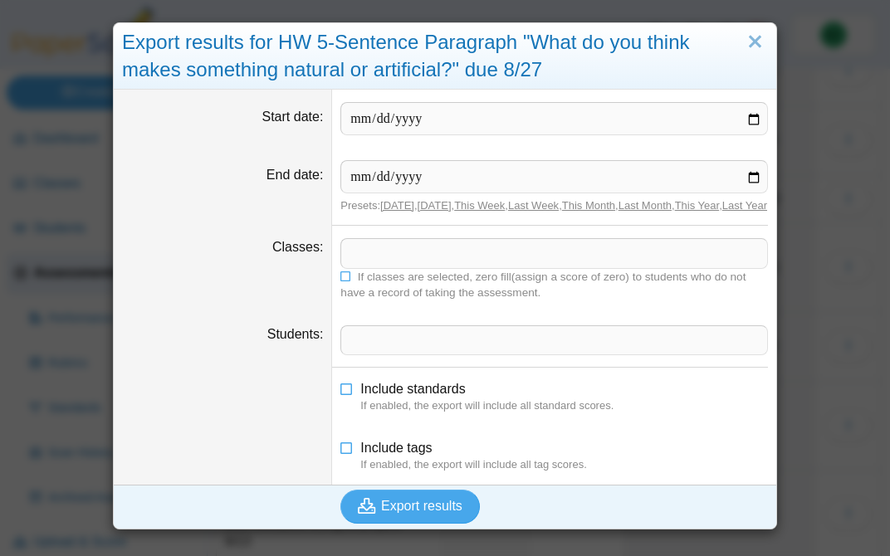
click at [395, 263] on span at bounding box center [554, 253] width 426 height 28
click at [350, 280] on icon at bounding box center [346, 275] width 12 height 10
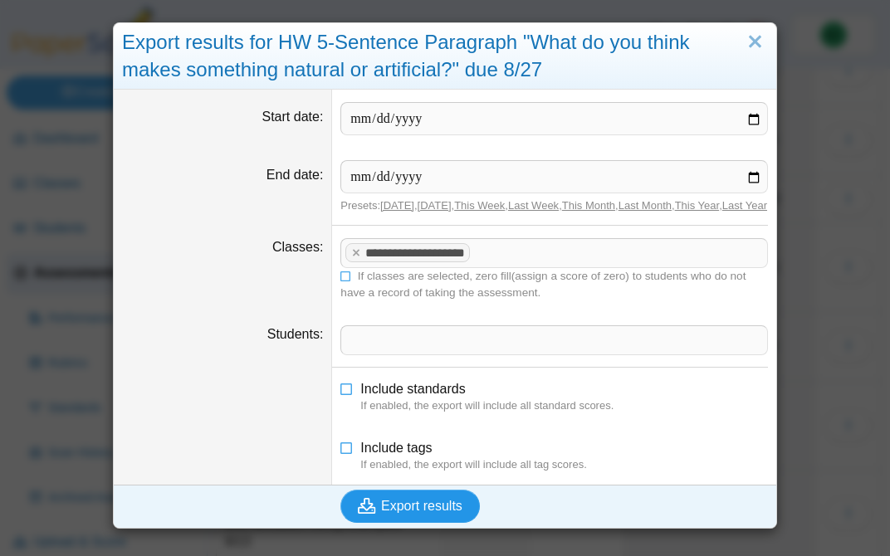
click at [413, 513] on span "Export results" at bounding box center [421, 506] width 81 height 14
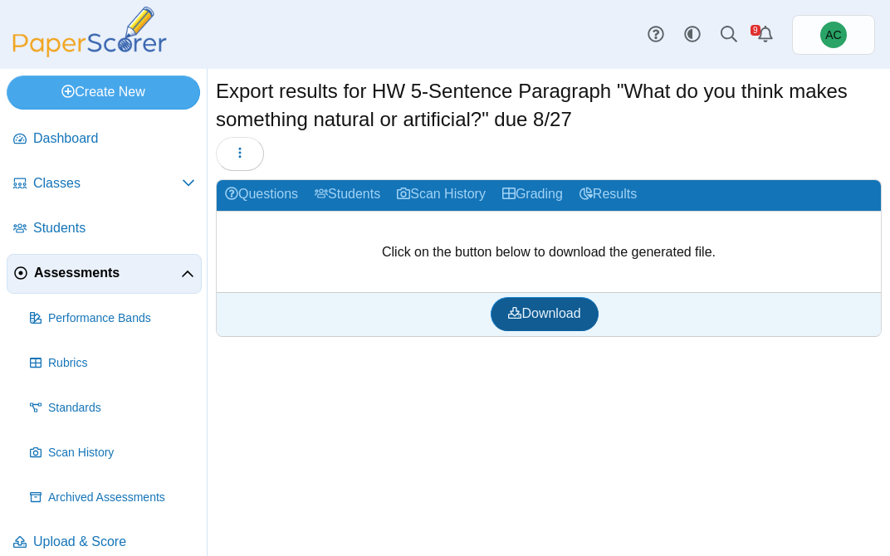
click at [542, 315] on span "Download" at bounding box center [544, 313] width 72 height 14
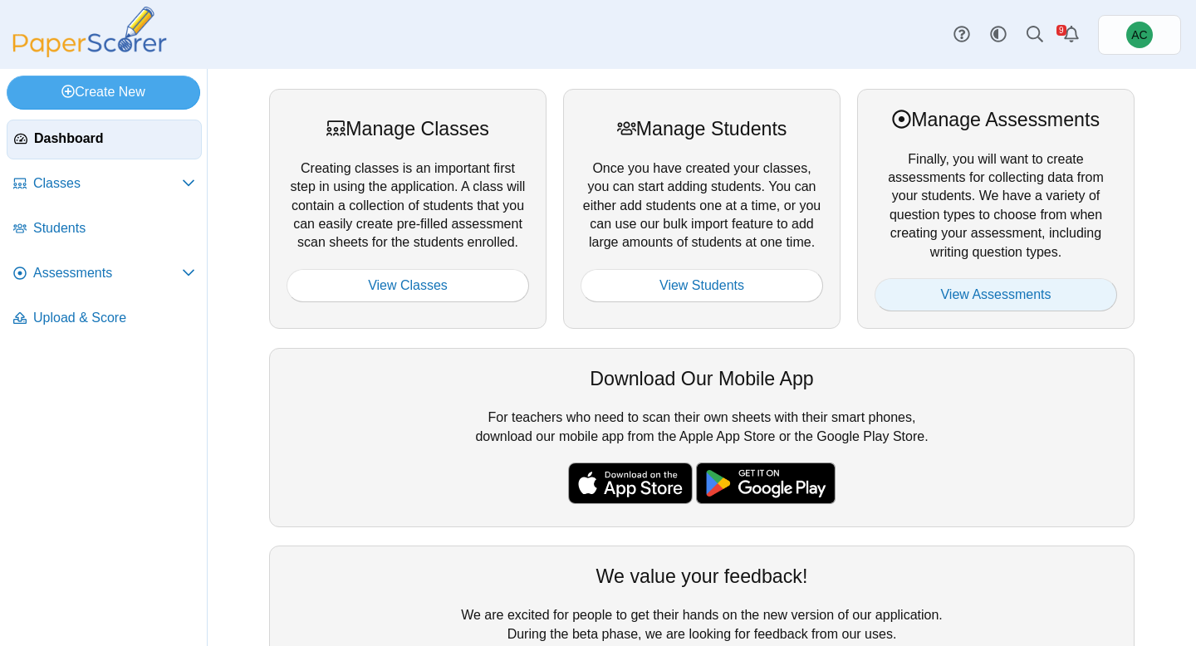
click at [909, 286] on link "View Assessments" at bounding box center [995, 294] width 242 height 33
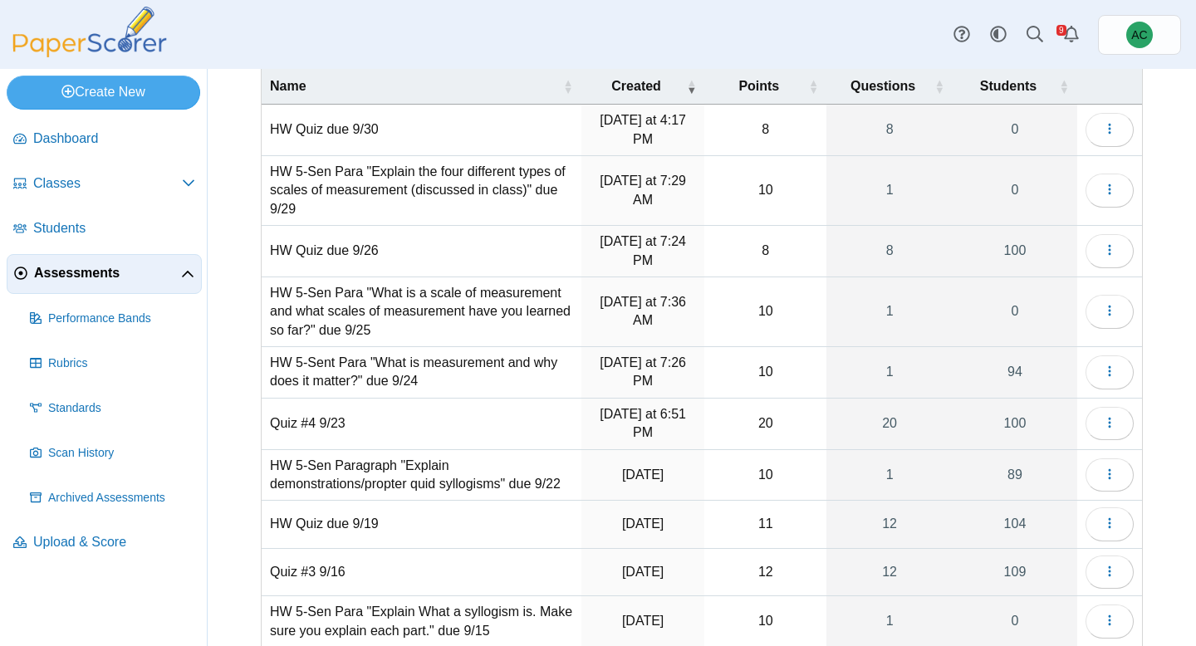
scroll to position [183, 0]
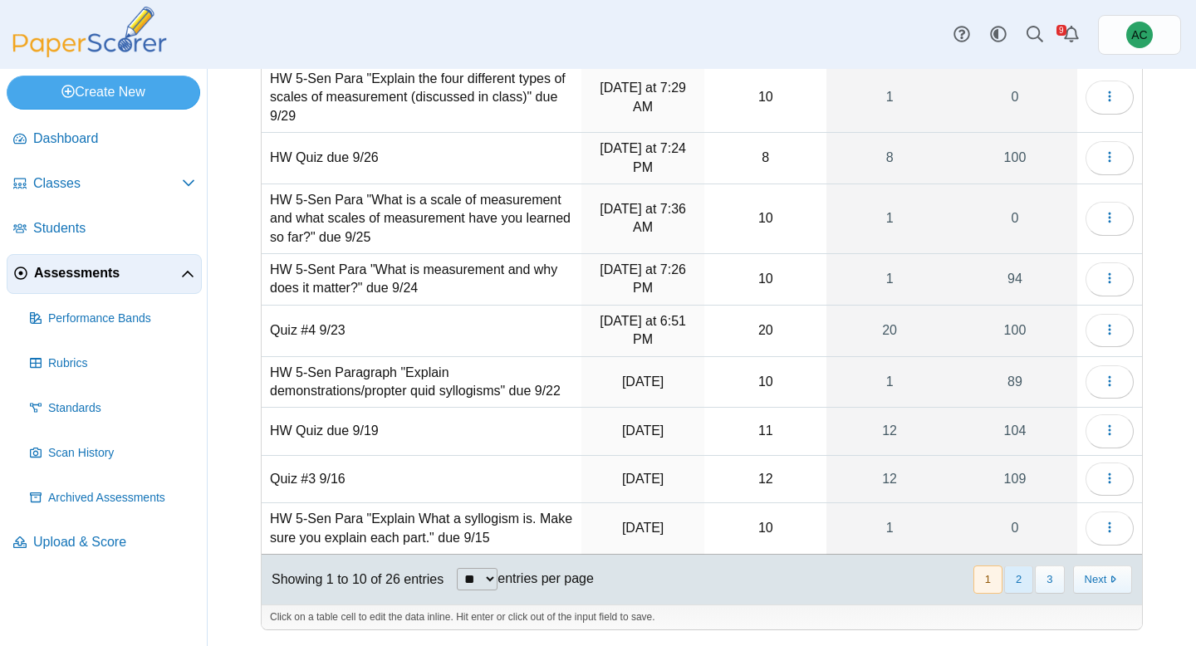
click at [1011, 580] on button "2" at bounding box center [1018, 578] width 29 height 27
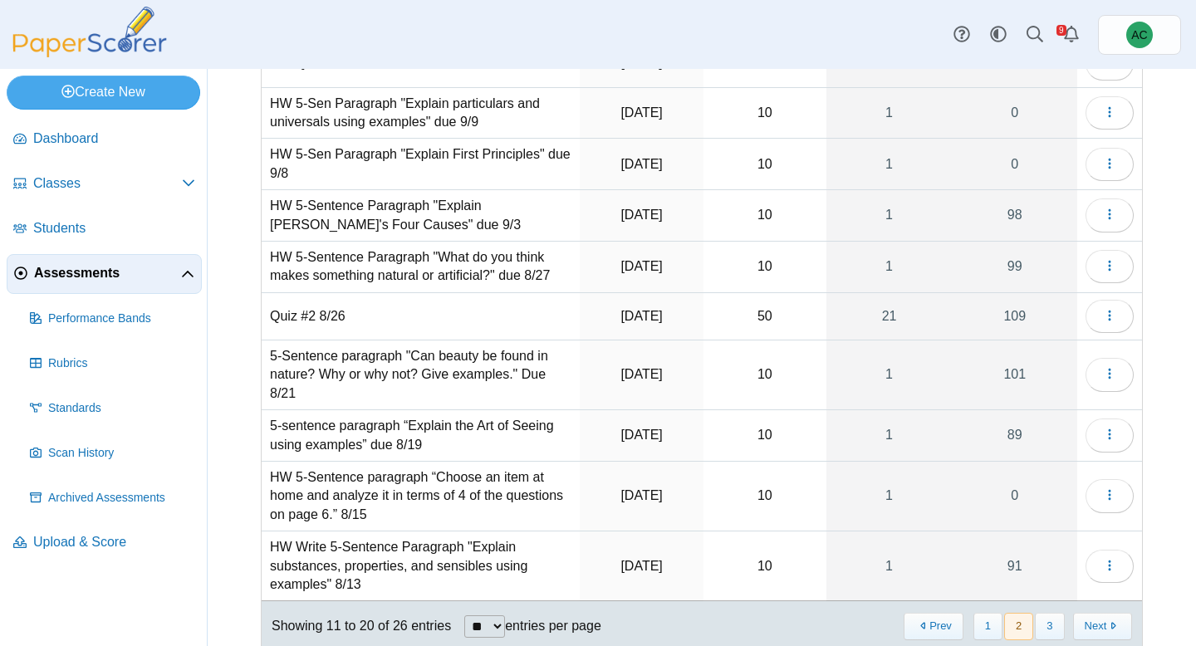
scroll to position [154, 0]
click at [1108, 214] on use "button" at bounding box center [1109, 215] width 2 height 11
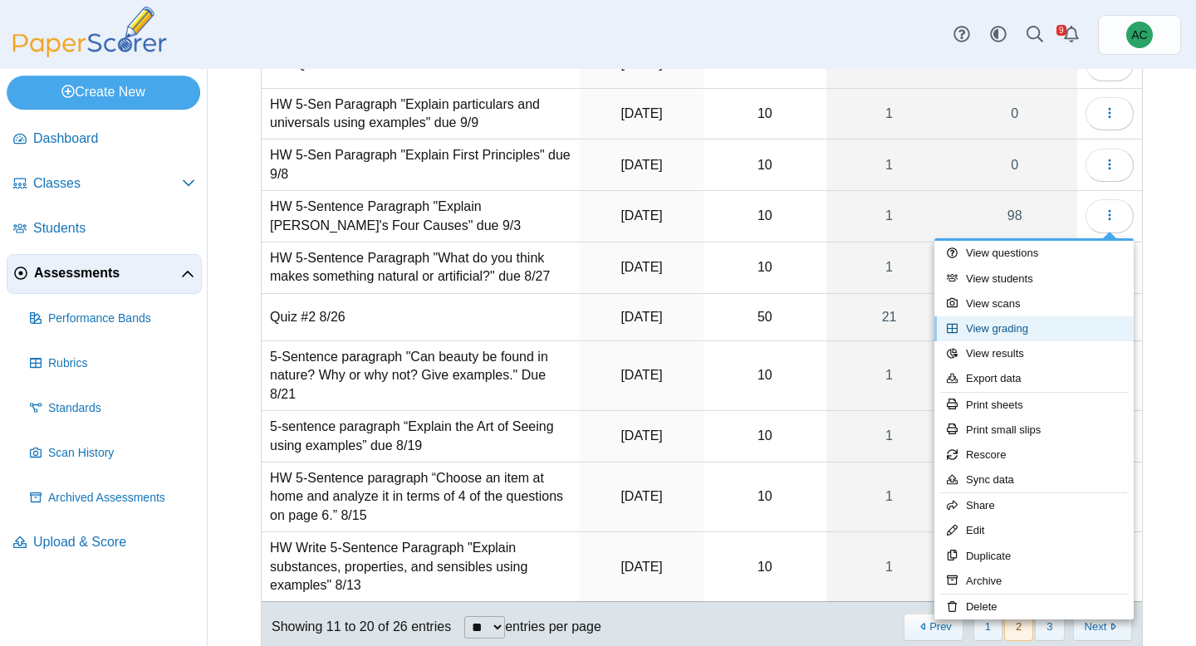
click at [1010, 323] on link "View grading" at bounding box center [1033, 328] width 199 height 25
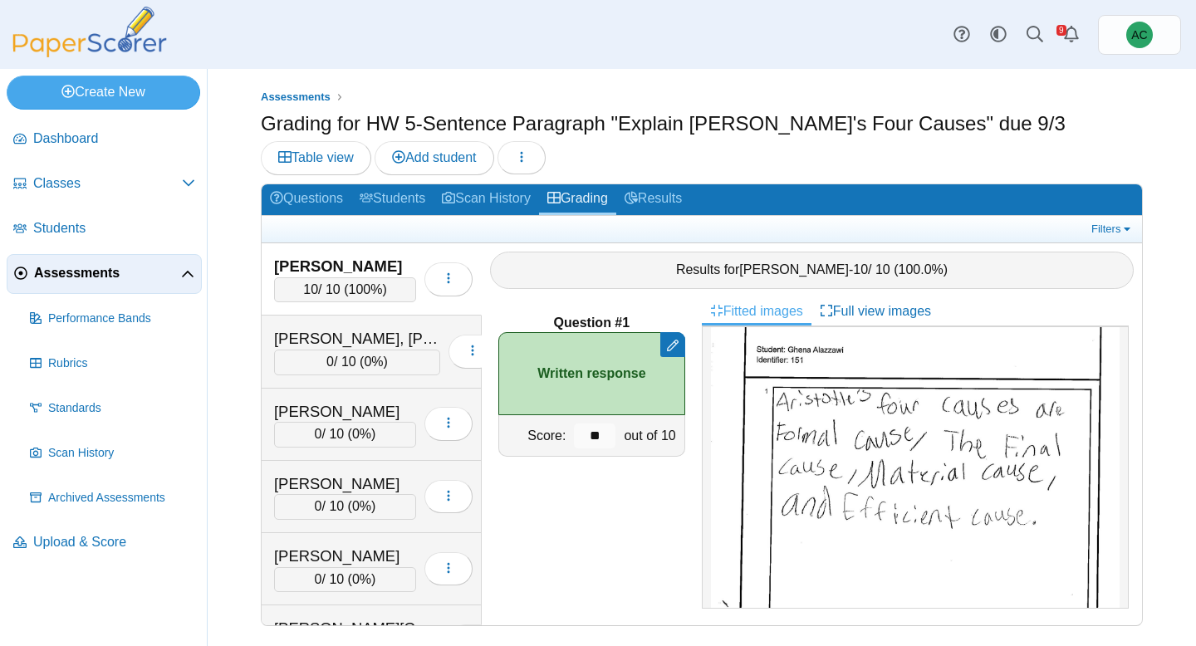
scroll to position [106, 0]
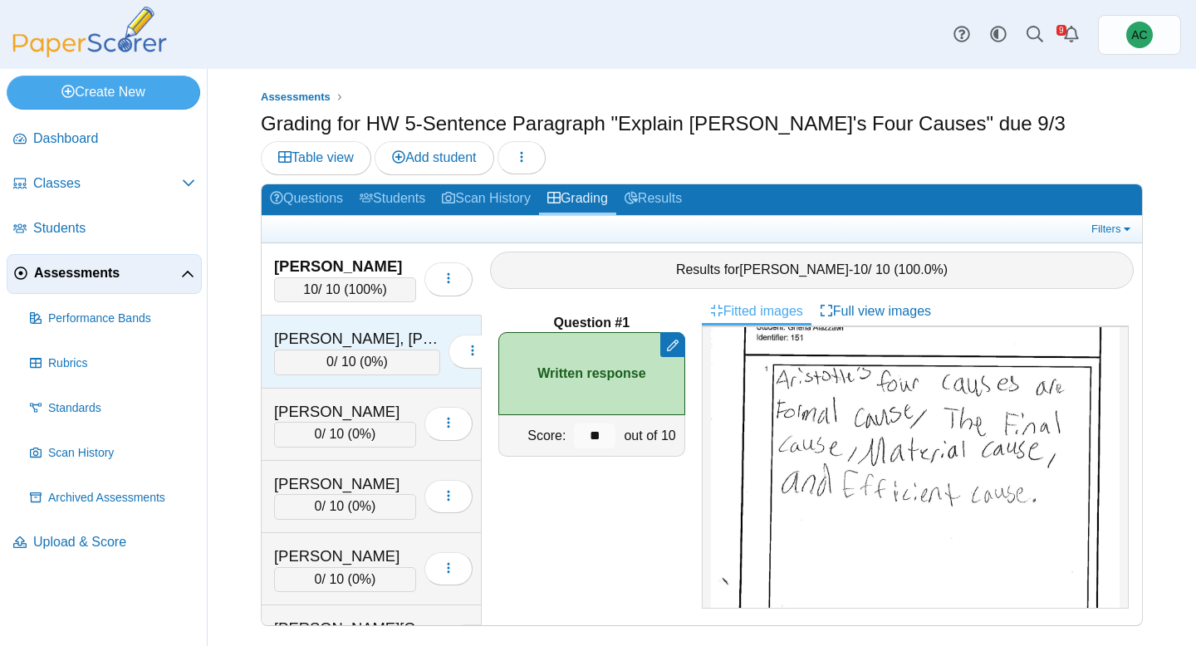
click at [369, 348] on div "Alex, Elizabeth Maria" at bounding box center [357, 339] width 166 height 22
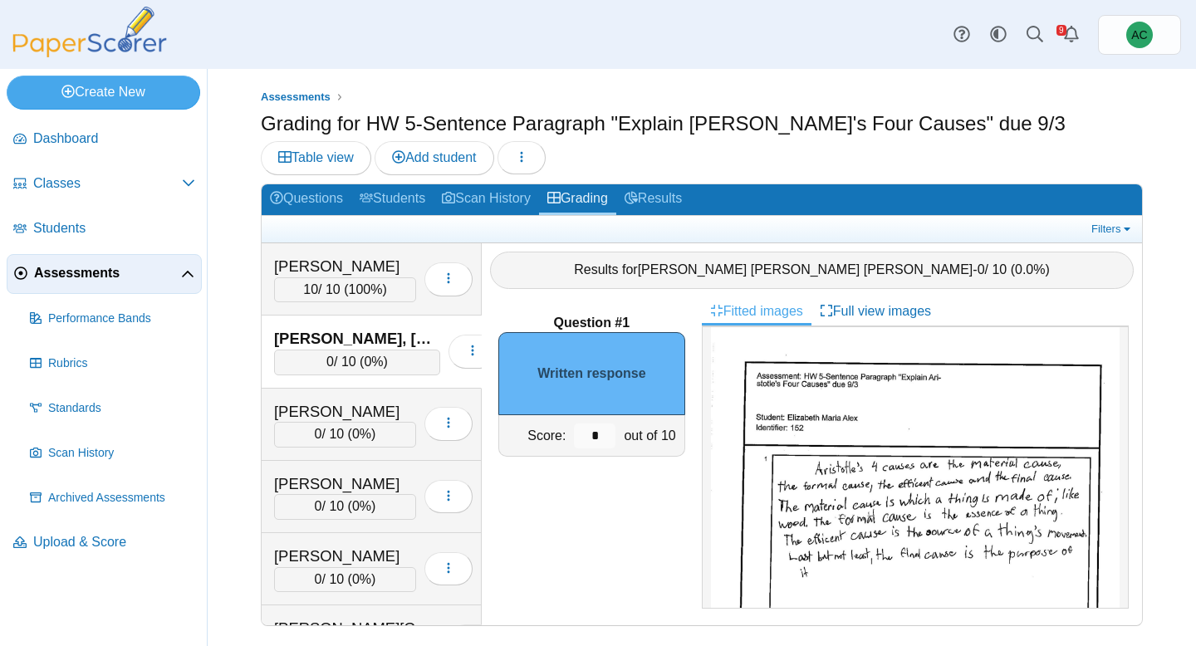
scroll to position [21, 0]
click at [598, 433] on input "*" at bounding box center [595, 435] width 42 height 25
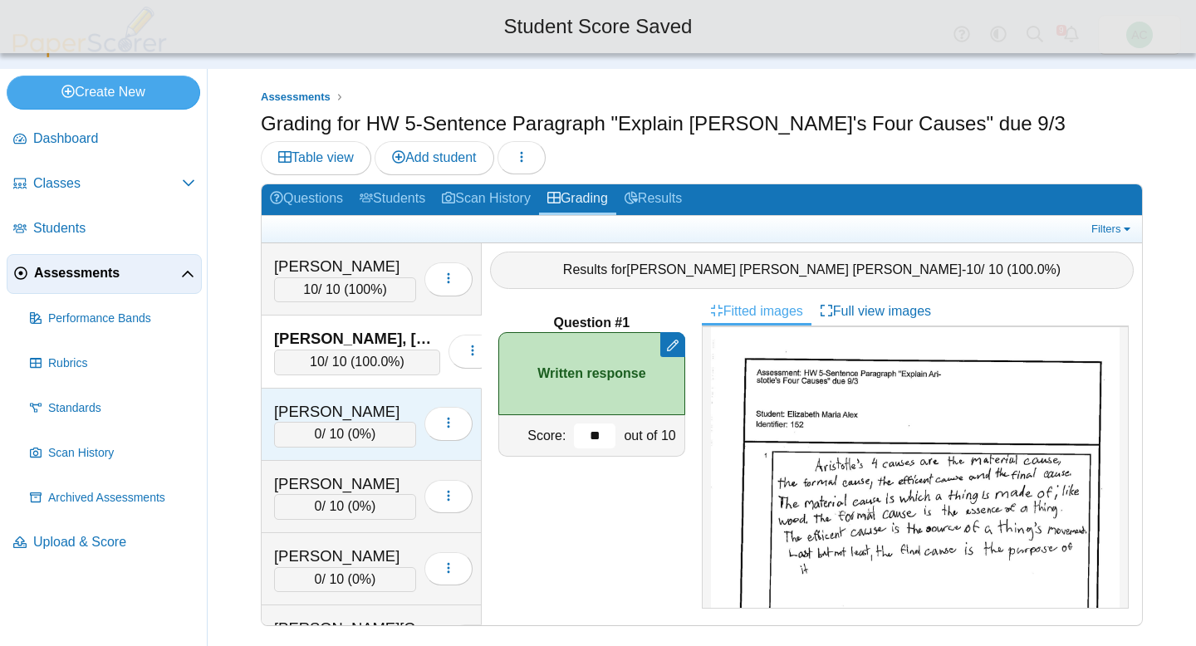
type input "**"
click at [371, 438] on span "0%" at bounding box center [361, 434] width 19 height 14
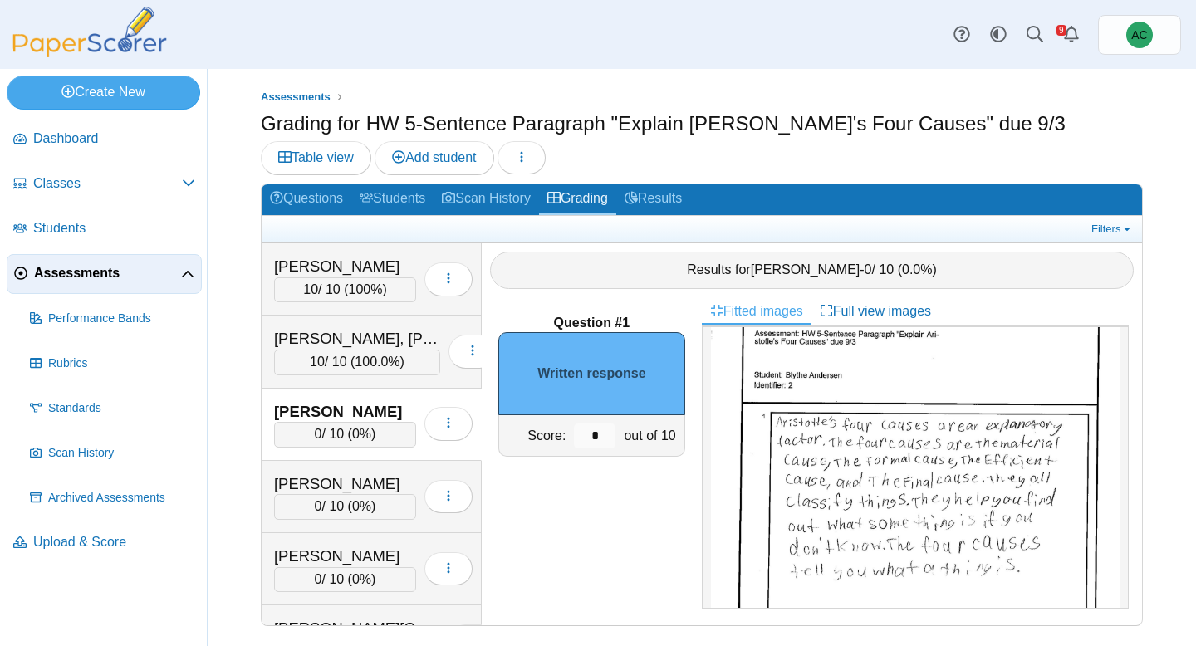
scroll to position [72, 0]
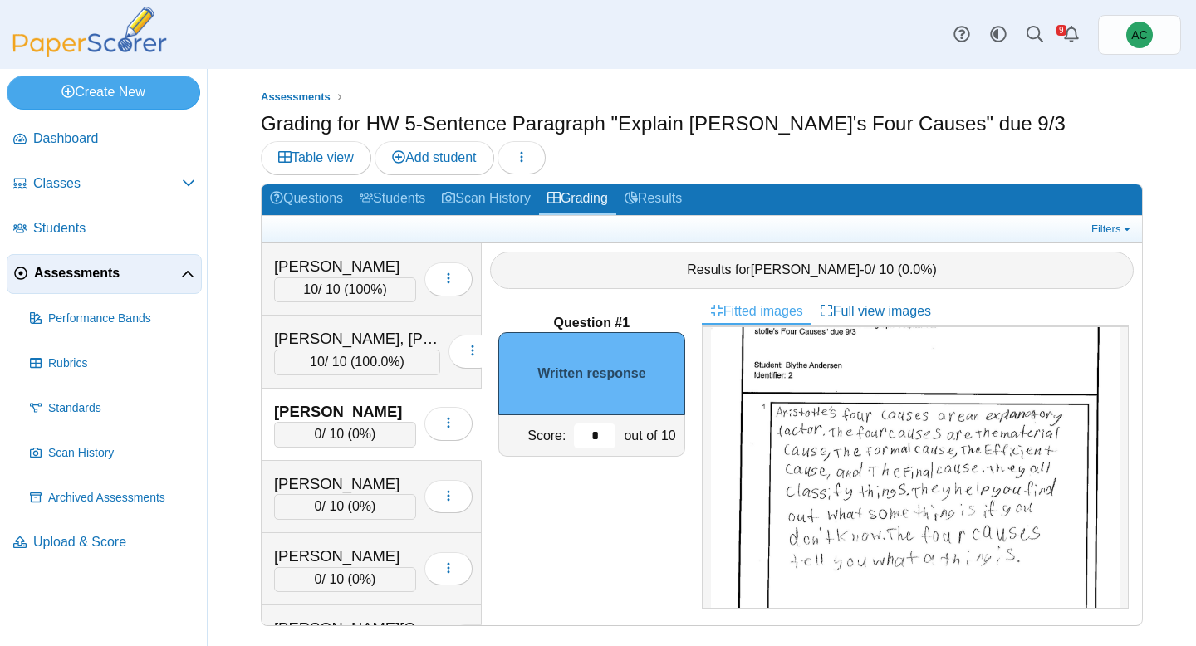
click at [607, 432] on input "*" at bounding box center [595, 435] width 42 height 25
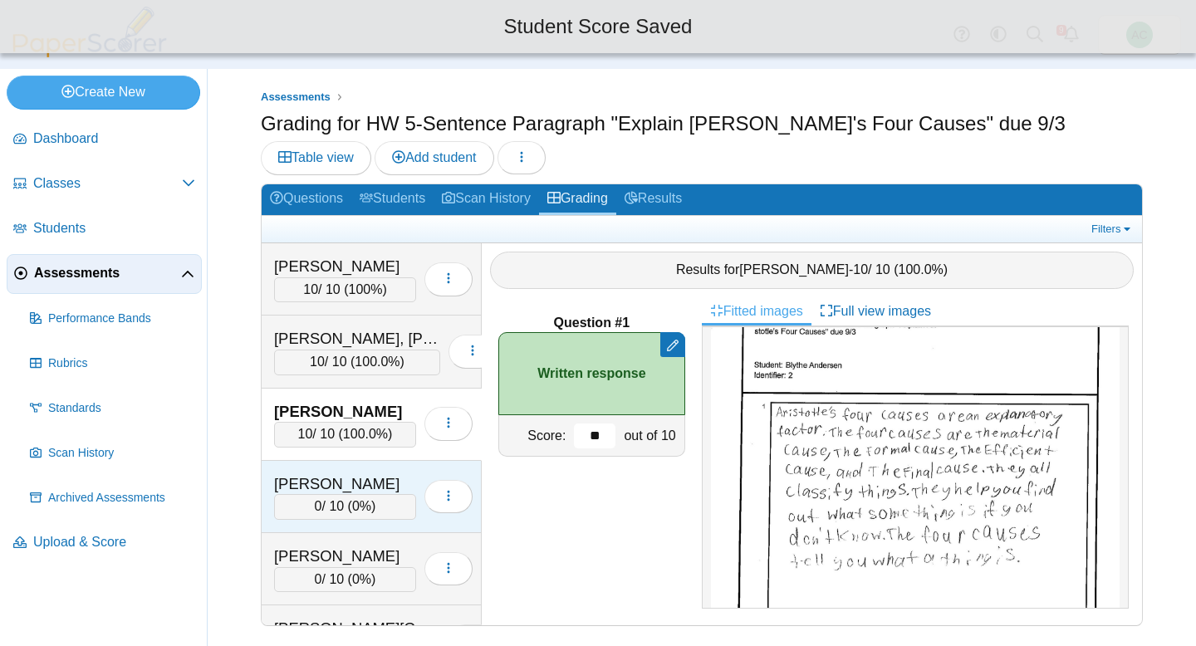
type input "**"
click at [294, 473] on div "Andersen, Hannah" at bounding box center [345, 484] width 142 height 22
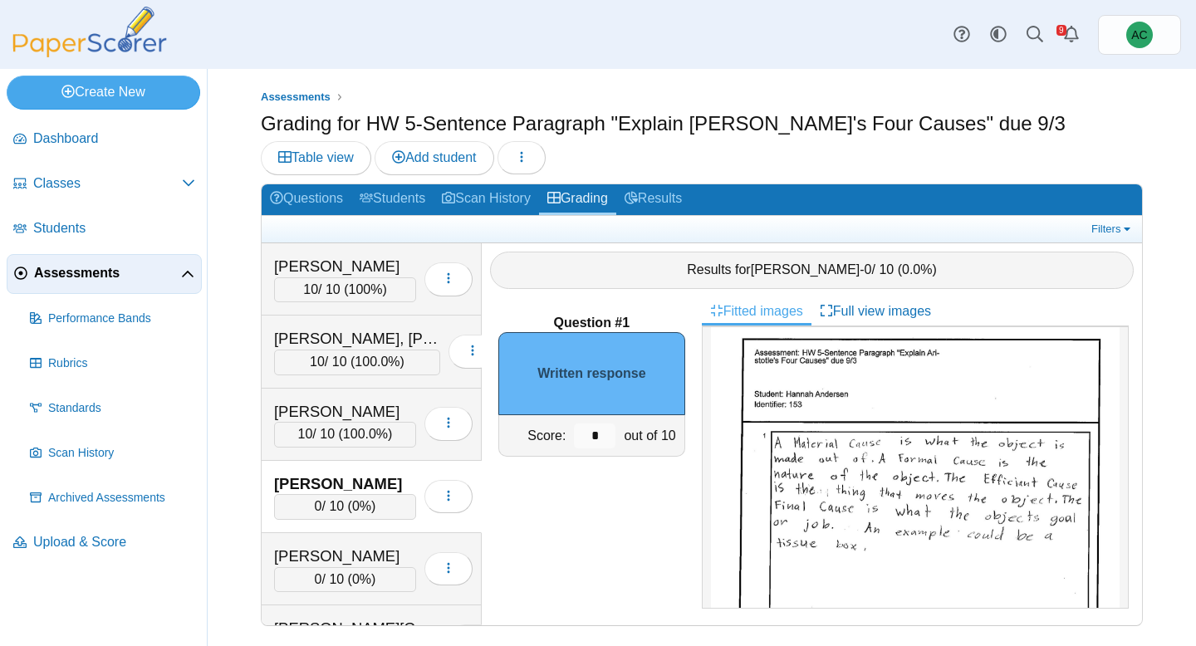
scroll to position [45, 0]
click at [610, 438] on input "*" at bounding box center [595, 435] width 42 height 25
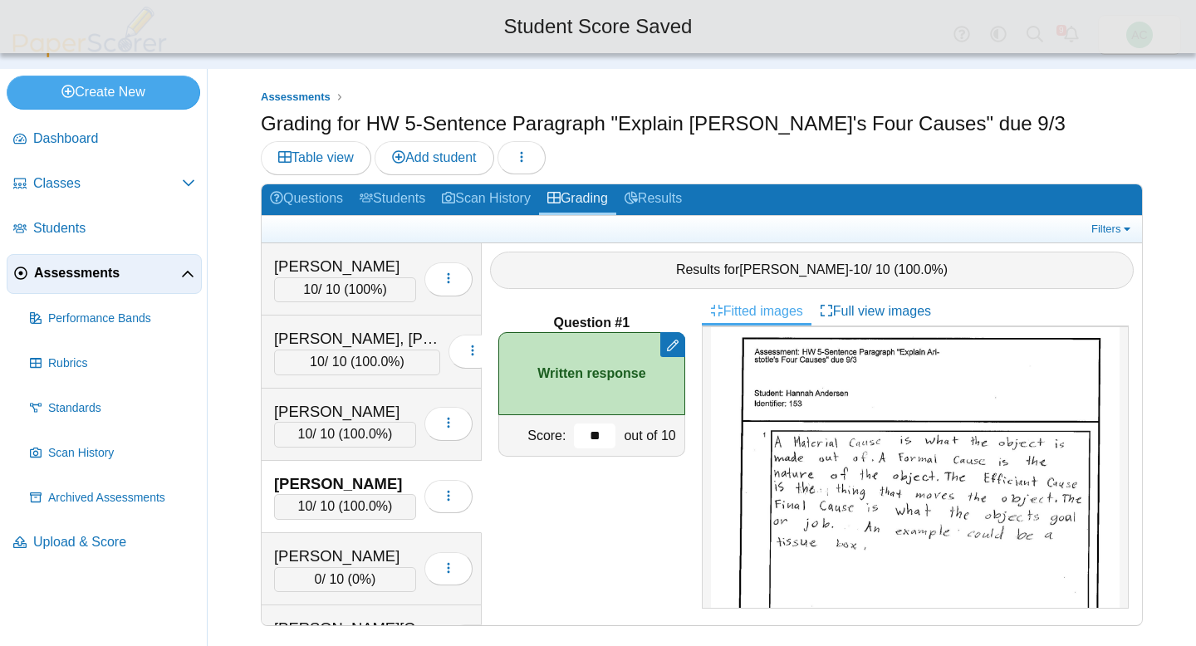
scroll to position [86, 0]
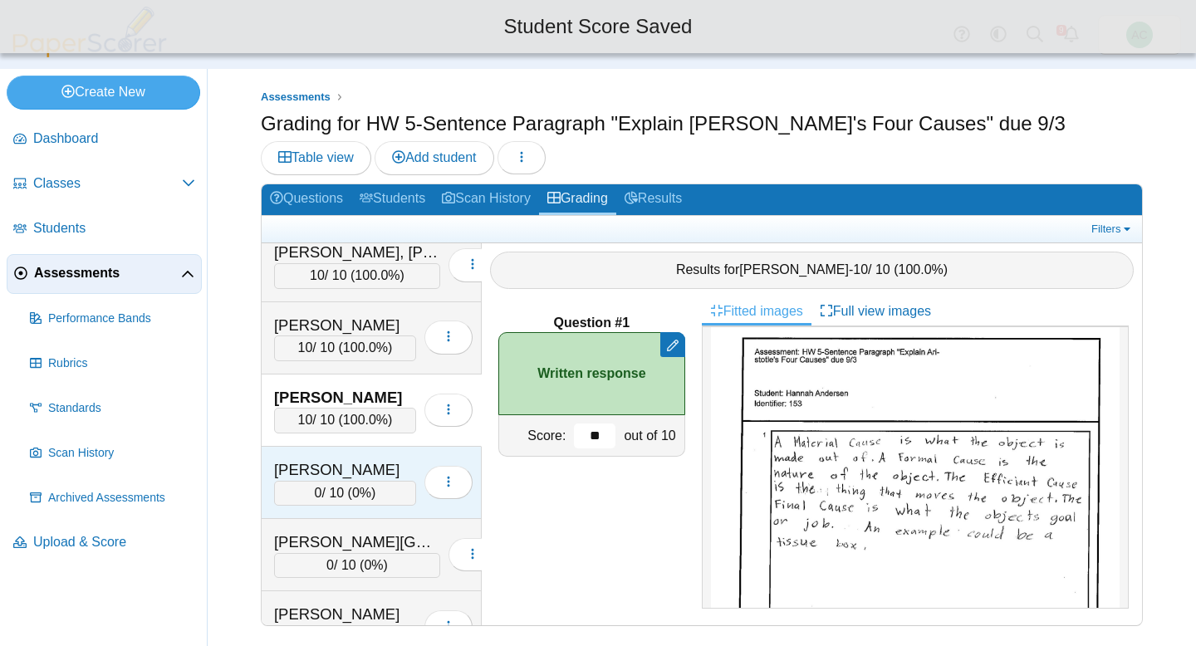
type input "**"
click at [313, 473] on div "Anderson, Ivy" at bounding box center [345, 470] width 142 height 22
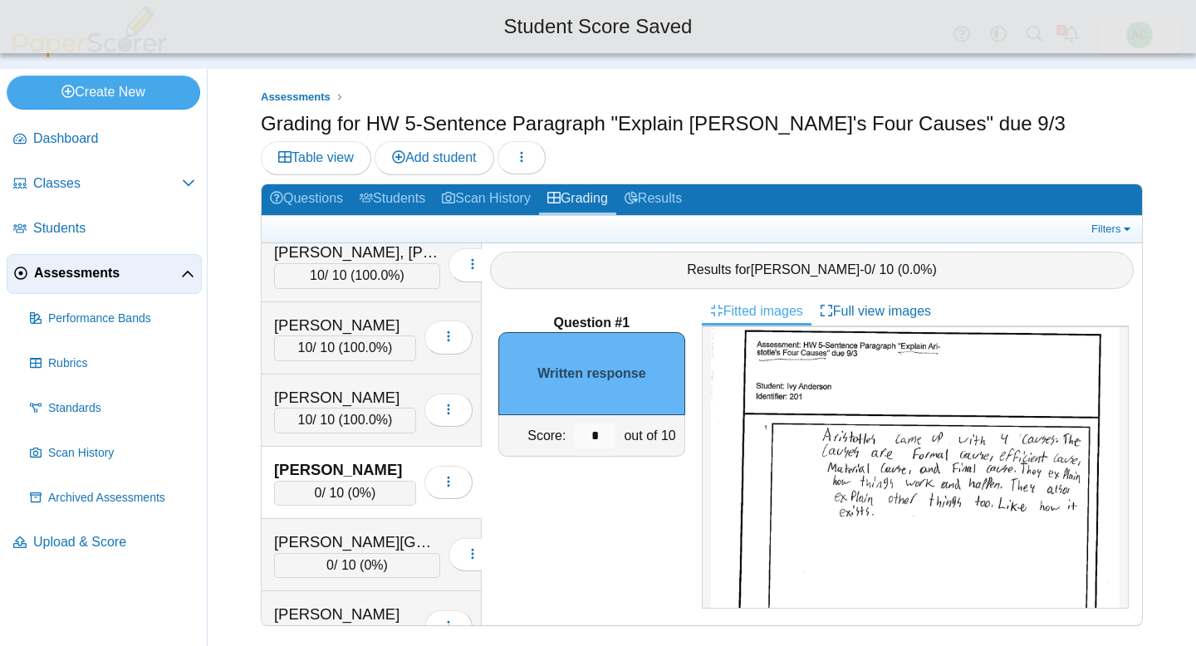
scroll to position [0, 0]
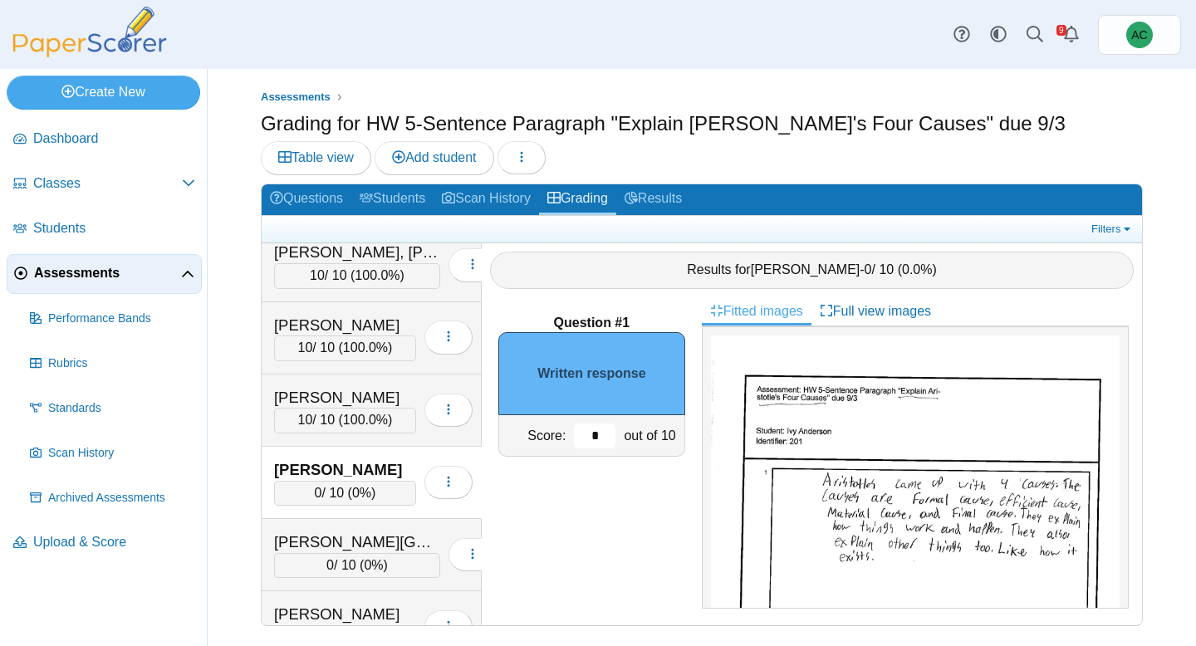
click at [600, 438] on input "*" at bounding box center [595, 435] width 42 height 25
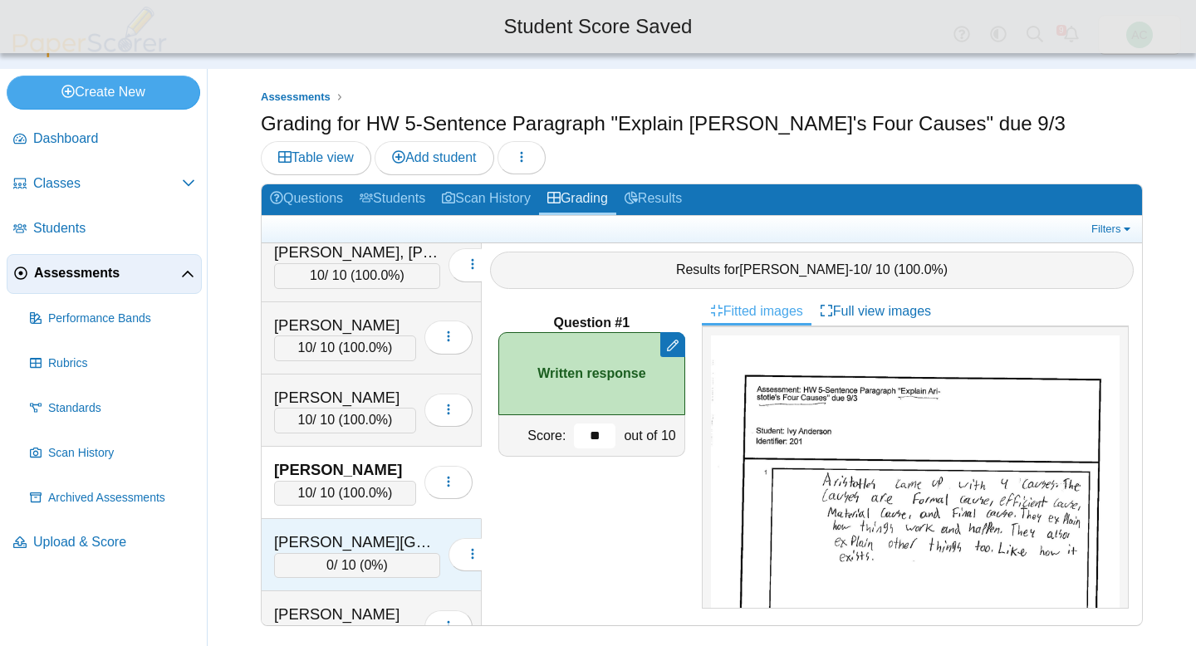
type input "**"
click at [372, 549] on div "Ardelean, Charlotte" at bounding box center [357, 542] width 166 height 22
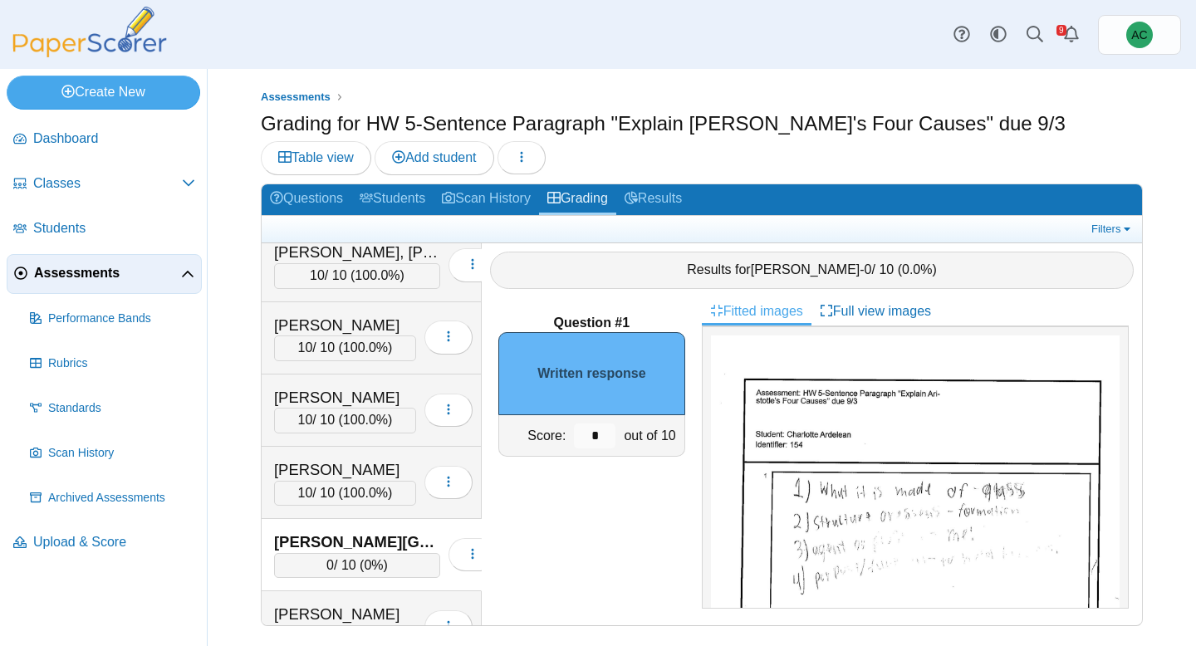
click at [972, 439] on img at bounding box center [915, 623] width 409 height 577
click at [600, 436] on input "*" at bounding box center [595, 435] width 42 height 25
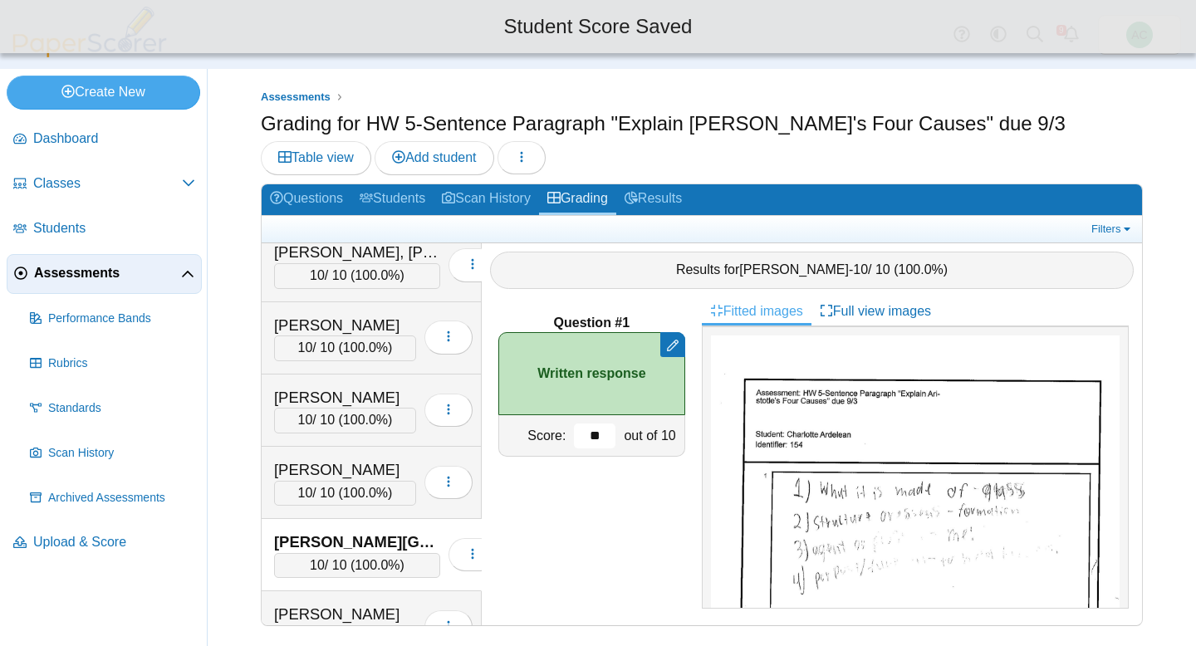
scroll to position [218, 0]
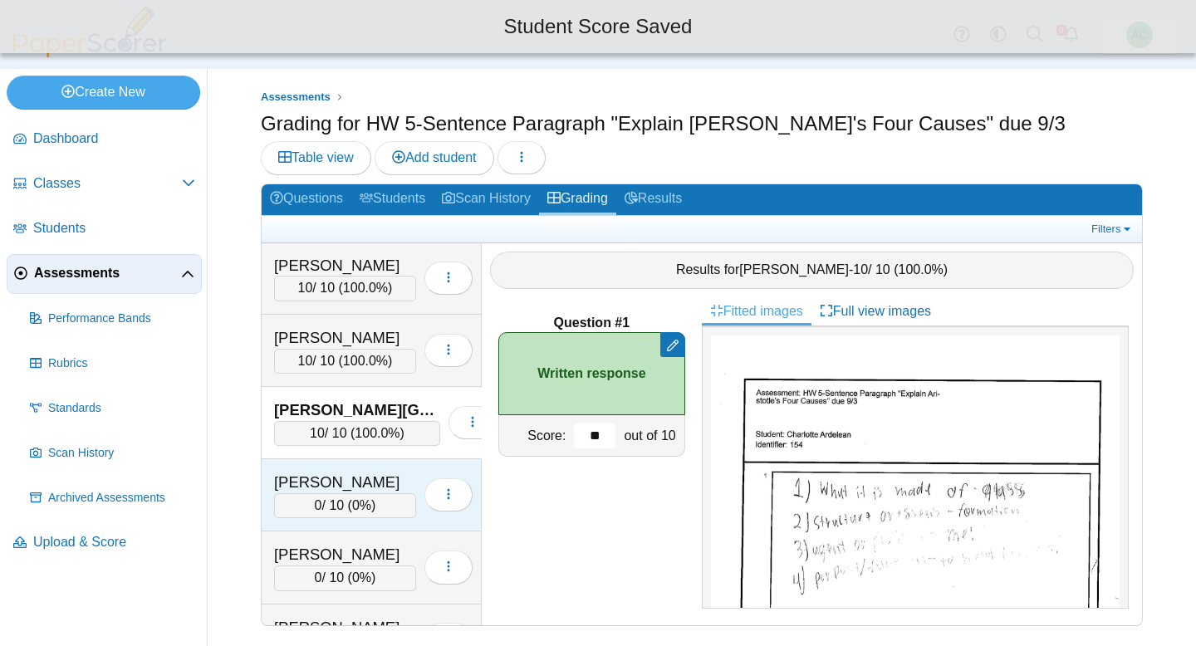
type input "**"
click at [312, 481] on div "Arnold, Adam" at bounding box center [345, 483] width 142 height 22
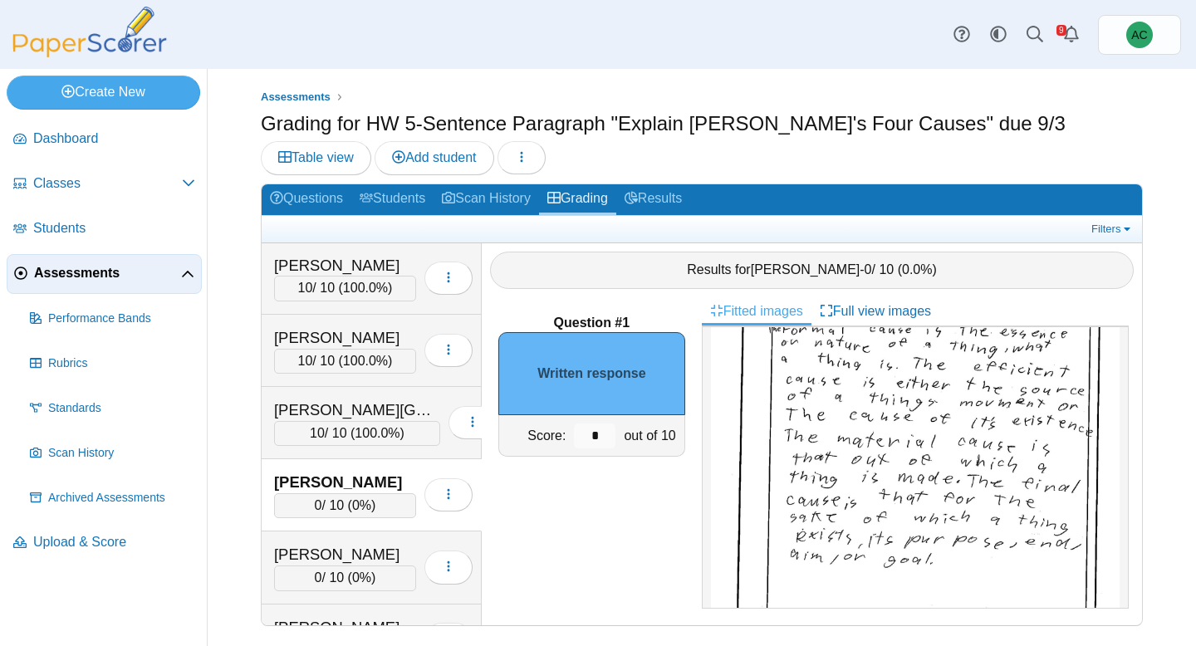
scroll to position [155, 0]
click at [600, 429] on input "*" at bounding box center [595, 435] width 42 height 25
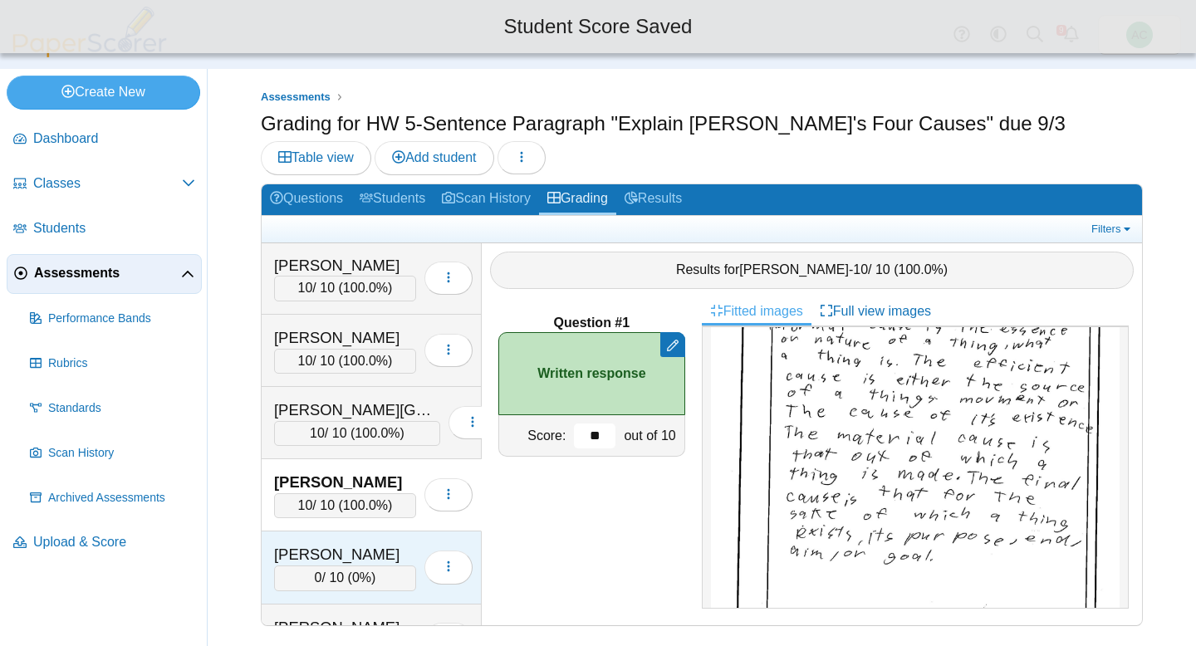
type input "**"
click at [351, 544] on div "Arnold, Kate" at bounding box center [345, 555] width 142 height 22
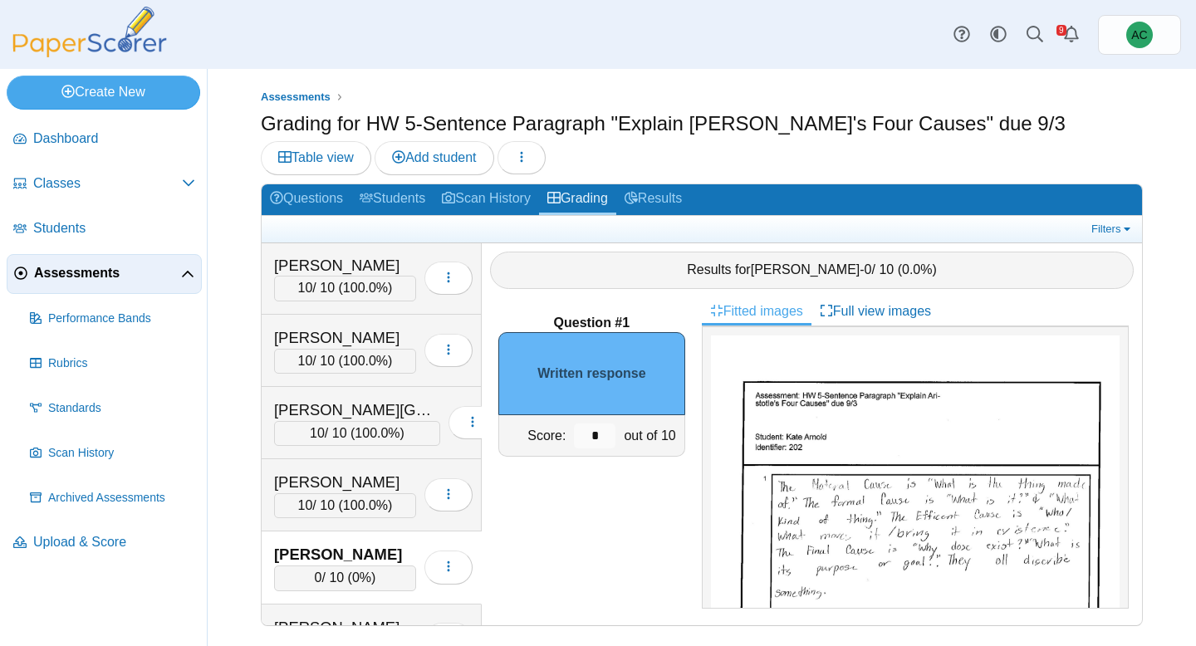
scroll to position [32, 0]
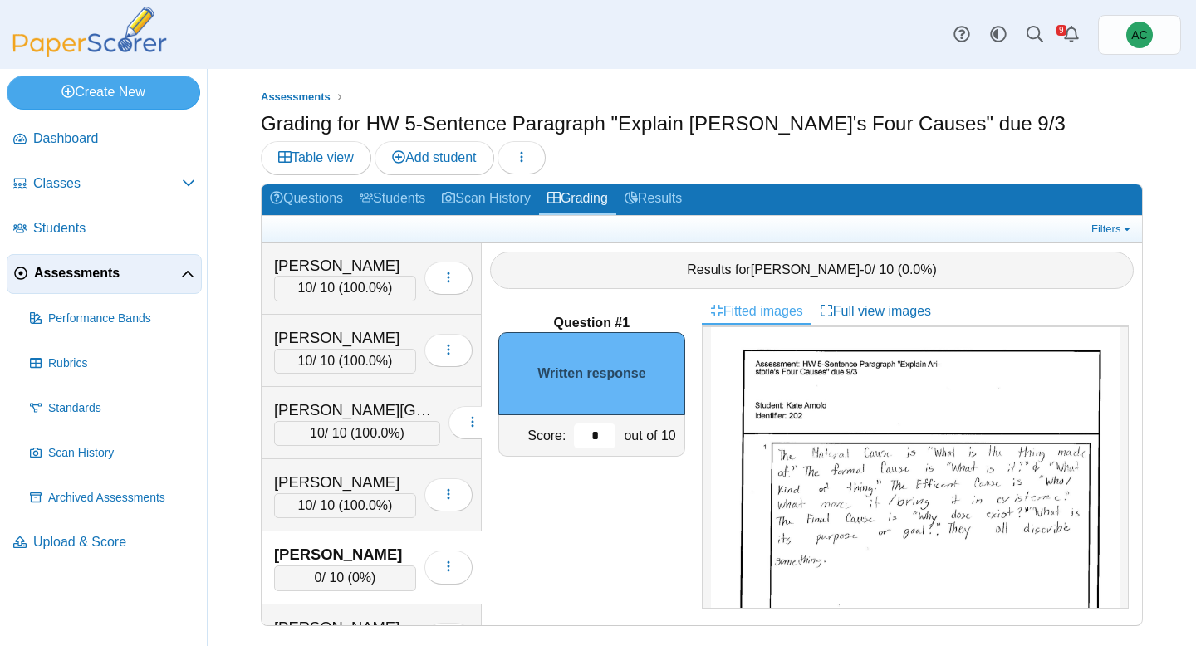
click at [596, 434] on input "*" at bounding box center [595, 435] width 42 height 25
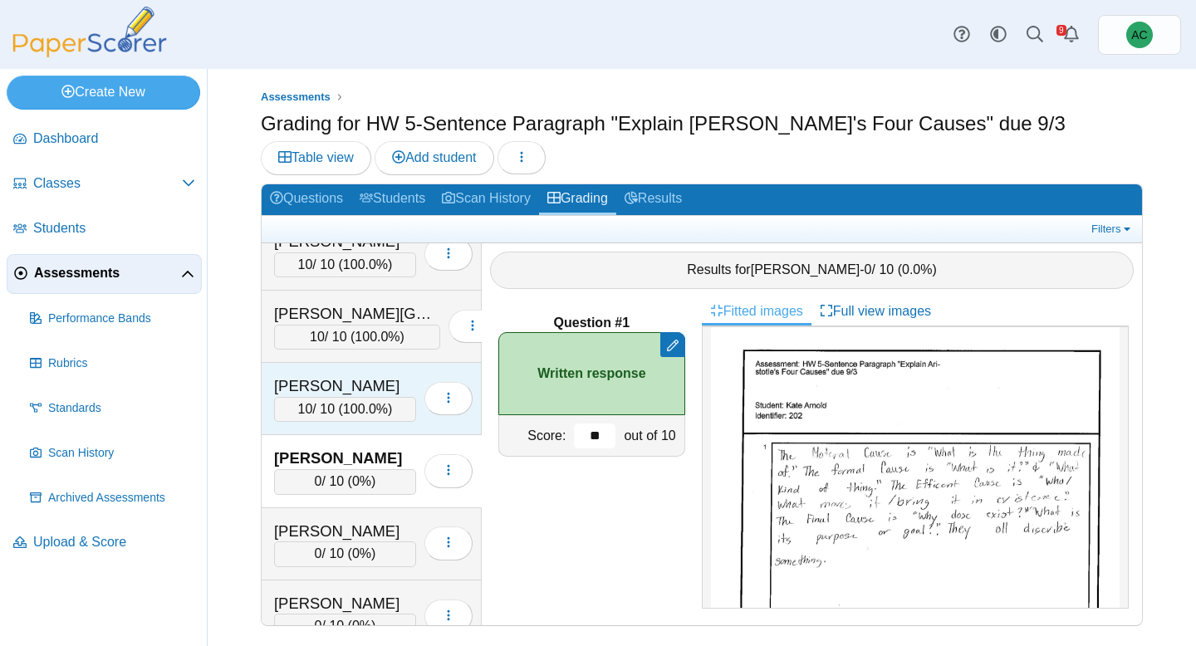
scroll to position [317, 0]
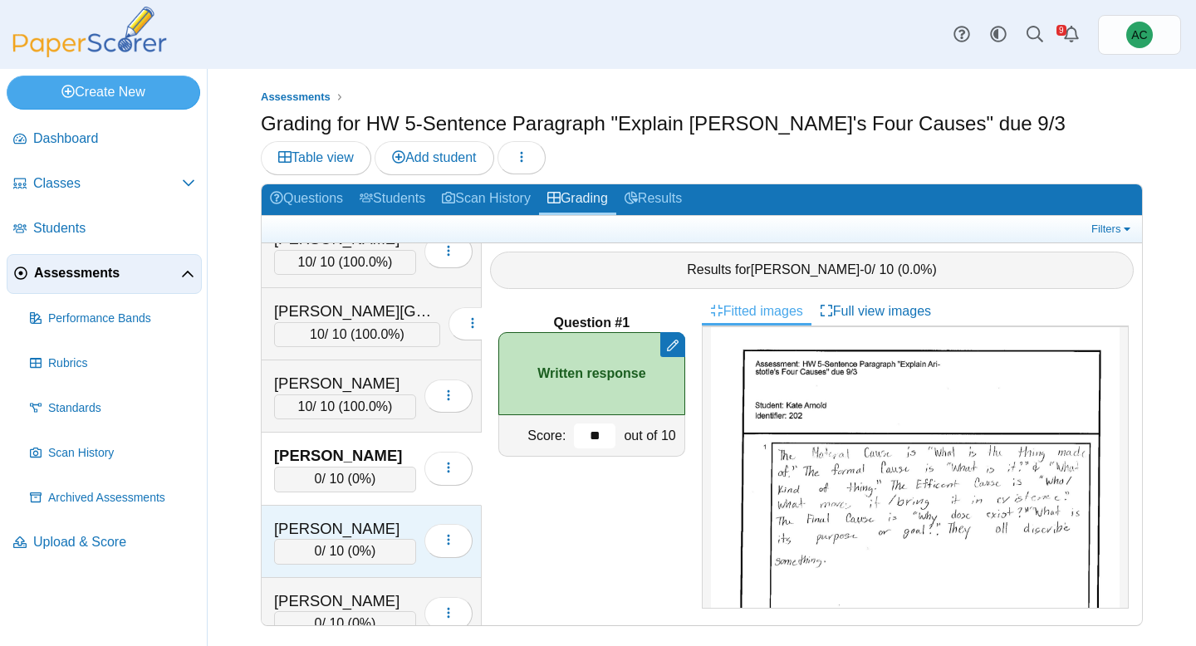
type input "**"
click at [352, 511] on div "Arunkumar, Tharan 0 / 10 ( 0% ) Loading…" at bounding box center [372, 542] width 220 height 72
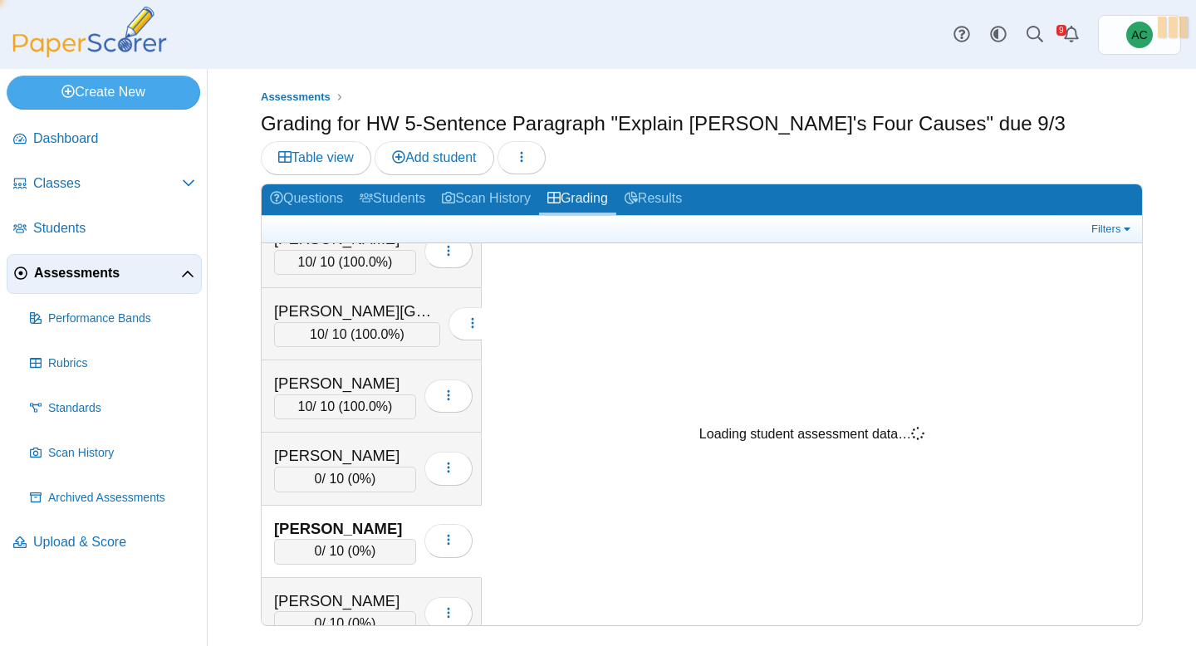
scroll to position [0, 0]
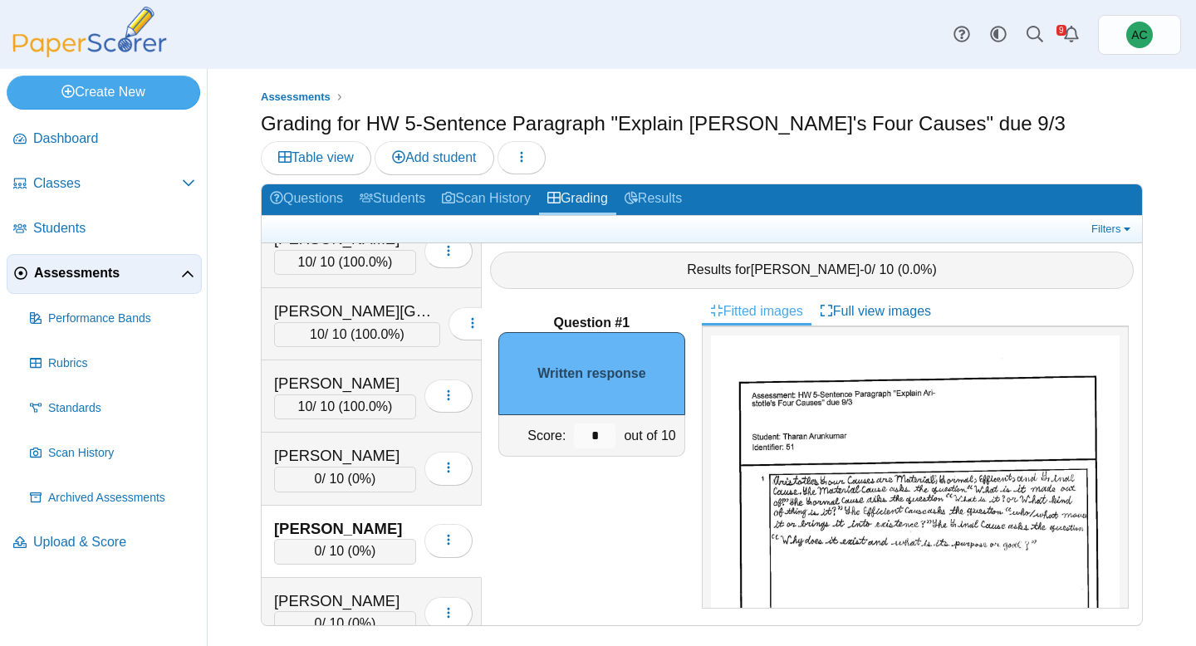
click at [844, 502] on img at bounding box center [915, 623] width 409 height 577
click at [612, 433] on input "*" at bounding box center [595, 435] width 42 height 25
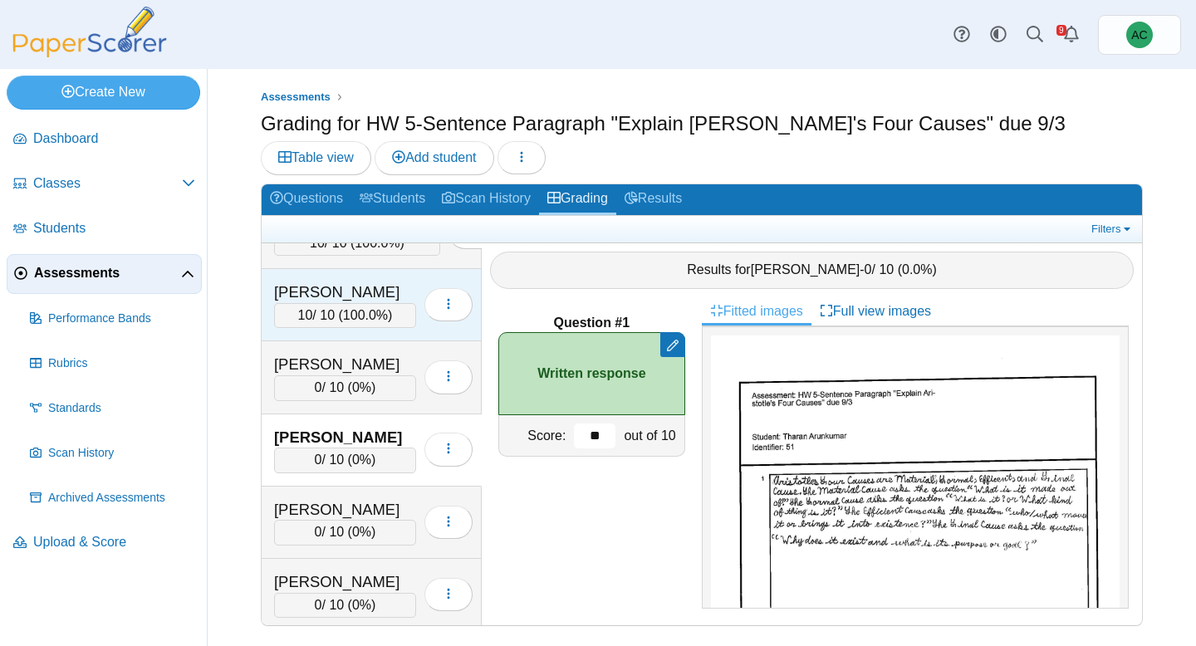
scroll to position [409, 0]
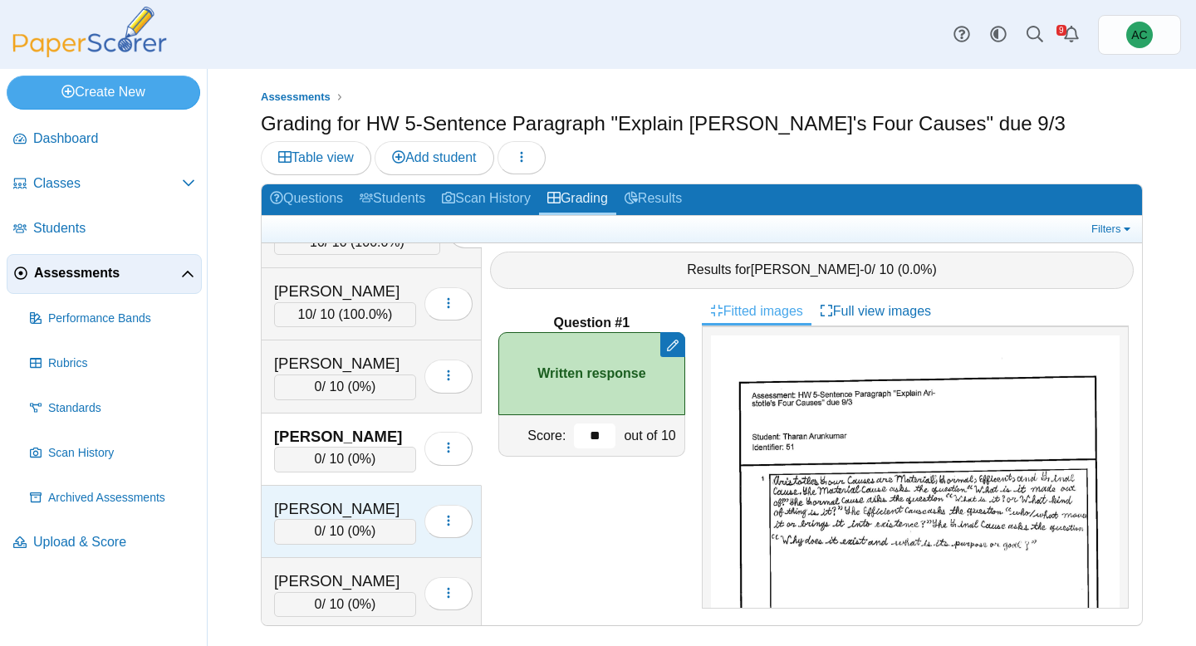
type input "**"
click at [298, 513] on div "Ast, Liam" at bounding box center [345, 509] width 142 height 22
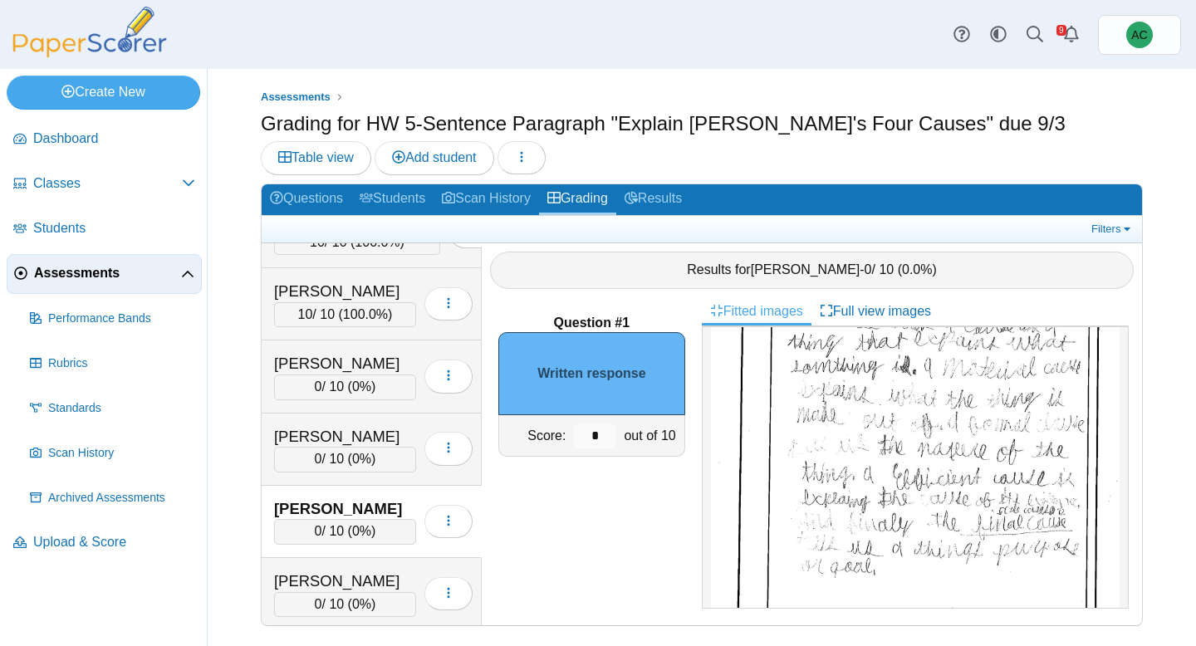
scroll to position [174, 0]
click at [893, 447] on img at bounding box center [915, 450] width 409 height 577
click at [599, 443] on input "*" at bounding box center [595, 435] width 42 height 25
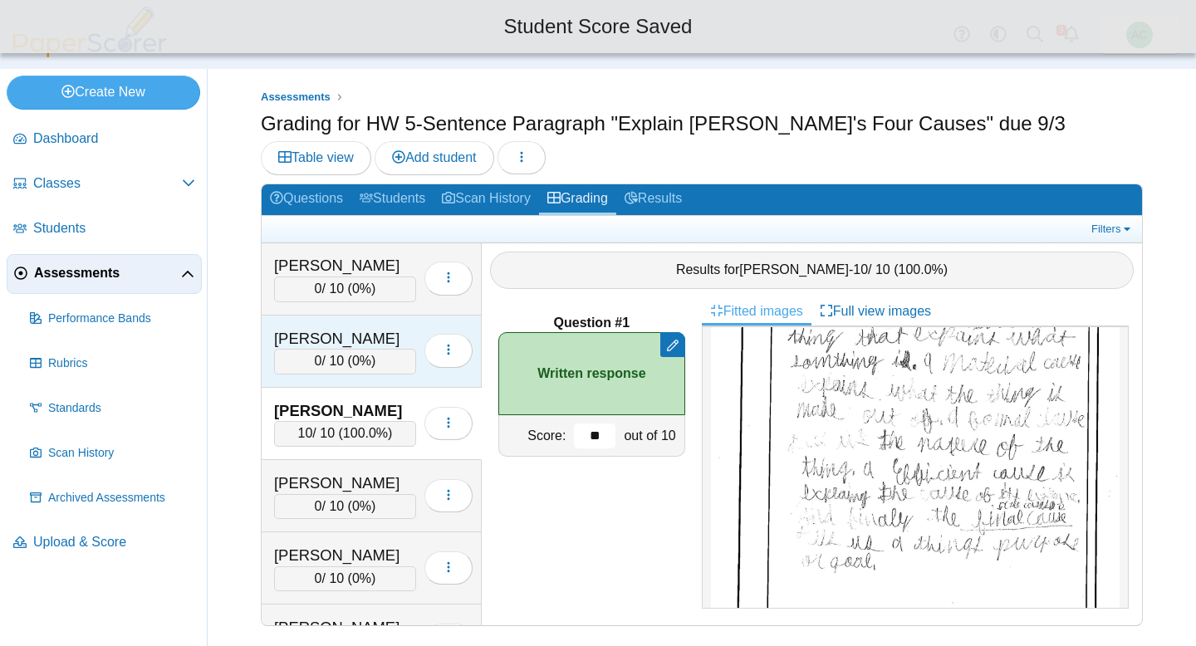
scroll to position [521, 0]
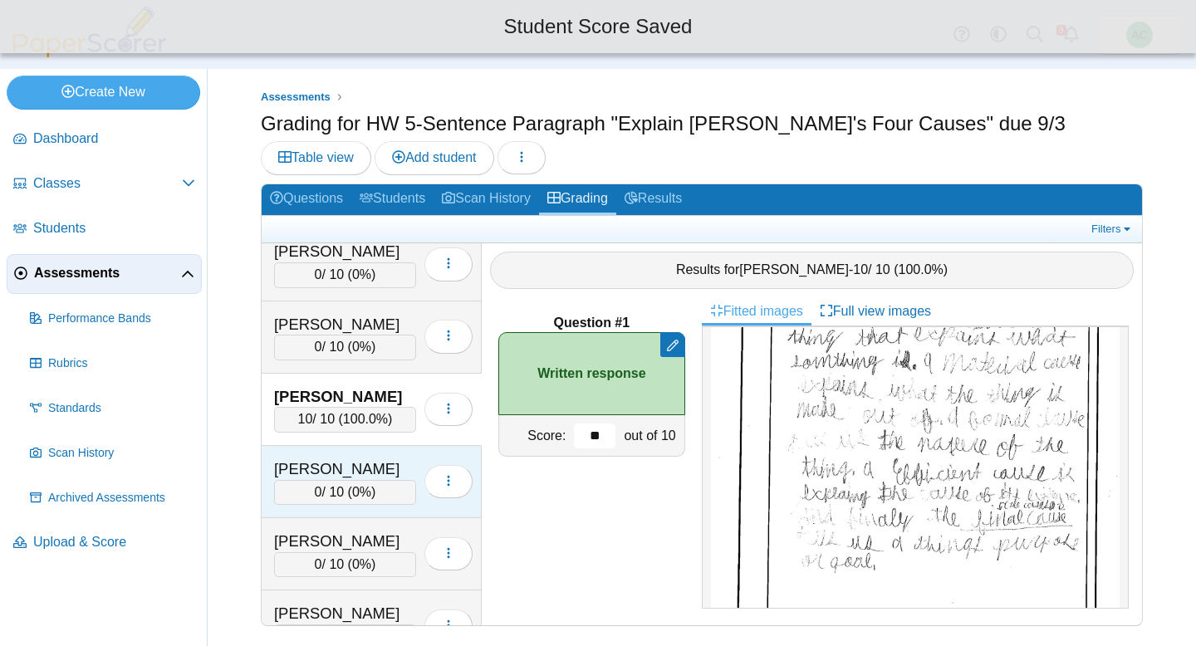
type input "**"
click at [349, 492] on div "0 / 10 ( 0% )" at bounding box center [345, 492] width 142 height 25
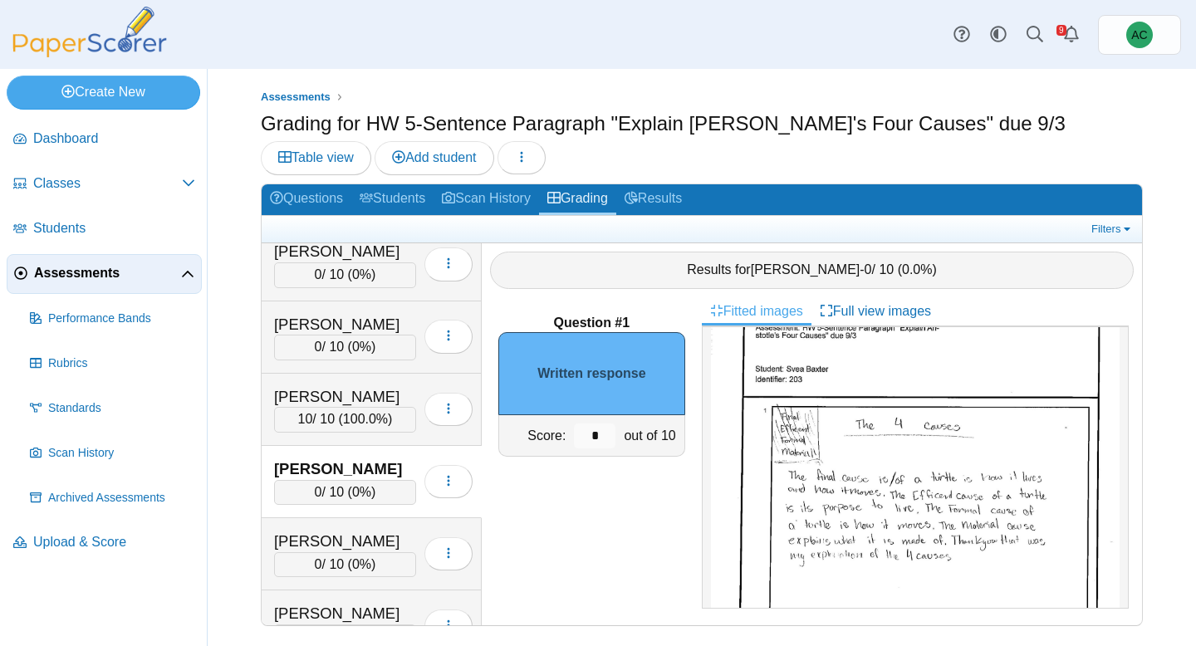
scroll to position [62, 0]
click at [598, 435] on input "*" at bounding box center [595, 435] width 42 height 25
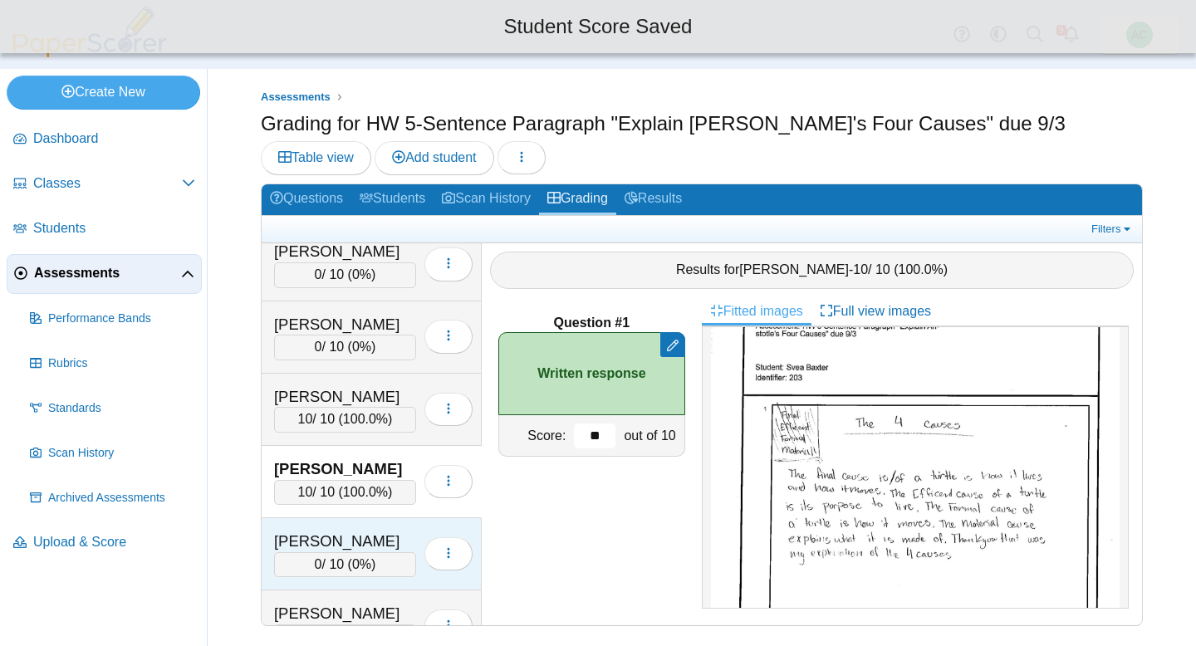
type input "**"
click at [308, 554] on div "0 / 10 ( 0% )" at bounding box center [345, 564] width 142 height 25
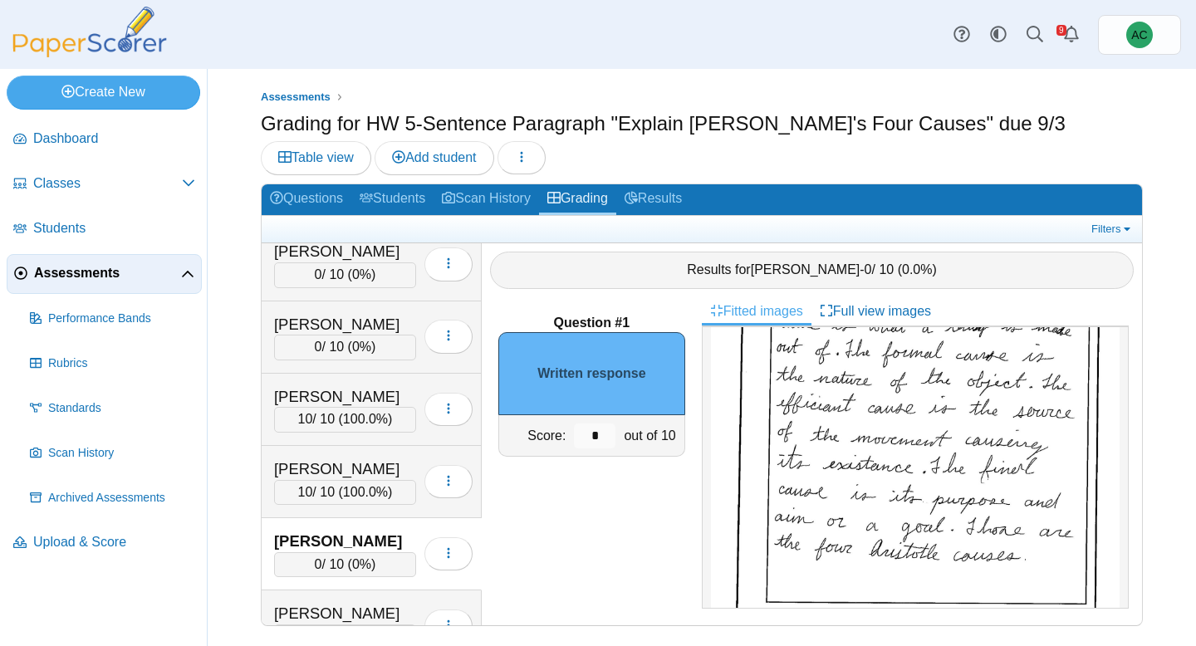
scroll to position [212, 0]
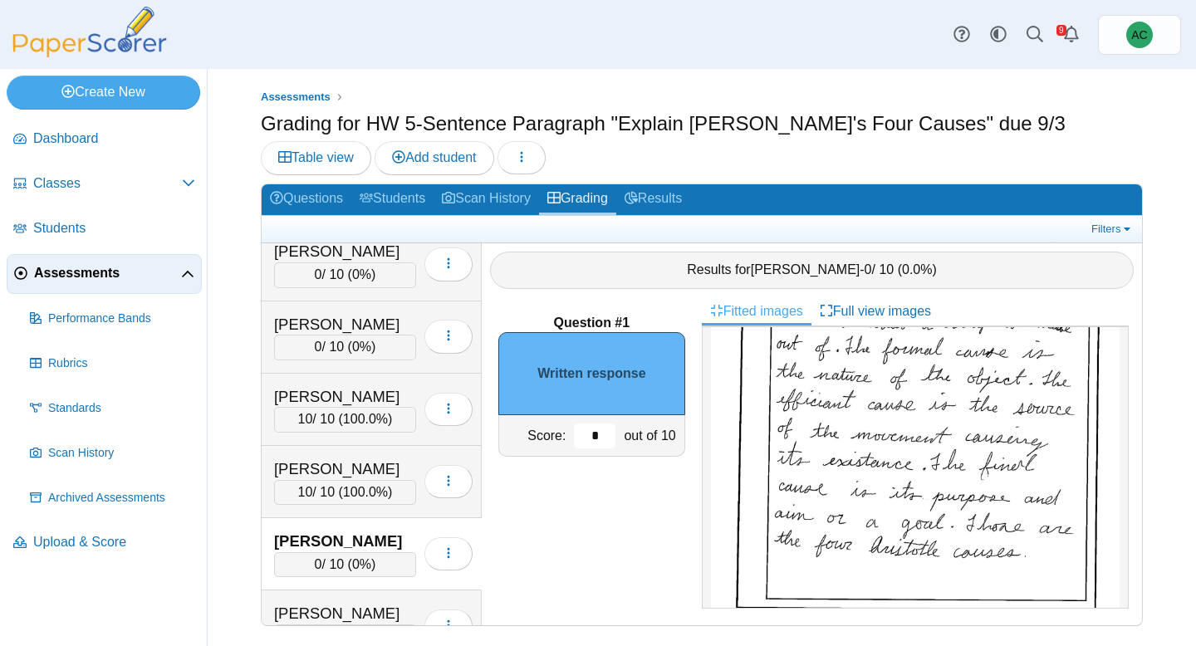
click at [610, 434] on input "*" at bounding box center [595, 435] width 42 height 25
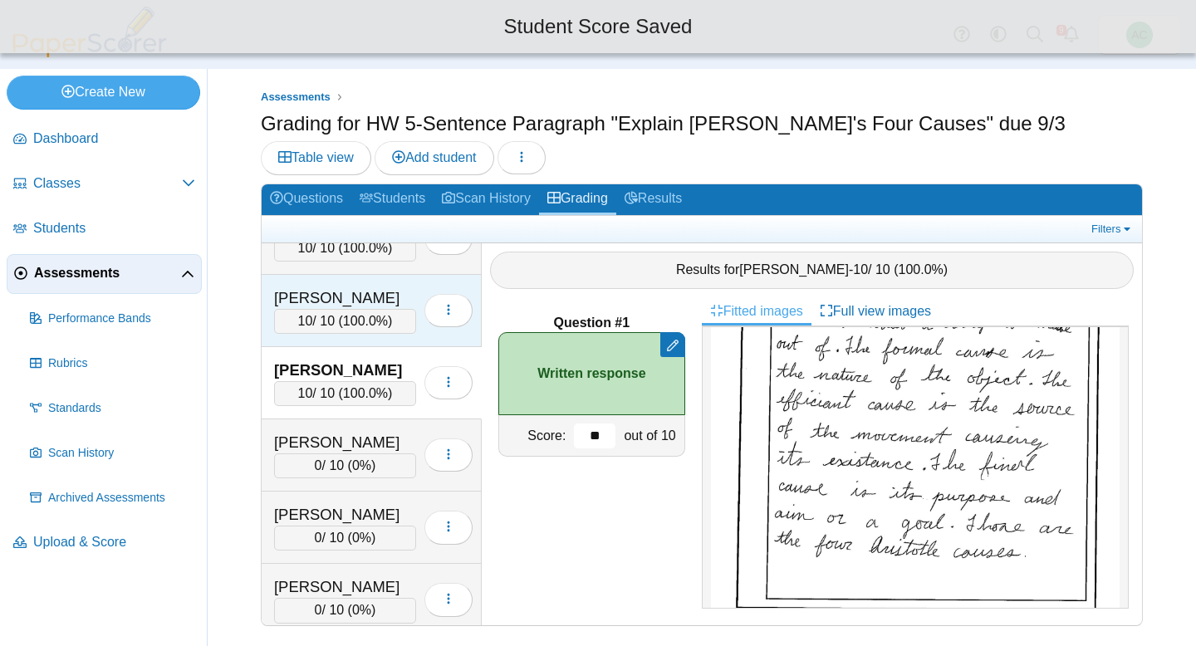
scroll to position [695, 0]
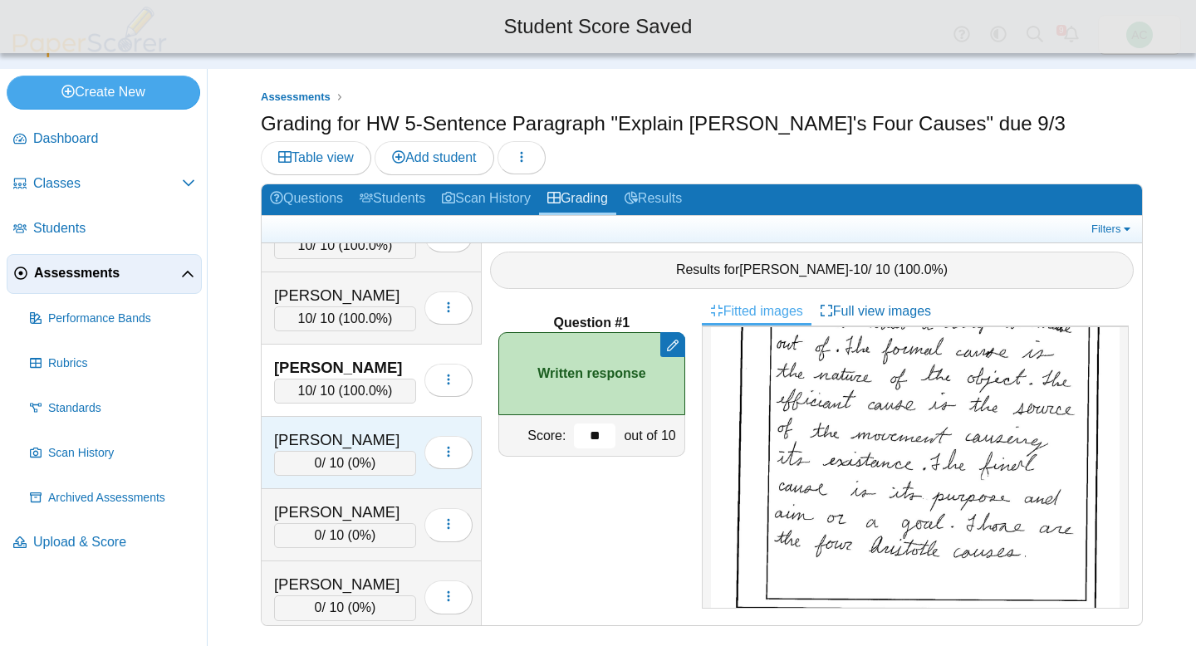
type input "**"
click at [306, 443] on div "Benham, Violet" at bounding box center [345, 440] width 142 height 22
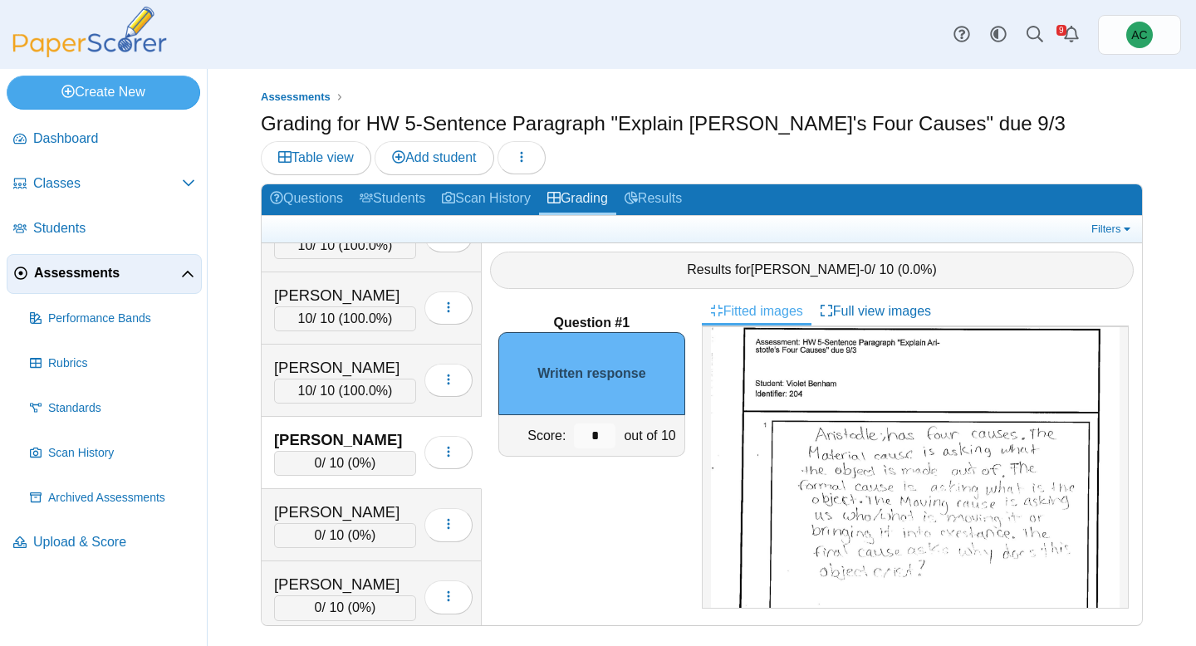
scroll to position [53, 0]
click at [609, 432] on input "*" at bounding box center [595, 435] width 42 height 25
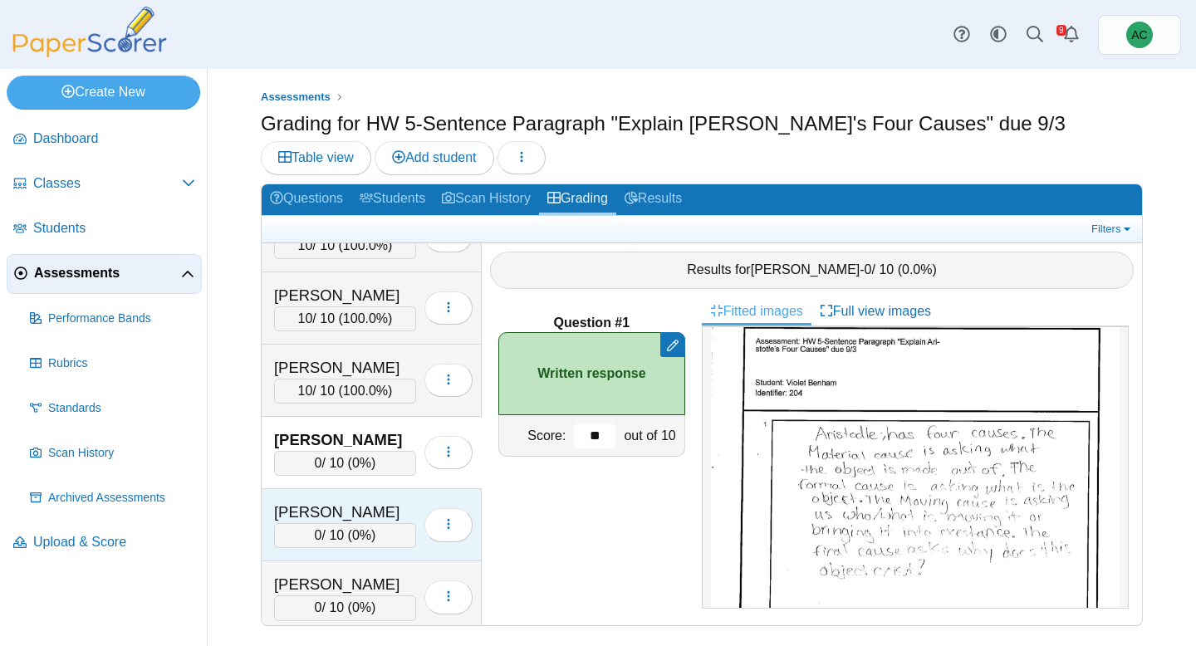
type input "**"
click at [335, 516] on div "Betts, Cason" at bounding box center [345, 512] width 142 height 22
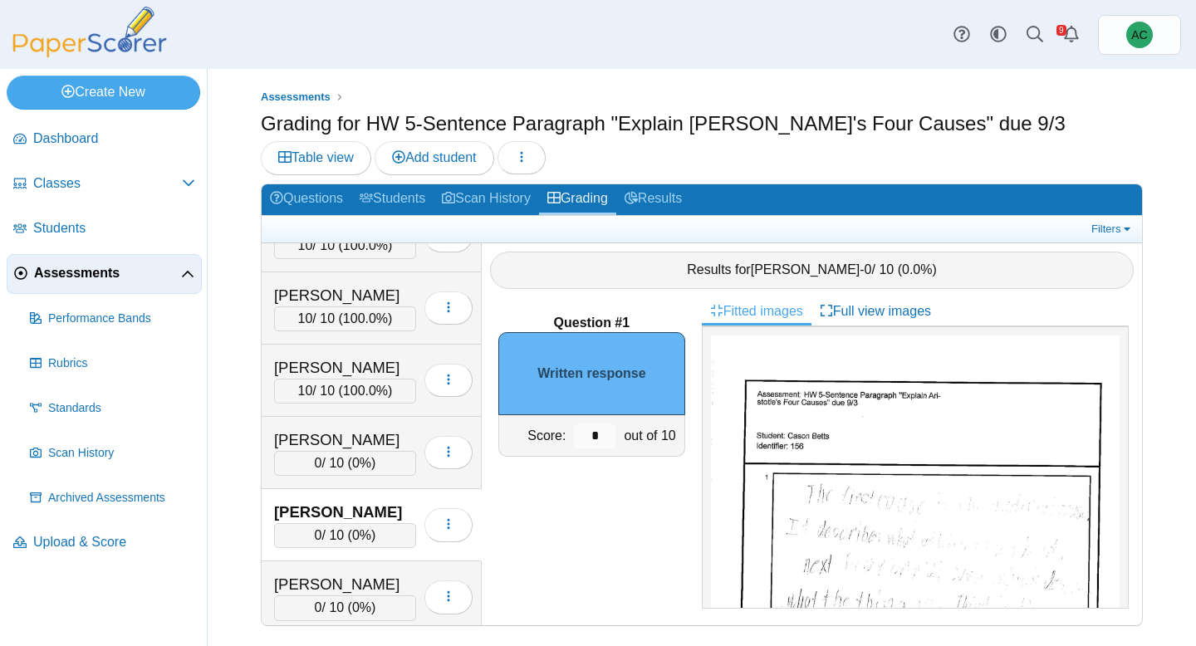
scroll to position [17, 0]
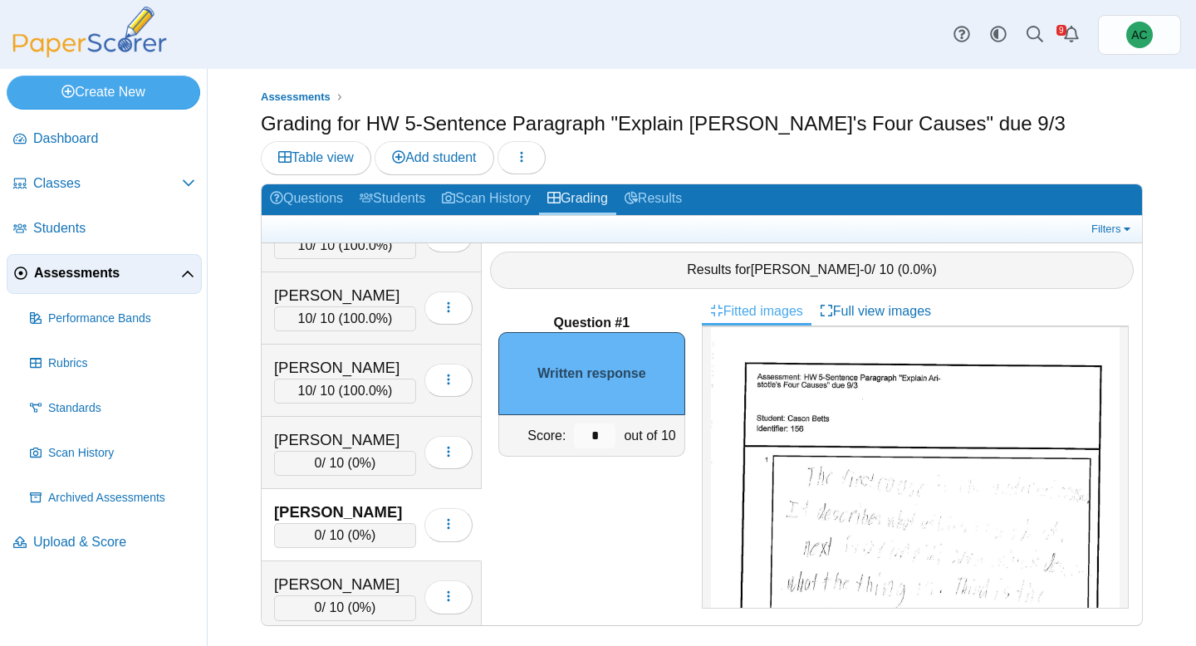
click at [883, 457] on img at bounding box center [915, 606] width 409 height 577
click at [605, 438] on input "*" at bounding box center [595, 435] width 42 height 25
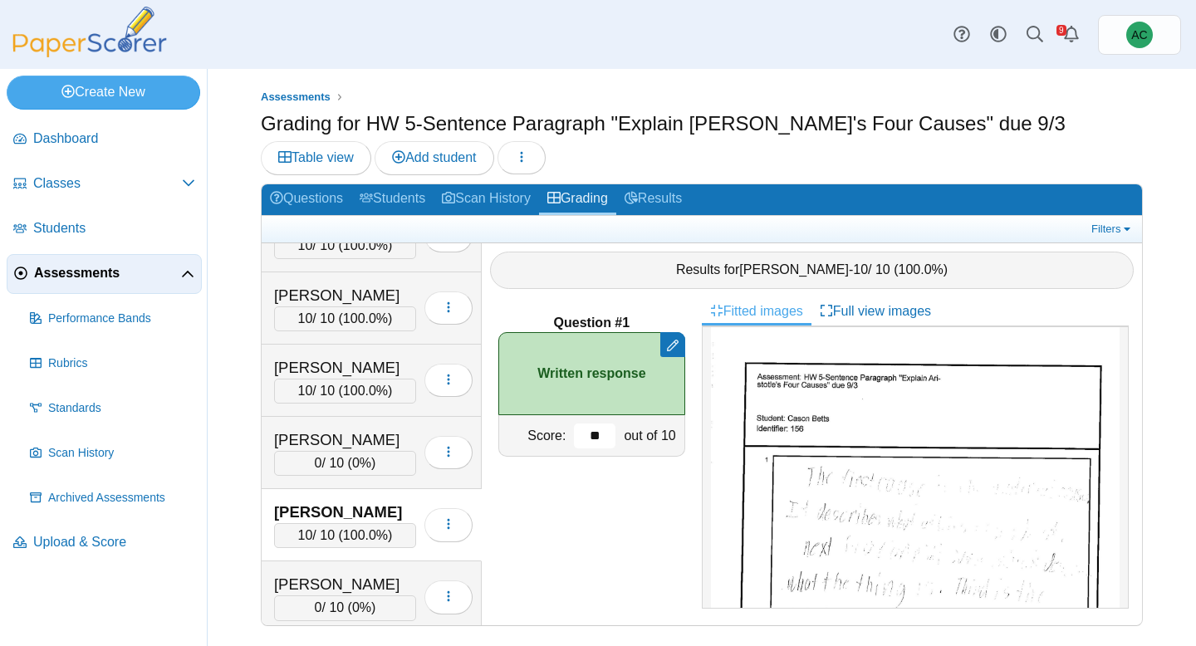
type input "**"
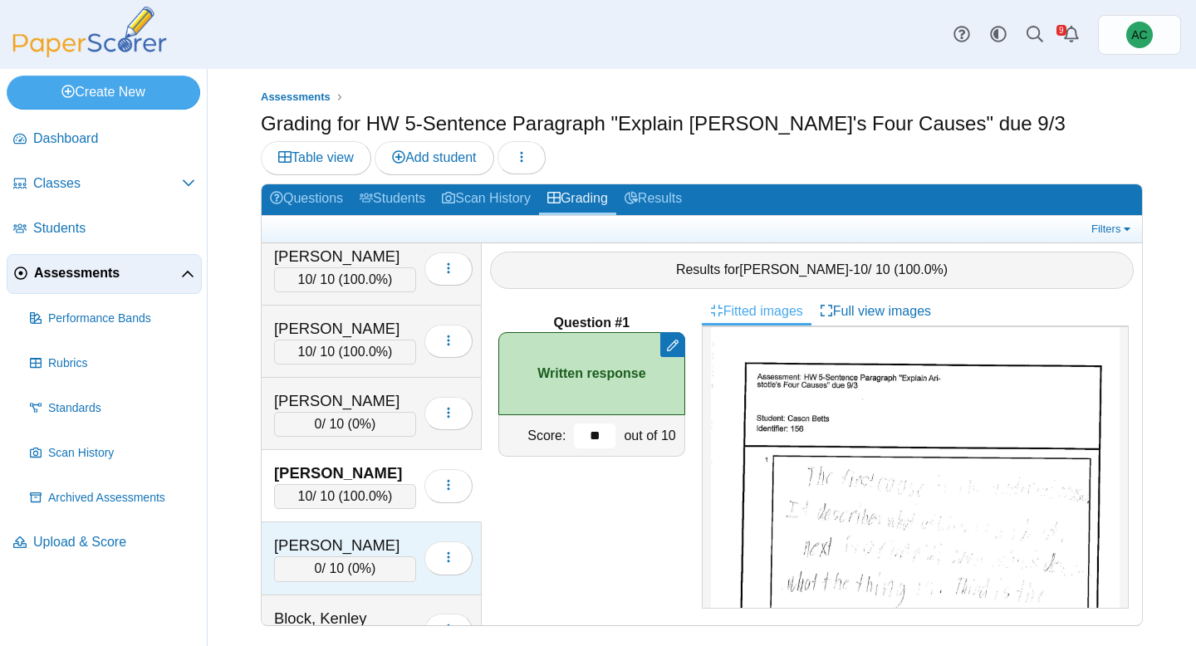
scroll to position [744, 0]
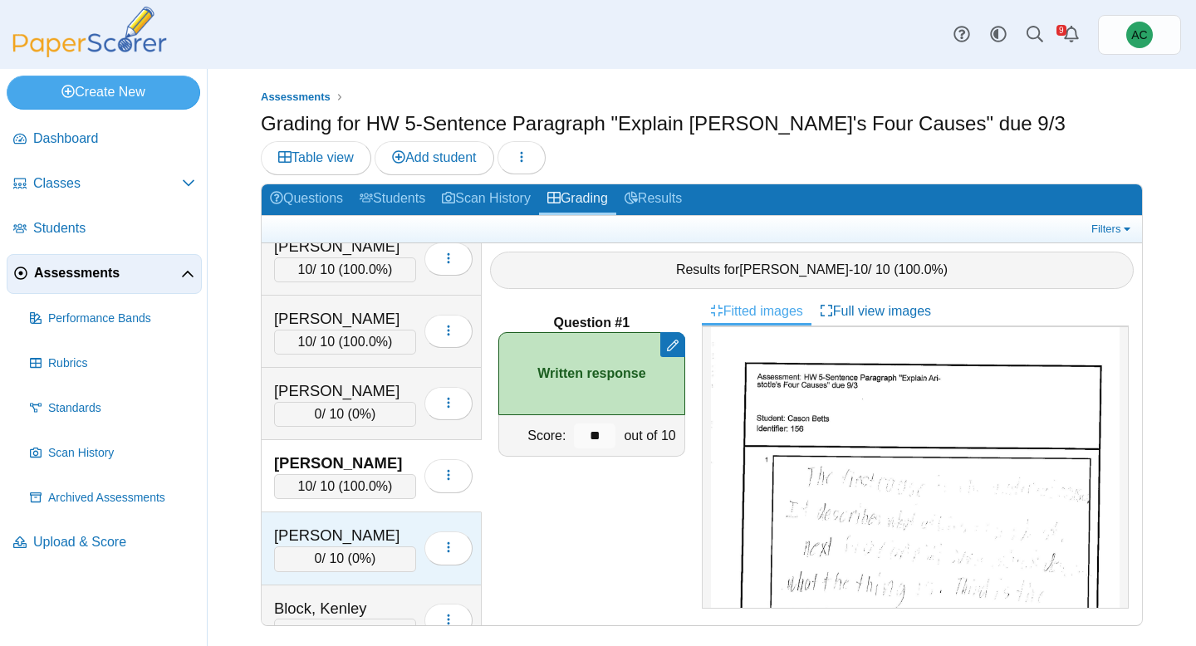
click at [317, 550] on div "0 / 10 ( 0% )" at bounding box center [345, 558] width 142 height 25
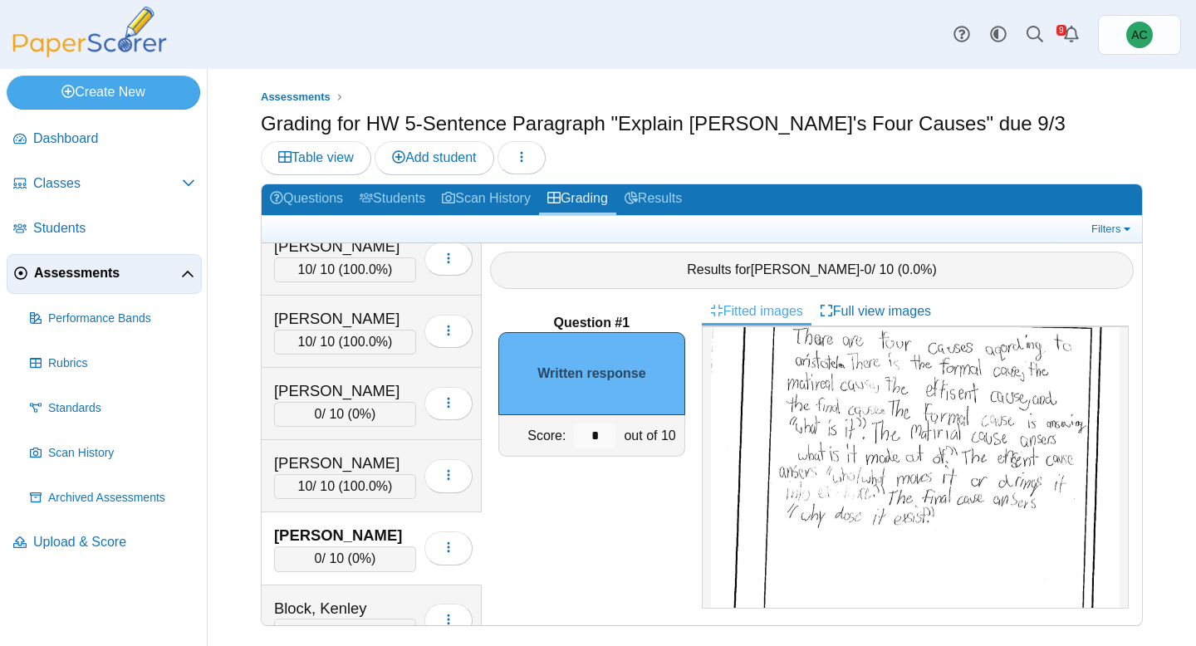
scroll to position [151, 0]
click at [601, 433] on input "*" at bounding box center [595, 435] width 42 height 25
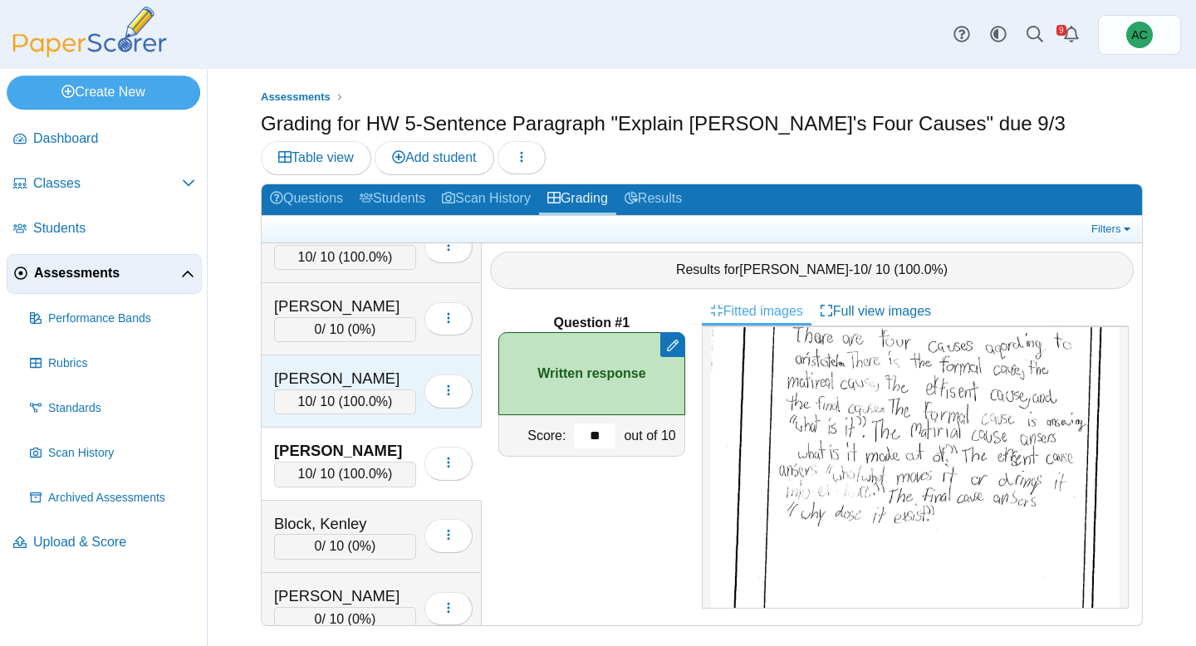
scroll to position [829, 0]
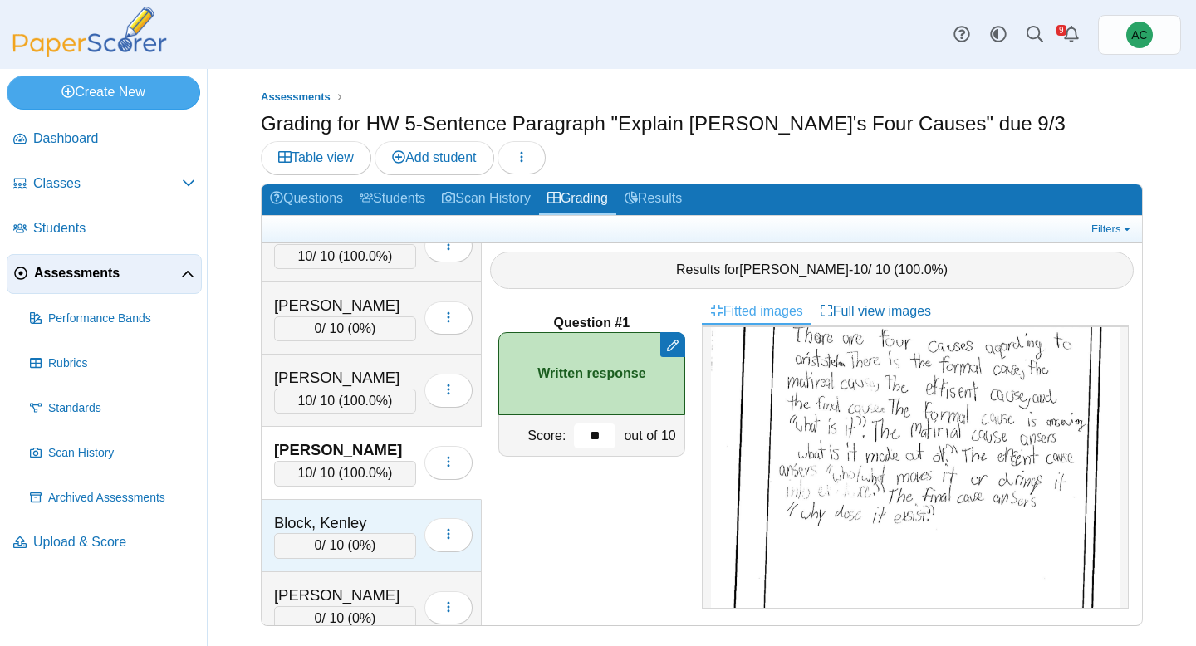
type input "**"
click at [307, 524] on div "Block, Kenley" at bounding box center [345, 523] width 142 height 22
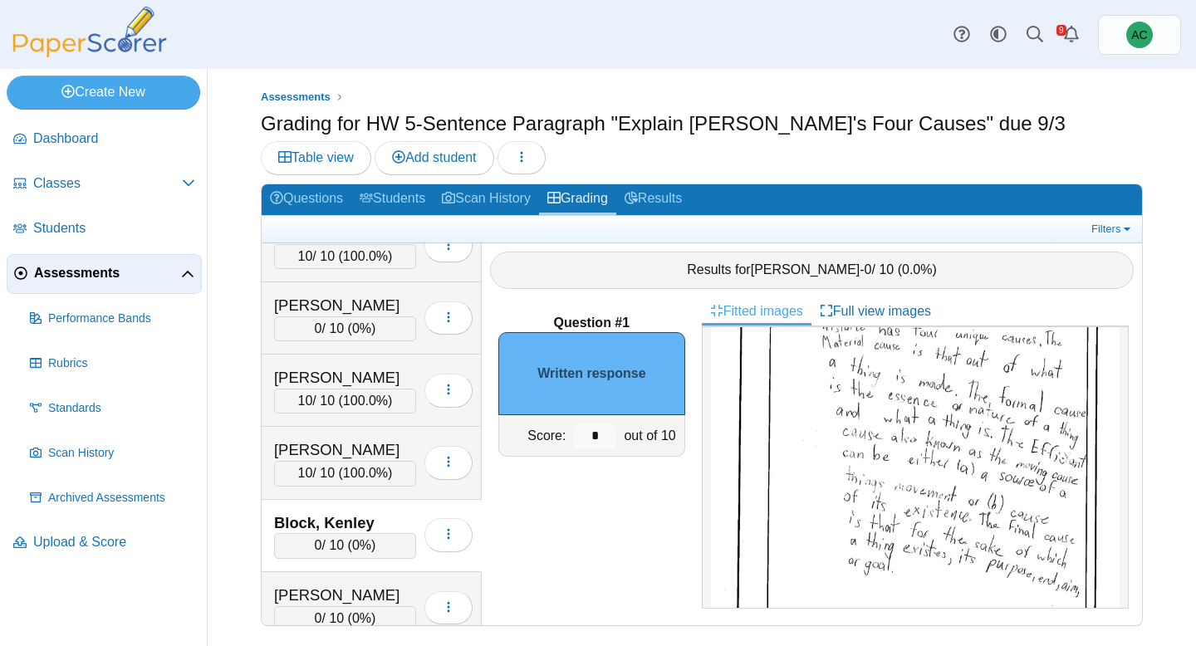
scroll to position [169, 0]
click at [597, 442] on input "*" at bounding box center [595, 435] width 42 height 25
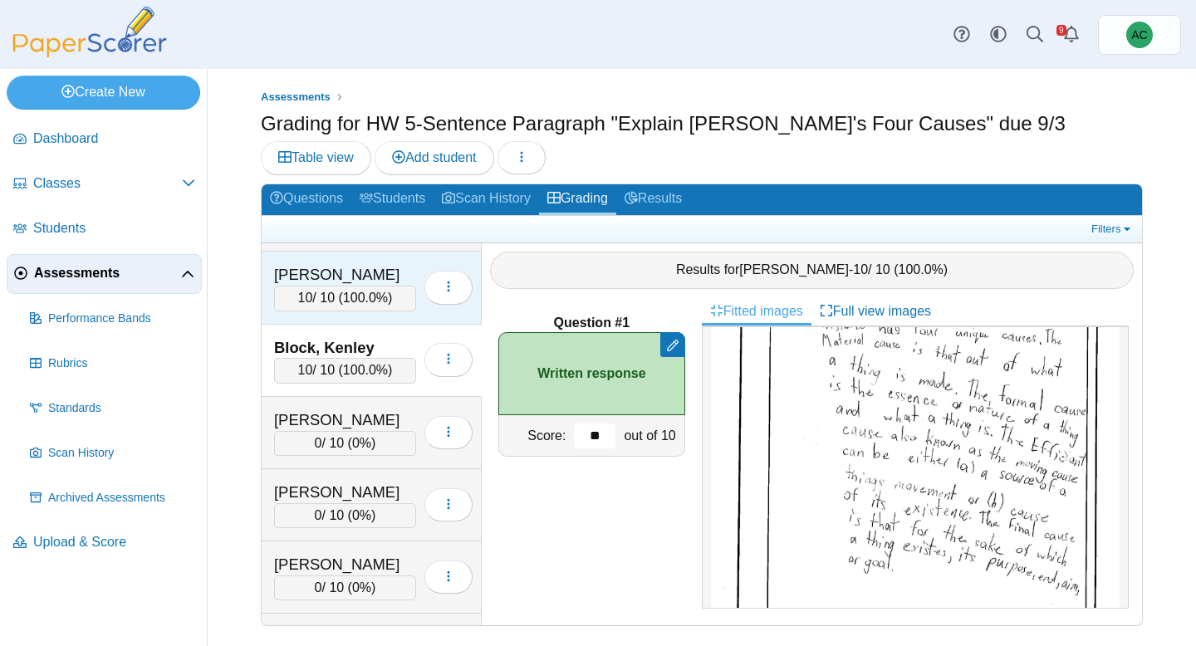
scroll to position [1006, 0]
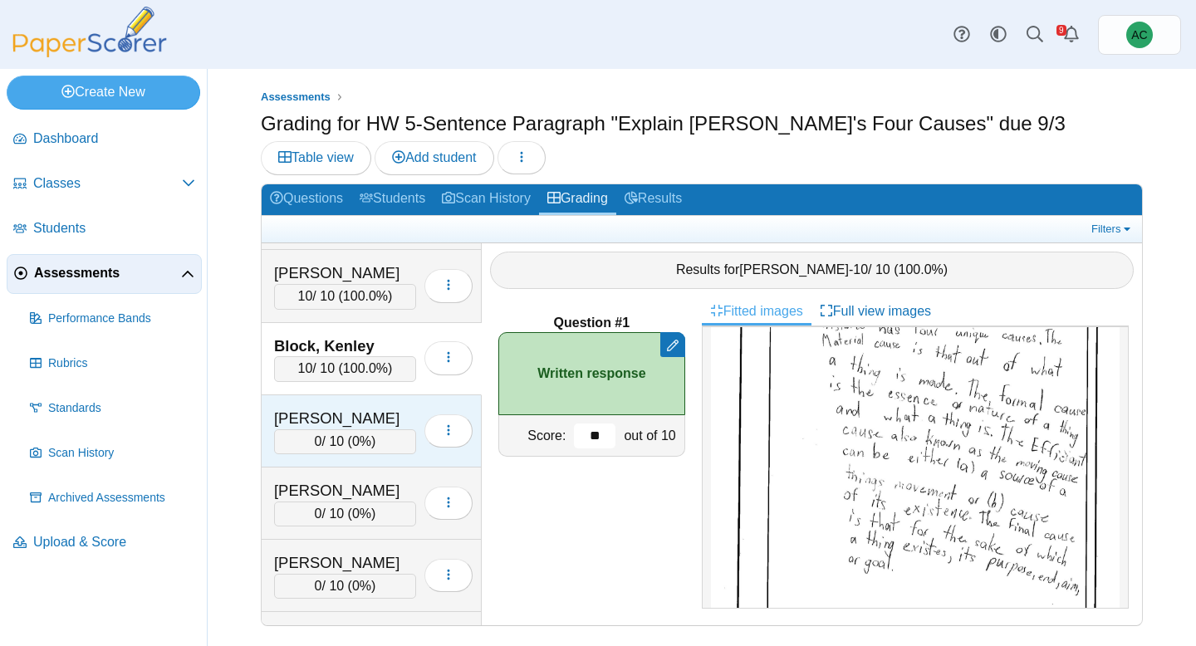
type input "**"
click at [302, 405] on div "Bowers, Lorelei 0 / 10 ( 0% ) Loading…" at bounding box center [372, 431] width 220 height 72
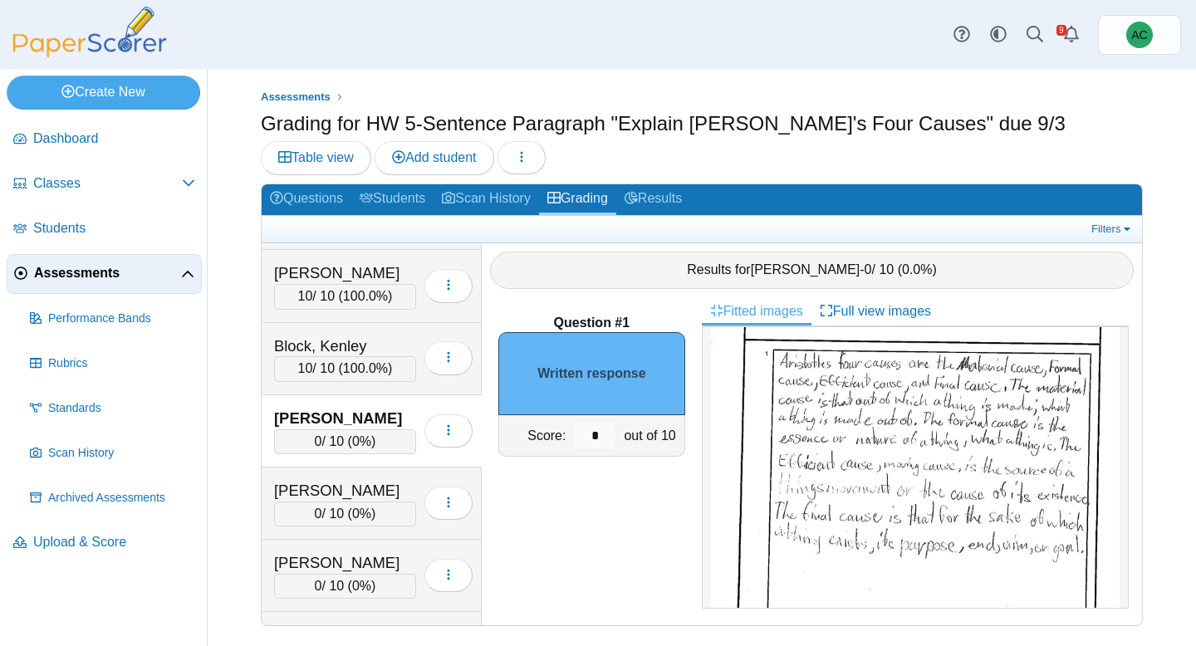
scroll to position [120, 0]
click at [605, 437] on input "*" at bounding box center [595, 435] width 42 height 25
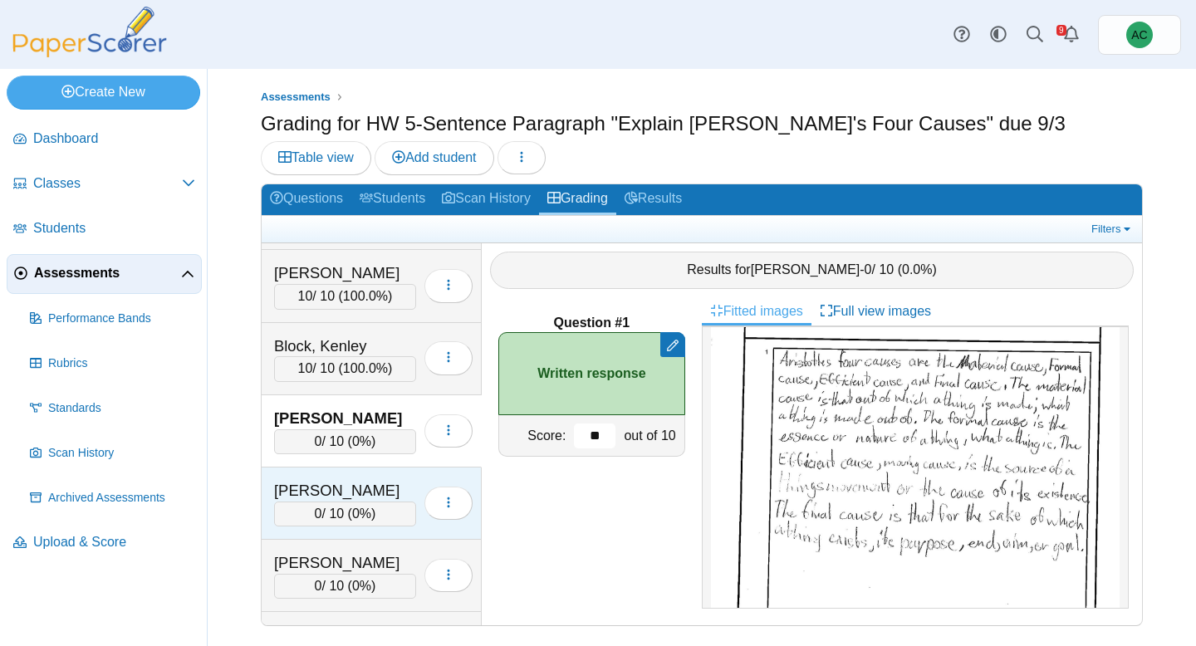
type input "**"
click at [349, 486] on div "Brooker, Kinsley" at bounding box center [345, 491] width 142 height 22
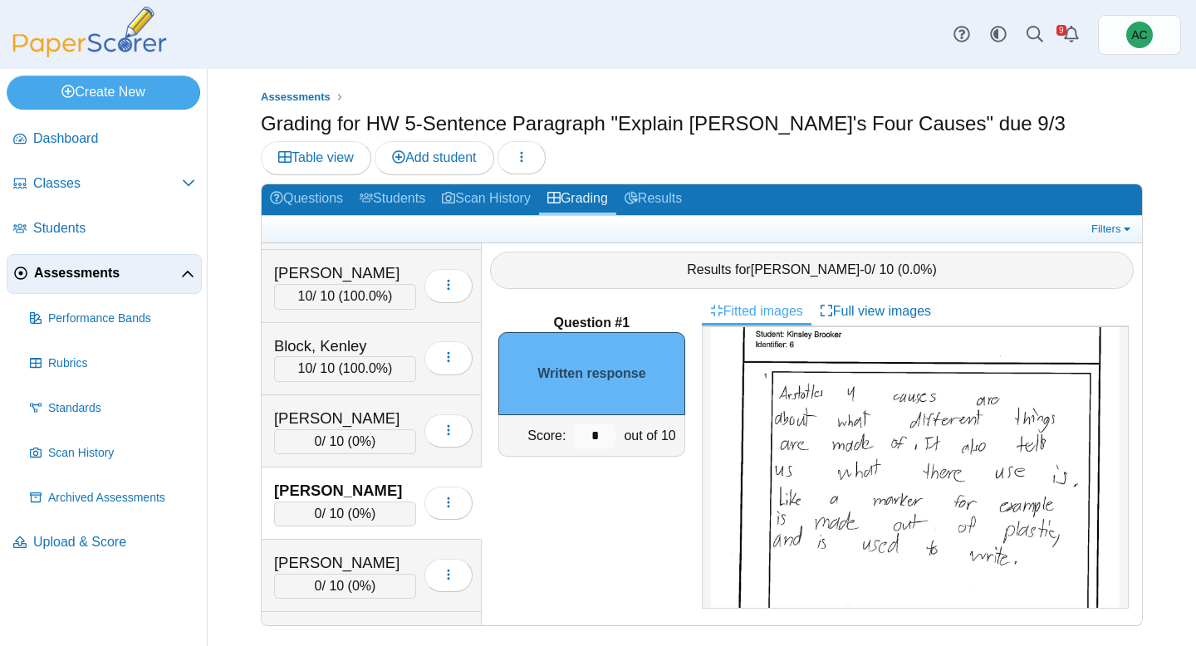
scroll to position [105, 0]
click at [604, 438] on input "*" at bounding box center [595, 435] width 42 height 25
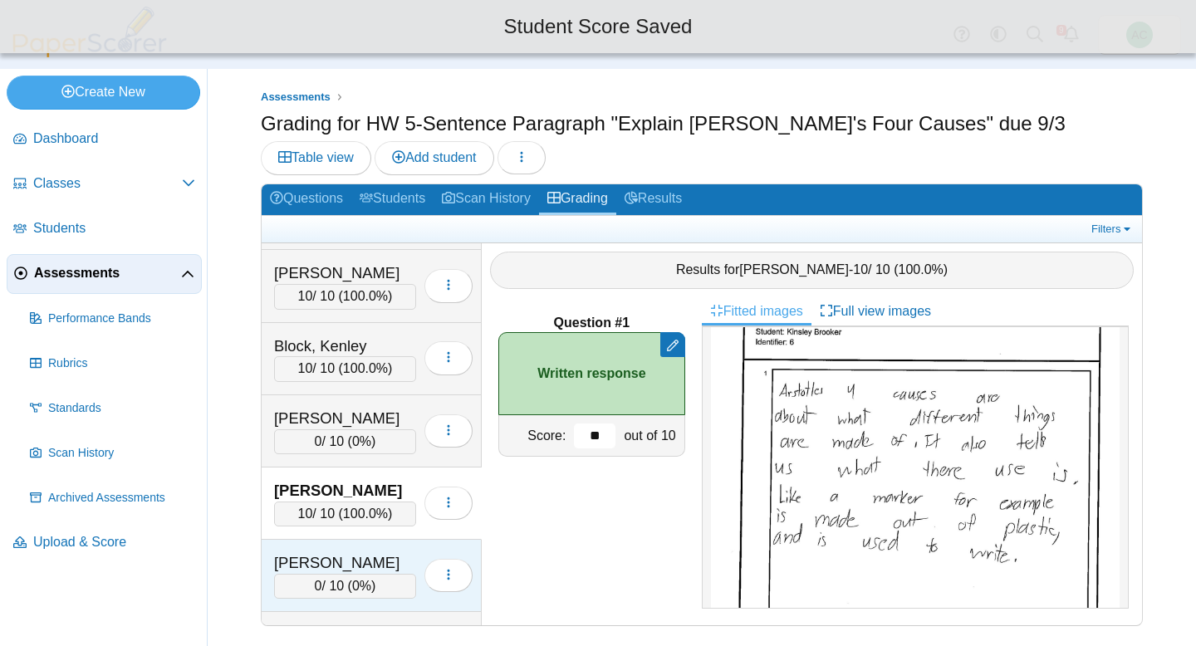
type input "**"
click at [359, 568] on div "Burton, Avery" at bounding box center [345, 563] width 142 height 22
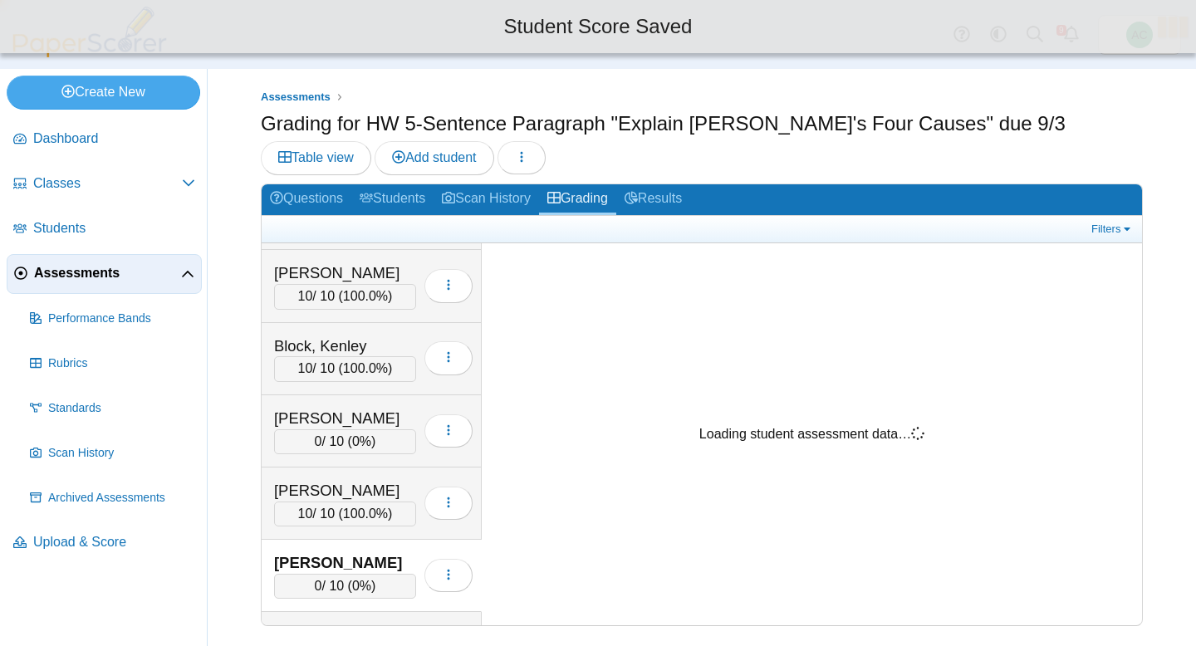
scroll to position [0, 0]
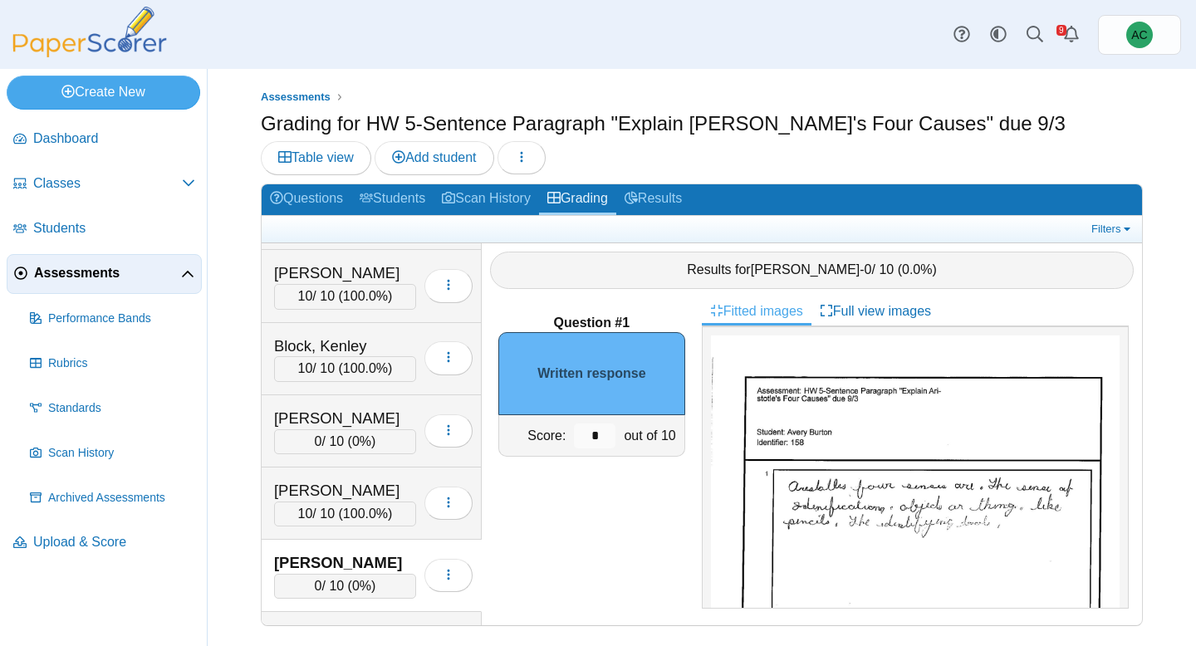
click at [977, 413] on img at bounding box center [915, 623] width 409 height 577
click at [608, 435] on input "*" at bounding box center [595, 435] width 42 height 25
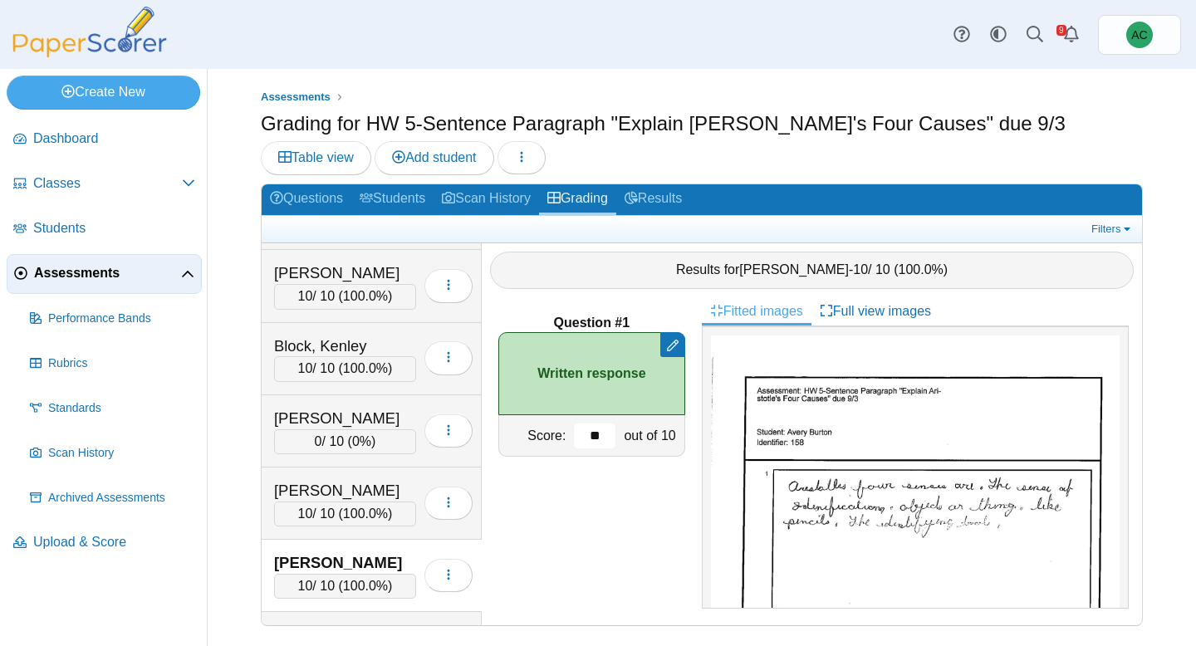
type input "**"
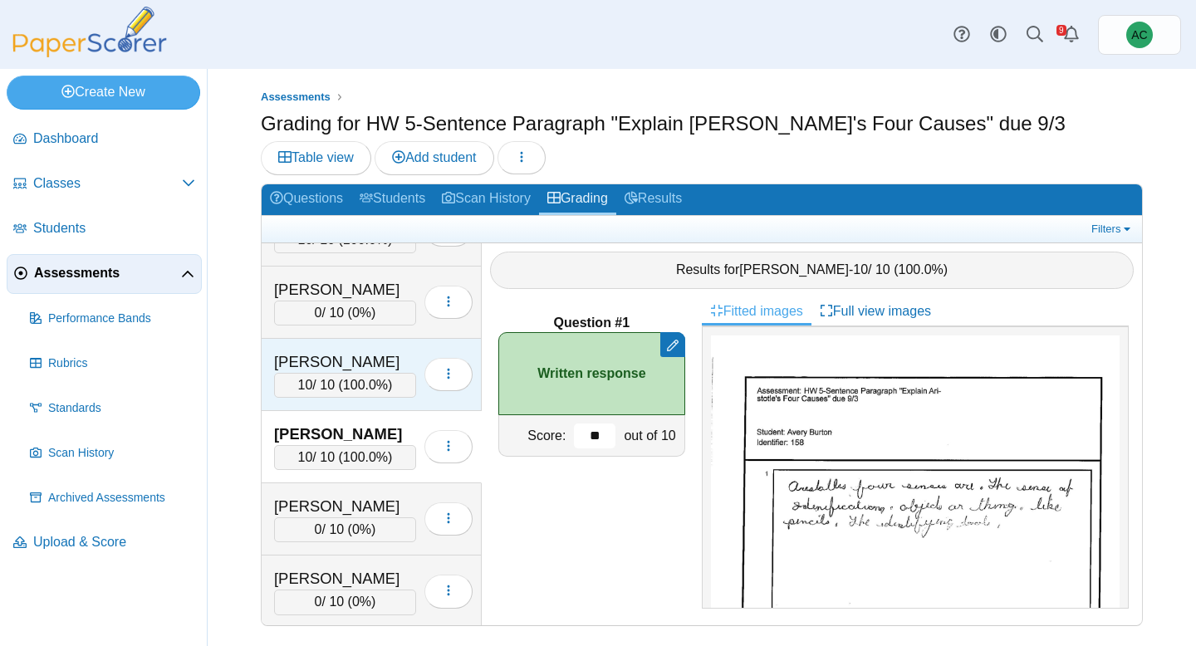
scroll to position [1141, 0]
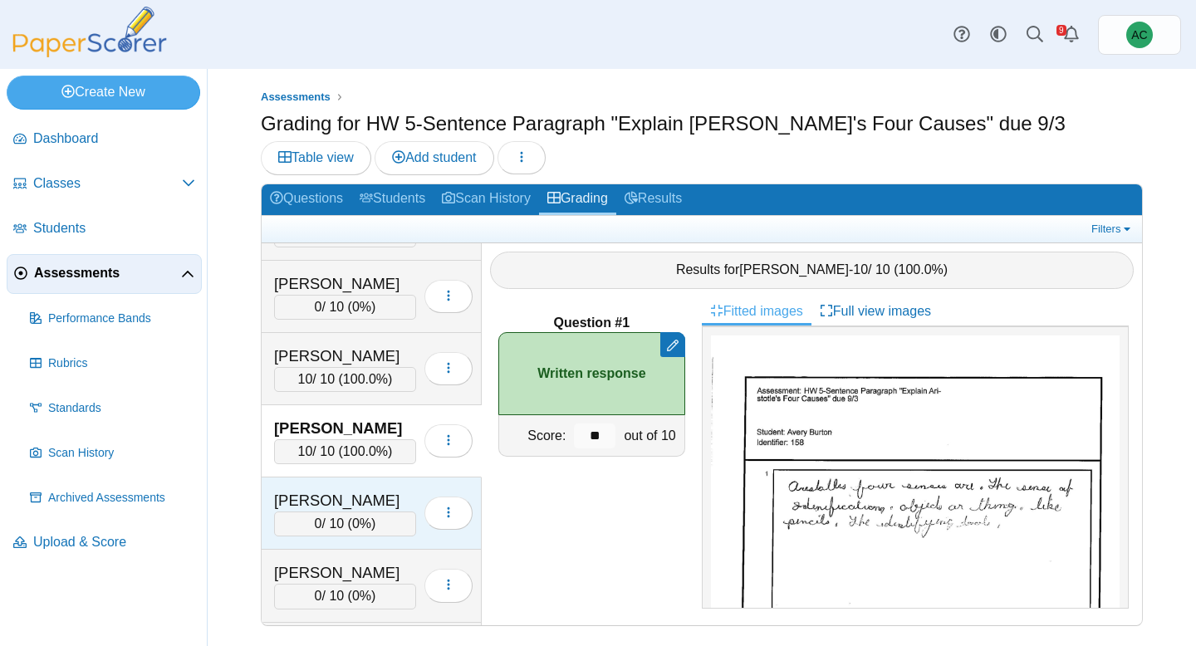
click at [367, 511] on div "Carnal, Nora" at bounding box center [345, 501] width 142 height 22
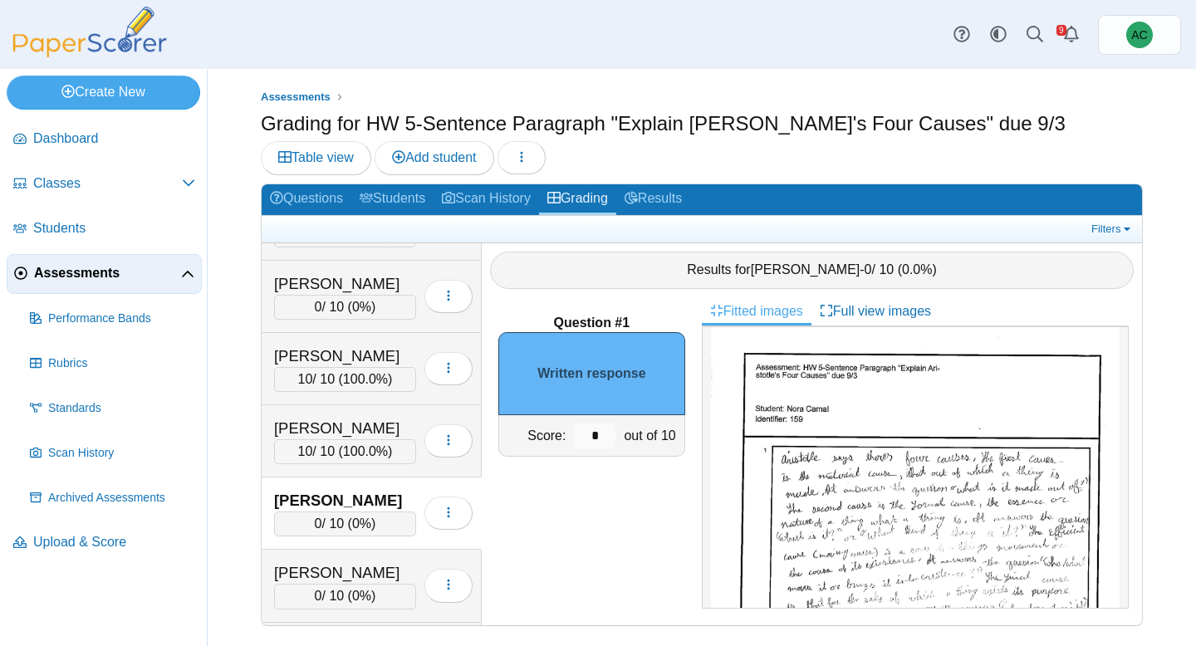
scroll to position [31, 0]
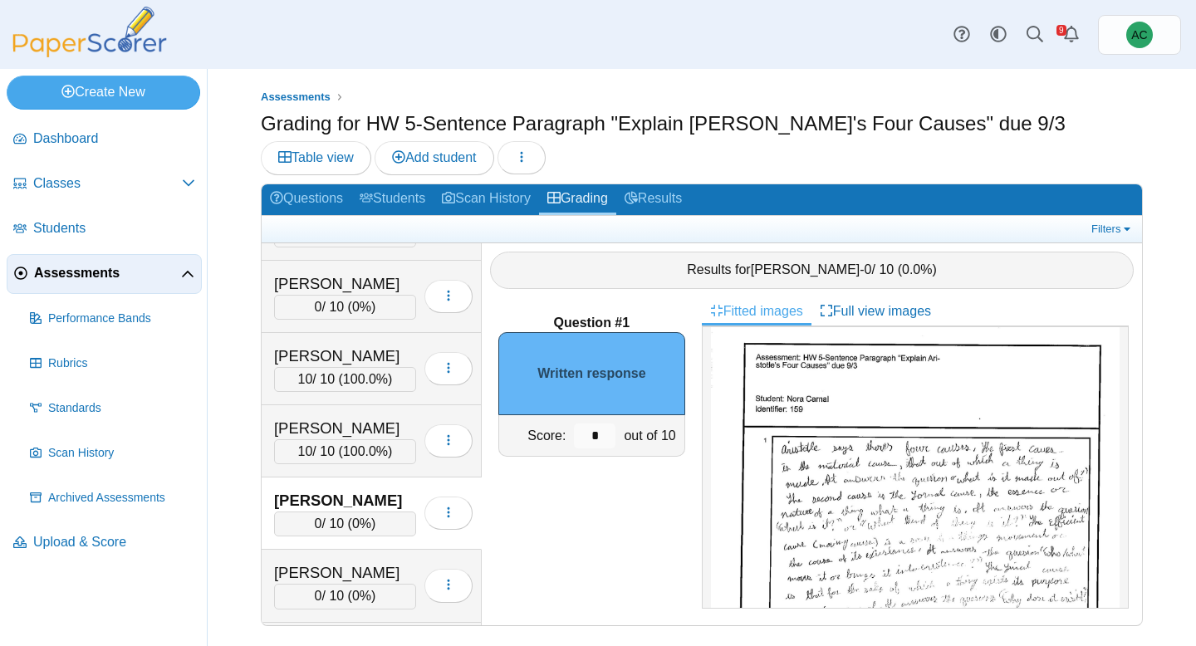
click at [809, 432] on img at bounding box center [915, 593] width 409 height 577
click at [595, 436] on input "*" at bounding box center [595, 435] width 42 height 25
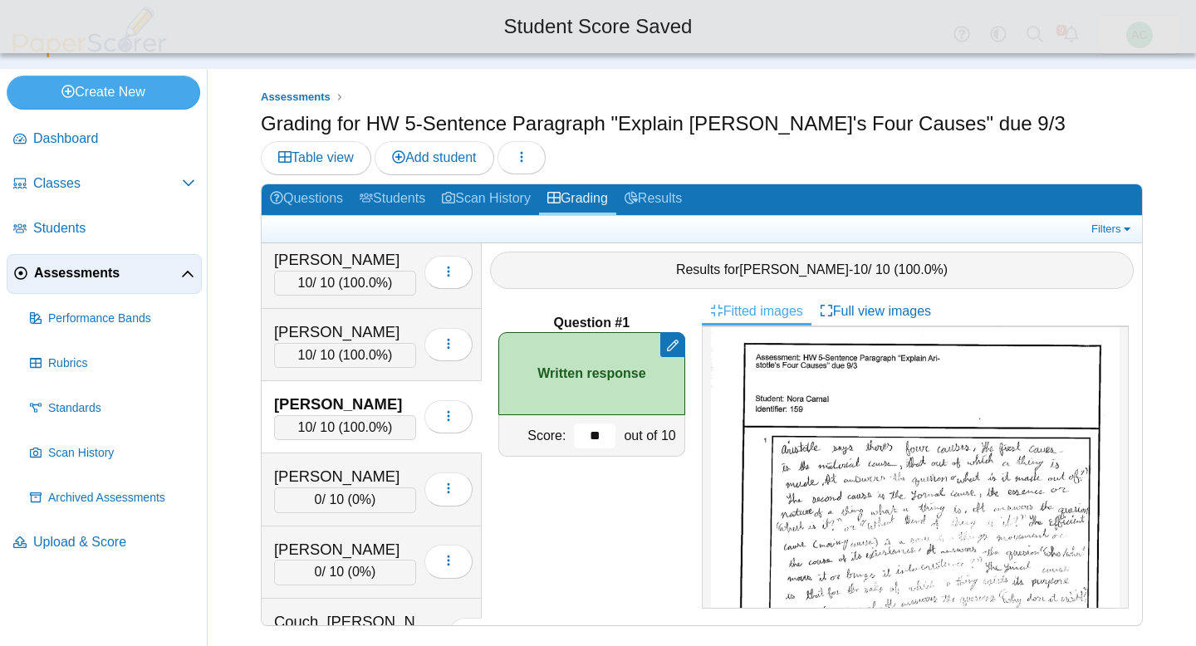
scroll to position [1252, 0]
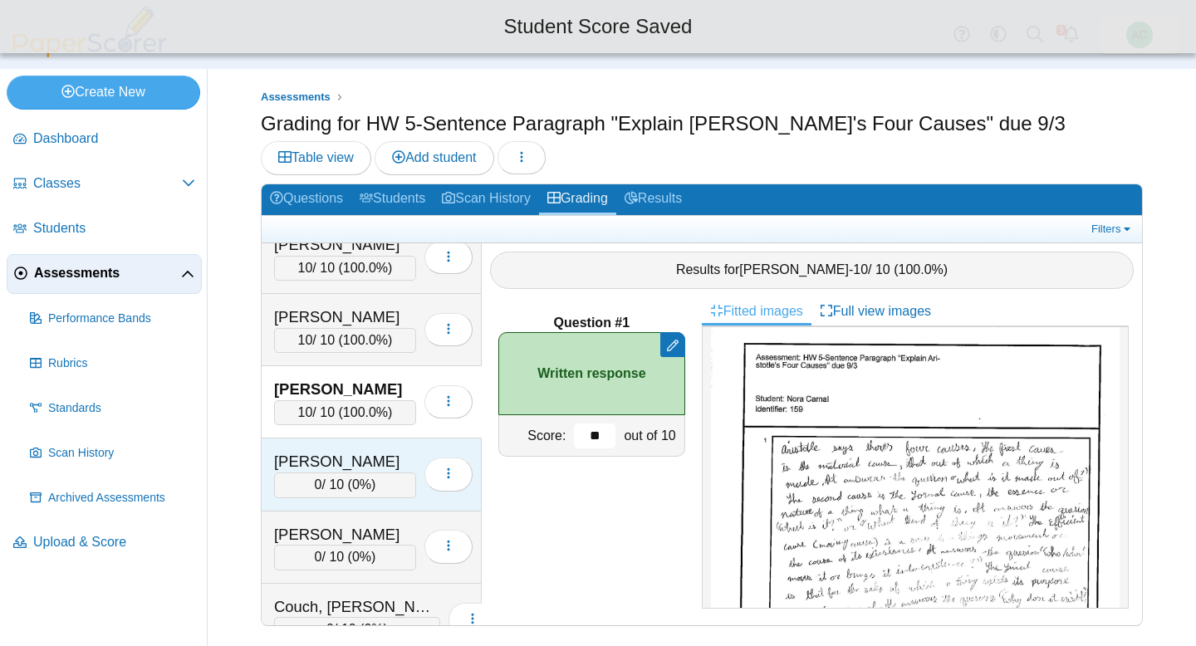
type input "**"
click at [352, 471] on div "Chandler, Audrey" at bounding box center [345, 462] width 142 height 22
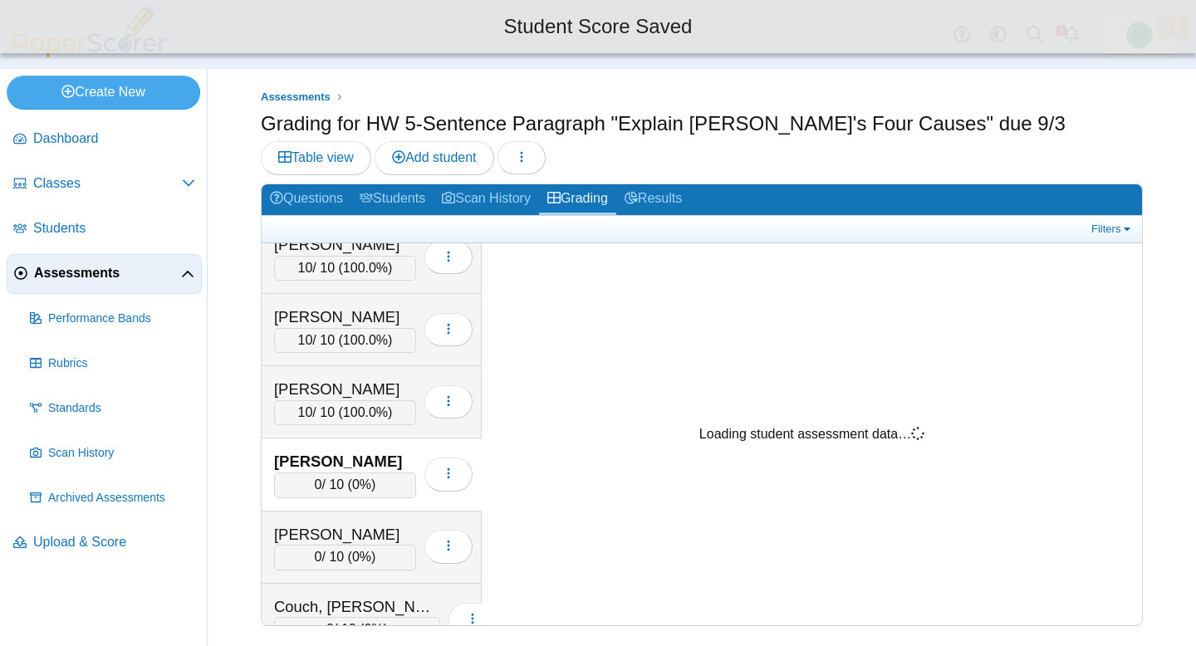
scroll to position [0, 0]
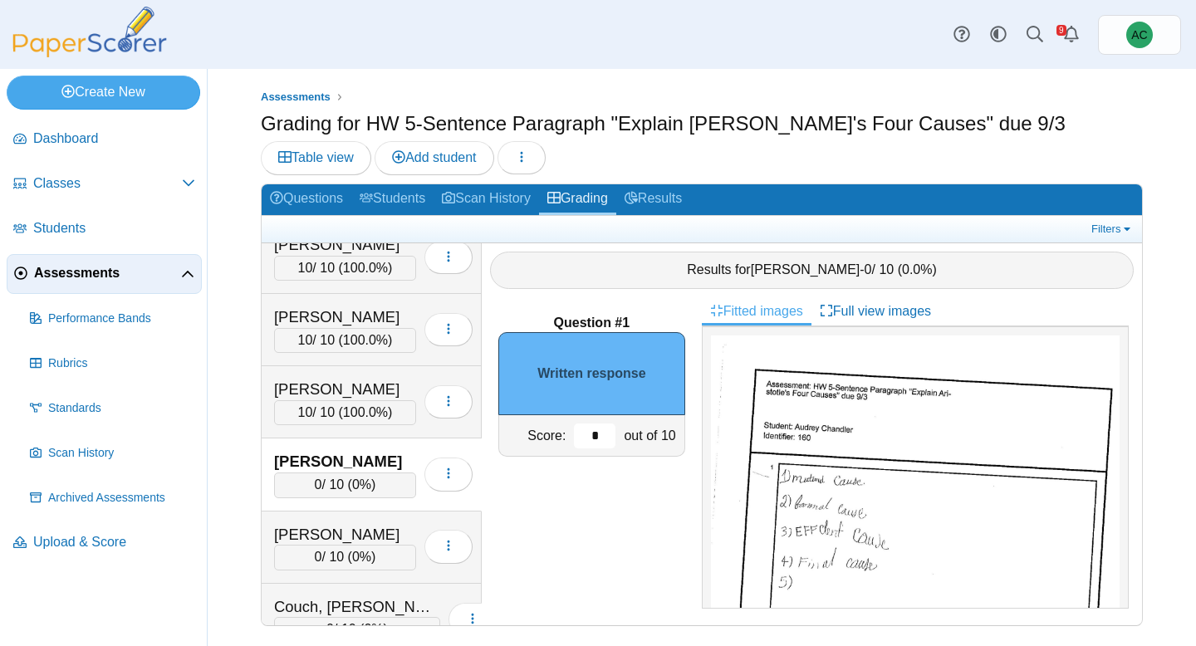
click at [604, 433] on input "*" at bounding box center [595, 435] width 42 height 25
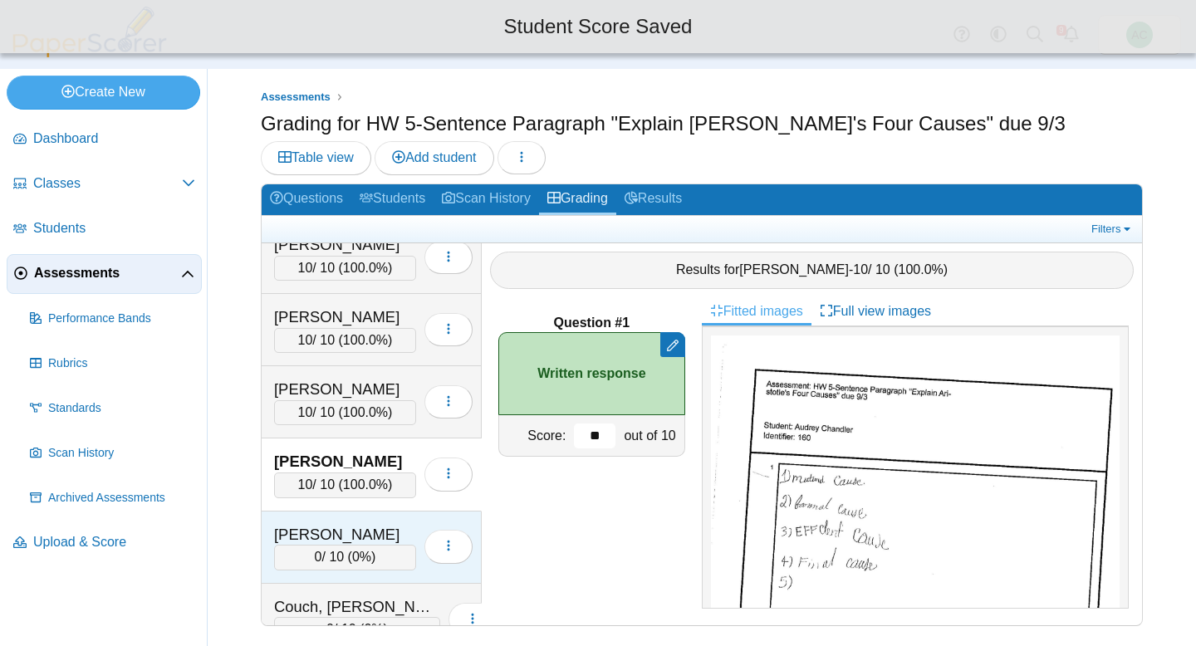
type input "**"
click at [281, 543] on div "Cooley, Lilyan" at bounding box center [345, 535] width 142 height 22
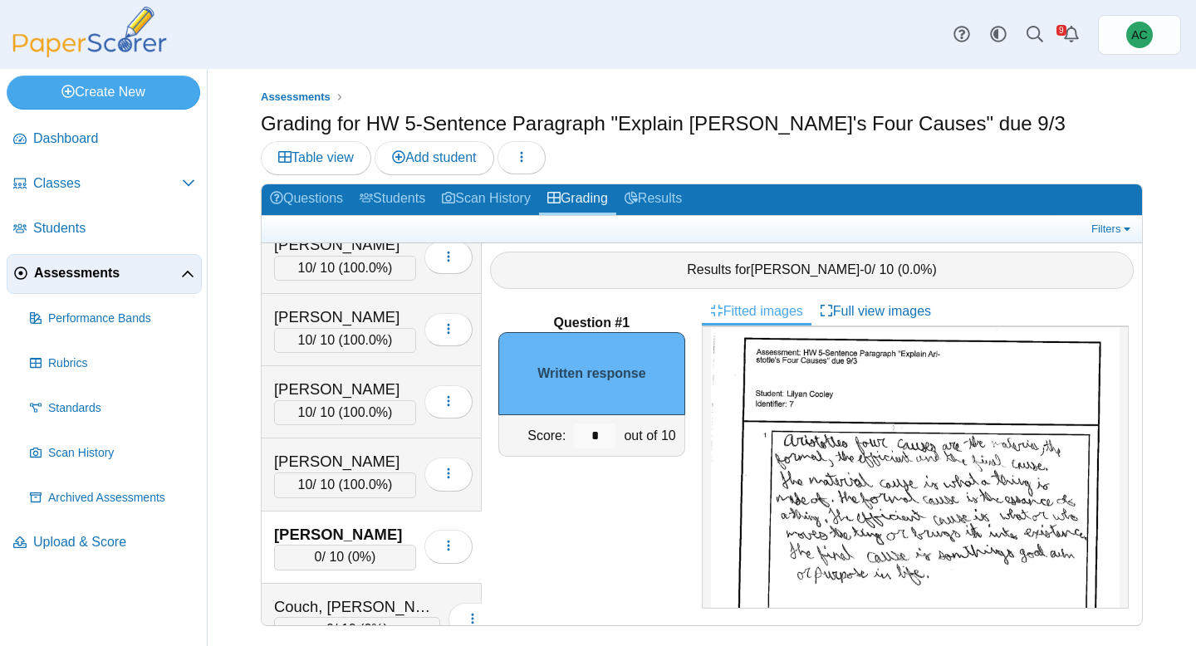
scroll to position [42, 0]
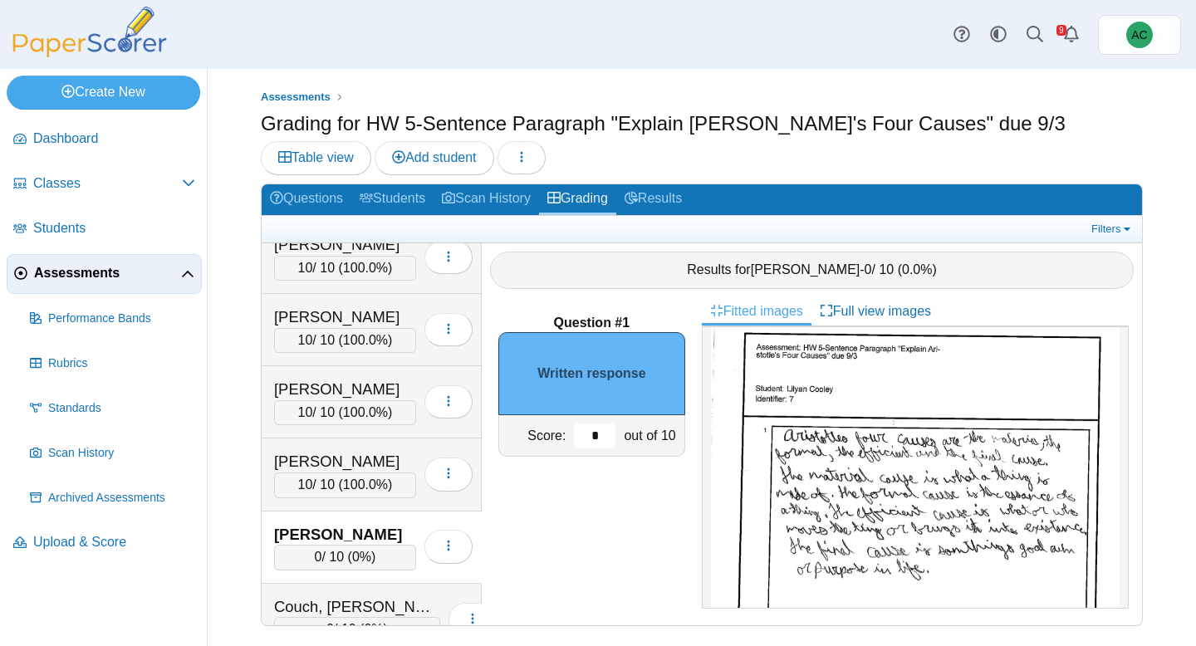
click at [603, 445] on input "*" at bounding box center [595, 435] width 42 height 25
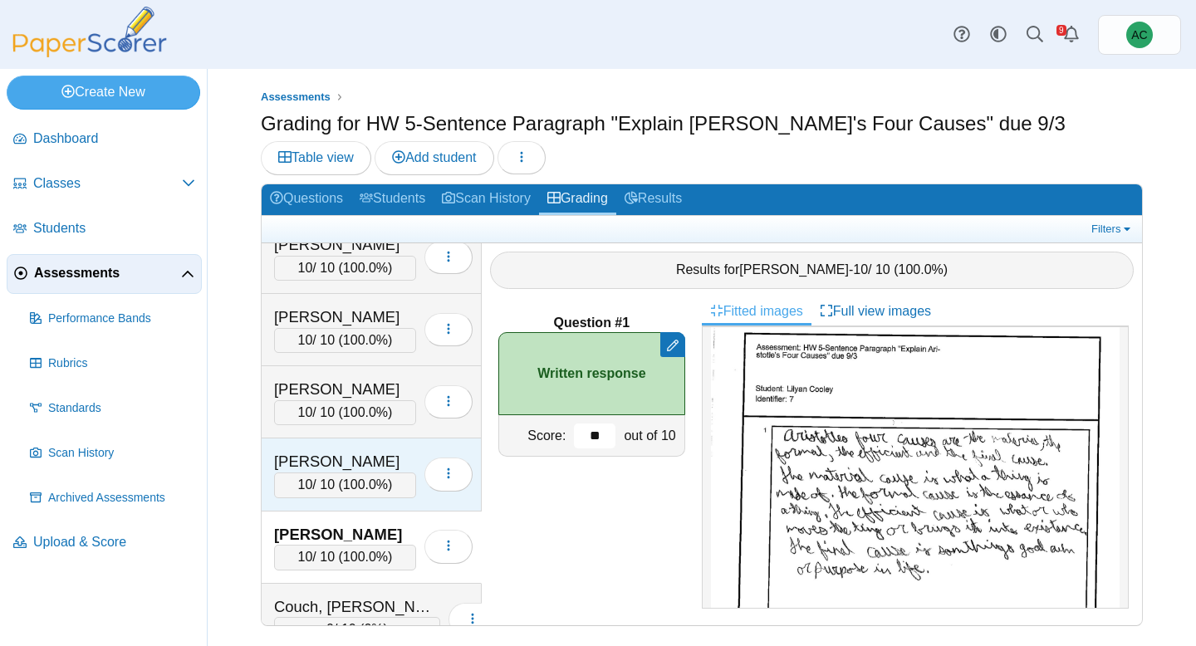
scroll to position [1410, 0]
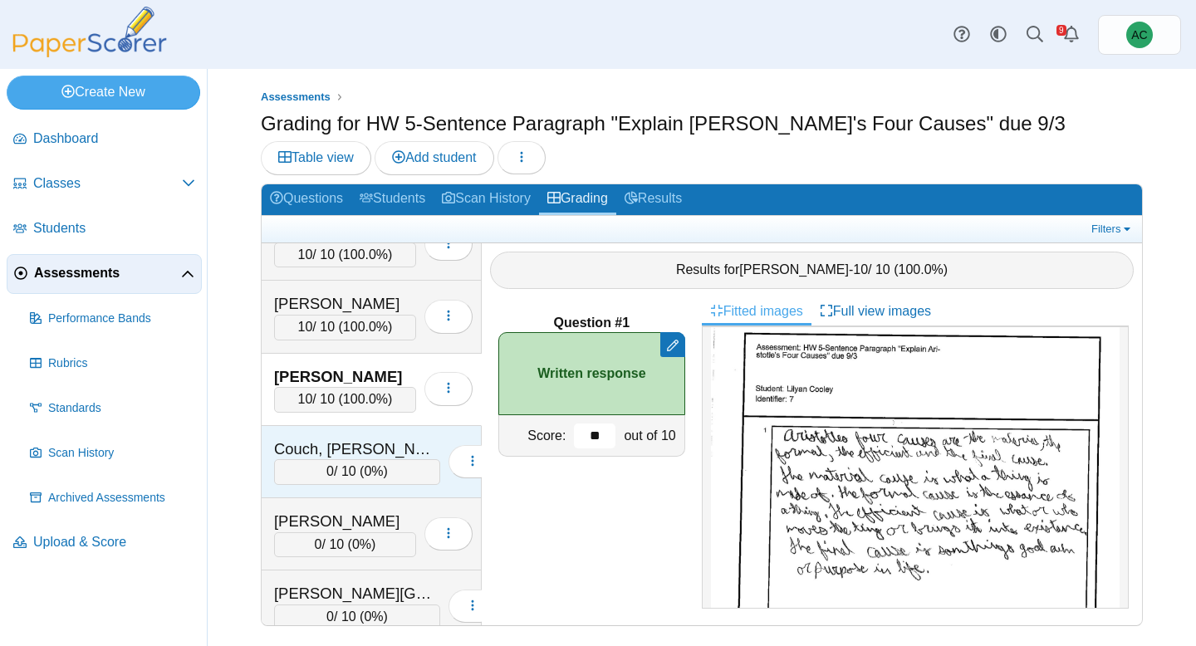
type input "**"
click at [369, 451] on div "Couch, Teagyn-Lynn" at bounding box center [357, 449] width 166 height 22
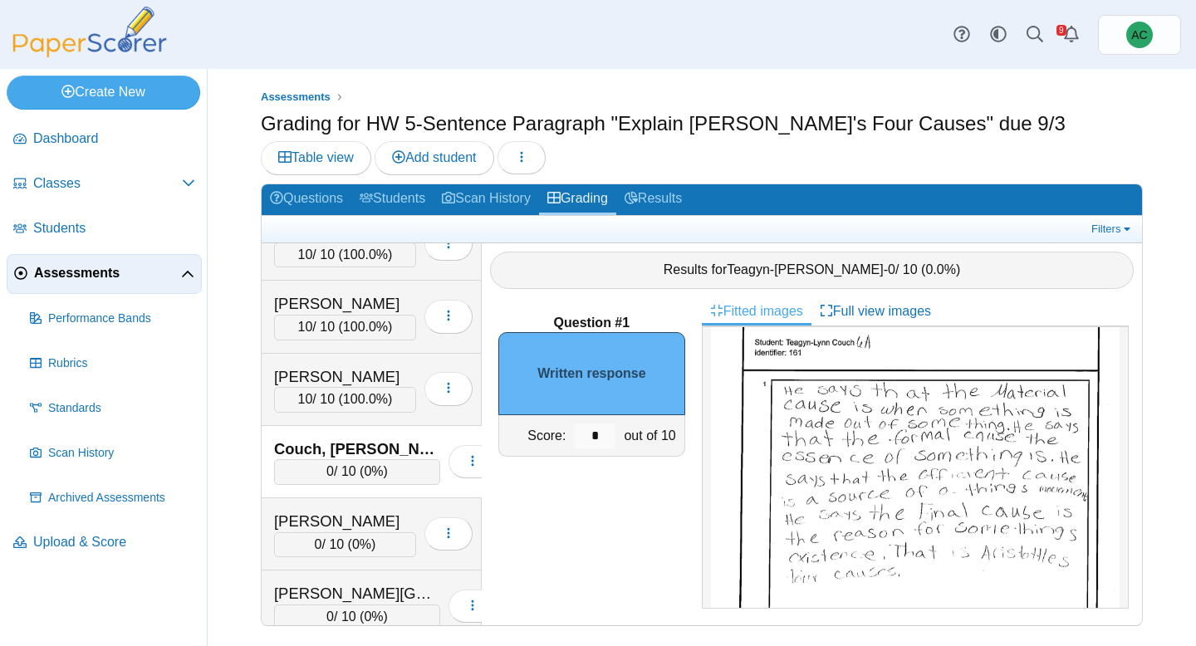
scroll to position [94, 0]
click at [603, 433] on input "*" at bounding box center [595, 435] width 42 height 25
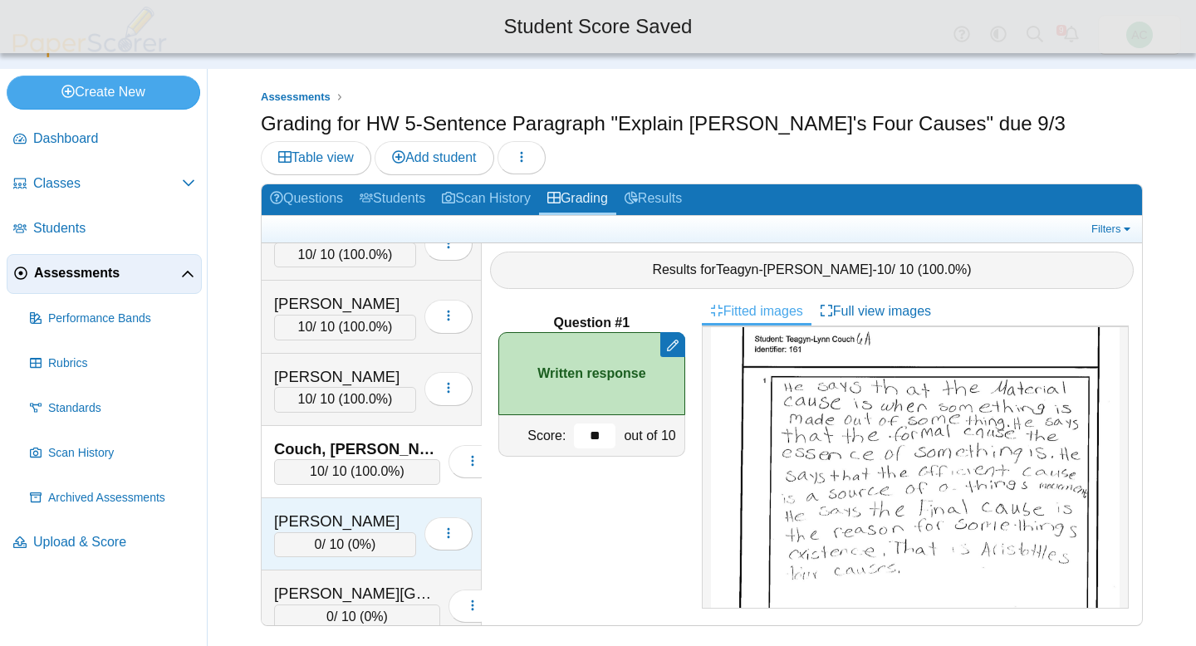
type input "**"
click at [358, 537] on span "0%" at bounding box center [361, 544] width 19 height 14
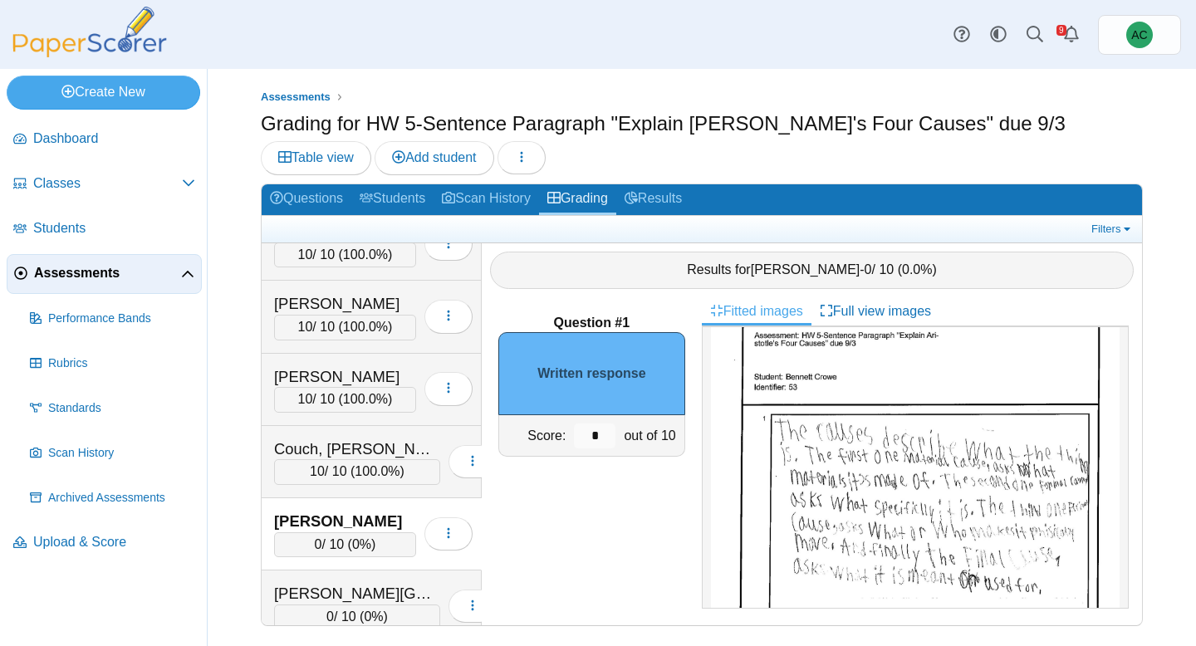
scroll to position [64, 0]
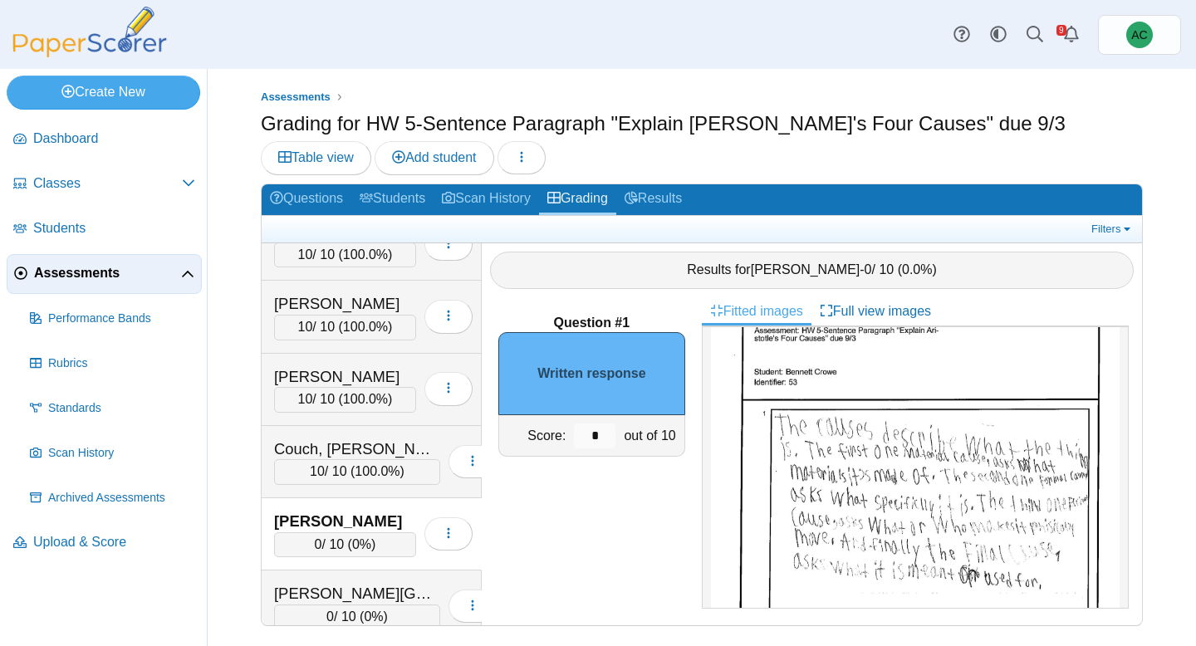
click at [1032, 516] on img at bounding box center [915, 560] width 409 height 577
click at [605, 428] on input "*" at bounding box center [595, 435] width 42 height 25
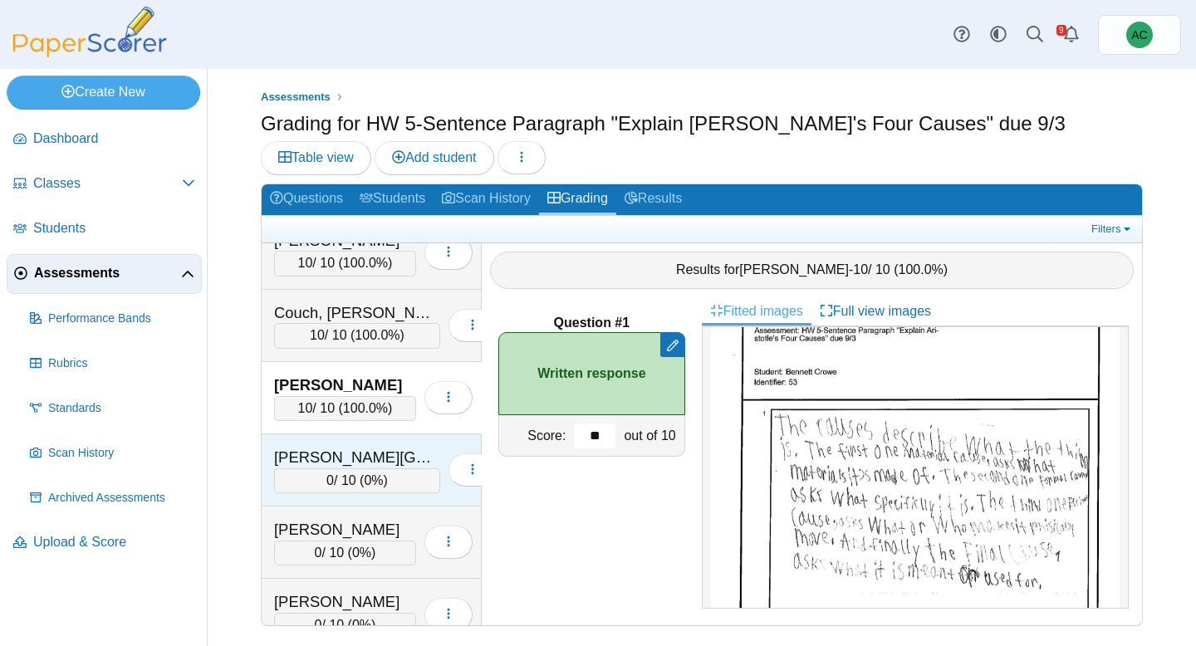
scroll to position [1548, 0]
type input "**"
click at [345, 472] on div "0 / 10 ( 0% )" at bounding box center [357, 479] width 166 height 25
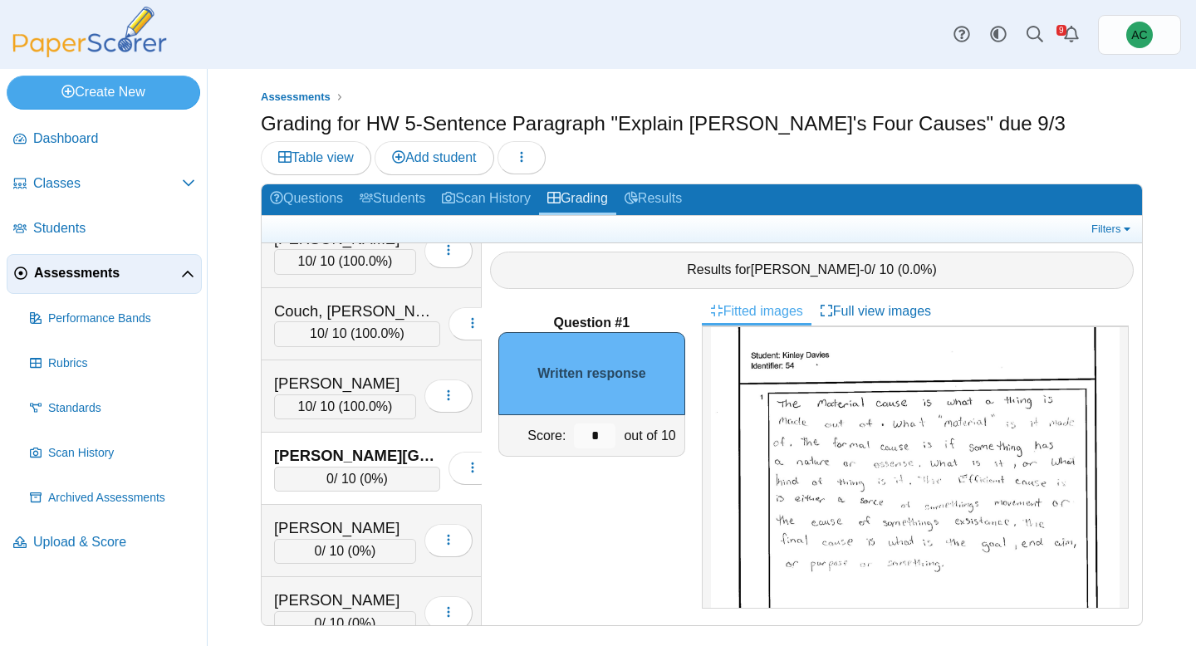
scroll to position [86, 0]
click at [596, 430] on input "*" at bounding box center [595, 435] width 42 height 25
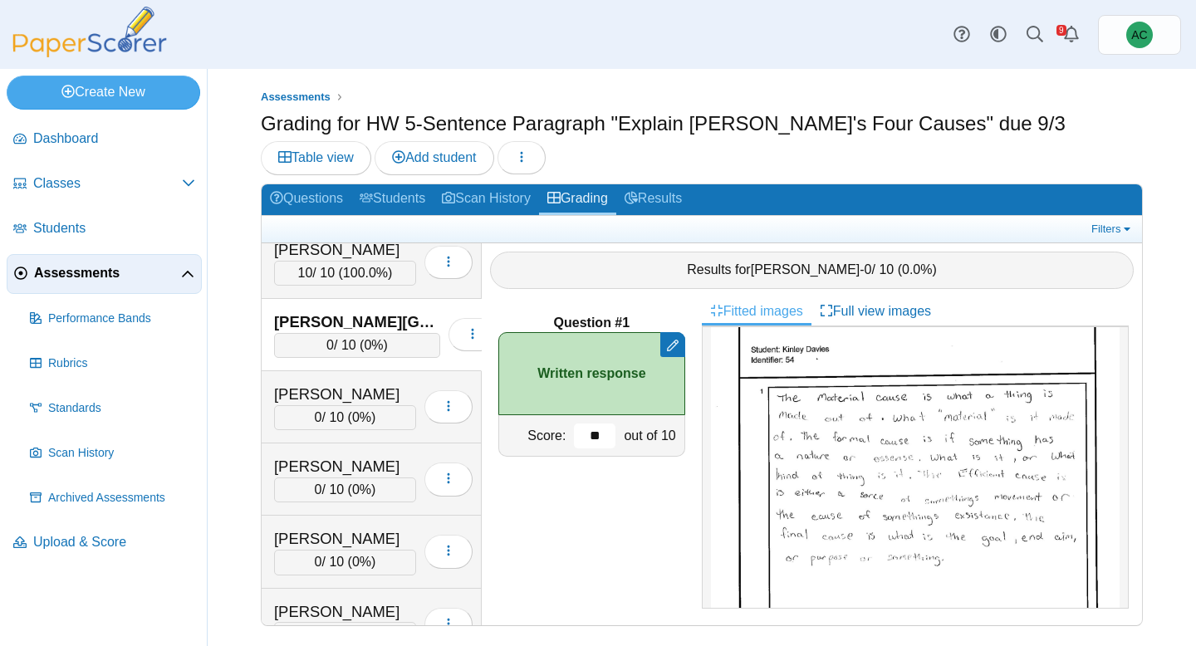
scroll to position [1682, 0]
type input "**"
click at [325, 405] on div "0 / 10 ( 0% )" at bounding box center [345, 416] width 142 height 25
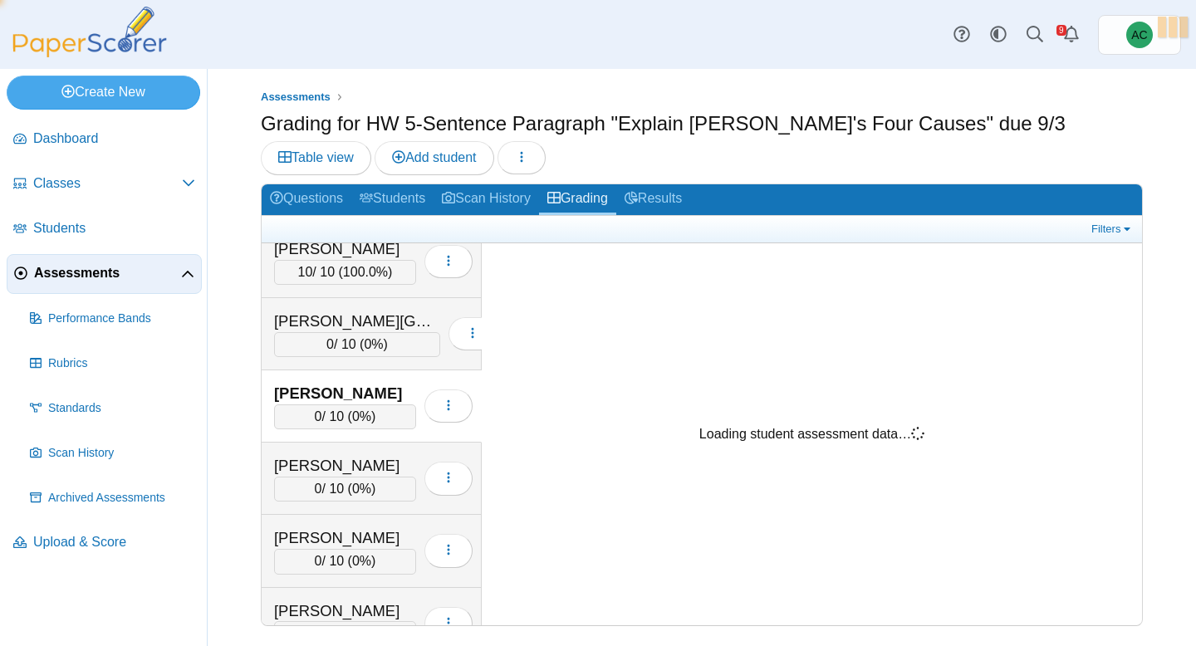
scroll to position [0, 0]
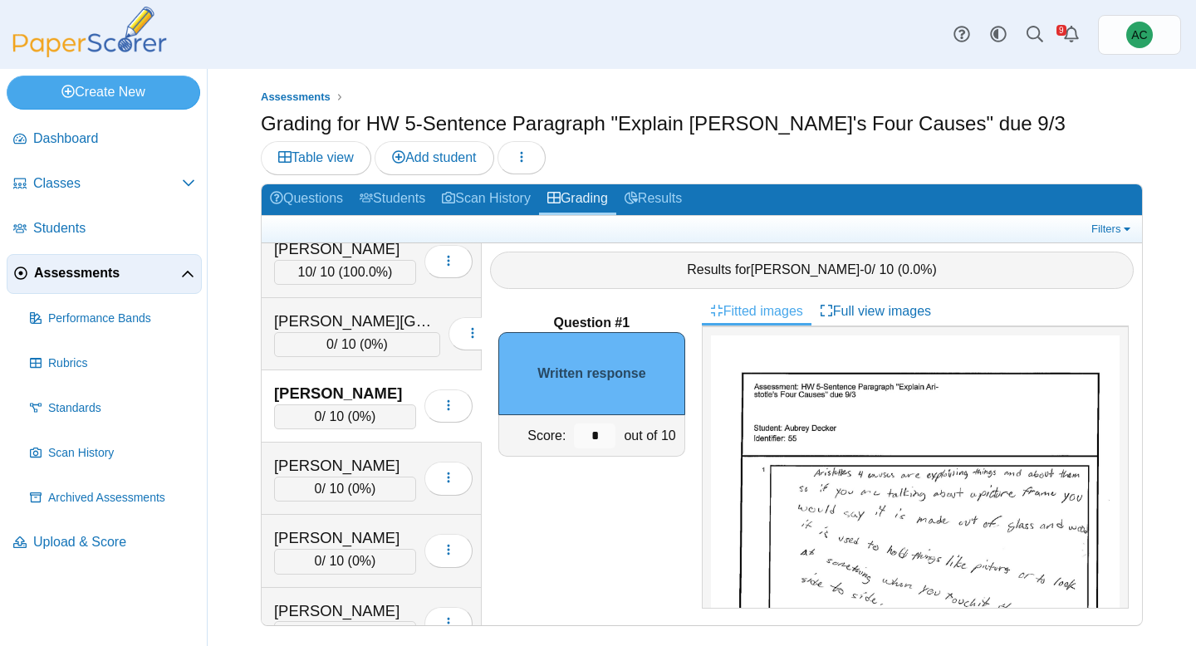
click at [897, 444] on img at bounding box center [915, 623] width 409 height 577
click at [604, 441] on input "*" at bounding box center [595, 435] width 42 height 25
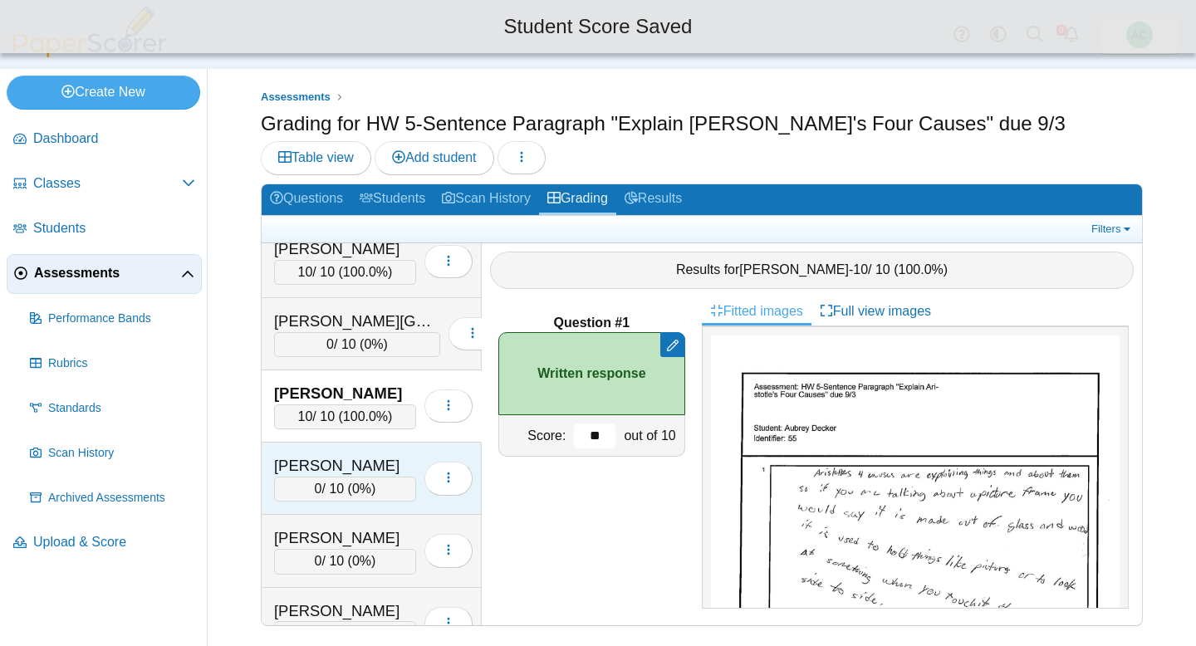
type input "**"
click at [375, 490] on div "0 / 10 ( 0% )" at bounding box center [345, 489] width 142 height 25
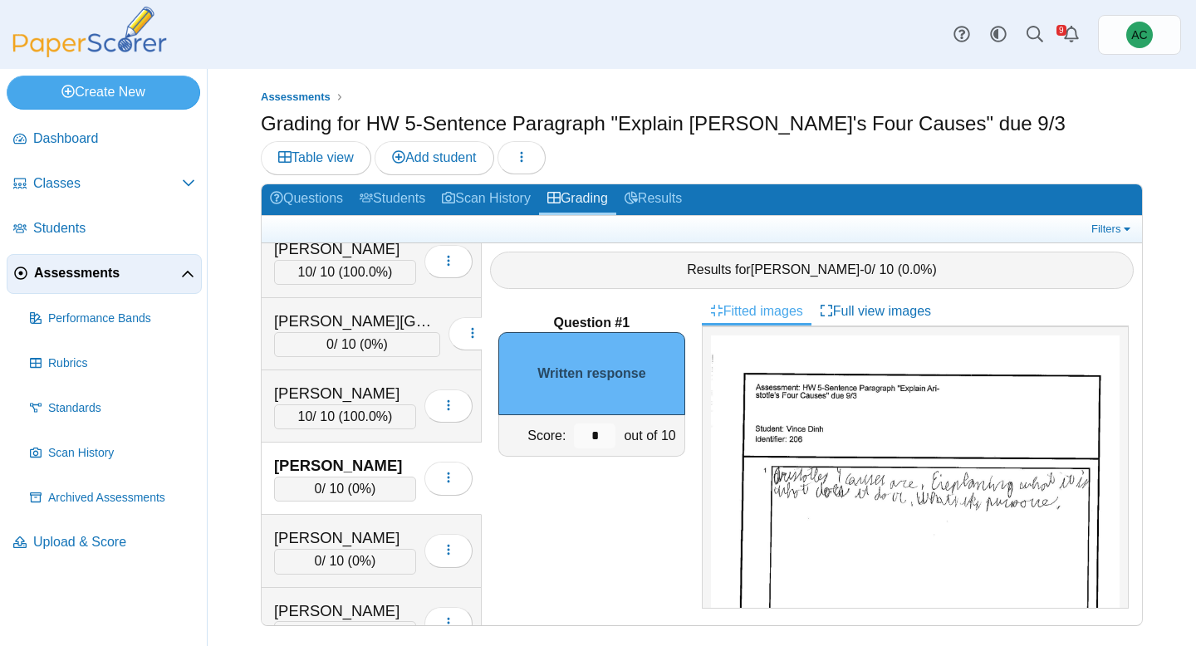
click at [853, 440] on img at bounding box center [915, 623] width 409 height 577
click at [604, 434] on input "*" at bounding box center [595, 435] width 42 height 25
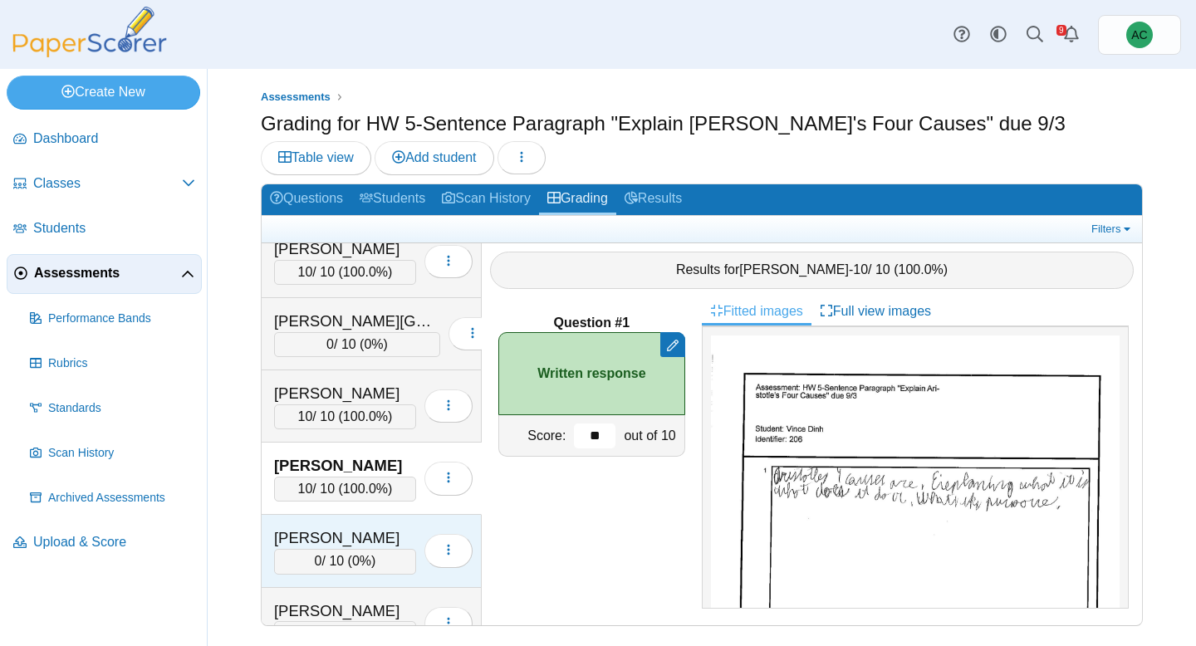
type input "**"
click at [310, 528] on div "Dunkin, Jeremiah" at bounding box center [345, 538] width 142 height 22
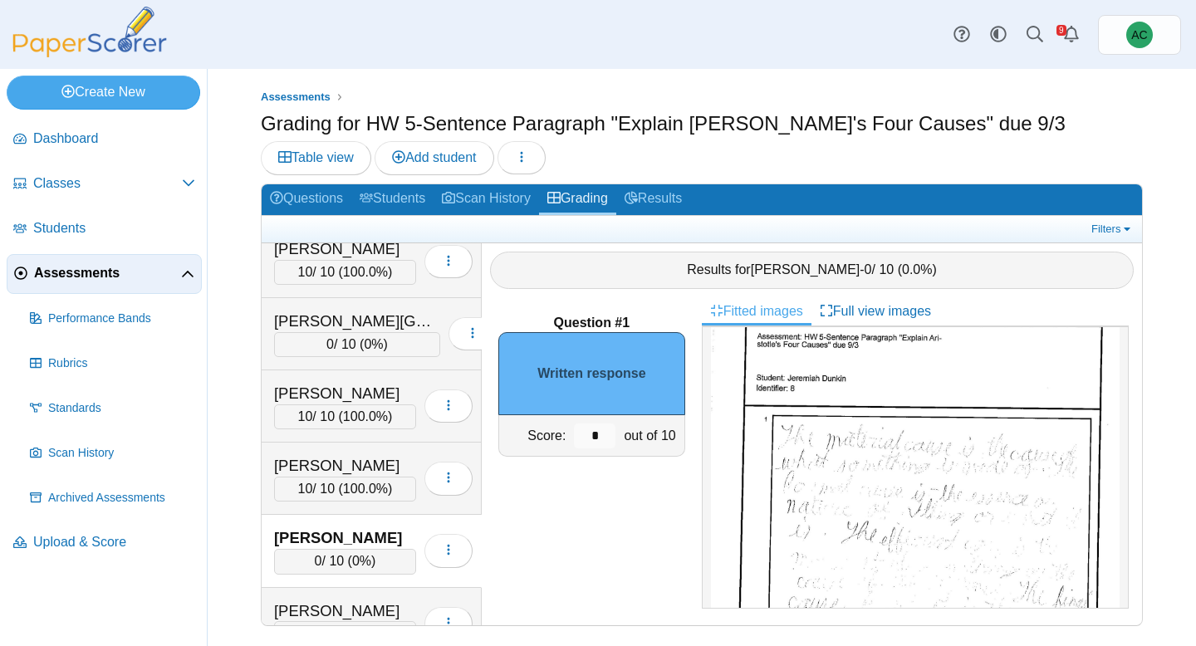
scroll to position [54, 0]
click at [991, 510] on img at bounding box center [915, 569] width 409 height 577
click at [599, 437] on input "*" at bounding box center [595, 435] width 42 height 25
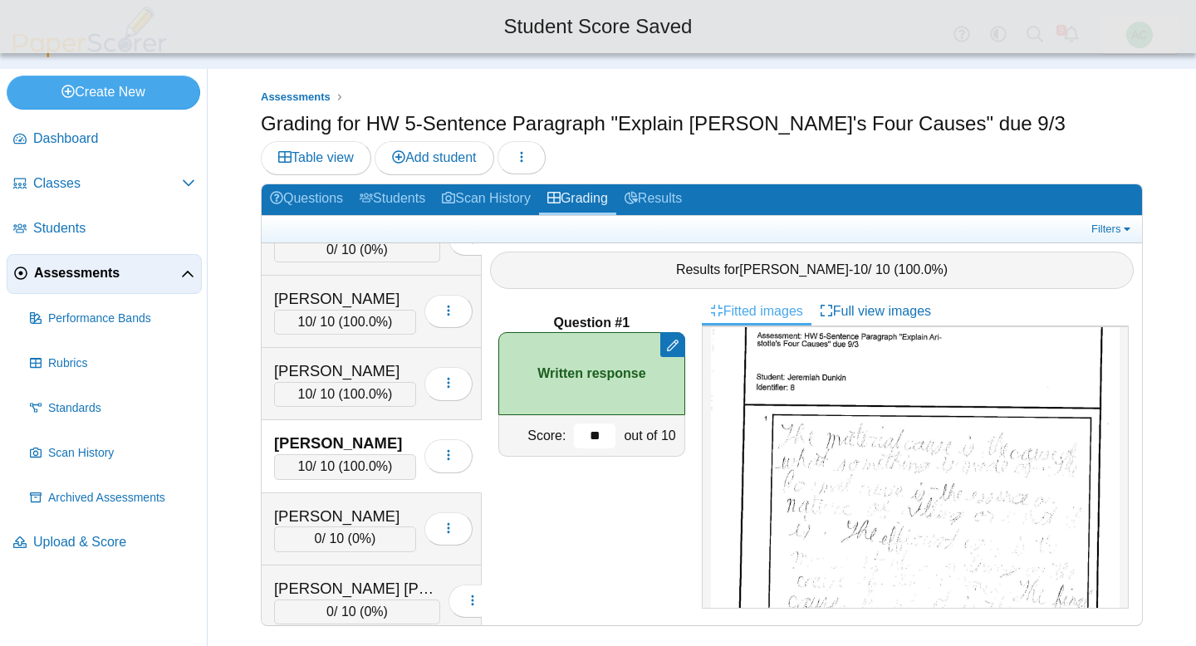
scroll to position [1778, 0]
type input "**"
click at [352, 521] on div "Figueroa, Kadyn" at bounding box center [345, 516] width 142 height 22
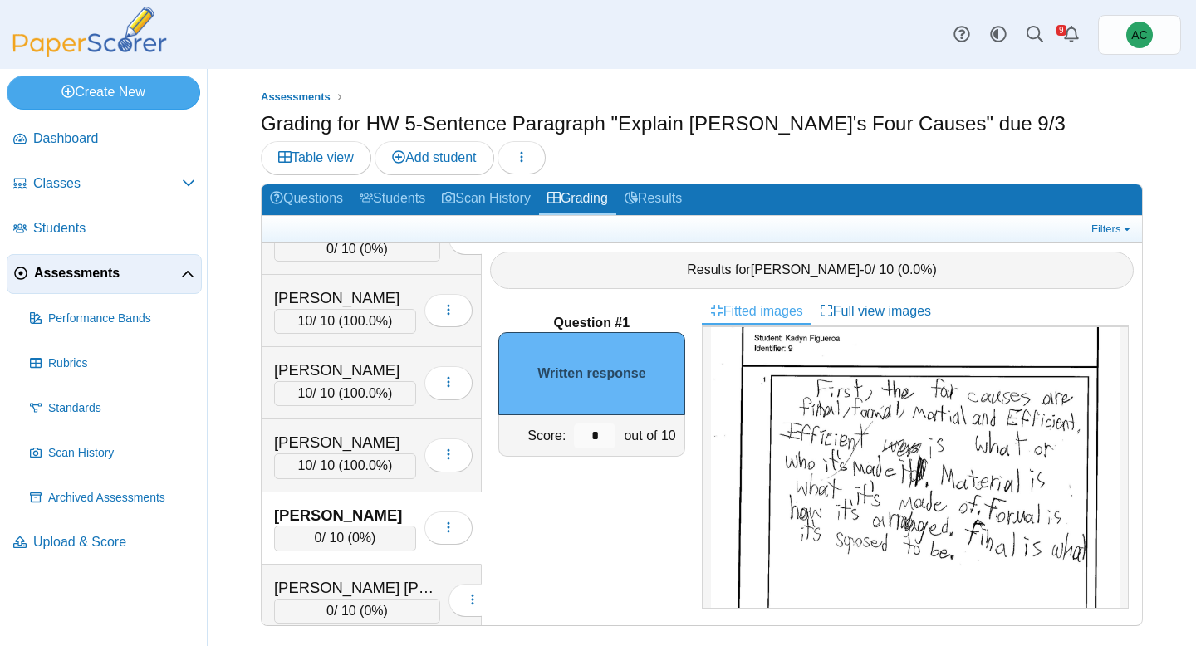
scroll to position [115, 0]
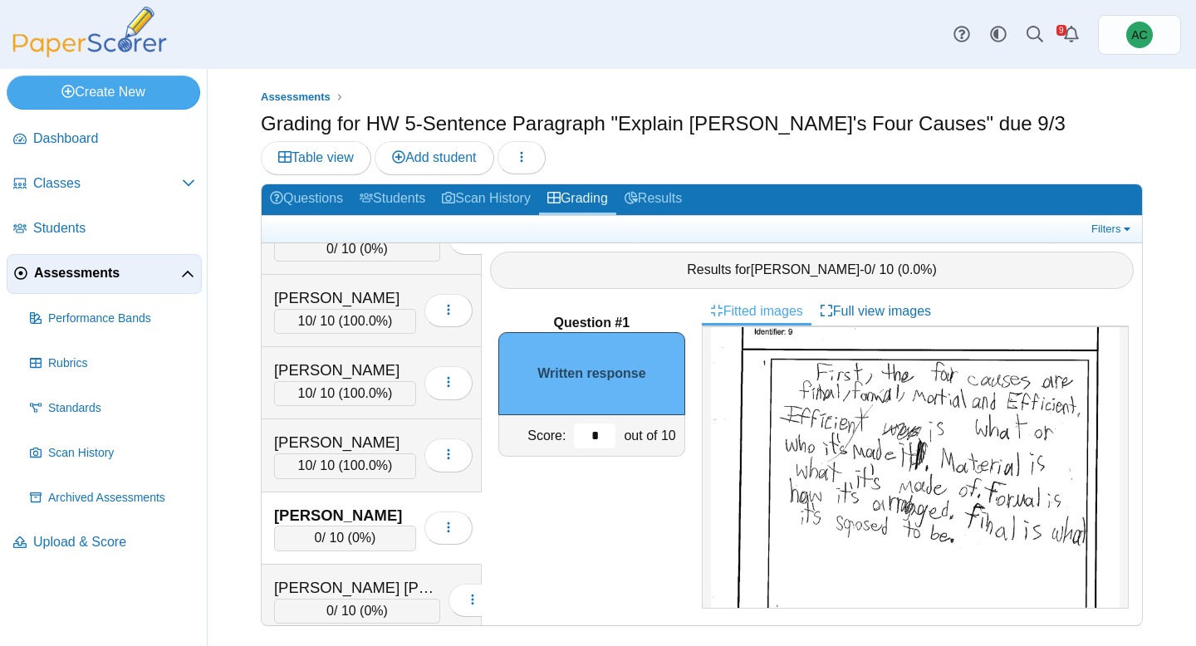
click at [599, 443] on input "*" at bounding box center [595, 435] width 42 height 25
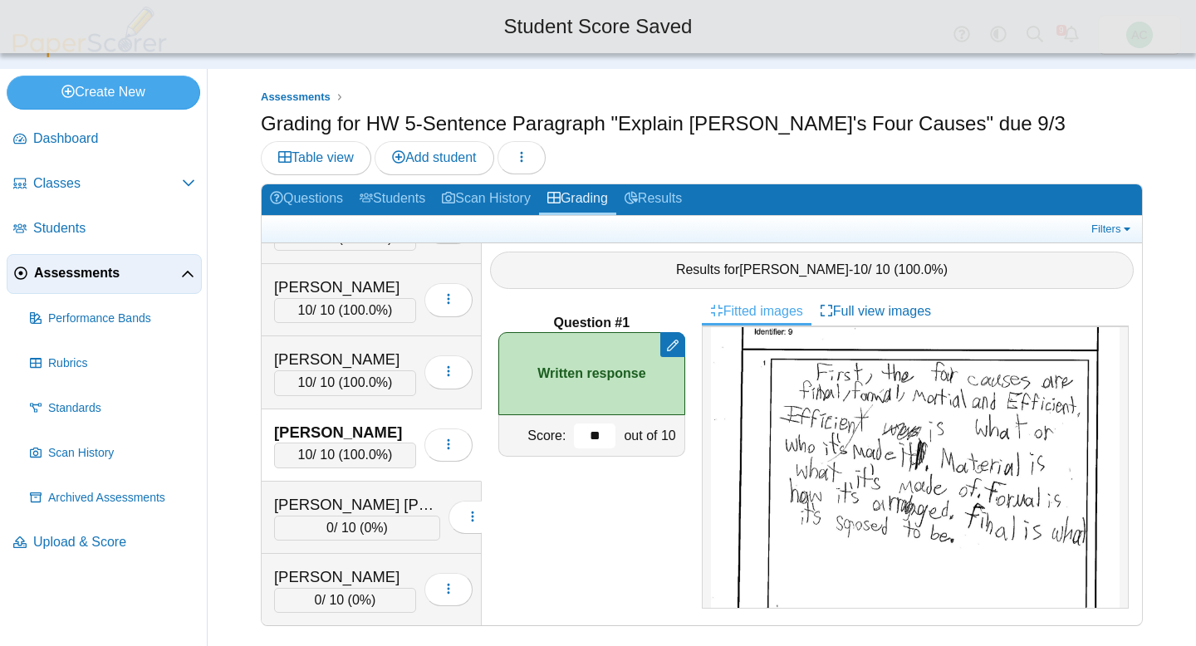
scroll to position [1908, 0]
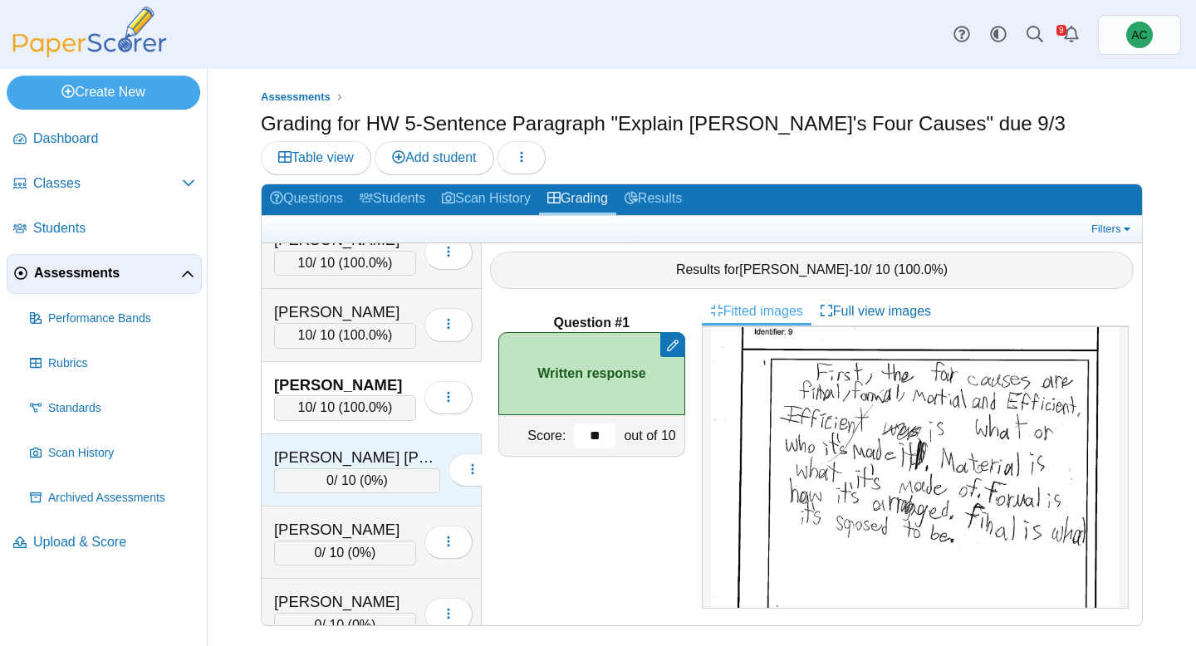
type input "**"
click at [334, 486] on div "0 / 10 ( 0% )" at bounding box center [357, 480] width 166 height 25
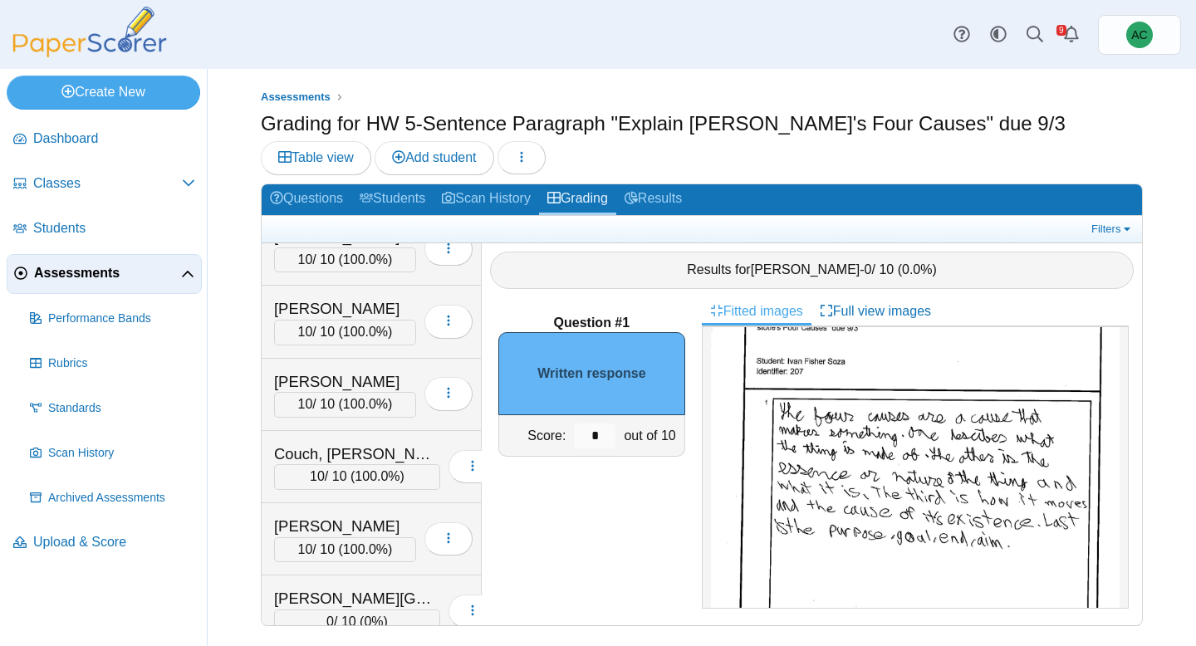
scroll to position [1522, 0]
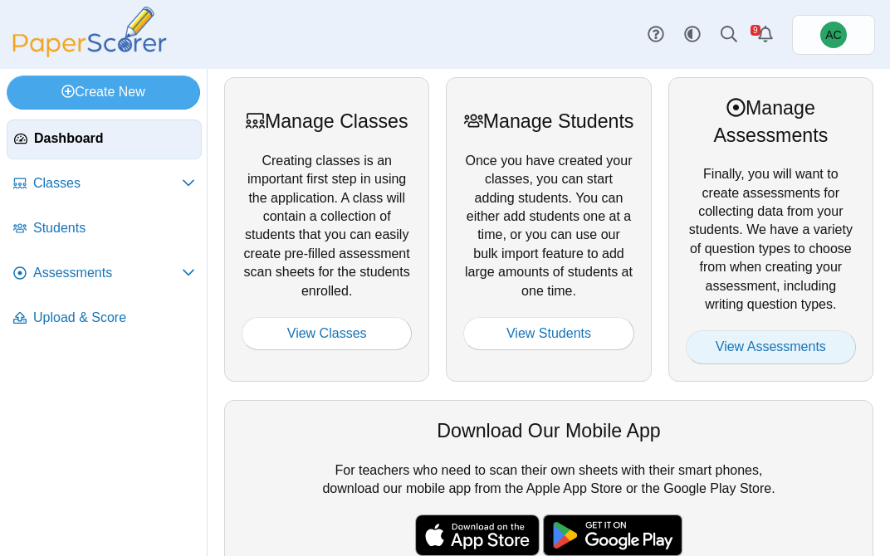
click at [735, 346] on link "View Assessments" at bounding box center [771, 346] width 170 height 33
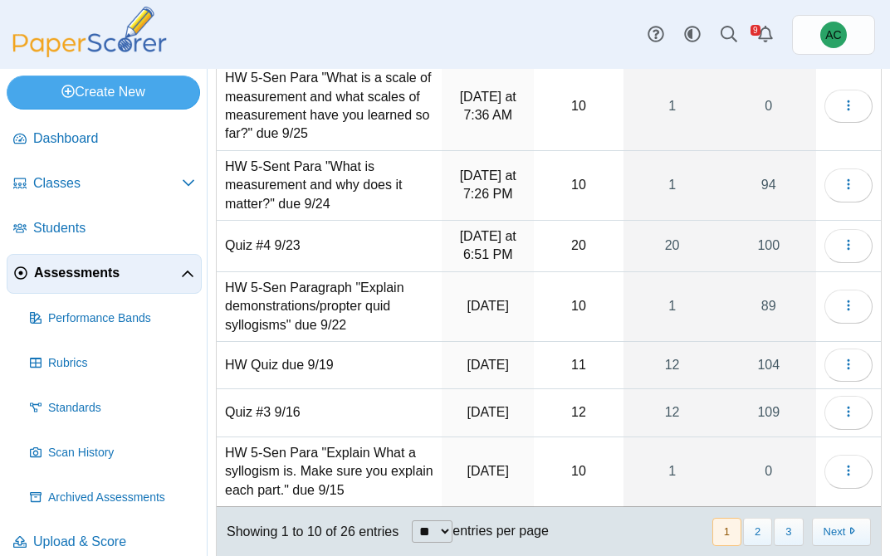
scroll to position [362, 0]
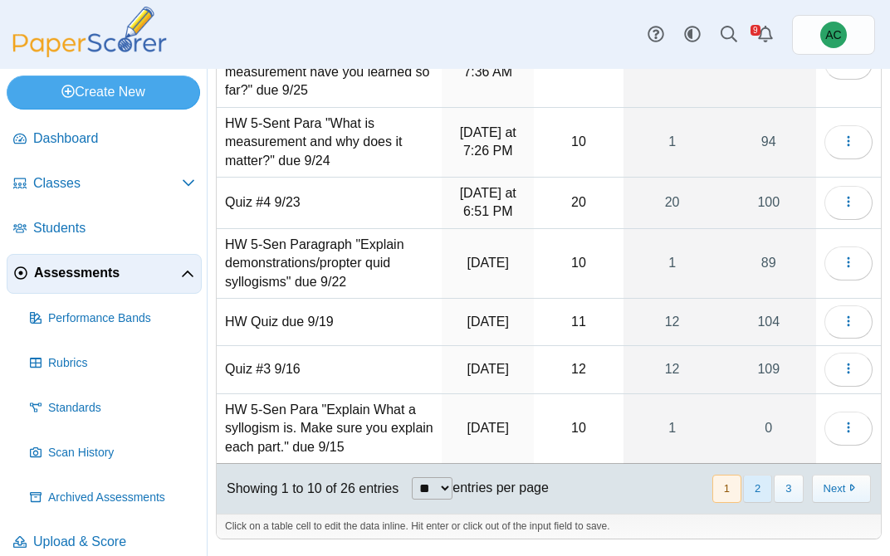
click at [754, 483] on button "2" at bounding box center [757, 488] width 29 height 27
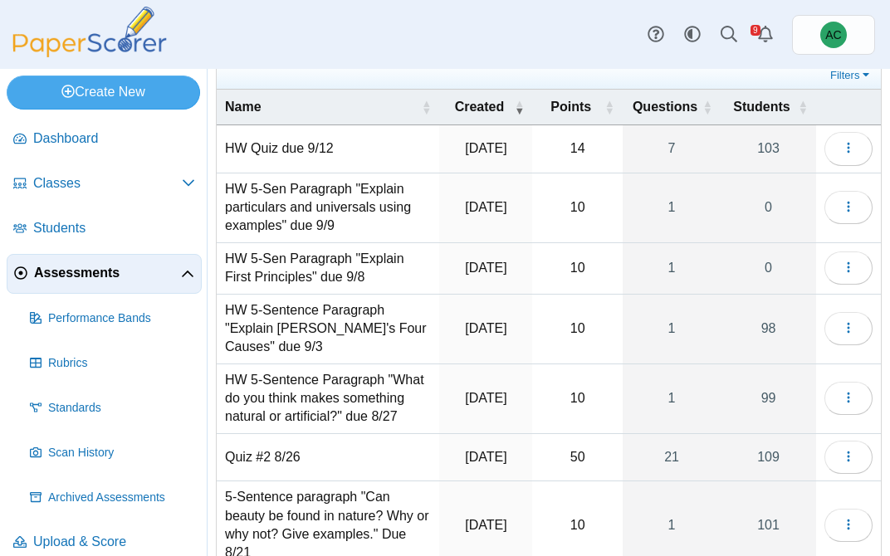
scroll to position [57, 0]
